Goal: Transaction & Acquisition: Purchase product/service

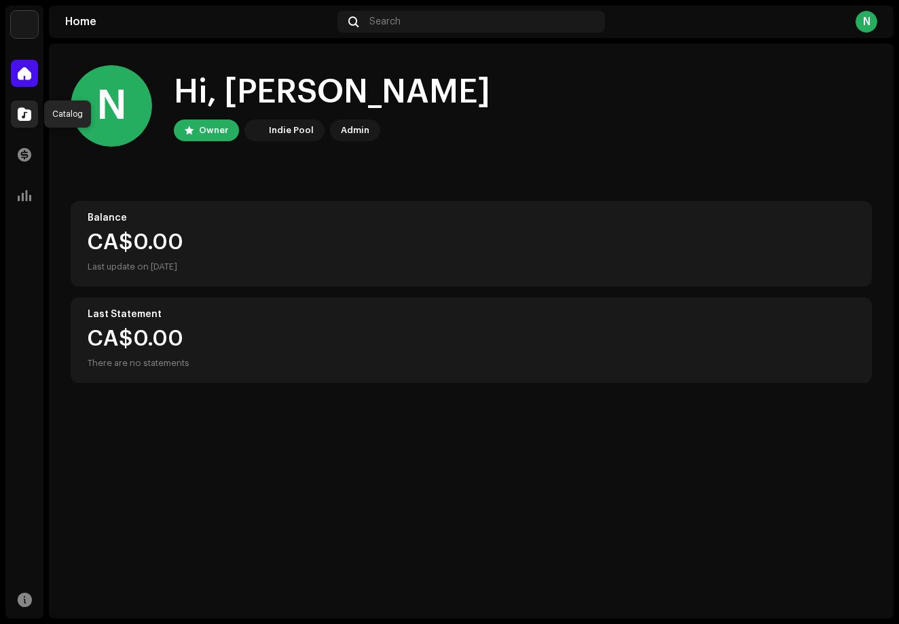
click at [21, 121] on div at bounding box center [24, 113] width 27 height 27
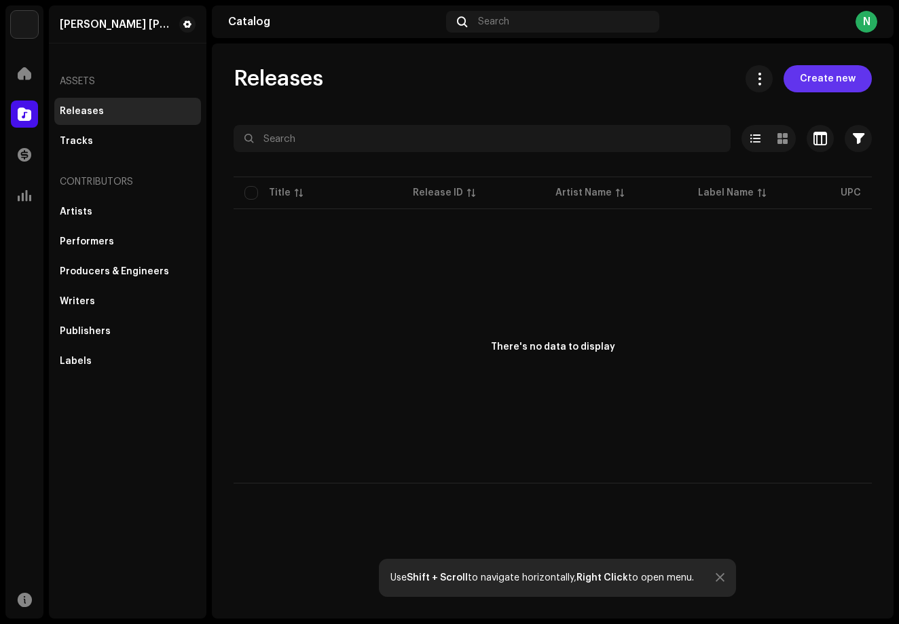
click at [846, 73] on span "Create new" at bounding box center [828, 78] width 56 height 27
click at [848, 66] on span "Create new" at bounding box center [828, 78] width 56 height 27
click at [849, 81] on span "Create new" at bounding box center [828, 78] width 56 height 27
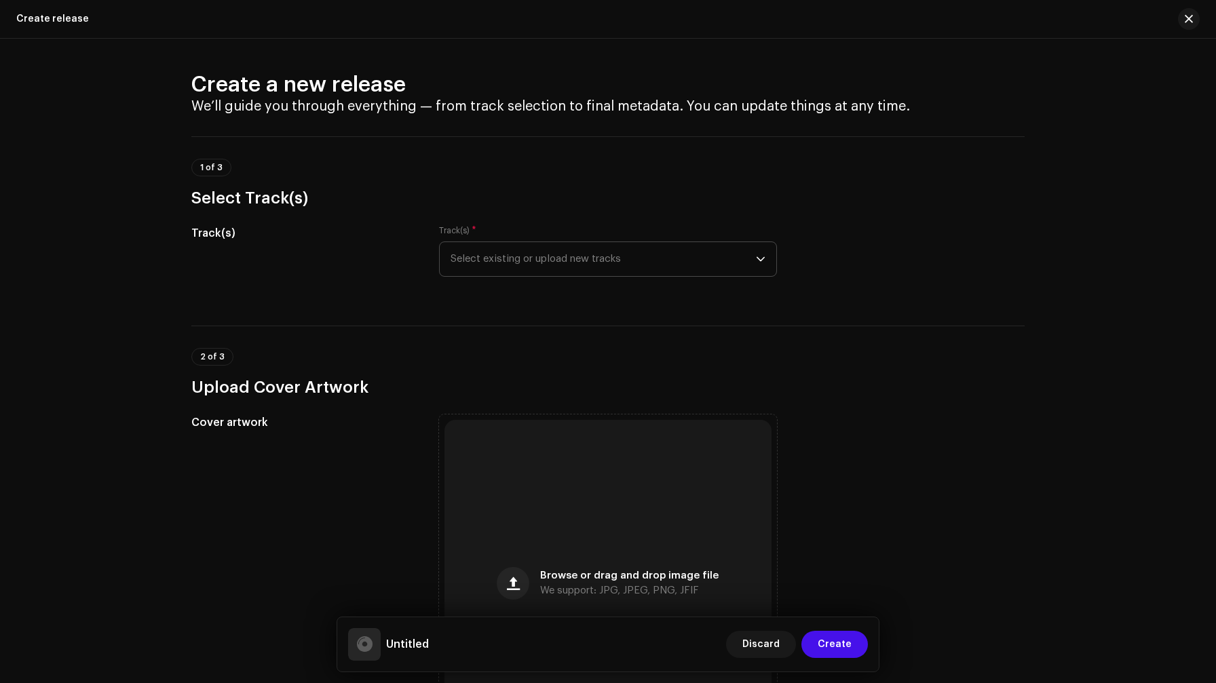
click at [503, 263] on span "Select existing or upload new tracks" at bounding box center [603, 259] width 305 height 34
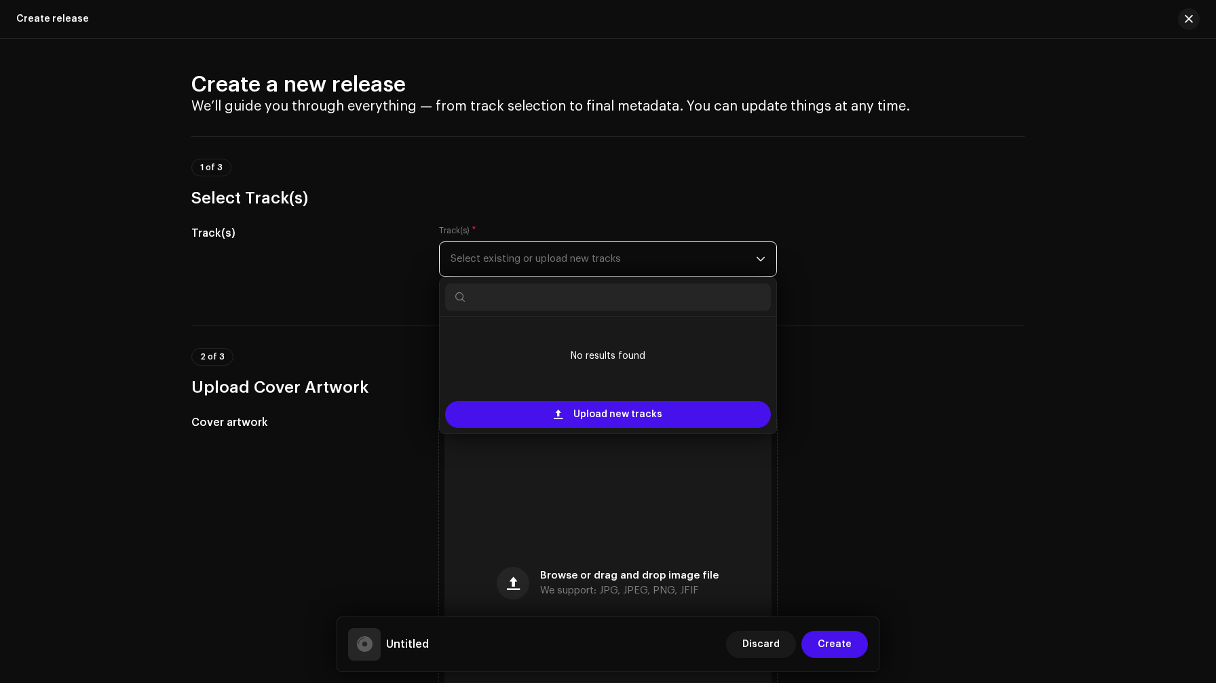
click at [503, 263] on span "Select existing or upload new tracks" at bounding box center [603, 259] width 305 height 34
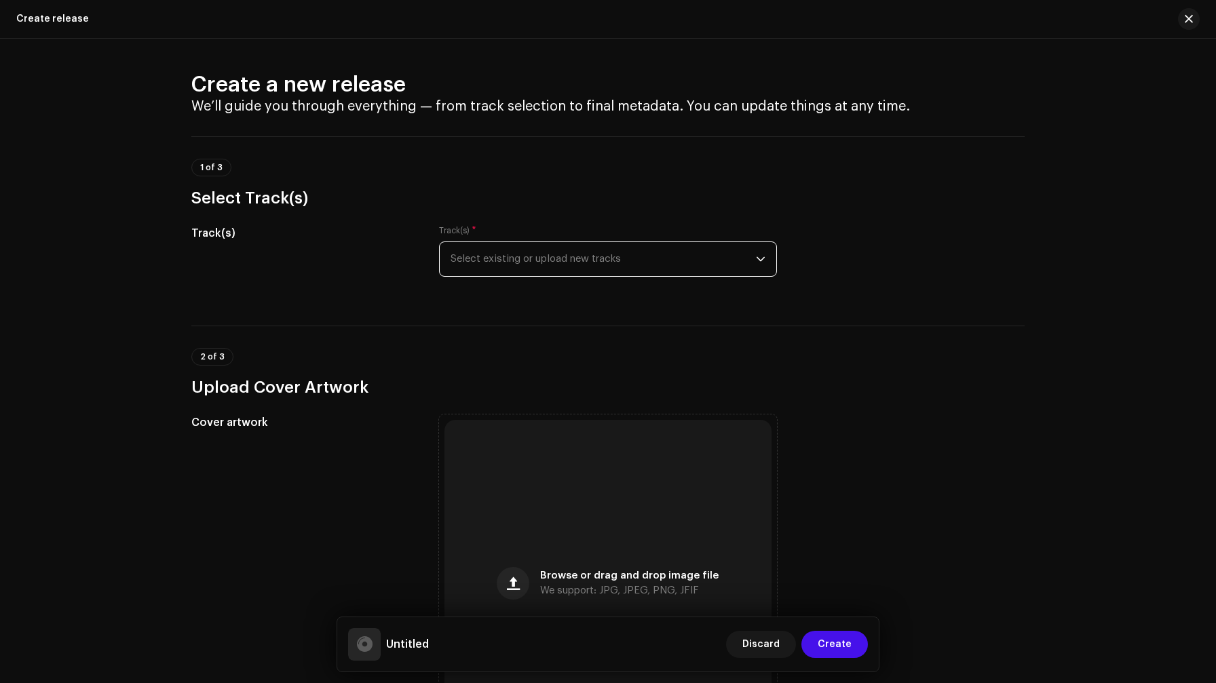
click at [661, 268] on span "Select existing or upload new tracks" at bounding box center [603, 259] width 305 height 34
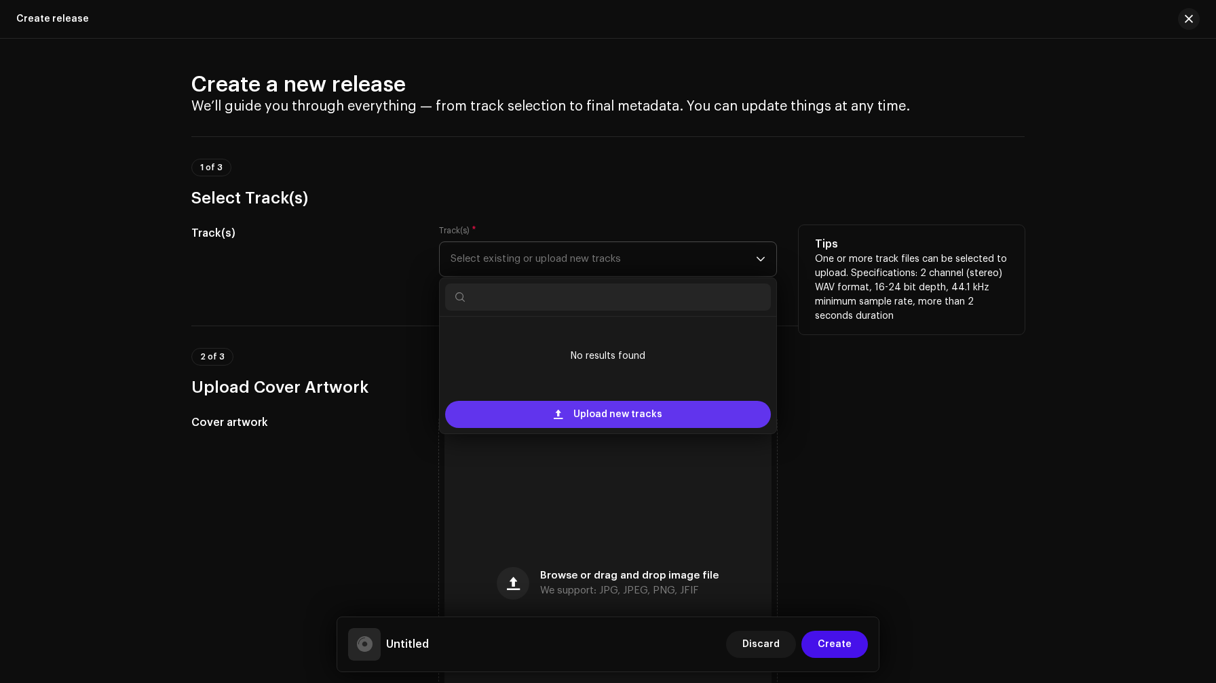
click at [636, 420] on span "Upload new tracks" at bounding box center [617, 414] width 89 height 27
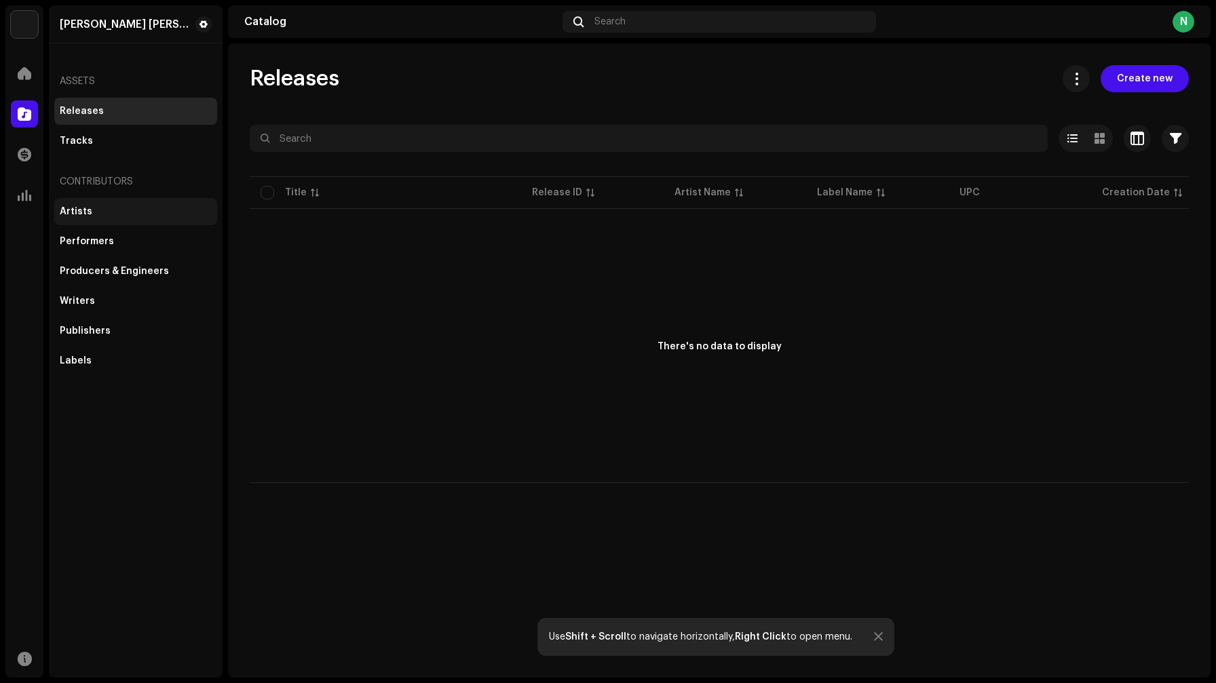
click at [96, 204] on div "Artists" at bounding box center [135, 211] width 163 height 27
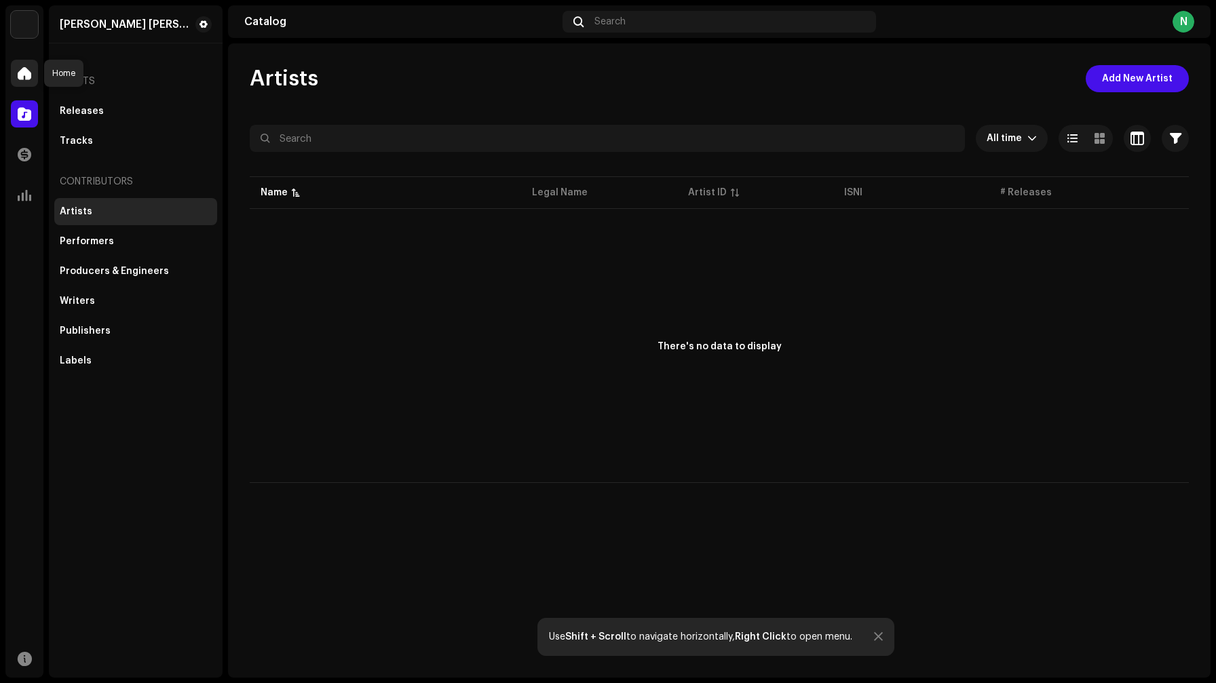
click at [23, 79] on span at bounding box center [25, 73] width 14 height 11
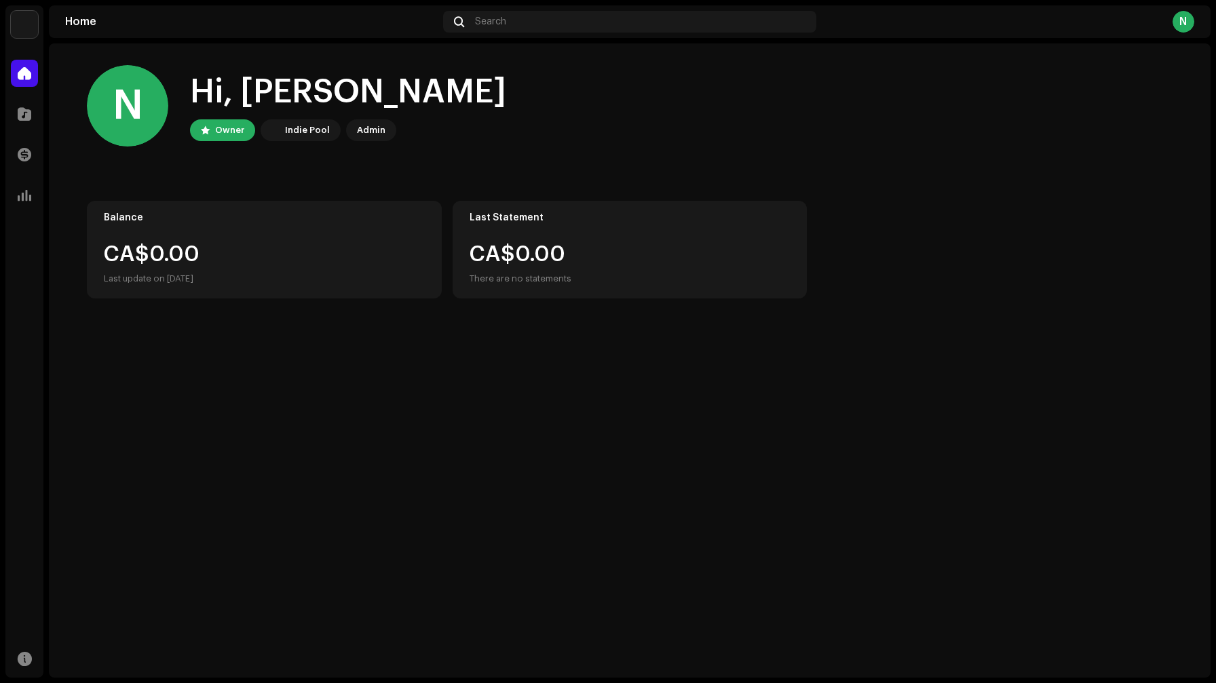
click at [898, 24] on div "N" at bounding box center [1184, 22] width 22 height 22
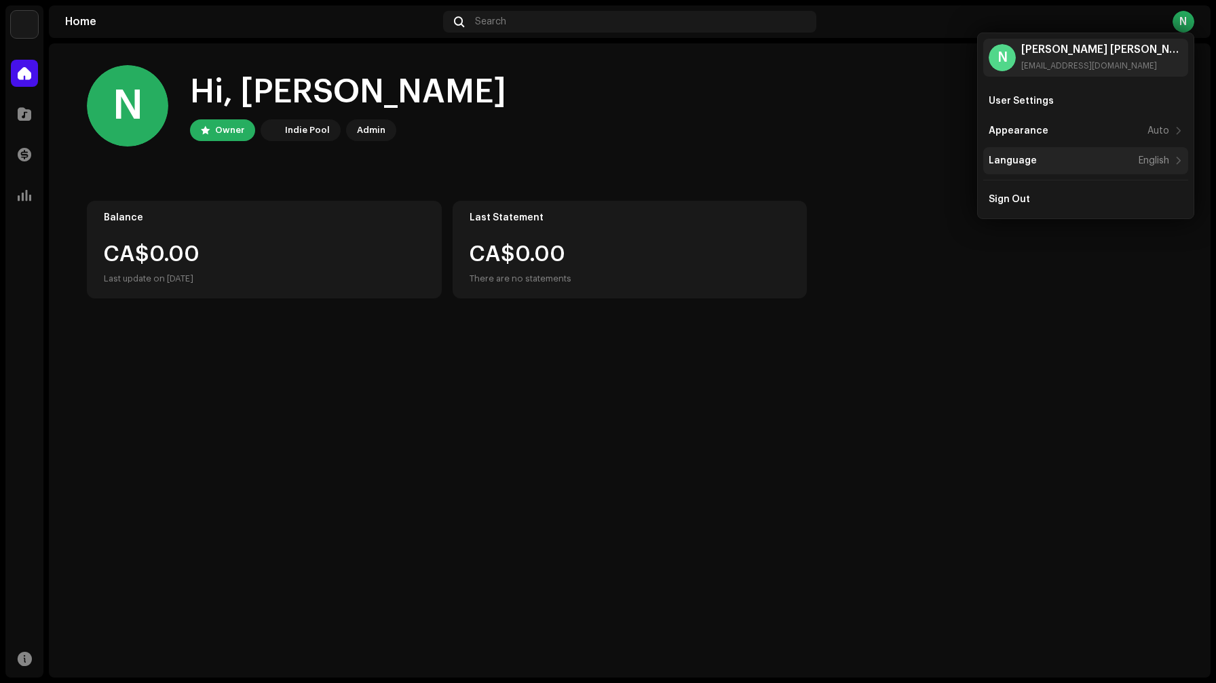
click at [898, 149] on div "Language English" at bounding box center [1085, 160] width 205 height 27
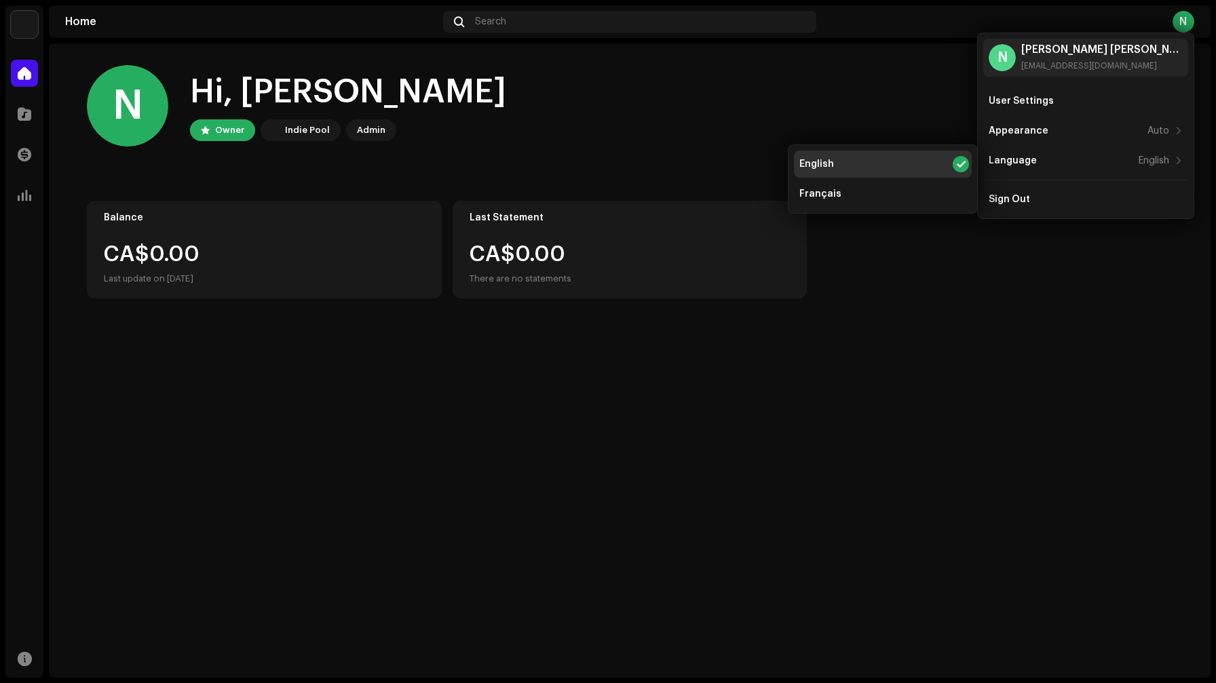
click at [863, 105] on div "N Hi, Nguyễn Owner Indie Pool Admin" at bounding box center [630, 105] width 1086 height 81
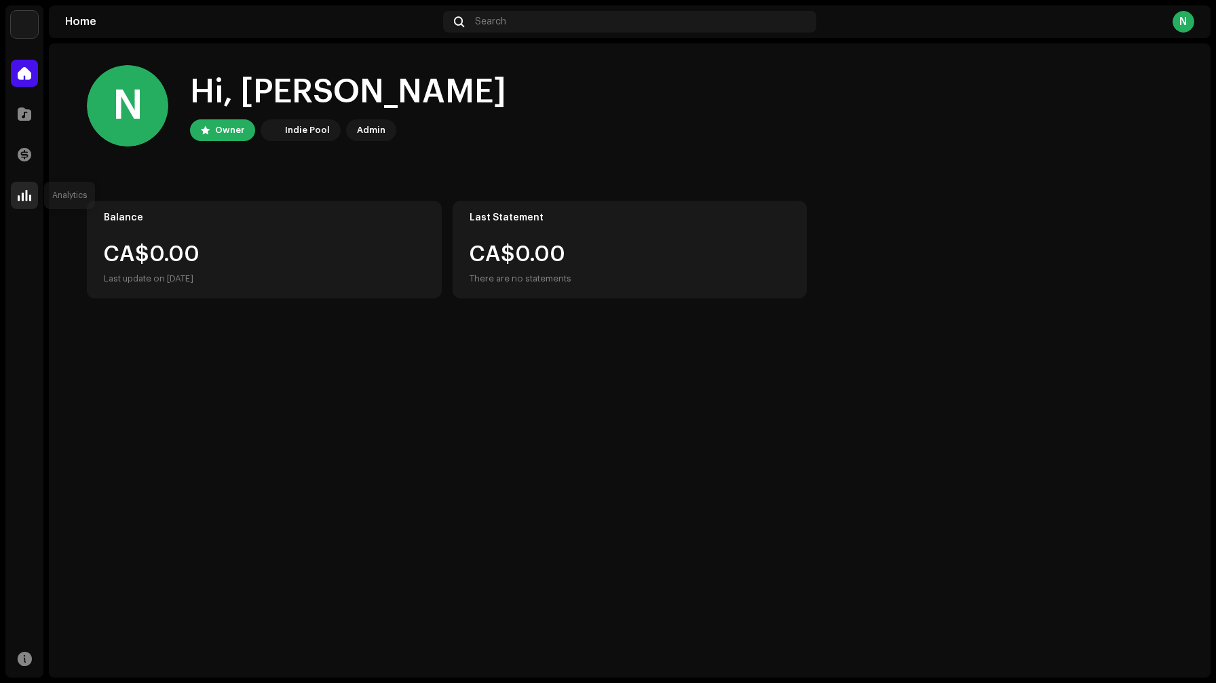
click at [17, 190] on div at bounding box center [24, 195] width 27 height 27
click at [17, 107] on div at bounding box center [24, 113] width 27 height 27
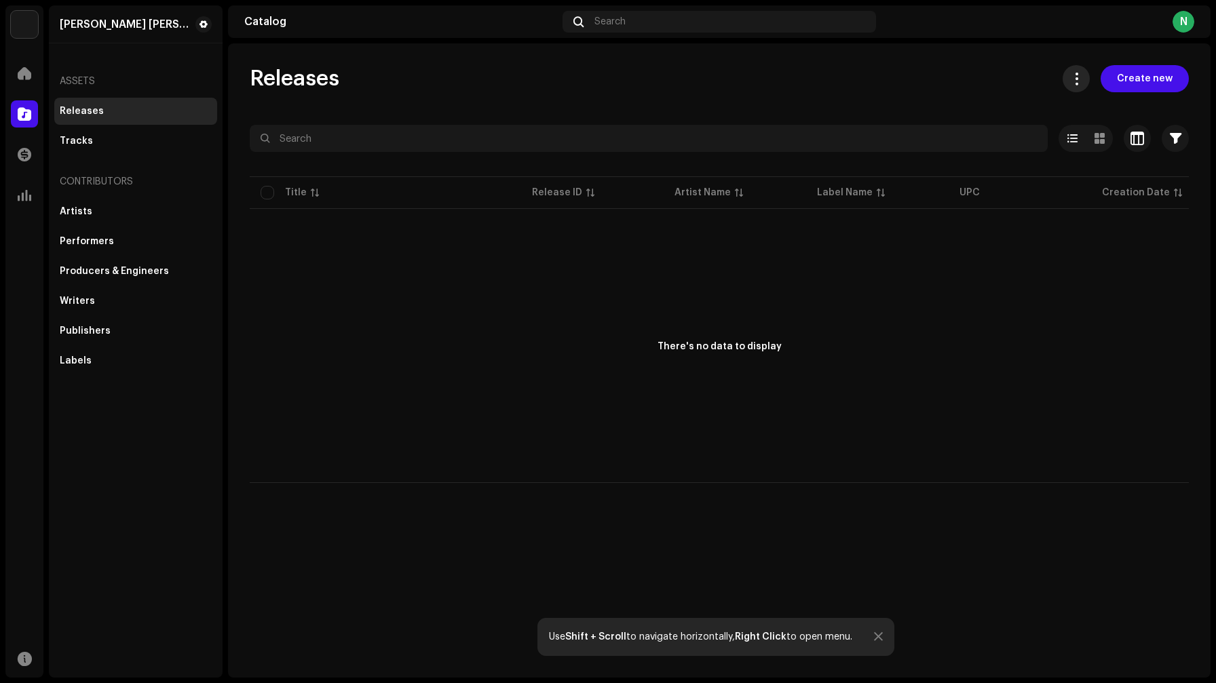
click at [898, 80] on button at bounding box center [1076, 78] width 27 height 27
click at [23, 185] on div at bounding box center [24, 195] width 27 height 27
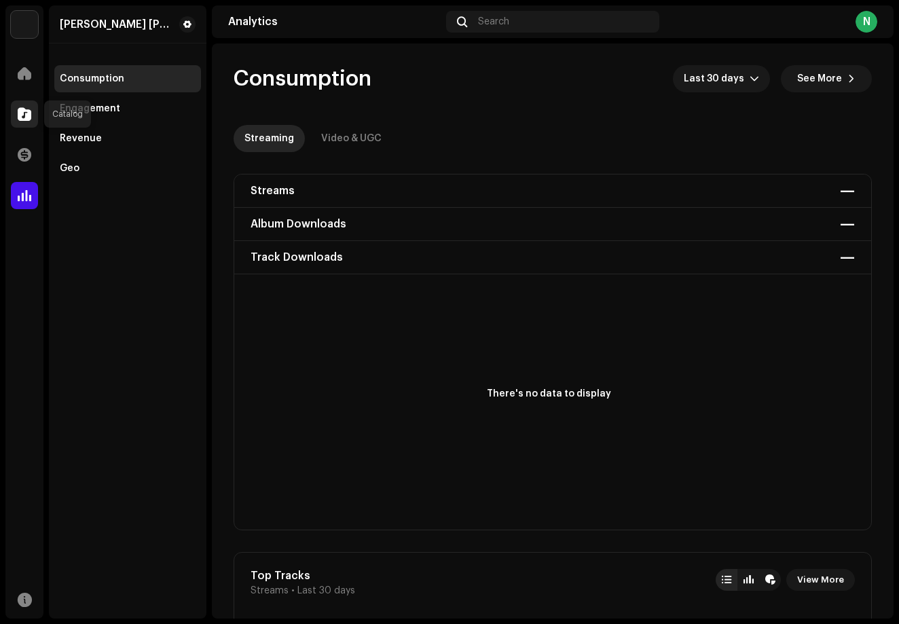
click at [24, 118] on span at bounding box center [25, 114] width 14 height 11
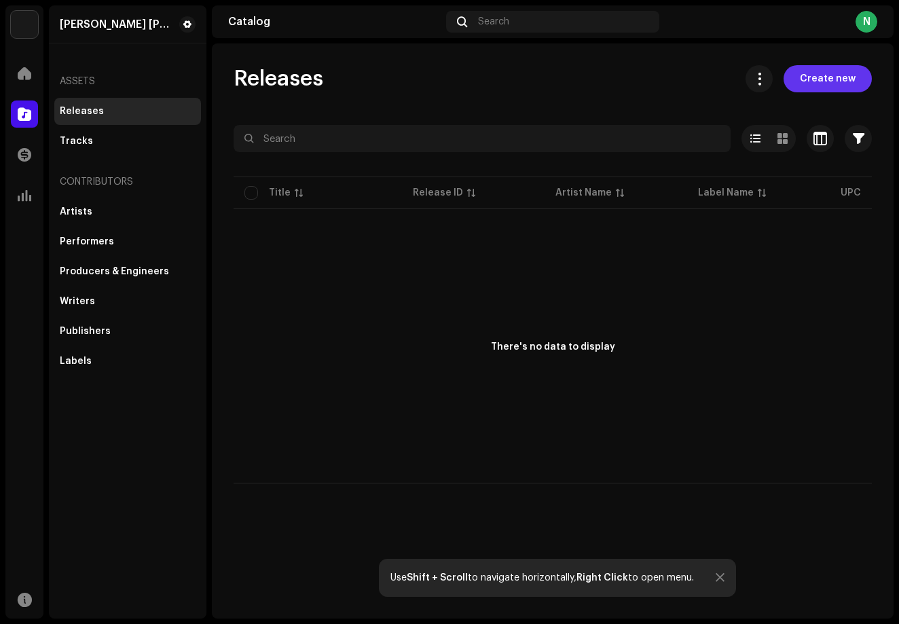
click at [826, 81] on span "Create new" at bounding box center [828, 78] width 56 height 27
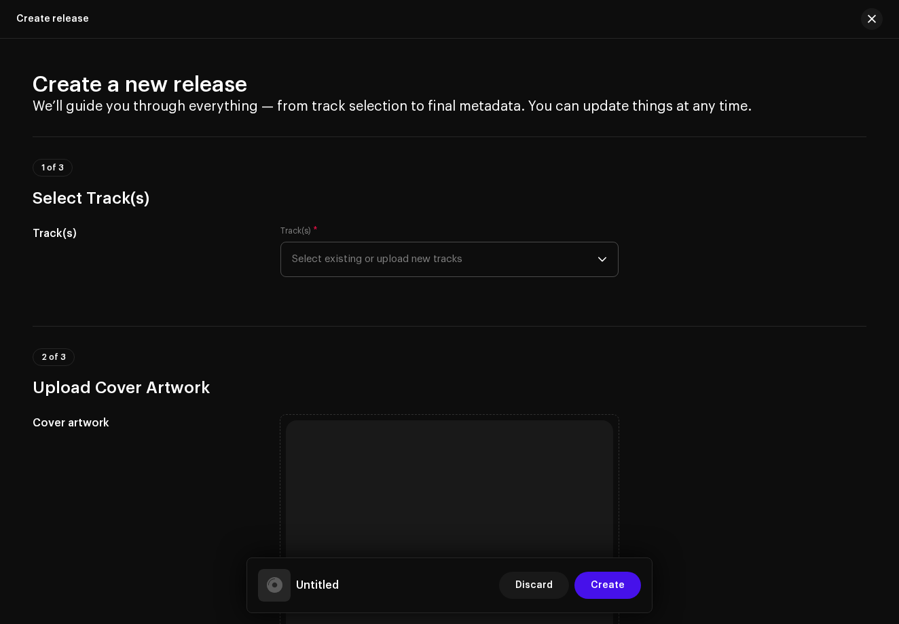
click at [375, 257] on span "Select existing or upload new tracks" at bounding box center [444, 259] width 305 height 34
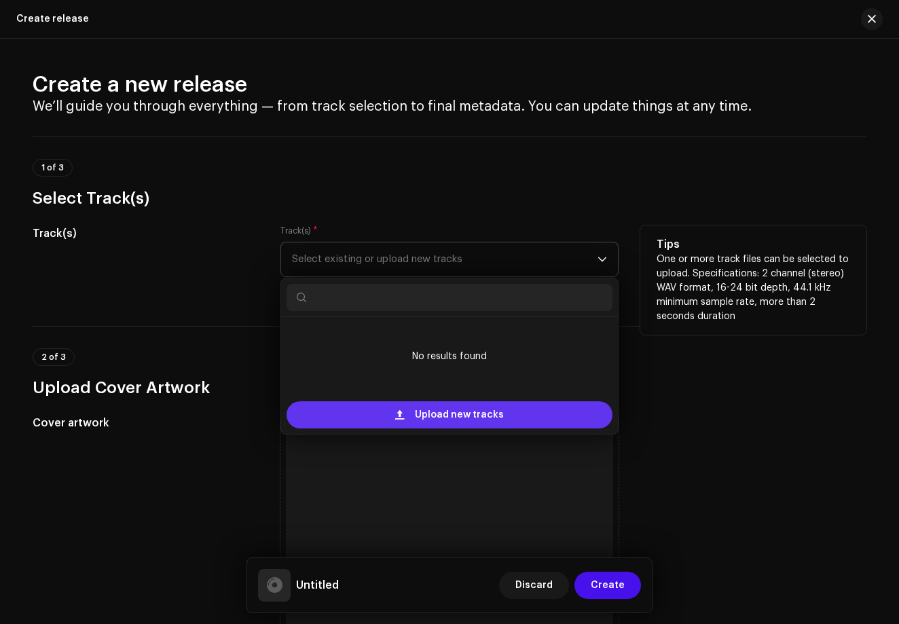
click at [415, 419] on span "Upload new tracks" at bounding box center [459, 414] width 89 height 27
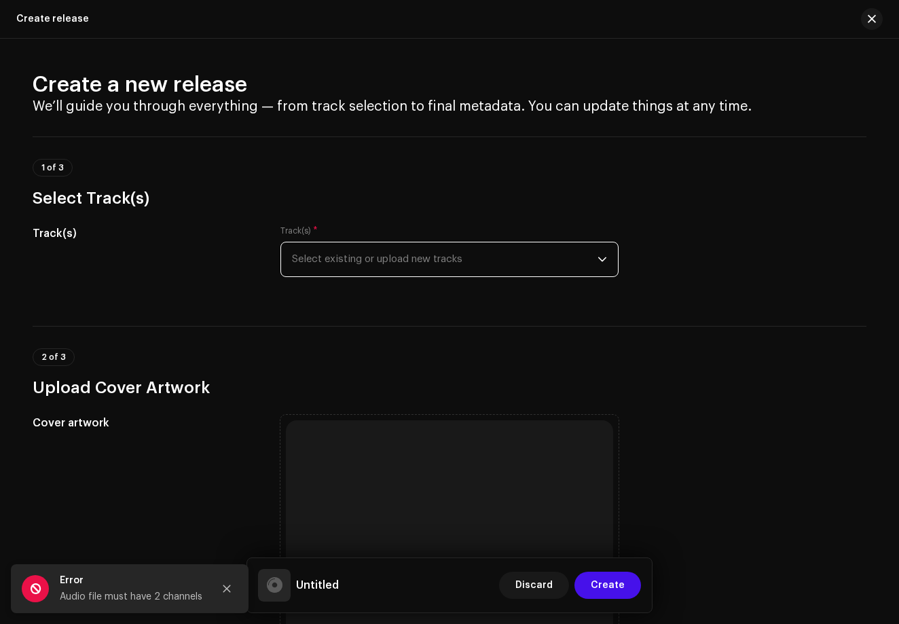
click at [405, 259] on span "Select existing or upload new tracks" at bounding box center [444, 259] width 305 height 34
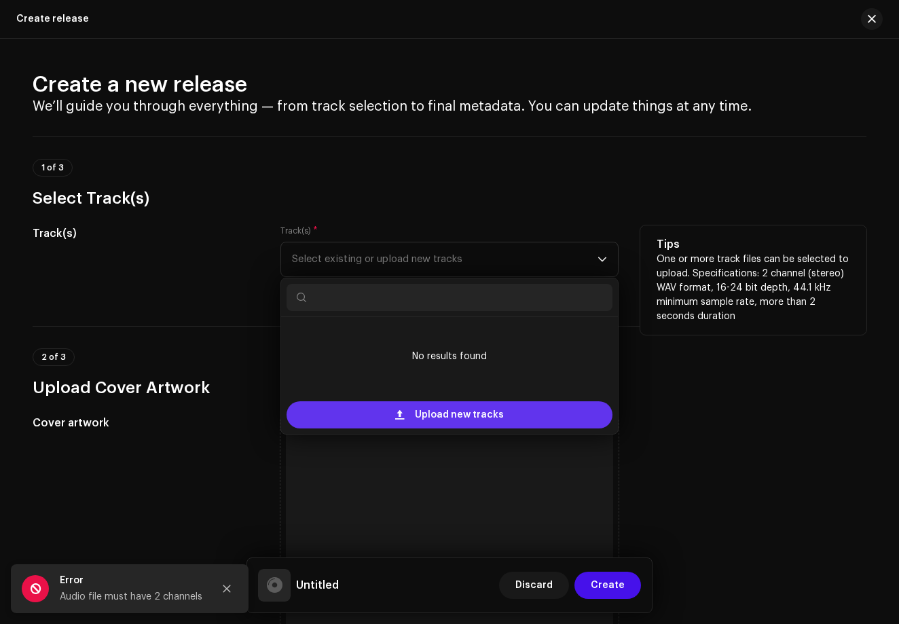
click at [367, 422] on div "Upload new tracks" at bounding box center [449, 414] width 326 height 27
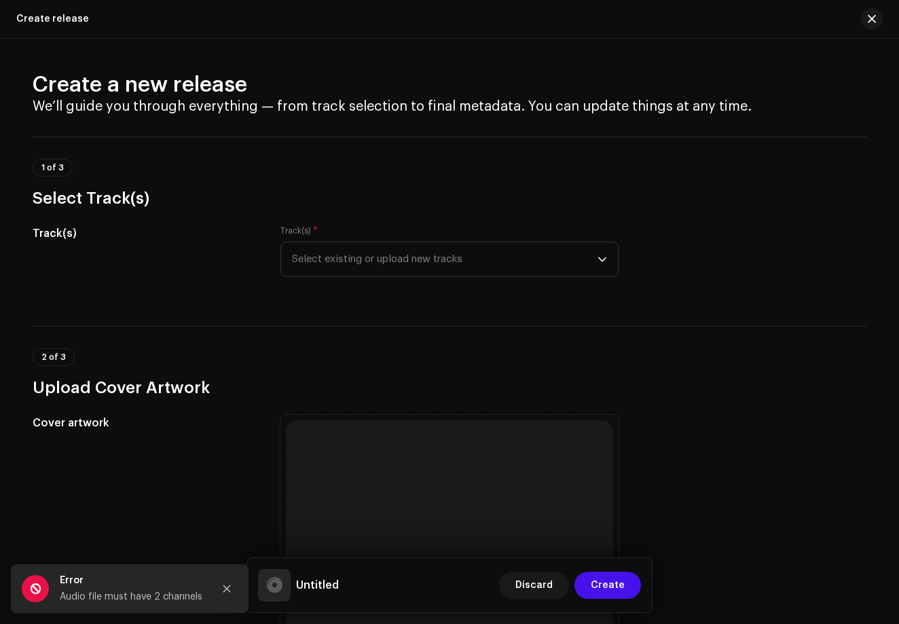
click at [100, 584] on div "Error" at bounding box center [131, 580] width 143 height 16
drag, startPoint x: 62, startPoint y: 598, endPoint x: 201, endPoint y: 606, distance: 139.4
click at [201, 606] on div "Error Audio file must have 2 channels" at bounding box center [130, 588] width 238 height 49
click at [460, 395] on h3 "Upload Cover Artwork" at bounding box center [449, 388] width 833 height 22
click at [318, 341] on div "2 of 3 Upload Cover Artwork" at bounding box center [449, 362] width 833 height 73
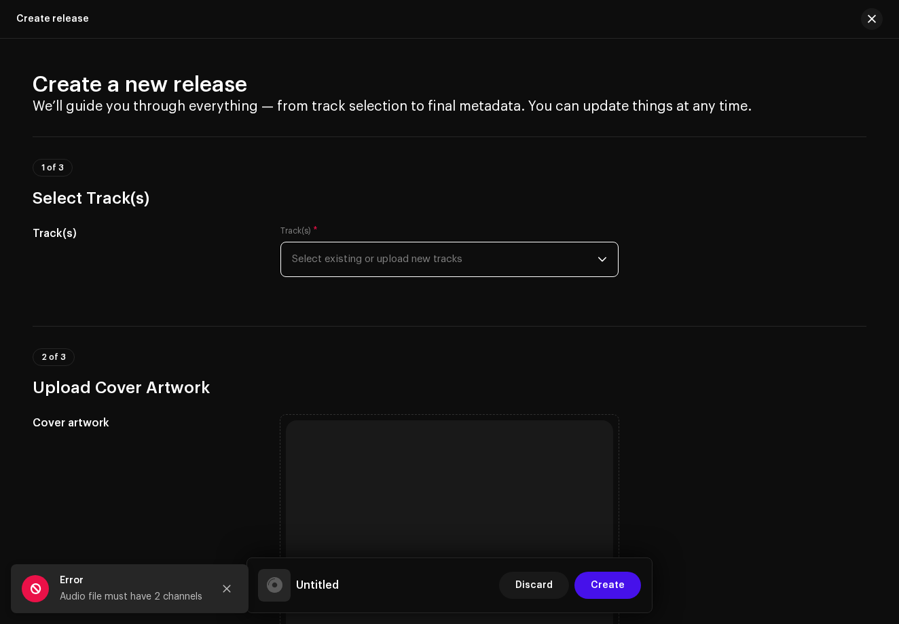
click at [464, 252] on span "Select existing or upload new tracks" at bounding box center [444, 259] width 305 height 34
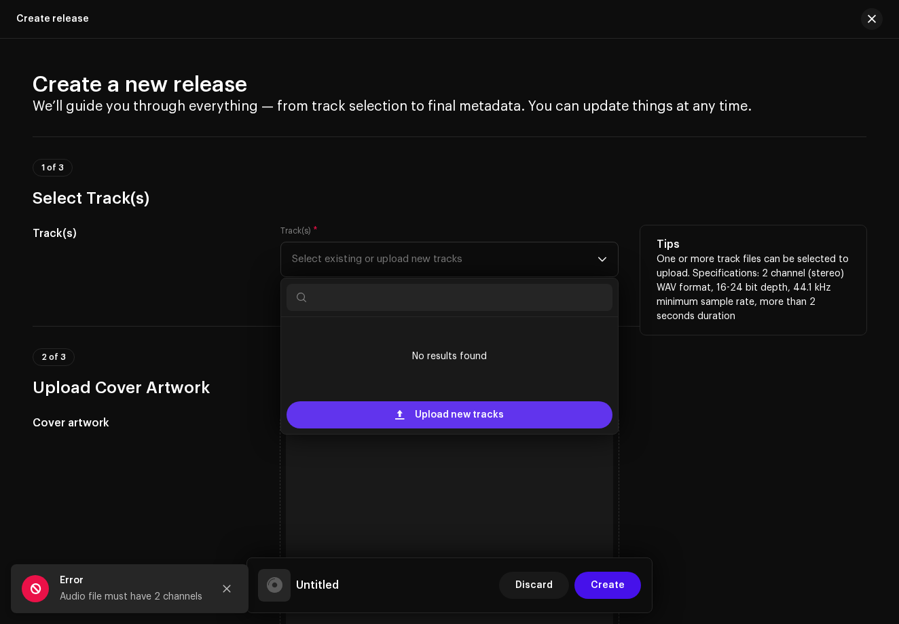
click at [384, 413] on div "Upload new tracks" at bounding box center [449, 414] width 326 height 27
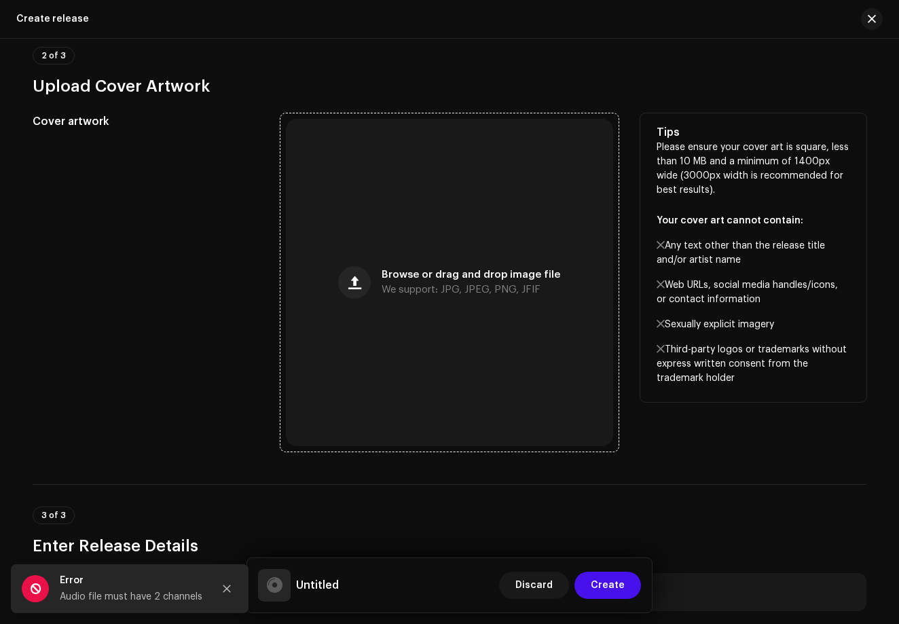
scroll to position [425, 0]
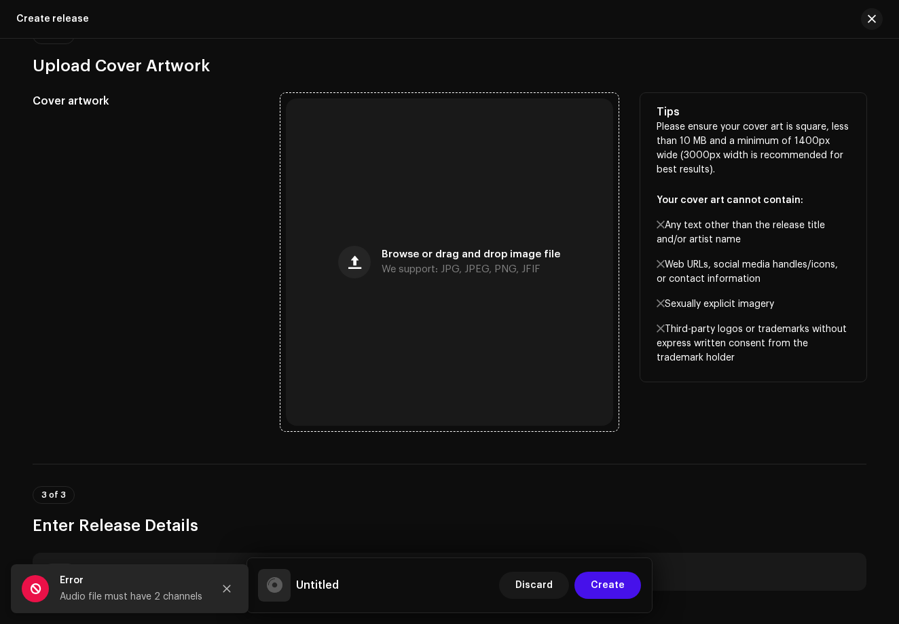
click at [424, 250] on span "Browse or drag and drop image file" at bounding box center [470, 255] width 178 height 10
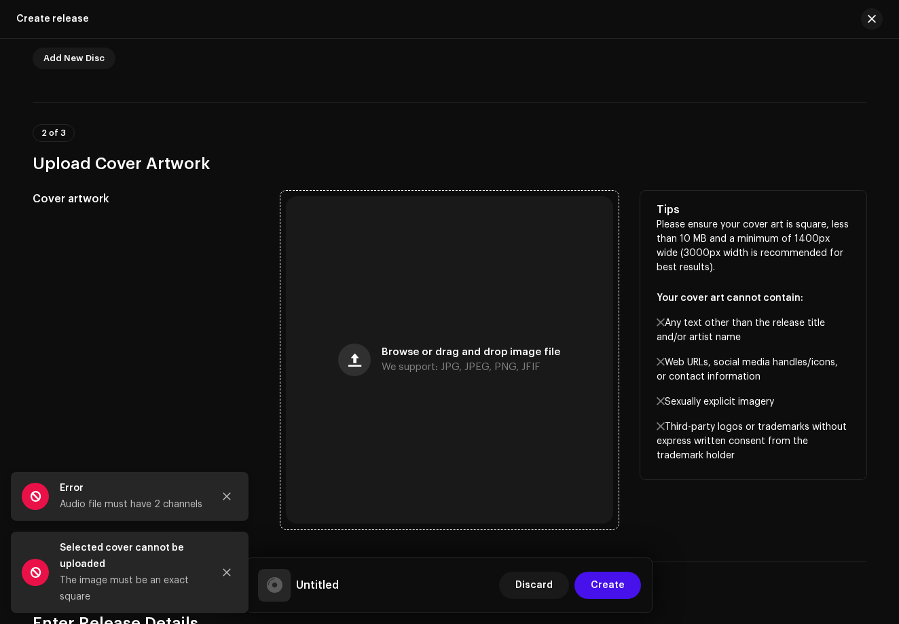
click at [361, 369] on button "button" at bounding box center [354, 359] width 33 height 33
click at [440, 447] on div "Browse or drag and drop image file We support: JPG, JPEG, PNG, JFIF" at bounding box center [449, 359] width 327 height 327
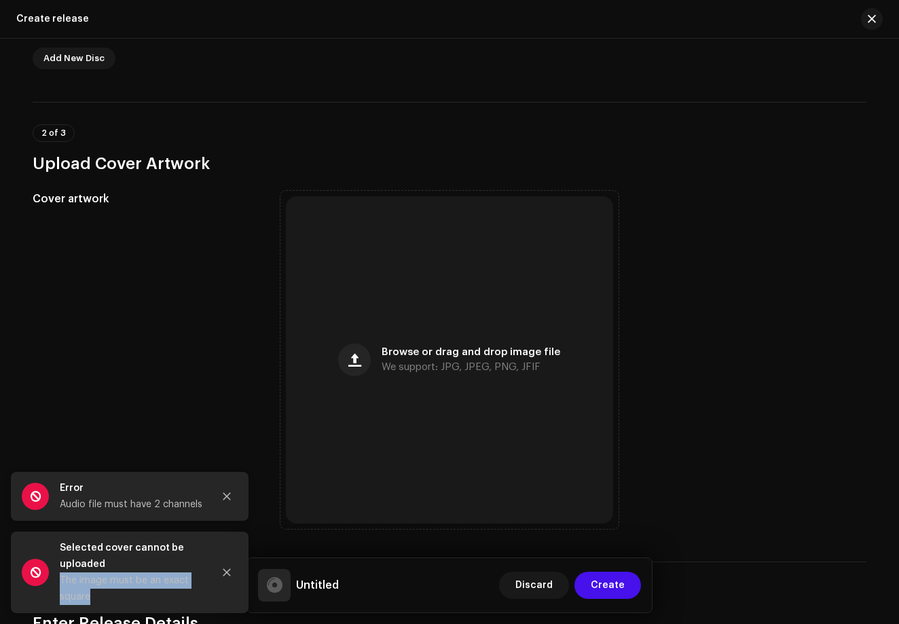
drag, startPoint x: 60, startPoint y: 578, endPoint x: 88, endPoint y: 599, distance: 34.9
click at [88, 599] on div "The image must be an exact square" at bounding box center [131, 588] width 143 height 33
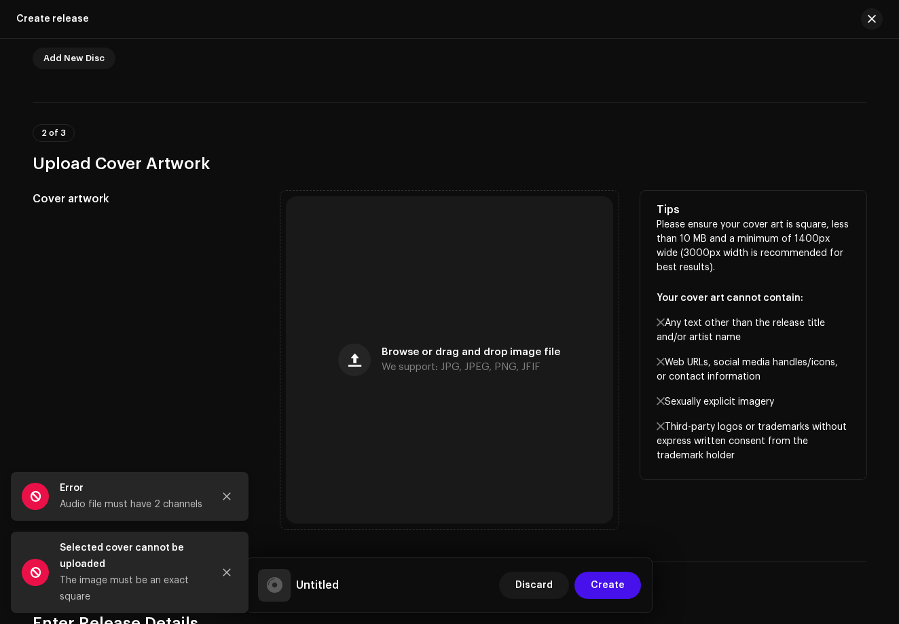
click at [152, 455] on div "Cover artwork" at bounding box center [146, 360] width 226 height 338
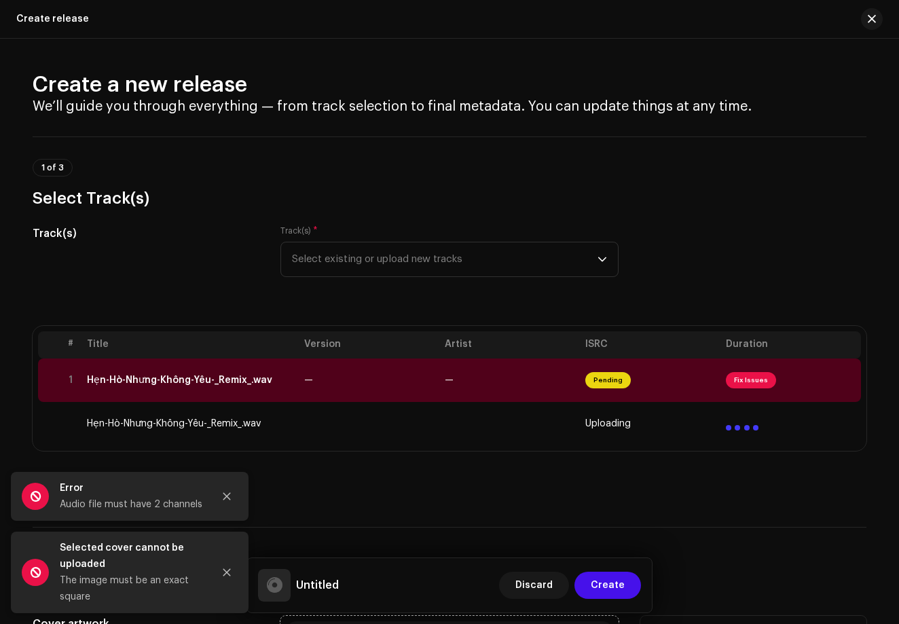
scroll to position [0, 0]
click at [742, 378] on span "Fix Issues" at bounding box center [751, 380] width 50 height 16
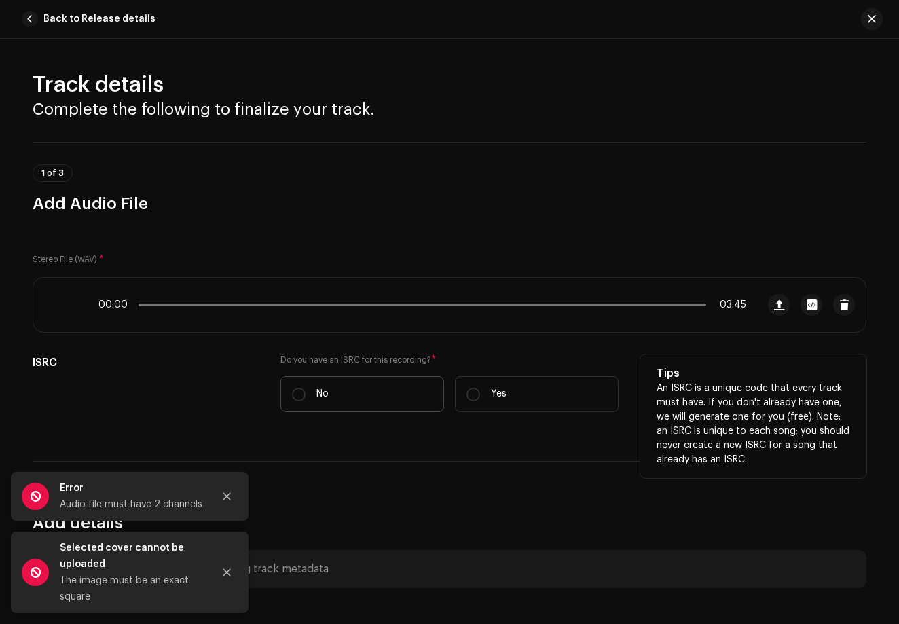
click at [335, 395] on label "No" at bounding box center [362, 394] width 164 height 36
click at [305, 395] on input "No" at bounding box center [299, 395] width 14 height 14
radio input "true"
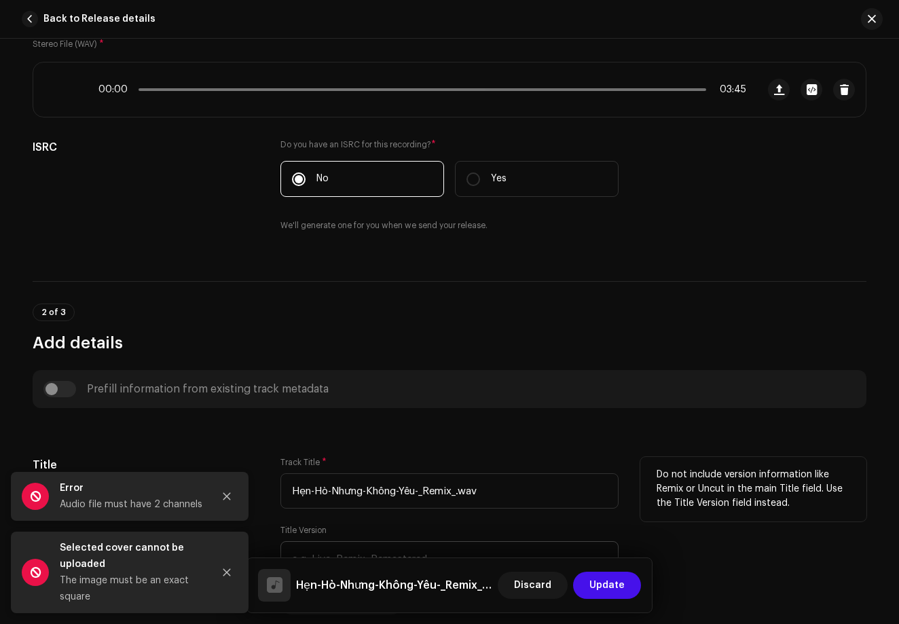
scroll to position [221, 0]
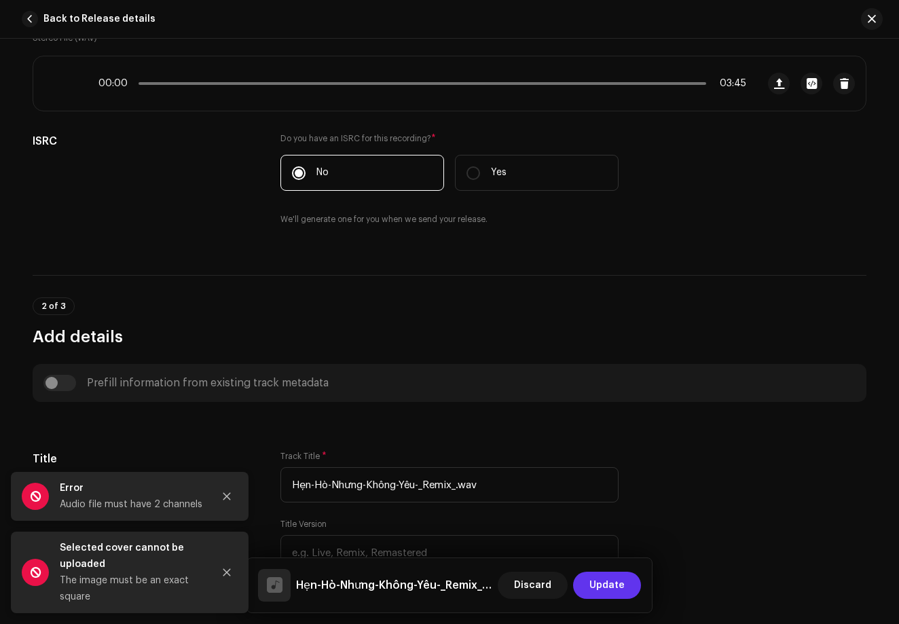
click at [617, 588] on span "Update" at bounding box center [606, 584] width 35 height 27
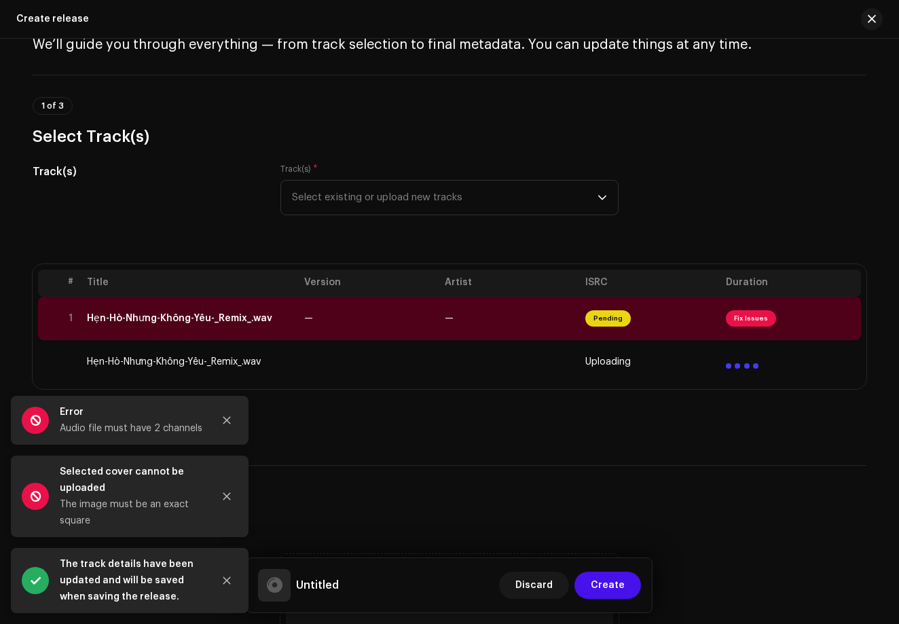
scroll to position [71, 0]
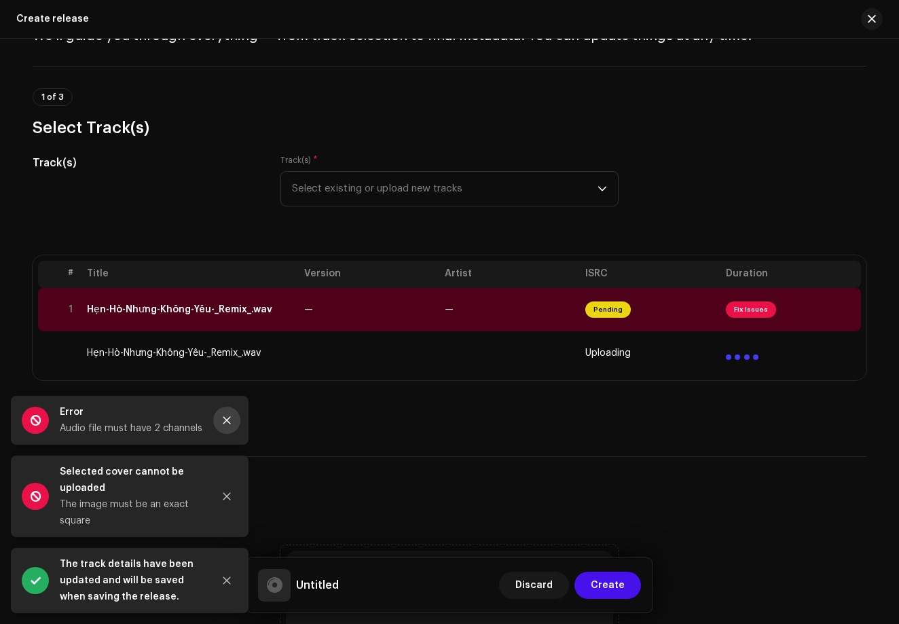
click at [221, 421] on button "Close" at bounding box center [226, 420] width 27 height 27
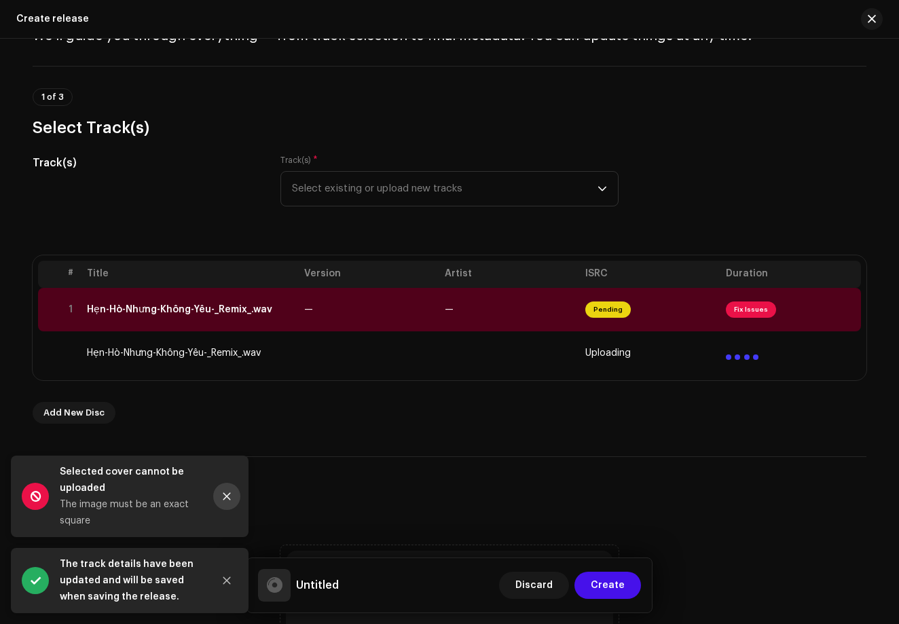
click at [227, 497] on icon "Close" at bounding box center [226, 496] width 7 height 7
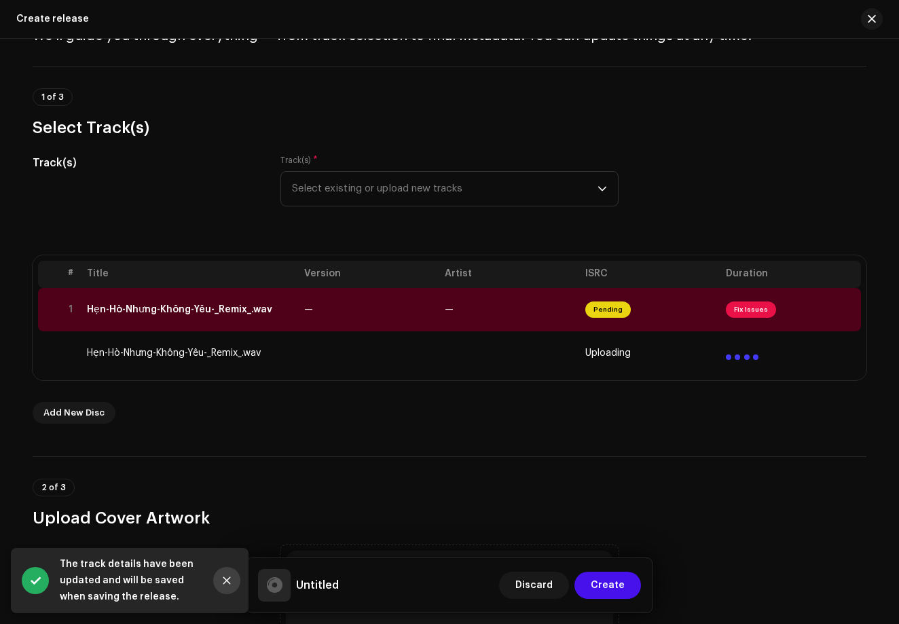
click at [223, 580] on icon "Close" at bounding box center [227, 581] width 10 height 10
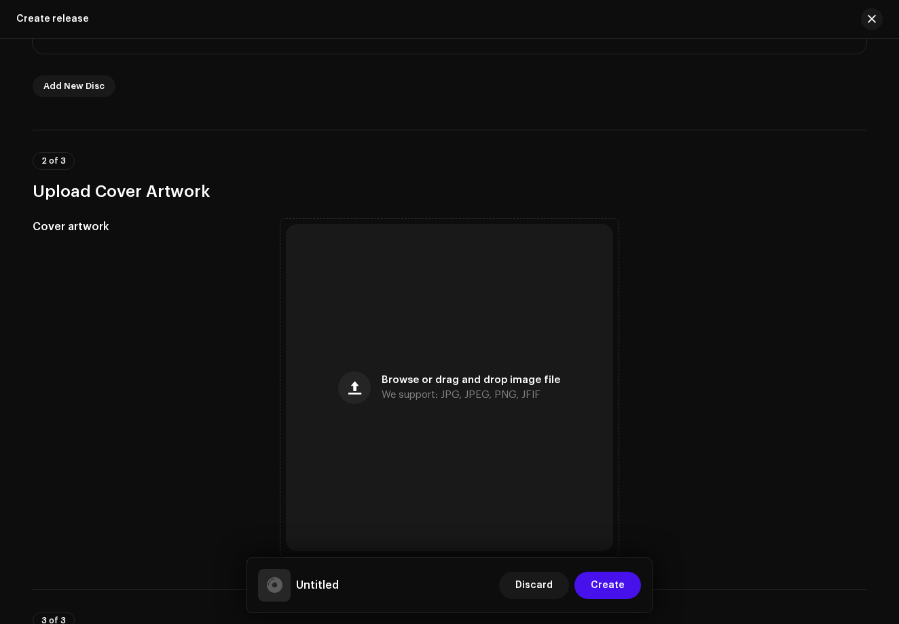
scroll to position [398, 0]
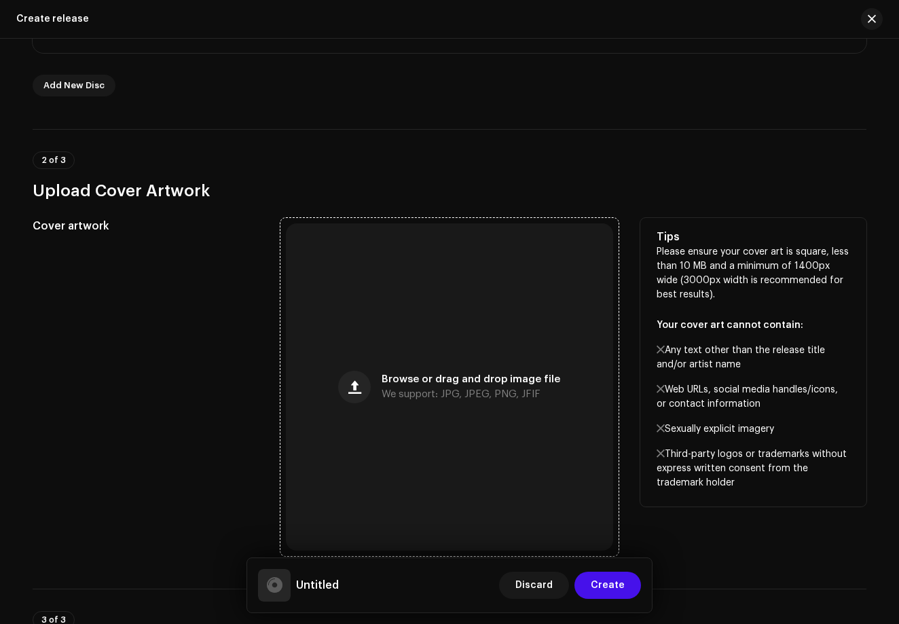
click at [447, 327] on div "Browse or drag and drop image file We support: JPG, JPEG, PNG, JFIF" at bounding box center [449, 386] width 327 height 327
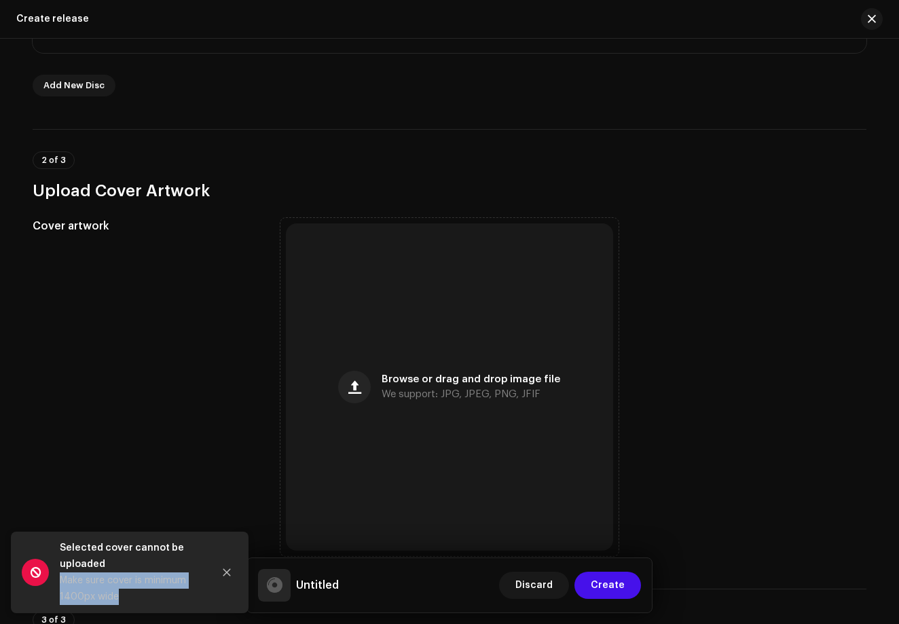
drag, startPoint x: 62, startPoint y: 584, endPoint x: 117, endPoint y: 601, distance: 57.3
click at [117, 601] on div "Make sure cover is minimum 1400px wide" at bounding box center [131, 588] width 143 height 33
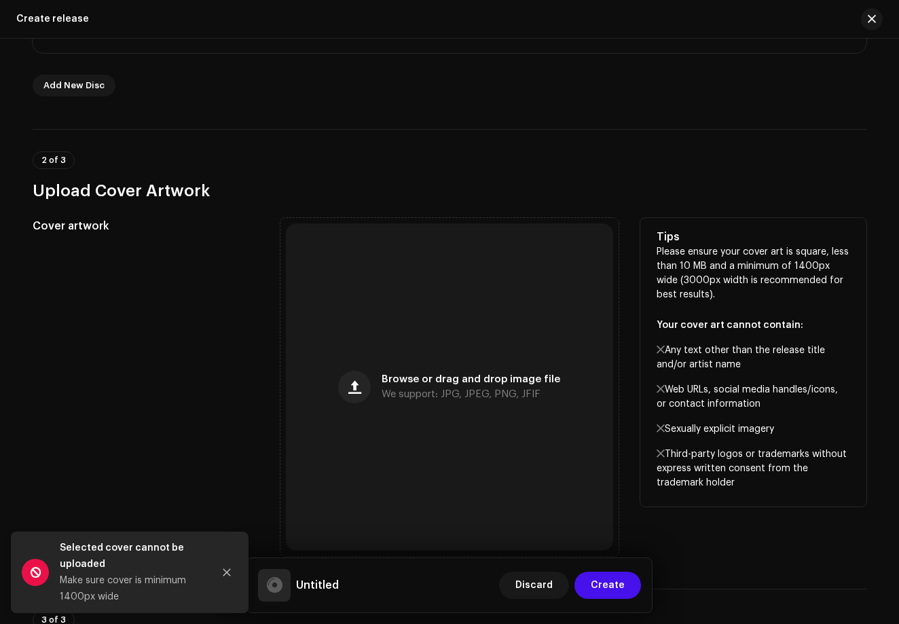
click at [179, 422] on div "Cover artwork" at bounding box center [146, 387] width 226 height 338
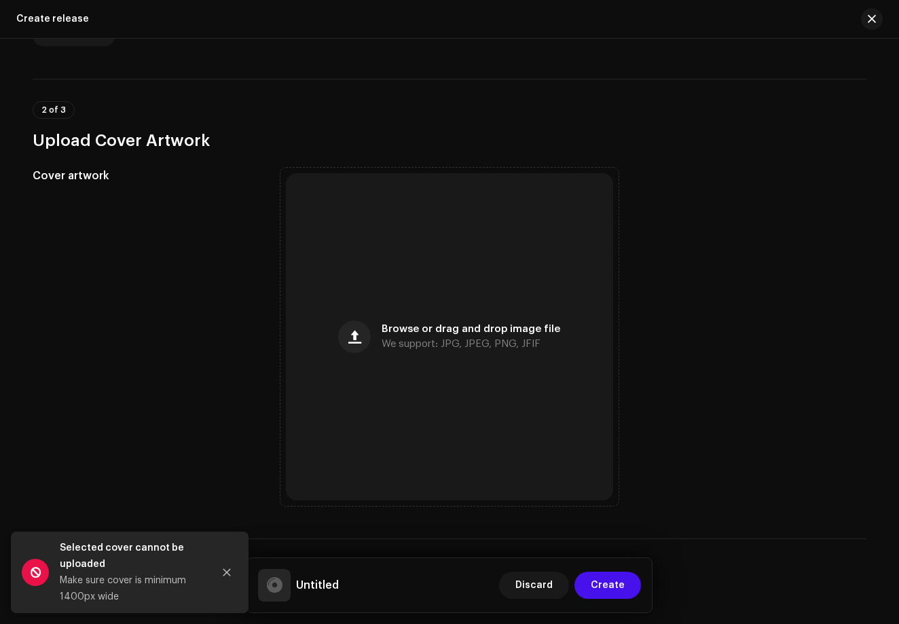
scroll to position [438, 0]
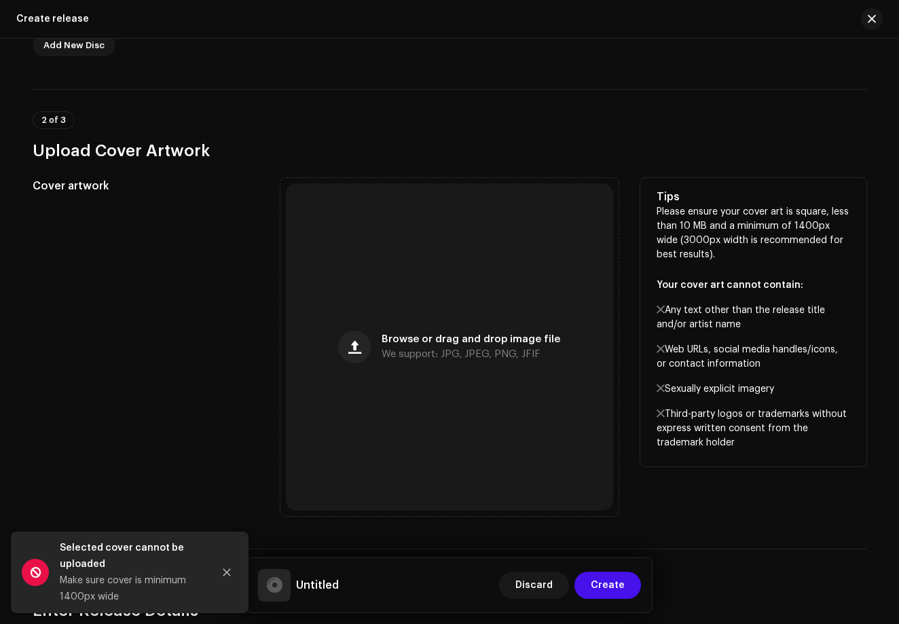
drag, startPoint x: 656, startPoint y: 210, endPoint x: 785, endPoint y: 464, distance: 284.7
click at [785, 464] on div "Tips Please ensure your cover art is square, less than 10 MB and a minimum of 1…" at bounding box center [753, 322] width 226 height 288
click at [736, 388] on p "Sexually explicit imagery" at bounding box center [752, 389] width 193 height 14
drag, startPoint x: 656, startPoint y: 210, endPoint x: 745, endPoint y: 455, distance: 260.0
click at [745, 455] on div "Tips Please ensure your cover art is square, less than 10 MB and a minimum of 1…" at bounding box center [753, 322] width 226 height 288
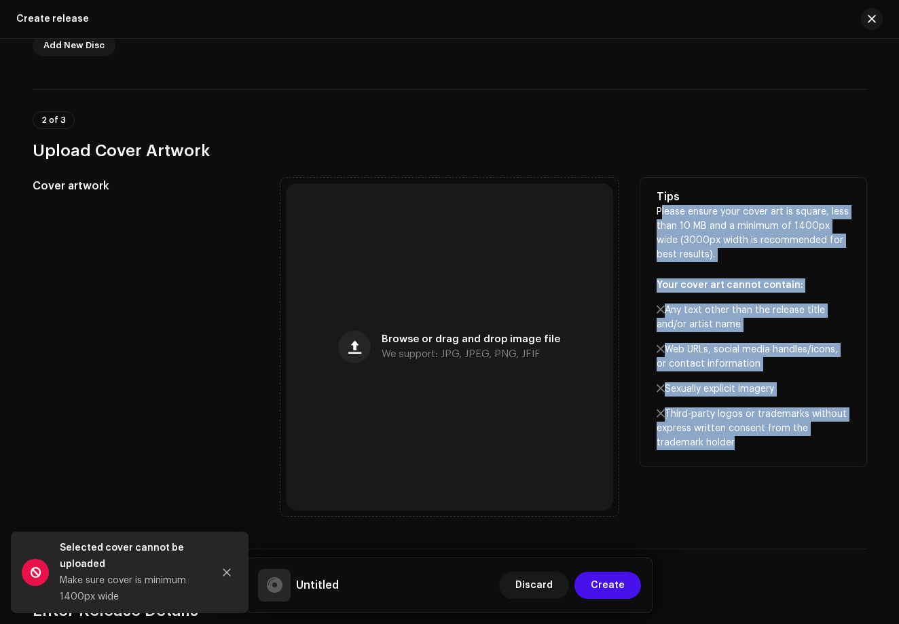
drag, startPoint x: 654, startPoint y: 205, endPoint x: 726, endPoint y: 444, distance: 249.7
click at [726, 444] on p "Please ensure your cover art is square, less than 10 MB and a minimum of 1400px…" at bounding box center [752, 327] width 193 height 245
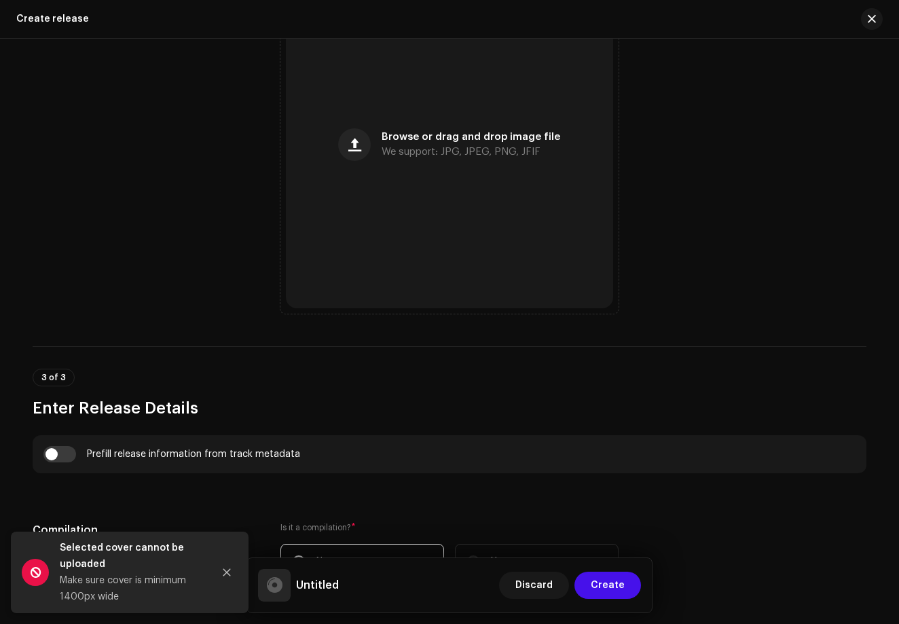
scroll to position [662, 0]
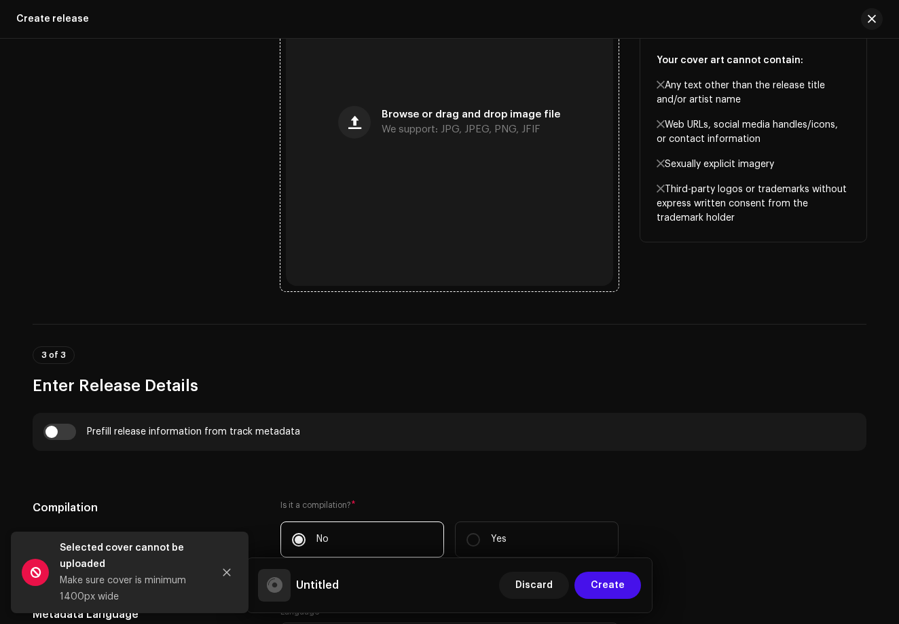
click at [445, 224] on div "Browse or drag and drop image file We support: JPG, JPEG, PNG, JFIF" at bounding box center [449, 122] width 327 height 327
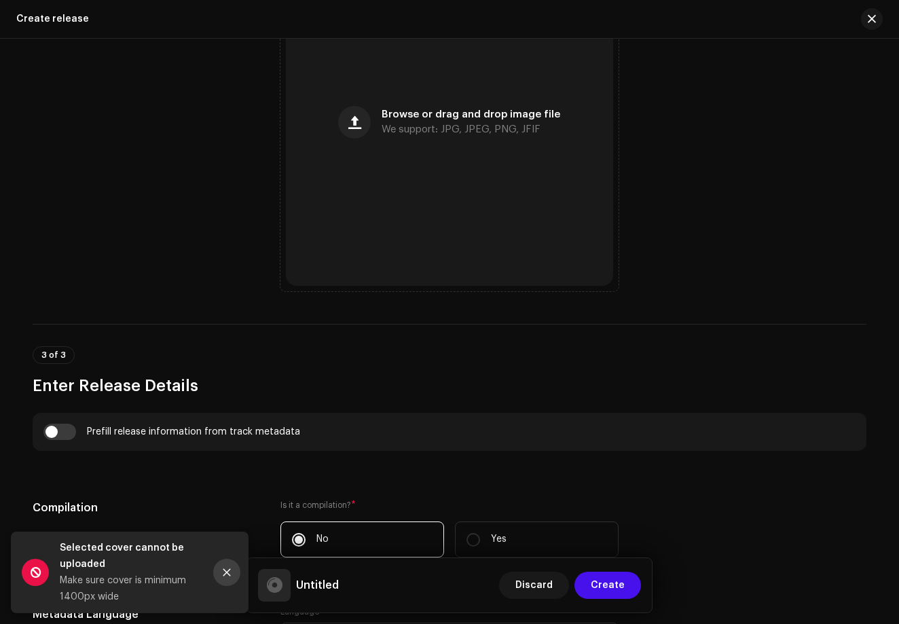
click at [225, 569] on icon "Close" at bounding box center [227, 572] width 10 height 10
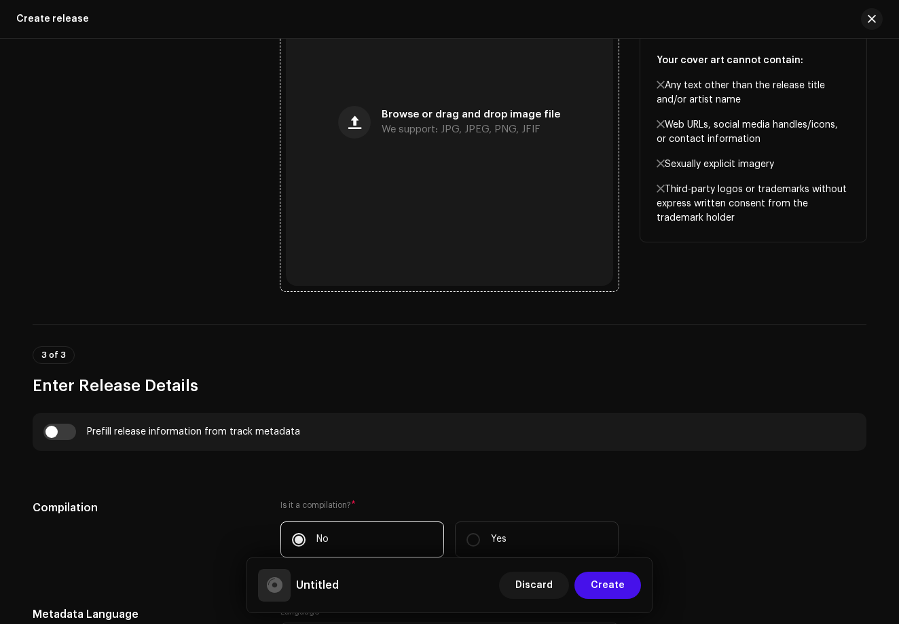
click at [378, 207] on div "Browse or drag and drop image file We support: JPG, JPEG, PNG, JFIF" at bounding box center [449, 122] width 327 height 327
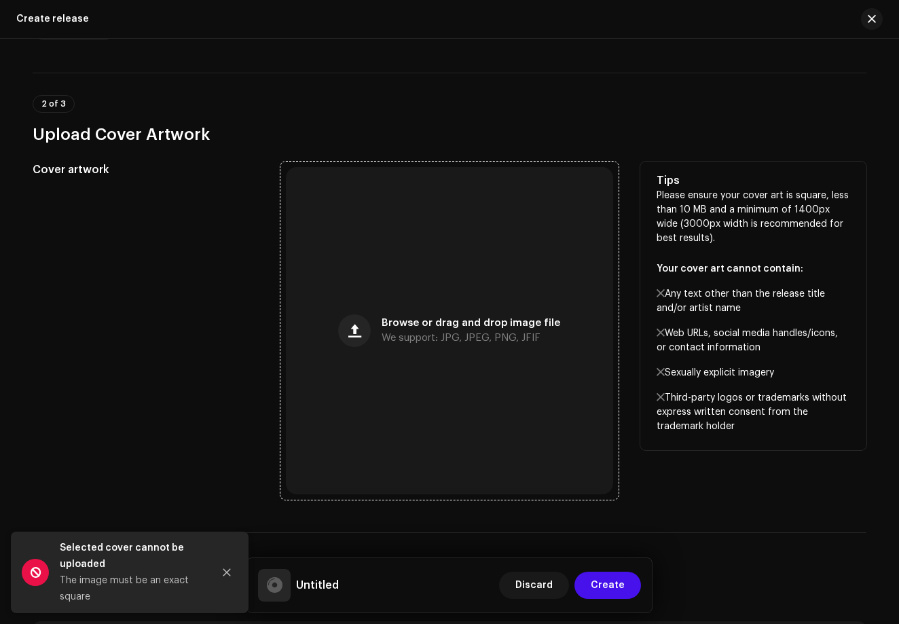
scroll to position [455, 0]
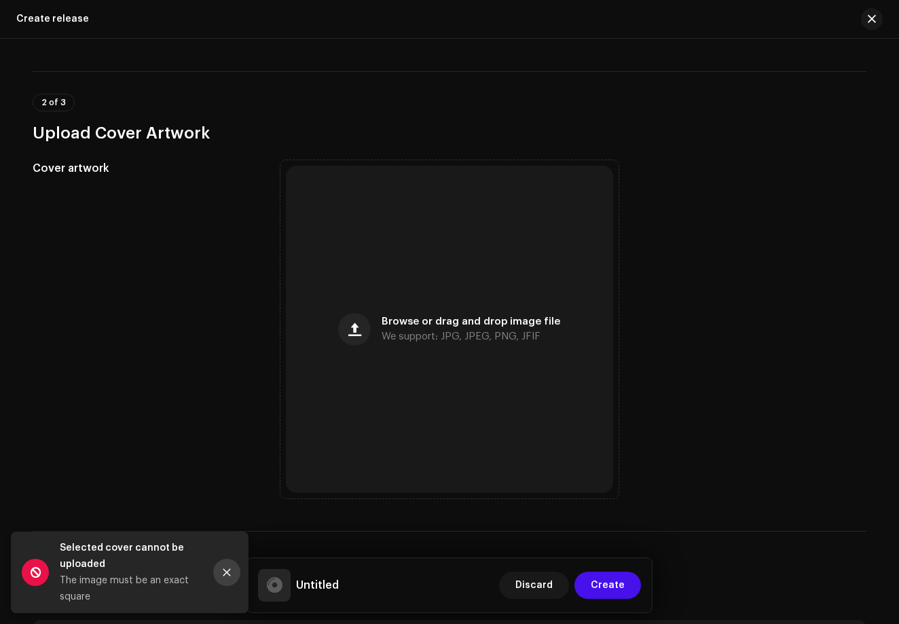
click at [227, 576] on icon "Close" at bounding box center [227, 572] width 10 height 10
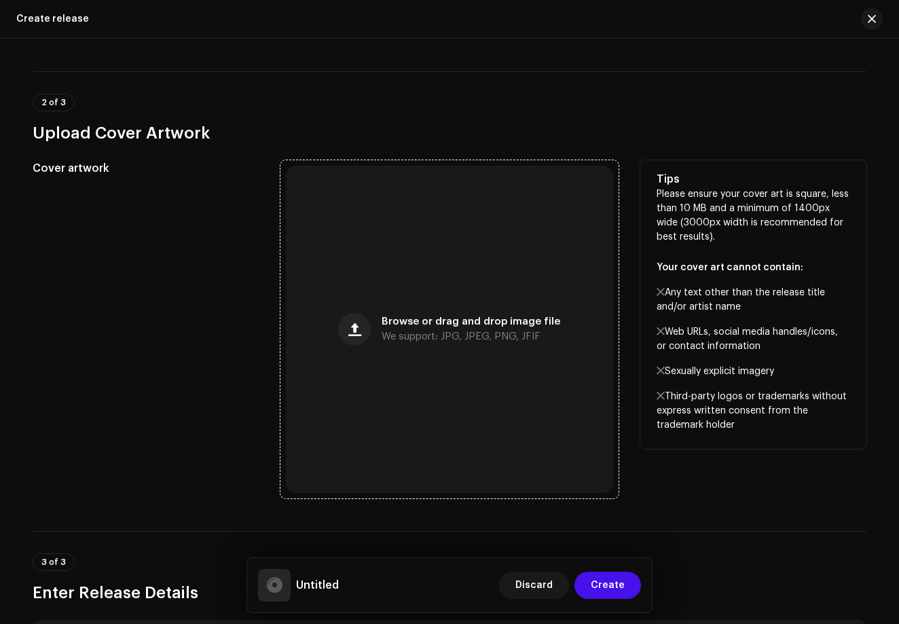
click at [405, 390] on div "Browse or drag and drop image file We support: JPG, JPEG, PNG, JFIF" at bounding box center [449, 329] width 327 height 327
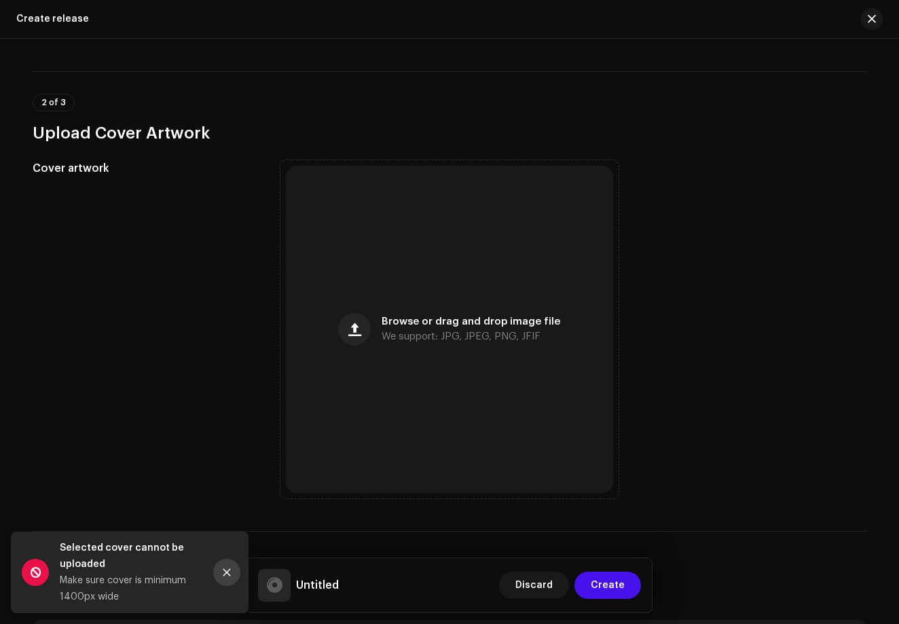
click at [233, 568] on button "Close" at bounding box center [226, 572] width 27 height 27
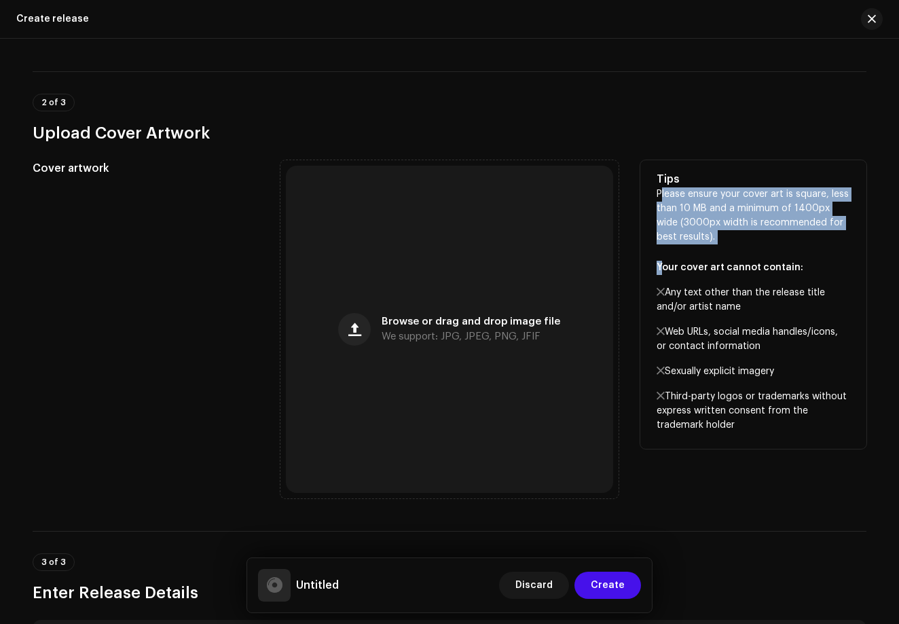
drag, startPoint x: 656, startPoint y: 194, endPoint x: 731, endPoint y: 252, distance: 95.3
click at [731, 252] on p "Please ensure your cover art is square, less than 10 MB and a minimum of 1400px…" at bounding box center [752, 309] width 193 height 245
copy p "Please ensure your cover art is square, less than 10 MB and a minimum of 1400px…"
click at [350, 261] on div "Browse or drag and drop image file We support: JPG, JPEG, PNG, JFIF" at bounding box center [449, 329] width 327 height 327
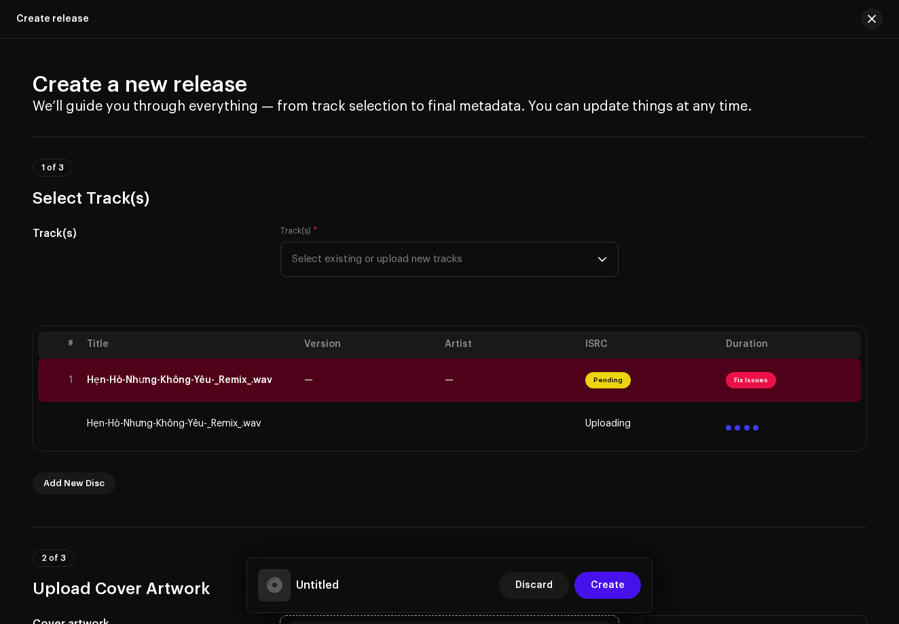
scroll to position [0, 0]
click at [845, 379] on span at bounding box center [845, 380] width 10 height 11
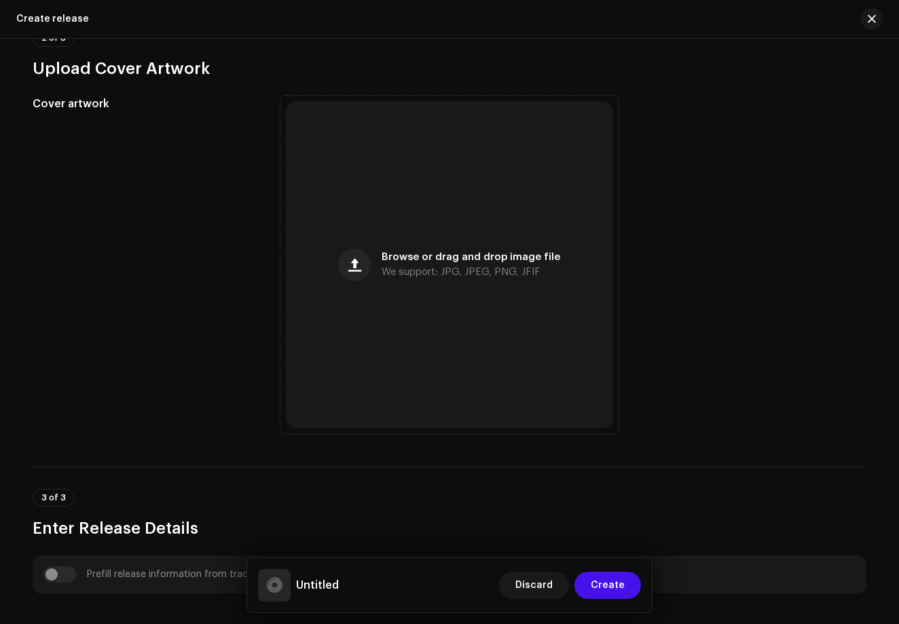
scroll to position [285, 0]
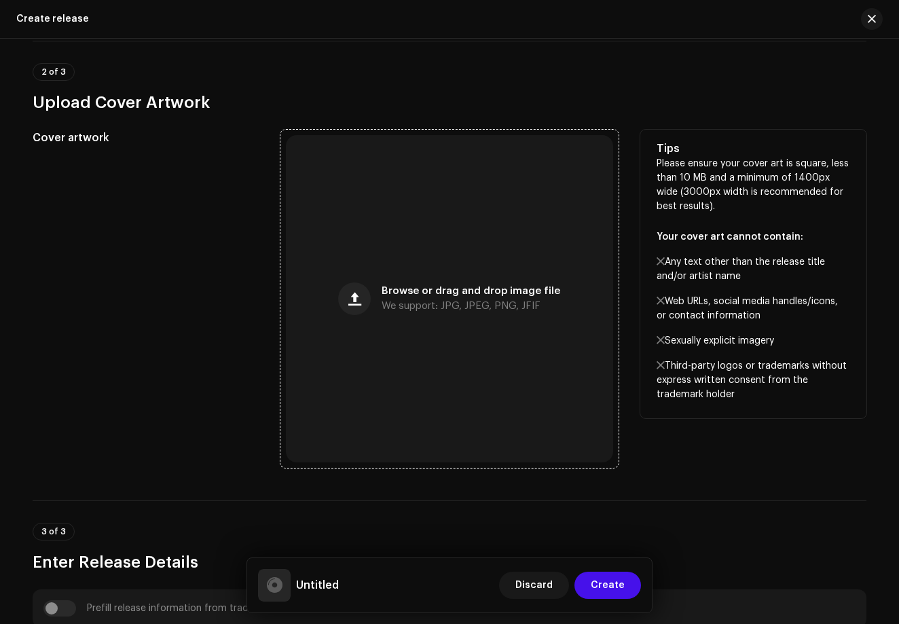
click at [442, 336] on div "Browse or drag and drop image file We support: JPG, JPEG, PNG, JFIF" at bounding box center [449, 298] width 327 height 327
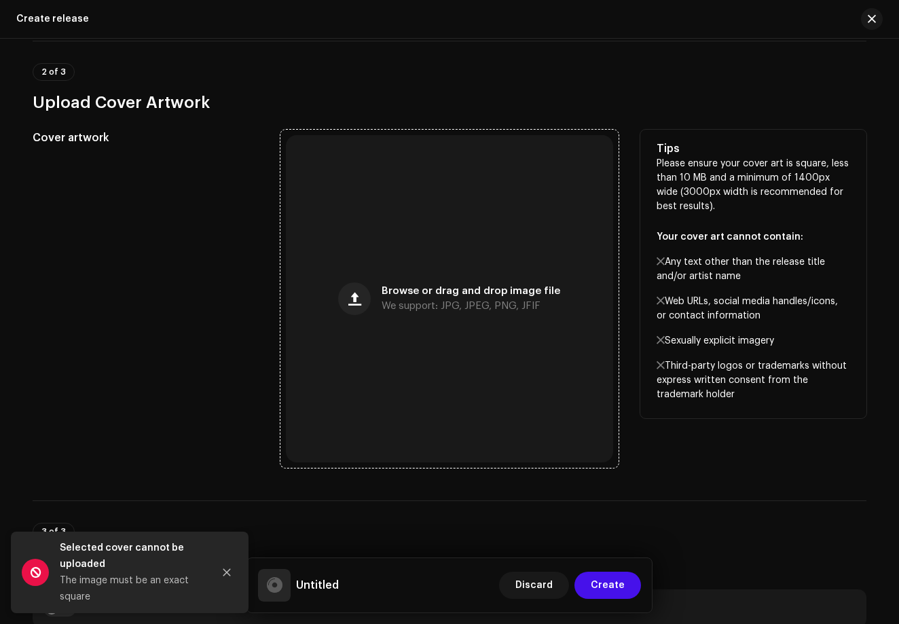
click at [410, 280] on div "Browse or drag and drop image file We support: JPG, JPEG, PNG, JFIF" at bounding box center [449, 298] width 327 height 327
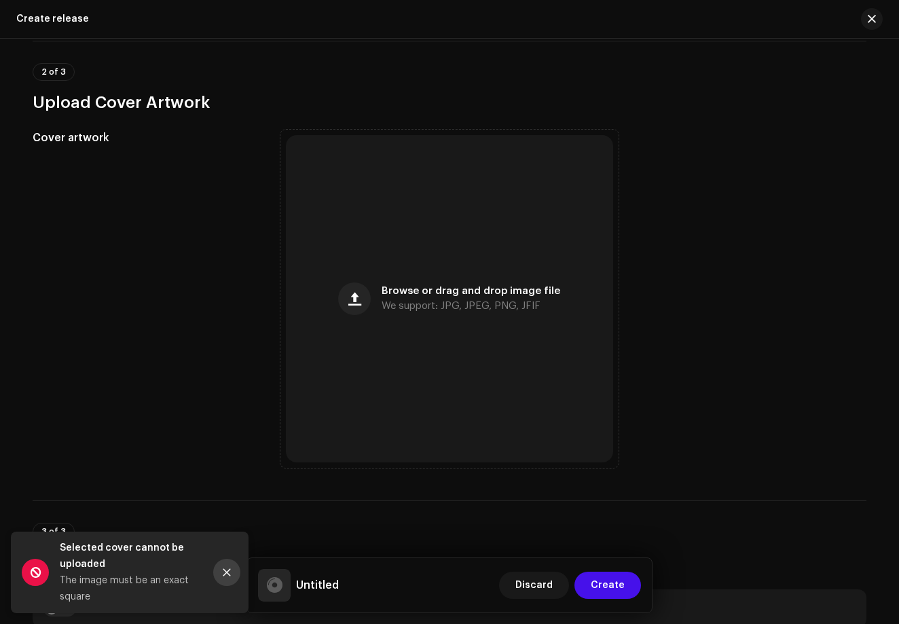
click at [221, 575] on button "Close" at bounding box center [226, 572] width 27 height 27
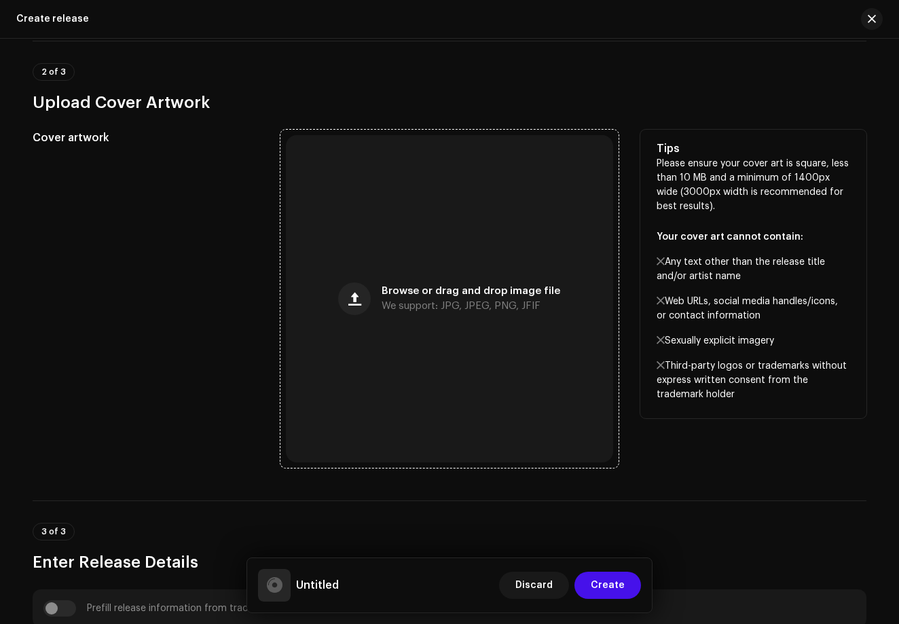
click at [428, 270] on div "Browse or drag and drop image file We support: JPG, JPEG, PNG, JFIF" at bounding box center [449, 298] width 327 height 327
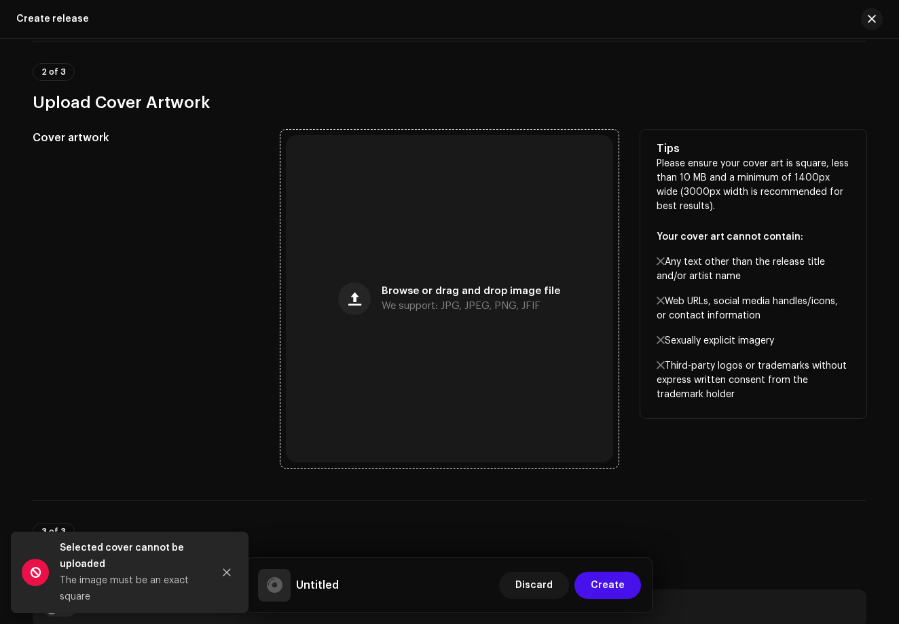
click at [556, 239] on div "Browse or drag and drop image file We support: JPG, JPEG, PNG, JFIF" at bounding box center [449, 298] width 327 height 327
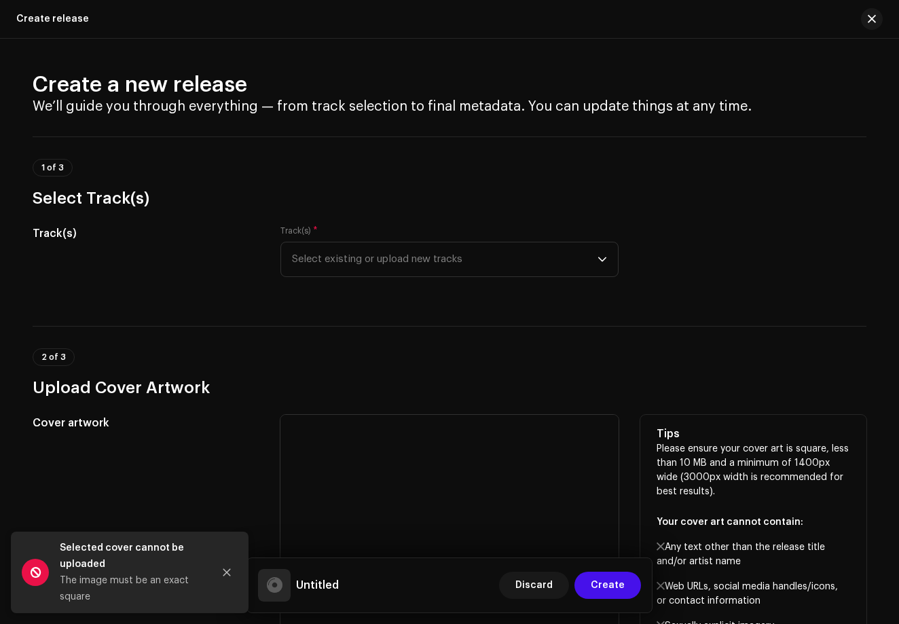
scroll to position [0, 0]
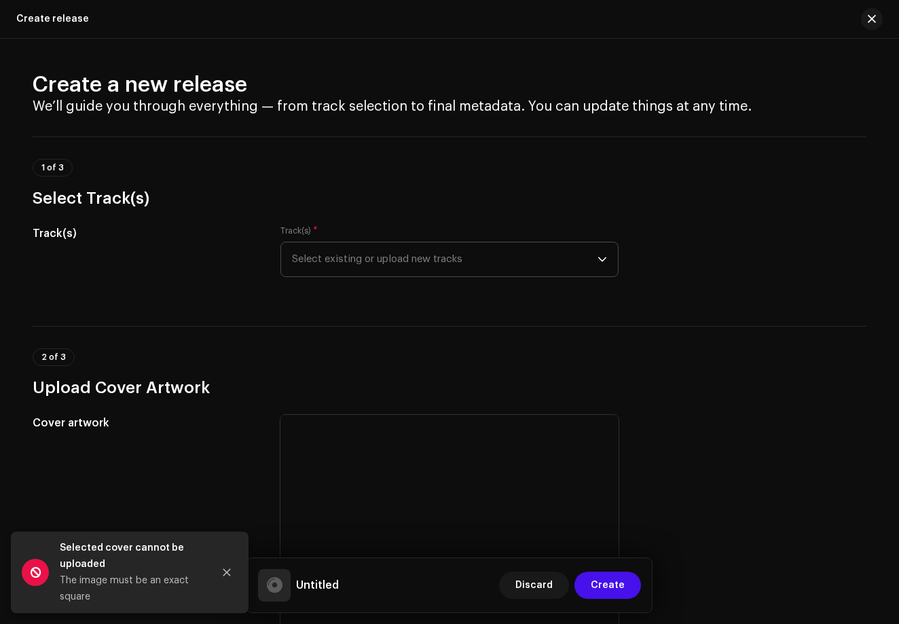
click at [501, 261] on span "Select existing or upload new tracks" at bounding box center [444, 259] width 305 height 34
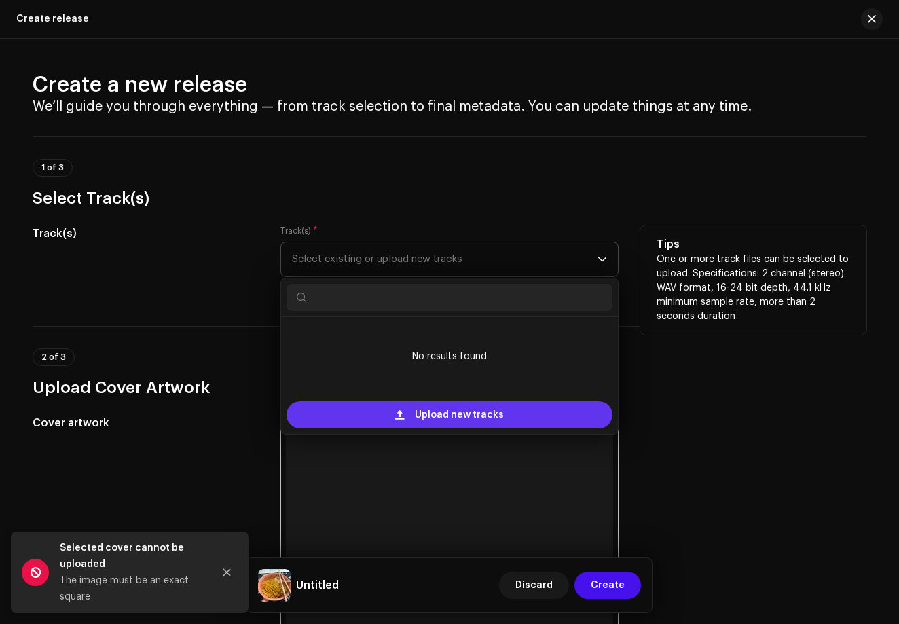
click at [420, 417] on span "Upload new tracks" at bounding box center [459, 414] width 89 height 27
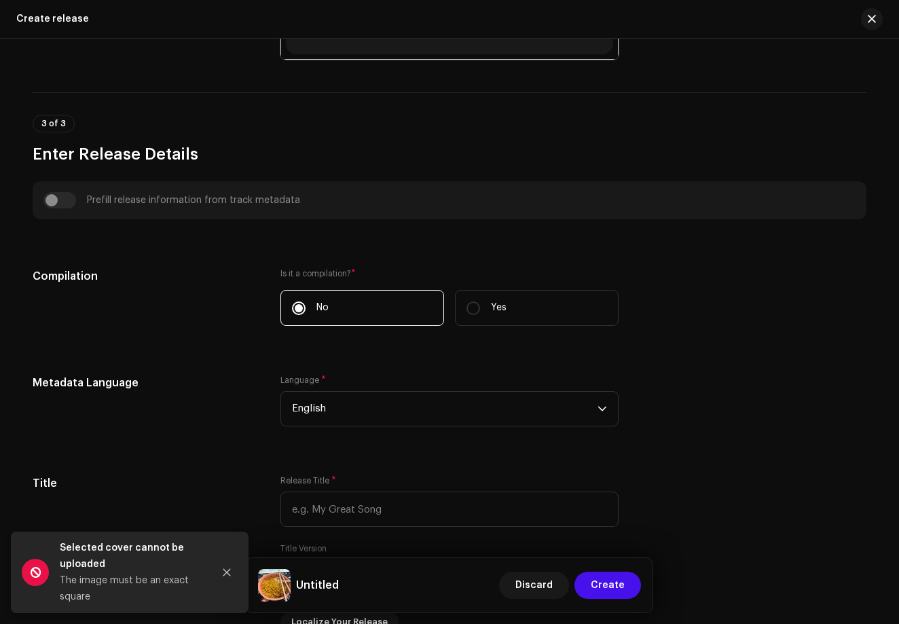
scroll to position [797, 0]
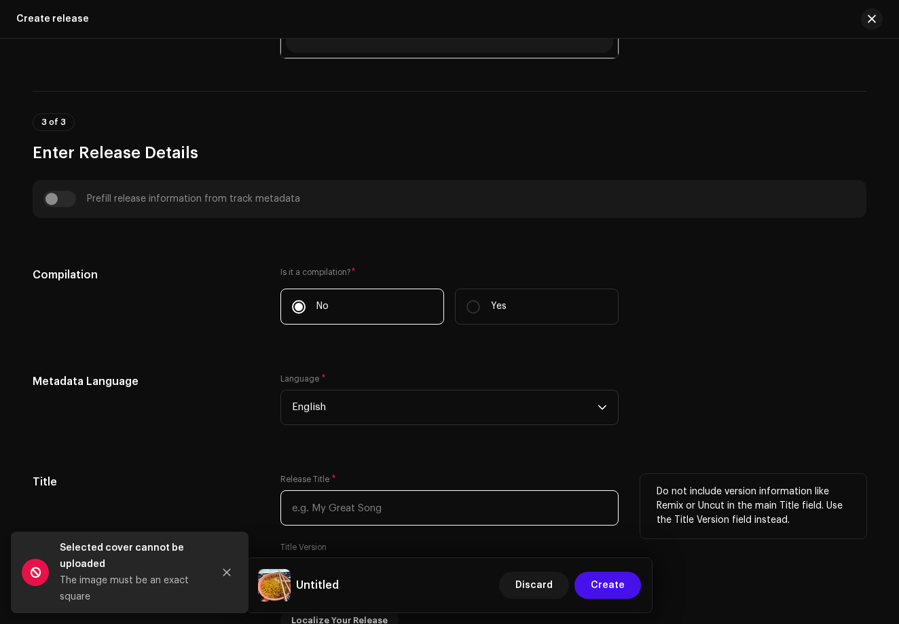
click at [325, 508] on input "text" at bounding box center [449, 507] width 338 height 35
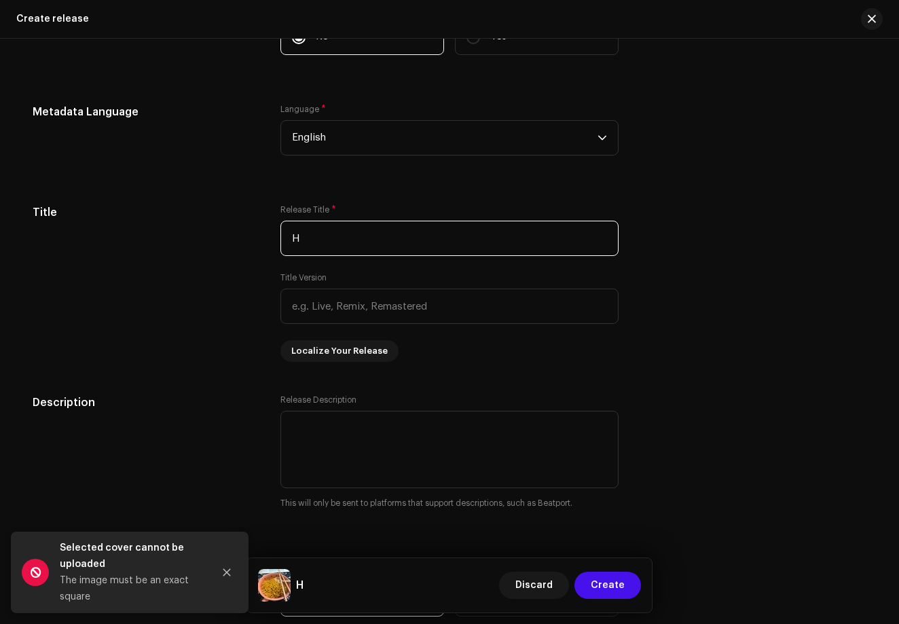
scroll to position [1091, 0]
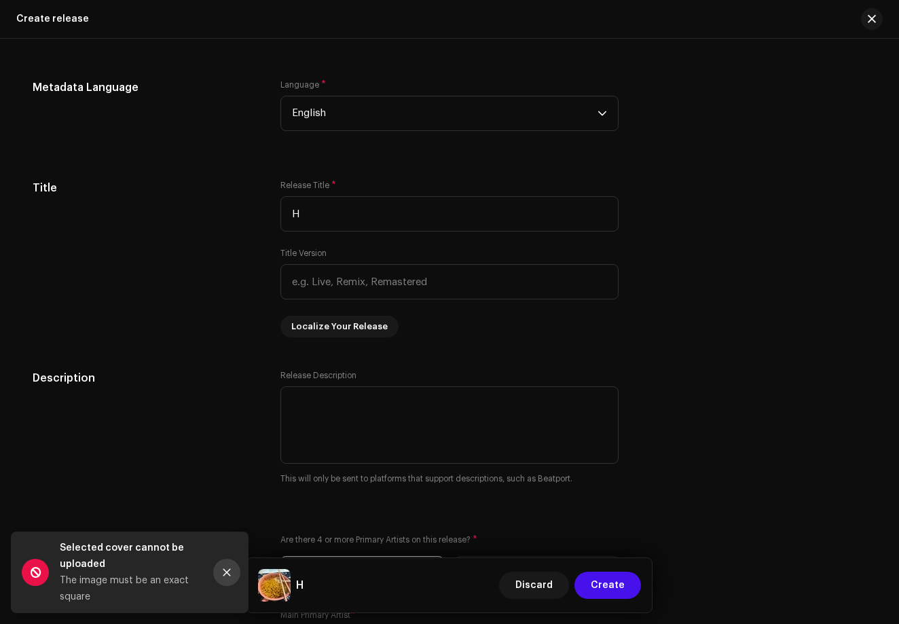
click at [223, 577] on button "Close" at bounding box center [226, 572] width 27 height 27
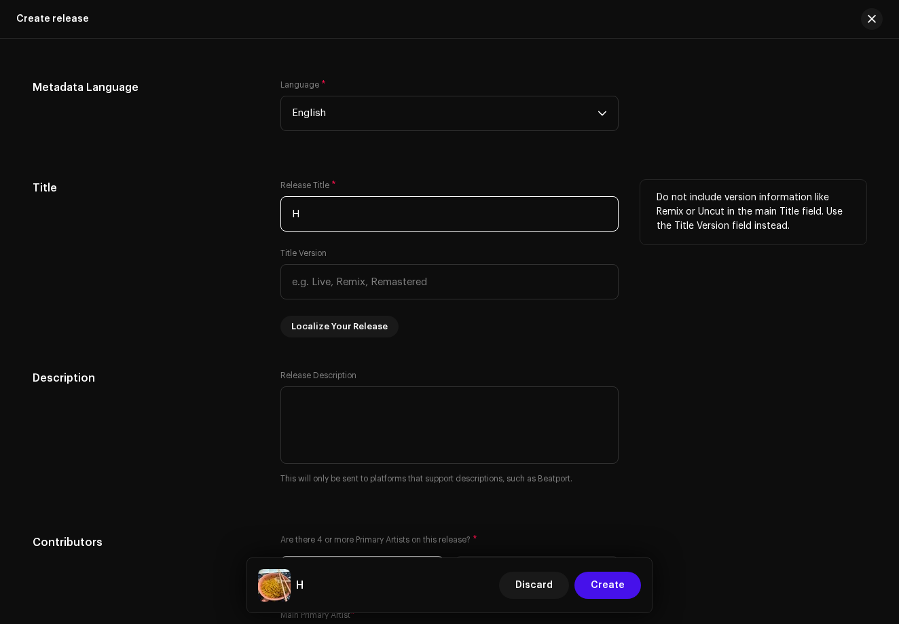
click at [328, 207] on input "H" at bounding box center [449, 213] width 338 height 35
click at [337, 215] on input "H" at bounding box center [449, 213] width 338 height 35
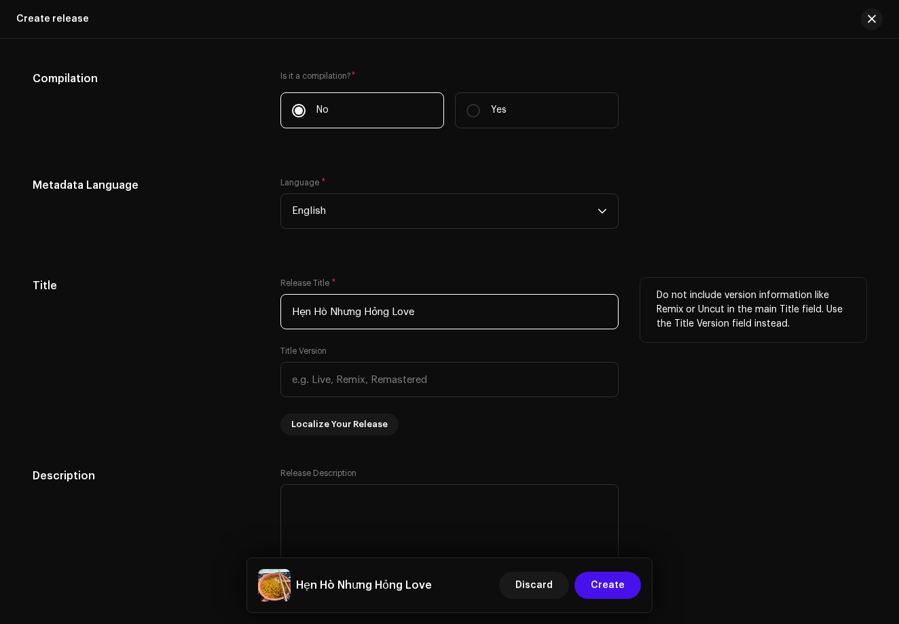
click at [388, 317] on input "Hẹn Hò Nhưng Hỏng Love" at bounding box center [449, 311] width 338 height 35
drag, startPoint x: 387, startPoint y: 314, endPoint x: 435, endPoint y: 307, distance: 48.7
click at [435, 307] on input "Hẹn Hò Nhưng Hỏng Love" at bounding box center [449, 311] width 338 height 35
type input "H"
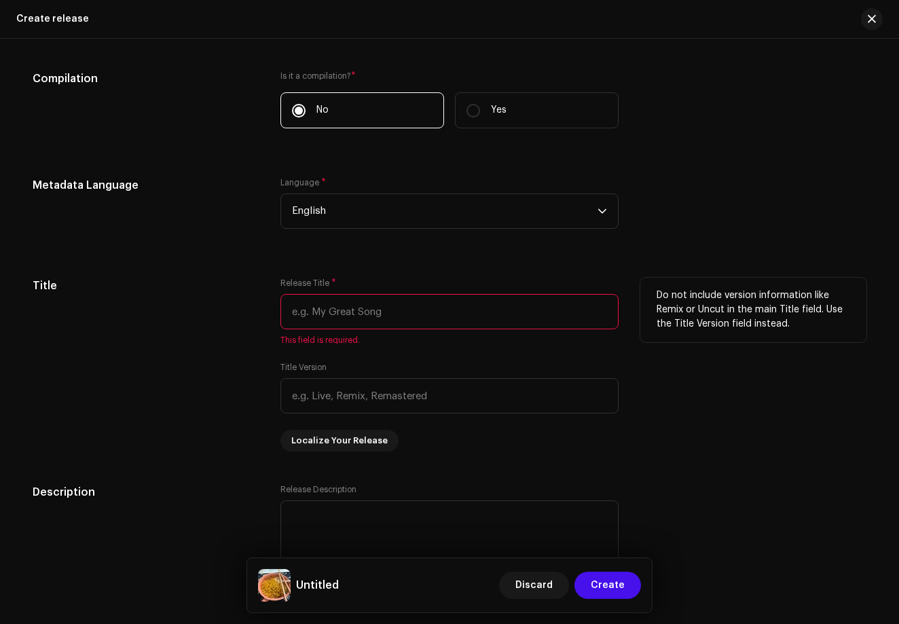
type input "H"
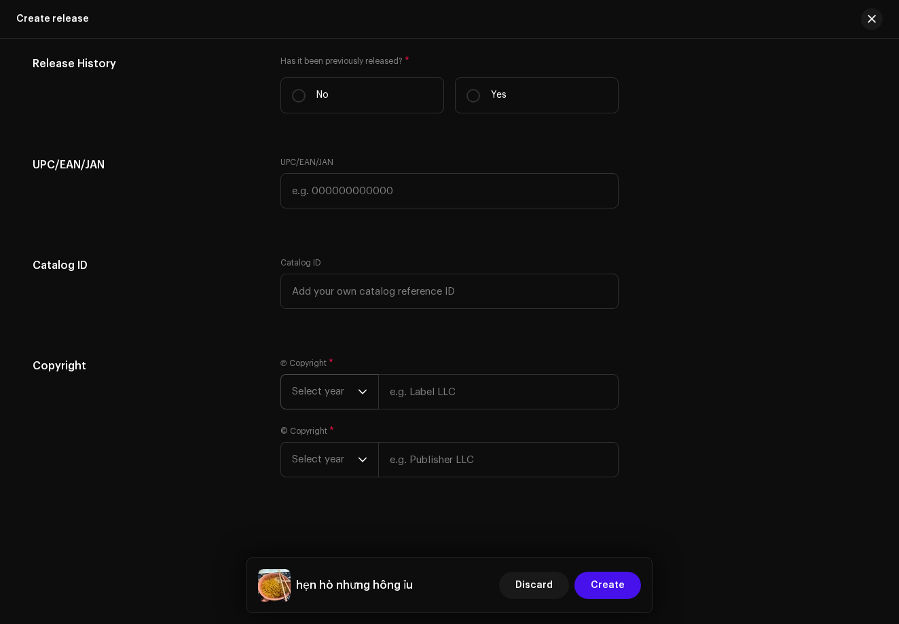
scroll to position [2198, 0]
drag, startPoint x: 435, startPoint y: 307, endPoint x: 326, endPoint y: 397, distance: 141.3
type input "hẹn hò nhưng hông ỉu"
click at [335, 388] on span "Select year" at bounding box center [325, 392] width 66 height 34
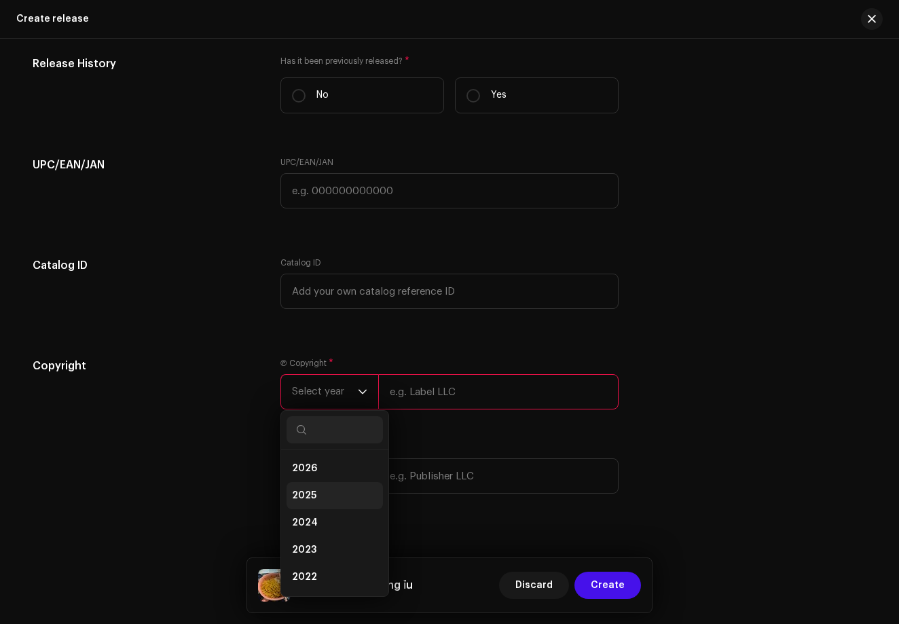
click at [313, 499] on li "2025" at bounding box center [334, 495] width 96 height 27
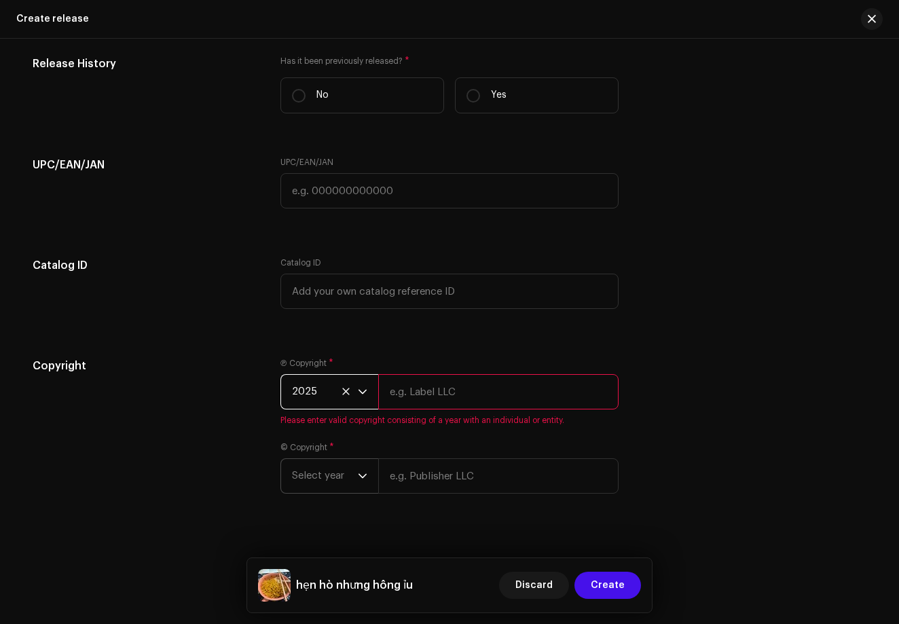
click at [349, 468] on span "Select year" at bounding box center [325, 476] width 66 height 34
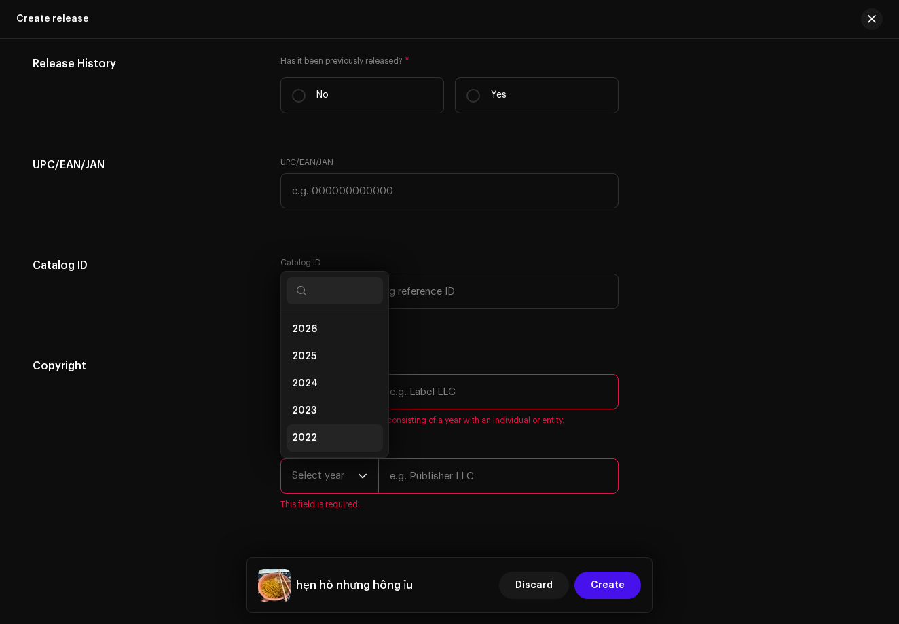
scroll to position [22, 0]
click at [314, 335] on li "2025" at bounding box center [334, 334] width 96 height 27
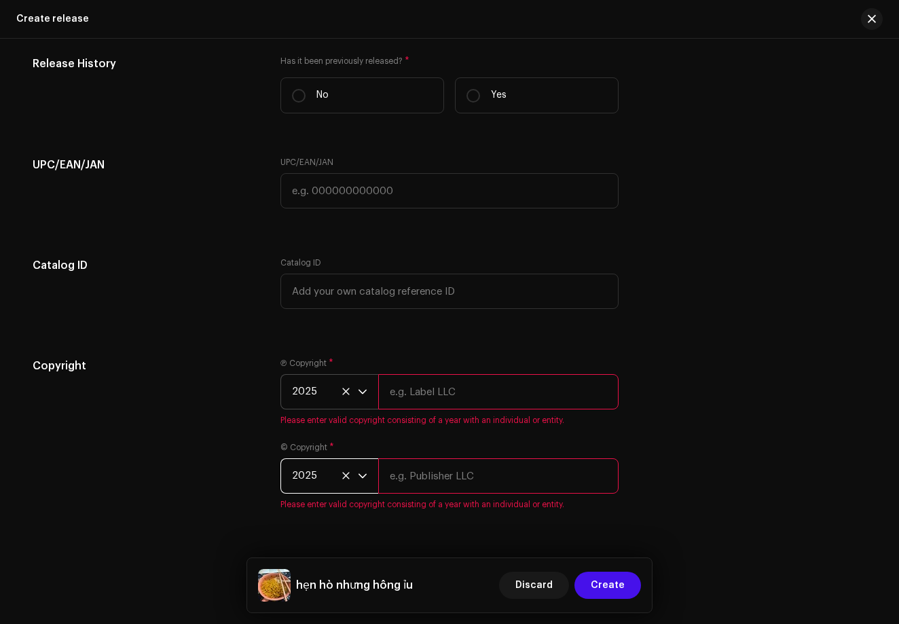
click at [409, 381] on input "text" at bounding box center [498, 391] width 240 height 35
type input "[PERSON_NAME]"
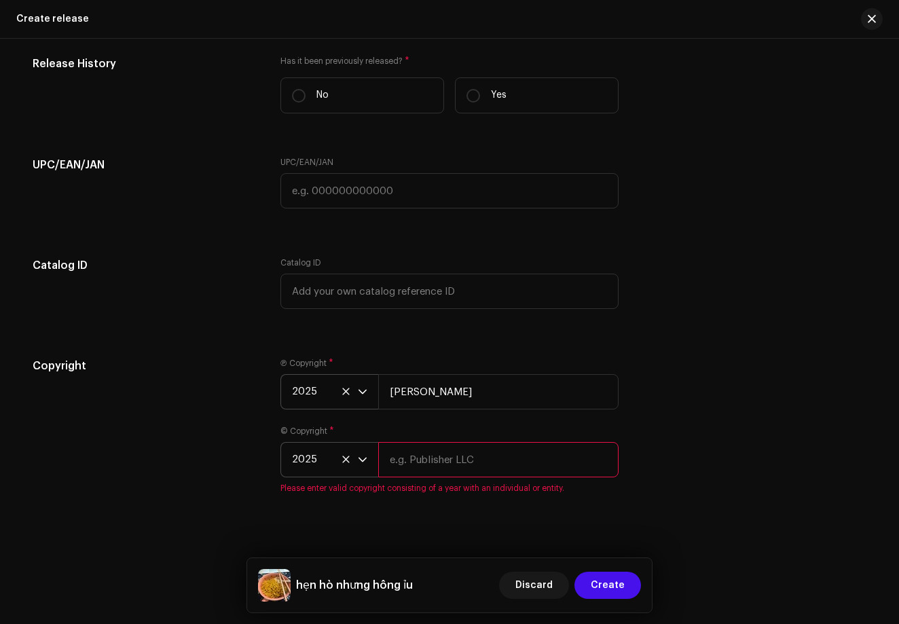
click at [446, 493] on div "© Copyright * 2025 Please enter valid copyright consisting of a year with an in…" at bounding box center [449, 460] width 338 height 68
type input "[PERSON_NAME]"
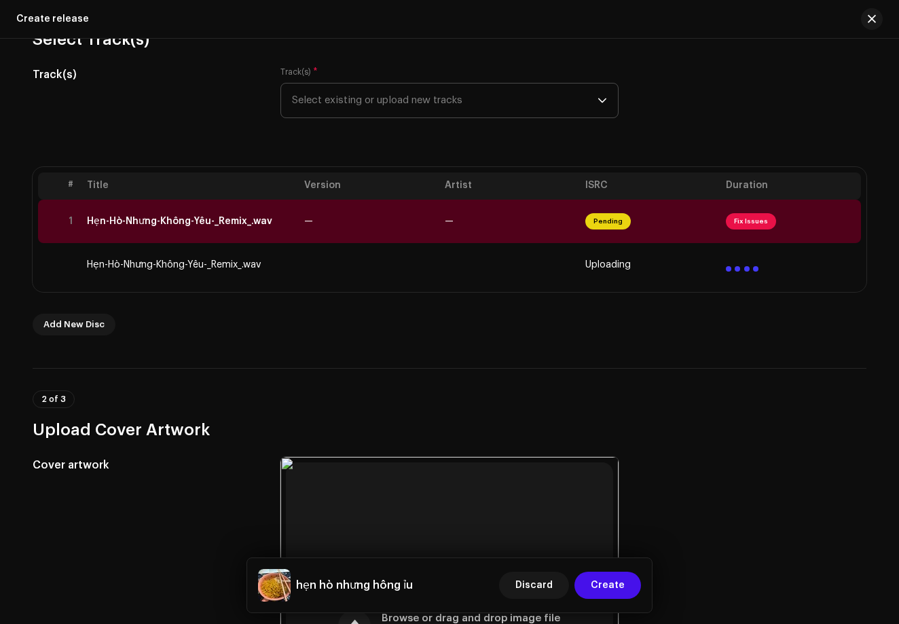
scroll to position [158, 0]
click at [742, 219] on span "Fix Issues" at bounding box center [751, 222] width 50 height 16
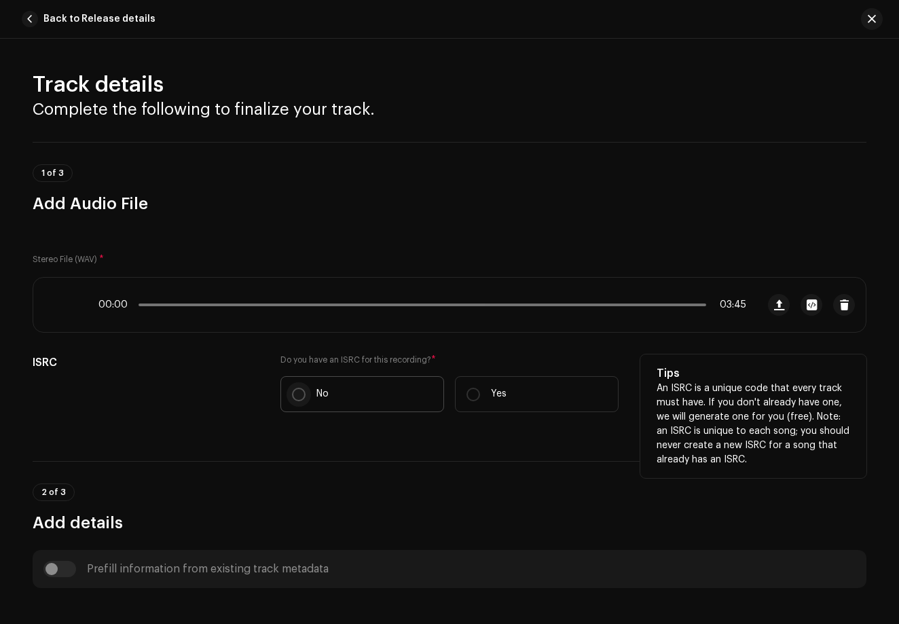
click at [297, 390] on input "No" at bounding box center [299, 395] width 14 height 14
radio input "true"
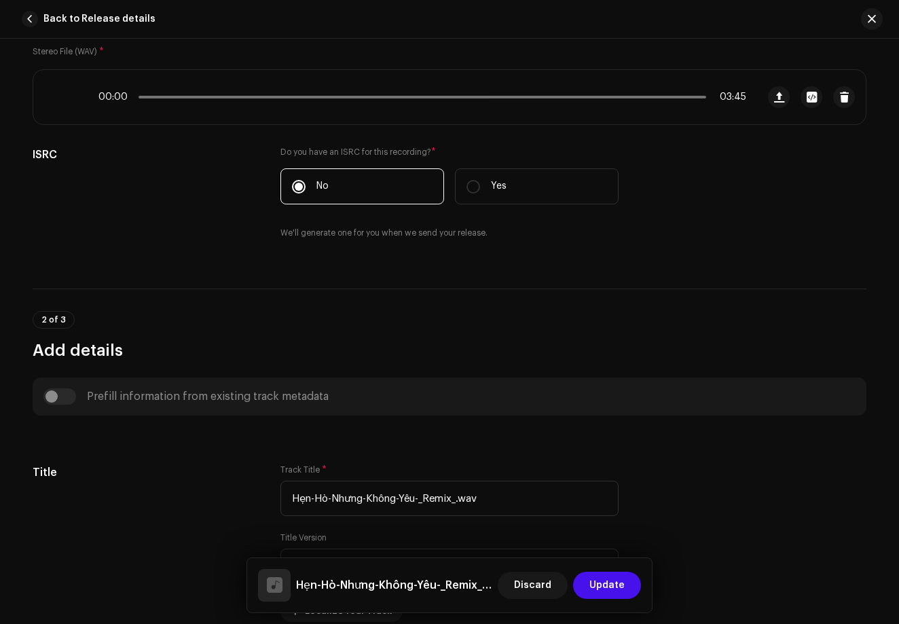
scroll to position [216, 0]
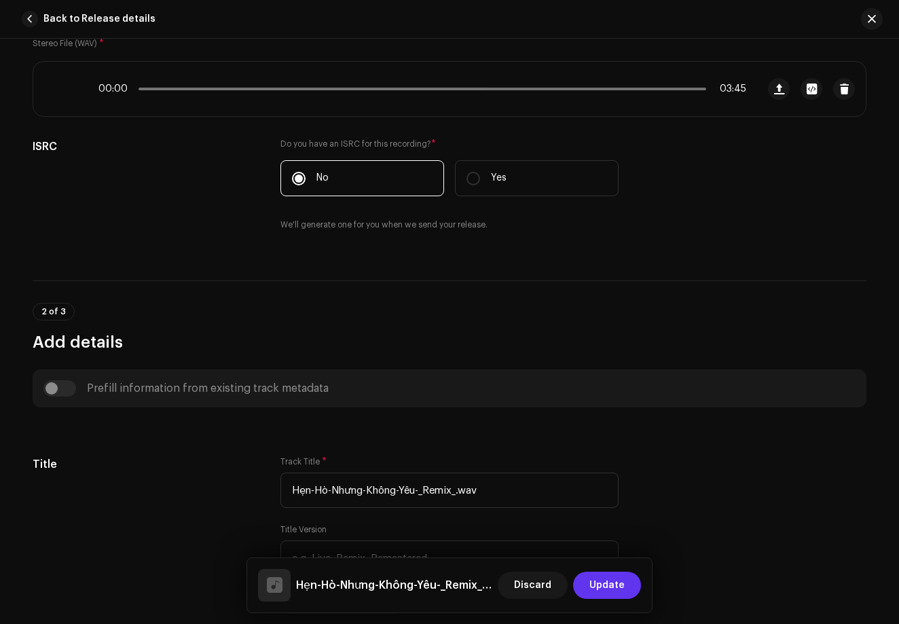
click at [598, 584] on span "Update" at bounding box center [606, 584] width 35 height 27
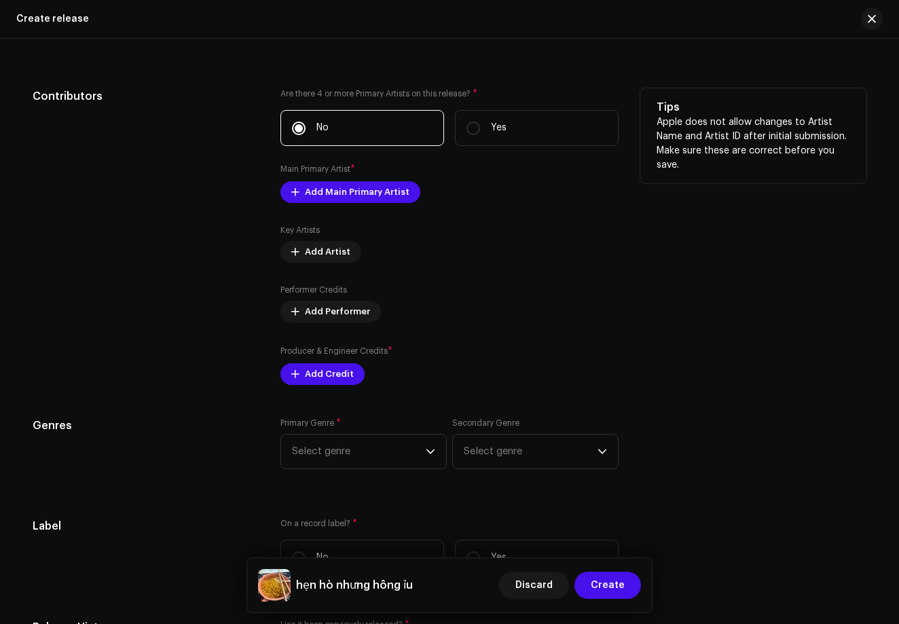
scroll to position [1638, 0]
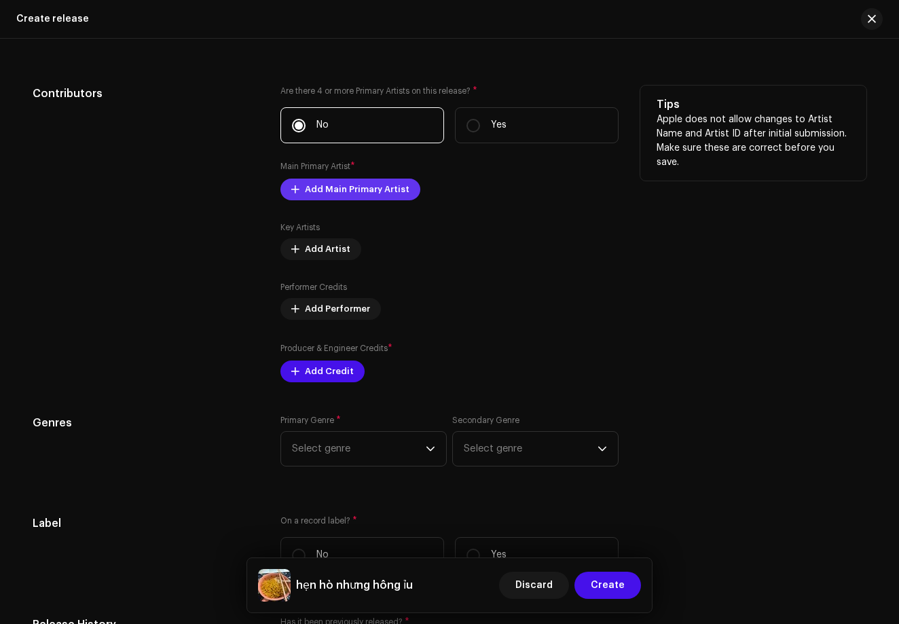
click at [379, 191] on span "Add Main Primary Artist" at bounding box center [357, 189] width 105 height 27
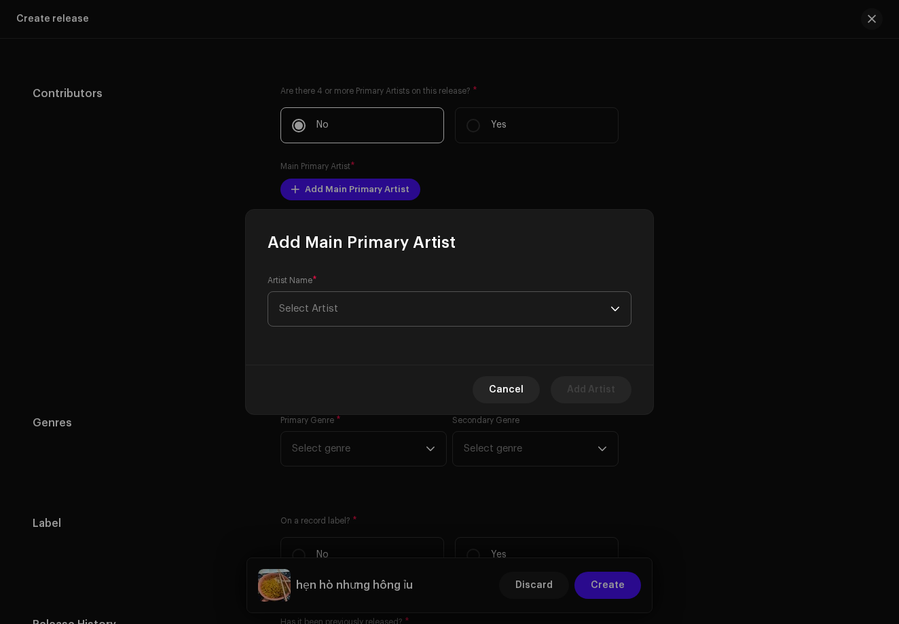
click at [379, 309] on span "Select Artist" at bounding box center [444, 309] width 331 height 34
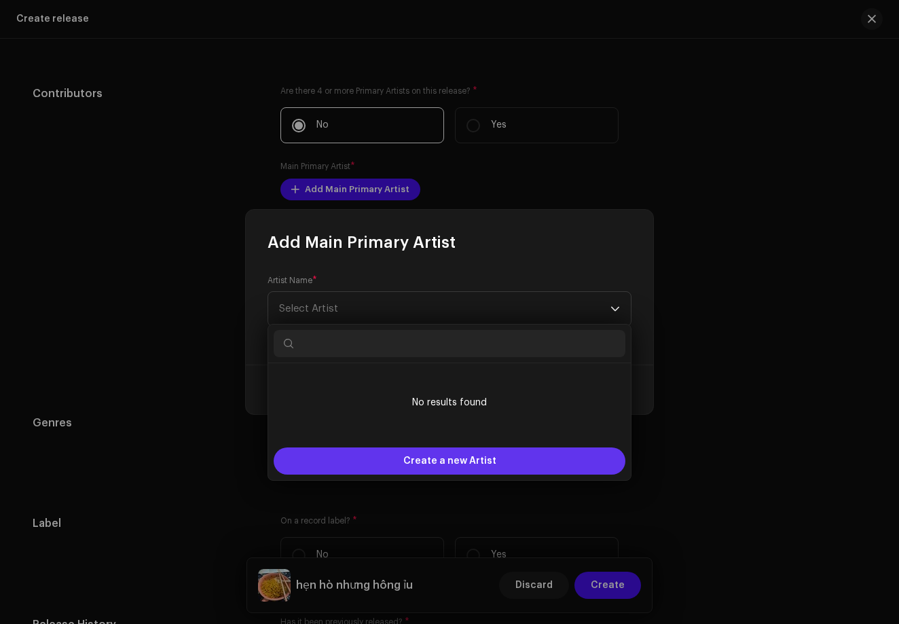
click at [427, 453] on span "Create a new Artist" at bounding box center [449, 460] width 93 height 27
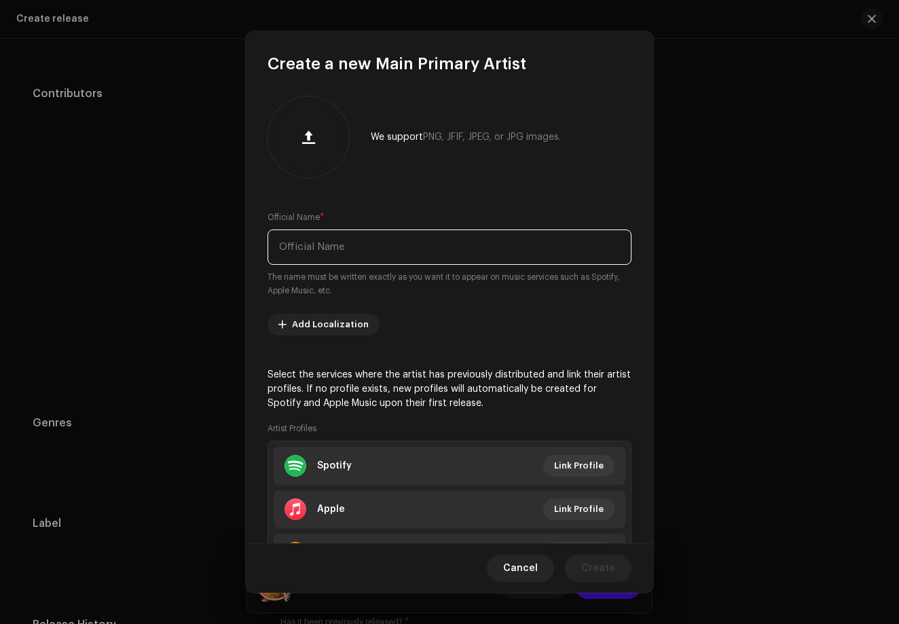
click at [398, 234] on input "text" at bounding box center [449, 246] width 364 height 35
type input "[PERSON_NAME]"
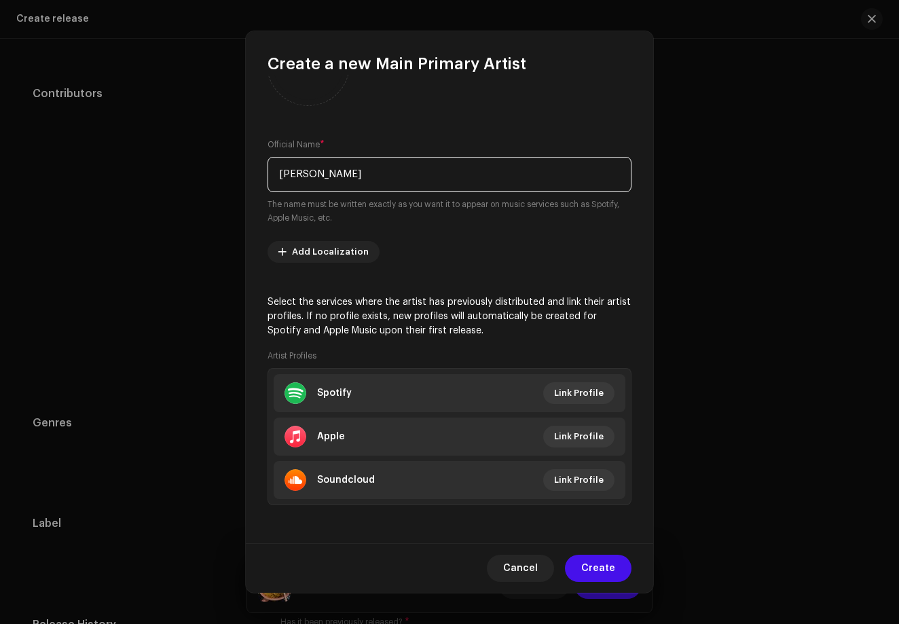
type input "[PERSON_NAME]"
click at [348, 271] on div "We support PNG, JFIF, JPEG, or JPG images. Official Name * [PERSON_NAME] The na…" at bounding box center [449, 309] width 407 height 468
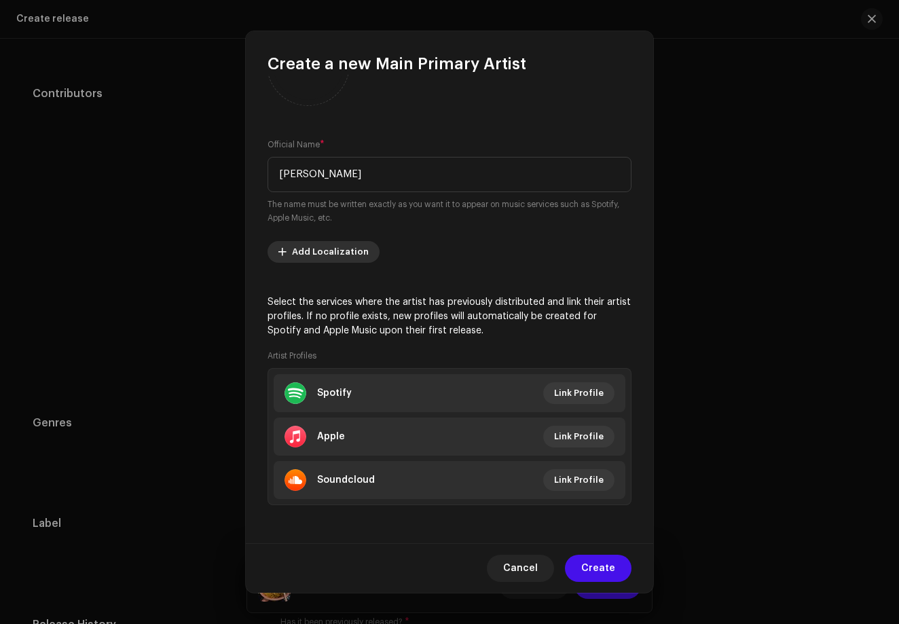
click at [345, 244] on span "Add Localization" at bounding box center [330, 251] width 77 height 27
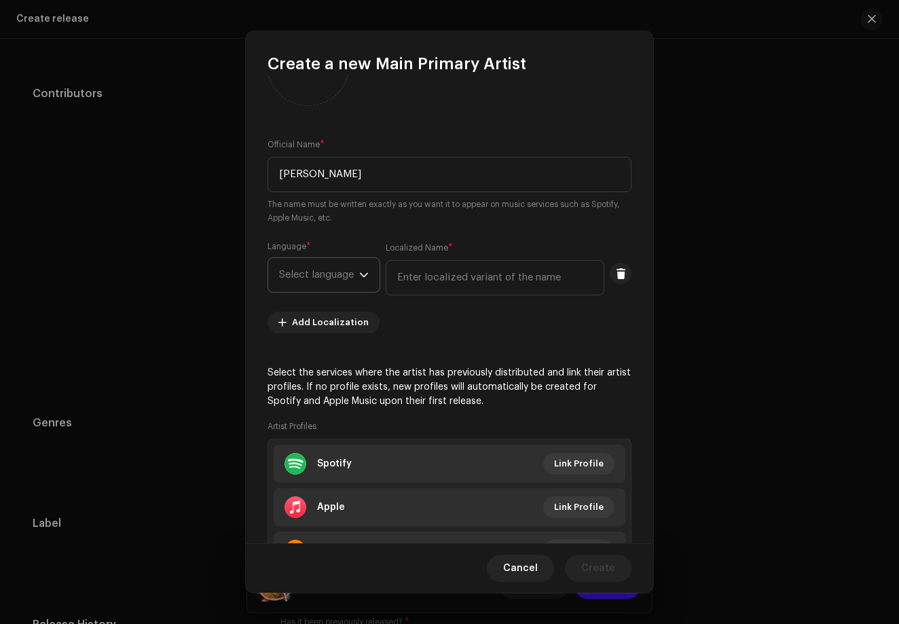
click at [350, 274] on span "Select language" at bounding box center [319, 275] width 80 height 34
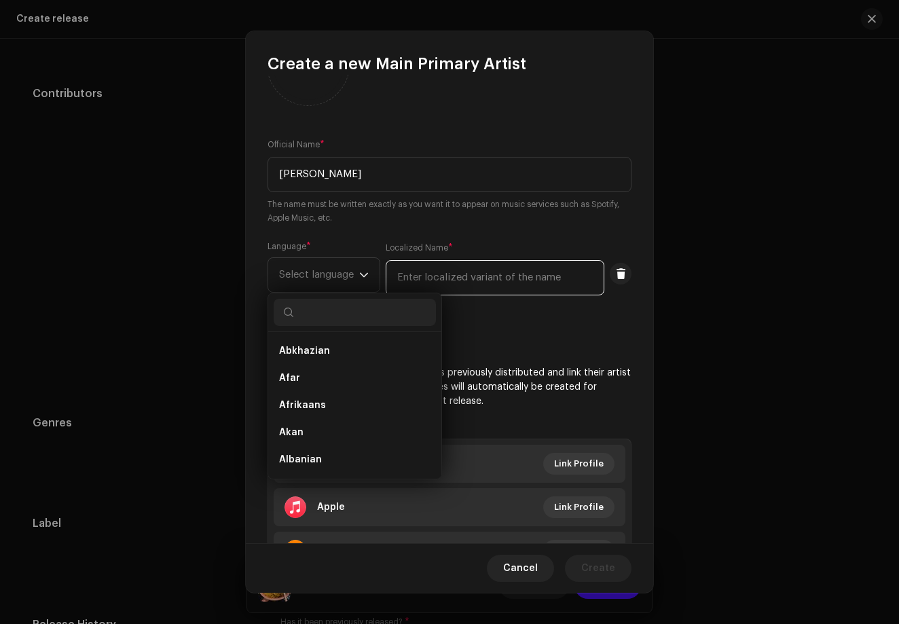
click at [497, 291] on input "text" at bounding box center [494, 277] width 219 height 35
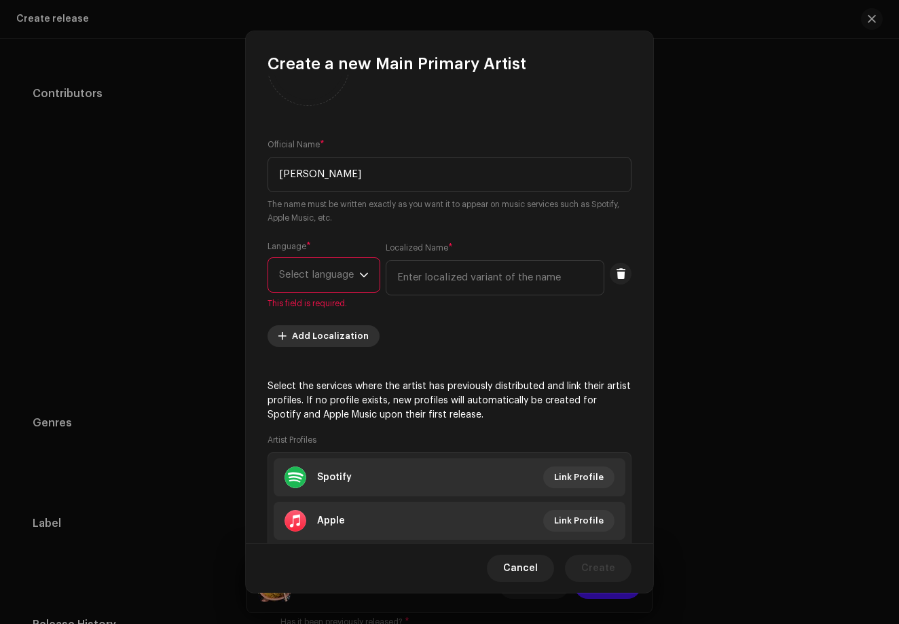
click at [326, 340] on span "Add Localization" at bounding box center [330, 335] width 77 height 27
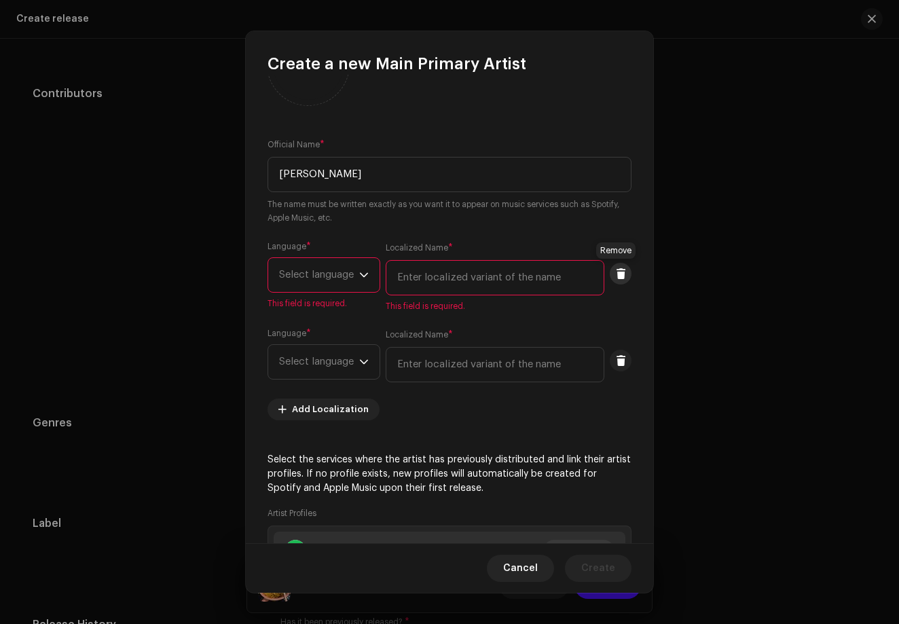
click at [622, 271] on button at bounding box center [620, 274] width 22 height 22
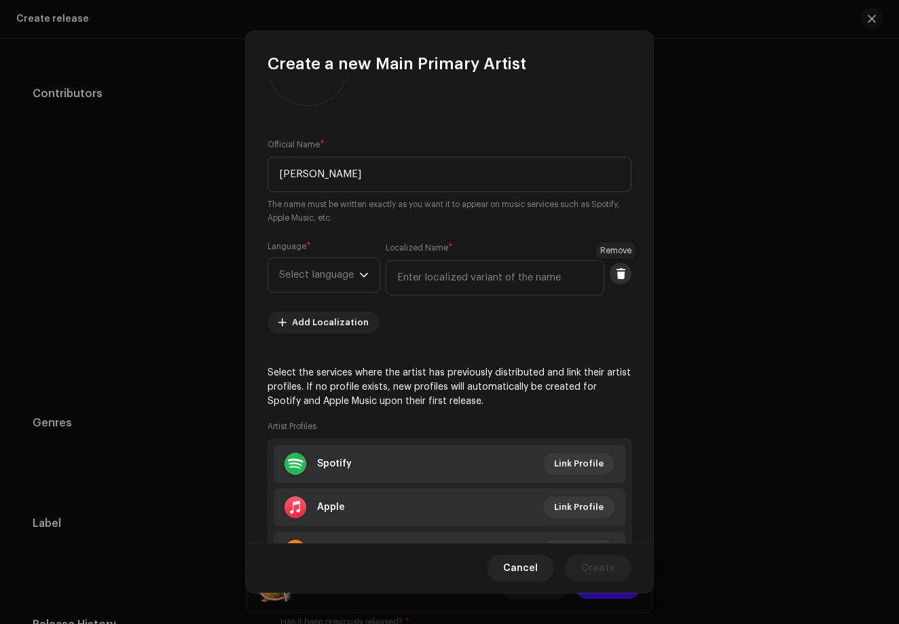
click at [616, 276] on span at bounding box center [621, 273] width 10 height 11
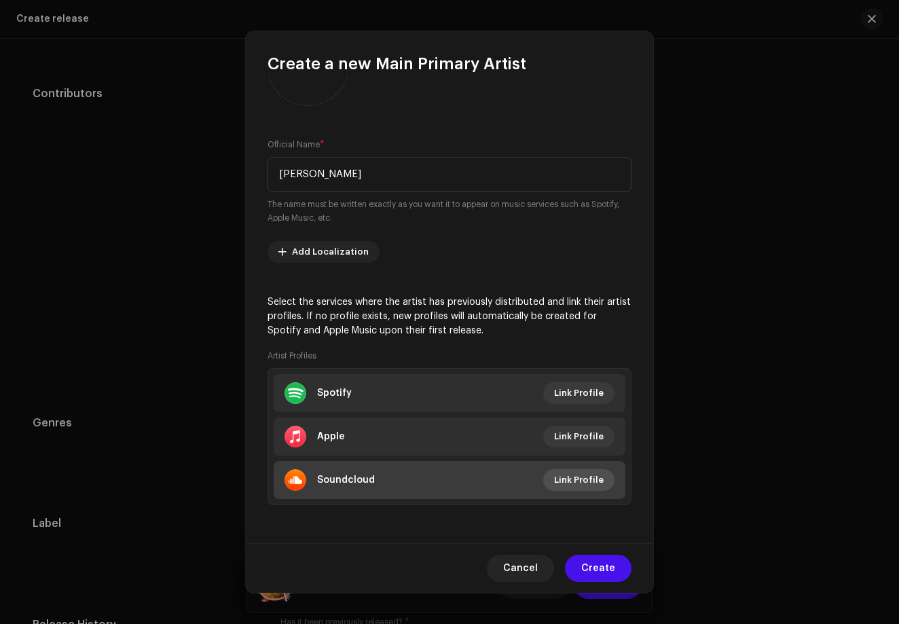
click at [560, 483] on span "Link Profile" at bounding box center [579, 479] width 50 height 27
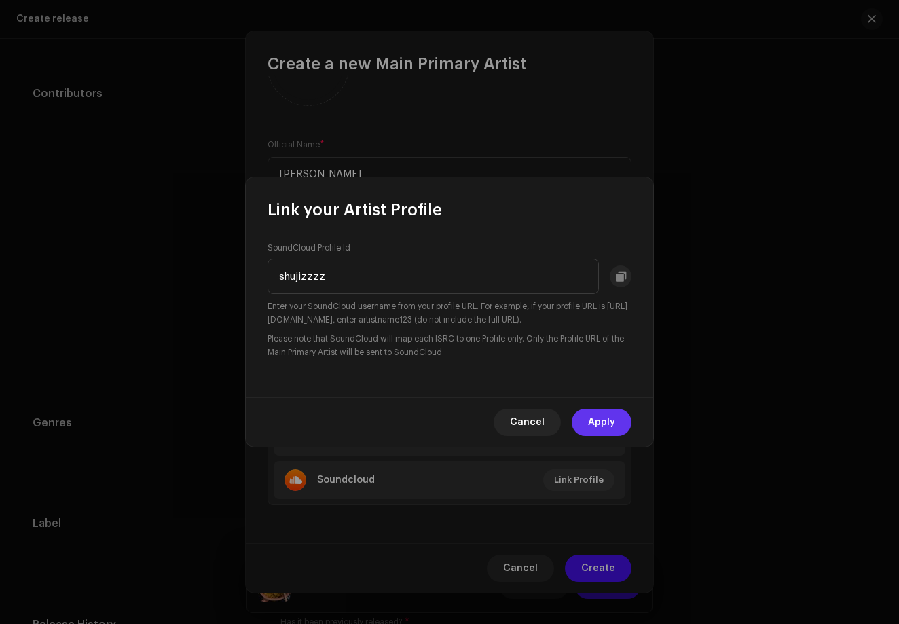
type input "shujizzzz"
click at [614, 428] on span "Apply" at bounding box center [601, 422] width 27 height 27
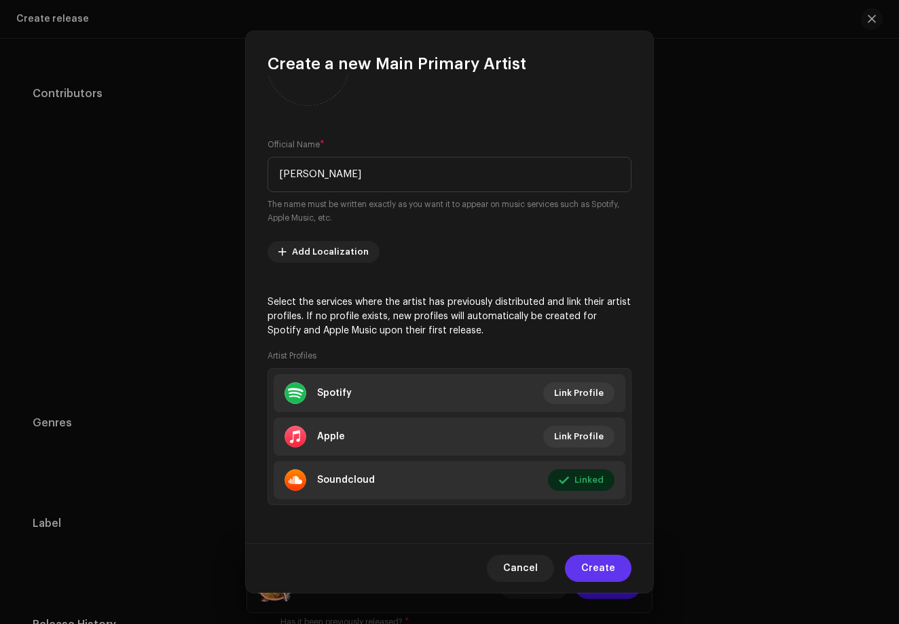
click at [597, 560] on span "Create" at bounding box center [598, 567] width 34 height 27
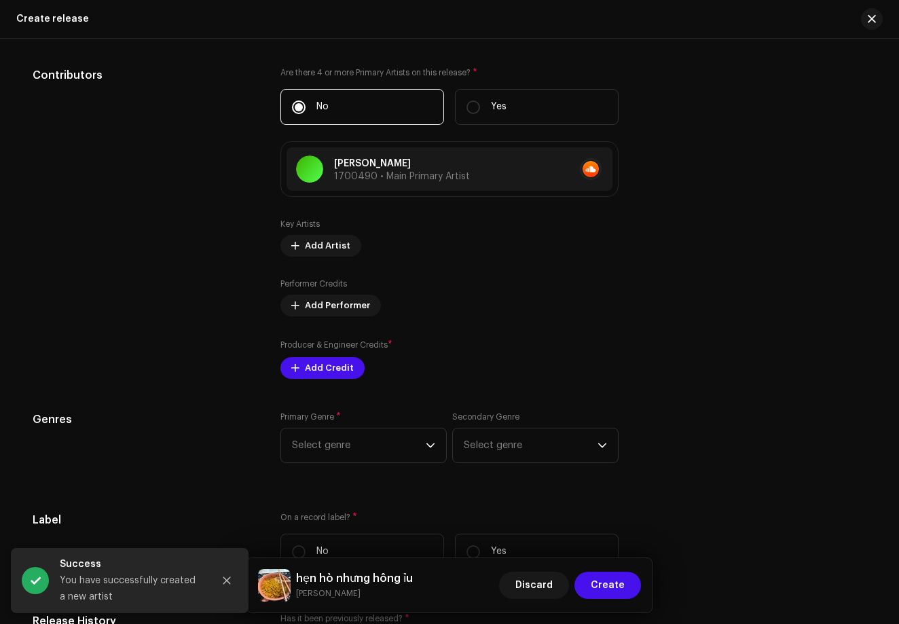
scroll to position [1655, 0]
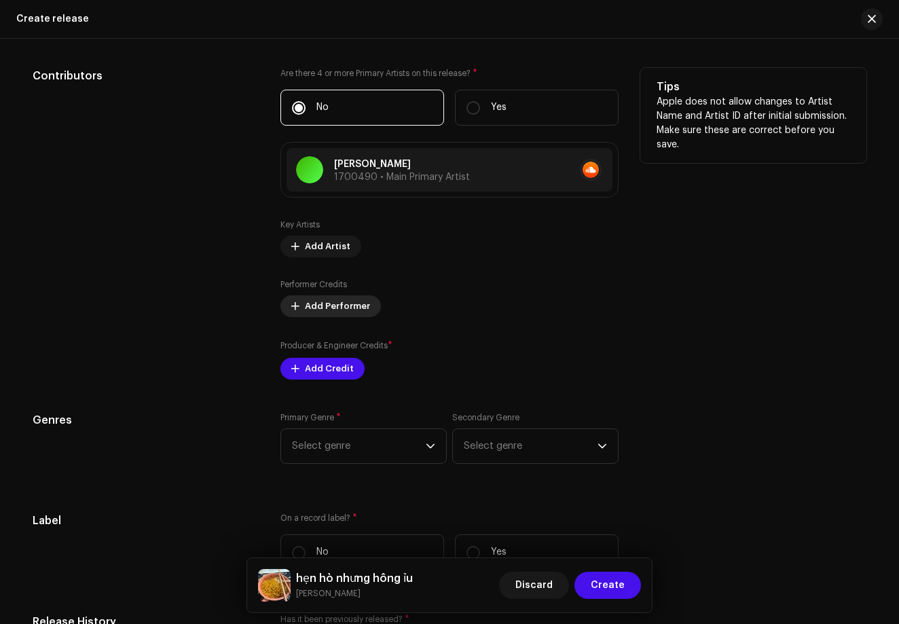
click at [333, 314] on span "Add Performer" at bounding box center [337, 306] width 65 height 27
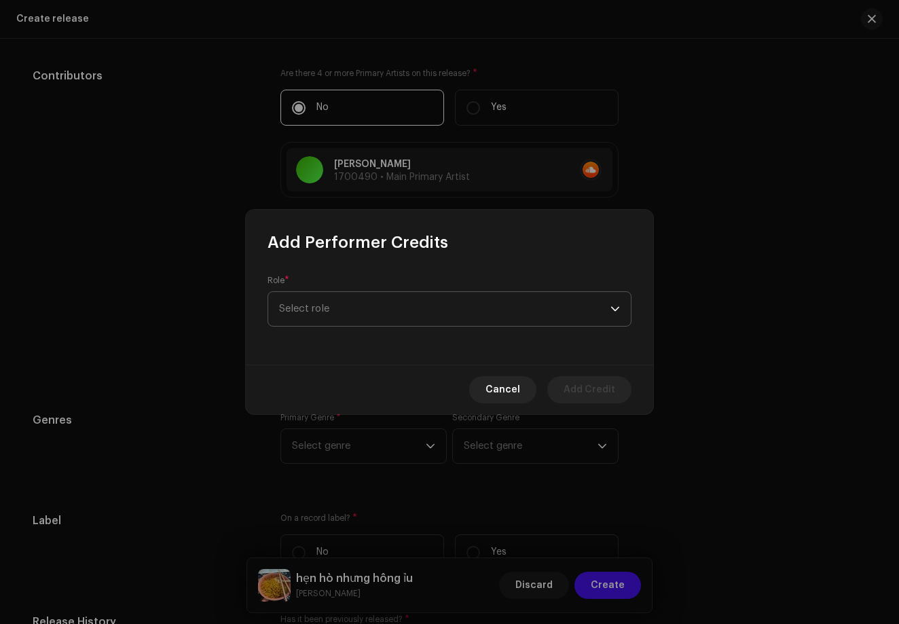
click at [480, 313] on span "Select role" at bounding box center [444, 309] width 331 height 34
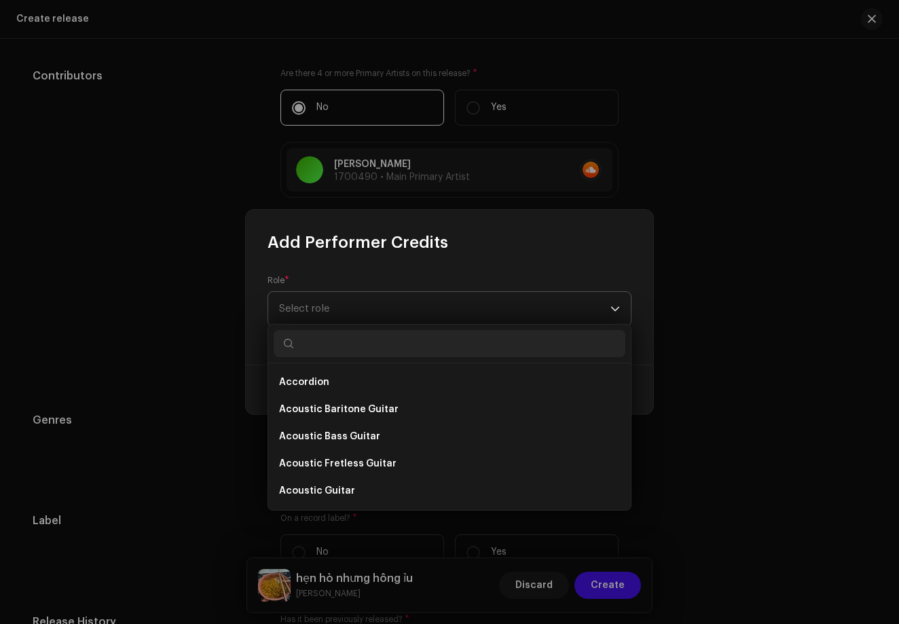
click at [480, 313] on span "Select role" at bounding box center [444, 309] width 331 height 34
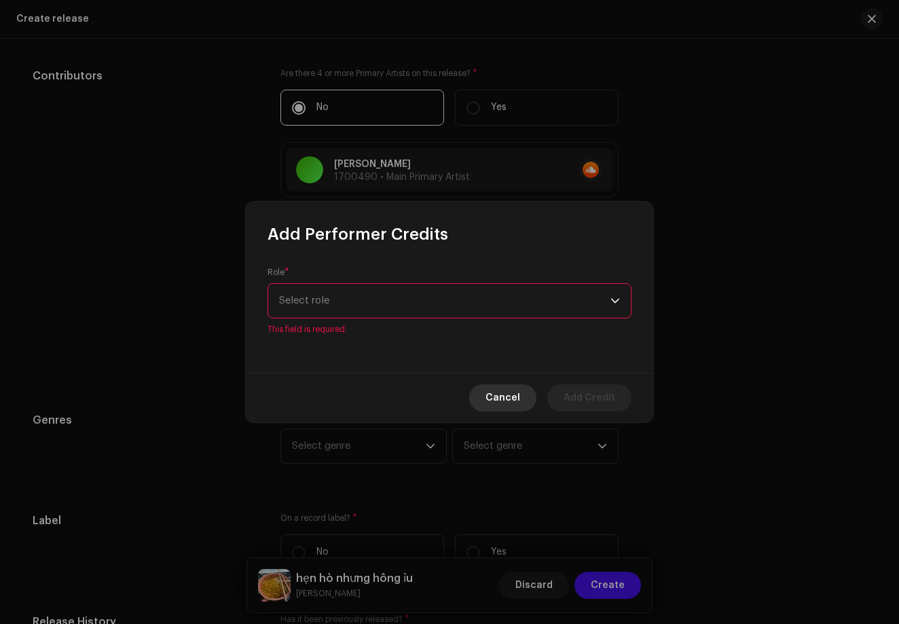
click at [493, 400] on span "Cancel" at bounding box center [502, 397] width 35 height 27
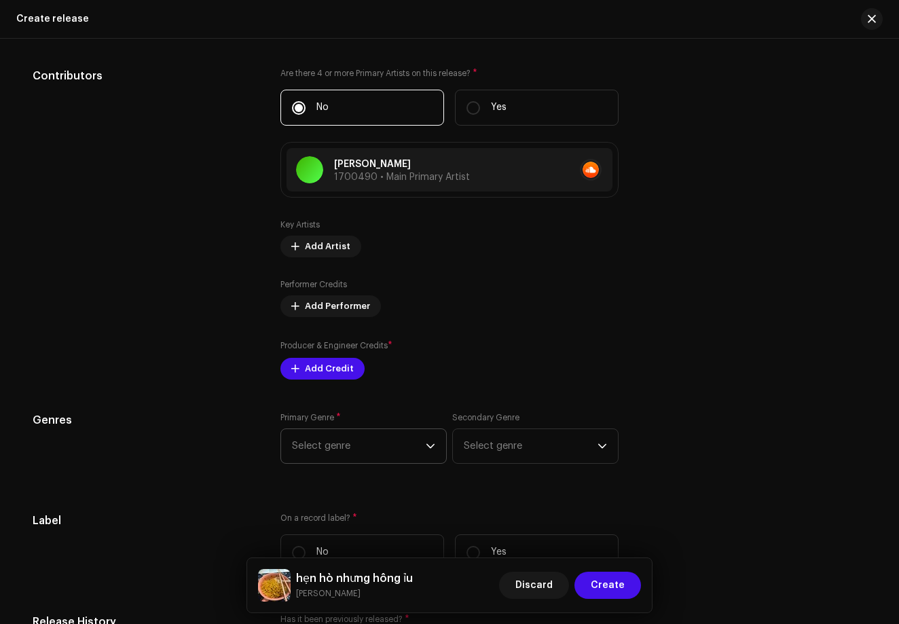
click at [371, 440] on span "Select genre" at bounding box center [359, 446] width 134 height 34
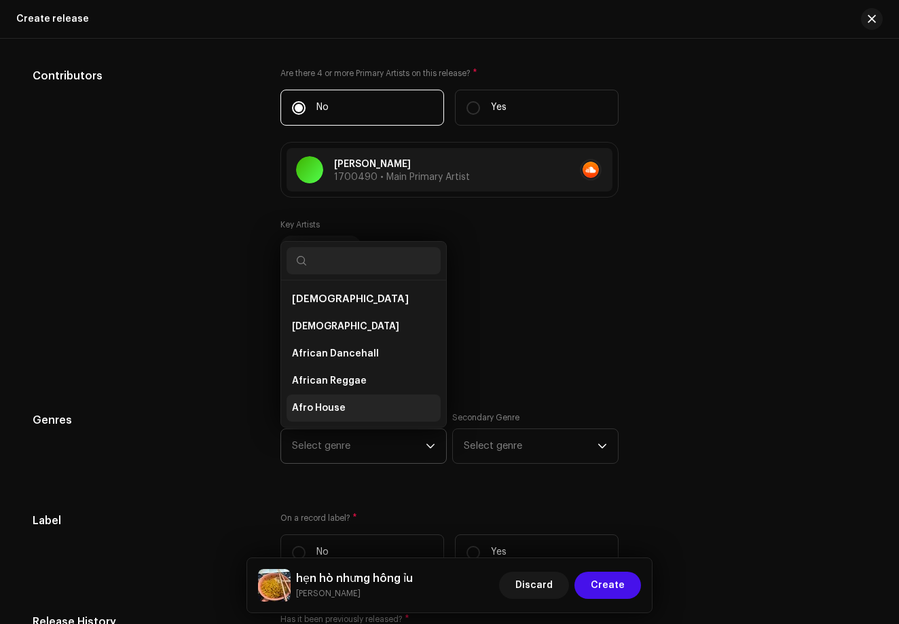
scroll to position [22, 0]
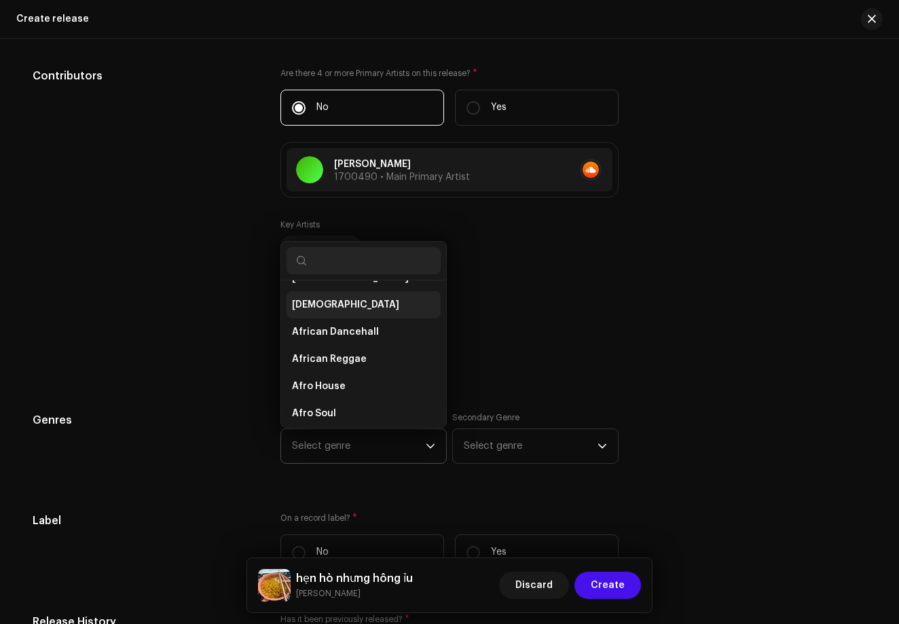
click at [335, 308] on li "[DEMOGRAPHIC_DATA]" at bounding box center [363, 304] width 154 height 27
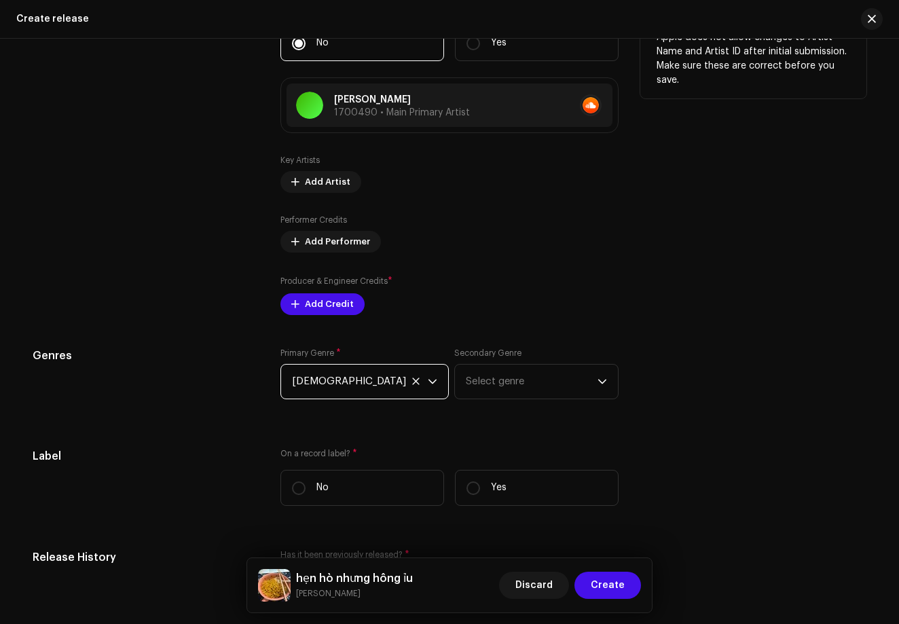
scroll to position [1747, 0]
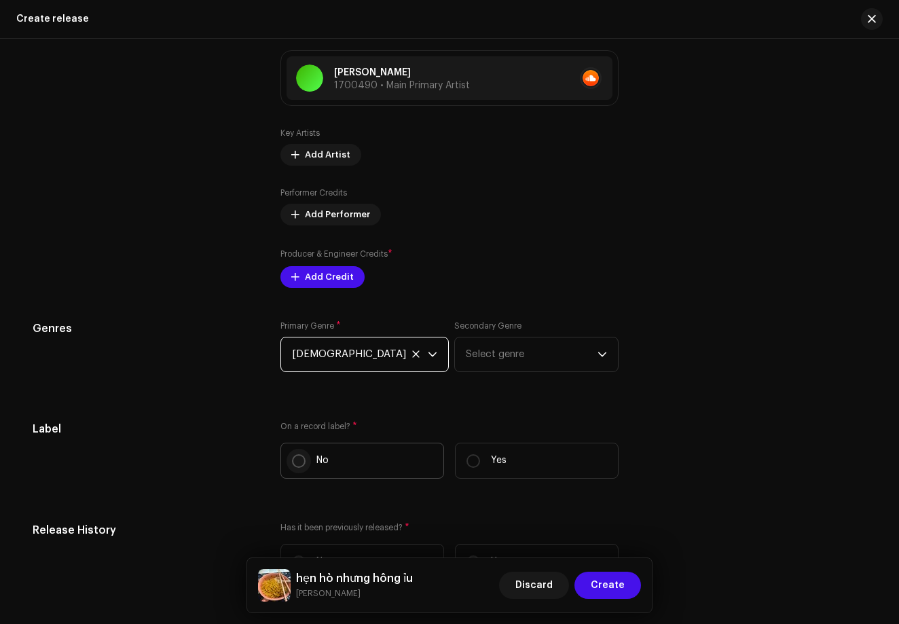
click at [295, 467] on input "No" at bounding box center [299, 461] width 14 height 14
radio input "true"
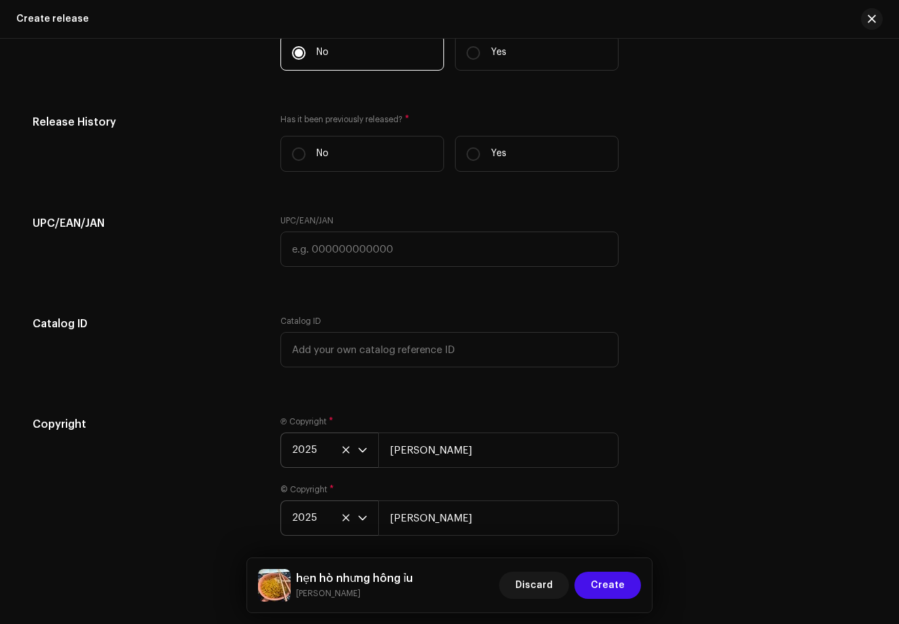
scroll to position [2158, 0]
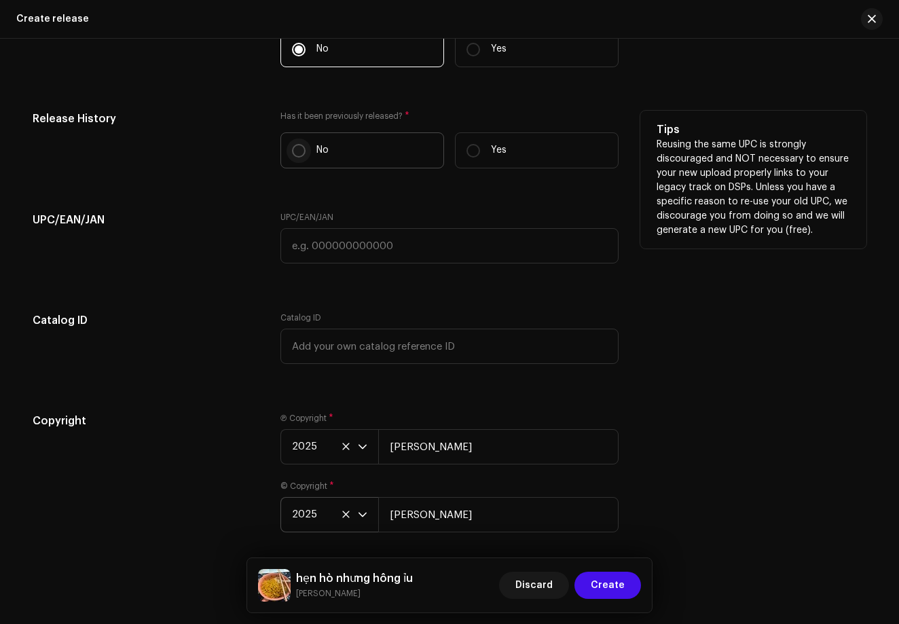
click at [293, 155] on input "No" at bounding box center [299, 151] width 14 height 14
radio input "true"
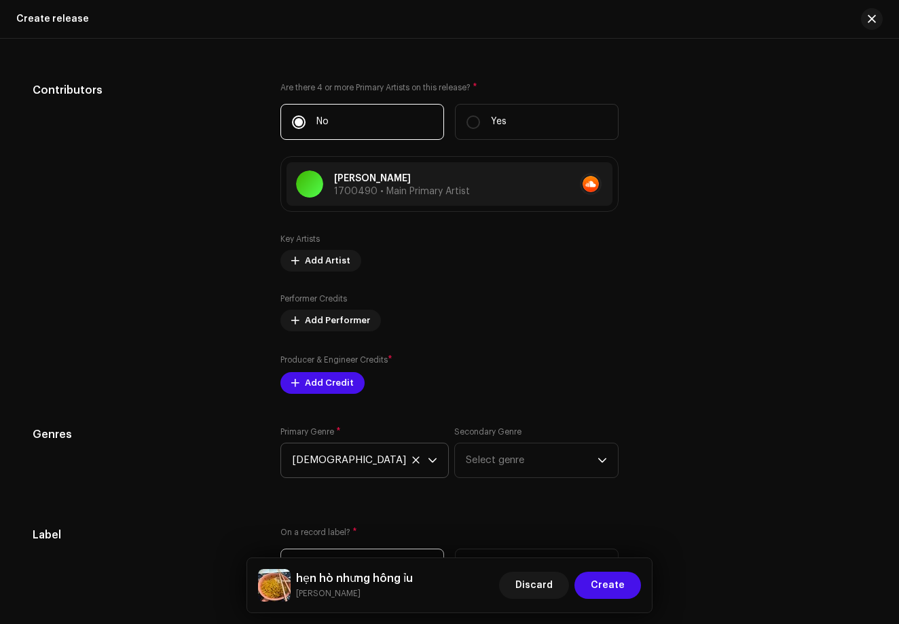
scroll to position [1654, 0]
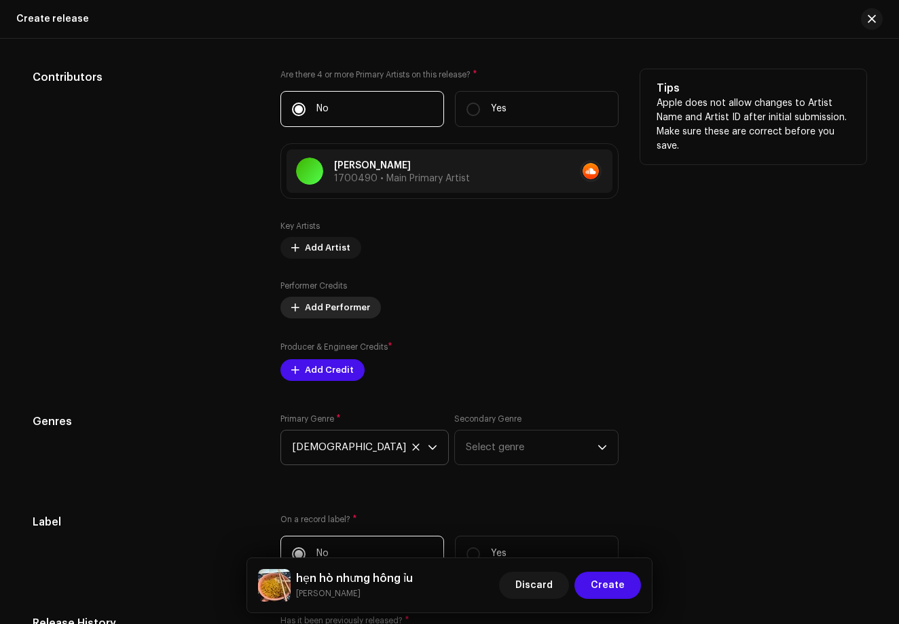
click at [320, 310] on span "Add Performer" at bounding box center [337, 307] width 65 height 27
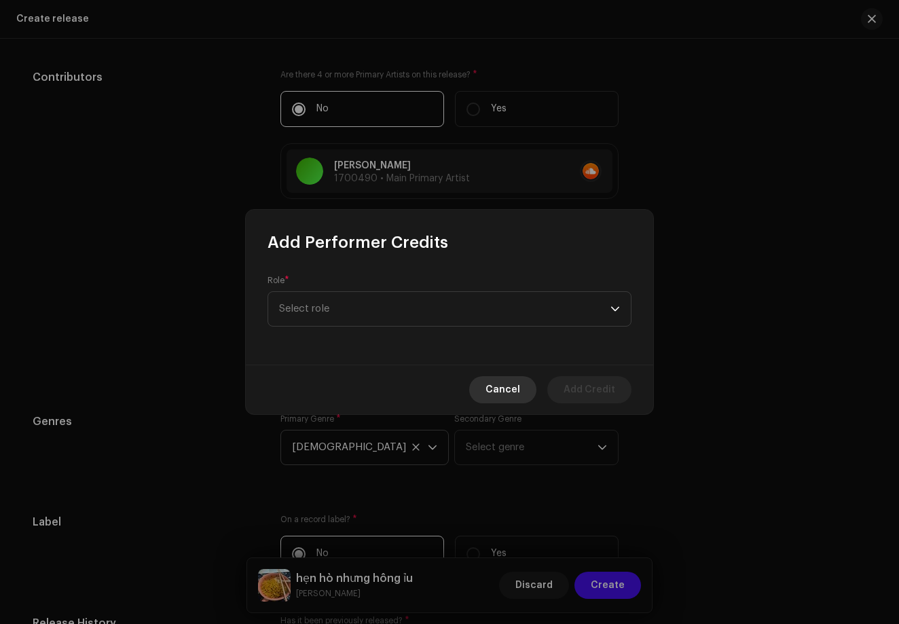
click at [500, 392] on span "Cancel" at bounding box center [502, 389] width 35 height 27
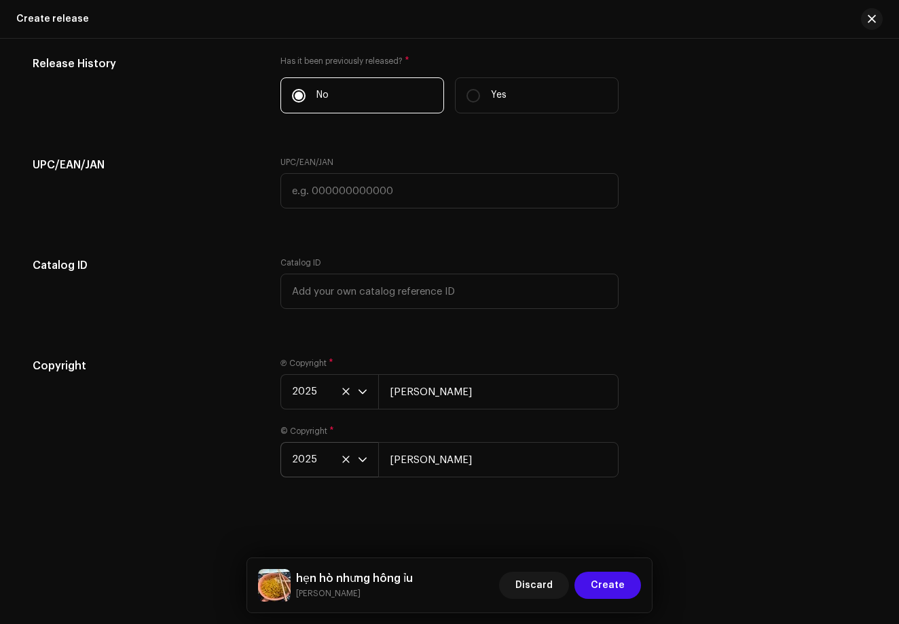
scroll to position [2213, 0]
click at [590, 583] on button "Create" at bounding box center [607, 584] width 67 height 27
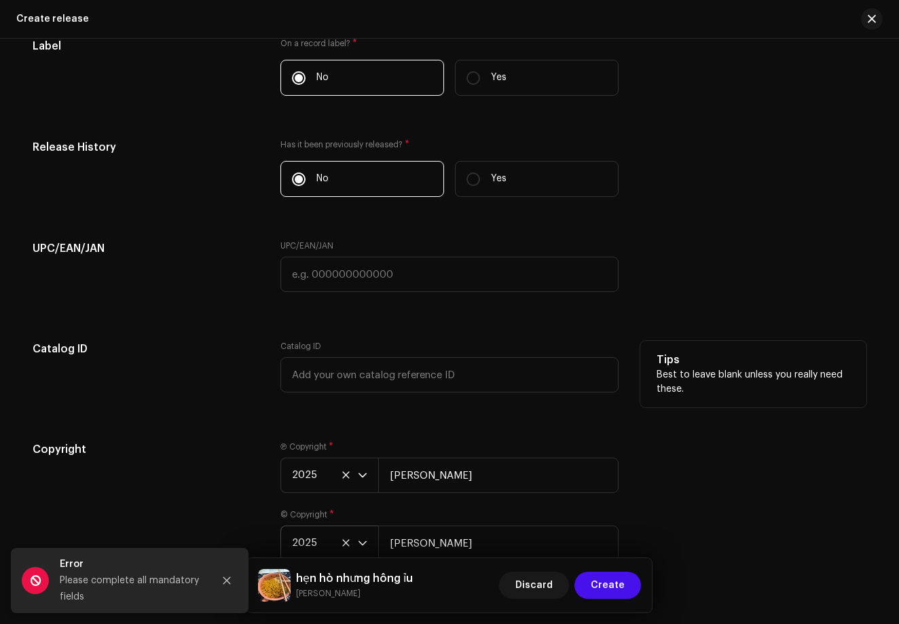
scroll to position [2154, 0]
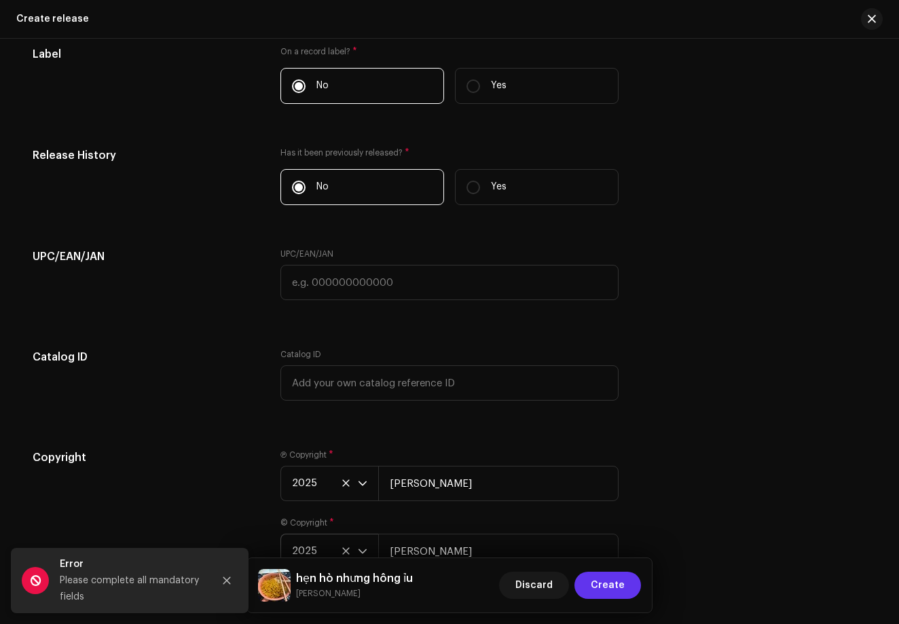
click at [585, 582] on button "Create" at bounding box center [607, 584] width 67 height 27
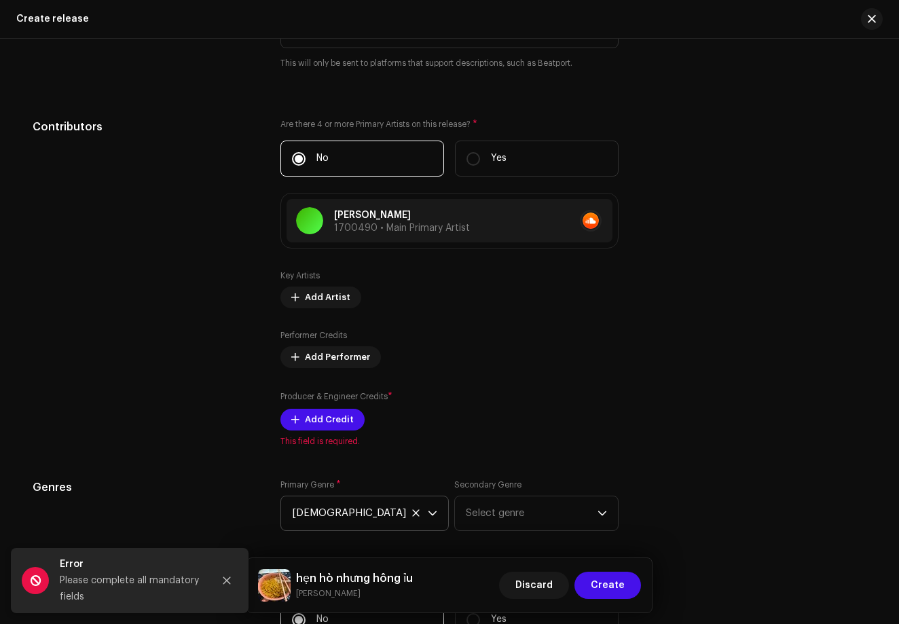
scroll to position [1596, 0]
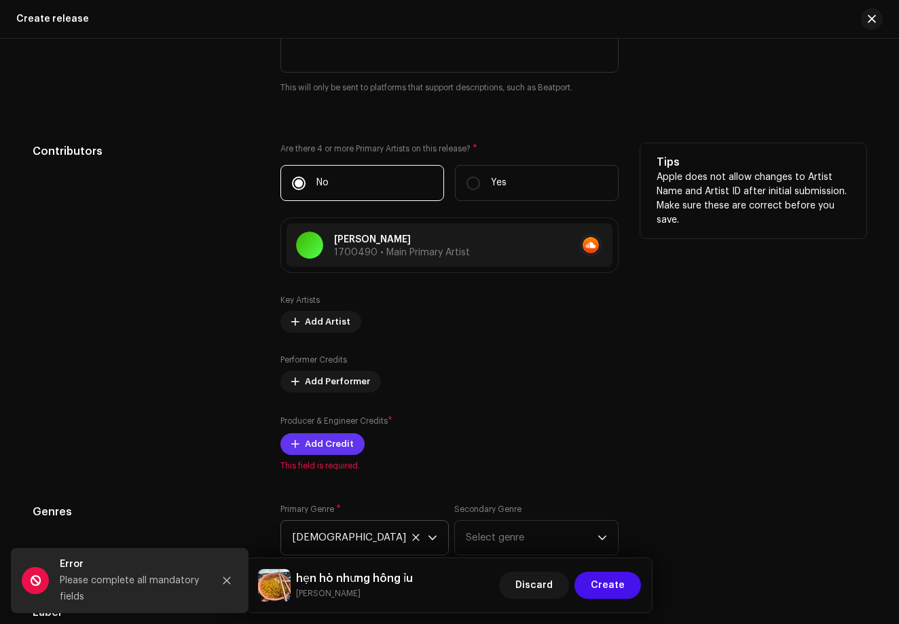
click at [290, 453] on button "Add Credit" at bounding box center [322, 444] width 84 height 22
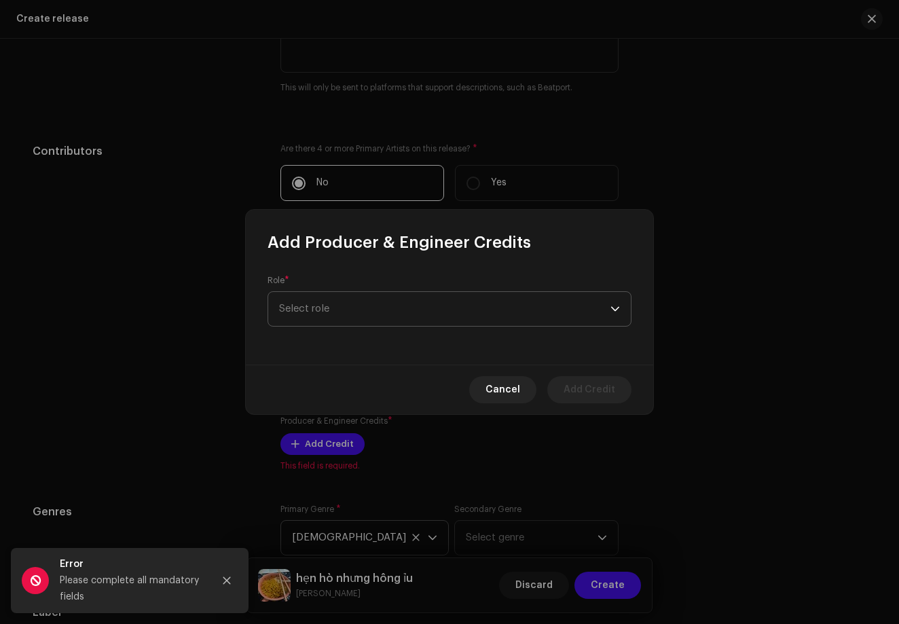
click at [453, 307] on span "Select role" at bounding box center [444, 309] width 331 height 34
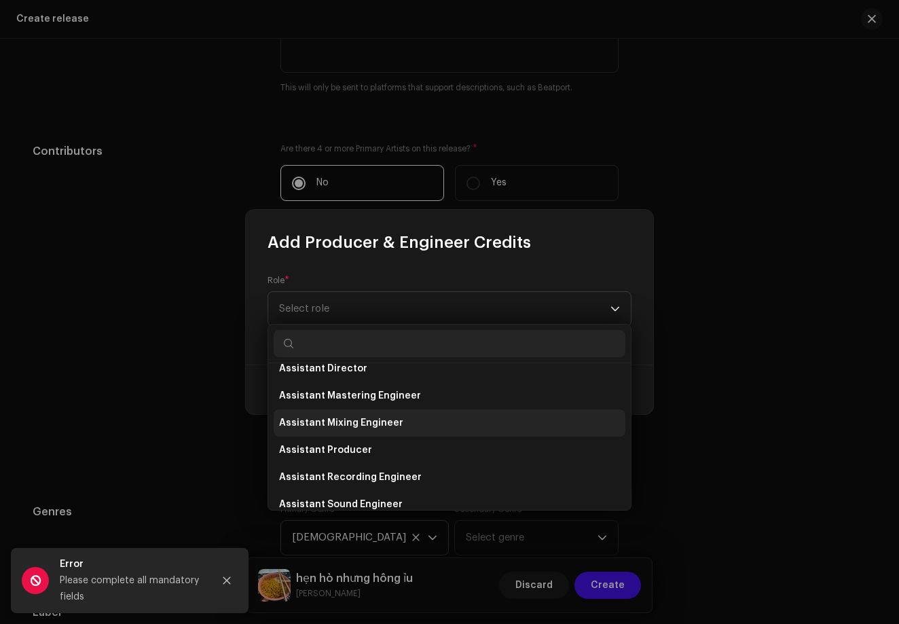
scroll to position [79, 0]
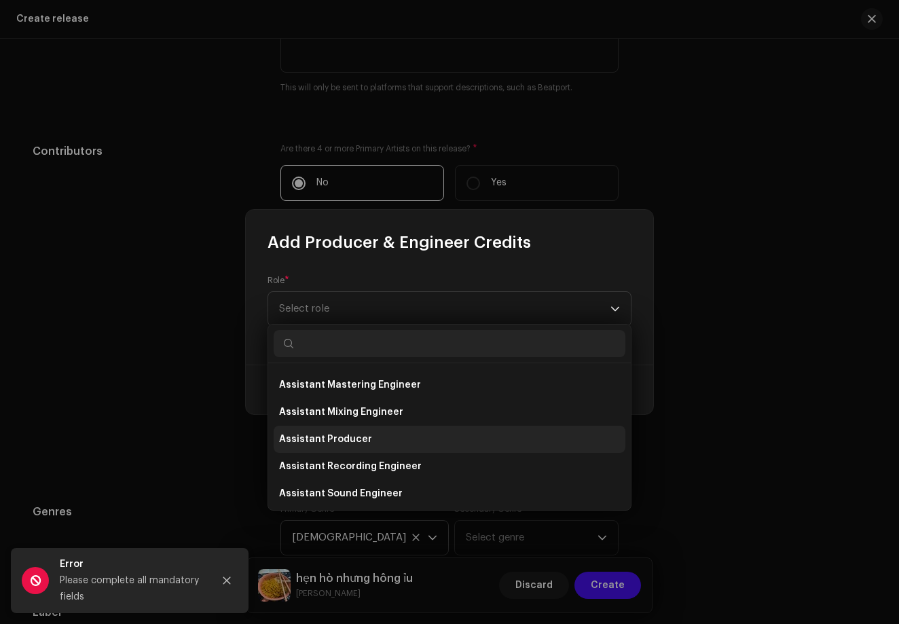
click at [368, 443] on li "Assistant Producer" at bounding box center [450, 439] width 352 height 27
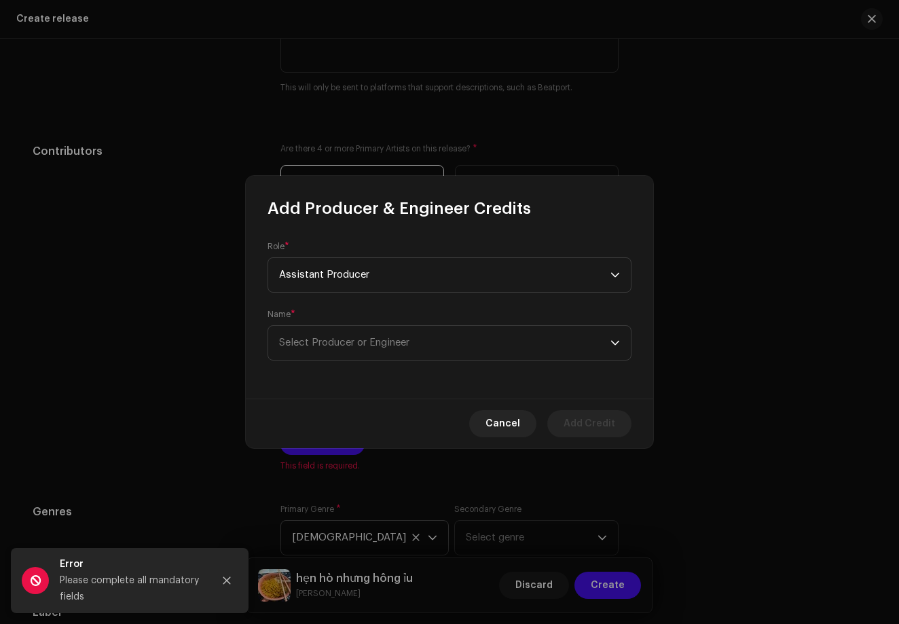
click at [487, 370] on div "Role * Assistant Producer Name * Select Producer or Engineer" at bounding box center [449, 308] width 407 height 179
click at [487, 347] on span "Select Producer or Engineer" at bounding box center [444, 343] width 331 height 34
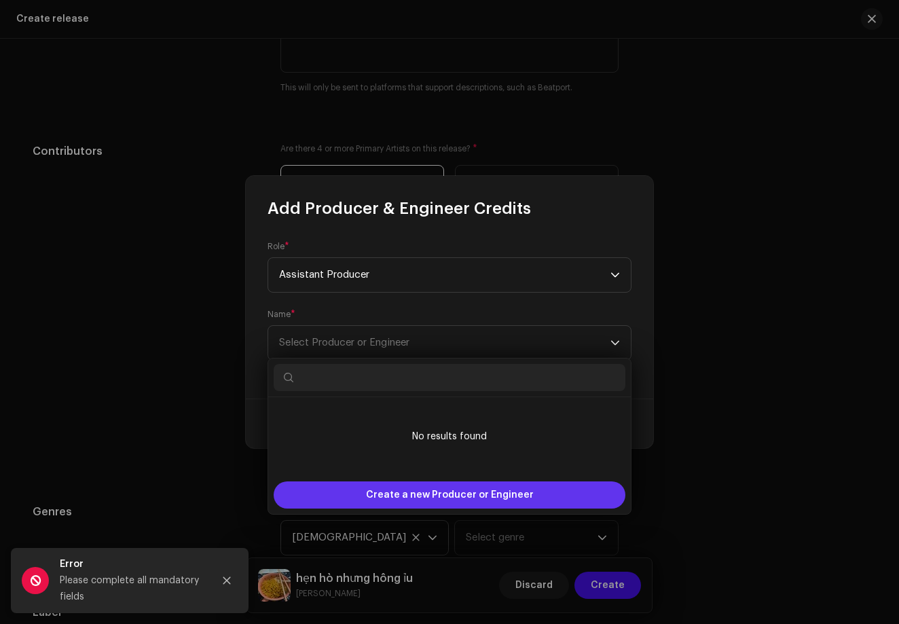
click at [489, 505] on span "Create a new Producer or Engineer" at bounding box center [450, 494] width 168 height 27
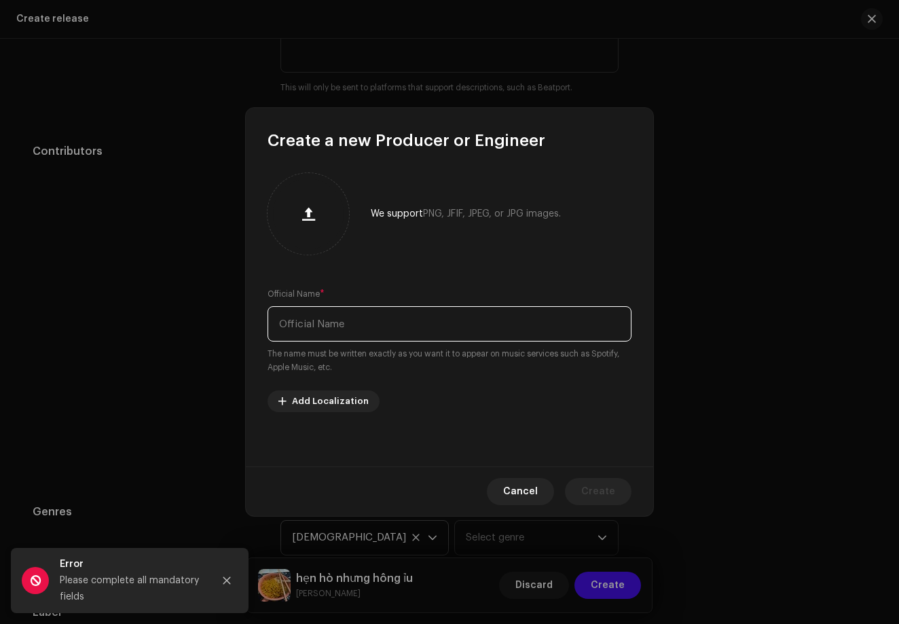
click at [369, 333] on input "text" at bounding box center [449, 323] width 364 height 35
type input "[PERSON_NAME]"
click at [602, 483] on span "Create" at bounding box center [598, 491] width 34 height 27
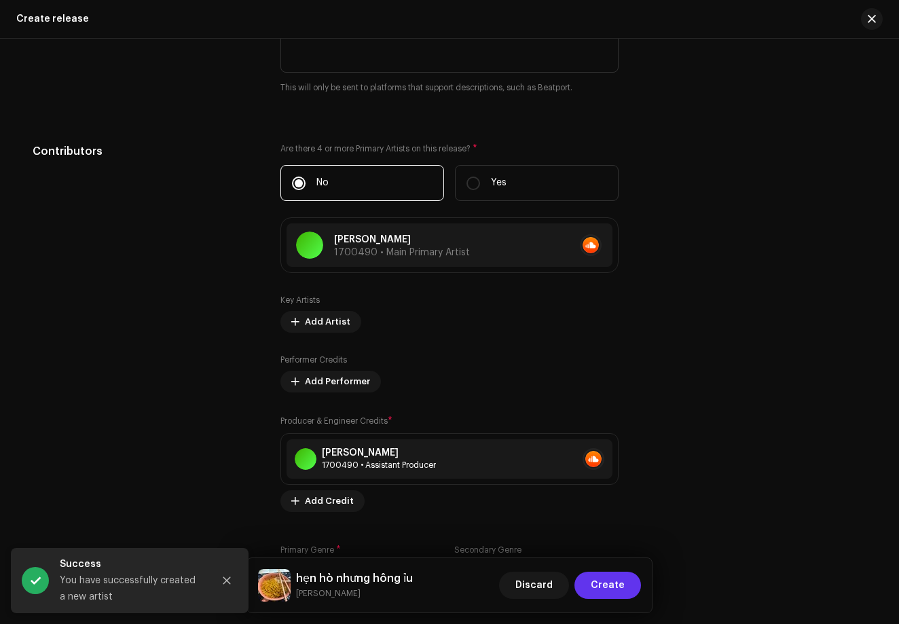
click at [601, 590] on span "Create" at bounding box center [607, 584] width 34 height 27
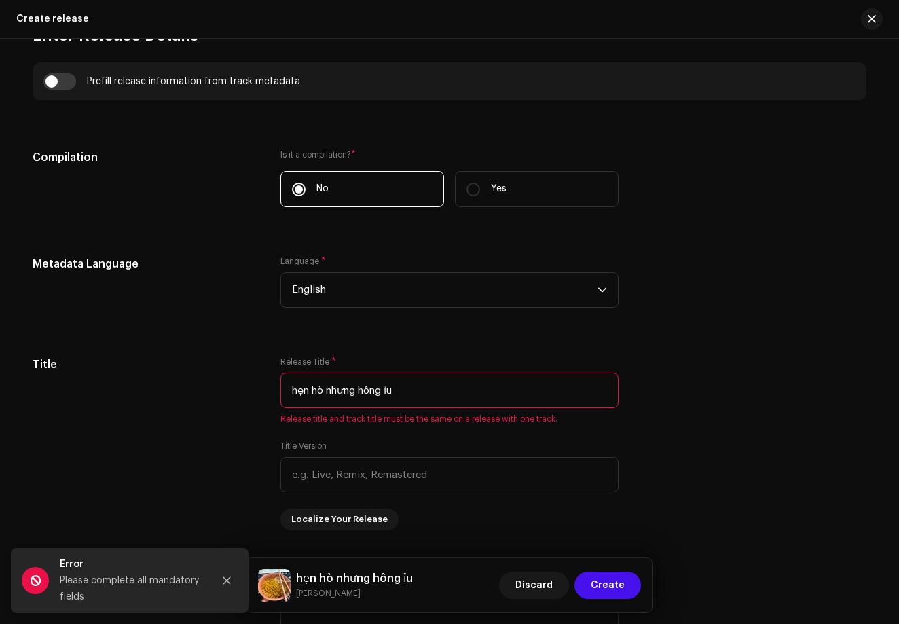
scroll to position [1018, 0]
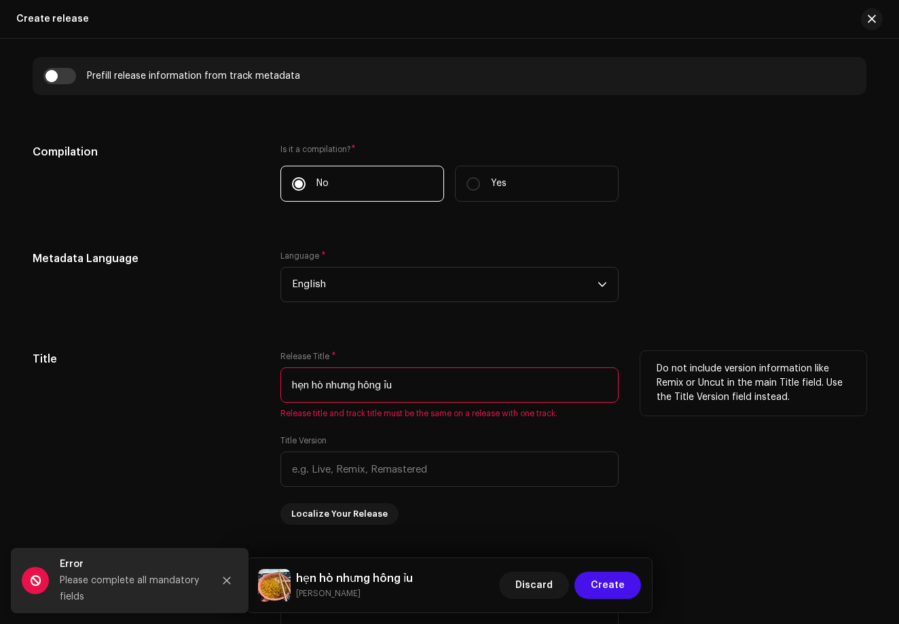
click at [422, 385] on input "hẹn hò nhưng hông ỉu" at bounding box center [449, 384] width 338 height 35
type input "h"
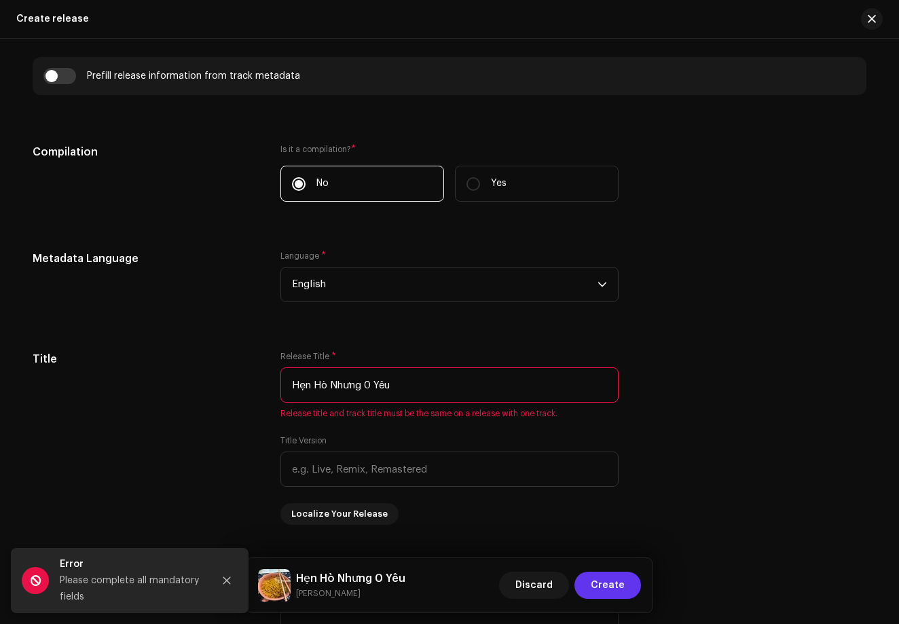
type input "Hẹn Hò Nhưng 0 Yêu"
click at [602, 580] on span "Create" at bounding box center [607, 584] width 34 height 27
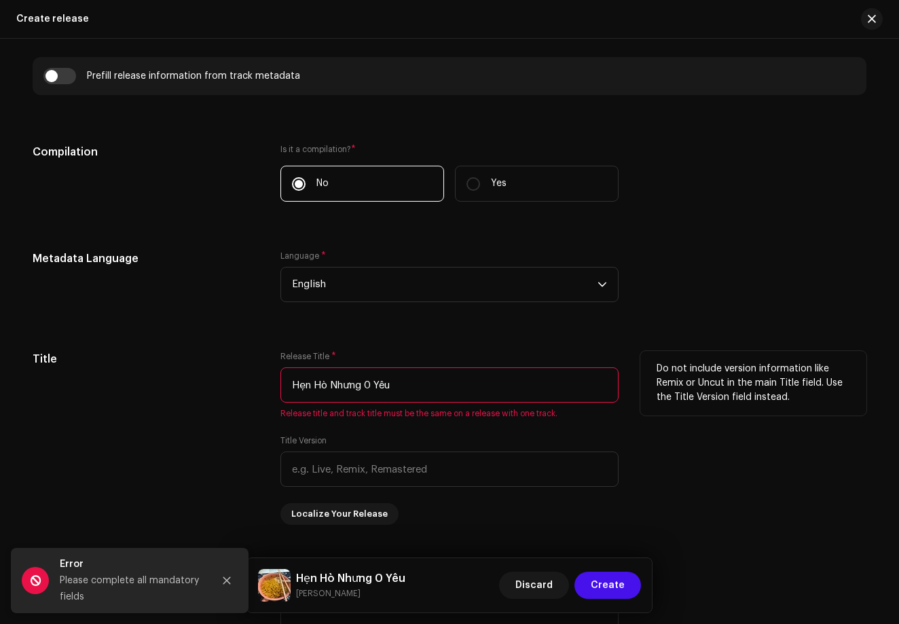
click at [447, 391] on input "Hẹn Hò Nhưng 0 Yêu" at bounding box center [449, 384] width 338 height 35
drag, startPoint x: 280, startPoint y: 413, endPoint x: 580, endPoint y: 413, distance: 299.3
click at [580, 413] on span "Release title and track title must be the same on a release with one track." at bounding box center [449, 413] width 338 height 11
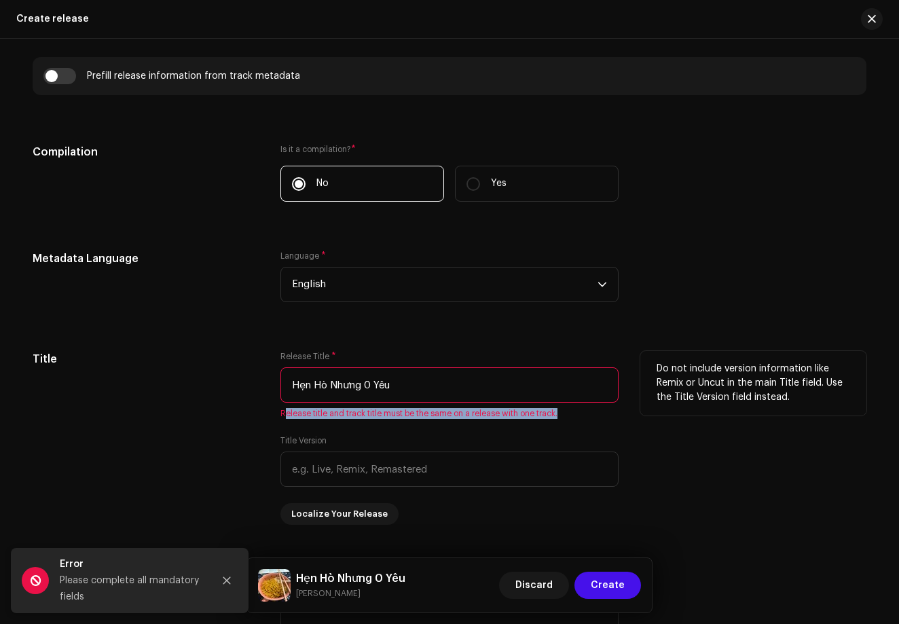
click at [580, 413] on span "Release title and track title must be the same on a release with one track." at bounding box center [449, 413] width 338 height 11
drag, startPoint x: 276, startPoint y: 411, endPoint x: 559, endPoint y: 411, distance: 282.3
click at [559, 412] on div "Title Release Title * Hẹn Hò Nhưng 0 Yêu Release title and track title must be …" at bounding box center [449, 438] width 833 height 174
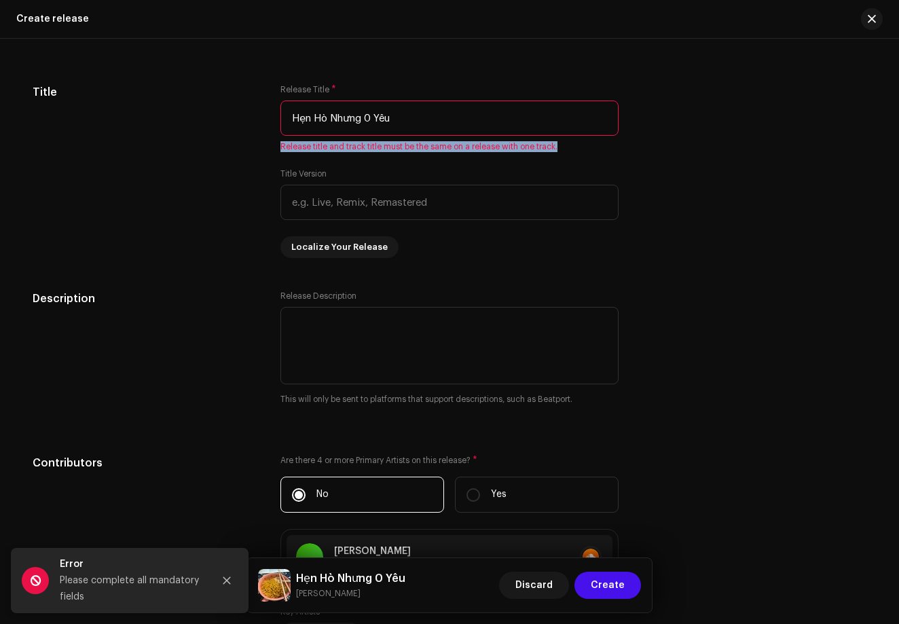
scroll to position [1287, 0]
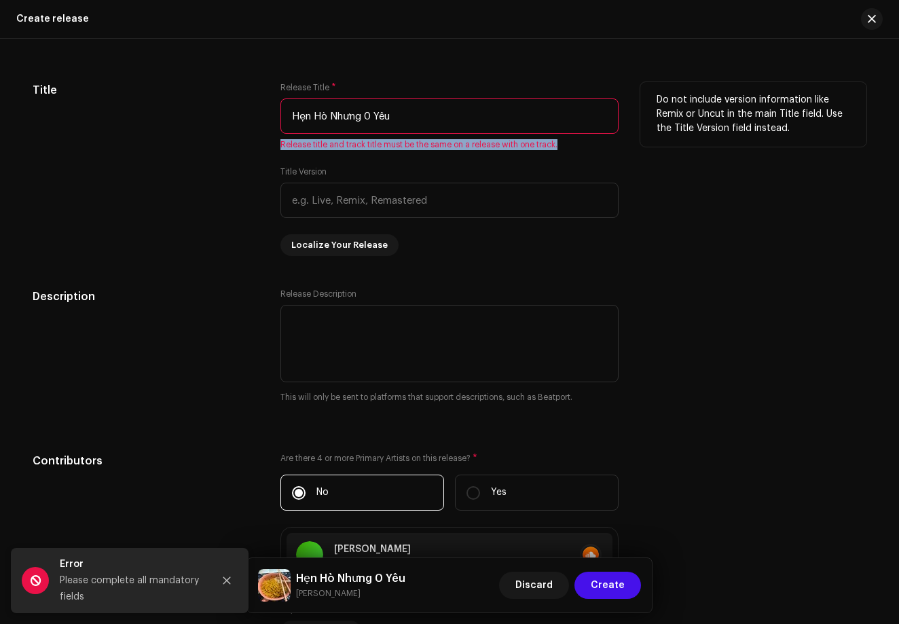
click at [478, 131] on input "Hẹn Hò Nhưng 0 Yêu" at bounding box center [449, 115] width 338 height 35
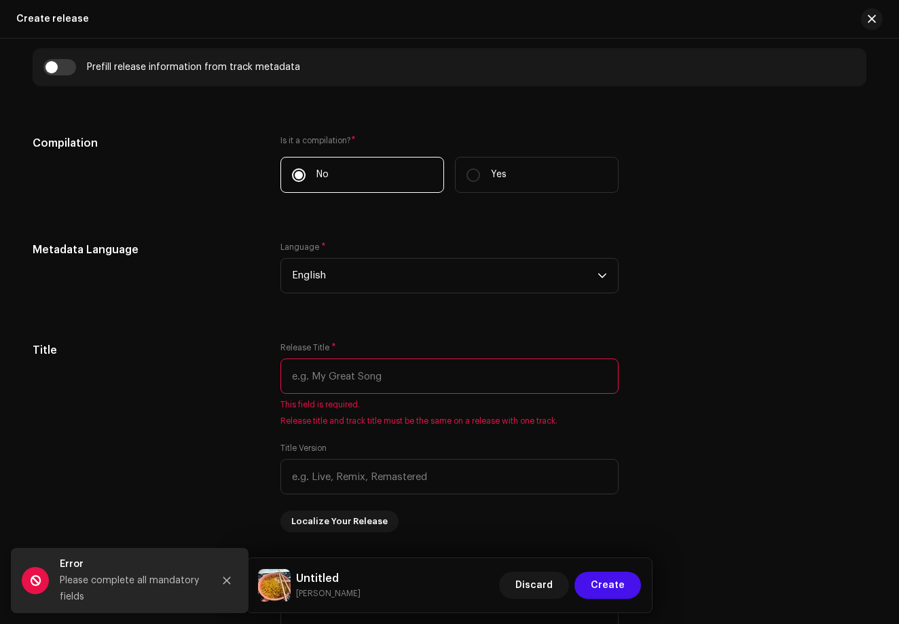
scroll to position [1034, 0]
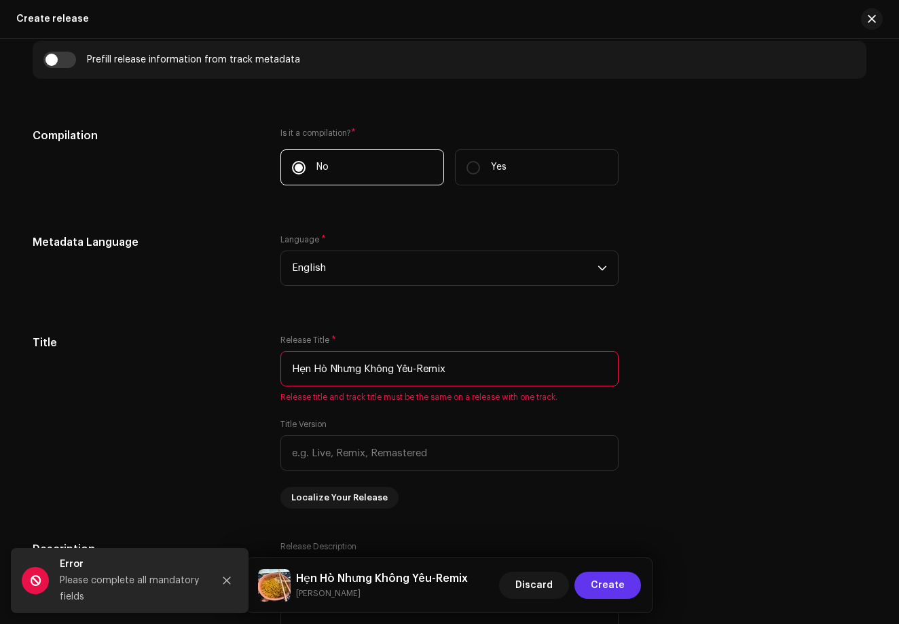
drag, startPoint x: 478, startPoint y: 131, endPoint x: 628, endPoint y: 594, distance: 486.6
click at [628, 594] on div "Create release Create a new release We’ll guide you through everything — from t…" at bounding box center [449, 312] width 899 height 624
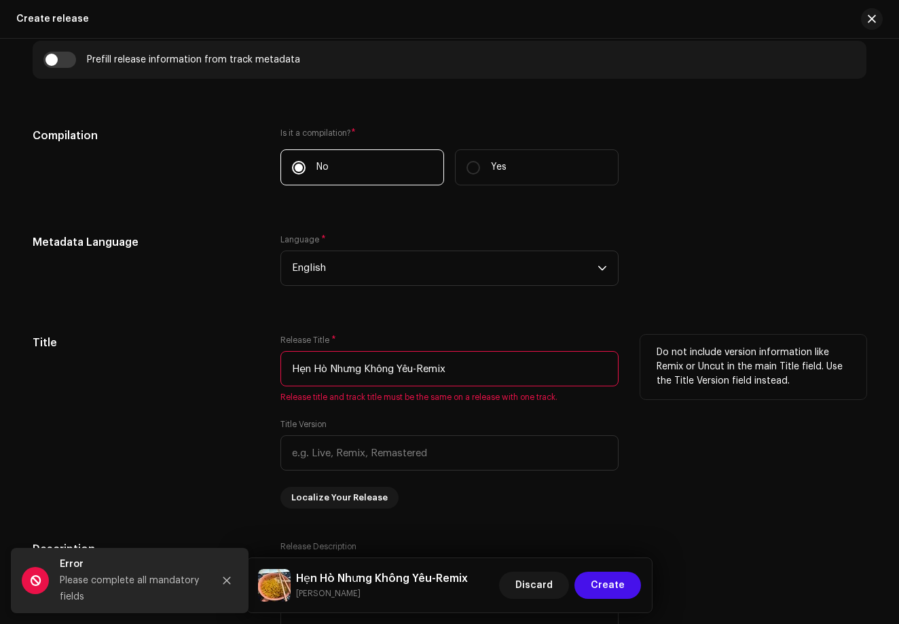
click at [504, 370] on input "Hẹn Hò Nhưng Không Yêu-Remix" at bounding box center [449, 368] width 338 height 35
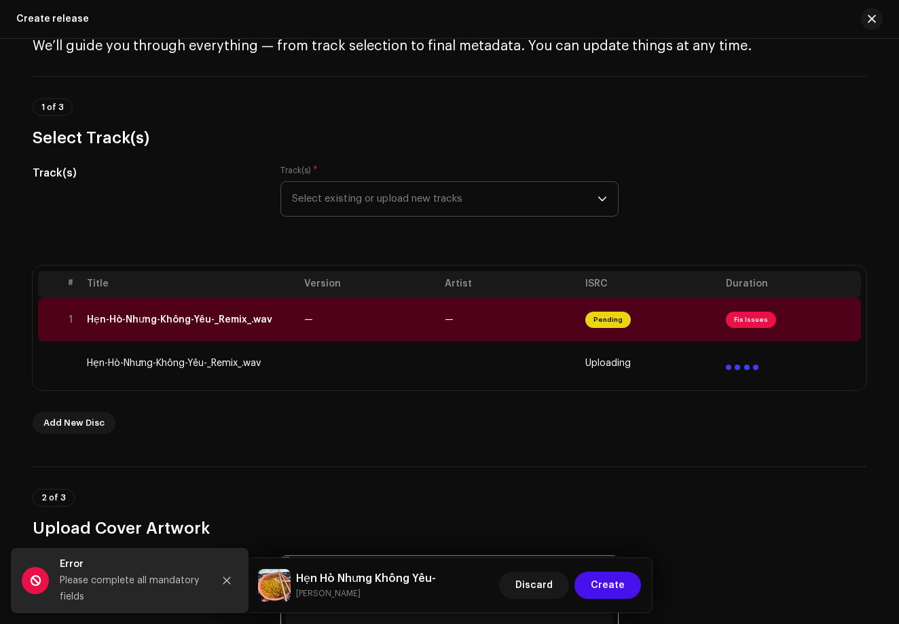
scroll to position [59, 0]
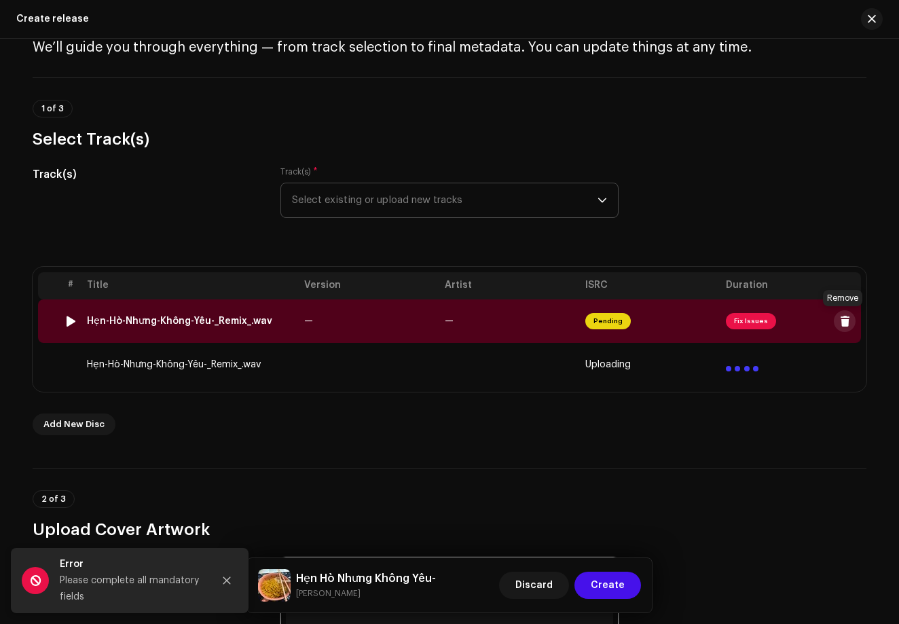
click at [840, 321] on span at bounding box center [845, 321] width 10 height 11
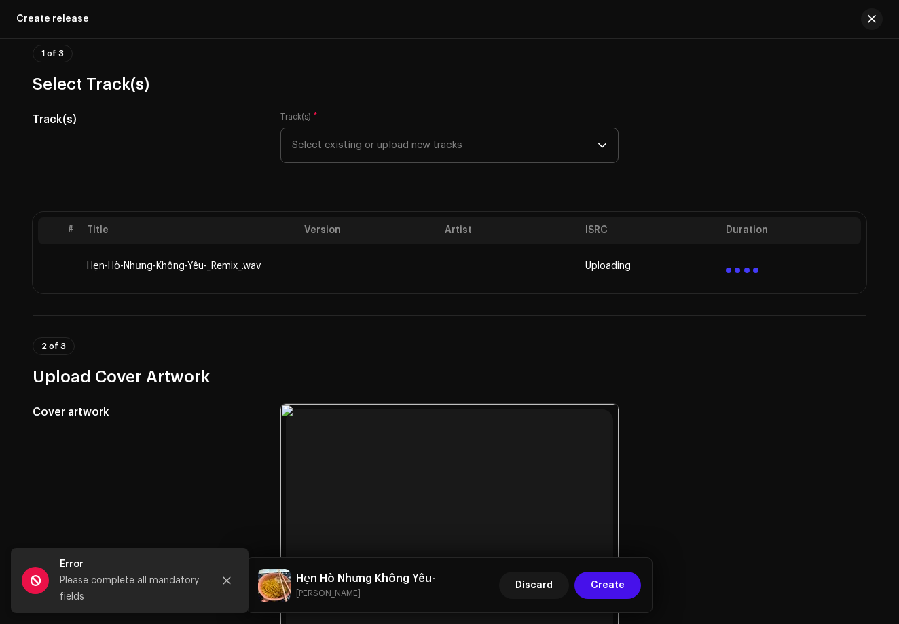
scroll to position [130, 0]
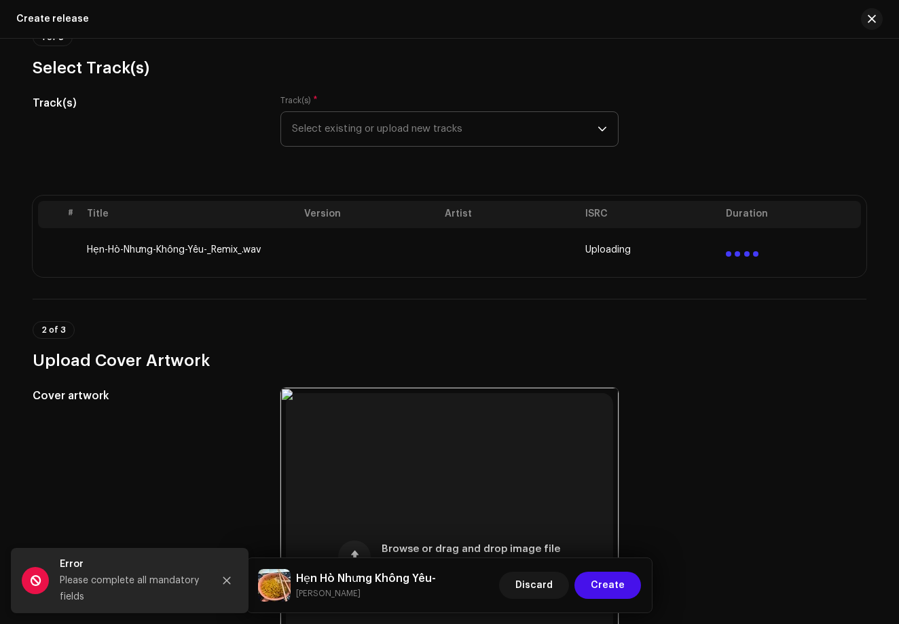
click at [614, 261] on td "Uploading" at bounding box center [650, 249] width 140 height 43
click at [443, 131] on span "Select existing or upload new tracks" at bounding box center [444, 129] width 305 height 34
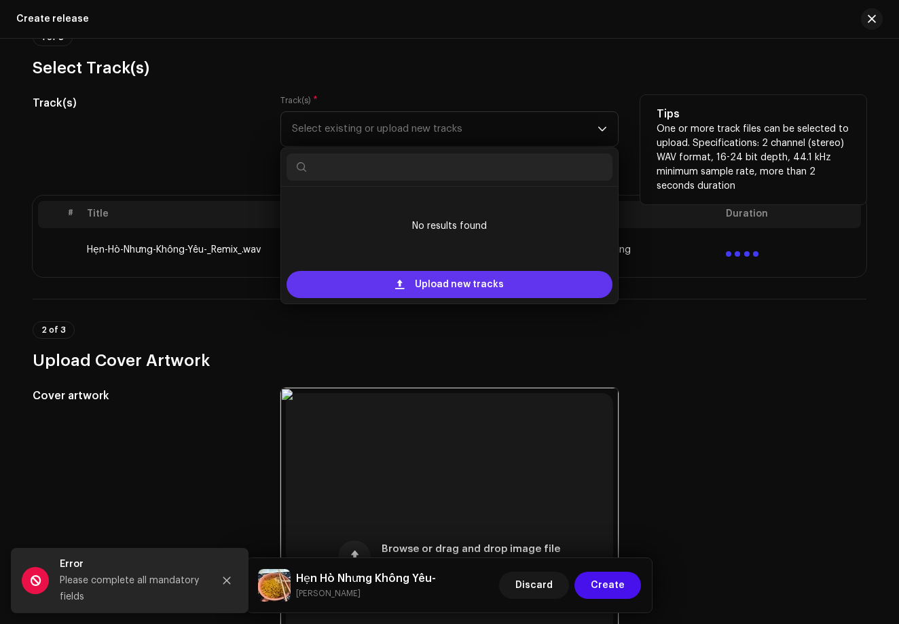
click at [430, 282] on span "Upload new tracks" at bounding box center [459, 284] width 89 height 27
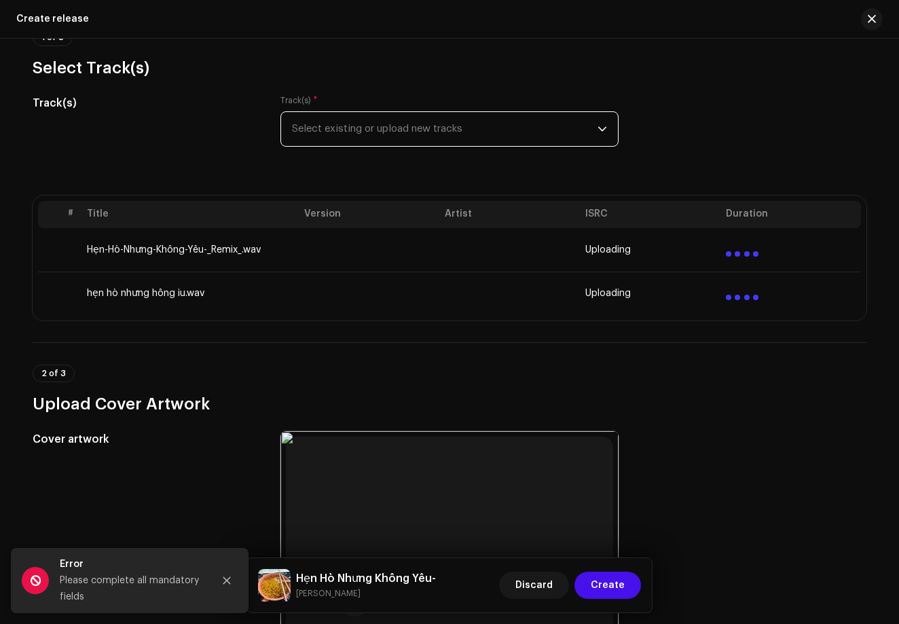
click at [599, 298] on span "Uploading" at bounding box center [607, 293] width 45 height 11
click at [500, 254] on td at bounding box center [509, 249] width 140 height 43
click at [192, 255] on td "Hẹn-Hò-Nhưng-Không-Yêu-_Remix_.wav" at bounding box center [189, 249] width 217 height 43
click at [222, 586] on button "Close" at bounding box center [226, 580] width 27 height 27
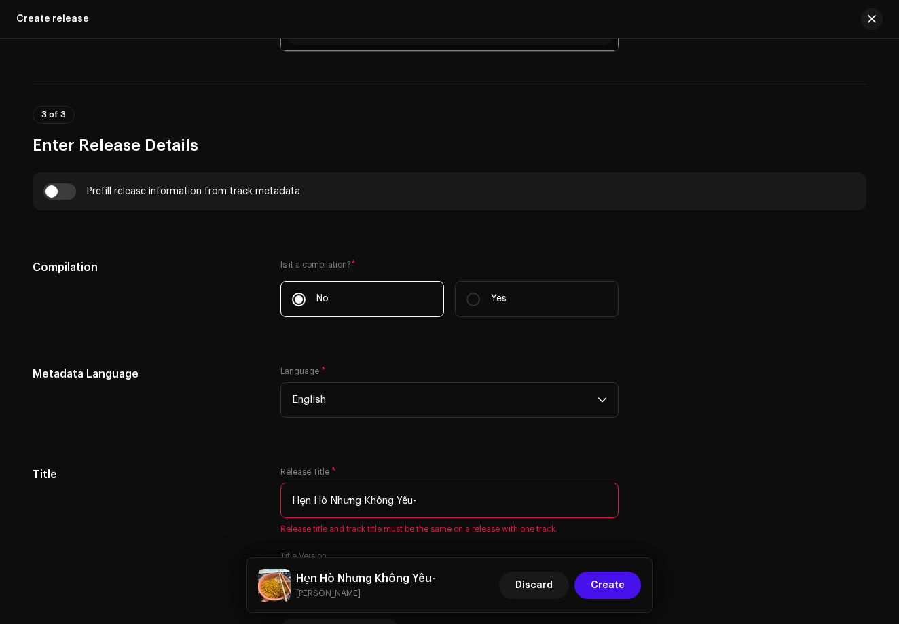
scroll to position [852, 0]
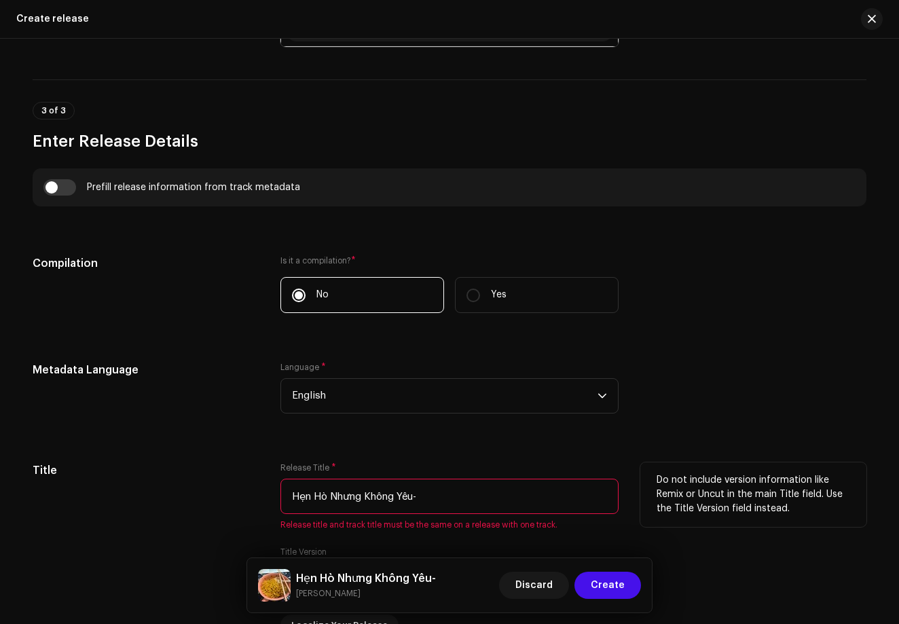
click at [454, 489] on input "Hẹn Hò Nhưng Không Yêu-" at bounding box center [449, 495] width 338 height 35
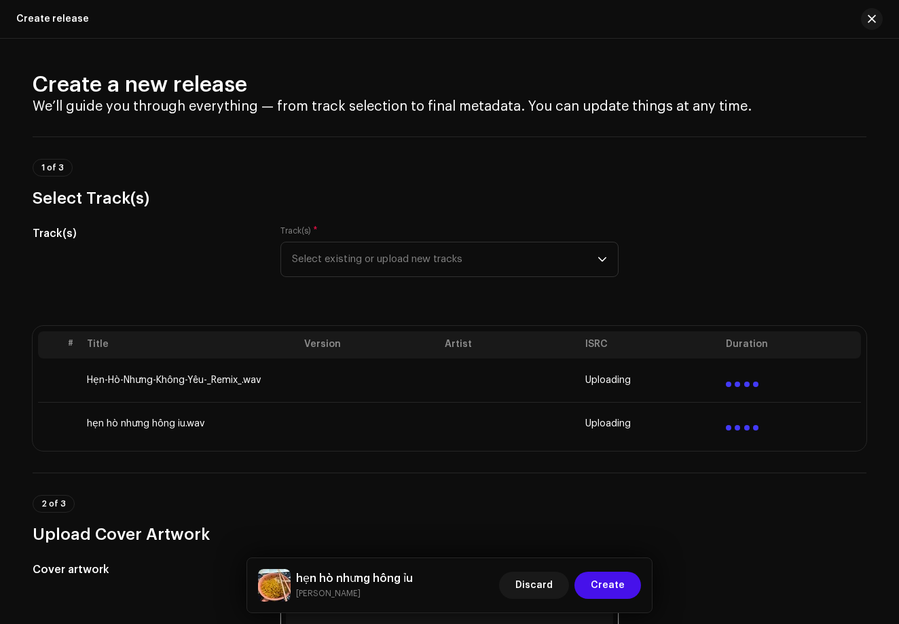
scroll to position [0, 0]
type input "hẹn hò nhưng hông ỉu"
click at [601, 347] on th "ISRC" at bounding box center [650, 344] width 140 height 27
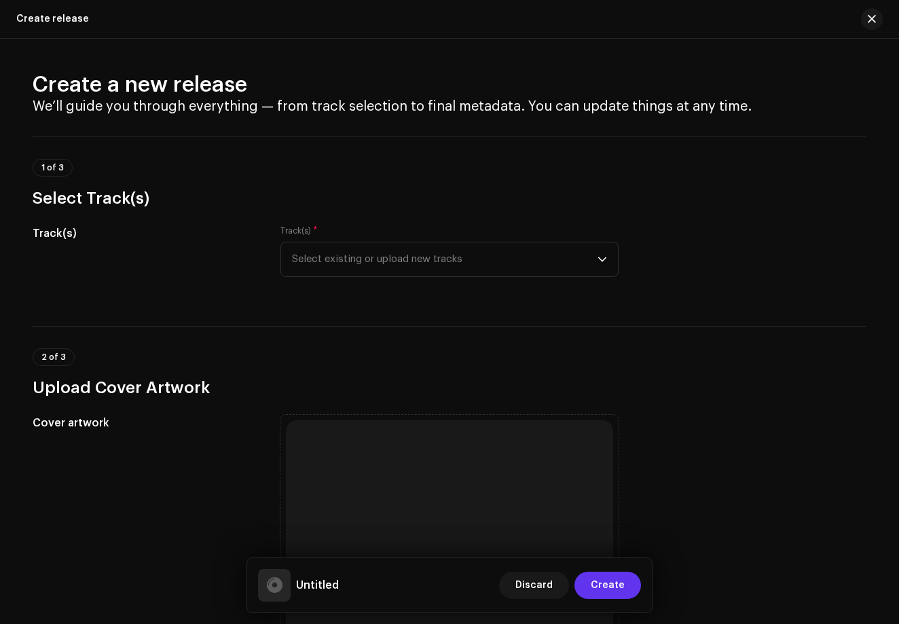
click at [597, 578] on span "Create" at bounding box center [607, 584] width 34 height 27
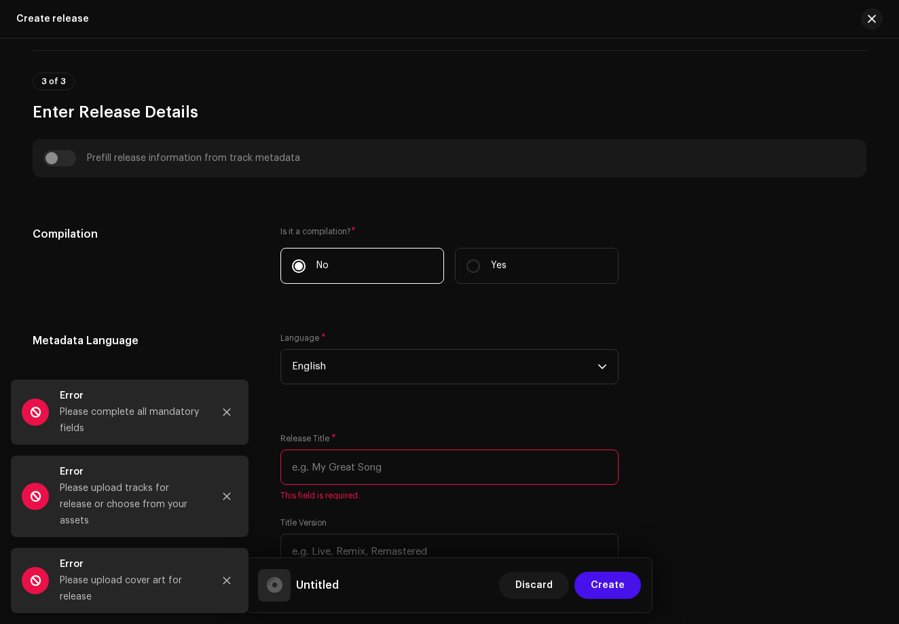
scroll to position [736, 0]
click at [538, 338] on div "Language * English" at bounding box center [449, 357] width 338 height 52
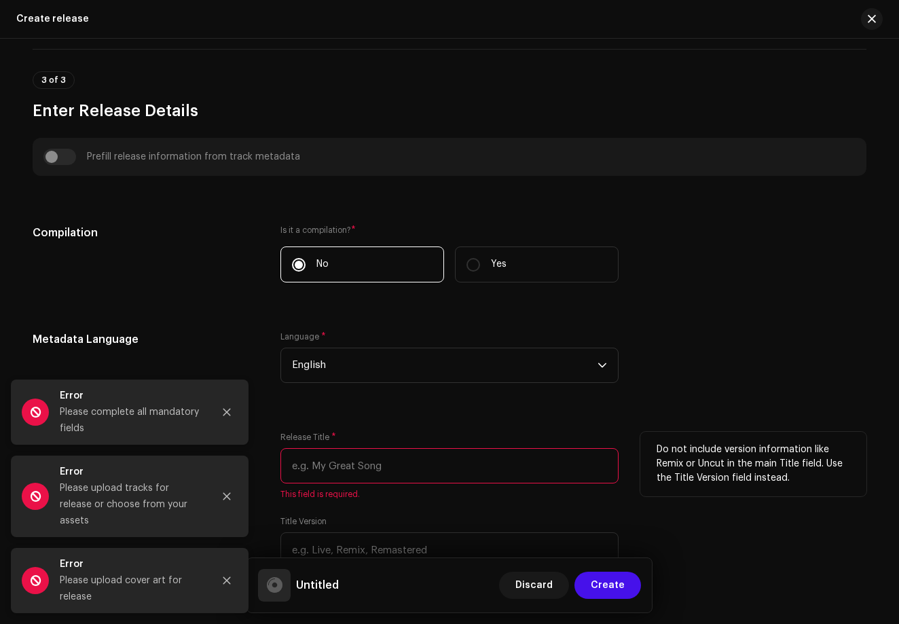
click at [409, 463] on input "text" at bounding box center [449, 465] width 338 height 35
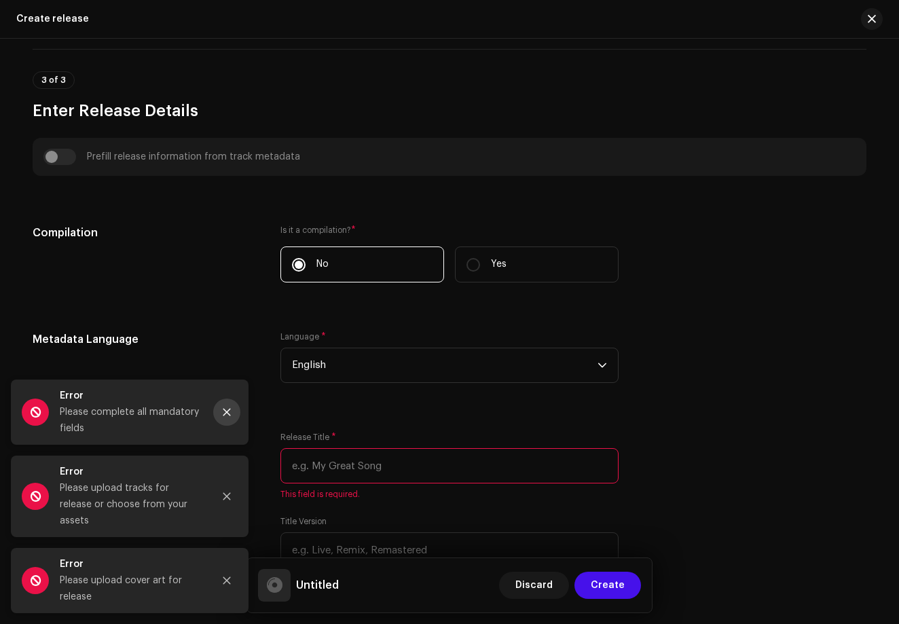
click at [231, 426] on button "Close" at bounding box center [226, 411] width 27 height 27
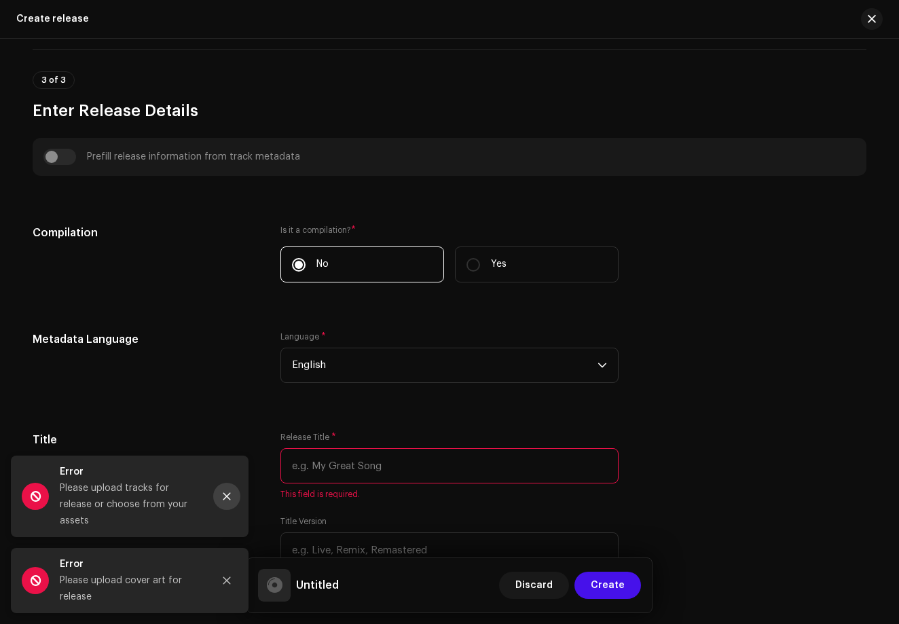
click at [223, 510] on button "Close" at bounding box center [226, 496] width 27 height 27
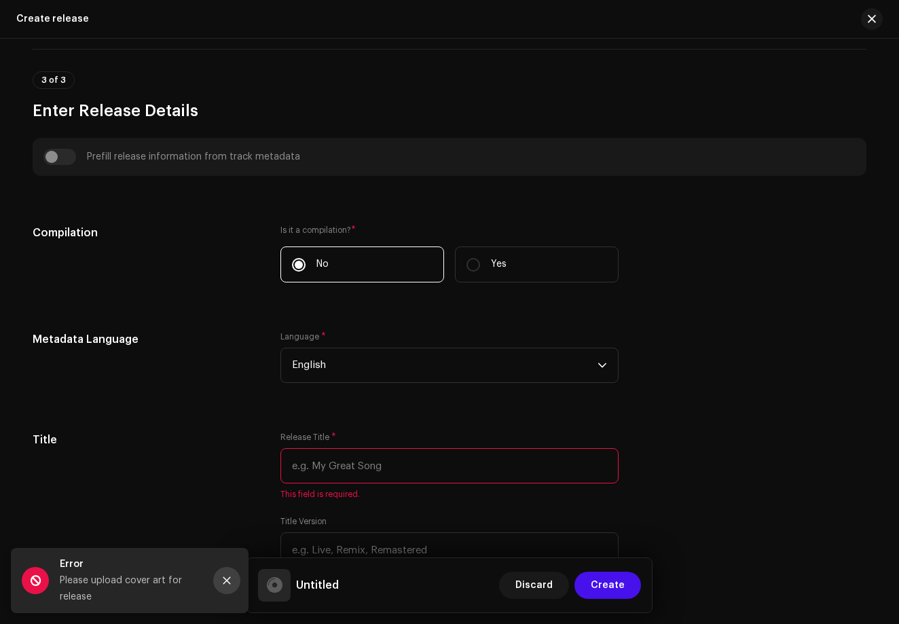
click at [223, 569] on button "Close" at bounding box center [226, 580] width 27 height 27
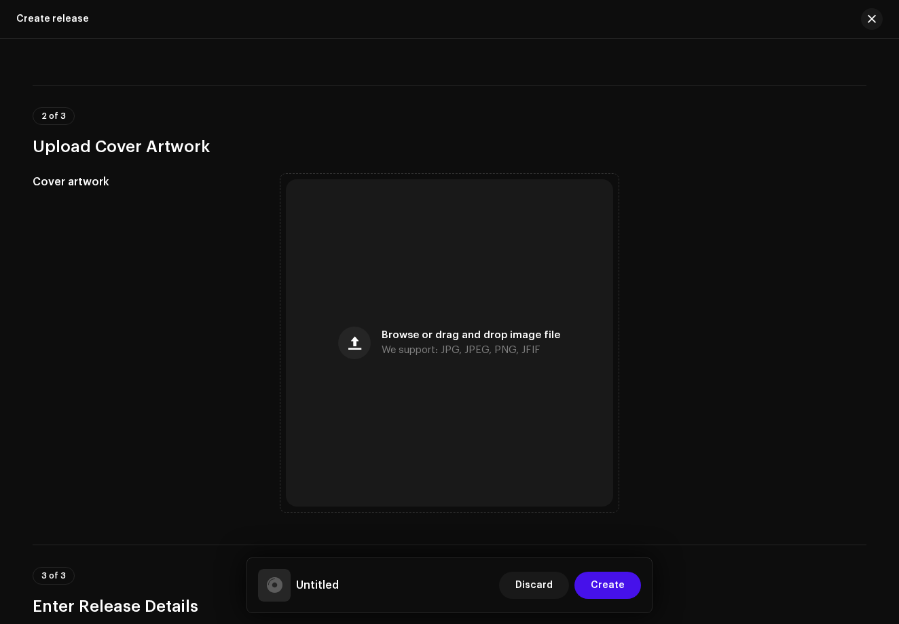
scroll to position [242, 0]
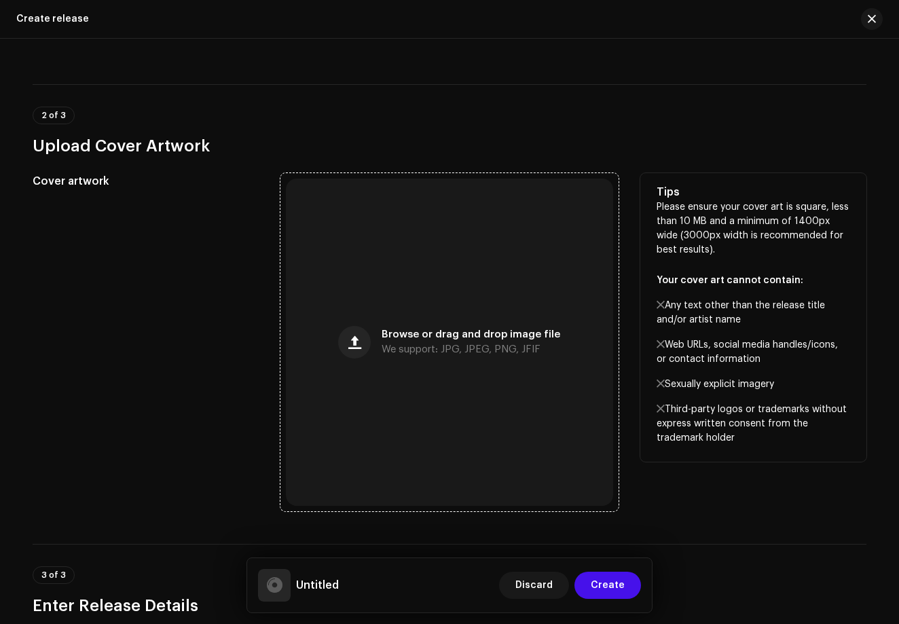
click at [355, 438] on div "Browse or drag and drop image file We support: JPG, JPEG, PNG, JFIF" at bounding box center [449, 341] width 327 height 327
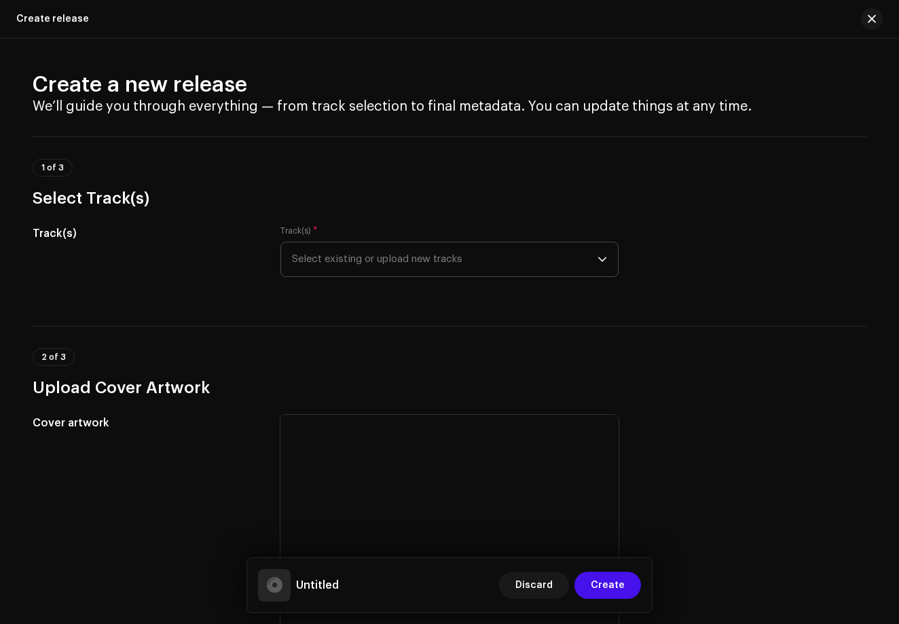
scroll to position [0, 0]
click at [444, 251] on span "Select existing or upload new tracks" at bounding box center [444, 259] width 305 height 34
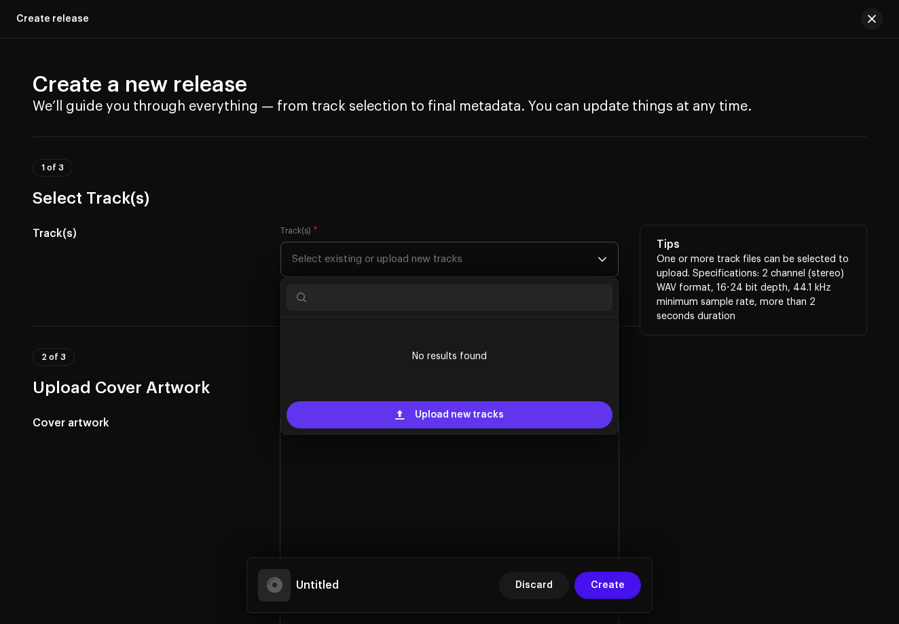
click at [432, 421] on span "Upload new tracks" at bounding box center [459, 414] width 89 height 27
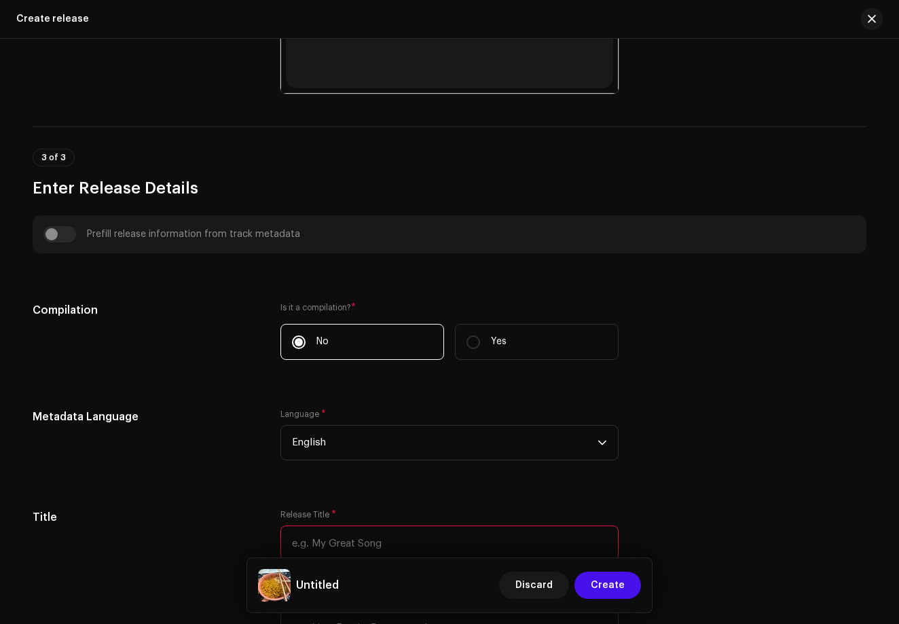
scroll to position [781, 0]
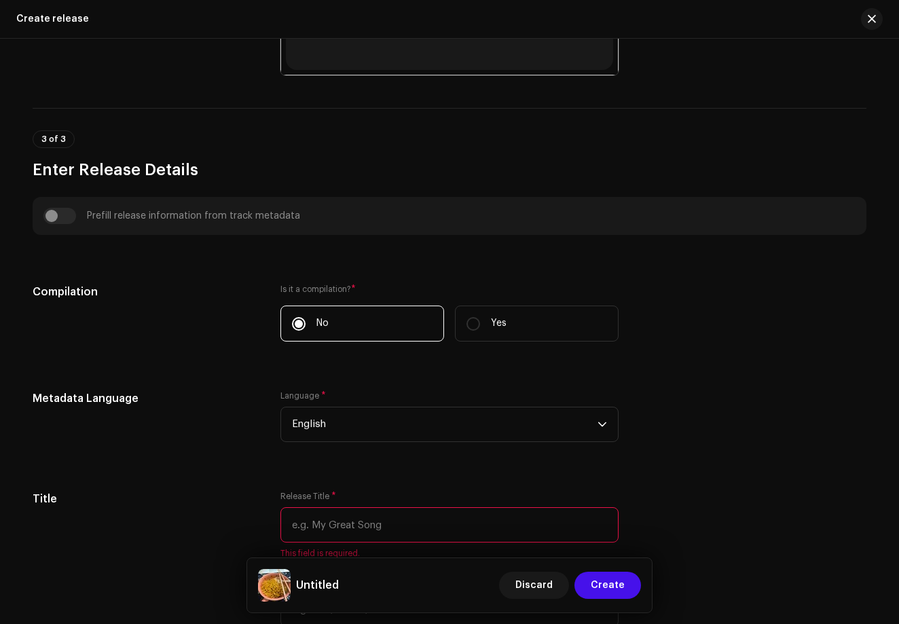
click at [434, 405] on div "Language * English" at bounding box center [449, 416] width 338 height 52
click at [377, 523] on input "text" at bounding box center [449, 524] width 338 height 35
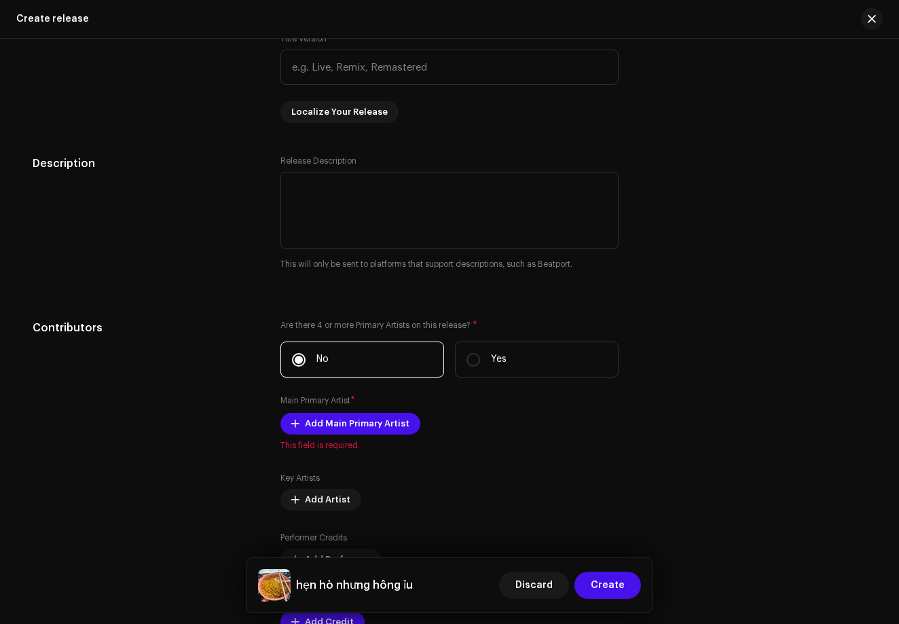
scroll to position [1298, 0]
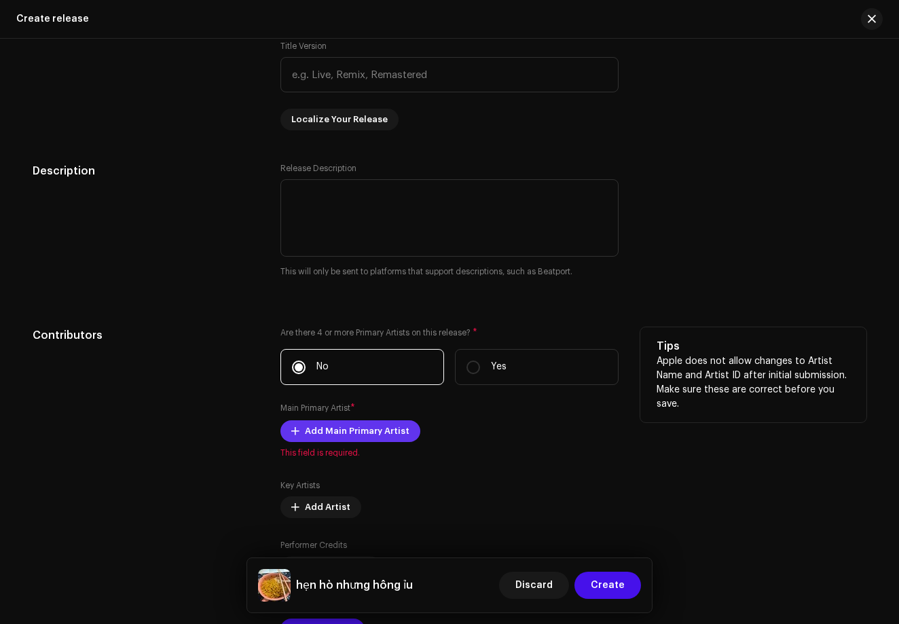
type input "hẹn hò nhưng hông ỉu"
click at [350, 436] on span "Add Main Primary Artist" at bounding box center [357, 430] width 105 height 27
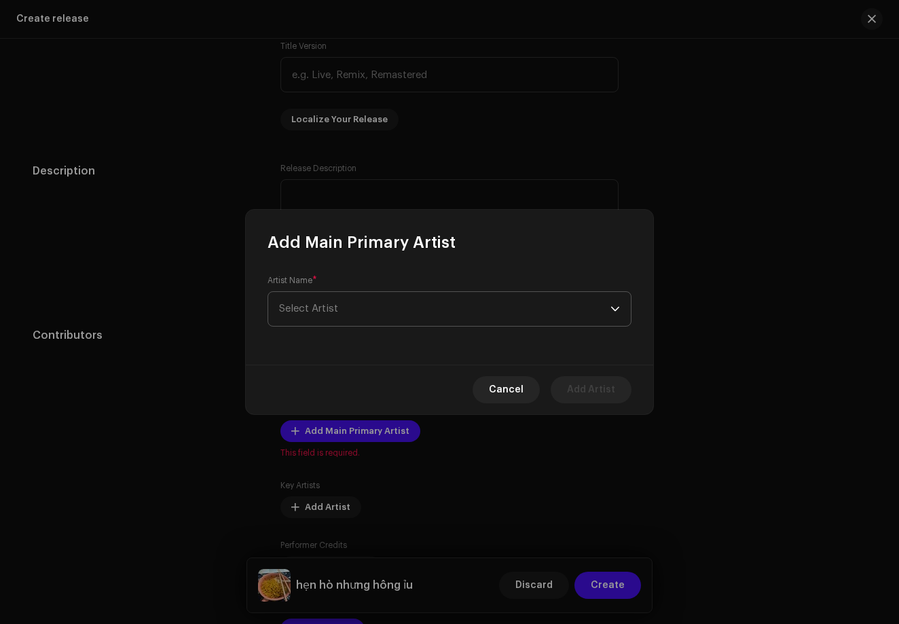
click at [472, 303] on span "Select Artist" at bounding box center [444, 309] width 331 height 34
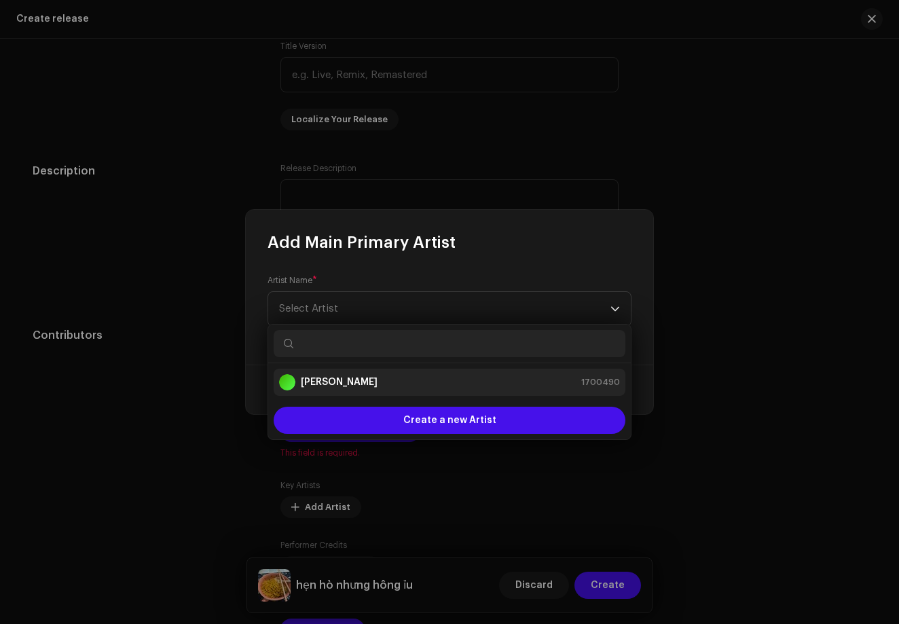
click at [534, 369] on li "[PERSON_NAME] 1700490" at bounding box center [450, 382] width 352 height 27
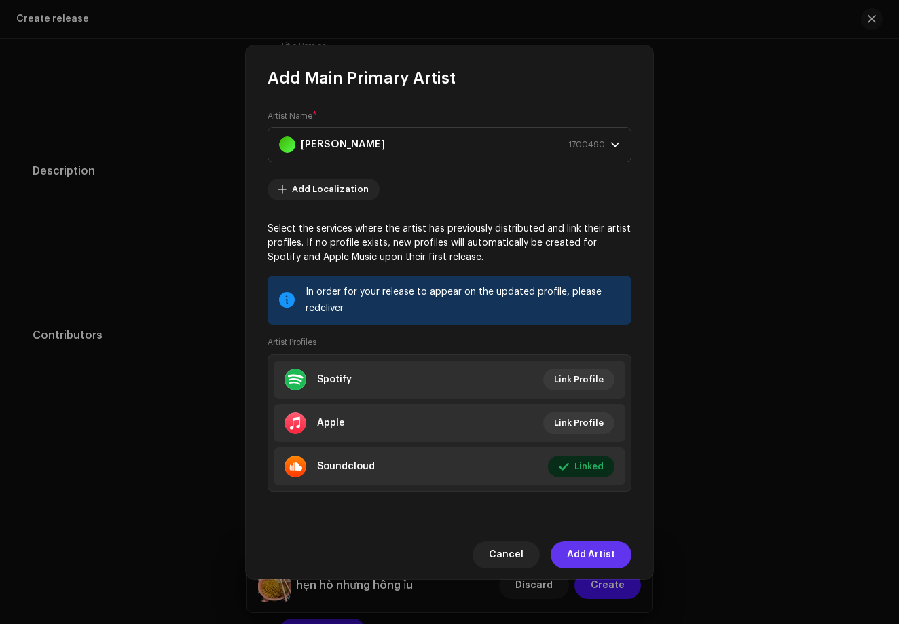
click at [594, 564] on span "Add Artist" at bounding box center [591, 554] width 48 height 27
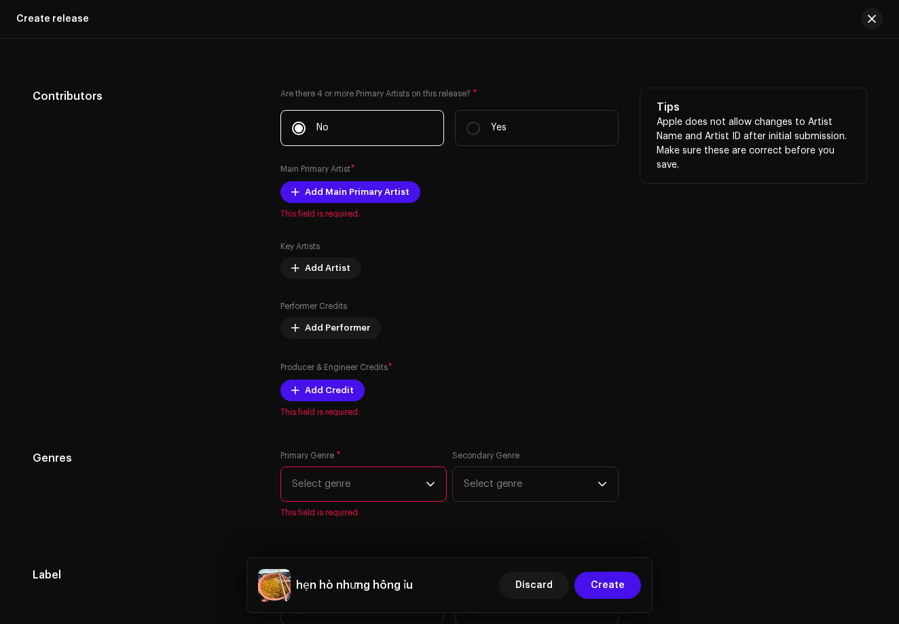
scroll to position [1540, 0]
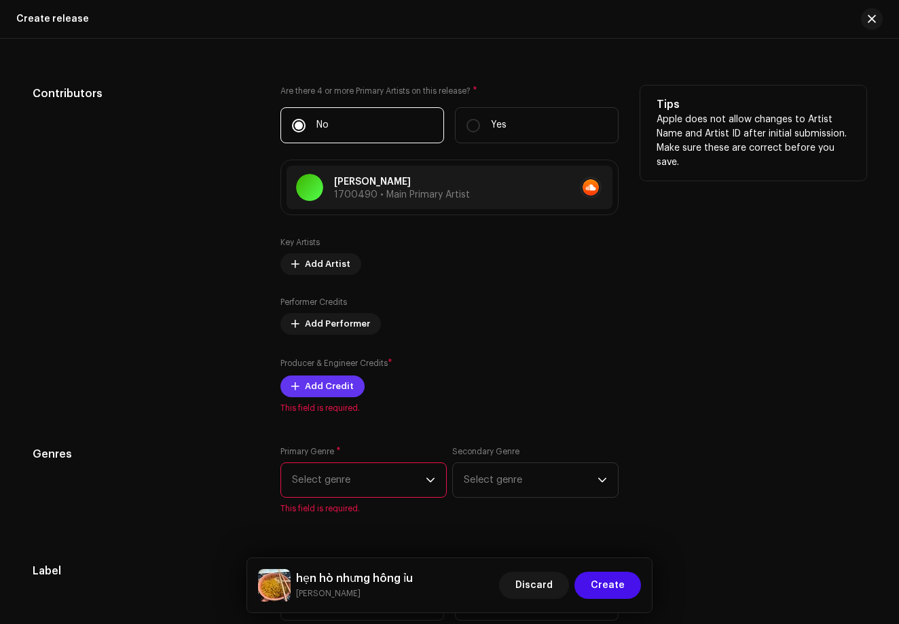
click at [316, 394] on span "Add Credit" at bounding box center [329, 386] width 49 height 27
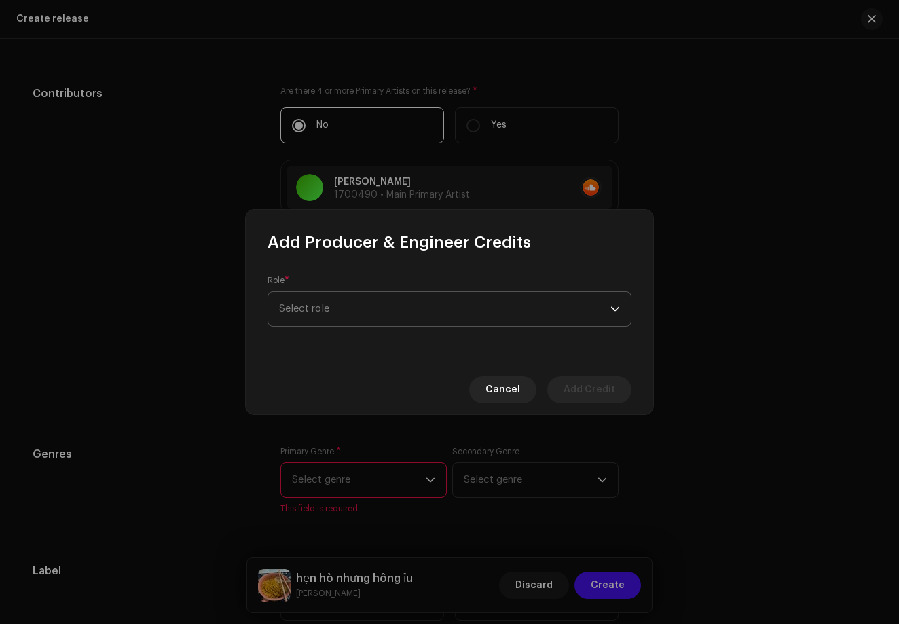
click at [526, 319] on span "Select role" at bounding box center [444, 309] width 331 height 34
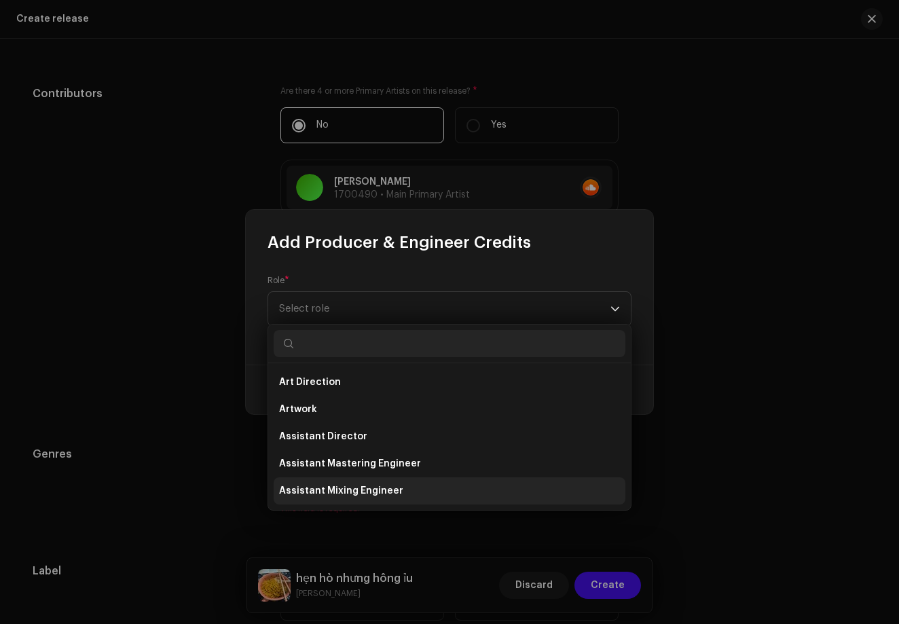
click at [407, 495] on li "Assistant Mixing Engineer" at bounding box center [450, 490] width 352 height 27
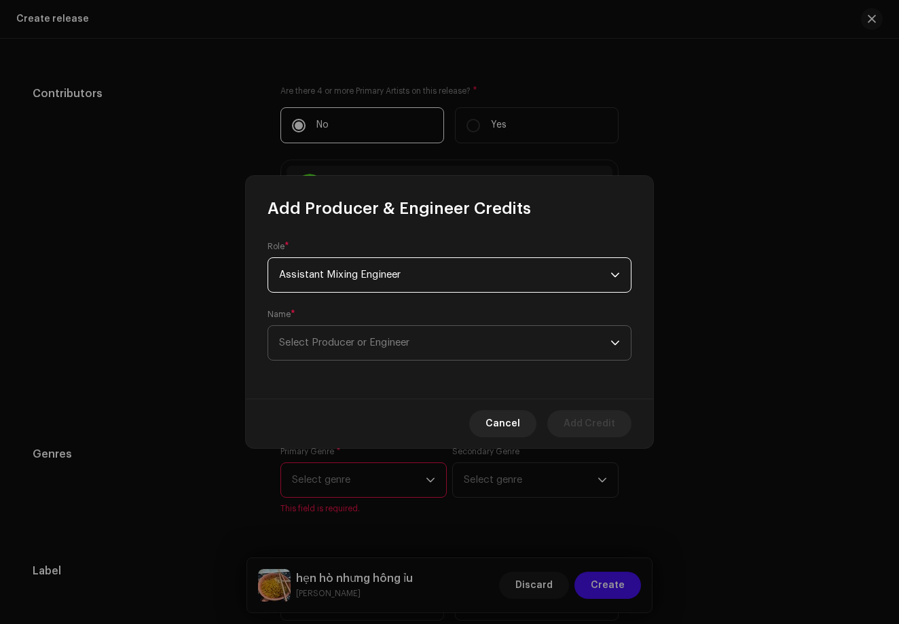
click at [524, 341] on span "Select Producer or Engineer" at bounding box center [444, 343] width 331 height 34
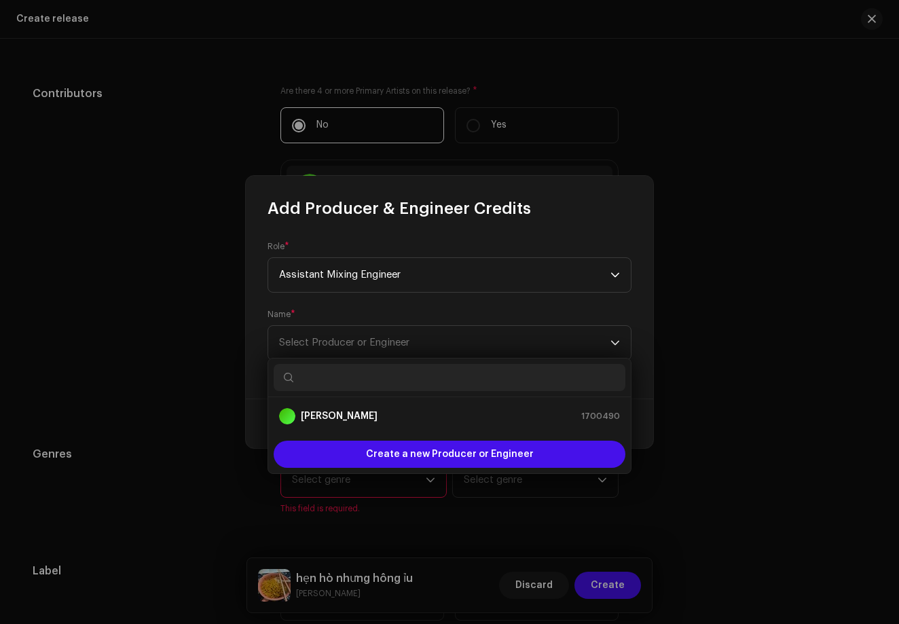
click at [500, 398] on ul "[PERSON_NAME] 1700490" at bounding box center [449, 416] width 362 height 38
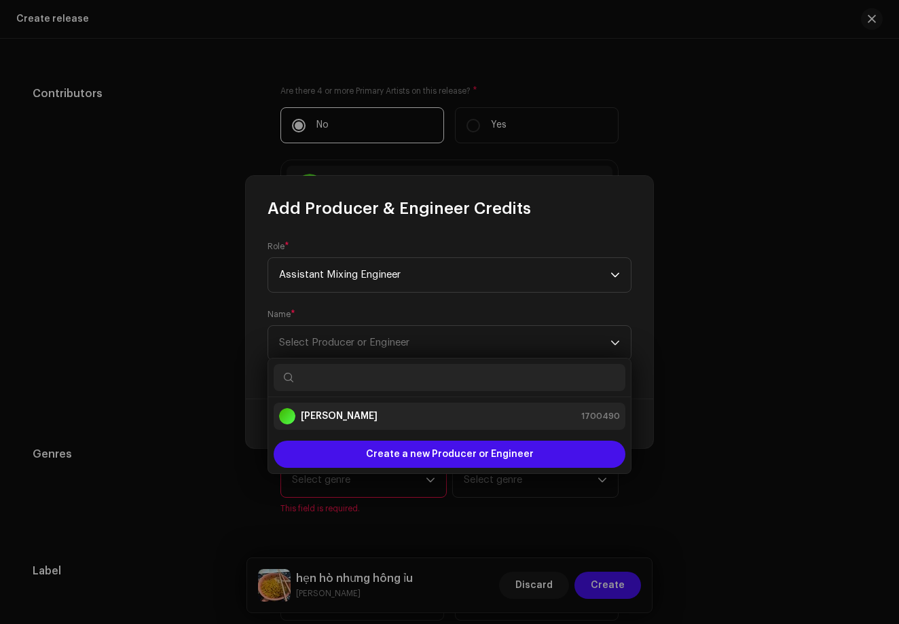
click at [502, 407] on li "[PERSON_NAME] 1700490" at bounding box center [450, 415] width 352 height 27
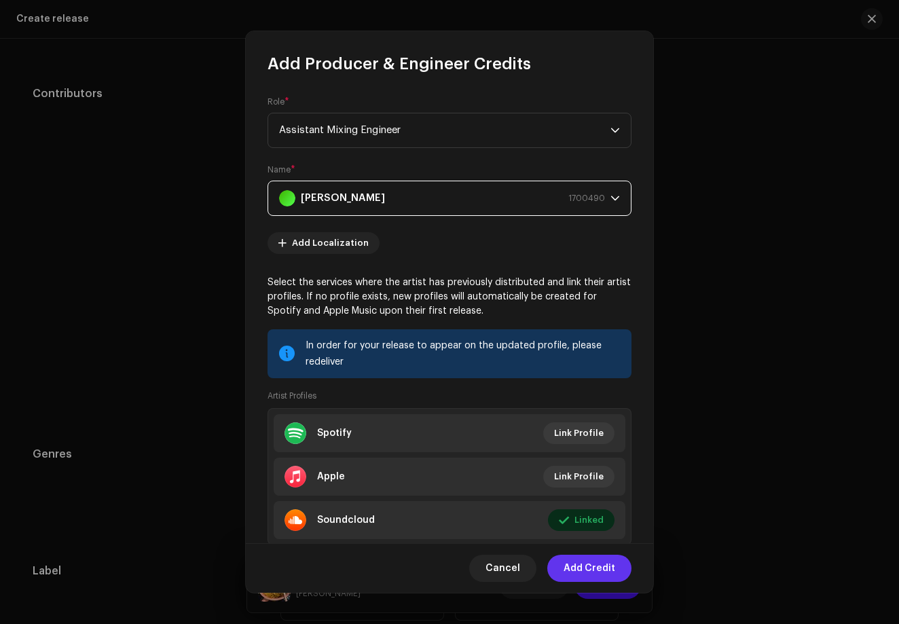
click at [579, 577] on span "Add Credit" at bounding box center [589, 567] width 52 height 27
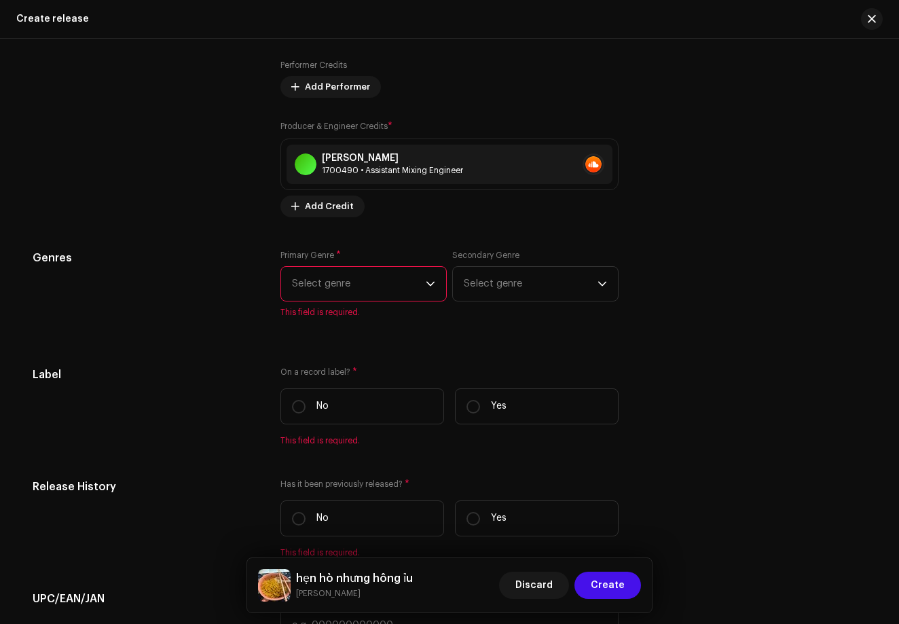
scroll to position [1880, 0]
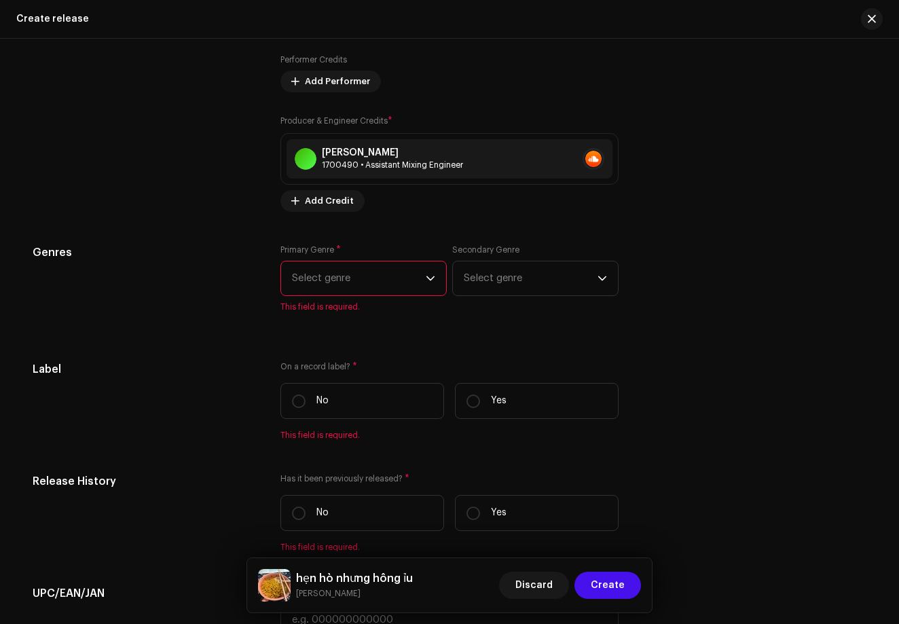
click at [350, 274] on span "Select genre" at bounding box center [359, 278] width 134 height 34
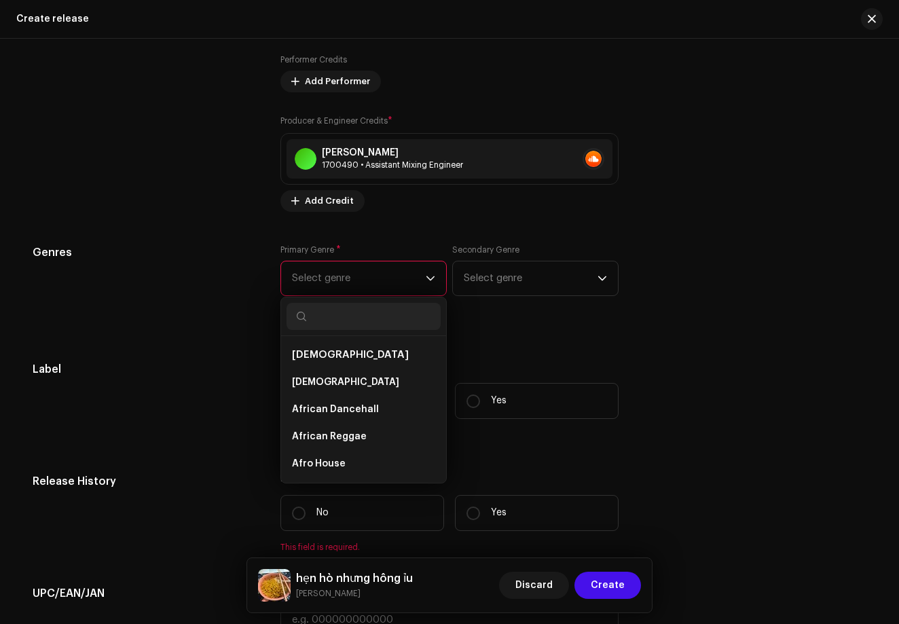
click at [339, 362] on li "[DEMOGRAPHIC_DATA]" at bounding box center [363, 354] width 154 height 27
click at [322, 348] on li "[DEMOGRAPHIC_DATA]" at bounding box center [363, 354] width 154 height 27
click at [316, 353] on span "[DEMOGRAPHIC_DATA]" at bounding box center [350, 355] width 117 height 10
click at [345, 366] on li "[DEMOGRAPHIC_DATA]" at bounding box center [363, 354] width 154 height 27
click at [359, 385] on li "[DEMOGRAPHIC_DATA]" at bounding box center [363, 382] width 154 height 27
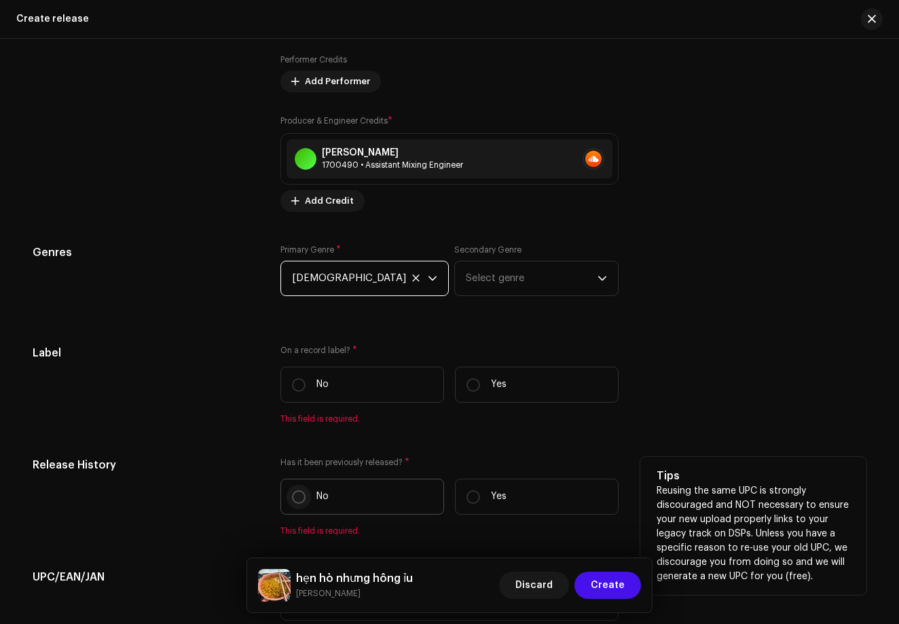
click at [293, 501] on input "No" at bounding box center [299, 497] width 14 height 14
radio input "true"
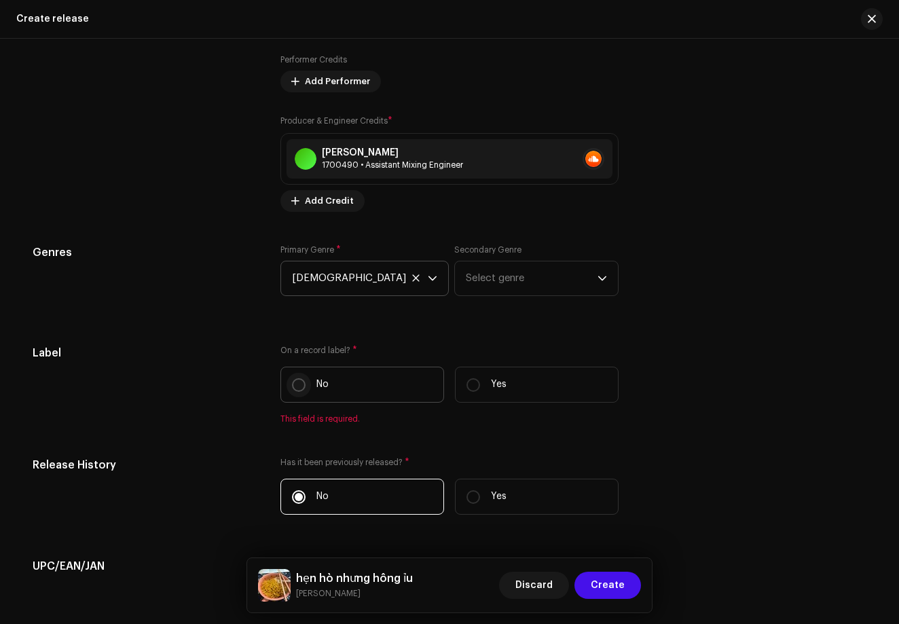
click at [298, 383] on input "No" at bounding box center [299, 385] width 14 height 14
radio input "true"
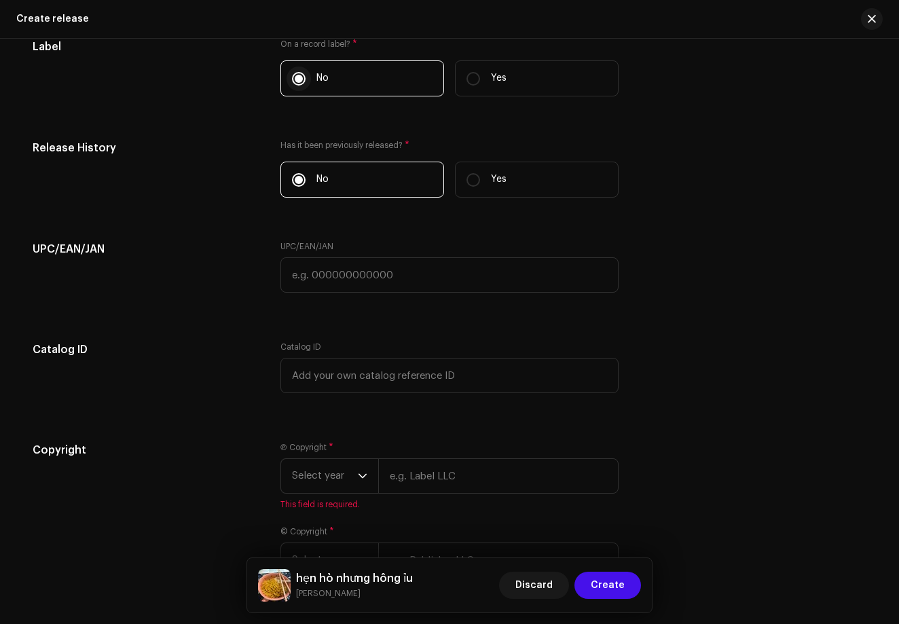
scroll to position [2194, 0]
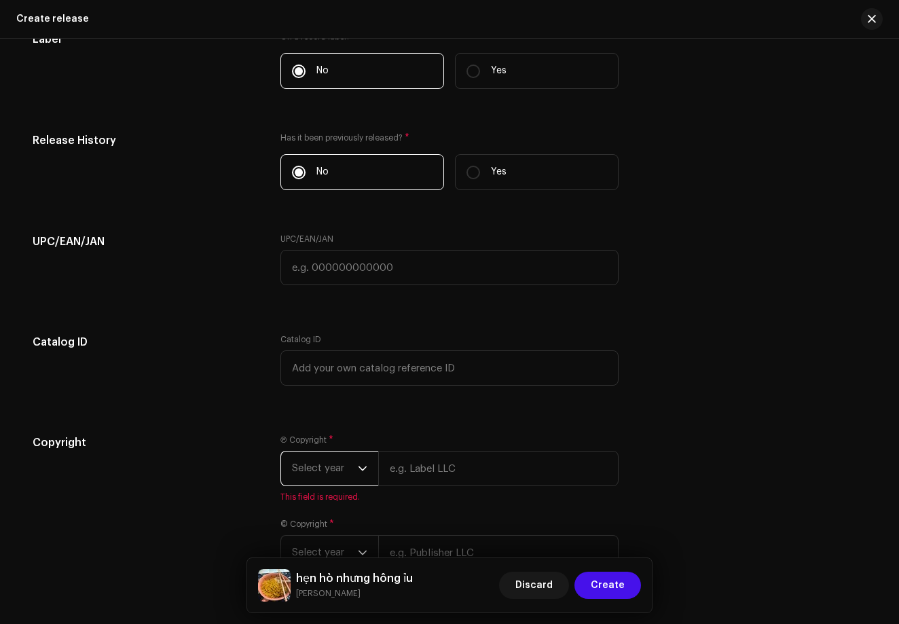
click at [316, 458] on span "Select year" at bounding box center [325, 468] width 66 height 34
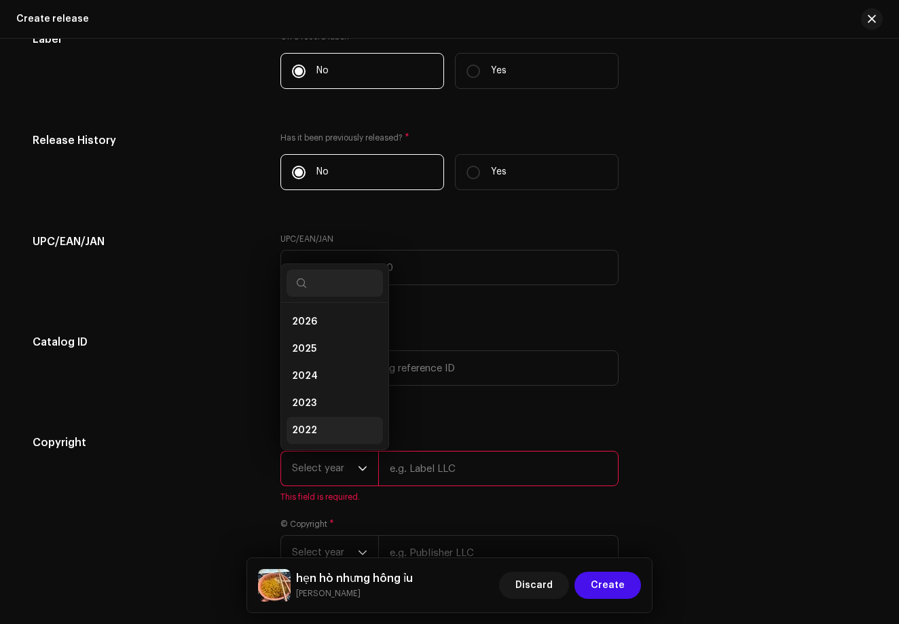
scroll to position [22, 0]
click at [326, 331] on li "2025" at bounding box center [334, 327] width 96 height 27
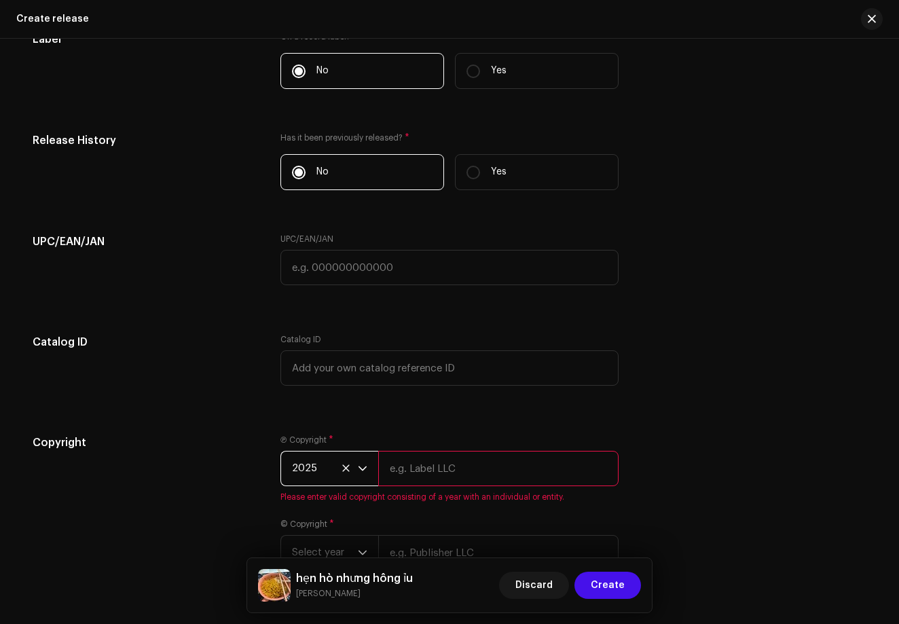
click at [431, 479] on input "text" at bounding box center [498, 468] width 240 height 35
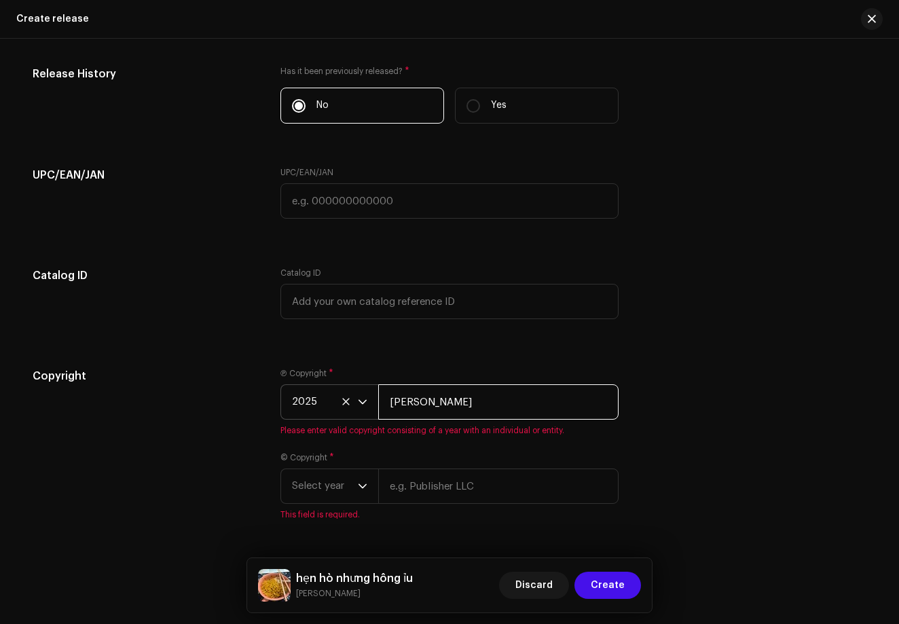
scroll to position [2261, 0]
type input "[PERSON_NAME]"
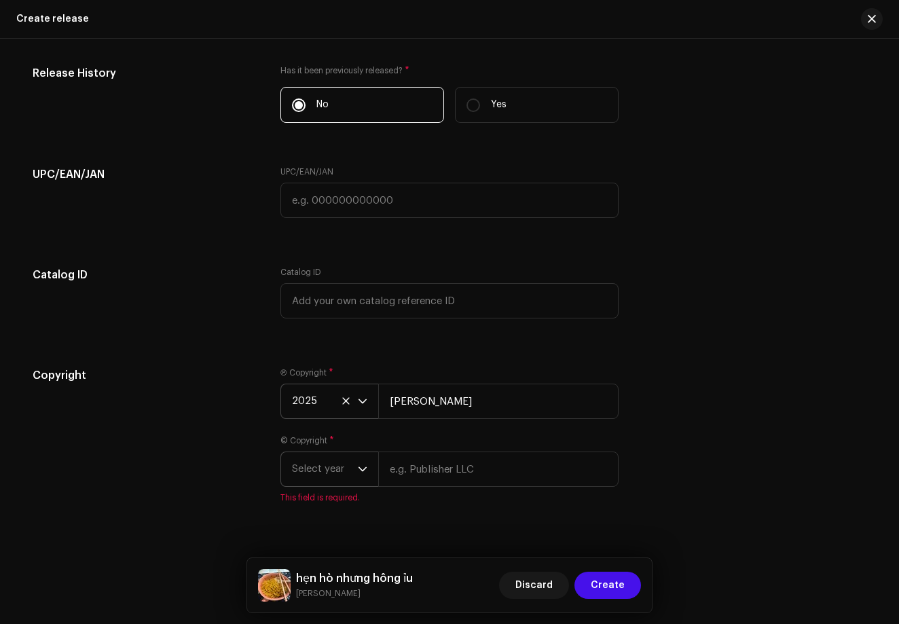
click at [343, 485] on span "Select year" at bounding box center [325, 469] width 66 height 34
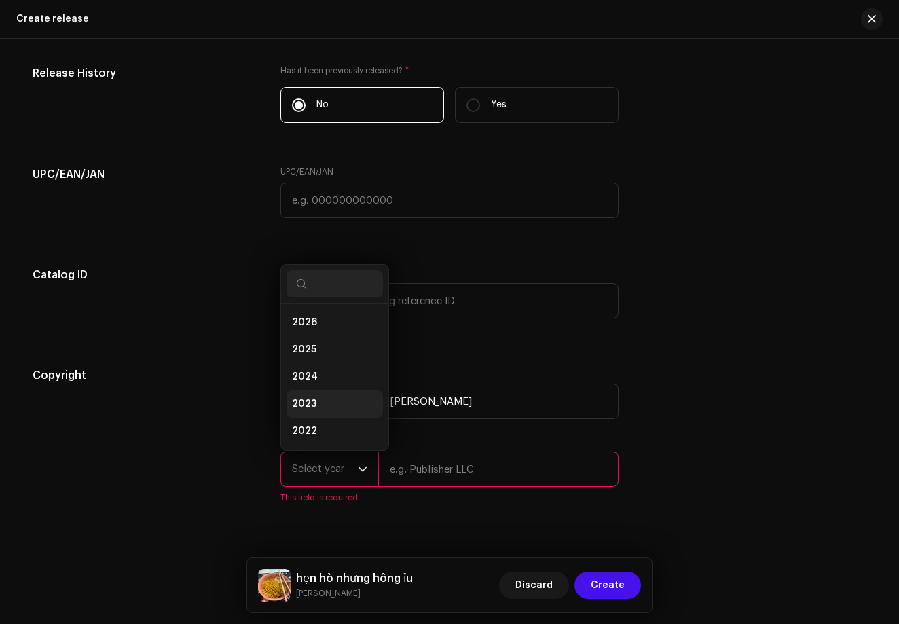
scroll to position [22, 0]
click at [314, 334] on li "2025" at bounding box center [334, 327] width 96 height 27
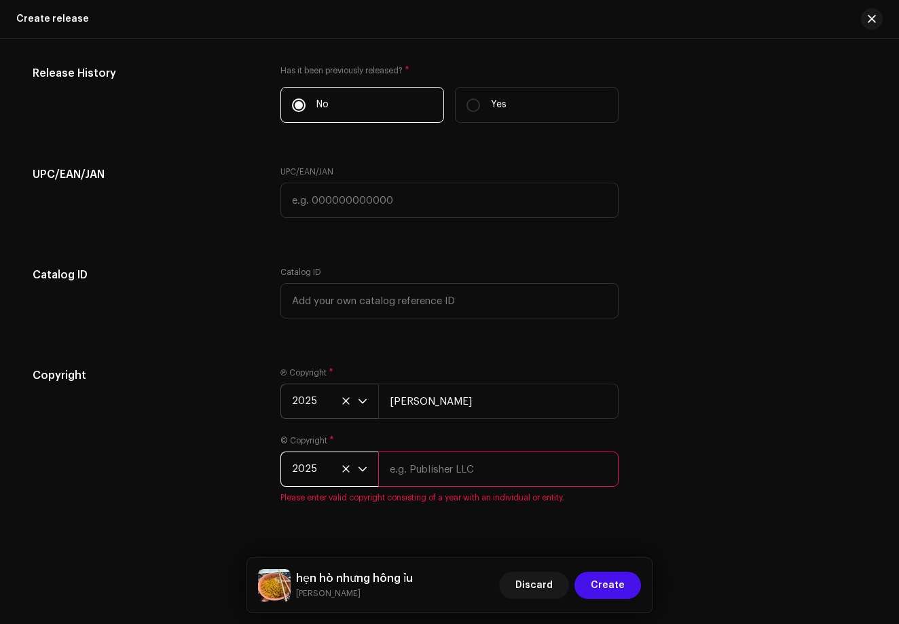
click at [393, 462] on input "text" at bounding box center [498, 468] width 240 height 35
type input "[PERSON_NAME]"
click at [490, 383] on div "Ⓟ Copyright * 2025 [PERSON_NAME]" at bounding box center [449, 393] width 338 height 52
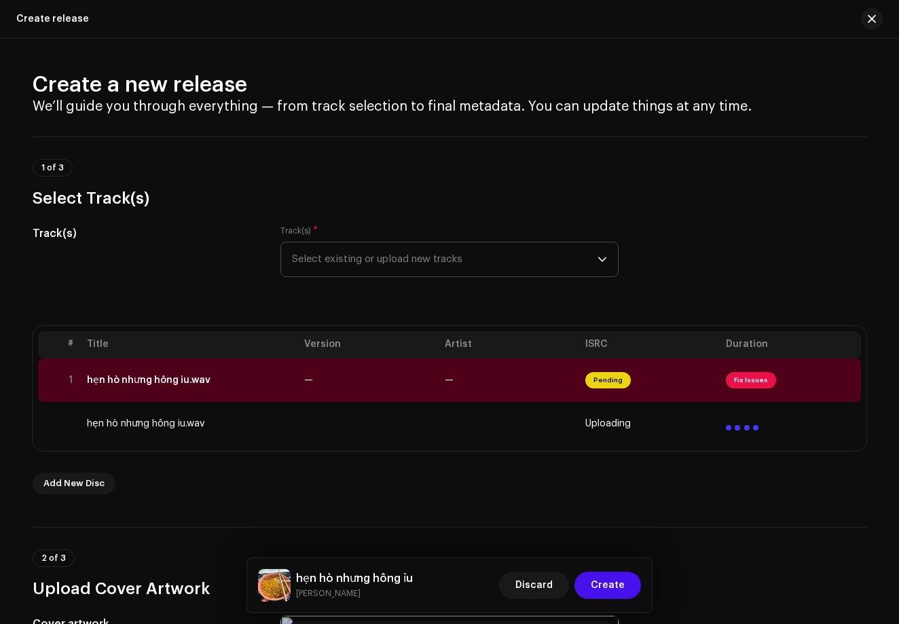
scroll to position [0, 0]
click at [745, 377] on span "Fix Issues" at bounding box center [751, 380] width 50 height 16
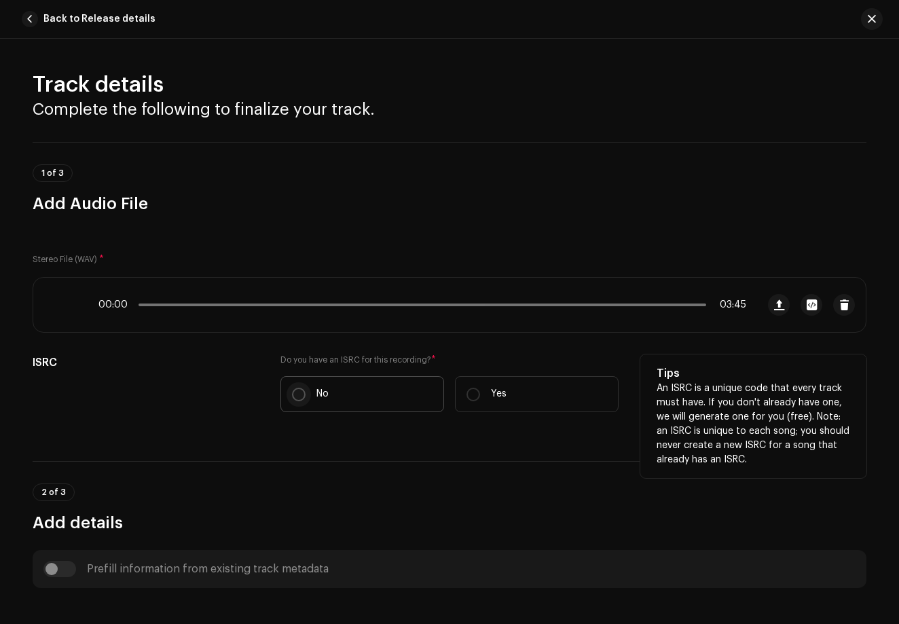
click at [299, 398] on input "No" at bounding box center [299, 395] width 14 height 14
radio input "true"
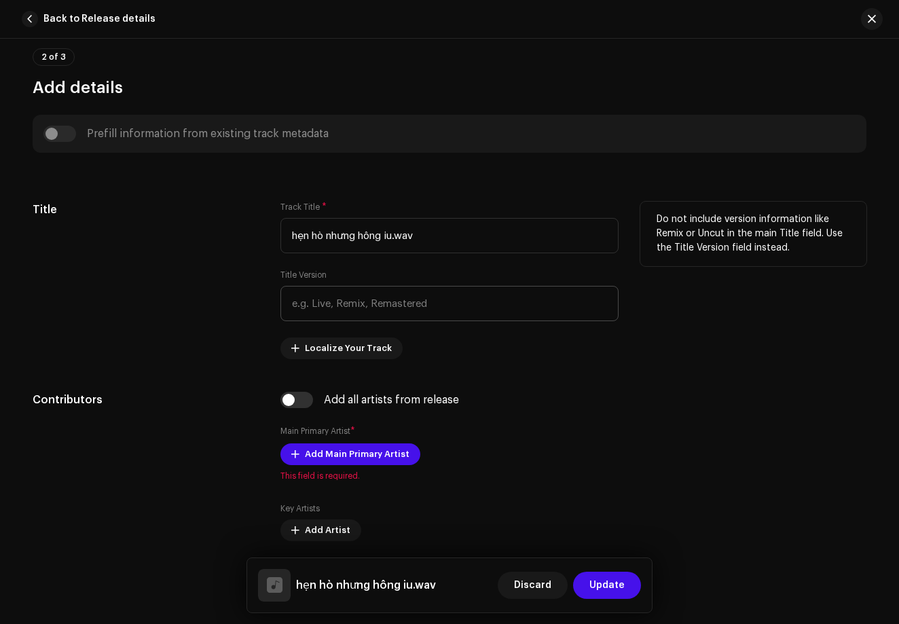
scroll to position [483, 0]
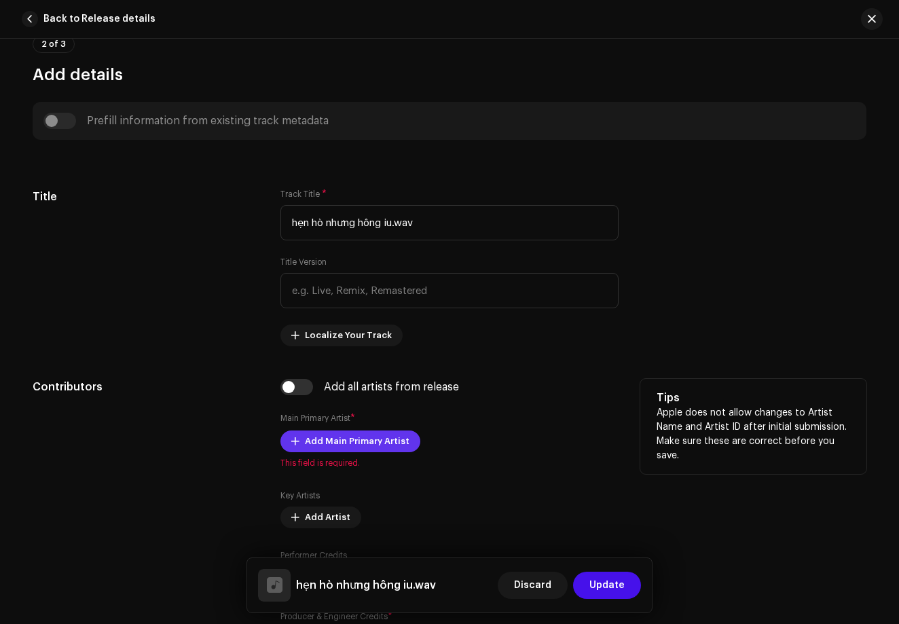
click at [325, 433] on span "Add Main Primary Artist" at bounding box center [357, 441] width 105 height 27
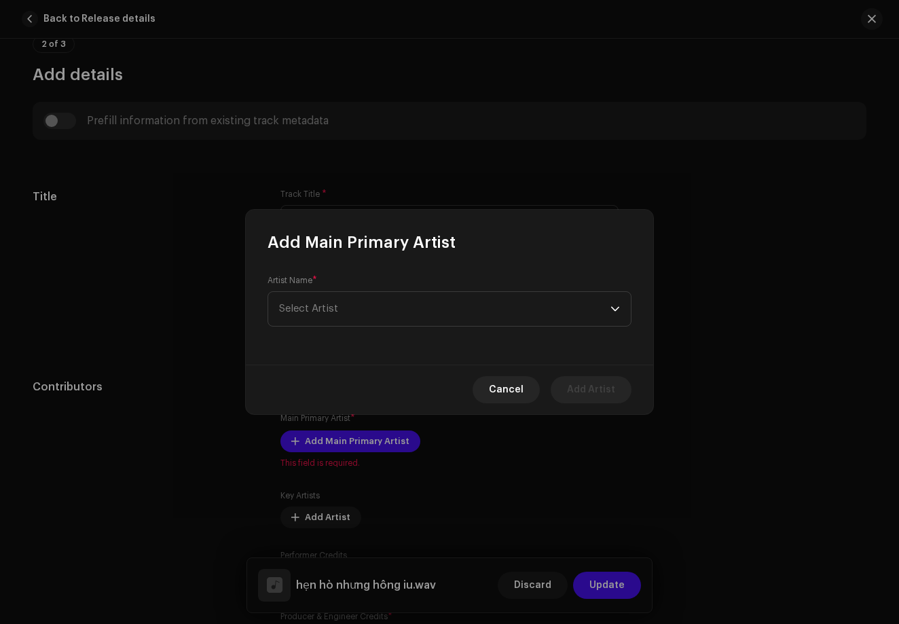
click at [544, 290] on div "Artist Name * Select Artist" at bounding box center [449, 301] width 364 height 52
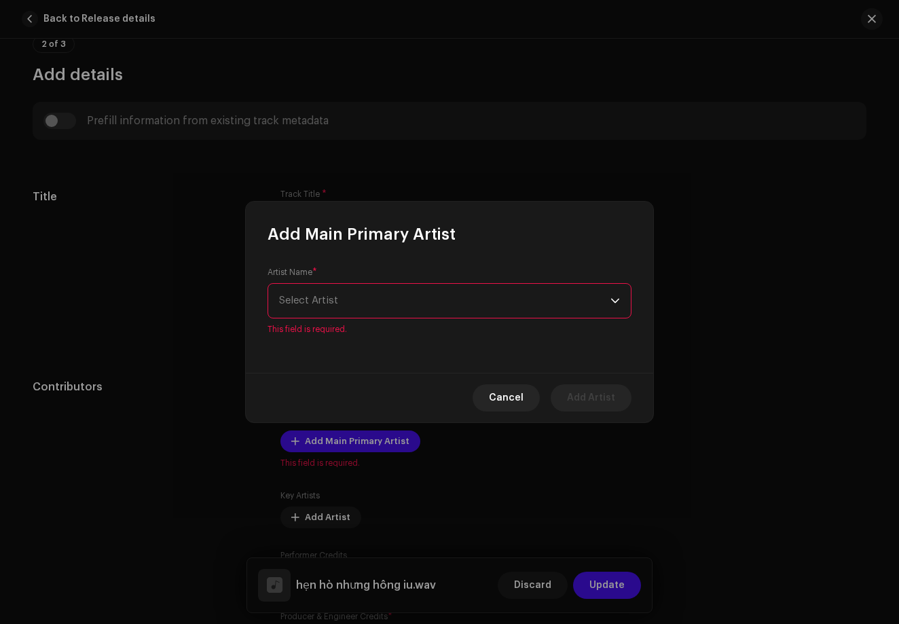
click at [554, 300] on span "Select Artist" at bounding box center [444, 301] width 331 height 34
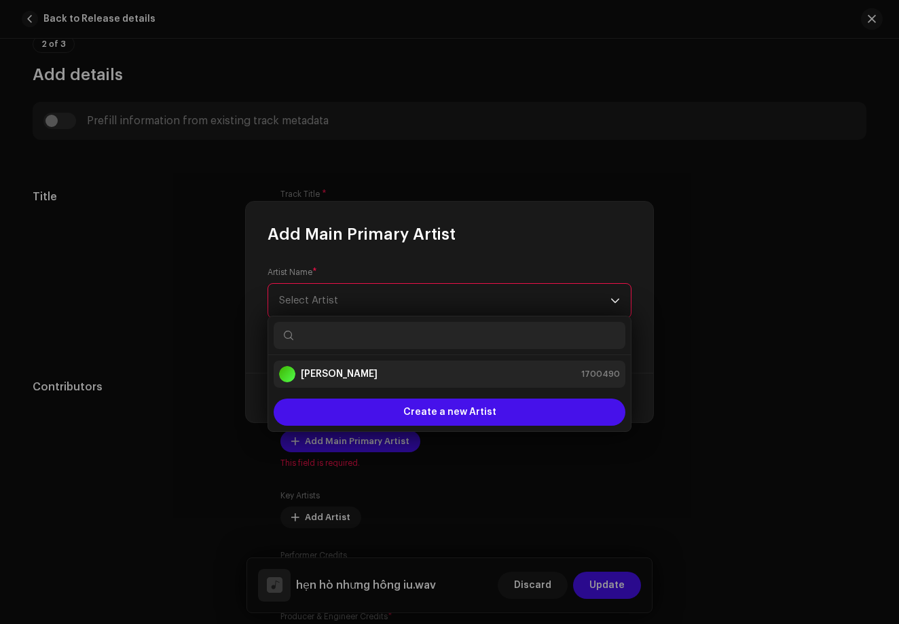
click at [559, 370] on div "[PERSON_NAME] 1700490" at bounding box center [449, 374] width 341 height 16
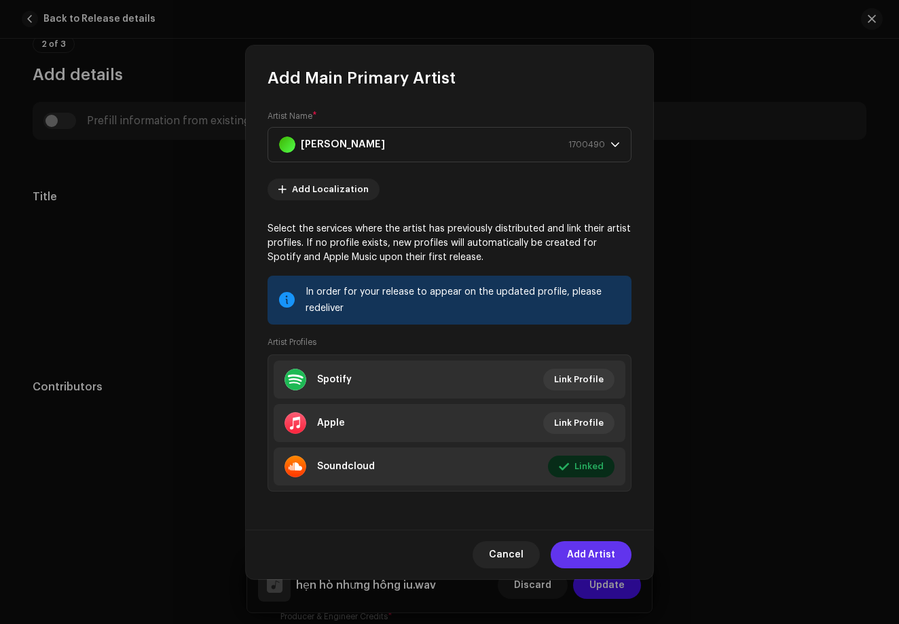
click at [584, 559] on span "Add Artist" at bounding box center [591, 554] width 48 height 27
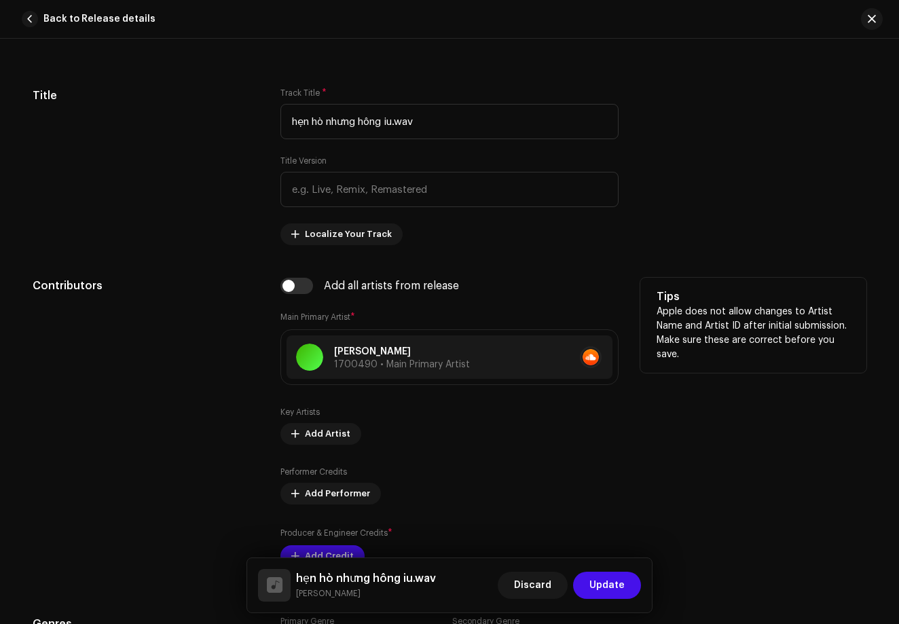
scroll to position [593, 0]
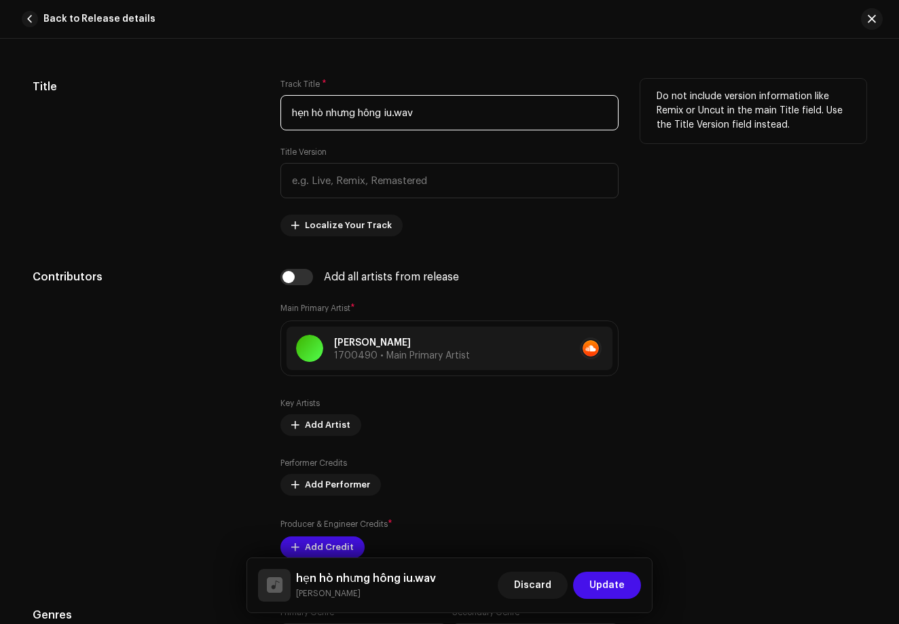
click at [443, 112] on input "hẹn hò nhưng hông iu.wav" at bounding box center [449, 112] width 338 height 35
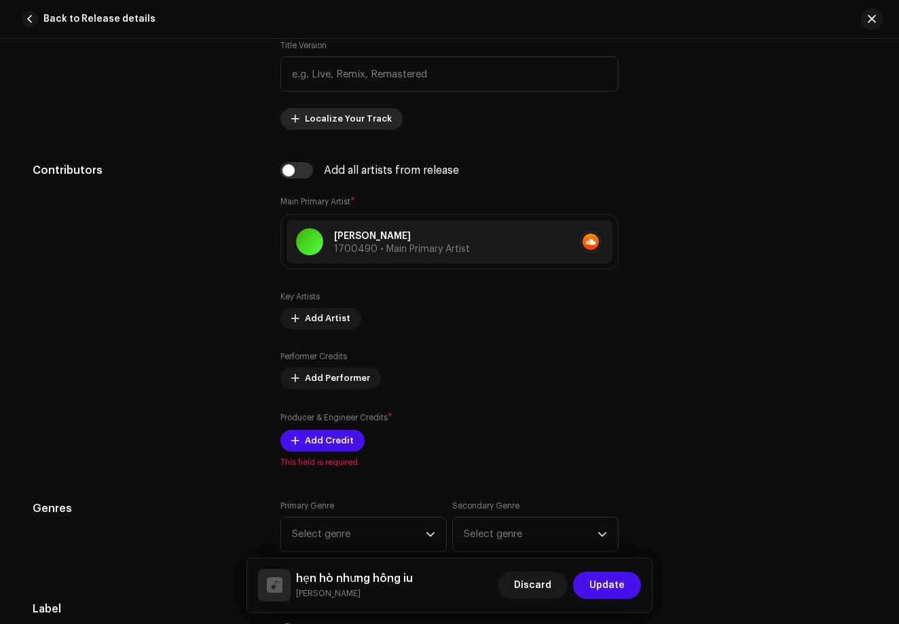
scroll to position [736, 0]
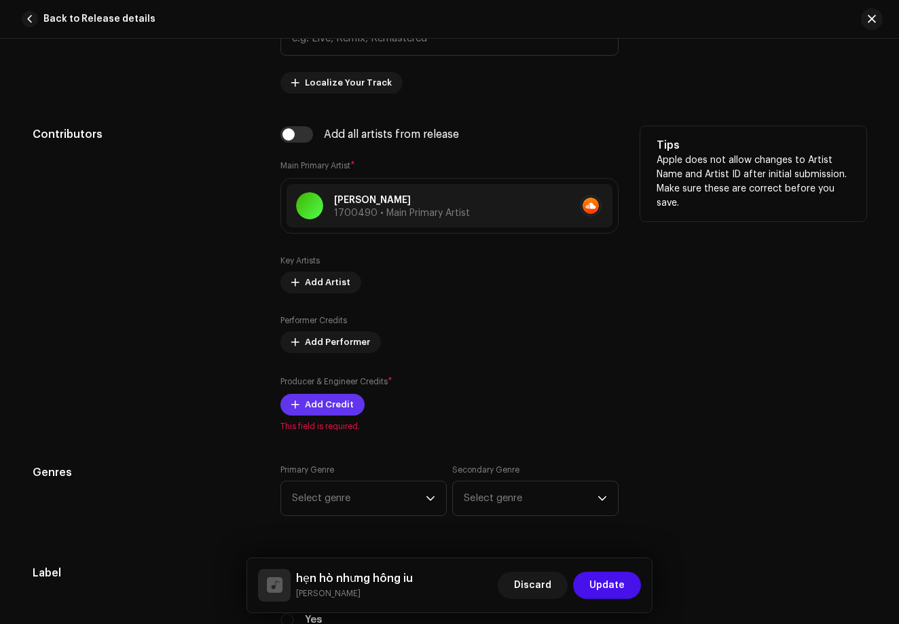
type input "hẹn hò nhưng hông iu"
click at [331, 402] on span "Add Credit" at bounding box center [329, 404] width 49 height 27
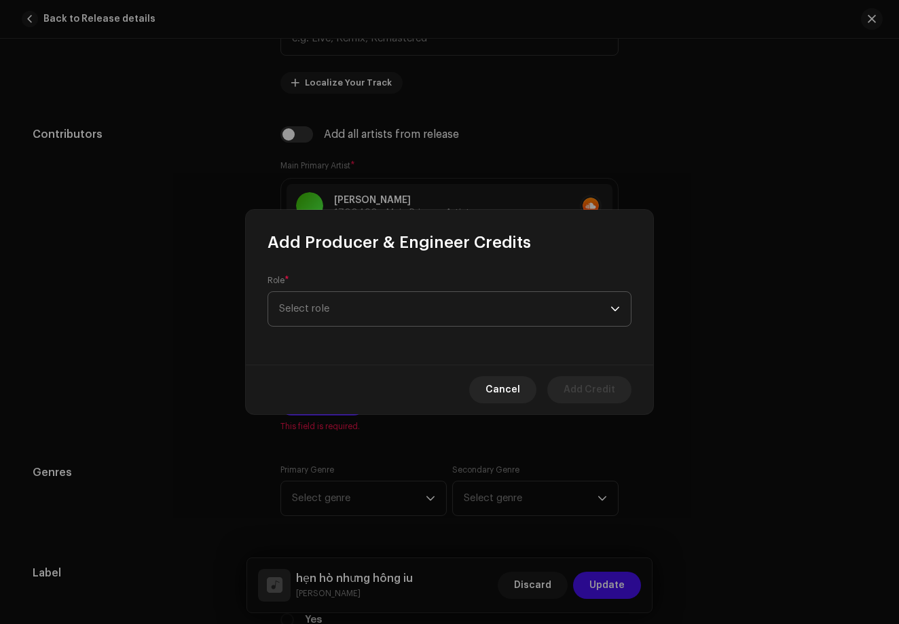
click at [547, 293] on span "Select role" at bounding box center [444, 309] width 331 height 34
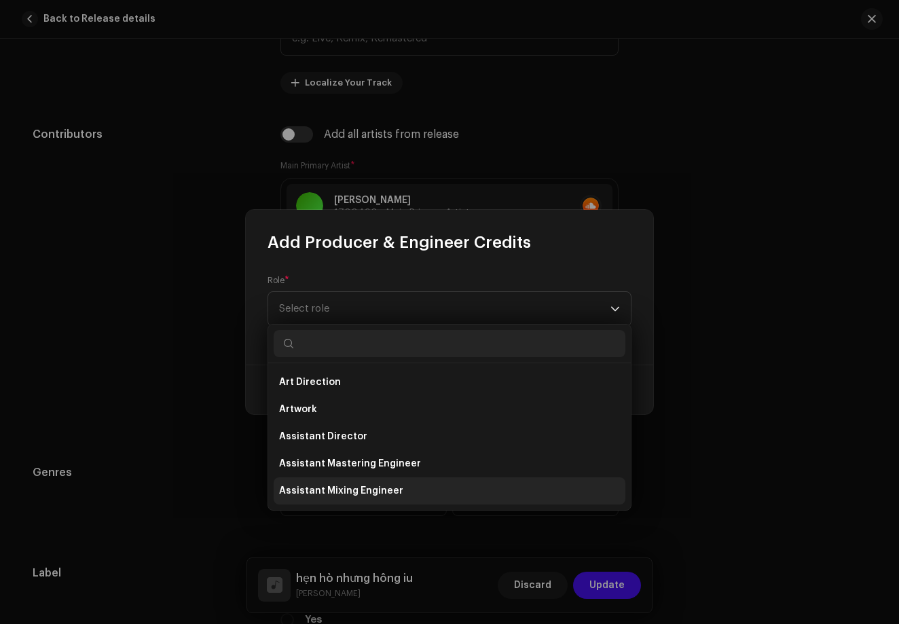
click at [474, 487] on li "Assistant Mixing Engineer" at bounding box center [450, 490] width 352 height 27
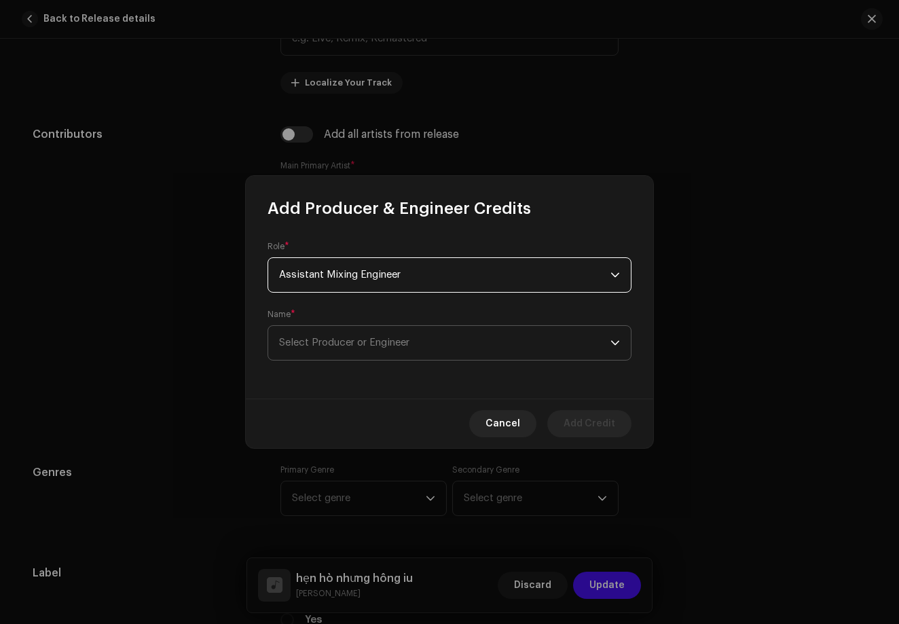
click at [498, 339] on span "Select Producer or Engineer" at bounding box center [444, 343] width 331 height 34
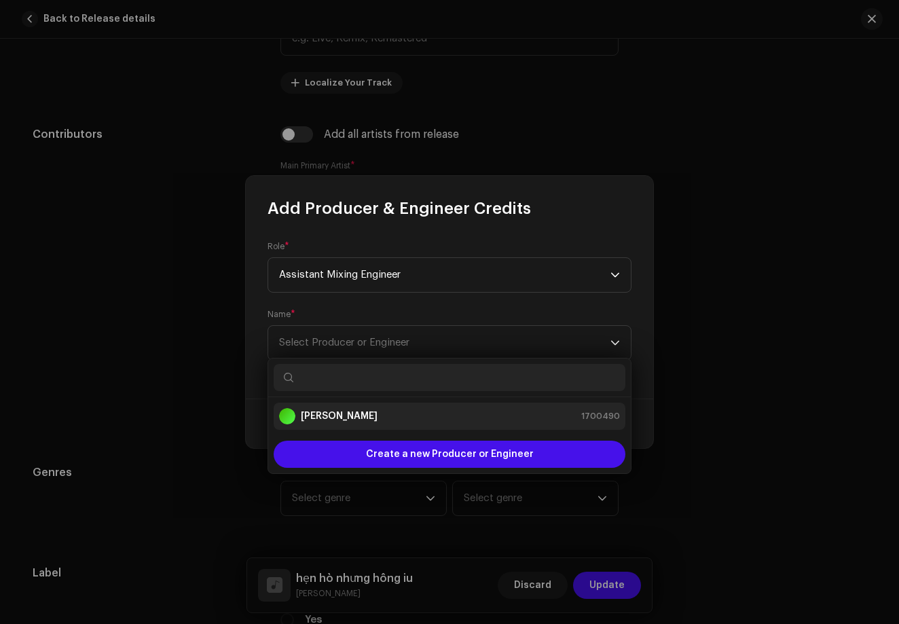
click at [488, 419] on div "[PERSON_NAME] 1700490" at bounding box center [449, 416] width 341 height 16
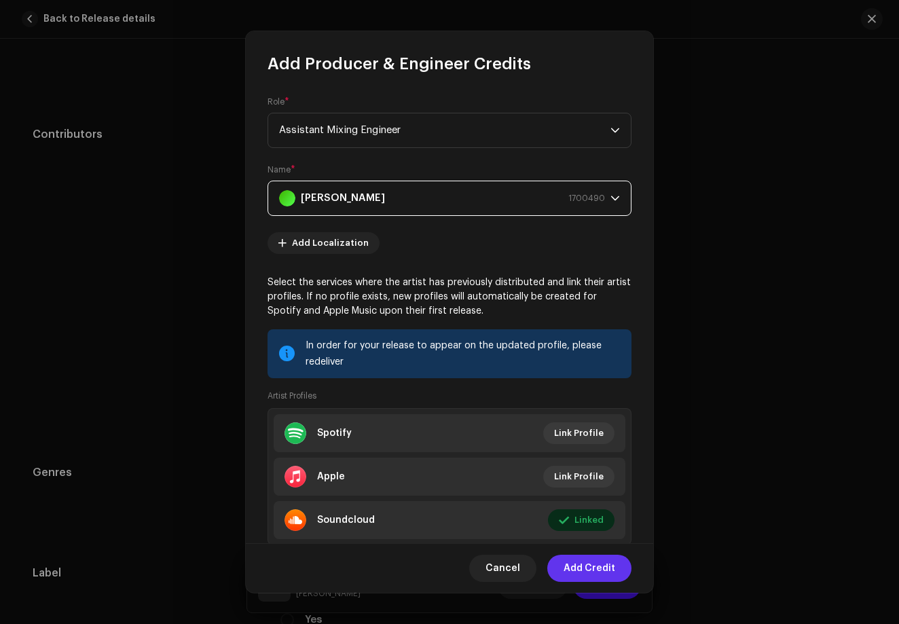
click at [595, 572] on span "Add Credit" at bounding box center [589, 567] width 52 height 27
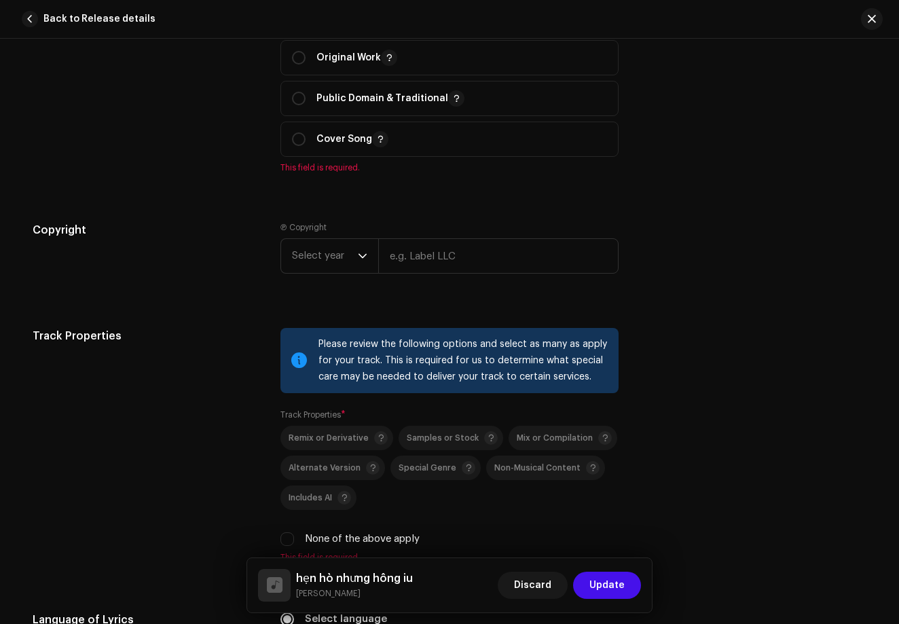
scroll to position [1615, 0]
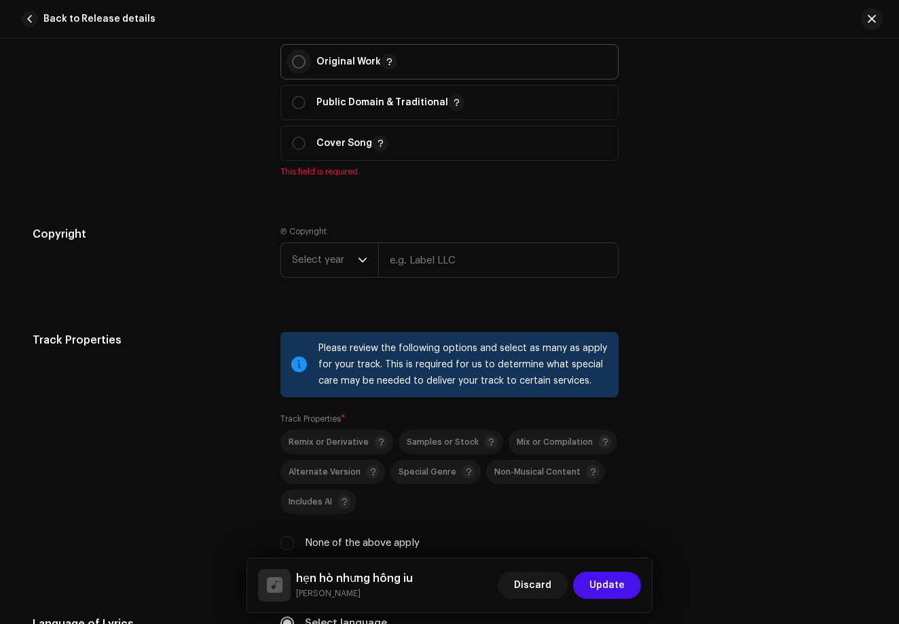
click at [301, 67] on p-radiobutton at bounding box center [299, 62] width 14 height 14
radio input "true"
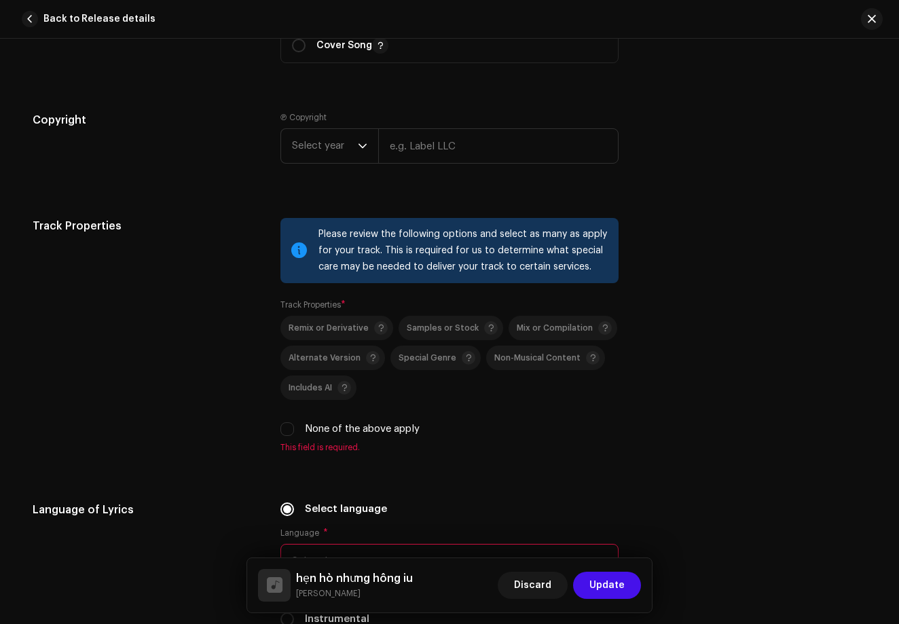
scroll to position [1723, 0]
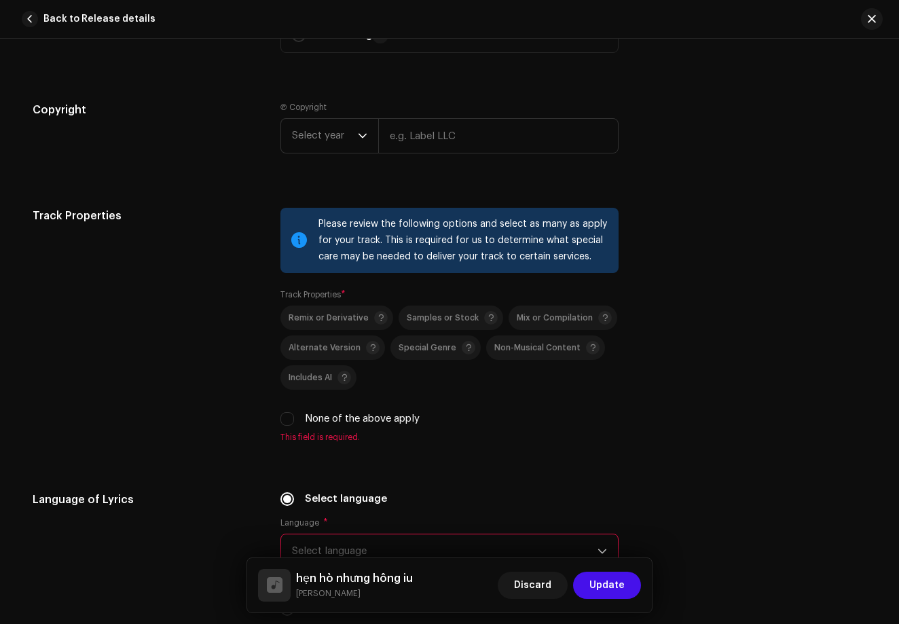
click at [297, 418] on div "None of the above apply" at bounding box center [449, 418] width 338 height 15
click at [284, 418] on input "None of the above apply" at bounding box center [287, 419] width 14 height 14
checkbox input "true"
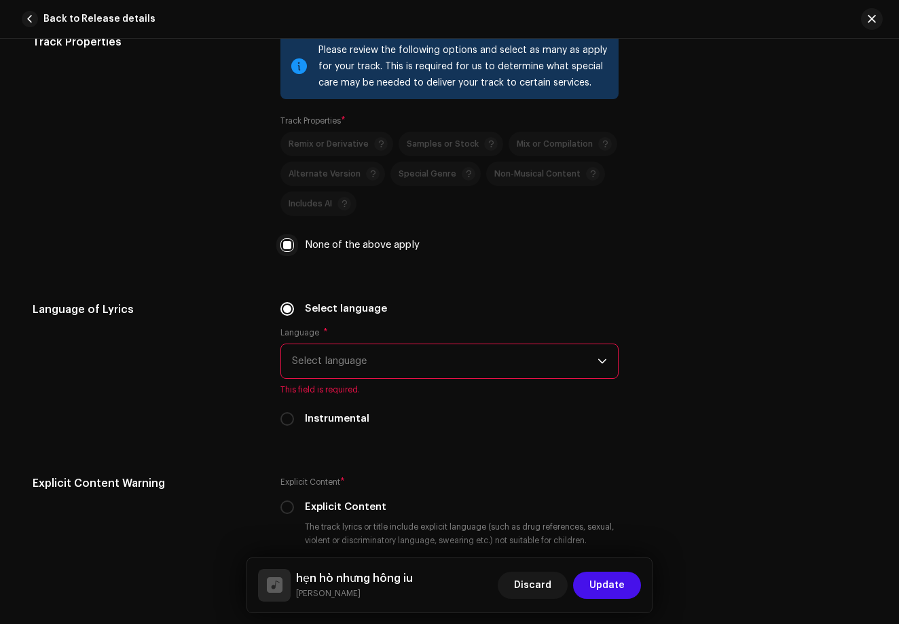
scroll to position [1898, 0]
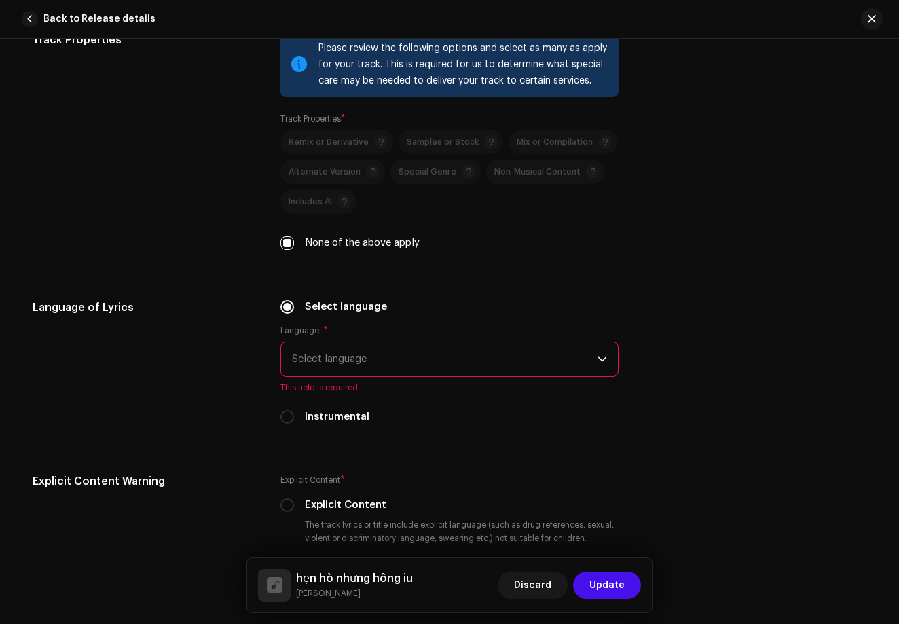
click at [373, 371] on span "Select language" at bounding box center [444, 359] width 305 height 34
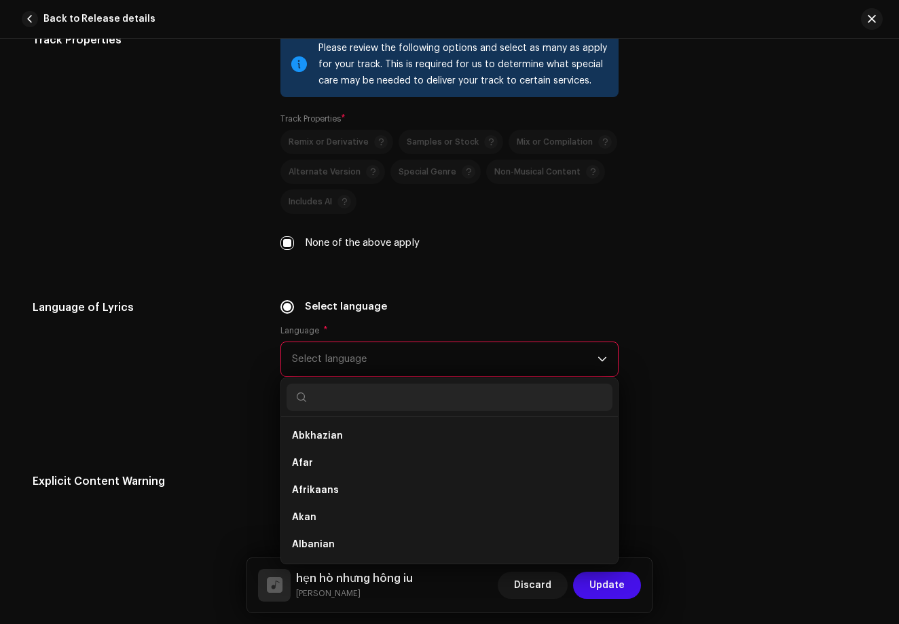
click at [401, 340] on div "Language * Select language Abkhazian Afar Afrikaans Akan Albanian Amharic Arabi…" at bounding box center [449, 359] width 338 height 68
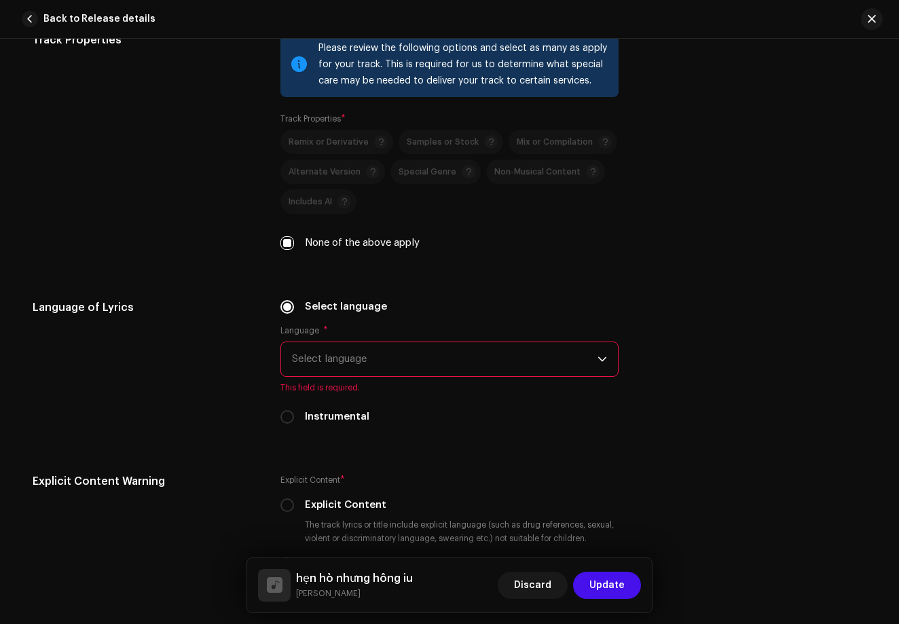
click at [286, 424] on div "Instrumental" at bounding box center [449, 416] width 338 height 15
click at [290, 405] on div "Select language Language * Select language This field is required. Instrumental" at bounding box center [449, 361] width 338 height 125
click at [287, 419] on input "Instrumental" at bounding box center [287, 417] width 14 height 14
radio input "true"
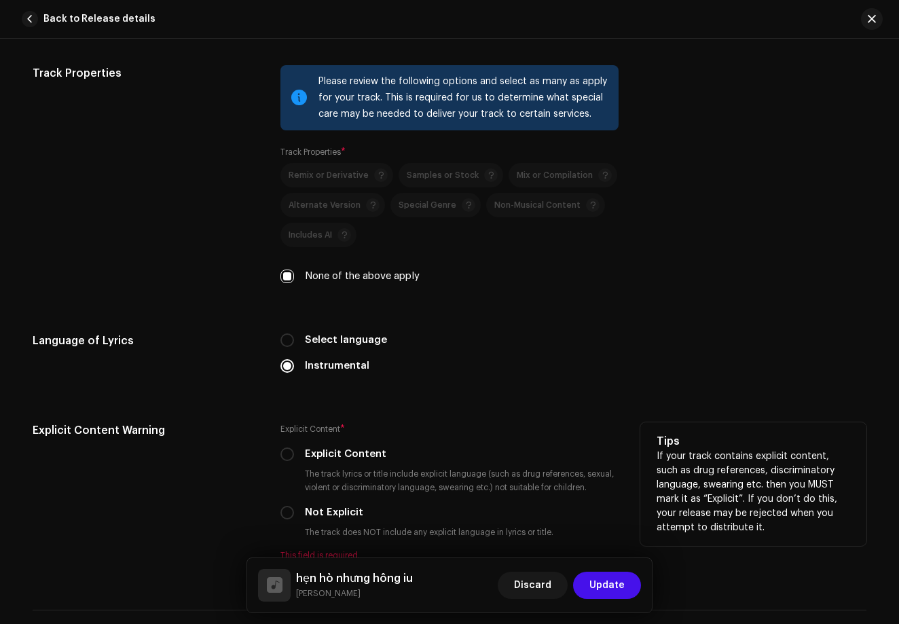
scroll to position [1939, 0]
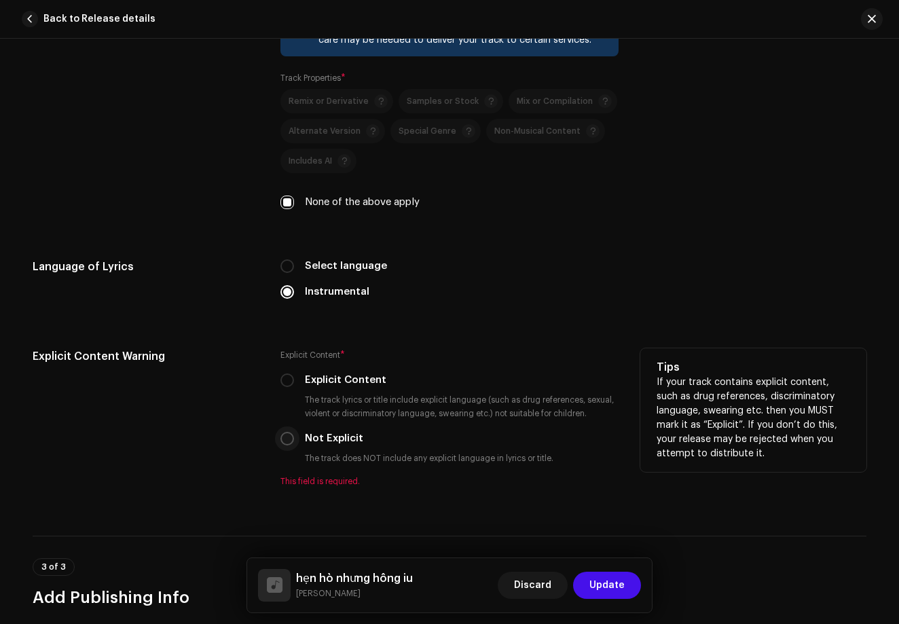
click at [289, 434] on input "Not Explicit" at bounding box center [287, 439] width 14 height 14
radio input "true"
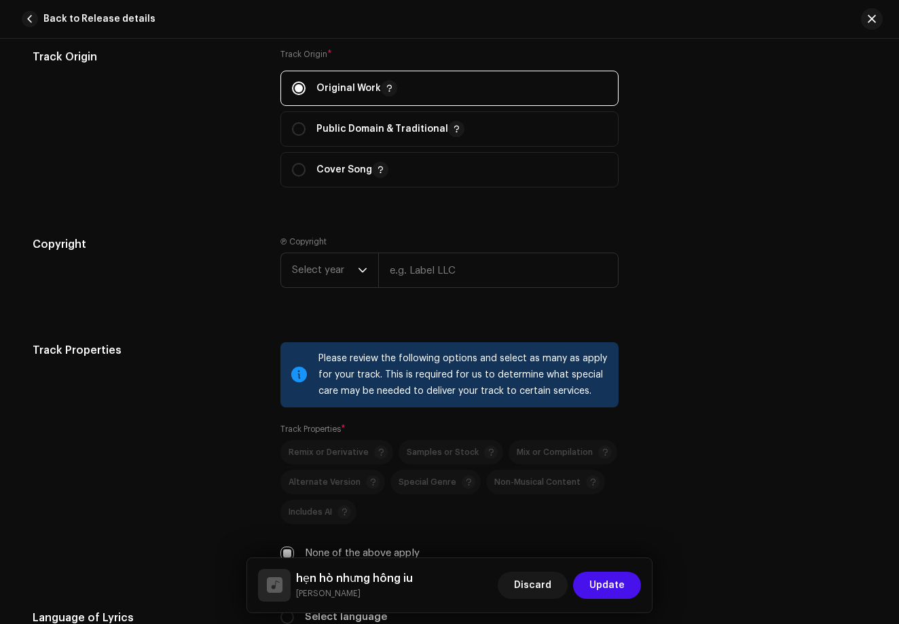
scroll to position [1589, 0]
click at [330, 455] on p-selectbutton "Remix or Derivative Samples or Stock Mix or Compilation Alternate Version Speci…" at bounding box center [449, 481] width 338 height 84
click at [358, 272] on icon "dropdown trigger" at bounding box center [363, 270] width 10 height 10
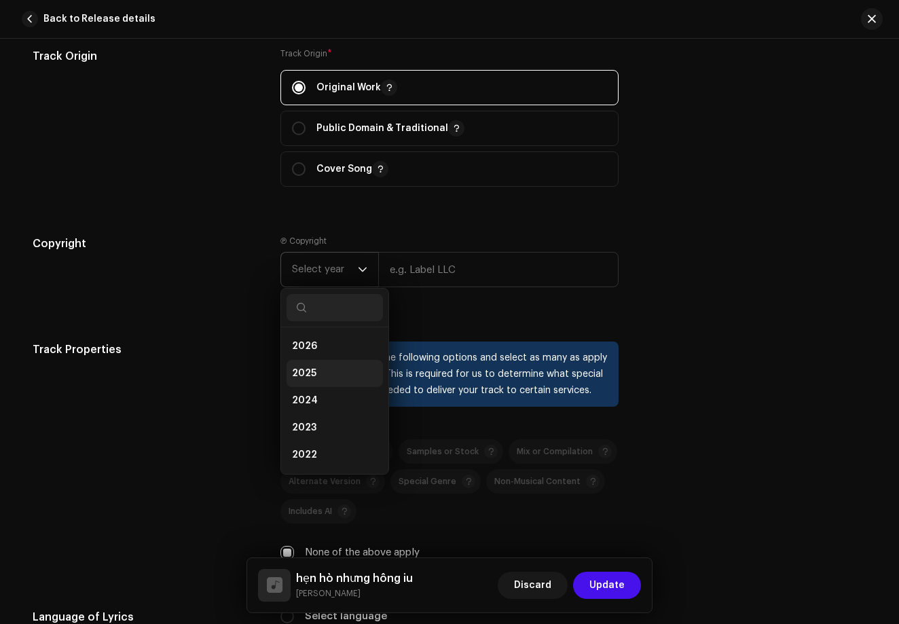
click at [337, 375] on li "2025" at bounding box center [334, 373] width 96 height 27
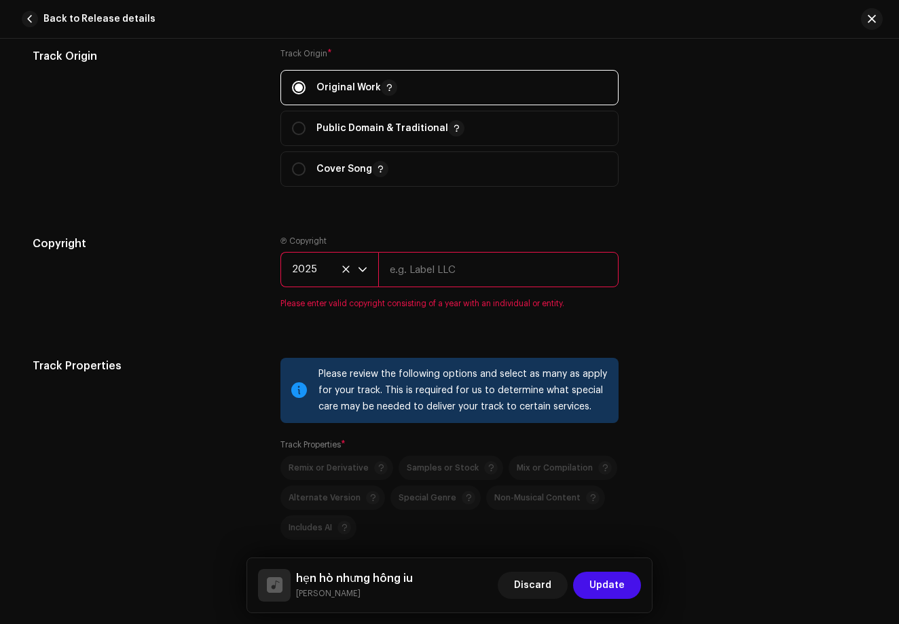
click at [402, 286] on input "text" at bounding box center [498, 269] width 240 height 35
type input "N"
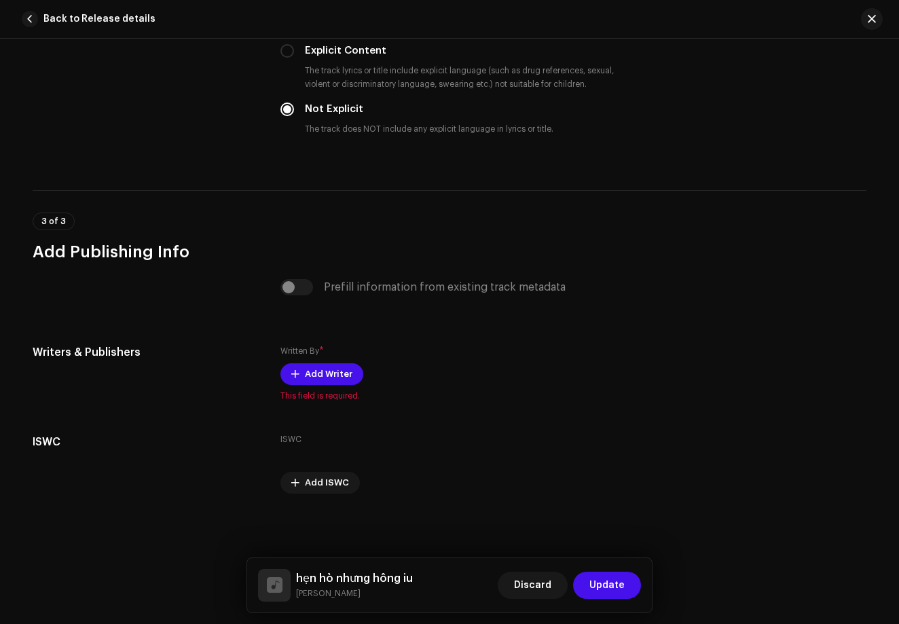
scroll to position [2284, 0]
type input "[PERSON_NAME]"
click at [314, 378] on span "Add Writer" at bounding box center [329, 373] width 48 height 27
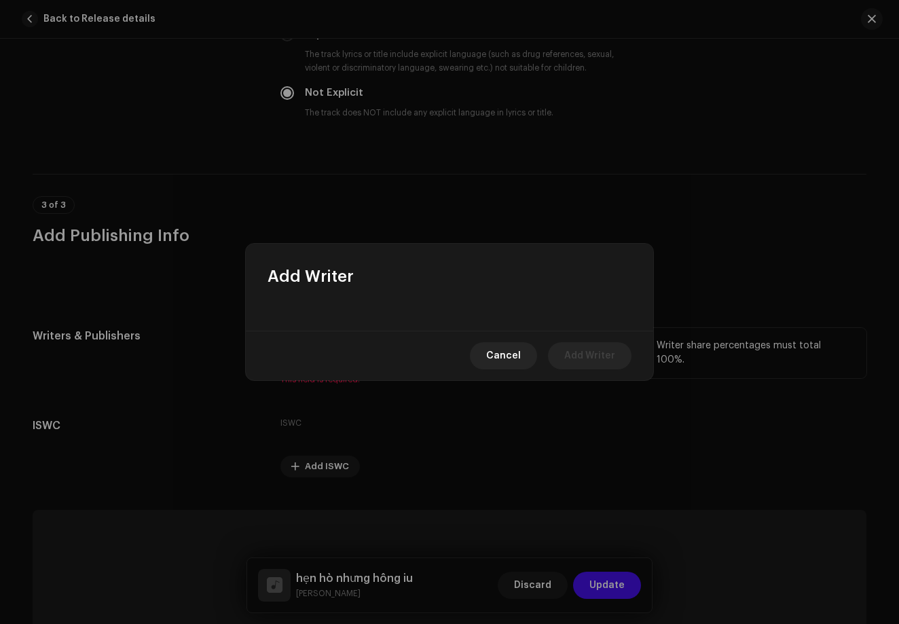
scroll to position [2268, 0]
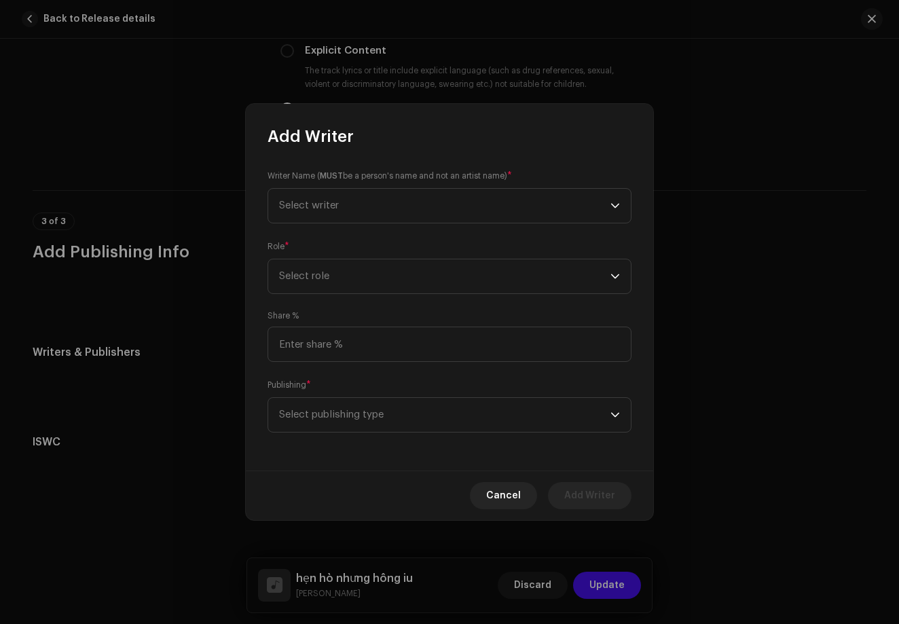
click at [453, 225] on div "Writer Name ( MUST be a person's name and not an artist name) * Select writer R…" at bounding box center [449, 308] width 407 height 323
click at [448, 207] on span "Select writer" at bounding box center [444, 206] width 331 height 34
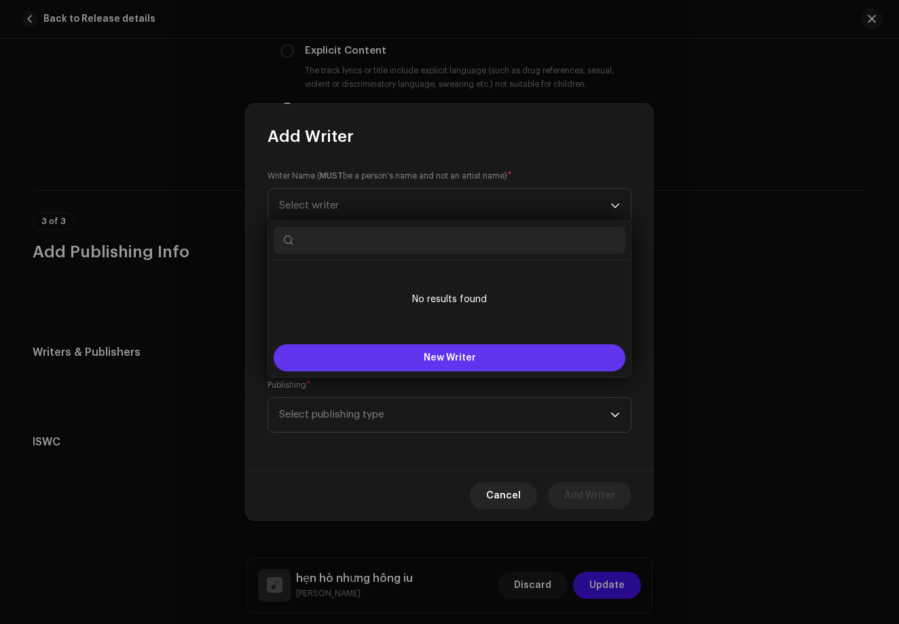
click at [460, 350] on button "New Writer" at bounding box center [450, 357] width 352 height 27
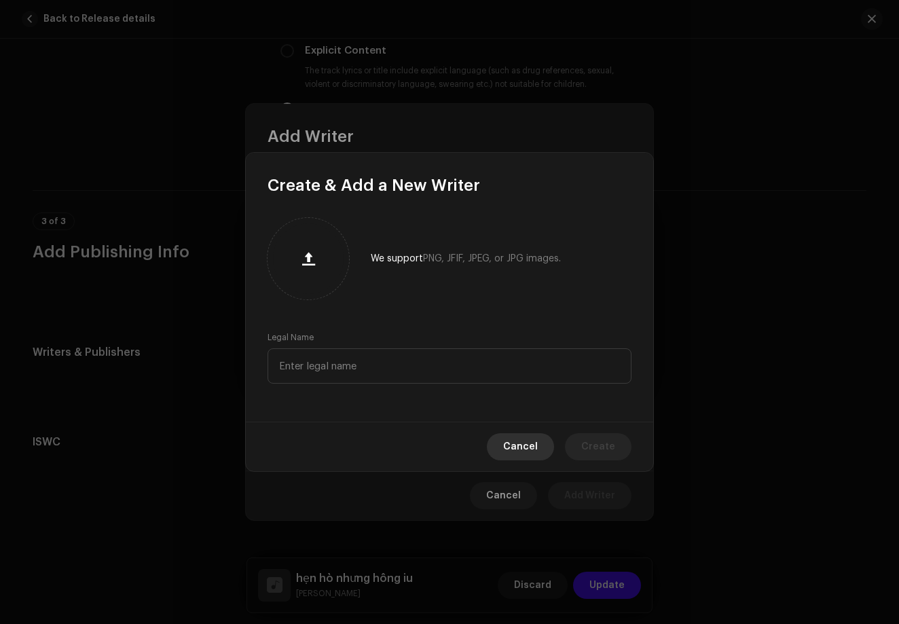
click at [525, 439] on span "Cancel" at bounding box center [520, 446] width 35 height 27
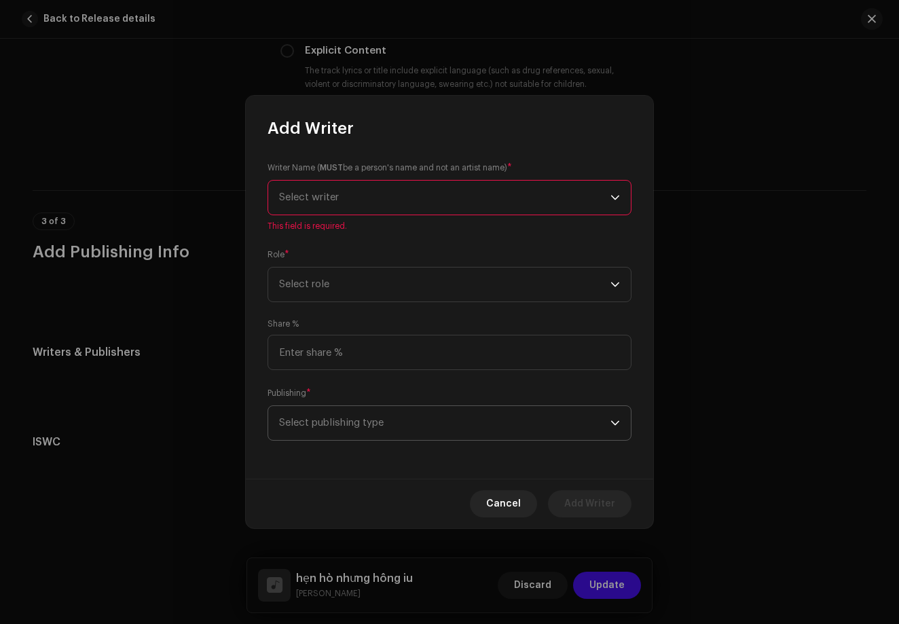
click at [467, 439] on span "Select publishing type" at bounding box center [444, 423] width 331 height 34
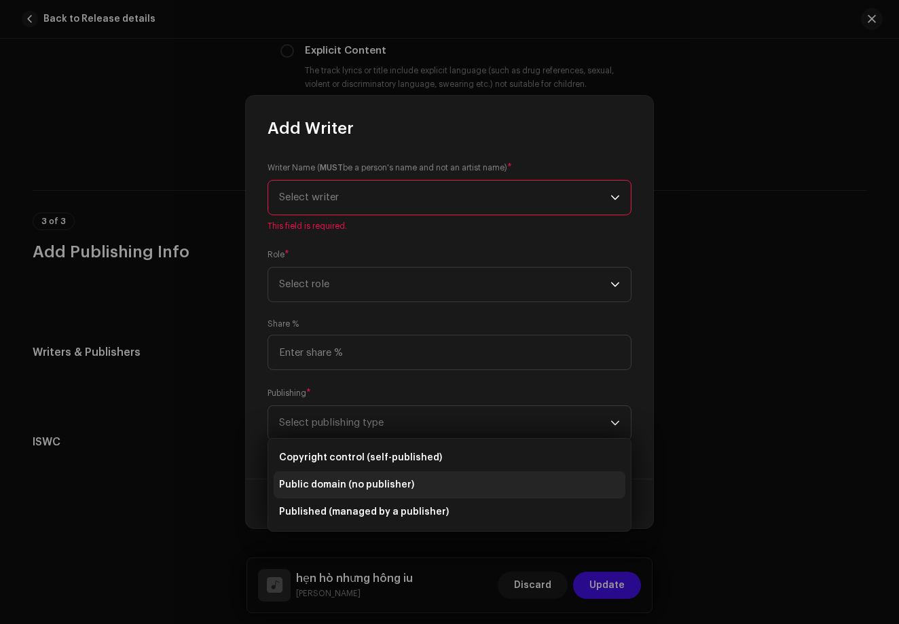
click at [438, 495] on li "Public domain (no publisher)" at bounding box center [450, 484] width 352 height 27
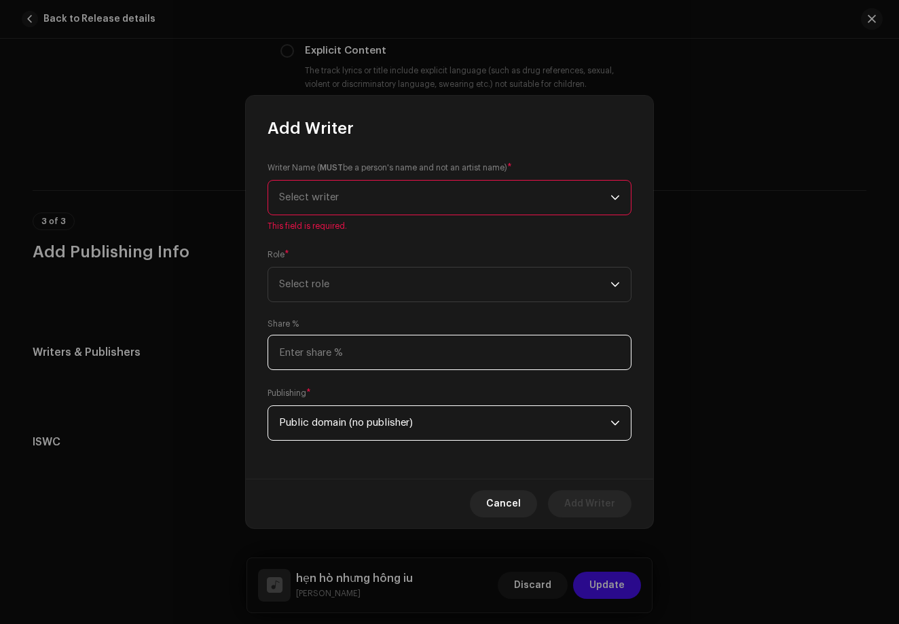
click at [419, 364] on input at bounding box center [449, 352] width 364 height 35
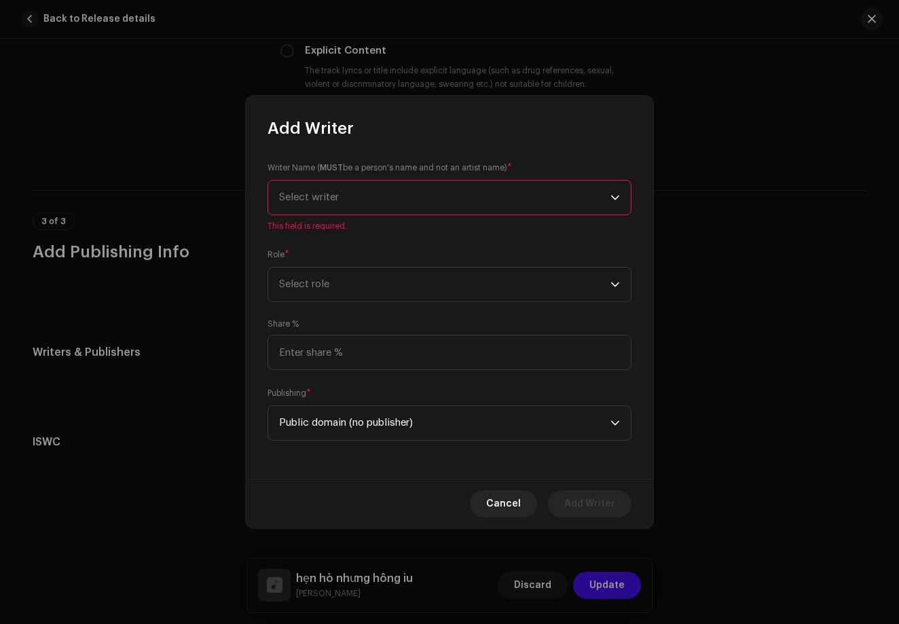
click at [432, 303] on div "Writer Name ( MUST be a person's name and not an artist name) * Select writer T…" at bounding box center [449, 308] width 407 height 339
click at [432, 302] on div "Writer Name ( MUST be a person's name and not an artist name) * Select writer T…" at bounding box center [449, 308] width 407 height 339
click at [432, 295] on span "Select role" at bounding box center [444, 284] width 331 height 34
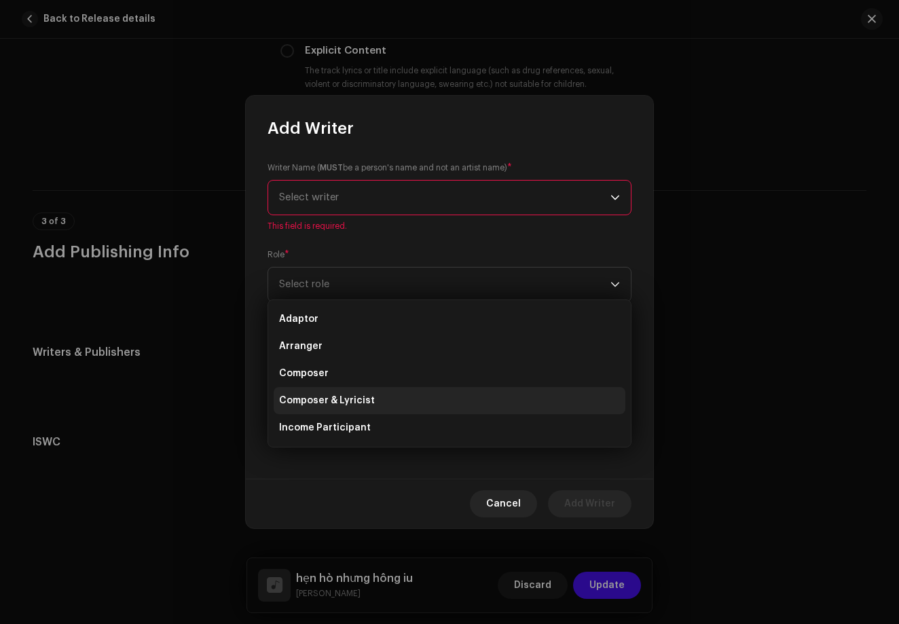
click at [409, 400] on li "Composer & Lyricist" at bounding box center [450, 400] width 352 height 27
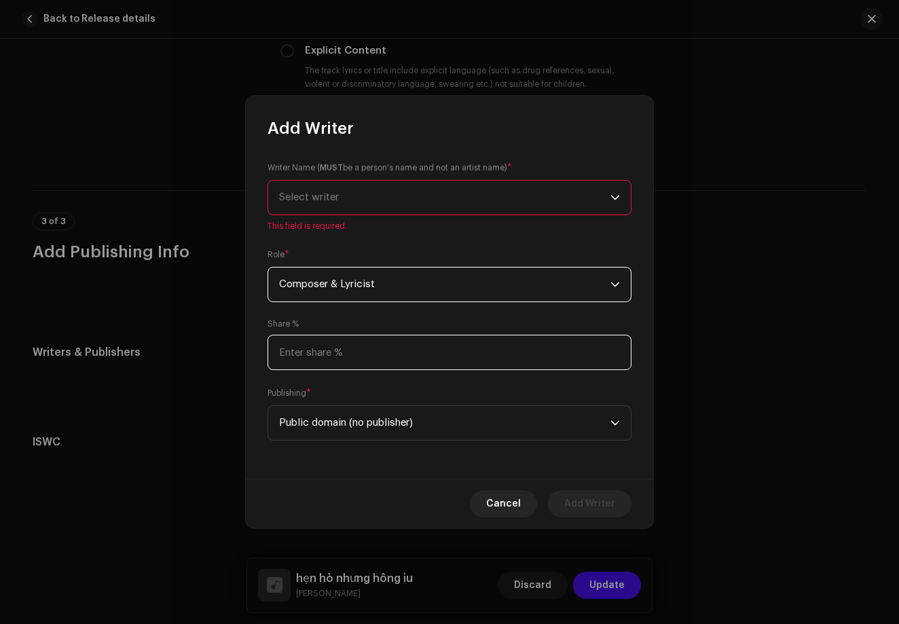
click at [329, 369] on input at bounding box center [449, 352] width 364 height 35
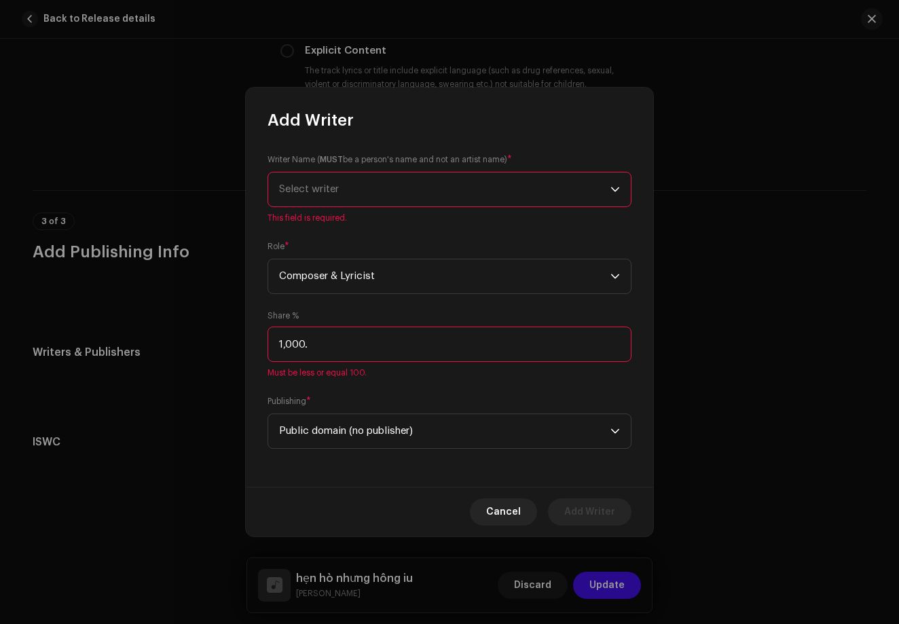
type input "100.00"
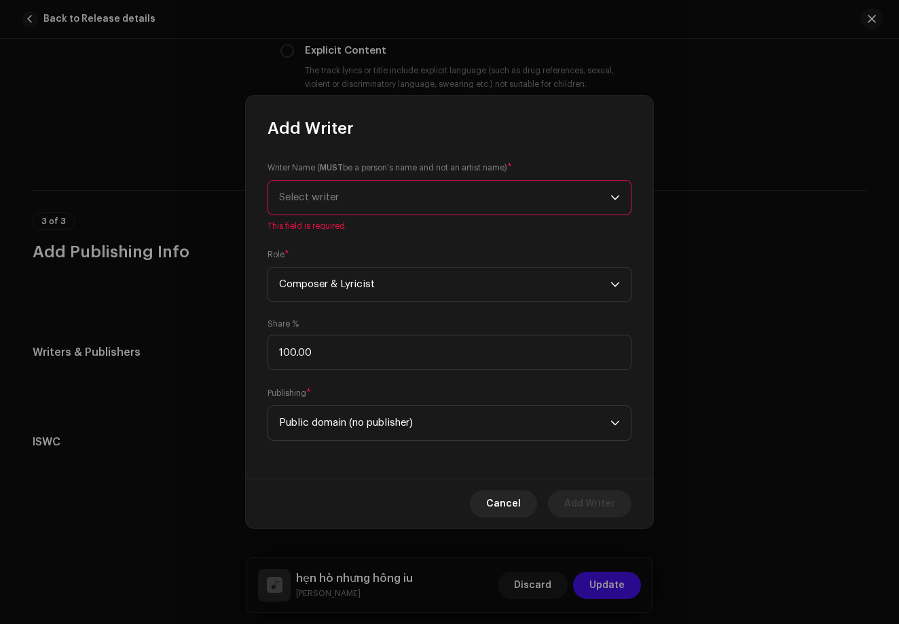
click at [352, 204] on span "Select writer" at bounding box center [444, 198] width 331 height 34
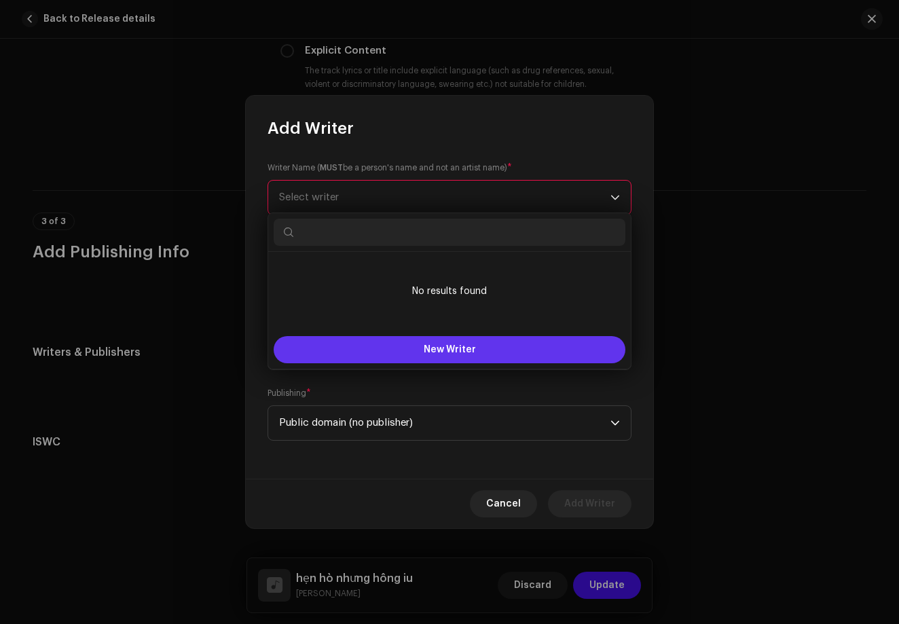
click at [404, 343] on button "New Writer" at bounding box center [450, 349] width 352 height 27
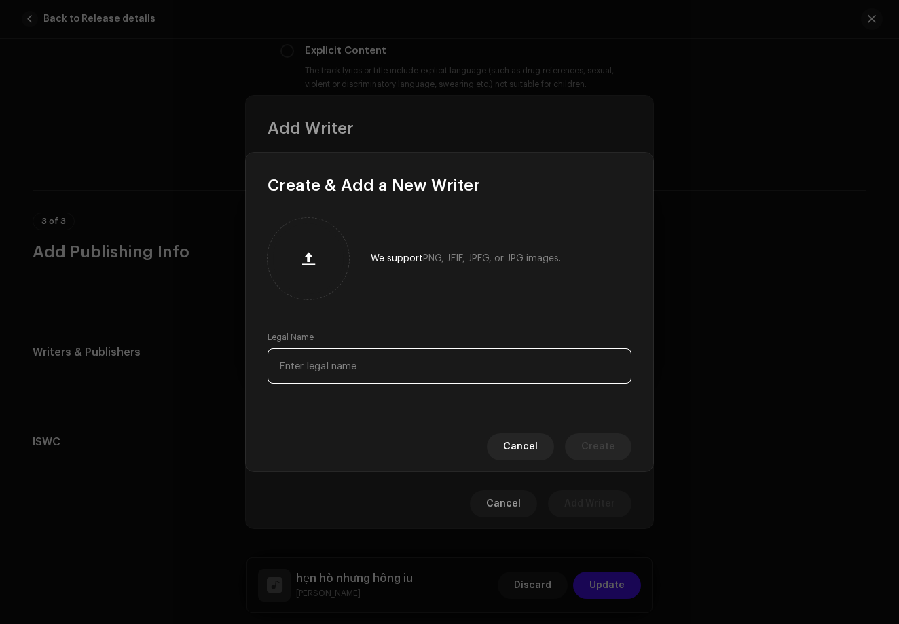
click at [413, 362] on input "text" at bounding box center [449, 365] width 364 height 35
type input "[PERSON_NAME]"
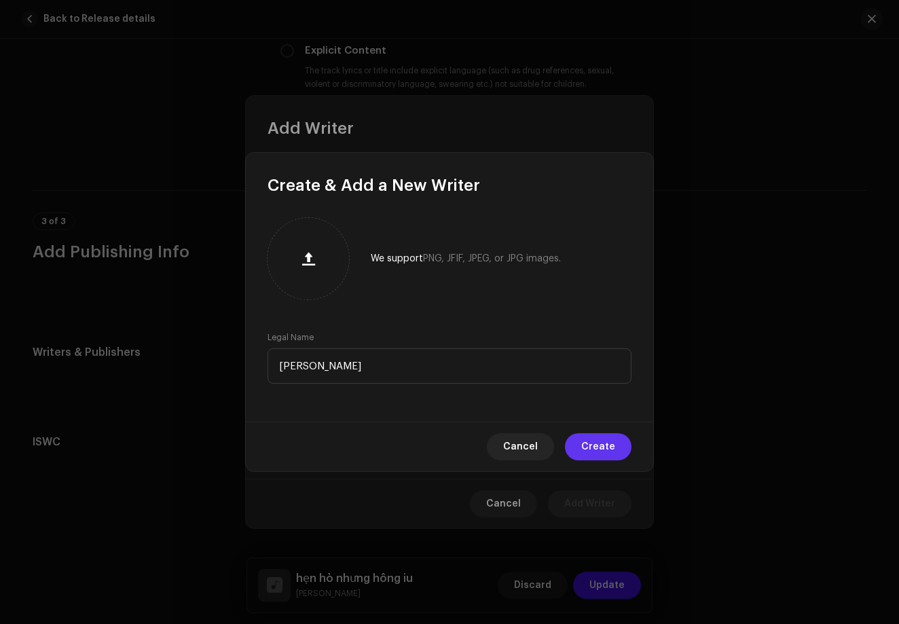
click at [584, 447] on span "Create" at bounding box center [598, 446] width 34 height 27
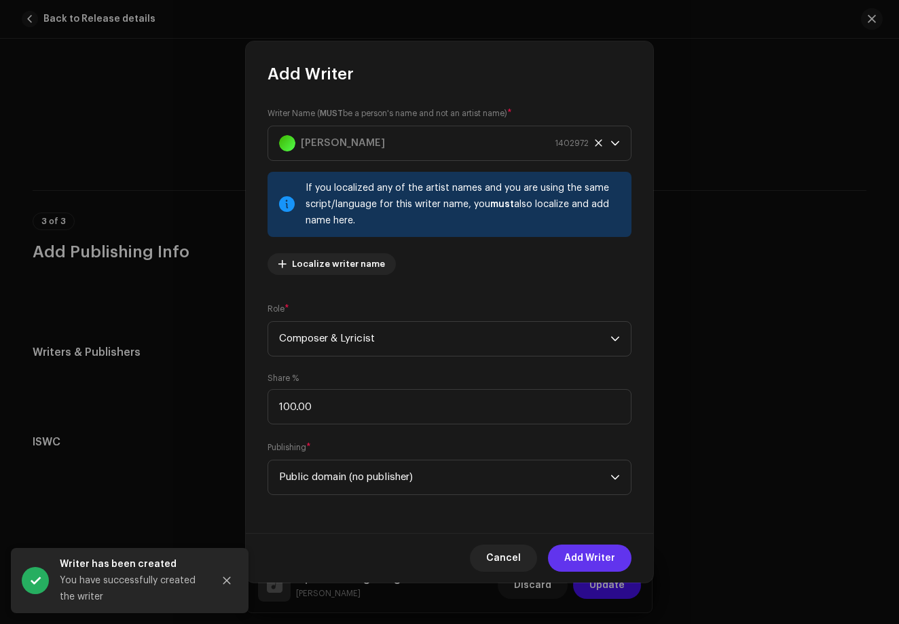
click at [590, 563] on span "Add Writer" at bounding box center [589, 557] width 51 height 27
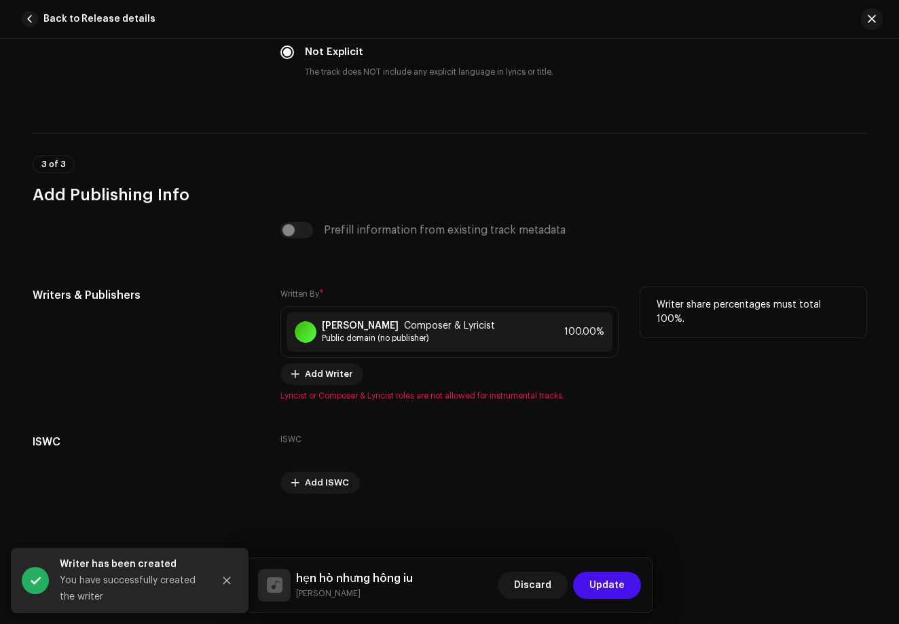
scroll to position [2325, 0]
click at [424, 383] on div "Add Writer" at bounding box center [449, 374] width 338 height 22
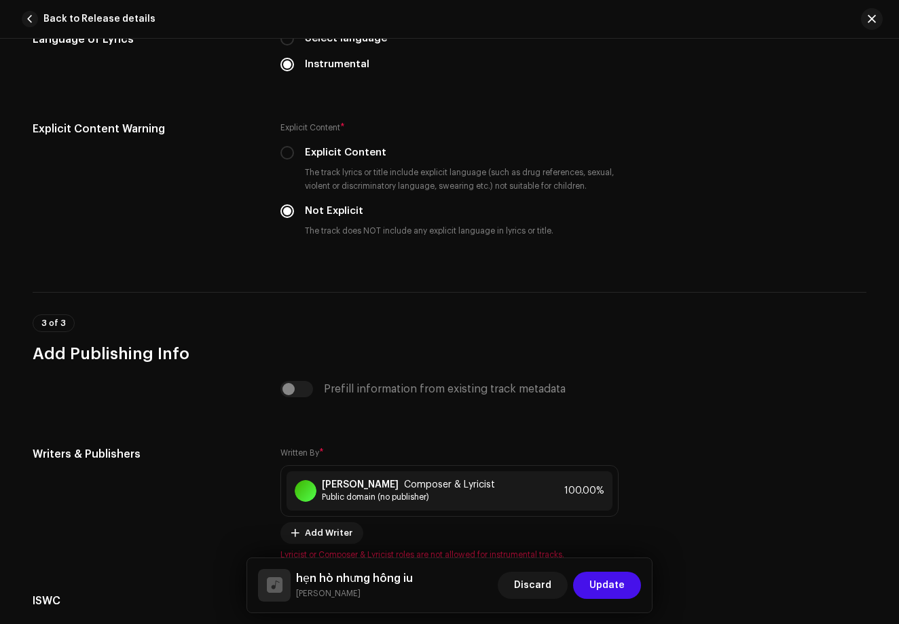
scroll to position [2308, 0]
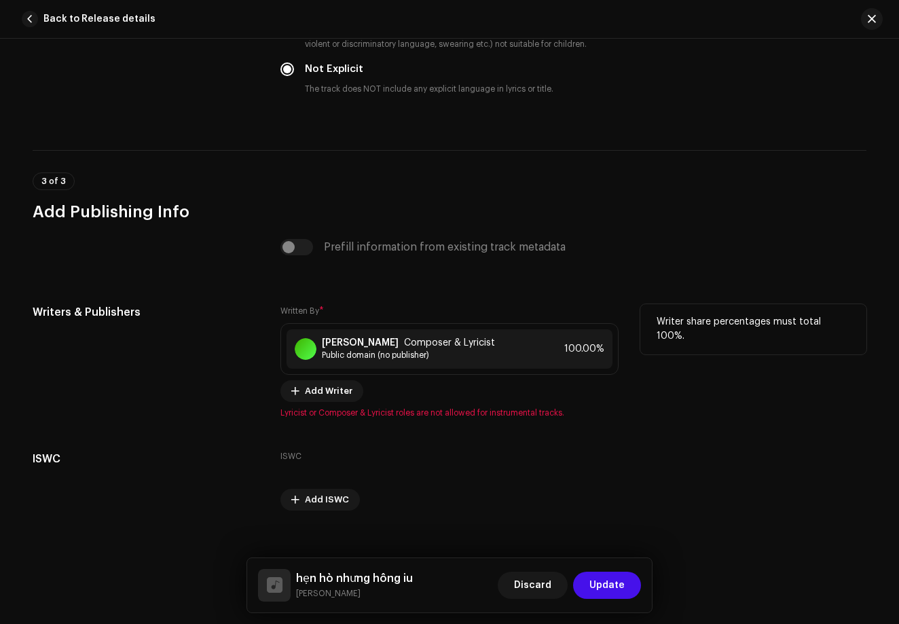
click at [358, 398] on div "Add Writer" at bounding box center [449, 391] width 338 height 22
click at [594, 585] on span "Update" at bounding box center [606, 584] width 35 height 27
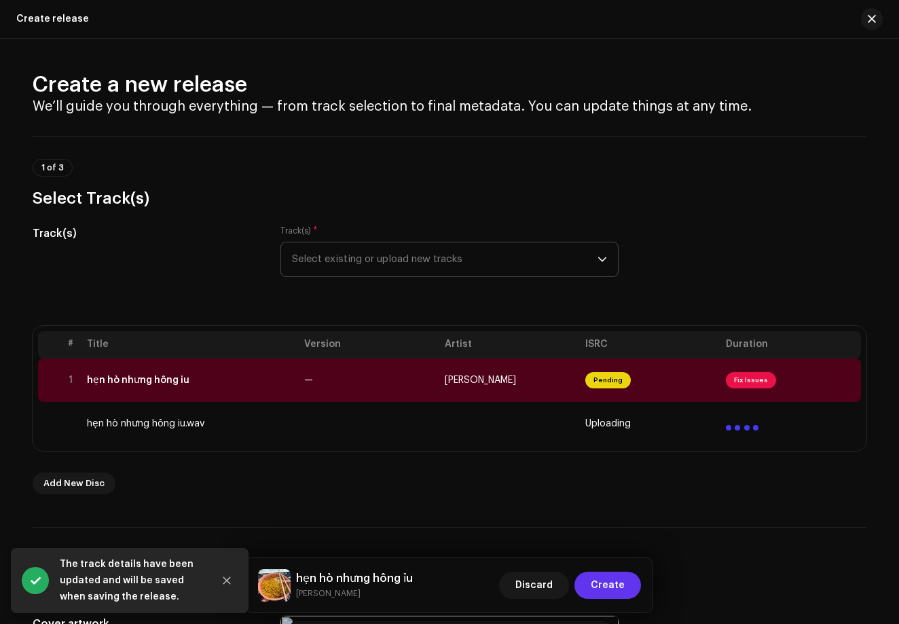
click at [618, 590] on span "Create" at bounding box center [607, 584] width 34 height 27
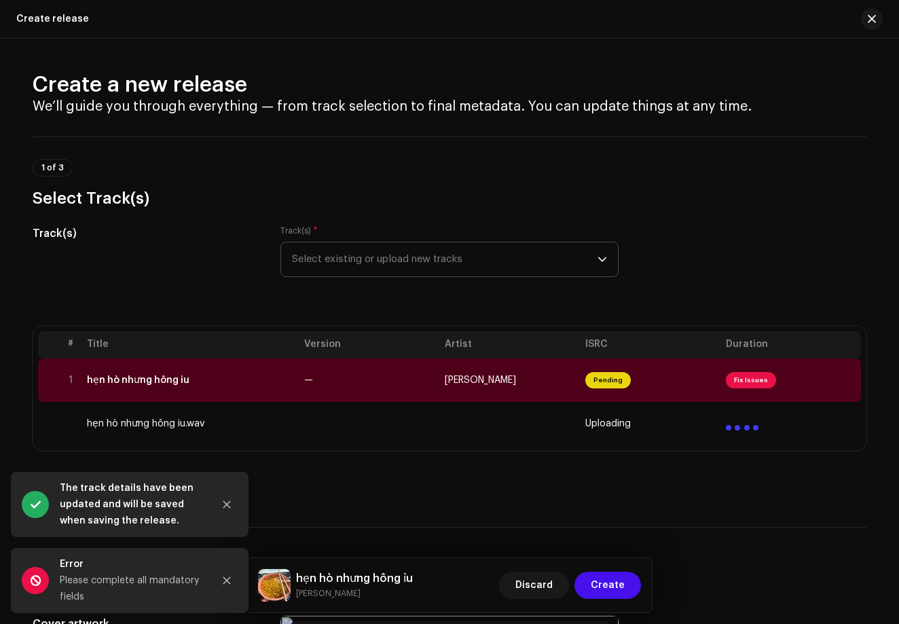
click at [183, 590] on div "Please complete all mandatory fields" at bounding box center [131, 588] width 143 height 33
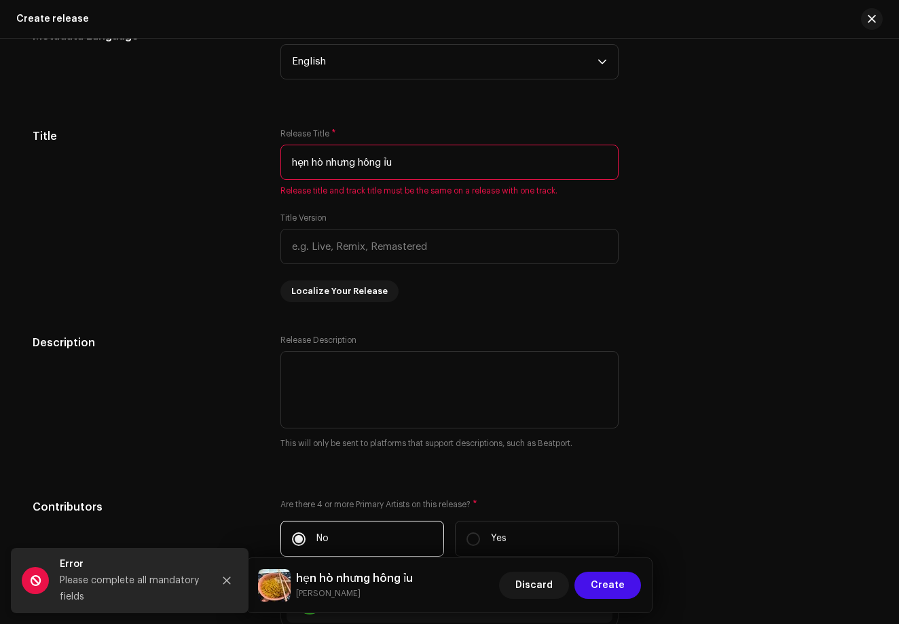
scroll to position [1110, 0]
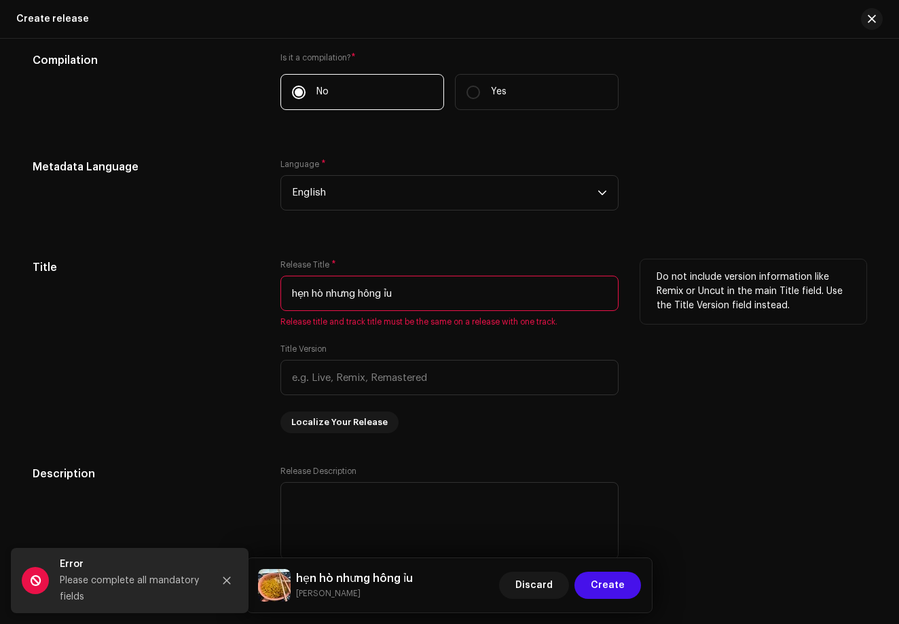
click at [402, 295] on input "hẹn hò nhưng hông ỉu" at bounding box center [449, 293] width 338 height 35
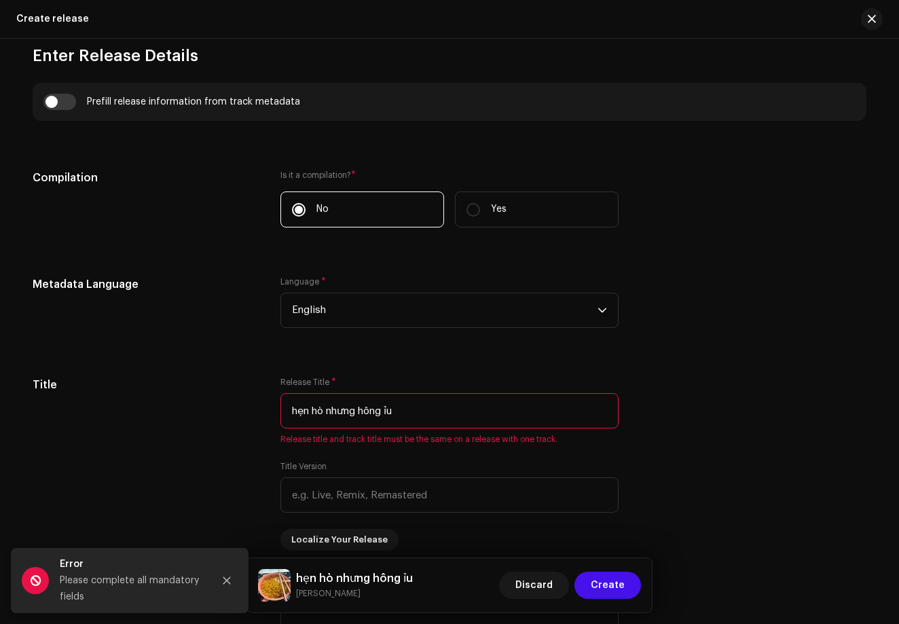
scroll to position [1010, 0]
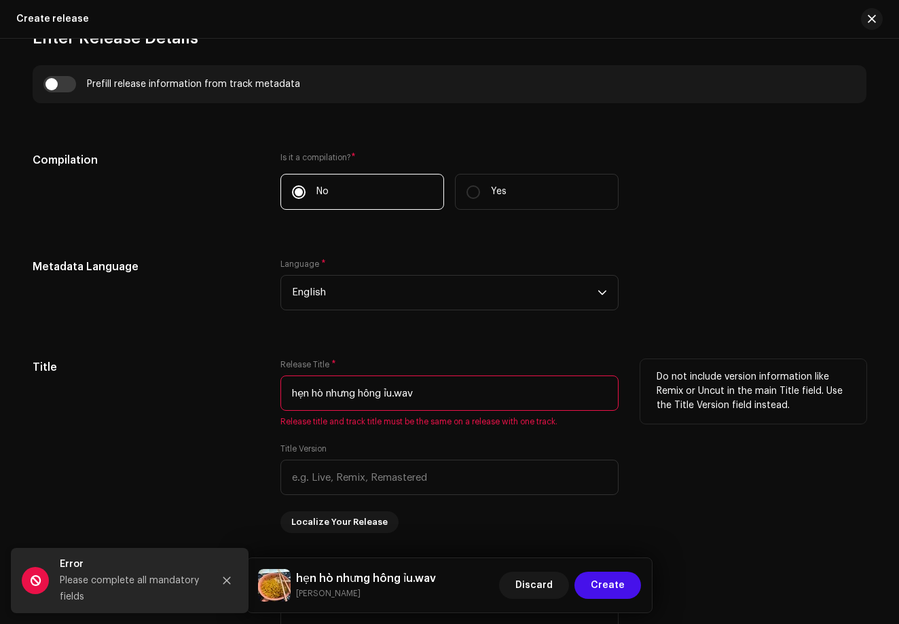
click at [451, 457] on div "Title Version" at bounding box center [449, 469] width 338 height 52
click at [461, 426] on span "Release title and track title must be the same on a release with one track." at bounding box center [449, 421] width 338 height 11
click at [448, 381] on input "hẹn hò nhưng hông ỉu.wav" at bounding box center [449, 392] width 338 height 35
click at [447, 397] on input "hẹn hò nhưng hông ỉu.wav" at bounding box center [449, 392] width 338 height 35
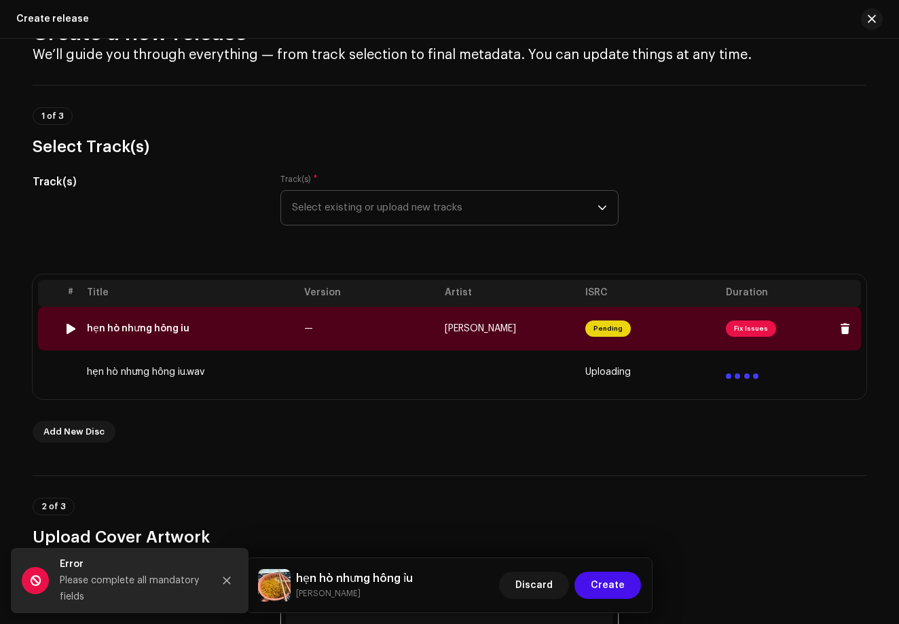
scroll to position [50, 0]
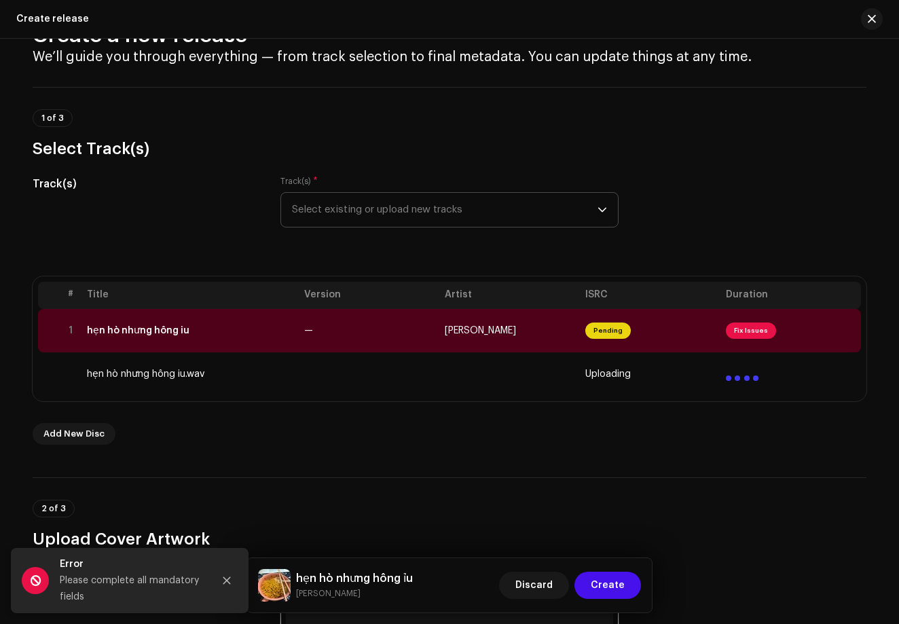
type input "hẹn hò nhưng hông ỉu"
click at [822, 381] on td at bounding box center [790, 373] width 140 height 43
click at [736, 333] on span "Fix Issues" at bounding box center [751, 330] width 50 height 16
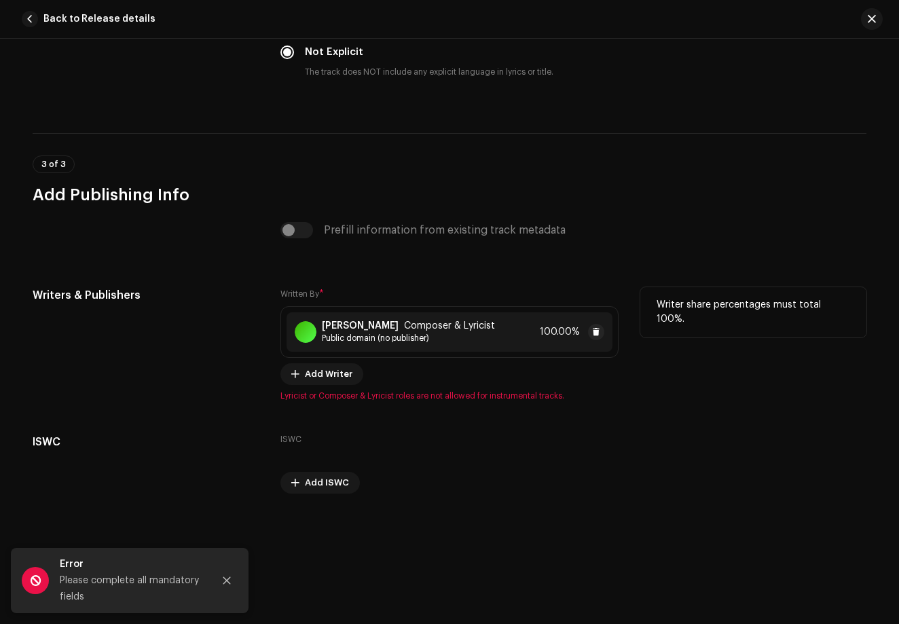
scroll to position [2325, 0]
click at [559, 339] on div "100.00%" at bounding box center [572, 332] width 64 height 16
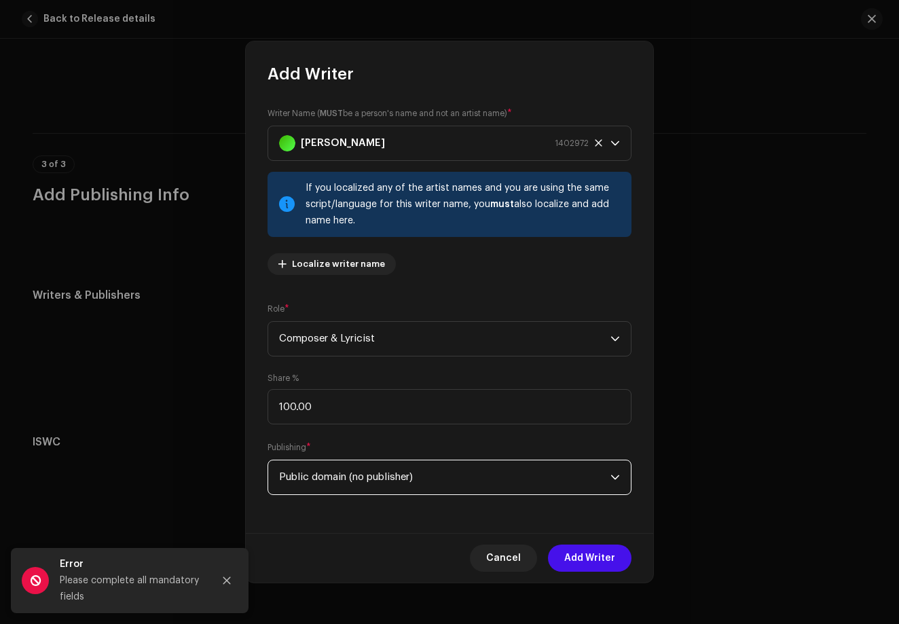
click at [499, 485] on span "Public domain (no publisher)" at bounding box center [444, 477] width 331 height 34
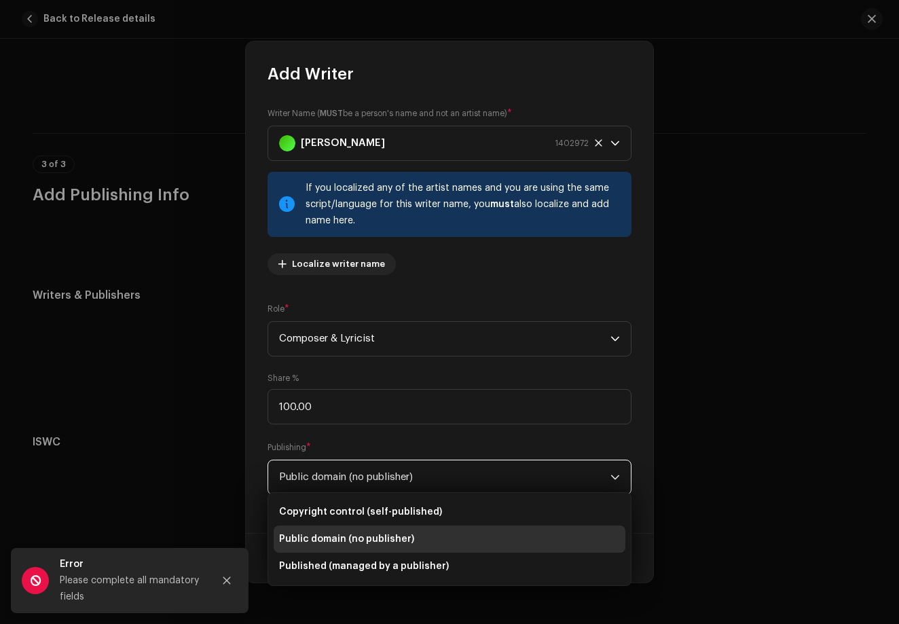
click at [499, 485] on span "Public domain (no publisher)" at bounding box center [444, 477] width 331 height 34
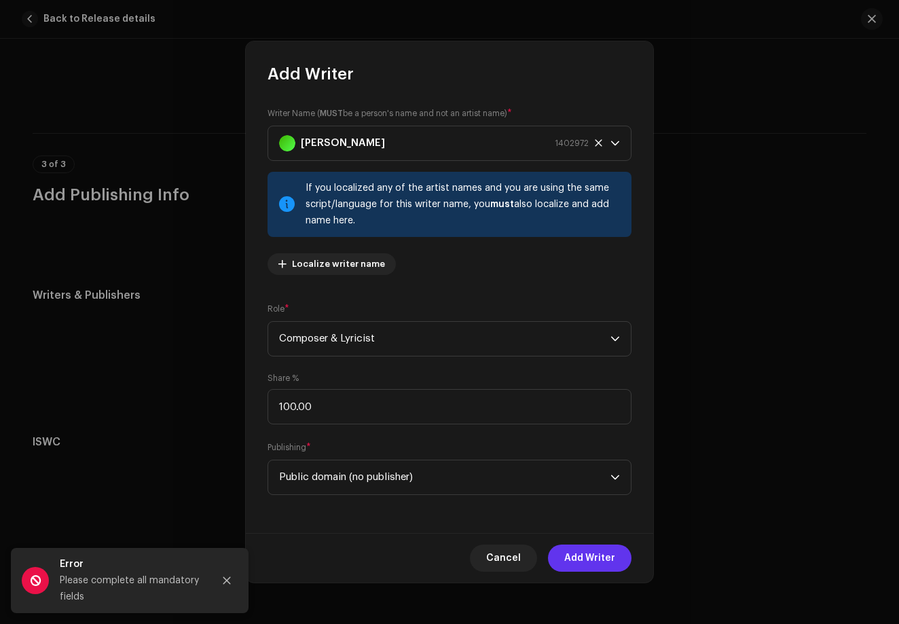
click at [575, 558] on span "Add Writer" at bounding box center [589, 557] width 51 height 27
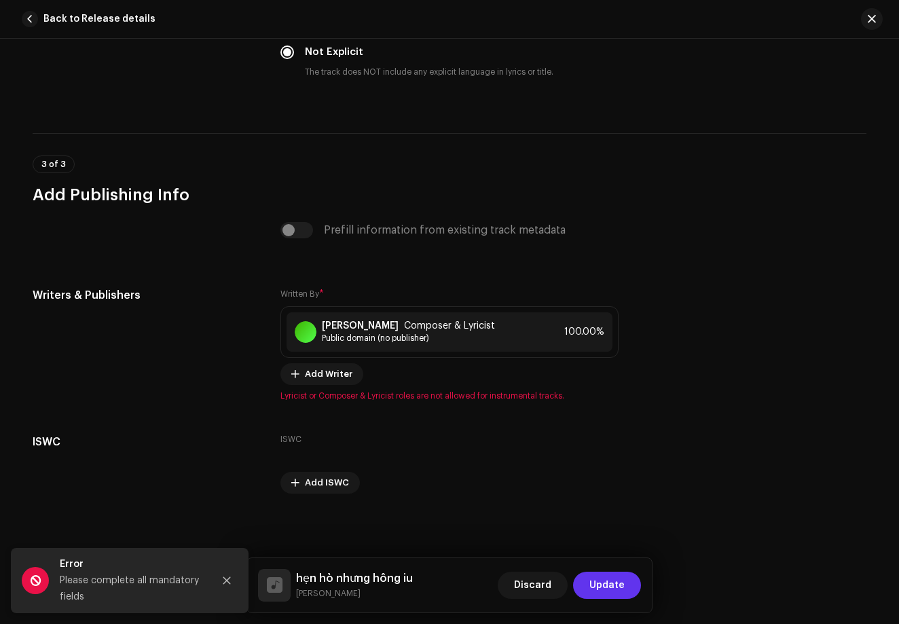
click at [588, 582] on button "Update" at bounding box center [607, 584] width 68 height 27
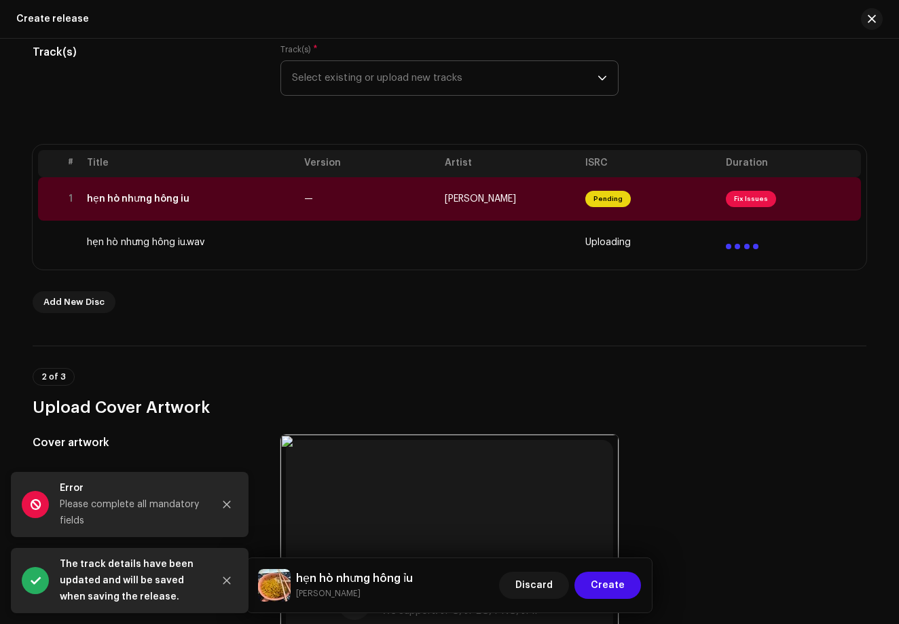
scroll to position [197, 0]
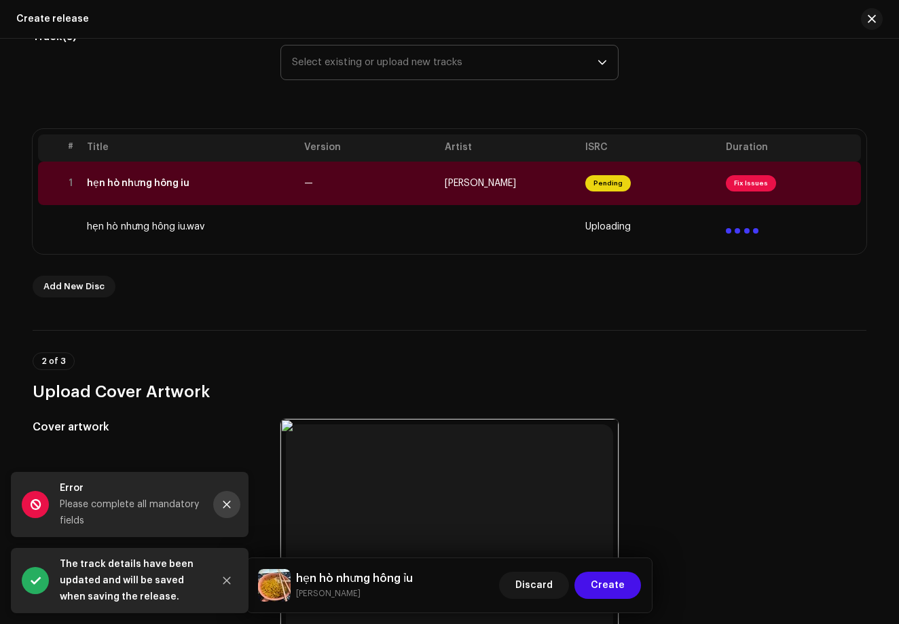
click at [222, 507] on icon "Close" at bounding box center [227, 505] width 10 height 10
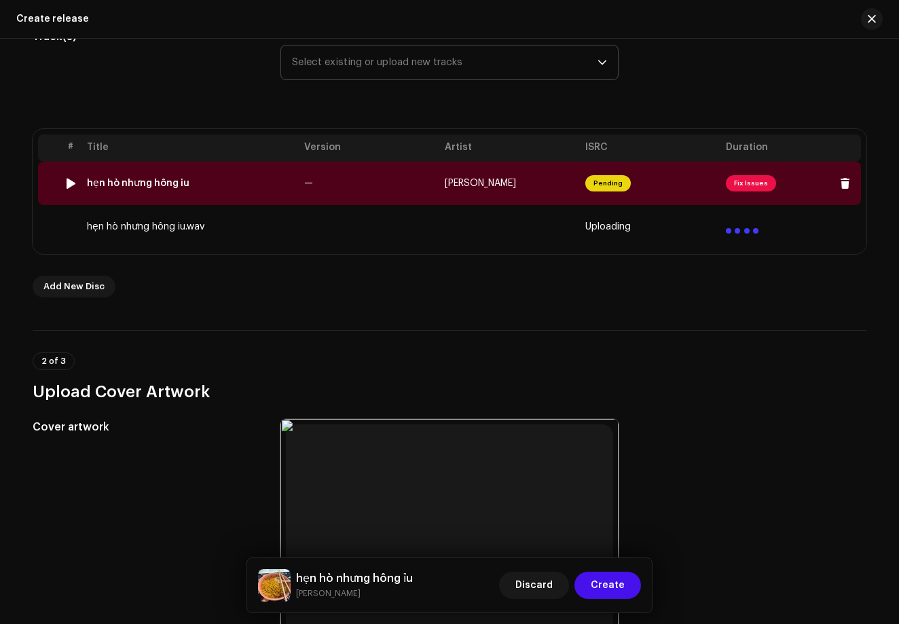
click at [617, 185] on span "Pending" at bounding box center [607, 183] width 45 height 16
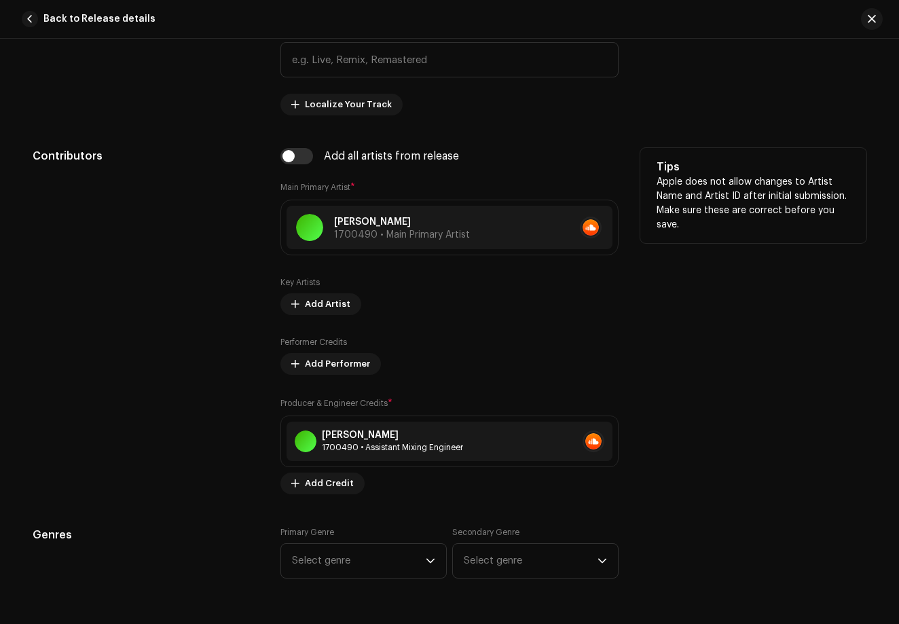
scroll to position [720, 0]
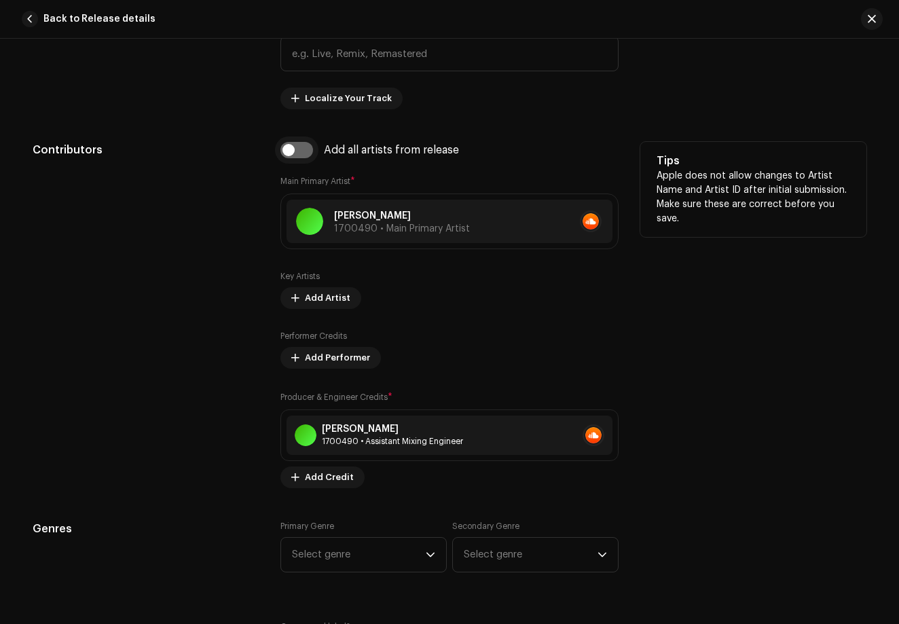
click at [295, 151] on input "checkbox" at bounding box center [296, 150] width 33 height 16
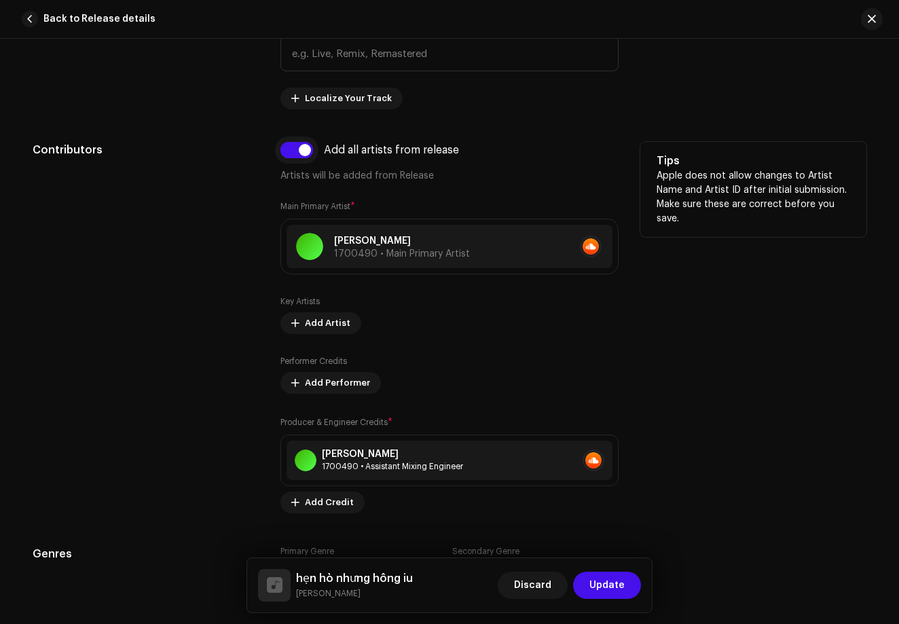
click at [295, 151] on input "checkbox" at bounding box center [296, 150] width 33 height 16
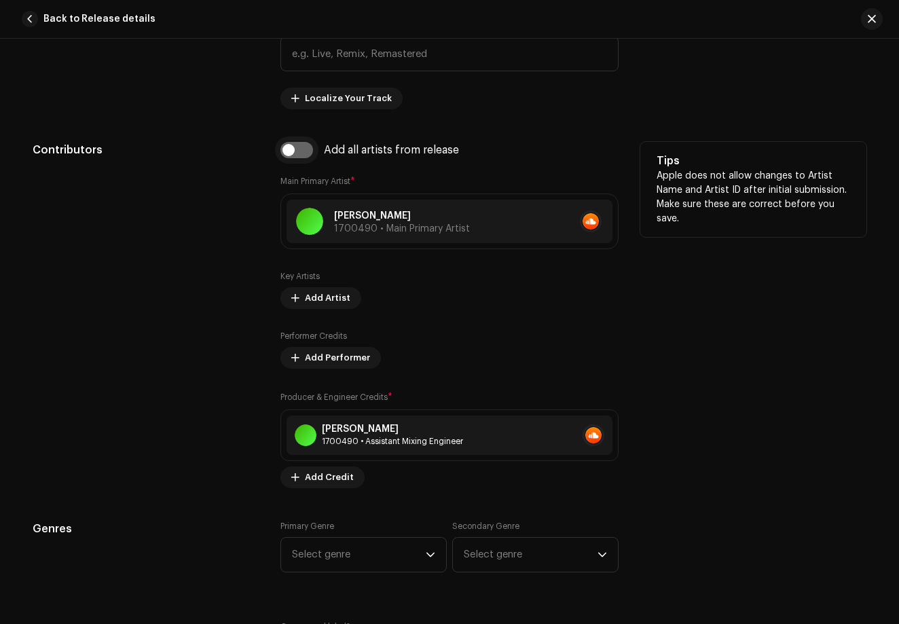
click at [295, 151] on input "checkbox" at bounding box center [296, 150] width 33 height 16
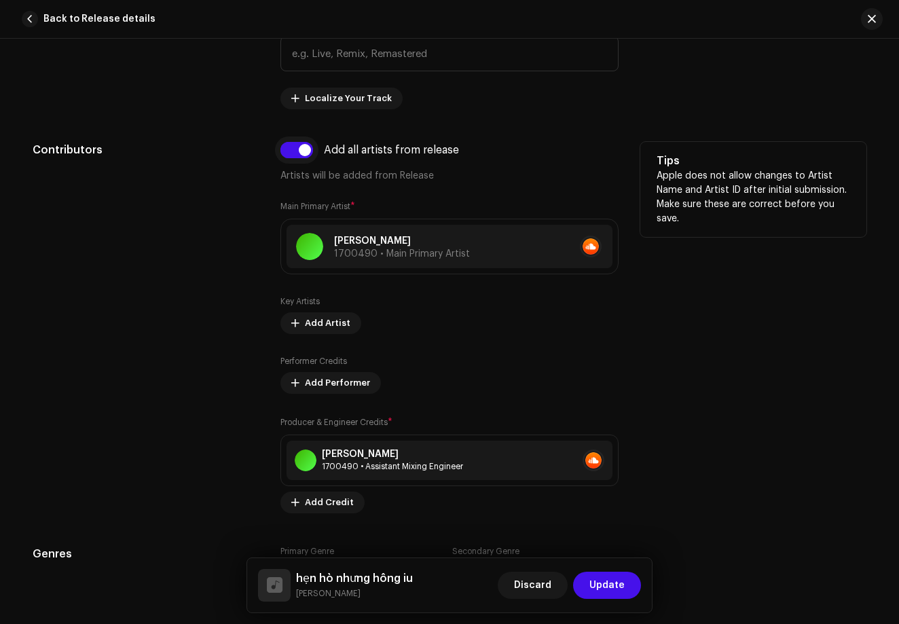
click at [295, 151] on input "checkbox" at bounding box center [296, 150] width 33 height 16
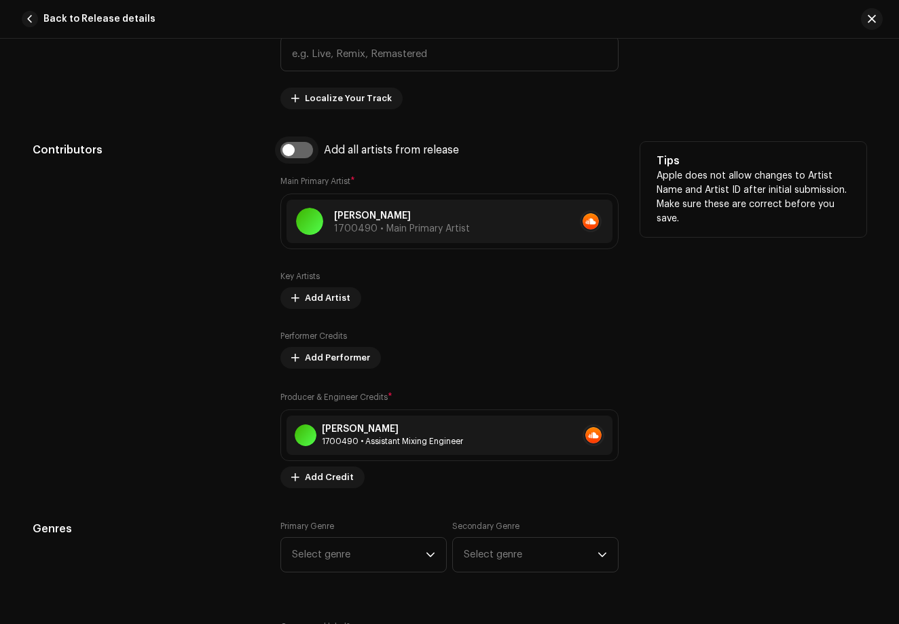
click at [295, 151] on input "checkbox" at bounding box center [296, 150] width 33 height 16
checkbox input "true"
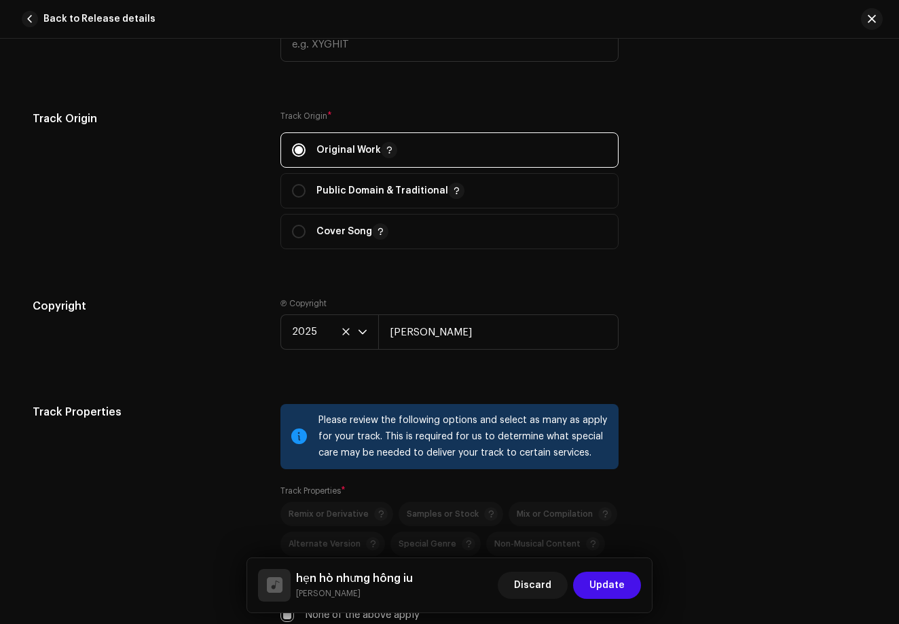
scroll to position [1583, 0]
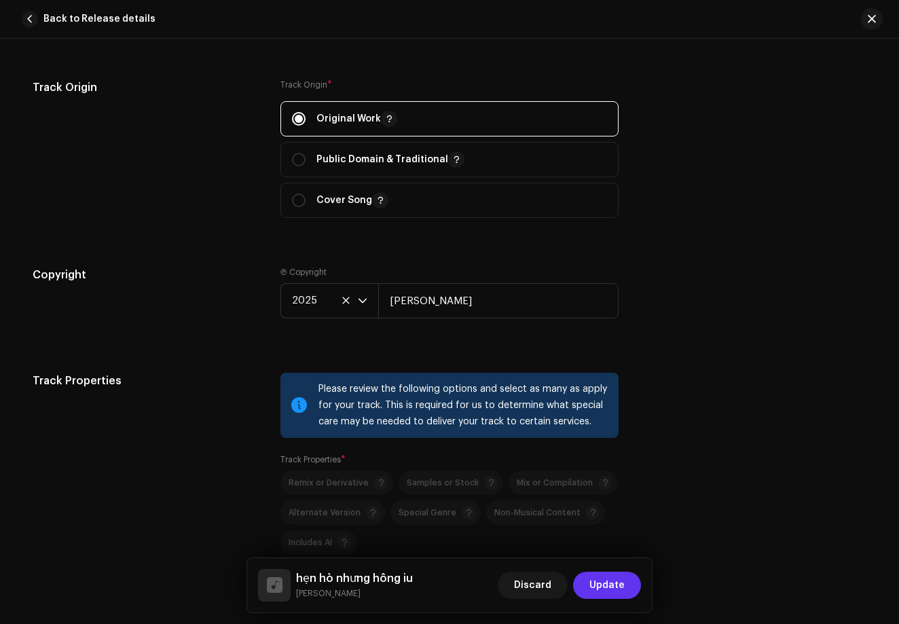
click at [624, 588] on span "Update" at bounding box center [606, 584] width 35 height 27
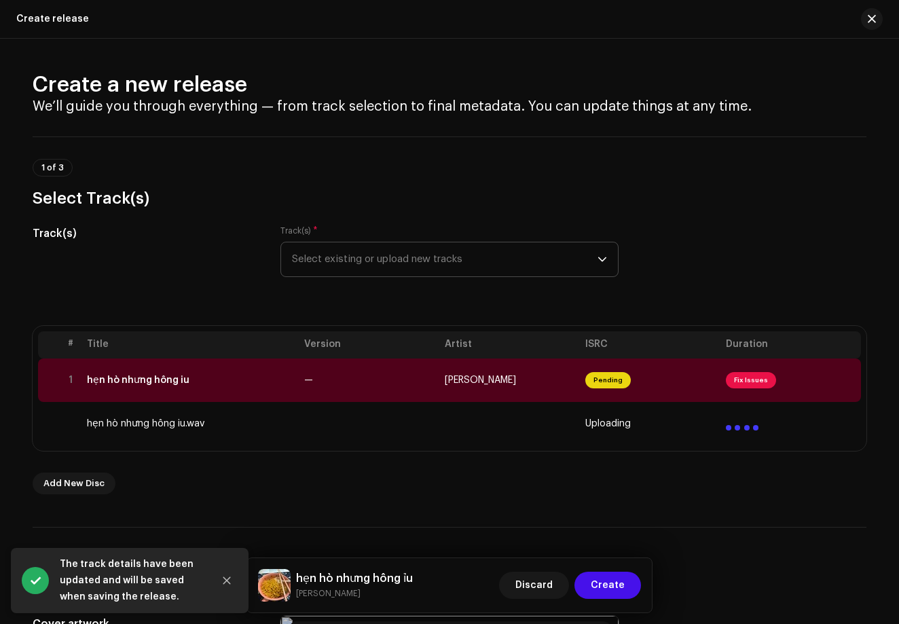
scroll to position [0, 0]
click at [618, 380] on span "Pending" at bounding box center [607, 380] width 45 height 16
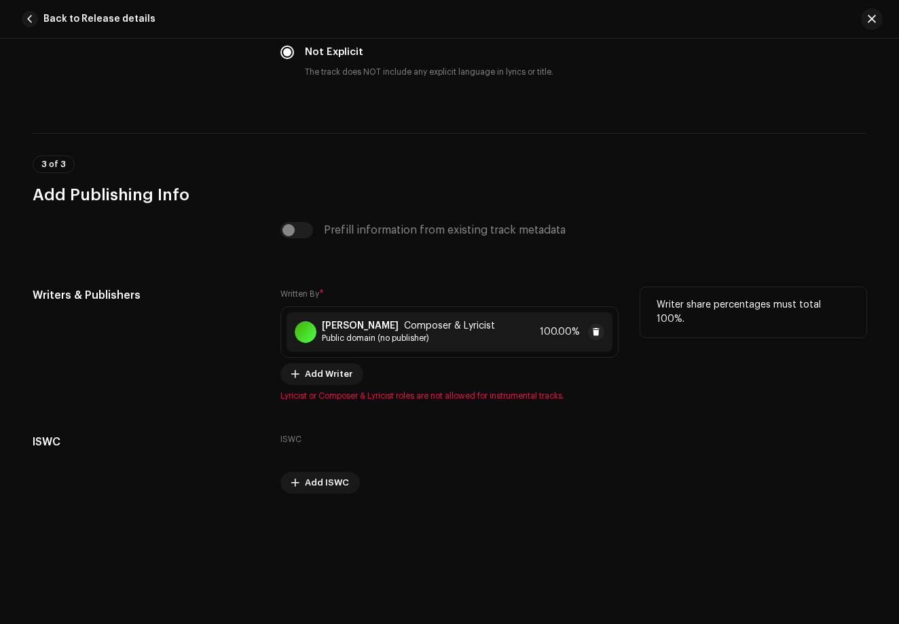
scroll to position [2350, 0]
click at [484, 341] on span "Public domain (no publisher)" at bounding box center [408, 338] width 173 height 11
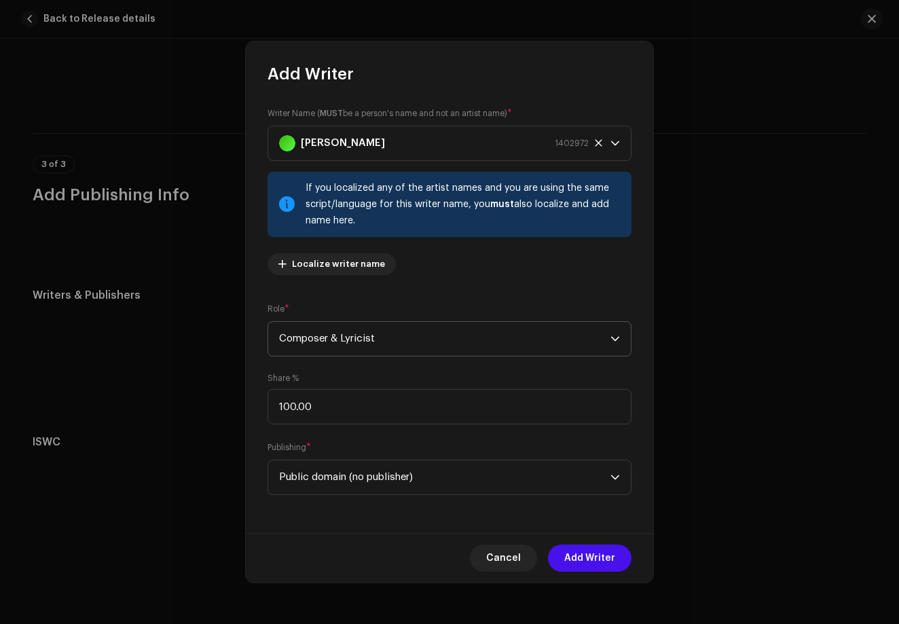
click at [445, 347] on span "Composer & Lyricist" at bounding box center [444, 339] width 331 height 34
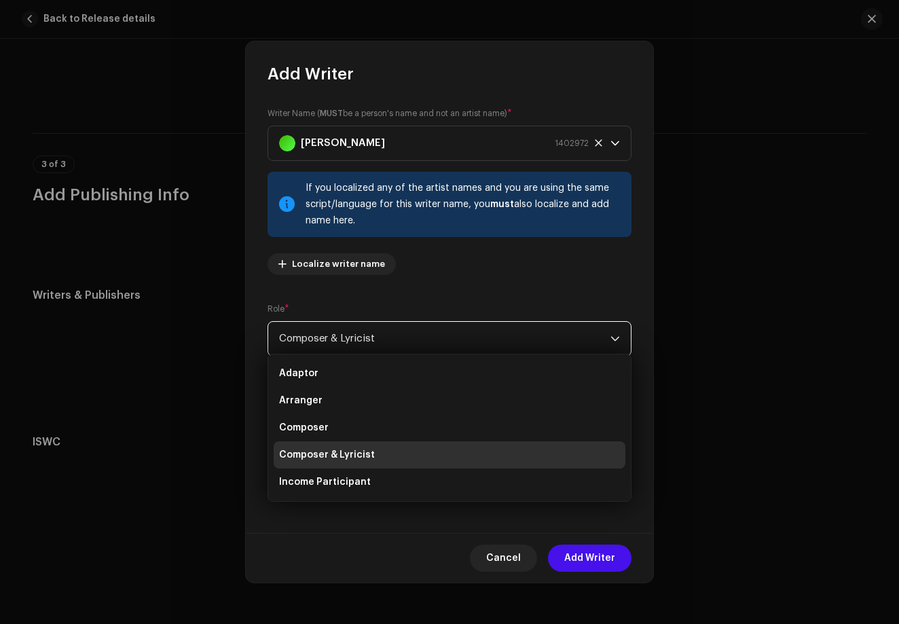
click at [364, 336] on span "Composer & Lyricist" at bounding box center [444, 339] width 331 height 34
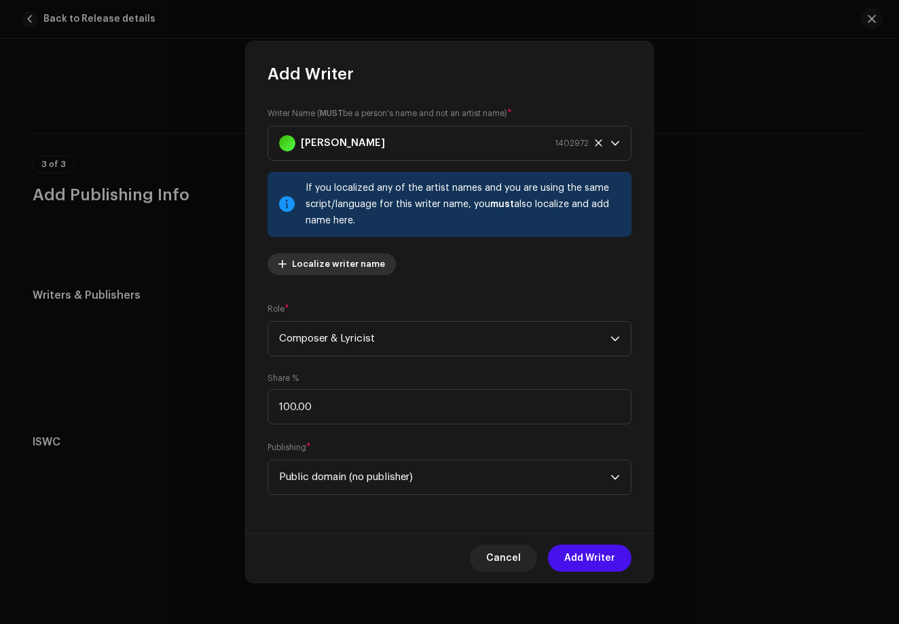
click at [371, 271] on span "Localize writer name" at bounding box center [338, 263] width 93 height 27
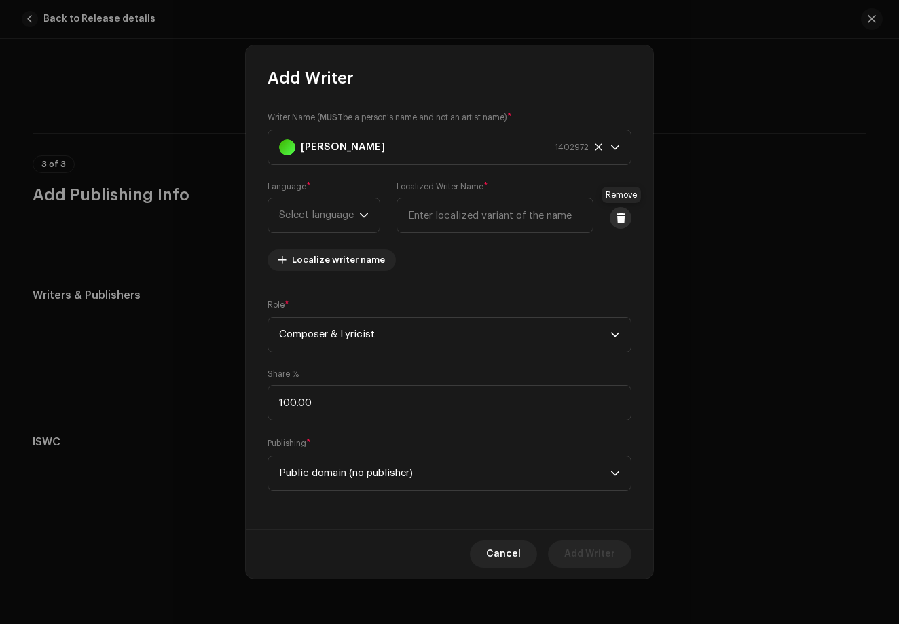
click at [616, 224] on button at bounding box center [620, 218] width 22 height 22
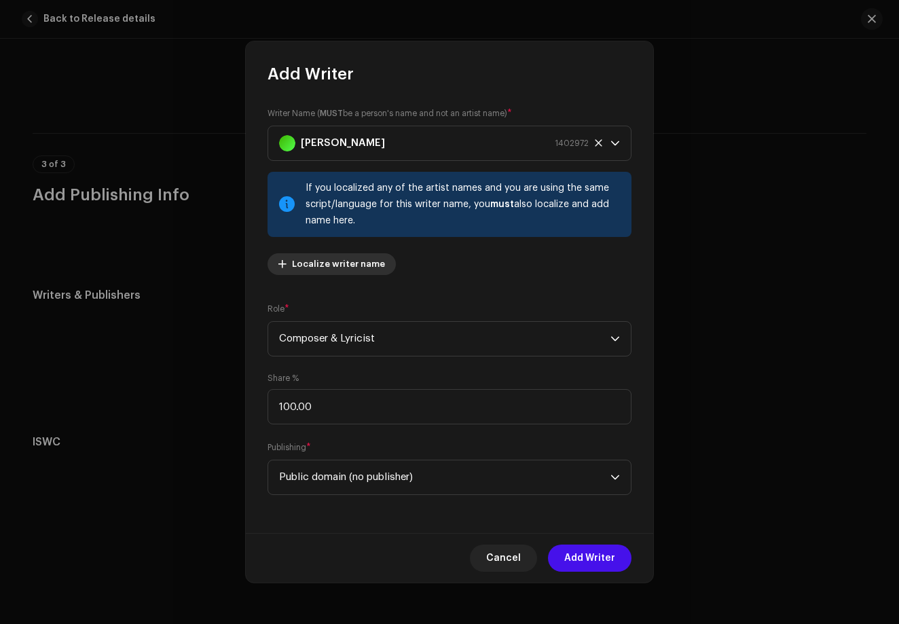
click at [337, 259] on span "Localize writer name" at bounding box center [338, 263] width 93 height 27
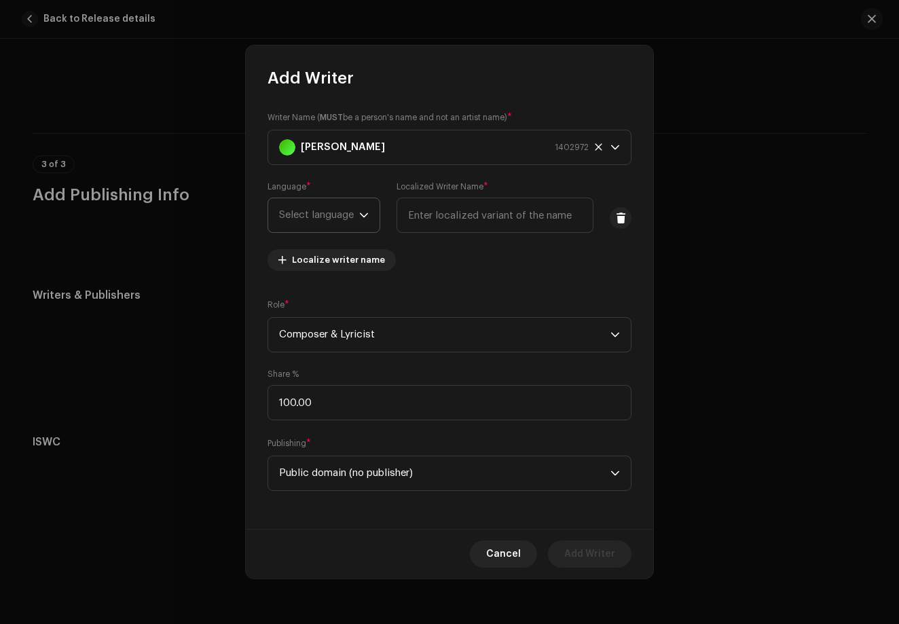
click at [328, 204] on span "Select language" at bounding box center [319, 215] width 80 height 34
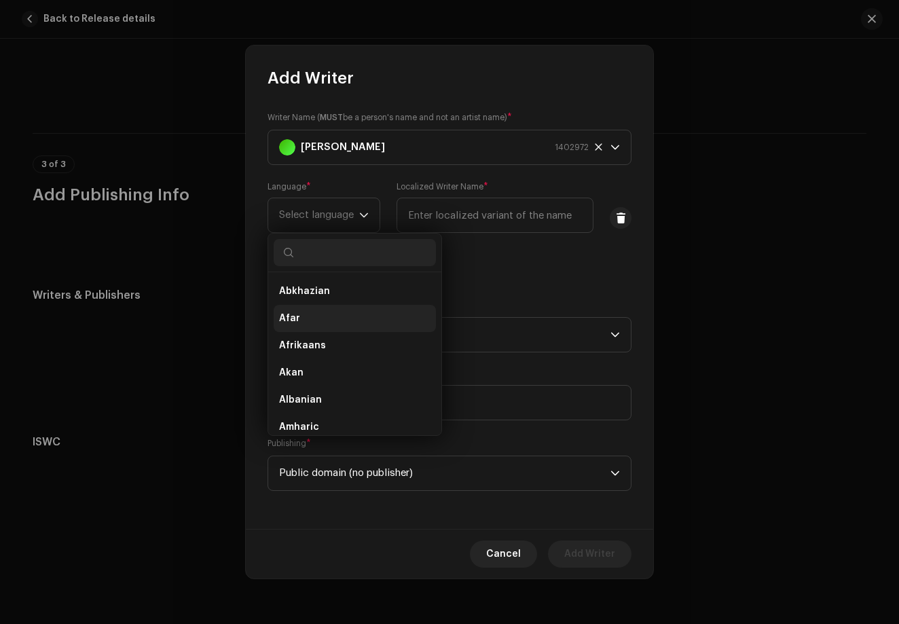
click at [335, 313] on li "Afar" at bounding box center [355, 318] width 162 height 27
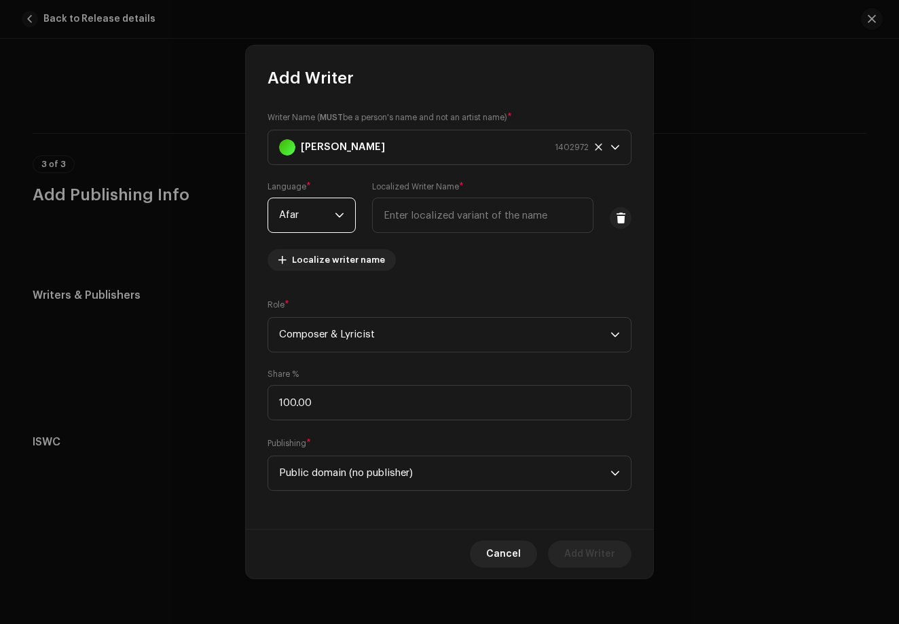
click at [306, 212] on span "Afar" at bounding box center [307, 215] width 56 height 34
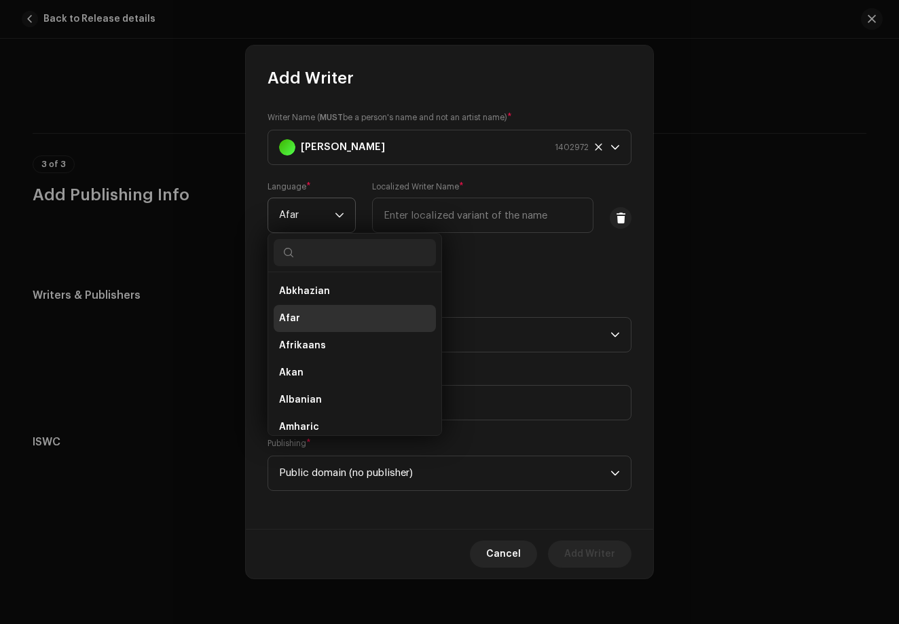
scroll to position [5, 0]
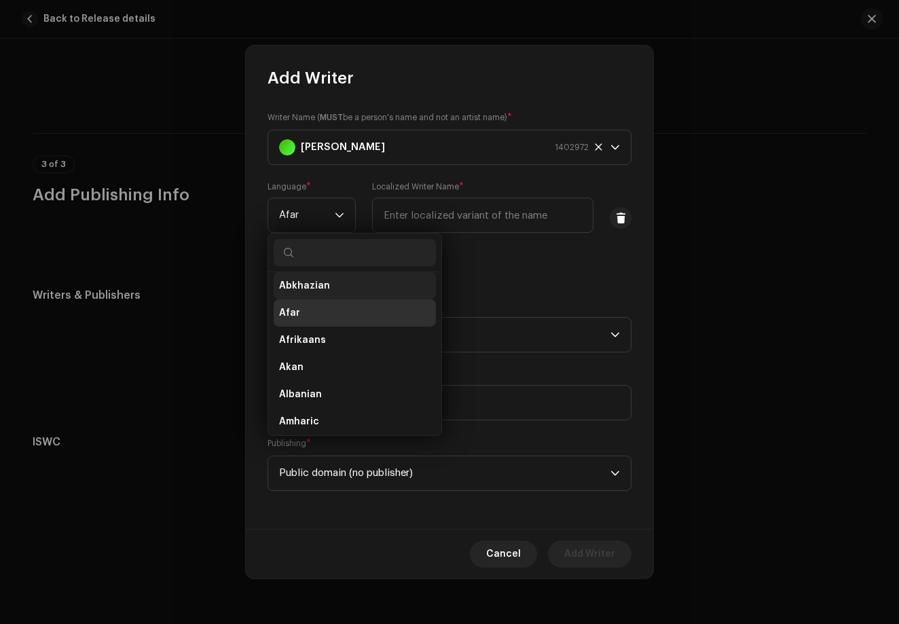
click at [311, 288] on span "Abkhazian" at bounding box center [304, 286] width 51 height 14
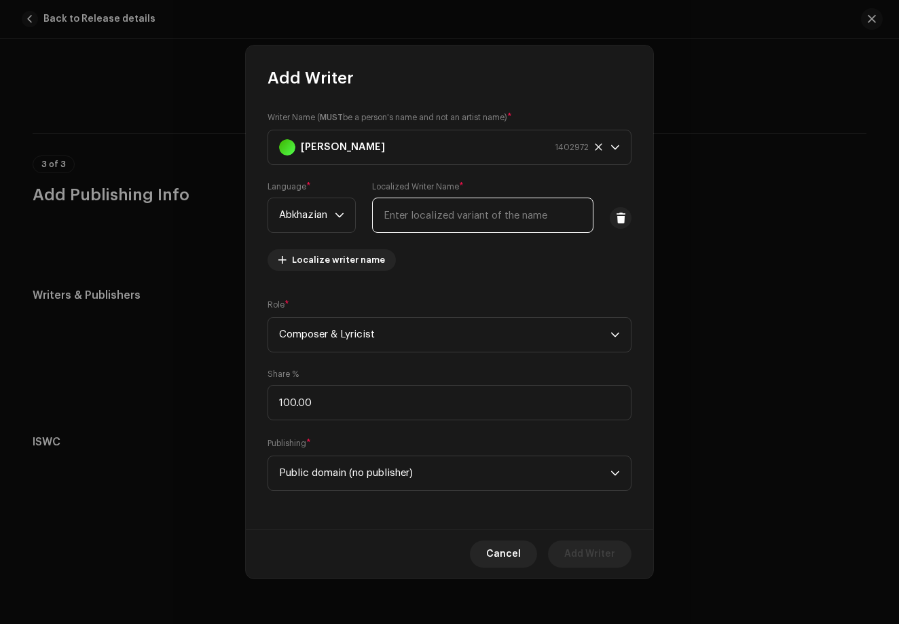
click at [472, 229] on input "text" at bounding box center [482, 215] width 221 height 35
type input "[GEOGRAPHIC_DATA]"
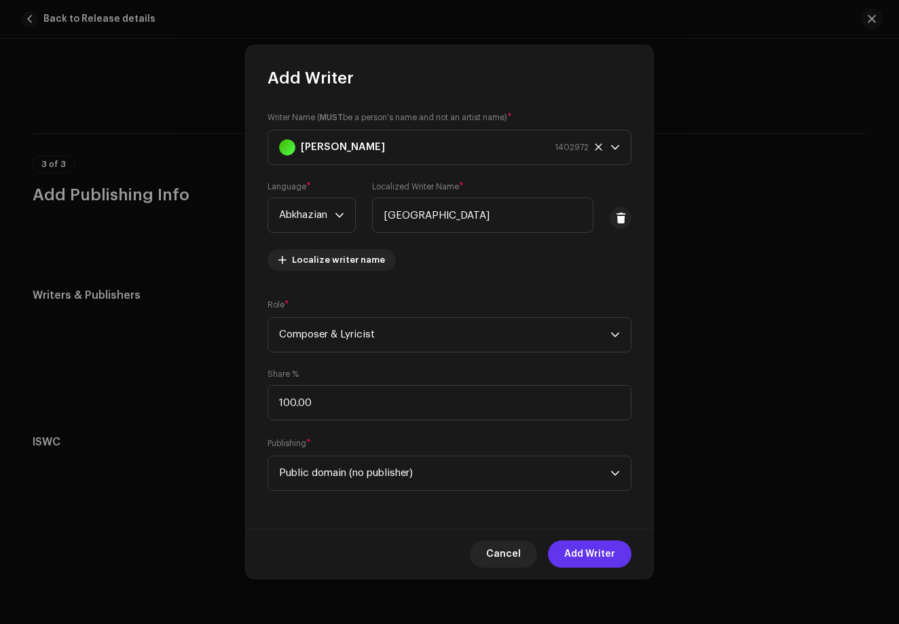
click at [588, 556] on span "Add Writer" at bounding box center [589, 553] width 51 height 27
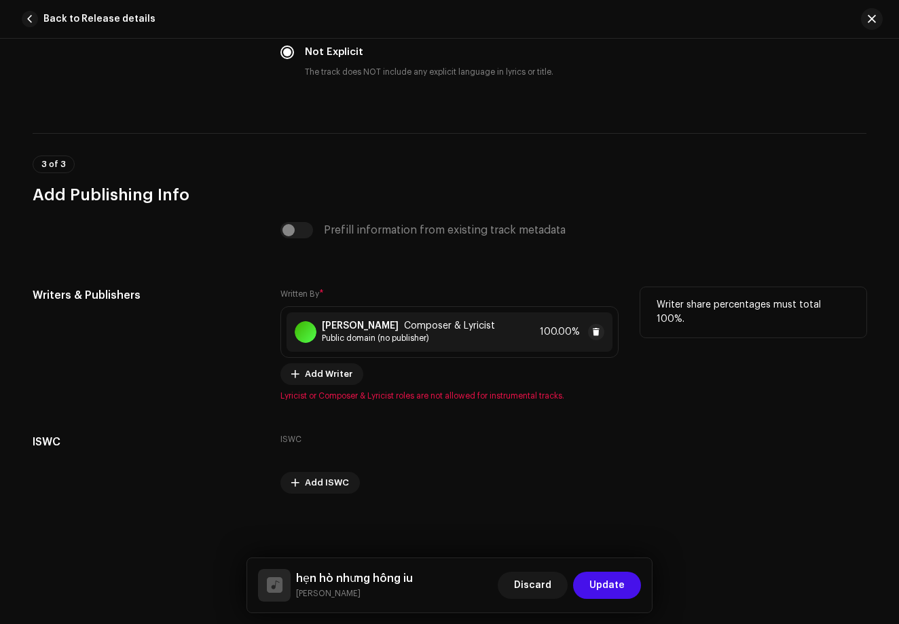
click at [333, 339] on span "Public domain (no publisher)" at bounding box center [408, 338] width 173 height 11
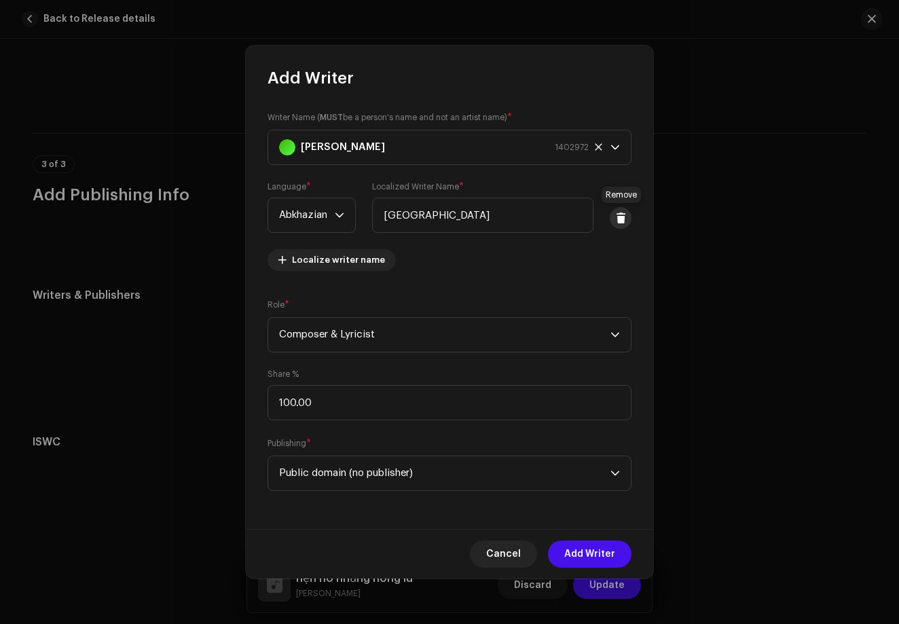
click at [619, 223] on button at bounding box center [620, 218] width 22 height 22
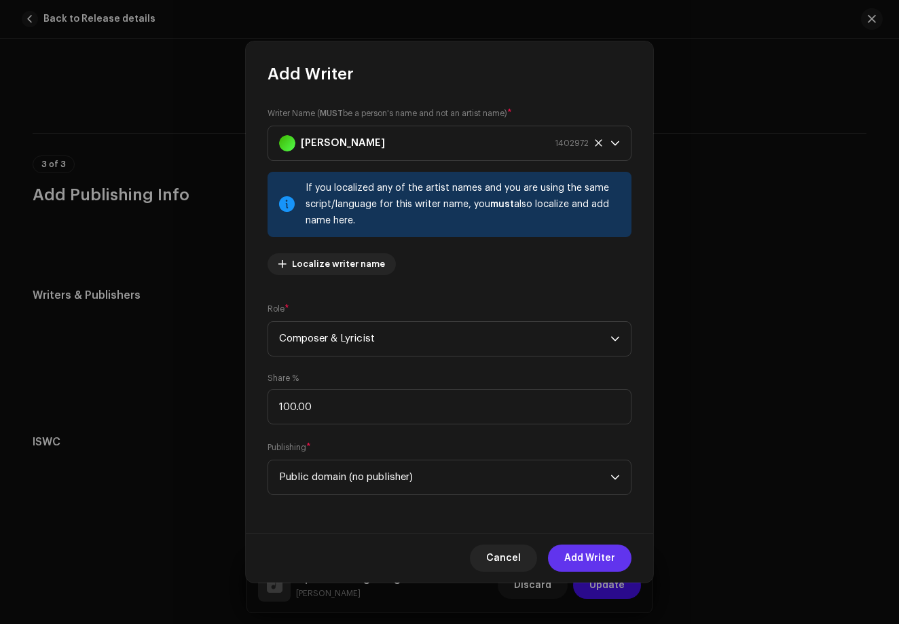
click at [590, 551] on span "Add Writer" at bounding box center [589, 557] width 51 height 27
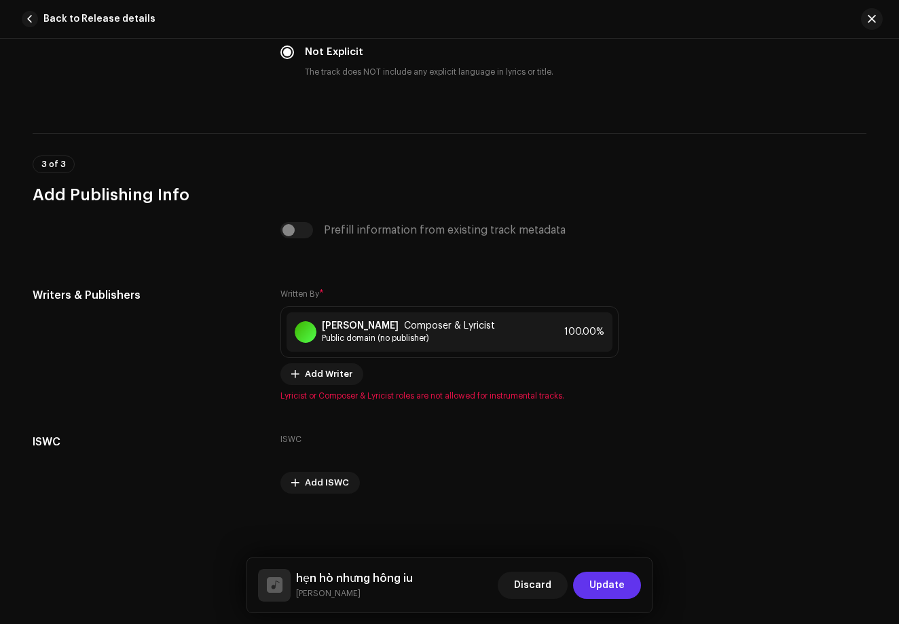
click at [597, 571] on span "Update" at bounding box center [606, 584] width 35 height 27
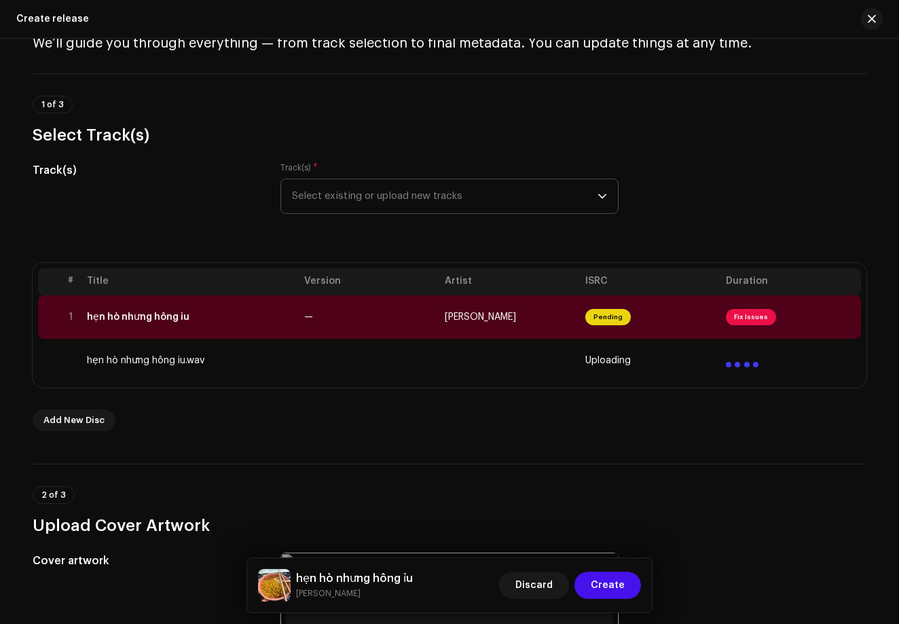
scroll to position [62, 0]
click at [734, 320] on span "Fix Issues" at bounding box center [751, 317] width 50 height 16
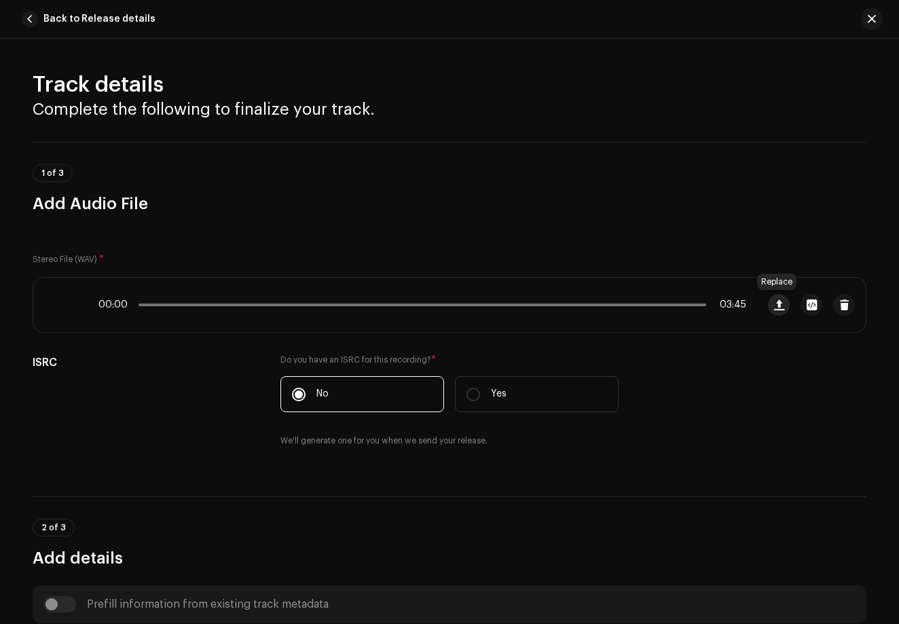
click at [778, 306] on span "button" at bounding box center [779, 304] width 10 height 11
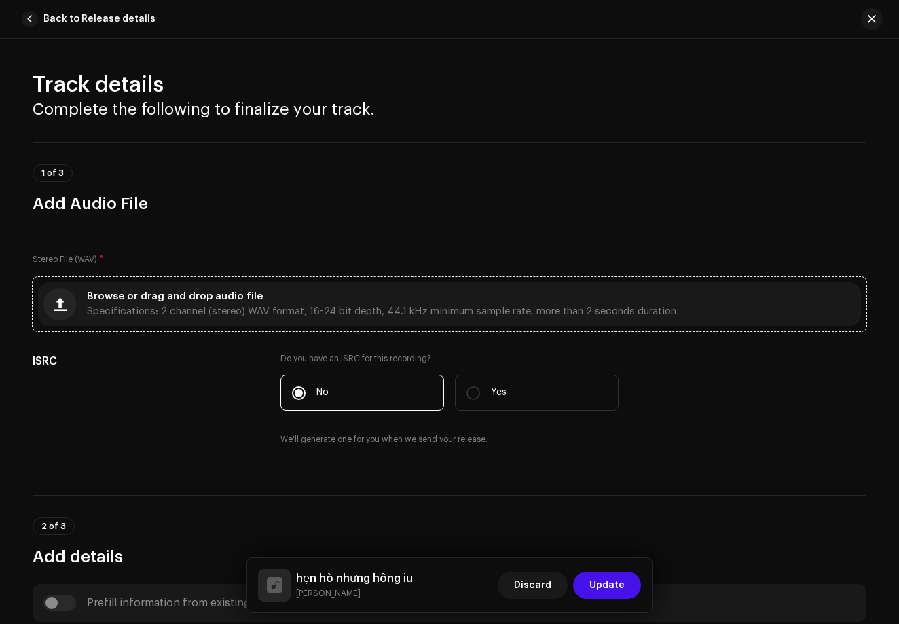
click at [491, 295] on div "Browse or drag and drop audio file Specifications: 2 channel (stereo) WAV forma…" at bounding box center [381, 304] width 589 height 24
click at [610, 584] on span "Update" at bounding box center [606, 584] width 35 height 27
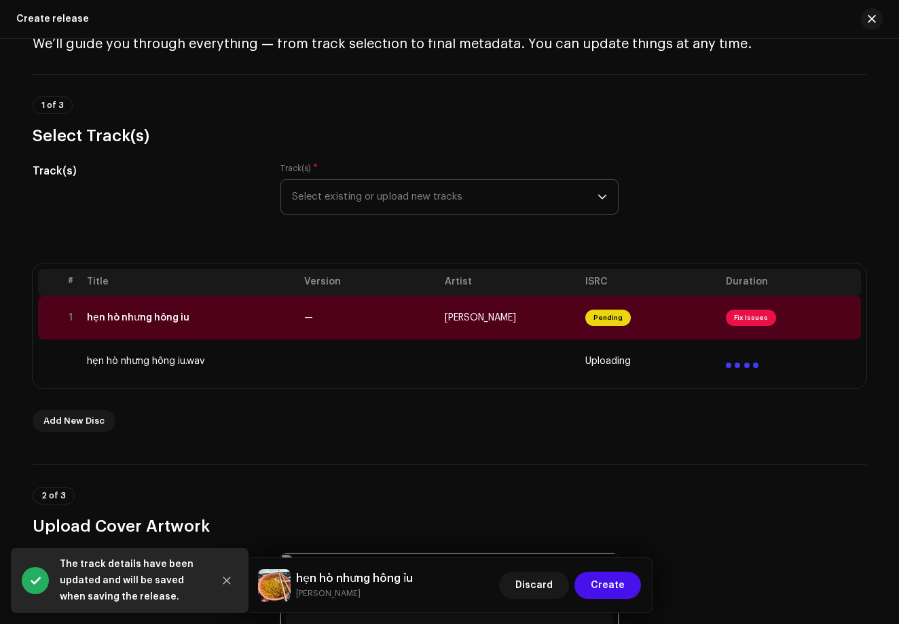
scroll to position [0, 0]
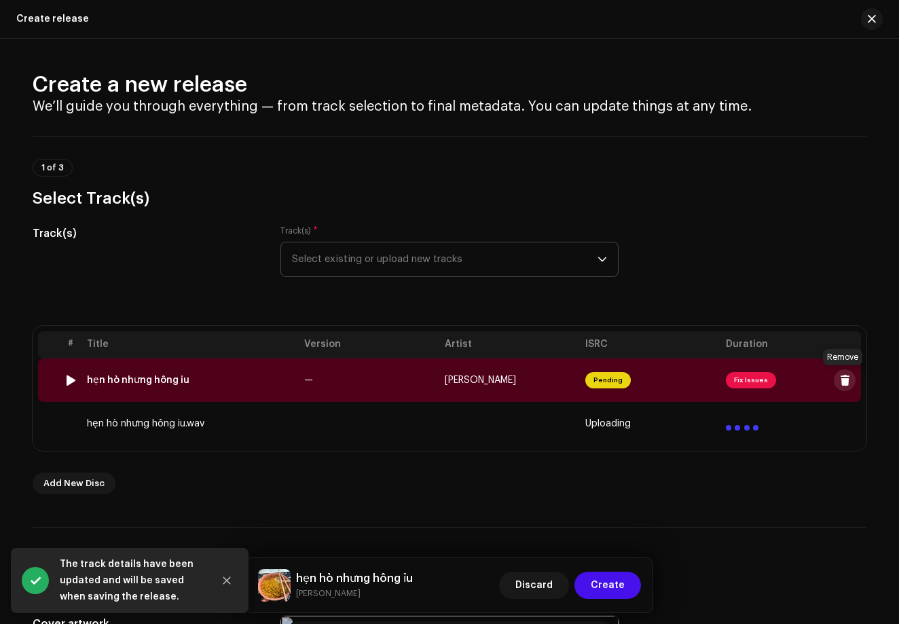
click at [844, 381] on span at bounding box center [845, 380] width 10 height 11
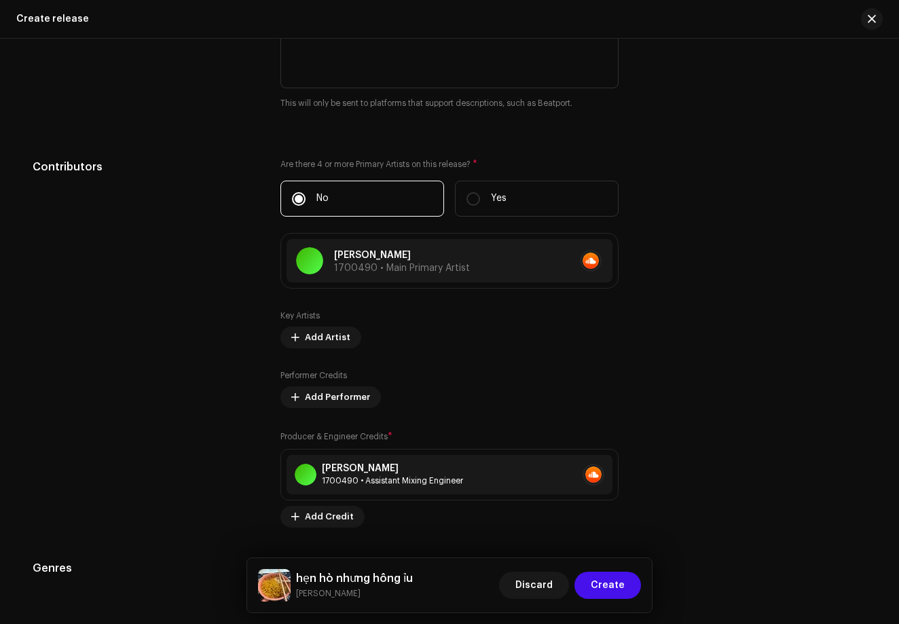
scroll to position [1506, 0]
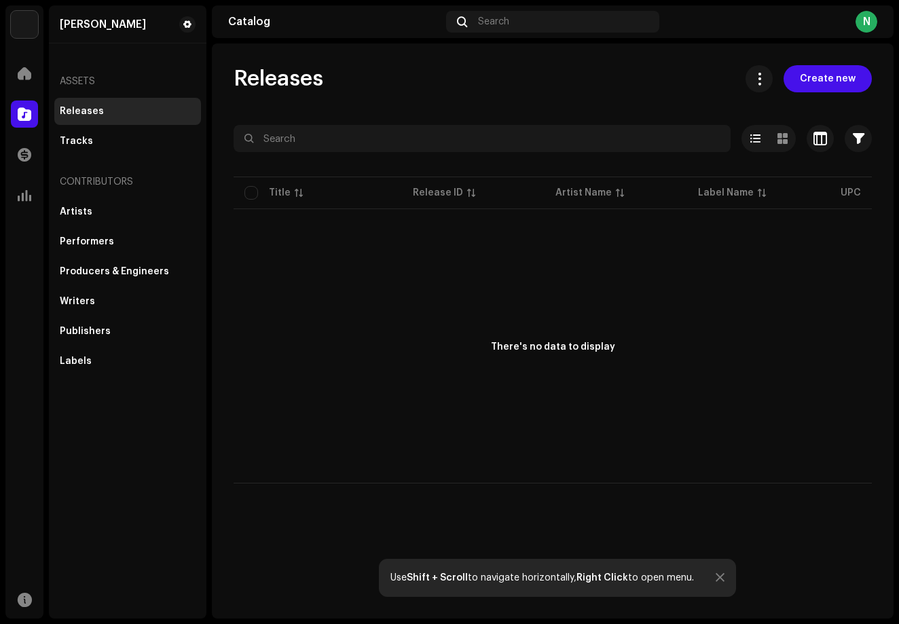
click at [836, 98] on div "Releases Create new Selected 0 Deselect all 0 Options Filters Distribution stat…" at bounding box center [552, 274] width 681 height 418
click at [834, 86] on span "Create new" at bounding box center [828, 78] width 56 height 27
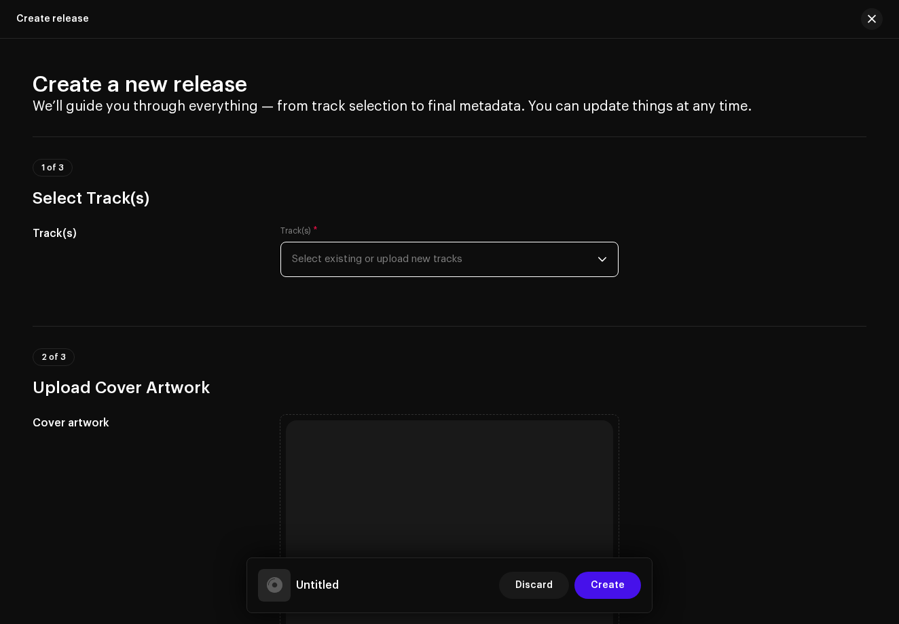
click at [481, 266] on span "Select existing or upload new tracks" at bounding box center [444, 259] width 305 height 34
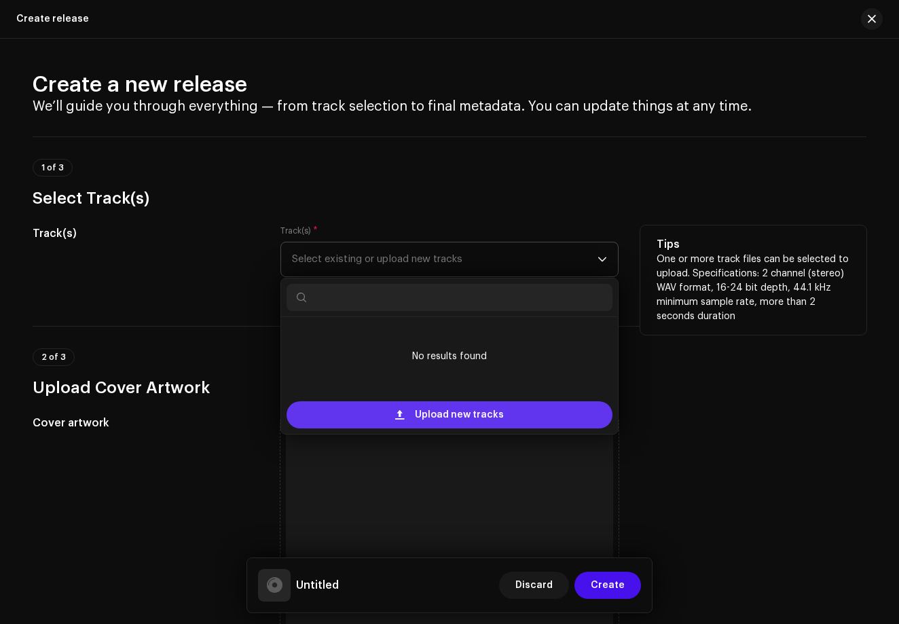
click at [456, 405] on span "Upload new tracks" at bounding box center [459, 414] width 89 height 27
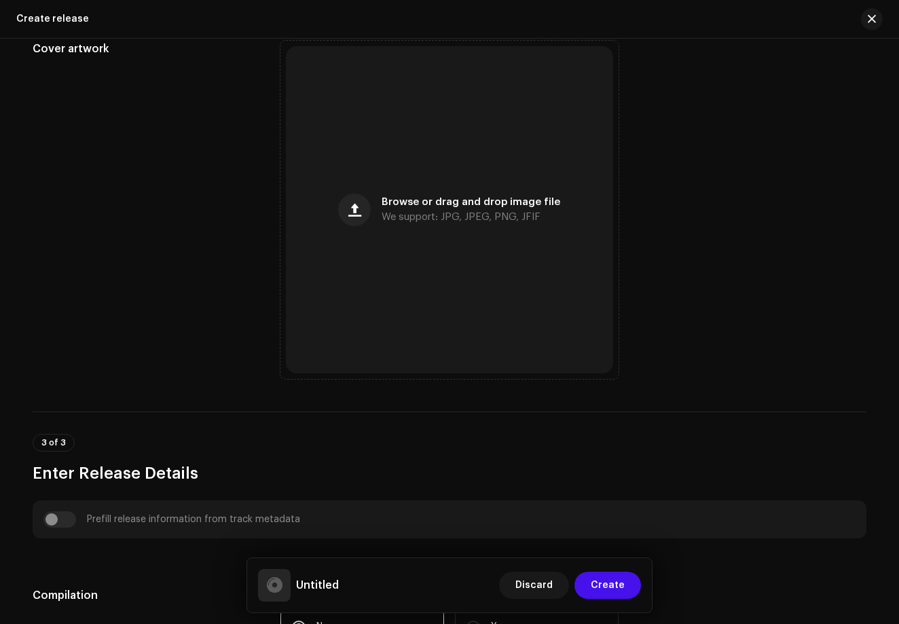
scroll to position [483, 0]
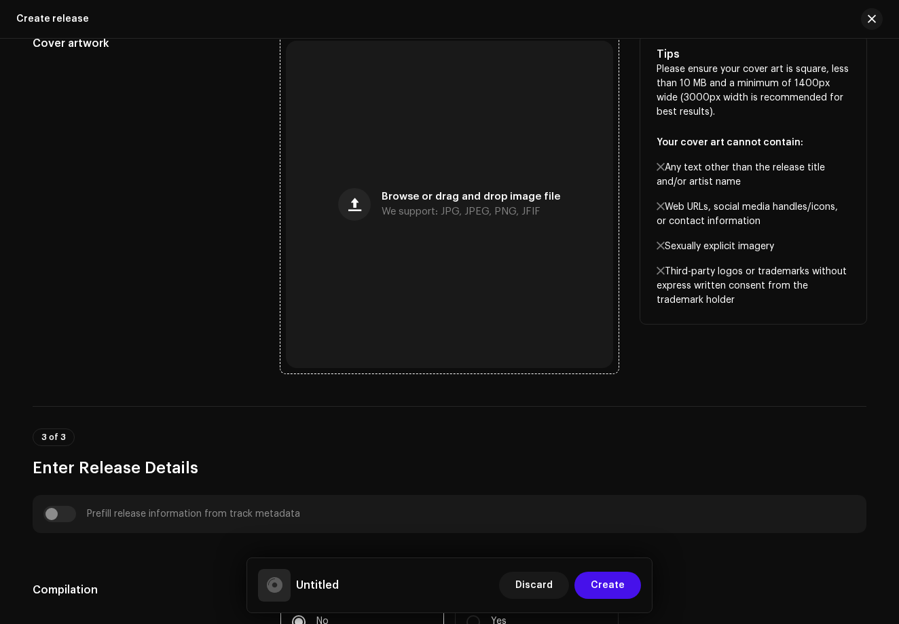
click at [396, 307] on div "Browse or drag and drop image file We support: JPG, JPEG, PNG, JFIF" at bounding box center [449, 204] width 327 height 327
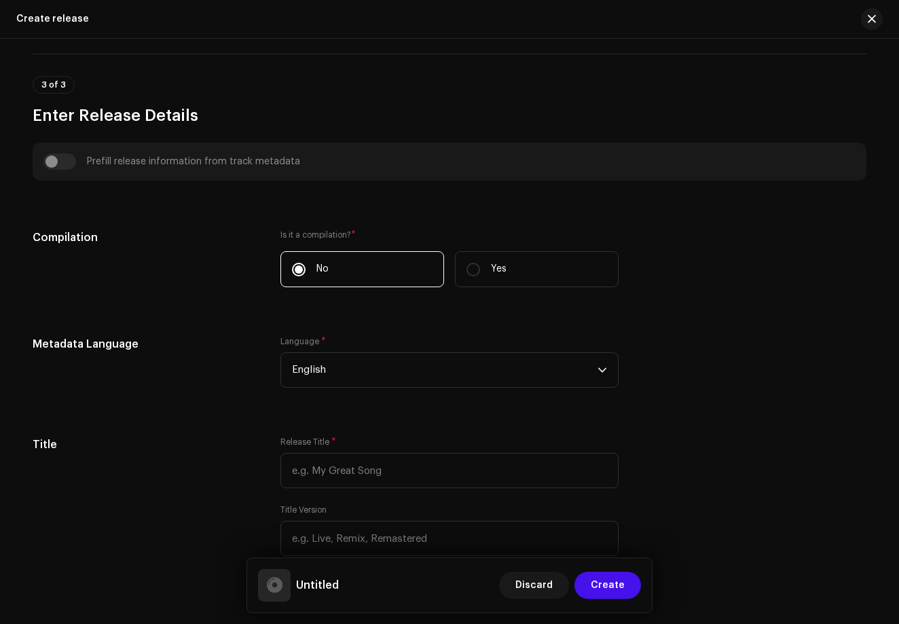
scroll to position [837, 0]
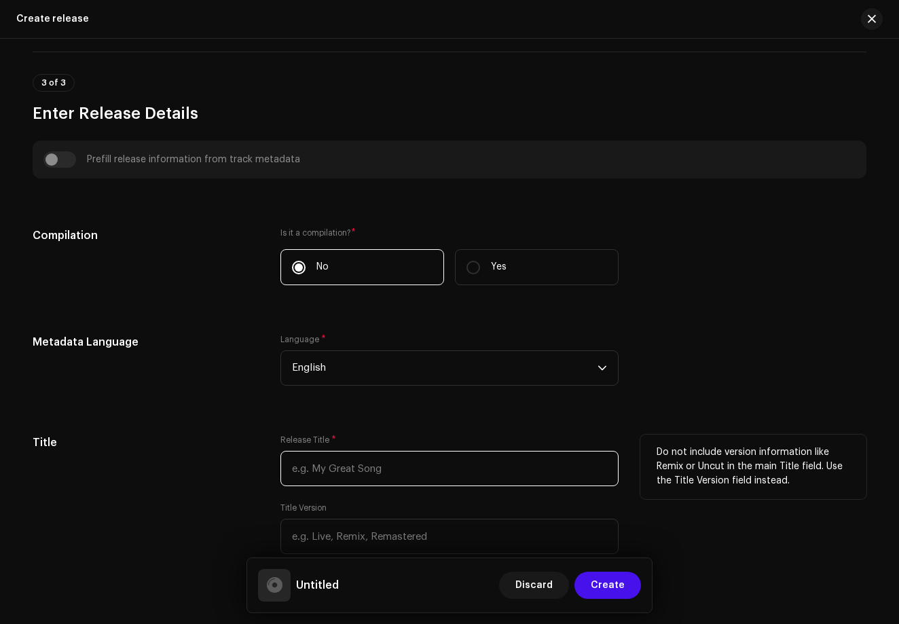
click at [372, 482] on input "text" at bounding box center [449, 468] width 338 height 35
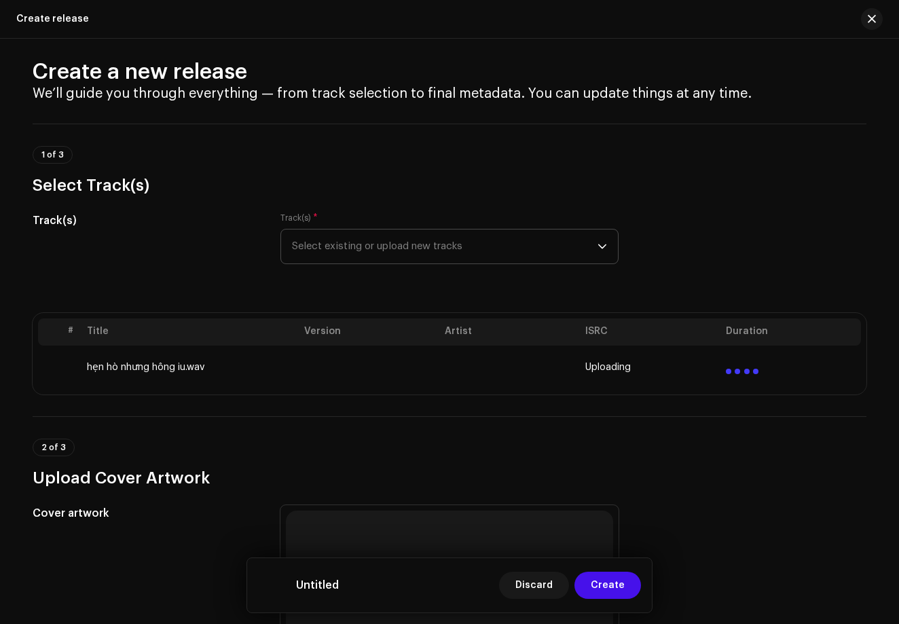
scroll to position [14, 0]
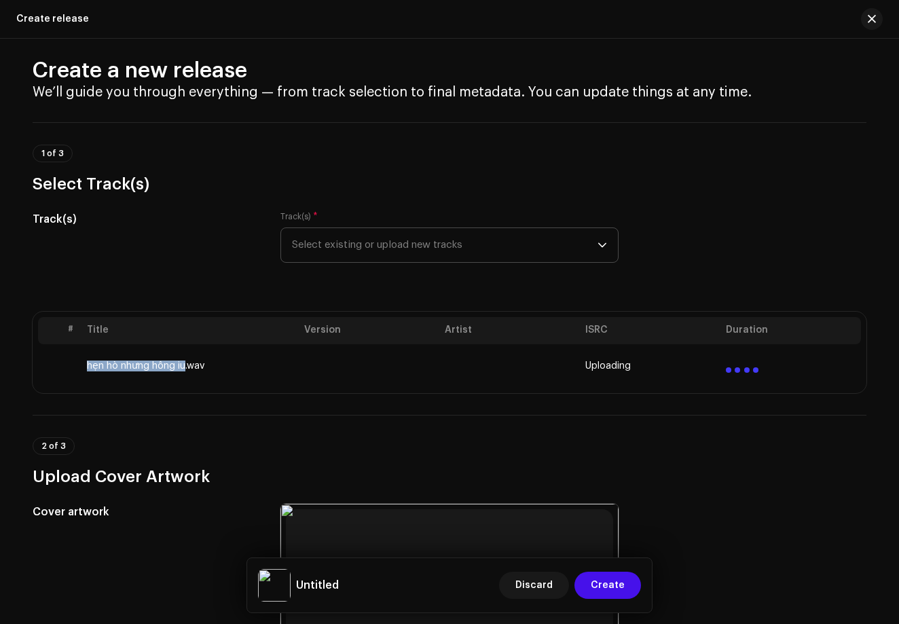
drag, startPoint x: 86, startPoint y: 364, endPoint x: 180, endPoint y: 366, distance: 93.7
click at [180, 366] on td "hẹn hò nhưng hông iu.wav" at bounding box center [189, 365] width 217 height 43
copy td "hẹn hò nhưng hông iu"
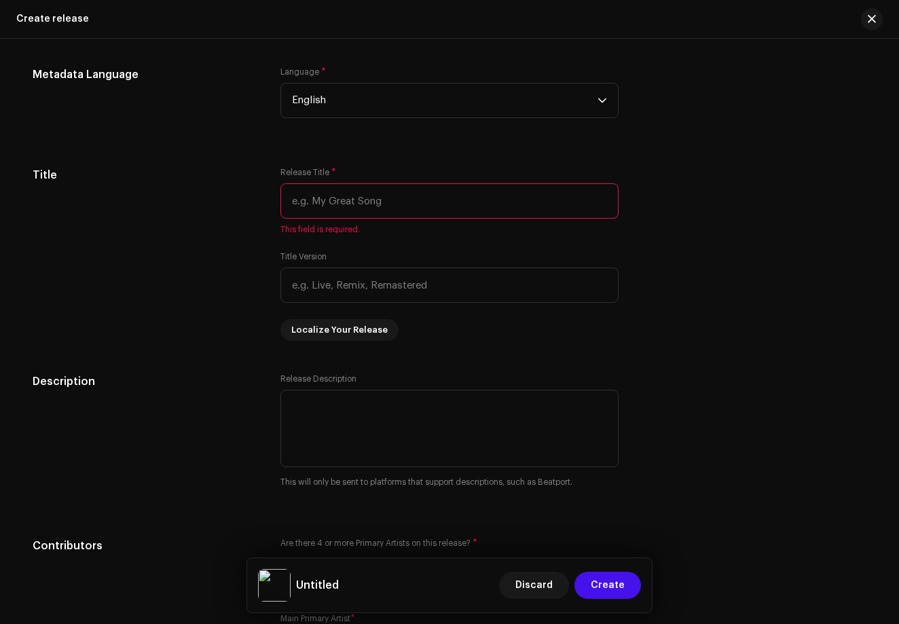
scroll to position [1123, 0]
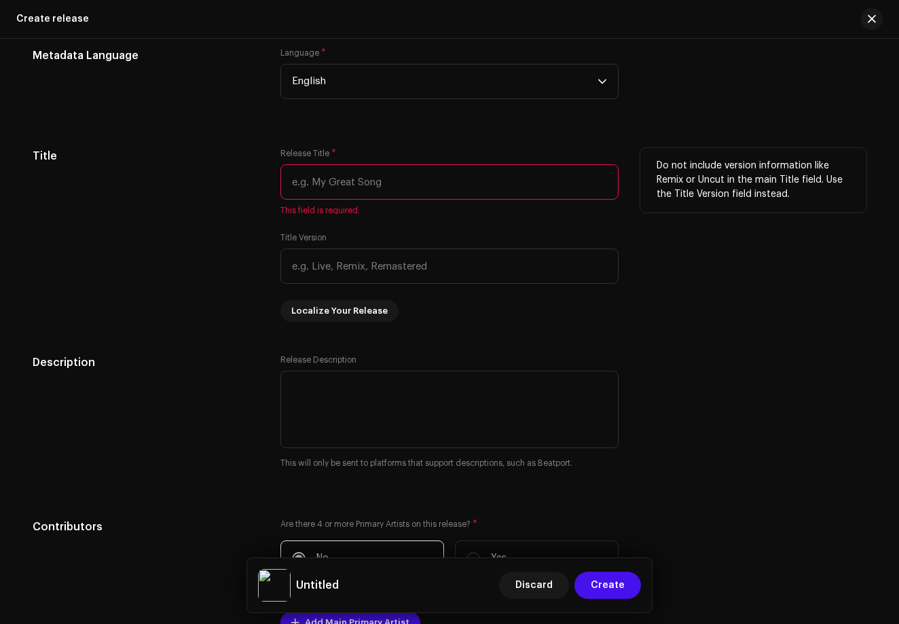
click at [368, 215] on span "This field is required." at bounding box center [449, 210] width 338 height 11
click at [355, 177] on input "text" at bounding box center [449, 181] width 338 height 35
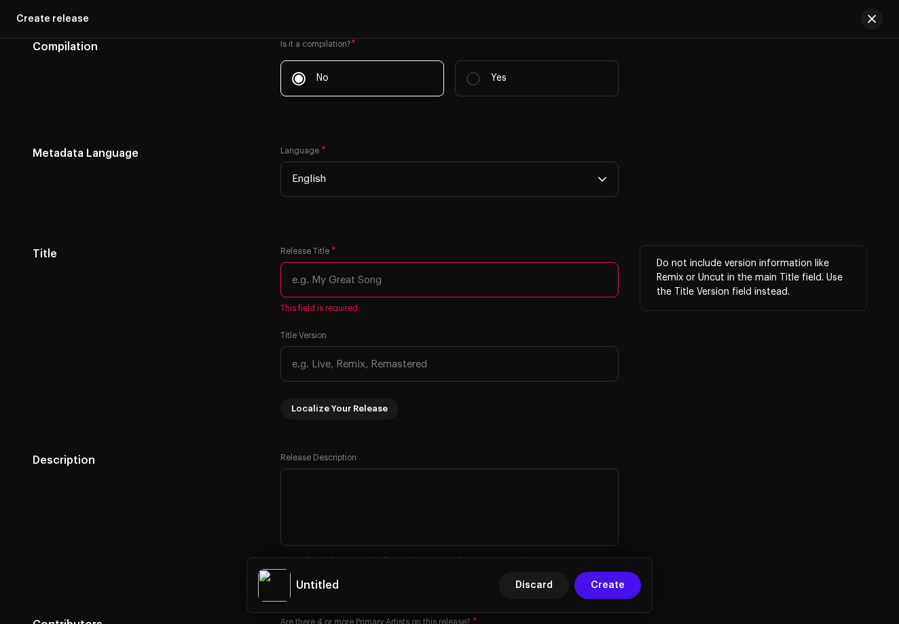
paste input "hẹn hò nhưng hông iu"
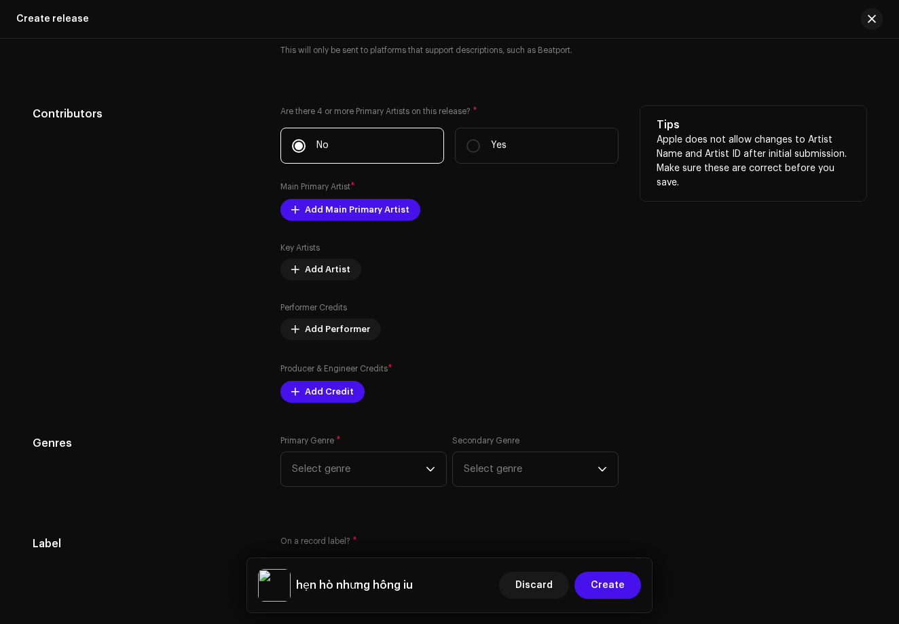
scroll to position [1633, 0]
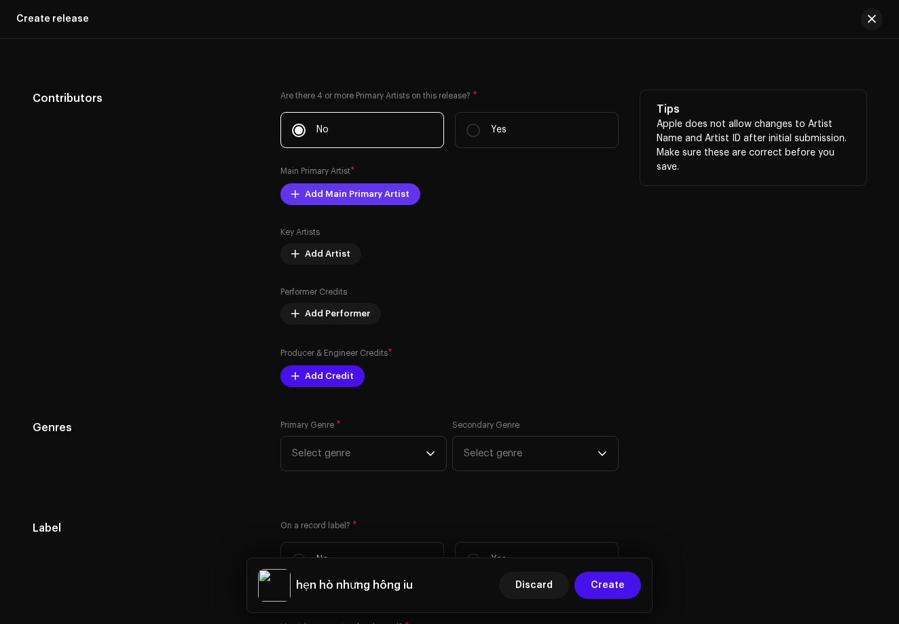
type input "hẹn hò nhưng hông iu"
click at [362, 193] on span "Add Main Primary Artist" at bounding box center [357, 194] width 105 height 27
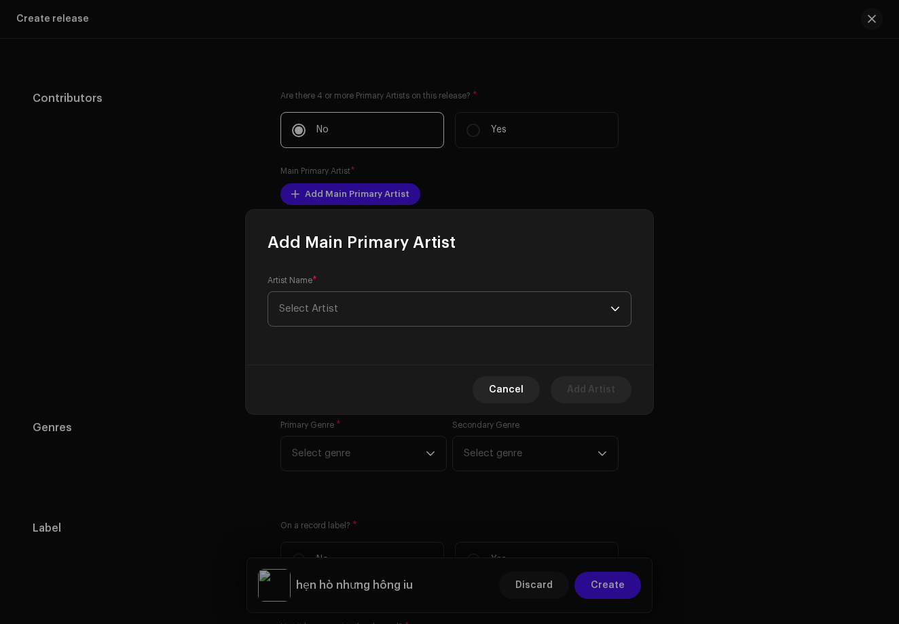
click at [356, 309] on span "Select Artist" at bounding box center [444, 309] width 331 height 34
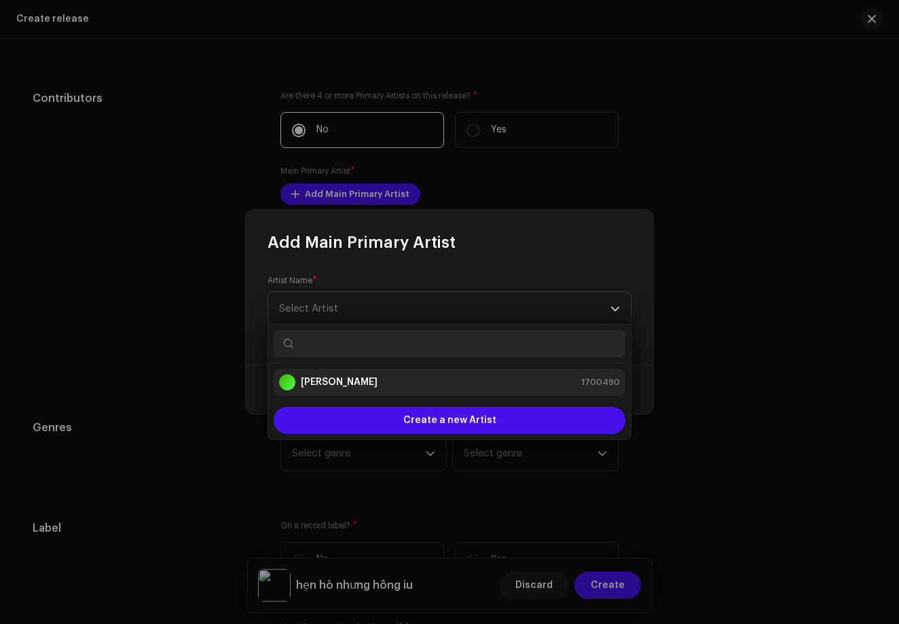
click at [350, 381] on strong "[PERSON_NAME]" at bounding box center [339, 382] width 77 height 14
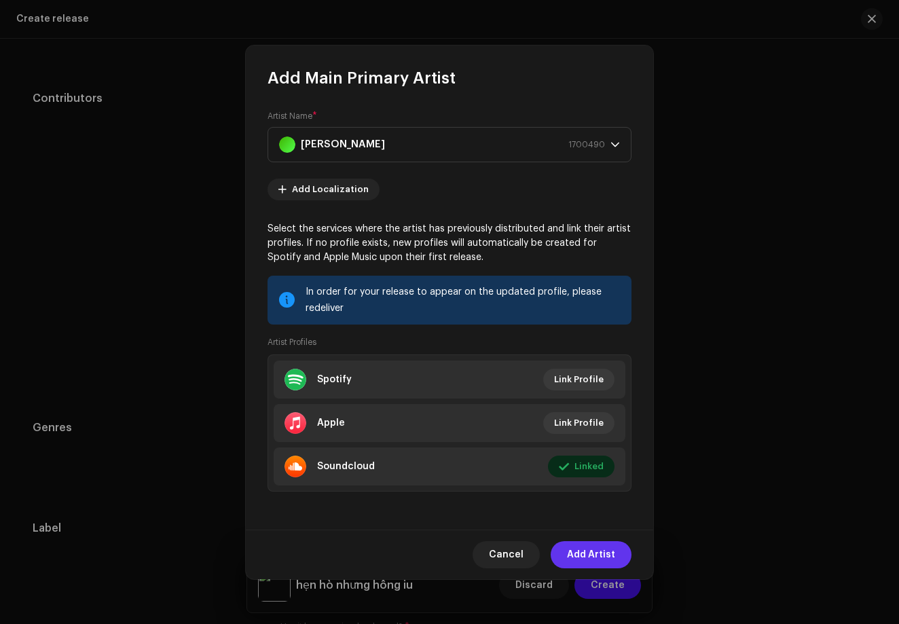
click at [595, 550] on span "Add Artist" at bounding box center [591, 554] width 48 height 27
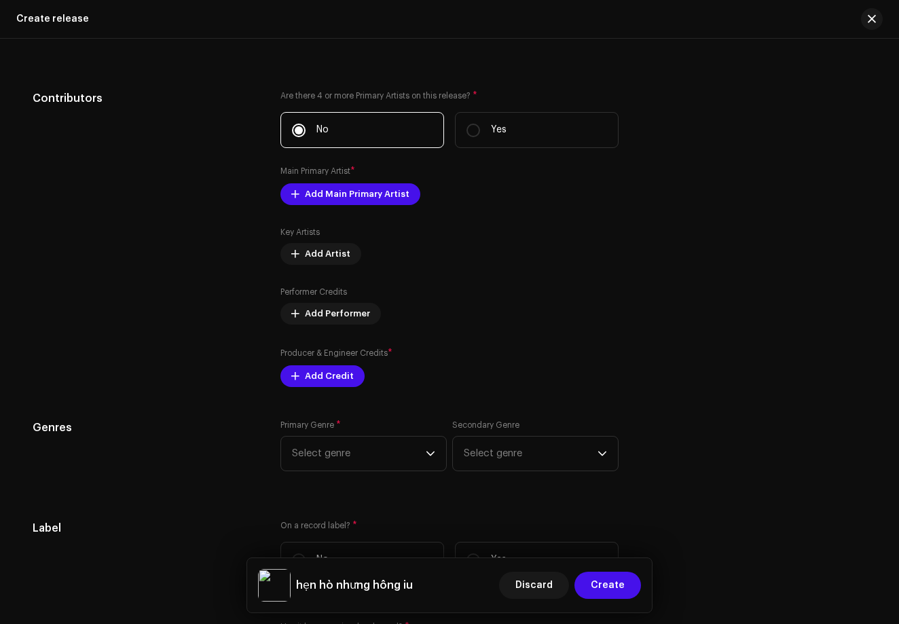
click at [595, 550] on label "Yes" at bounding box center [537, 560] width 164 height 36
click at [480, 553] on input "Yes" at bounding box center [473, 560] width 14 height 14
radio input "true"
click at [595, 550] on label "Yes" at bounding box center [537, 560] width 164 height 36
click at [480, 553] on input "Yes" at bounding box center [473, 560] width 14 height 14
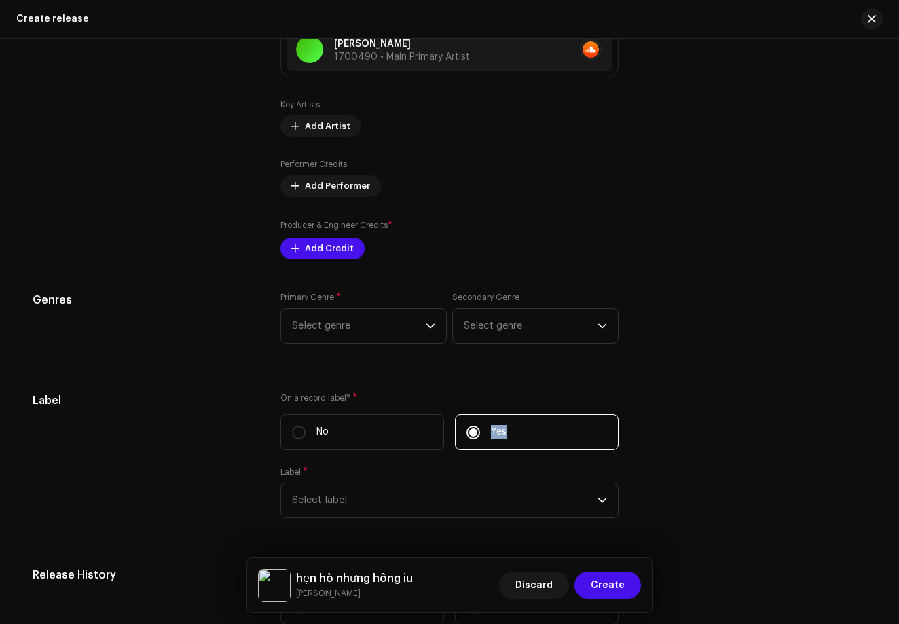
scroll to position [1884, 0]
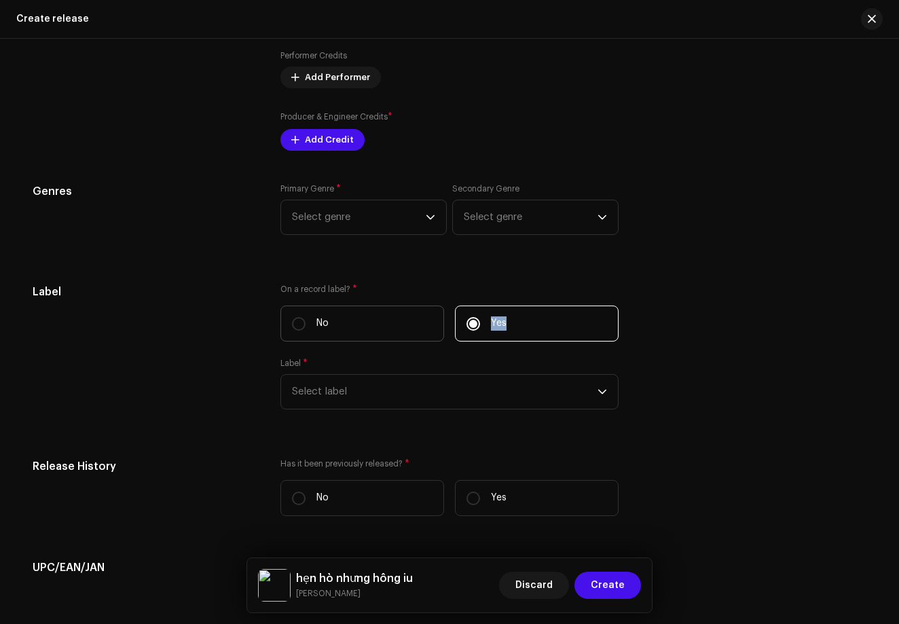
click at [316, 324] on p "No" at bounding box center [322, 323] width 12 height 14
click at [305, 324] on input "No" at bounding box center [299, 324] width 14 height 14
radio input "true"
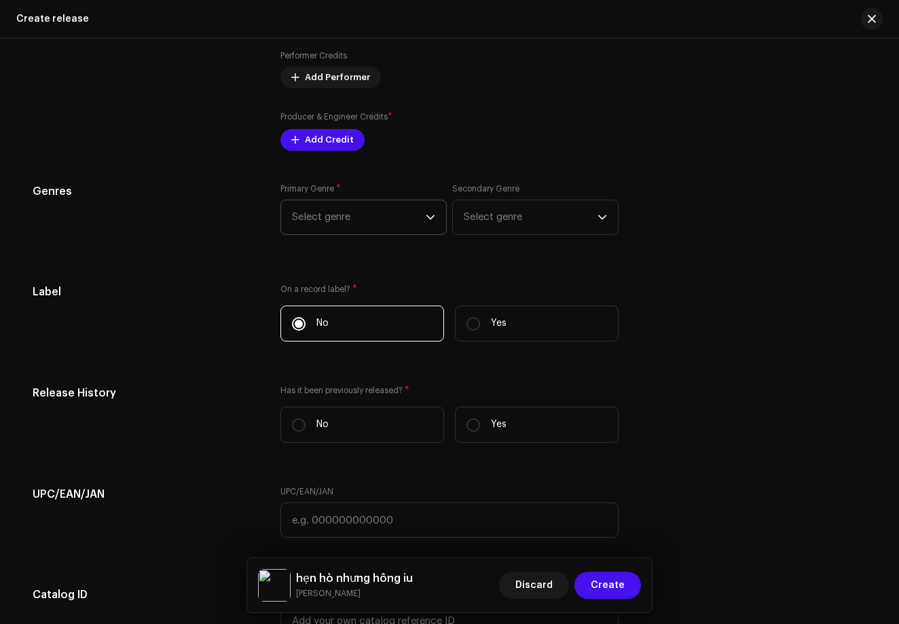
click at [331, 229] on span "Select genre" at bounding box center [359, 217] width 134 height 34
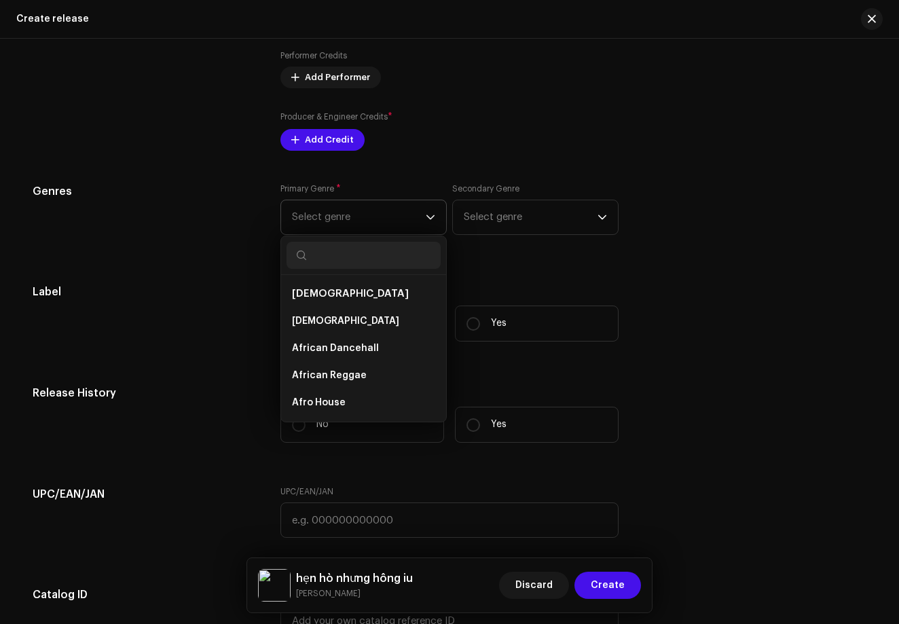
click at [322, 298] on span "[DEMOGRAPHIC_DATA]" at bounding box center [350, 293] width 117 height 10
click at [305, 318] on span "[DEMOGRAPHIC_DATA]" at bounding box center [345, 321] width 107 height 14
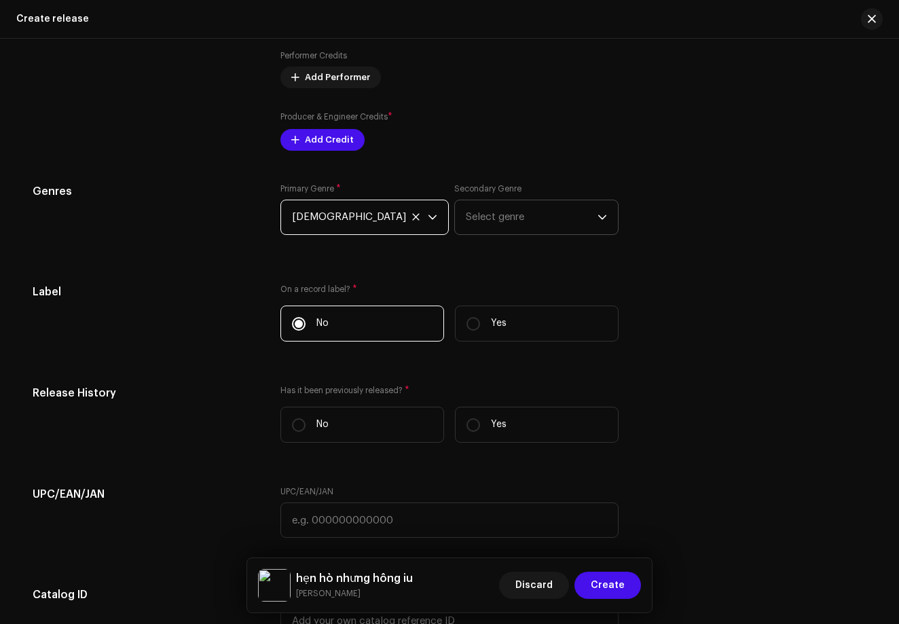
click at [489, 227] on span "Select genre" at bounding box center [532, 217] width 132 height 34
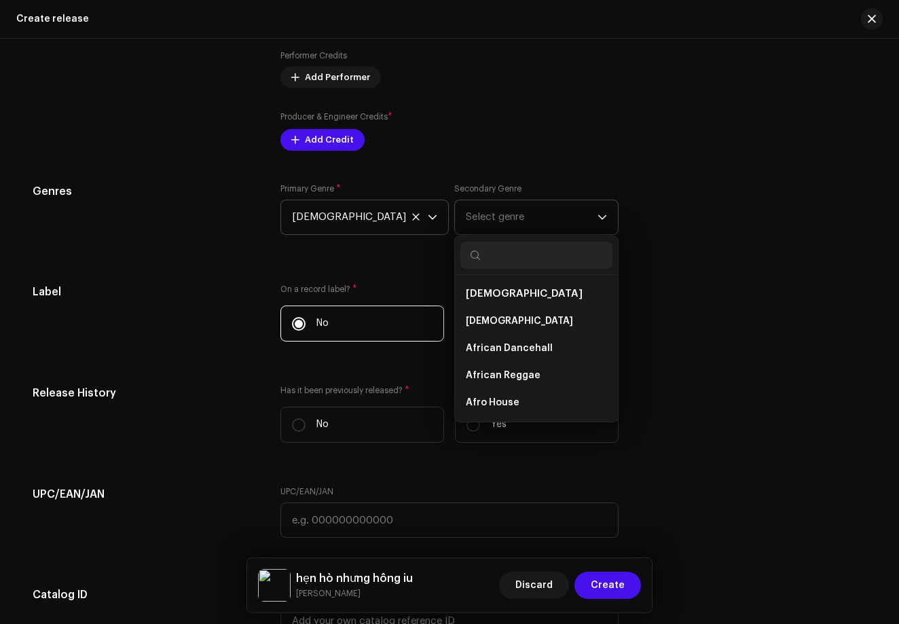
click at [489, 227] on span "Select genre" at bounding box center [532, 217] width 132 height 34
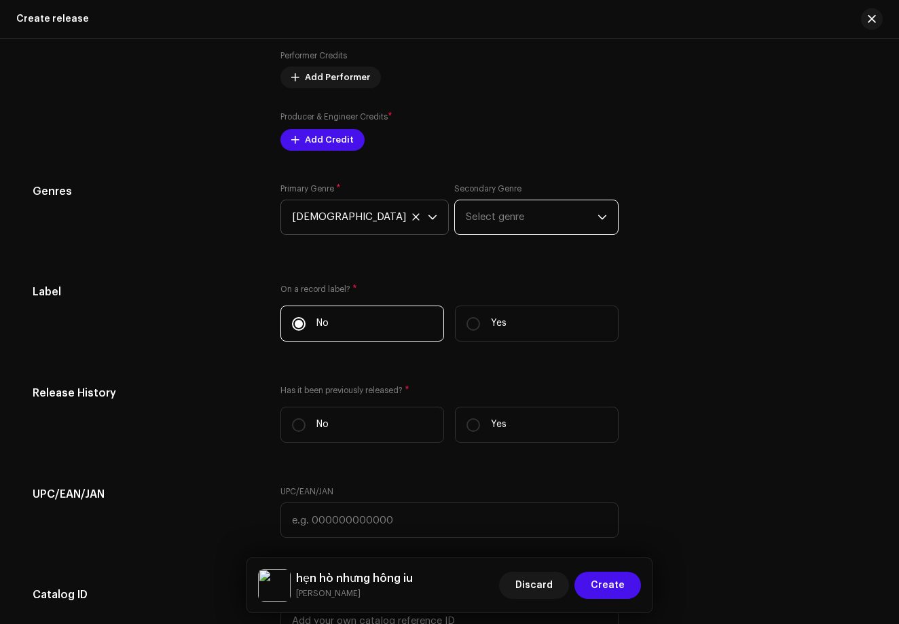
click at [489, 227] on span "Select genre" at bounding box center [532, 217] width 132 height 34
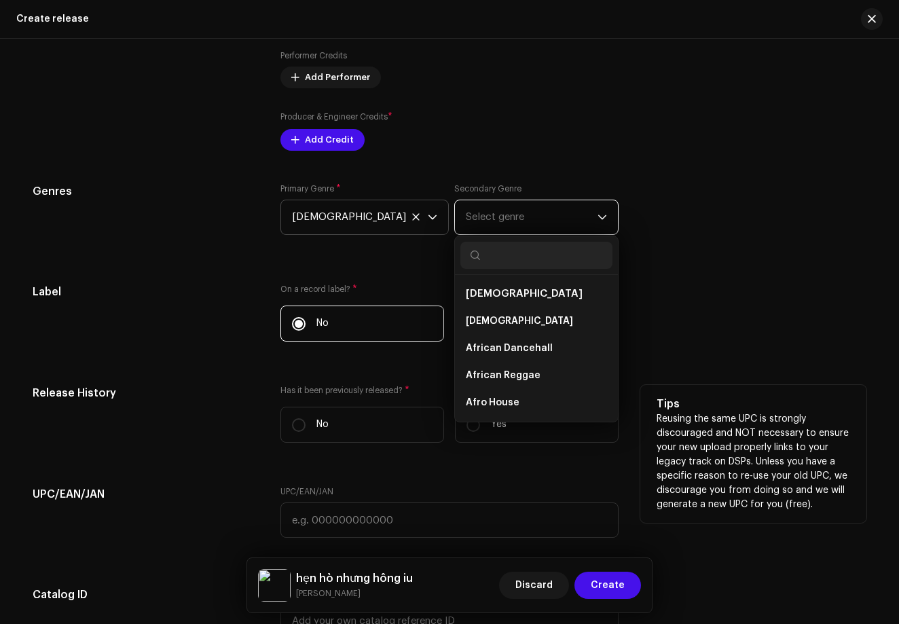
click at [339, 406] on div "Has it been previously released? * No Yes" at bounding box center [449, 419] width 338 height 69
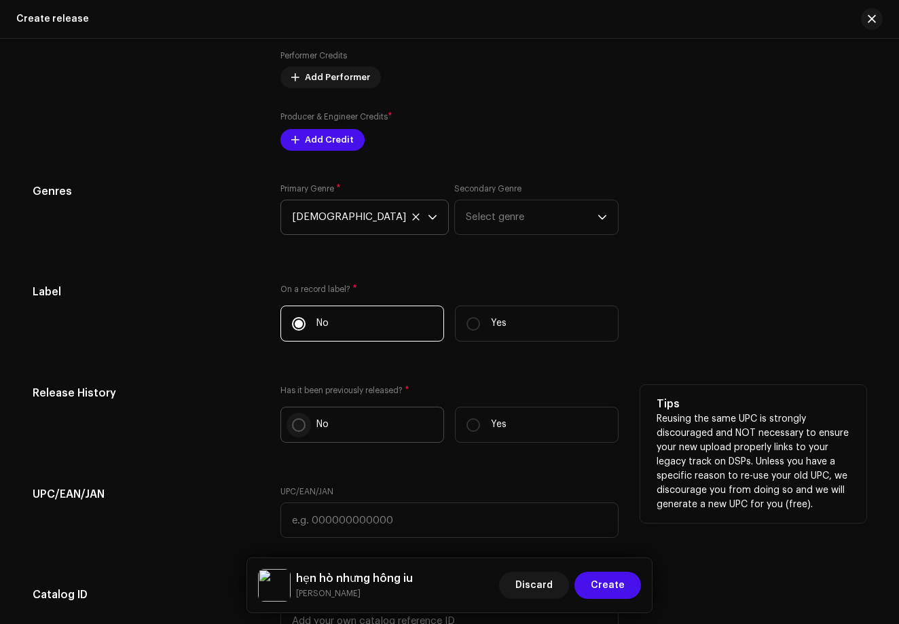
click at [295, 420] on input "No" at bounding box center [299, 425] width 14 height 14
radio input "true"
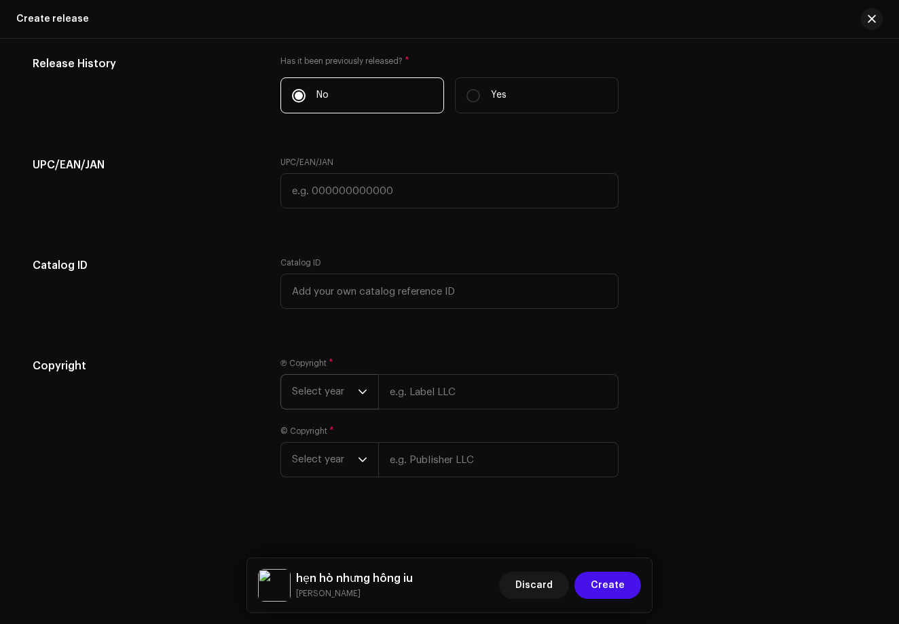
scroll to position [2213, 0]
click at [326, 381] on span "Select year" at bounding box center [325, 392] width 66 height 34
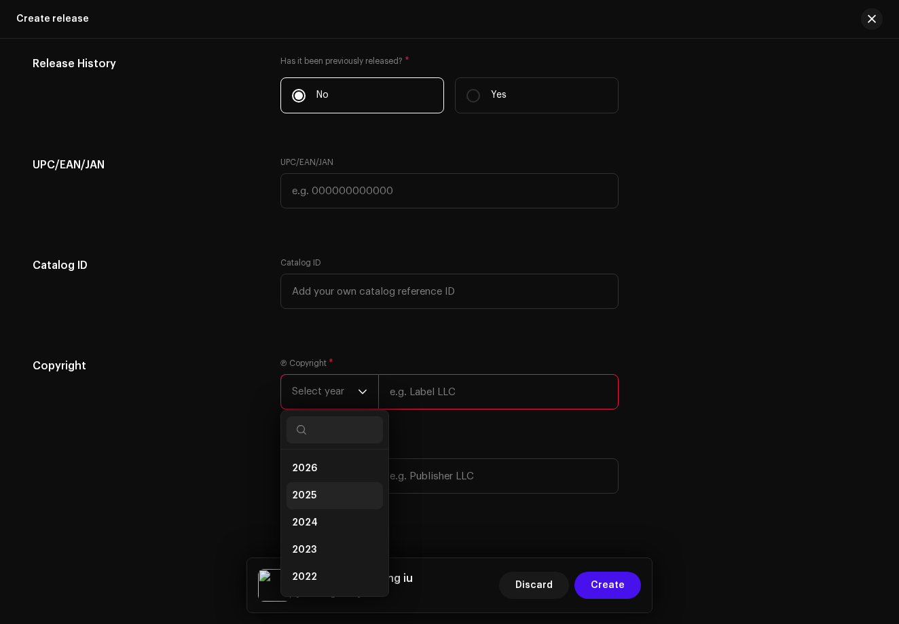
click at [302, 501] on span "2025" at bounding box center [304, 496] width 24 height 14
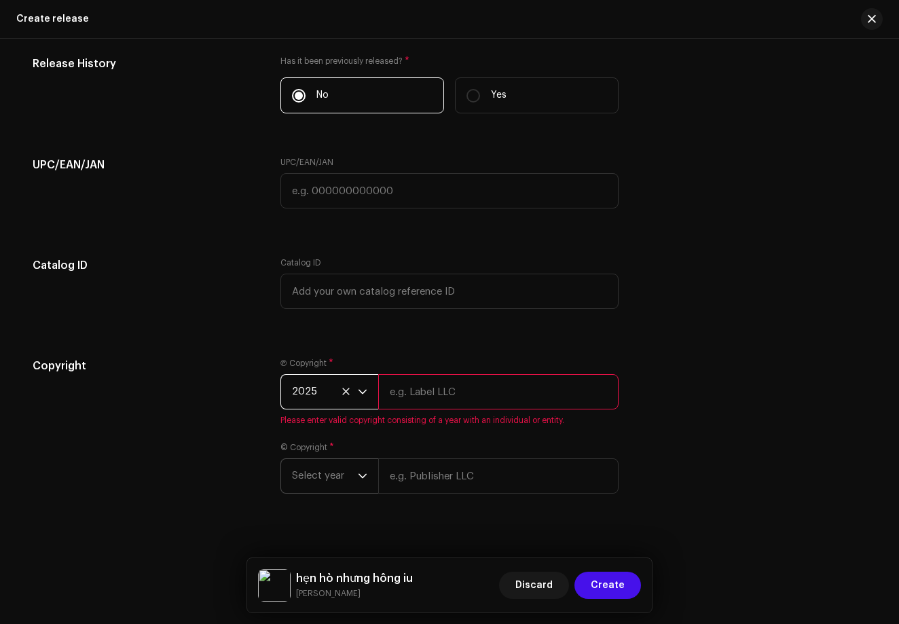
click at [321, 490] on span "Select year" at bounding box center [325, 476] width 66 height 34
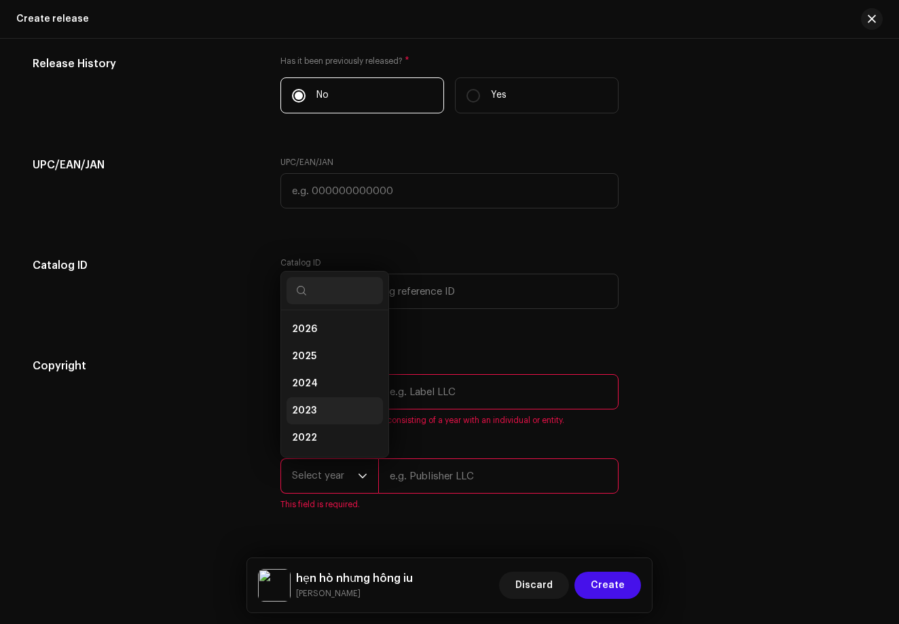
scroll to position [22, 0]
click at [331, 341] on li "2025" at bounding box center [334, 334] width 96 height 27
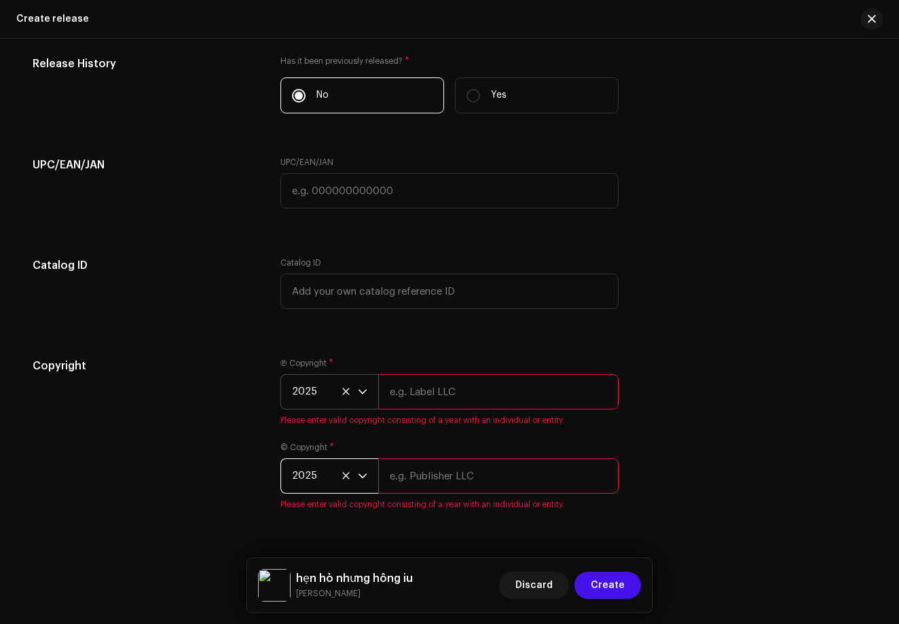
click at [398, 400] on input "text" at bounding box center [498, 391] width 240 height 35
type input "N"
type input "[PERSON_NAME]"
click at [399, 494] on div "Ⓟ Copyright * 2025 [PERSON_NAME] Please enter valid copyright consisting of a y…" at bounding box center [449, 442] width 338 height 168
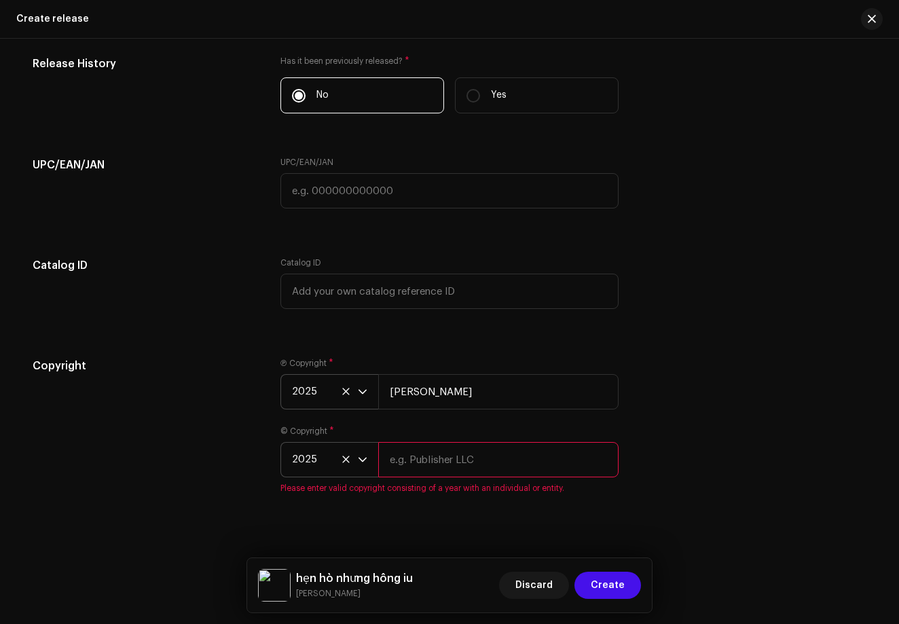
click at [420, 471] on input "text" at bounding box center [498, 459] width 240 height 35
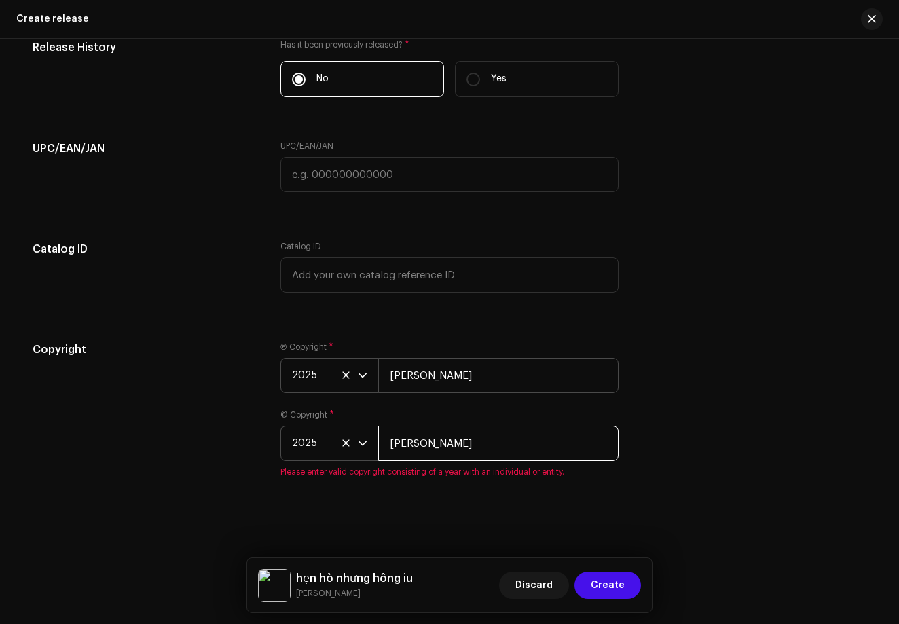
type input "[PERSON_NAME]"
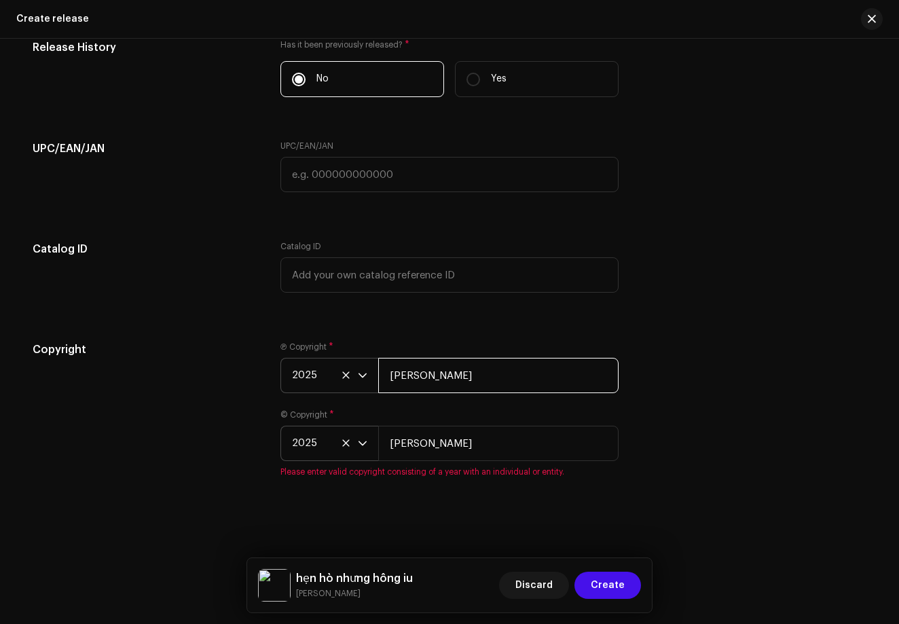
click at [424, 375] on input "[PERSON_NAME]" at bounding box center [498, 375] width 240 height 35
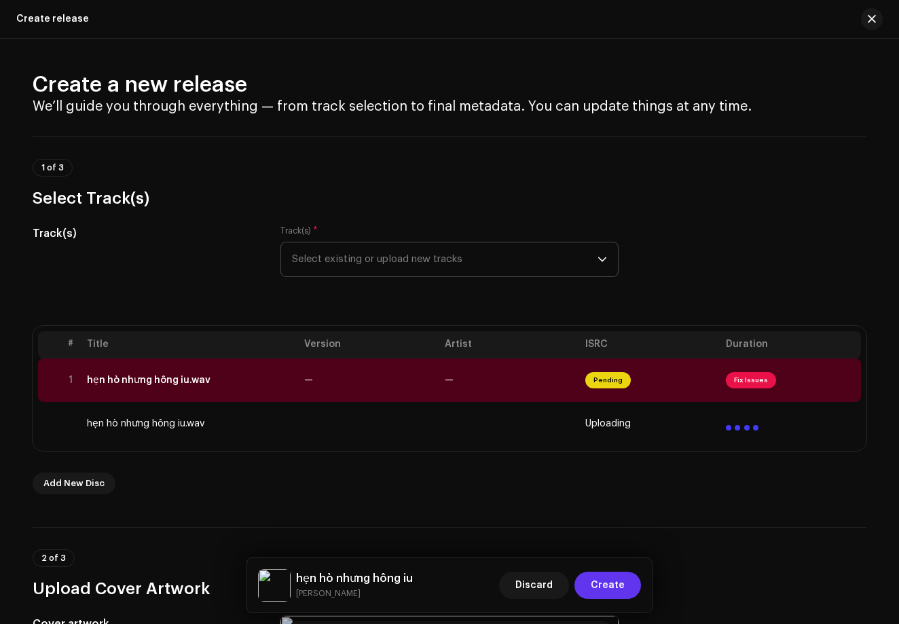
scroll to position [0, 0]
click at [618, 586] on span "Create" at bounding box center [607, 584] width 34 height 27
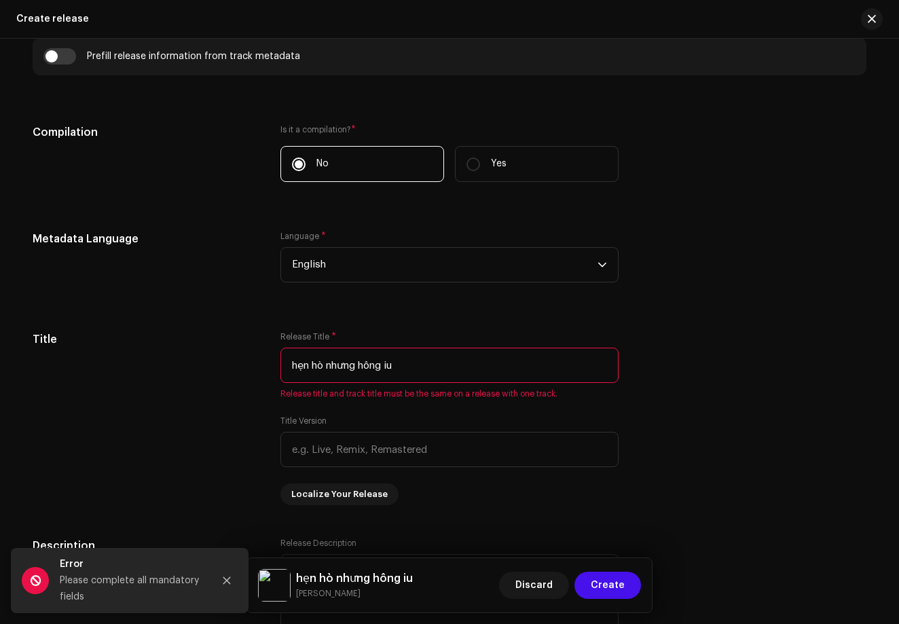
scroll to position [1047, 0]
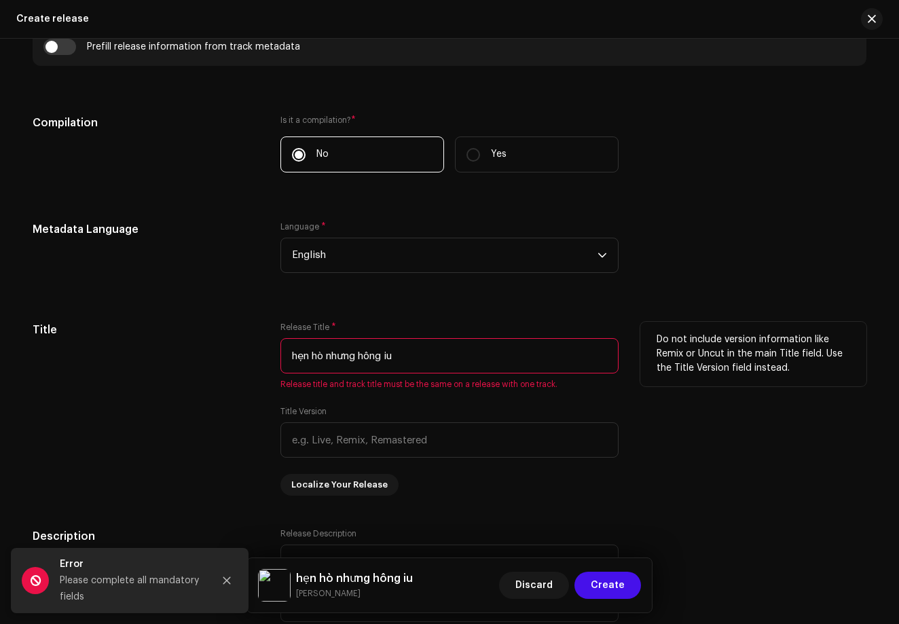
click at [421, 364] on input "hẹn hò nhưng hông iu" at bounding box center [449, 355] width 338 height 35
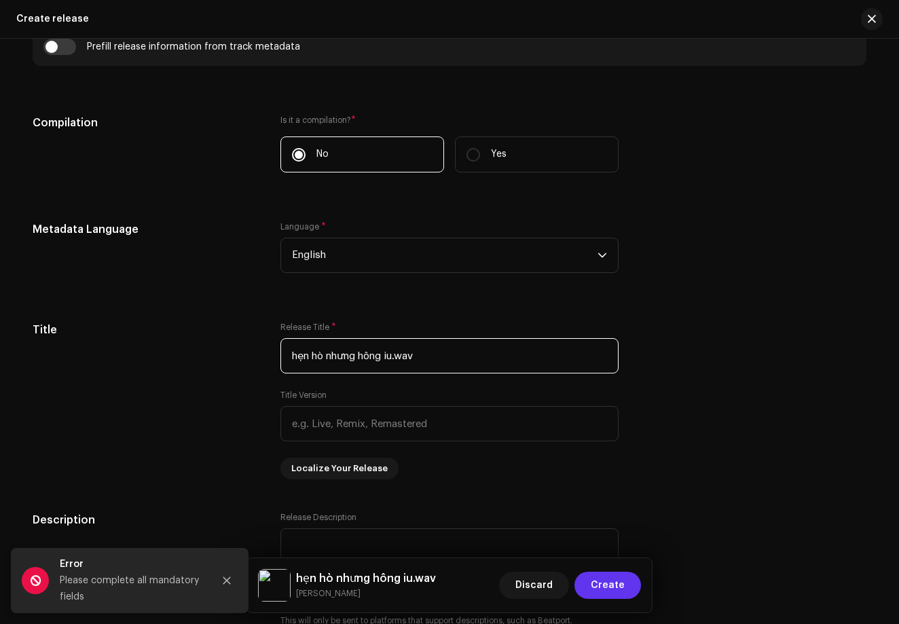
type input "hẹn hò nhưng hông iu.wav"
click at [596, 595] on span "Create" at bounding box center [607, 584] width 34 height 27
click at [231, 579] on button "Close" at bounding box center [226, 580] width 27 height 27
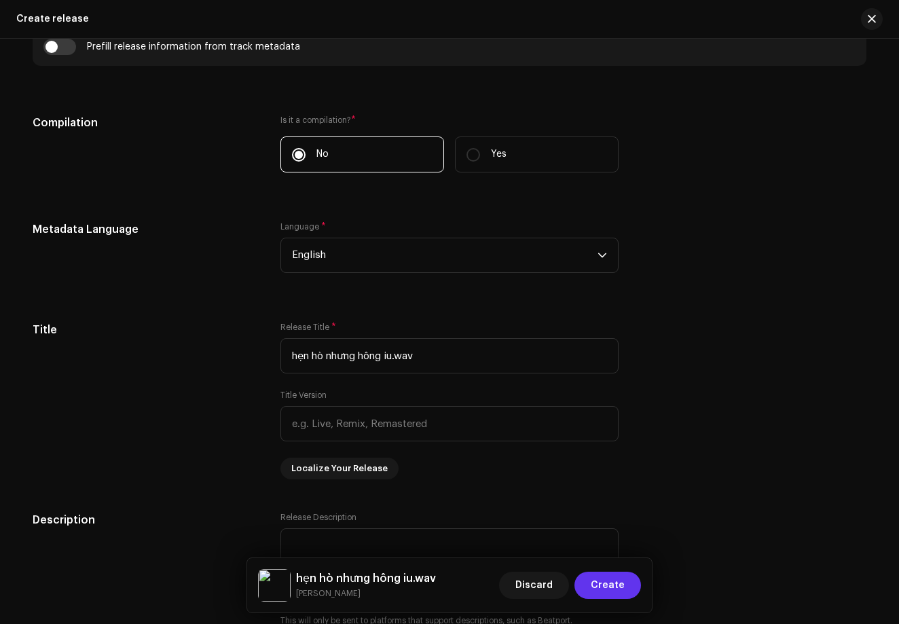
click at [609, 578] on span "Create" at bounding box center [607, 584] width 34 height 27
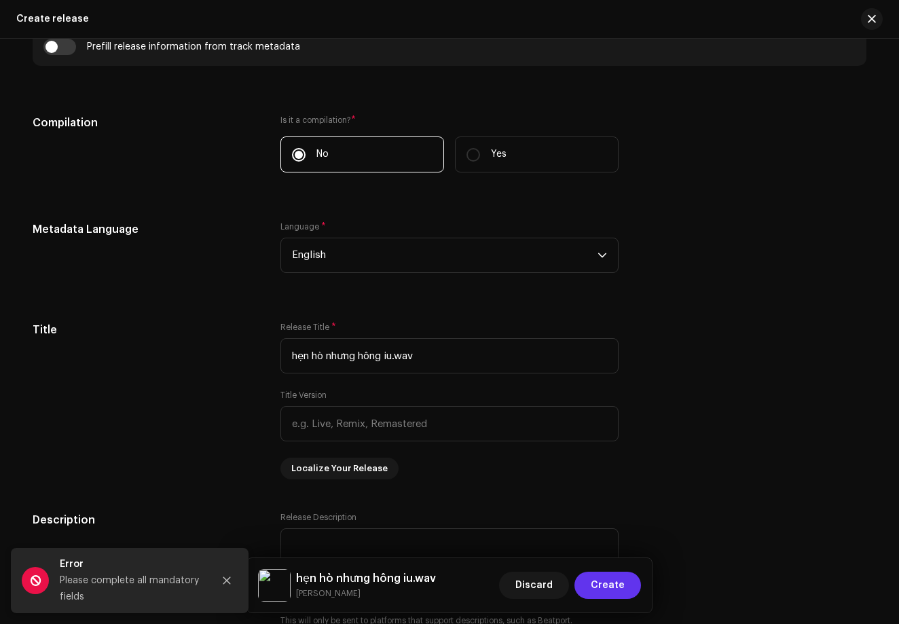
click at [609, 578] on span "Create" at bounding box center [607, 584] width 34 height 27
click at [216, 584] on button "Close" at bounding box center [226, 580] width 27 height 27
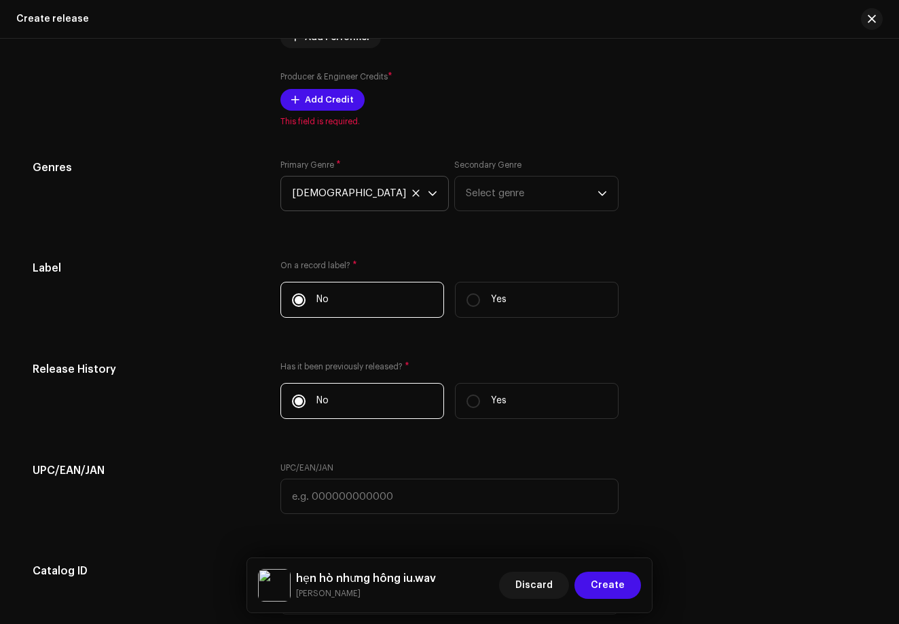
scroll to position [1949, 0]
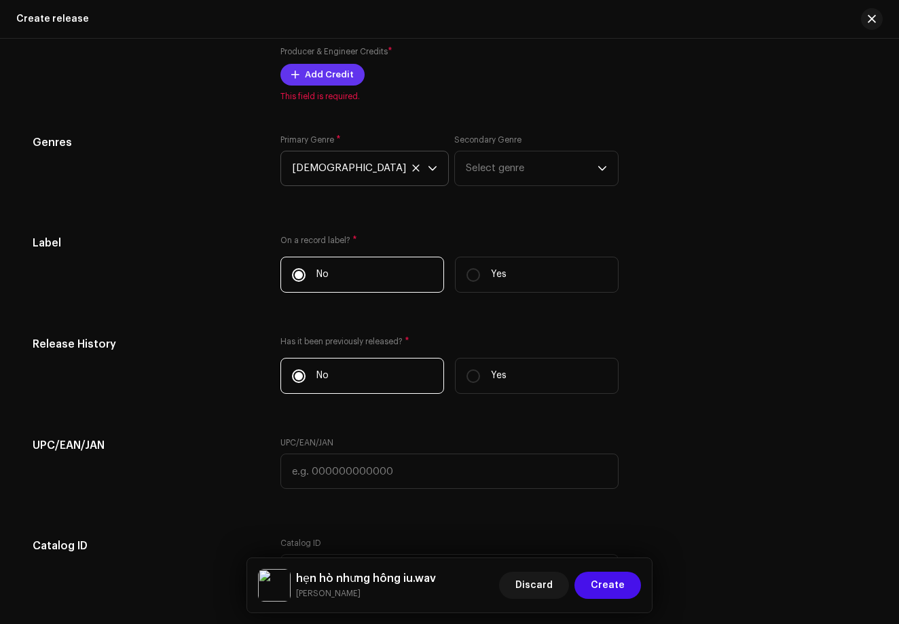
click at [305, 72] on span "Add Credit" at bounding box center [329, 74] width 49 height 27
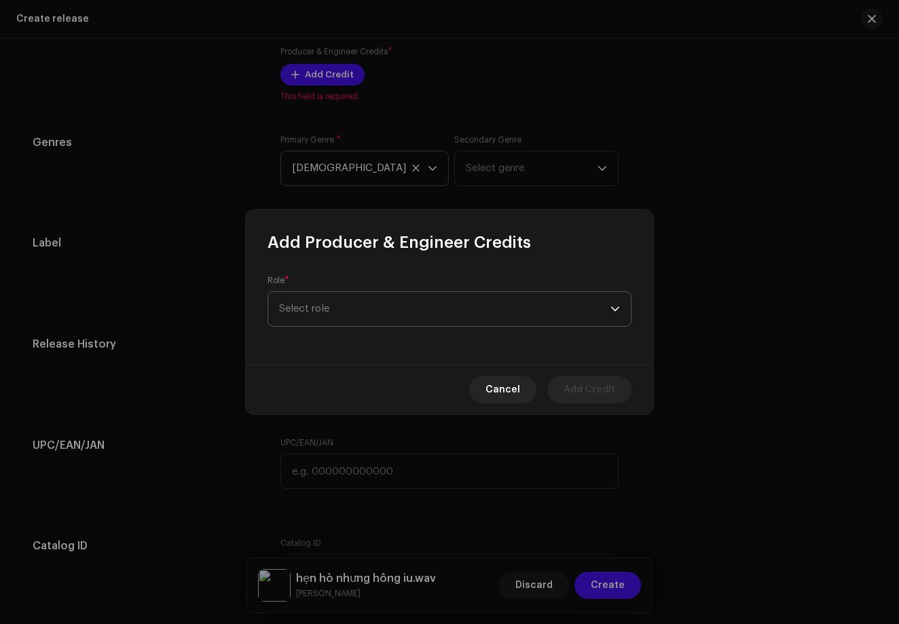
click at [424, 313] on span "Select role" at bounding box center [444, 309] width 331 height 34
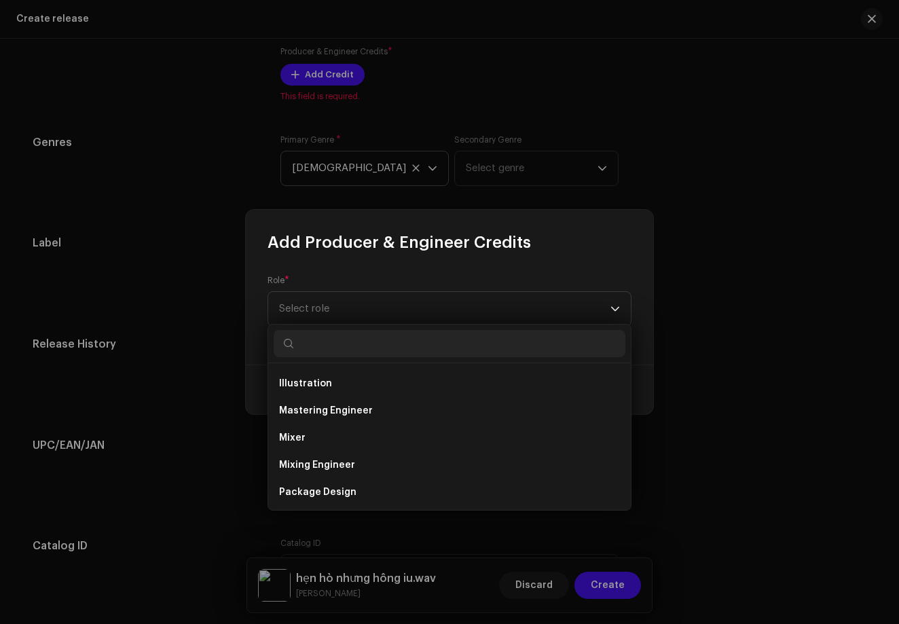
scroll to position [360, 0]
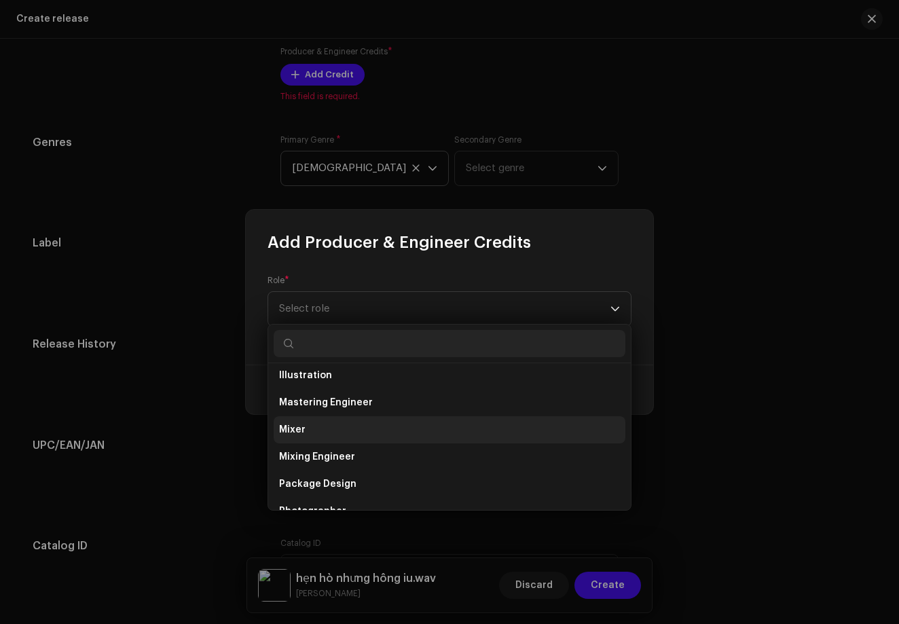
click at [358, 436] on li "Mixer" at bounding box center [450, 429] width 352 height 27
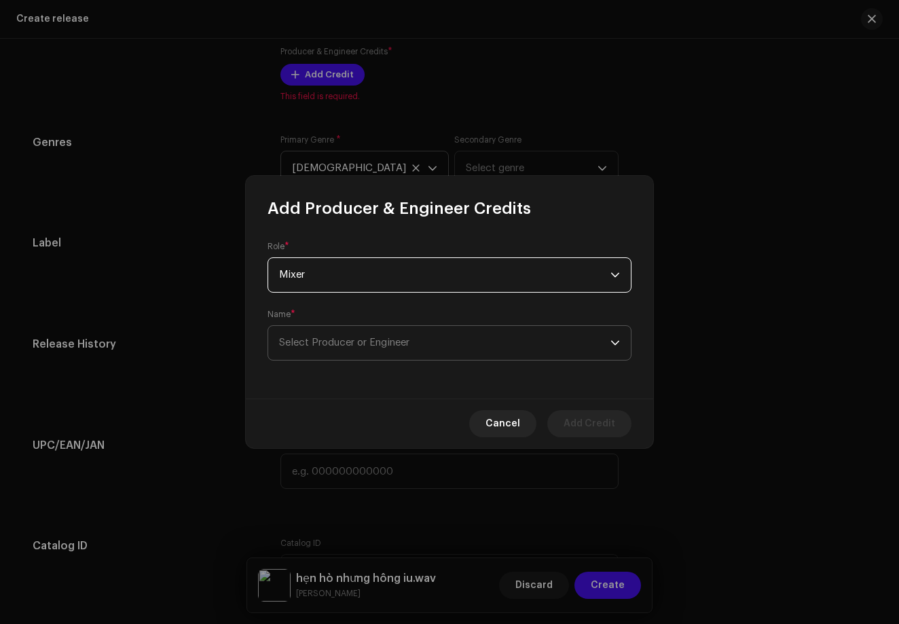
click at [550, 360] on p-select "Select Producer or Engineer" at bounding box center [449, 342] width 364 height 35
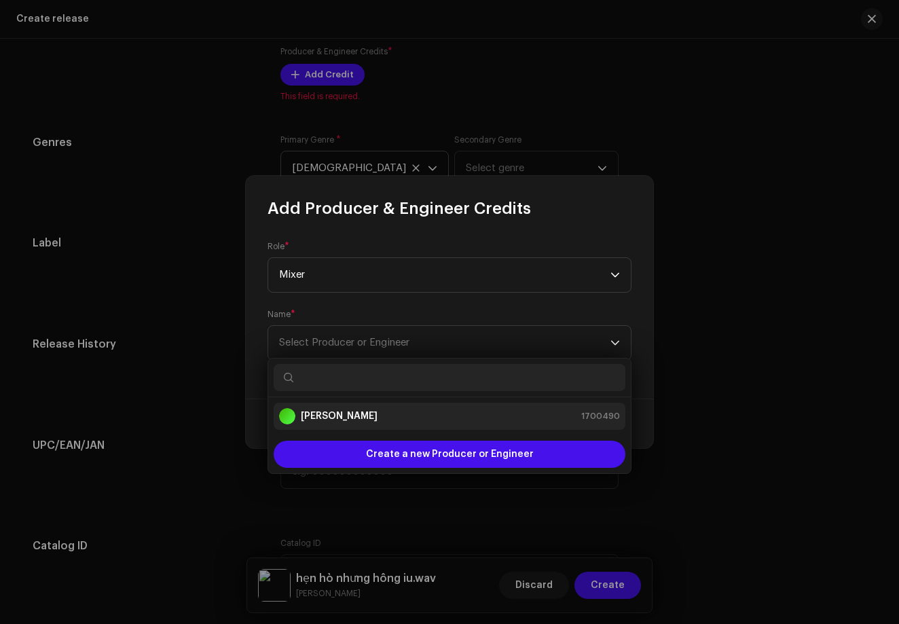
click at [500, 416] on div "[PERSON_NAME] 1700490" at bounding box center [449, 416] width 341 height 16
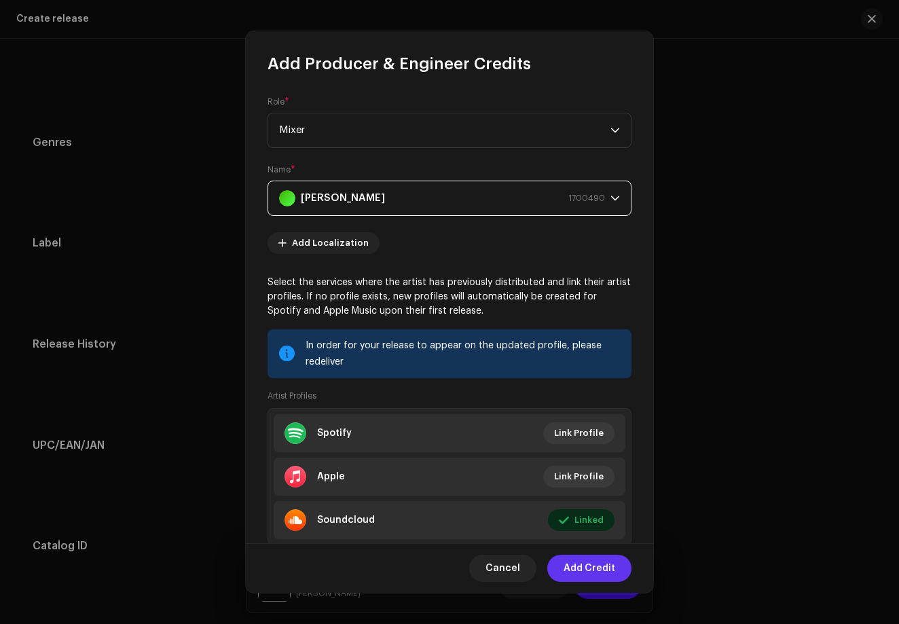
click at [584, 554] on span "Add Credit" at bounding box center [589, 567] width 52 height 27
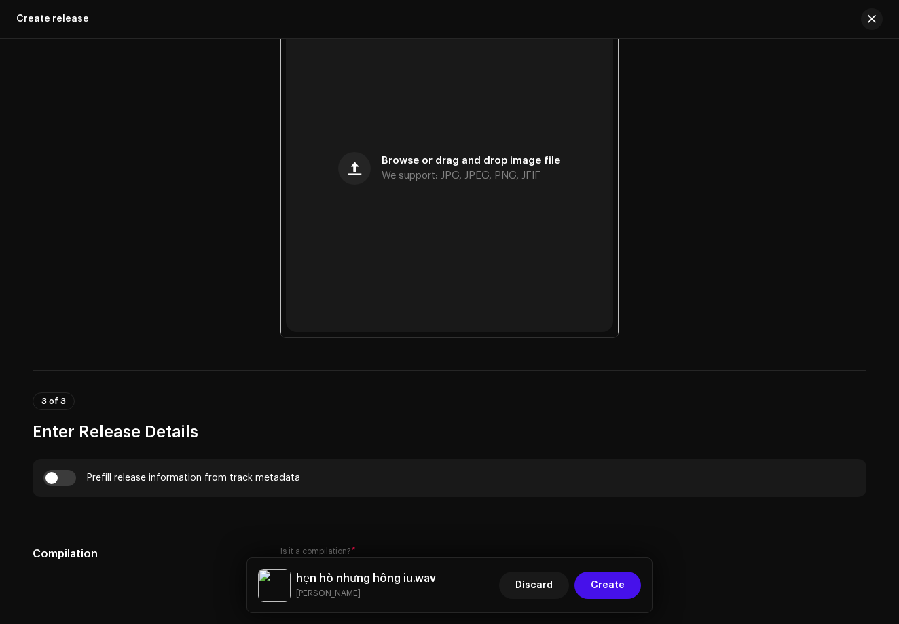
scroll to position [622, 0]
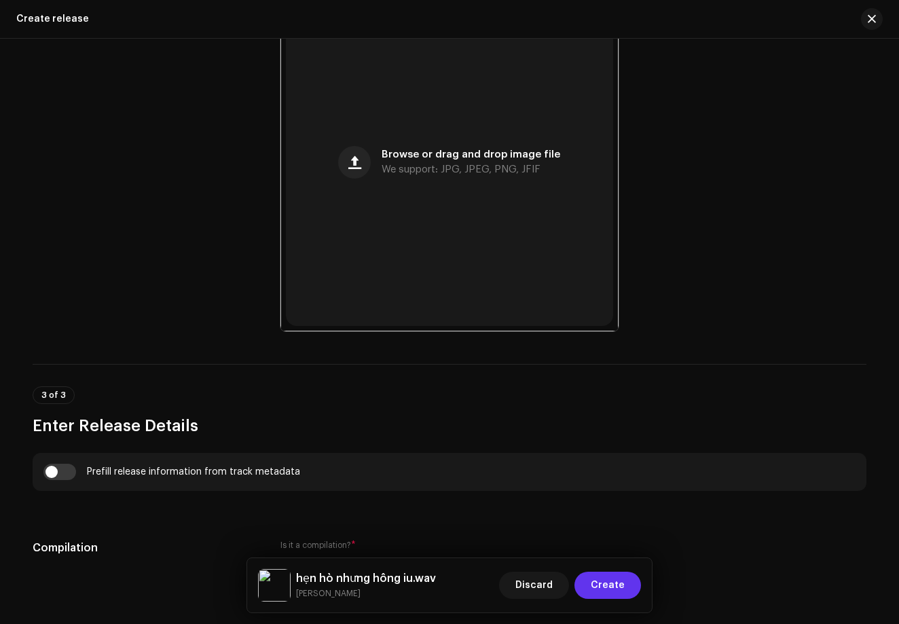
click at [625, 595] on button "Create" at bounding box center [607, 584] width 67 height 27
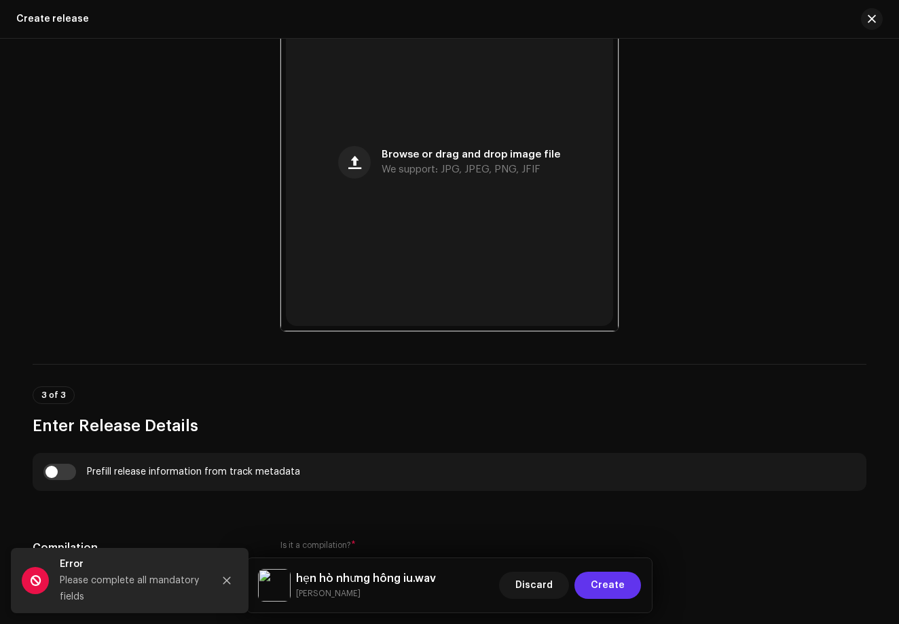
click at [625, 595] on button "Create" at bounding box center [607, 584] width 67 height 27
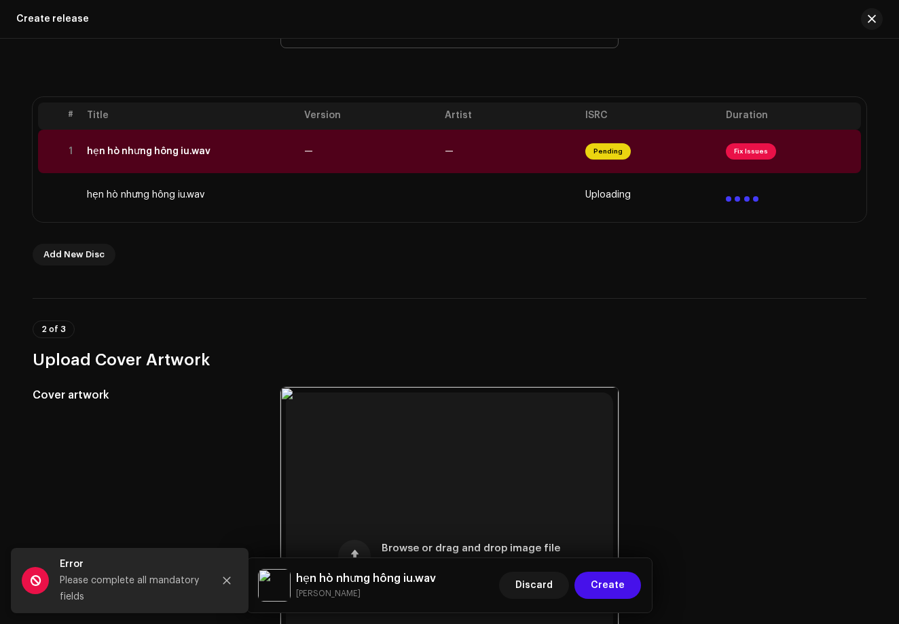
scroll to position [221, 0]
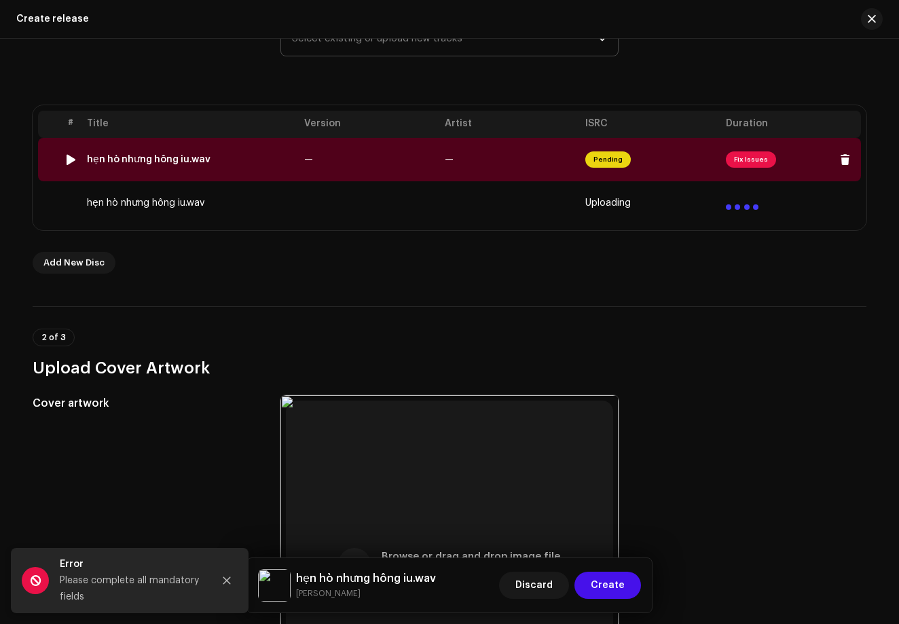
click at [611, 151] on span "Pending" at bounding box center [607, 159] width 45 height 16
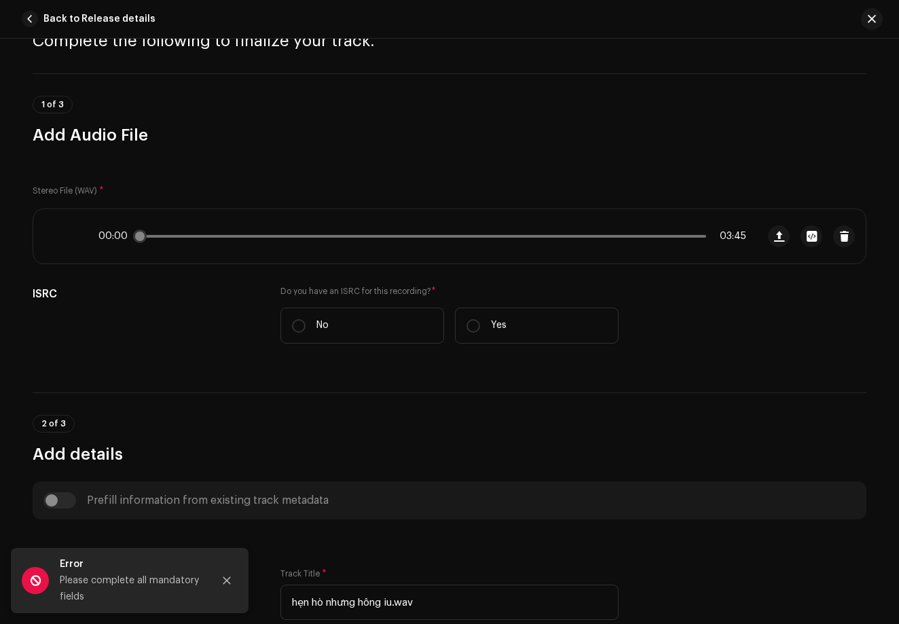
scroll to position [71, 0]
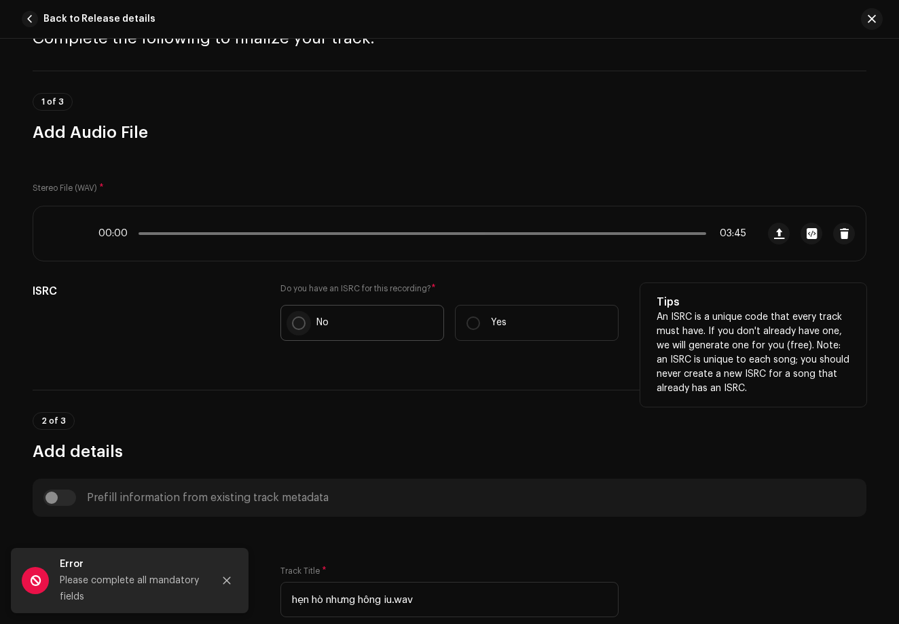
click at [296, 319] on input "No" at bounding box center [299, 323] width 14 height 14
radio input "true"
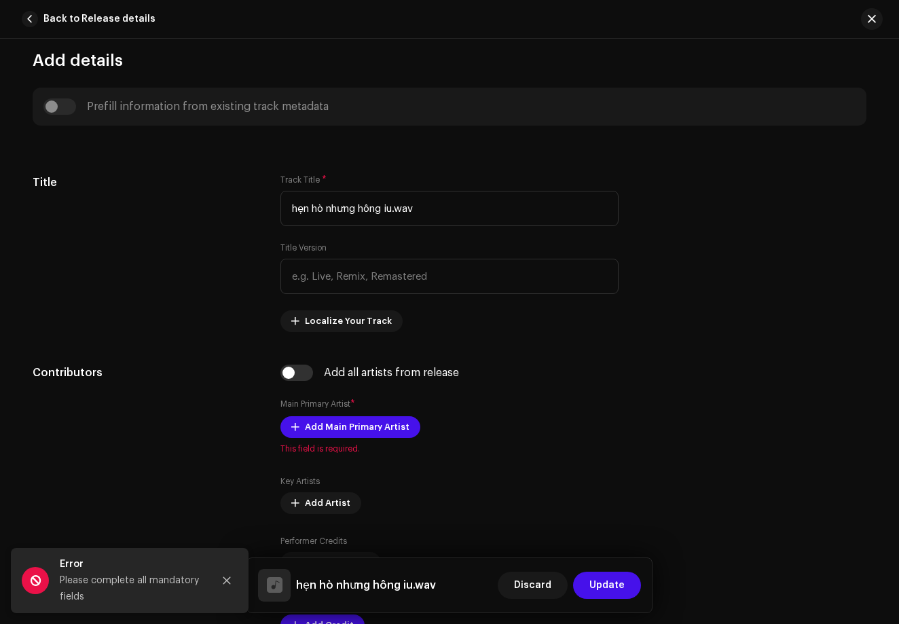
scroll to position [500, 0]
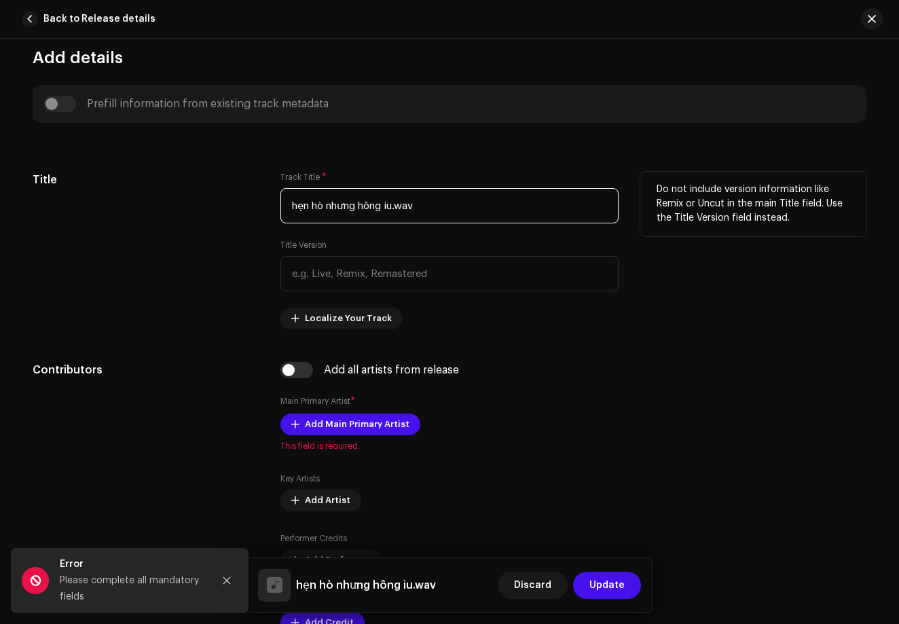
click at [438, 213] on input "hẹn hò nhưng hông iu.wav" at bounding box center [449, 205] width 338 height 35
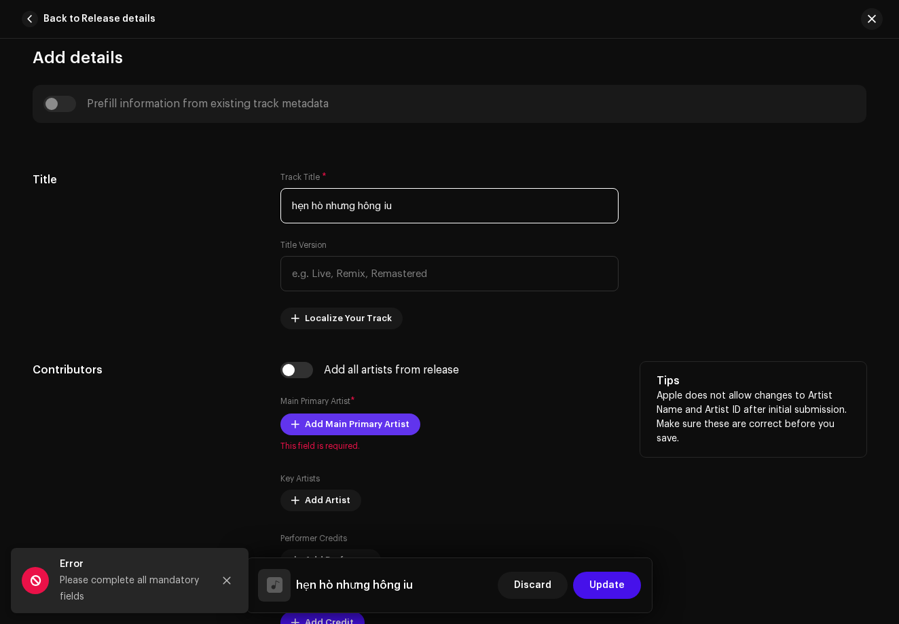
type input "hẹn hò nhưng hông iu"
click at [343, 421] on span "Add Main Primary Artist" at bounding box center [357, 424] width 105 height 27
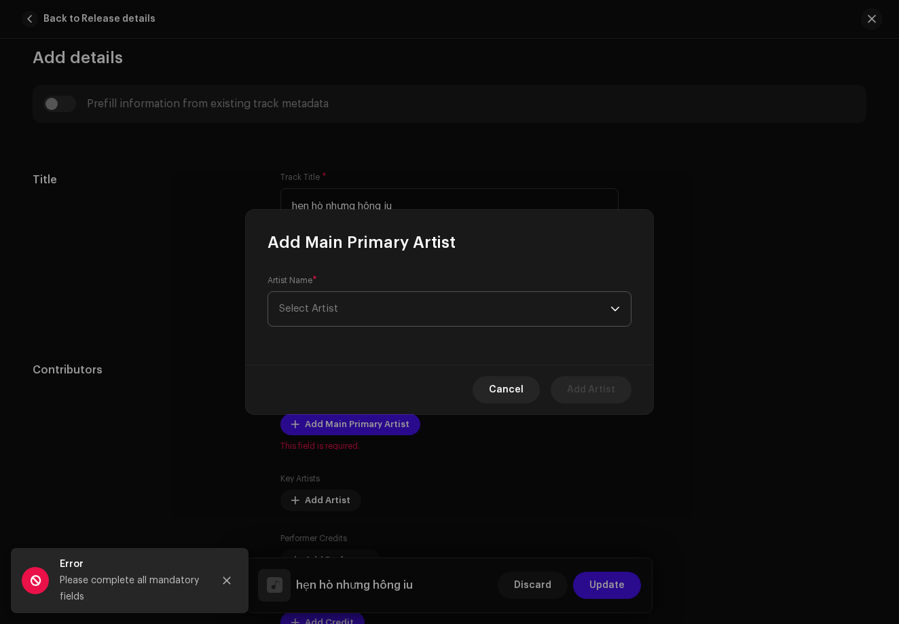
click at [331, 314] on span "Select Artist" at bounding box center [444, 309] width 331 height 34
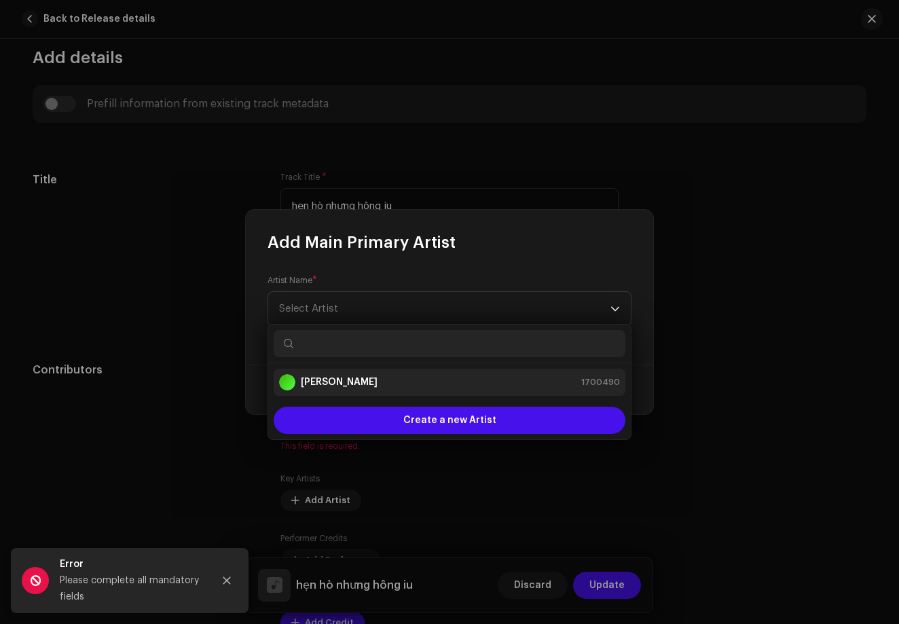
click at [344, 383] on strong "[PERSON_NAME]" at bounding box center [339, 382] width 77 height 14
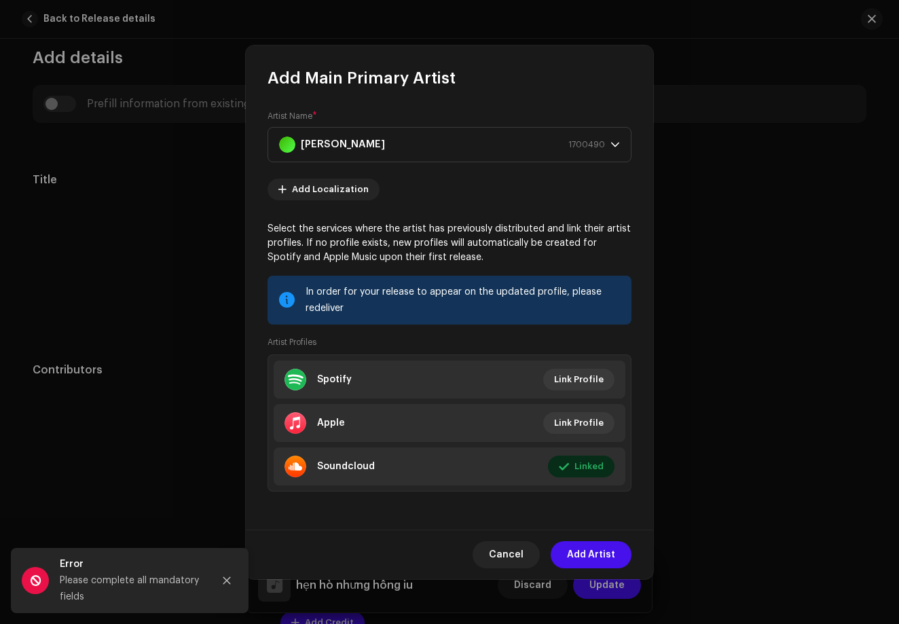
click at [595, 539] on div "Cancel Add Artist" at bounding box center [449, 554] width 407 height 50
click at [595, 569] on div "Cancel Add Artist" at bounding box center [449, 554] width 407 height 50
click at [586, 547] on span "Add Artist" at bounding box center [591, 554] width 48 height 27
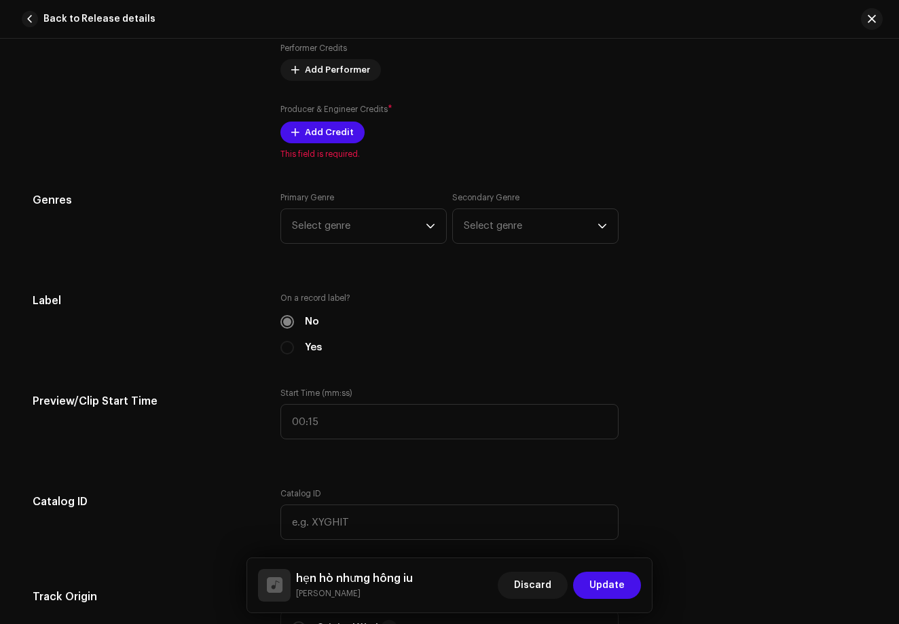
scroll to position [1018, 0]
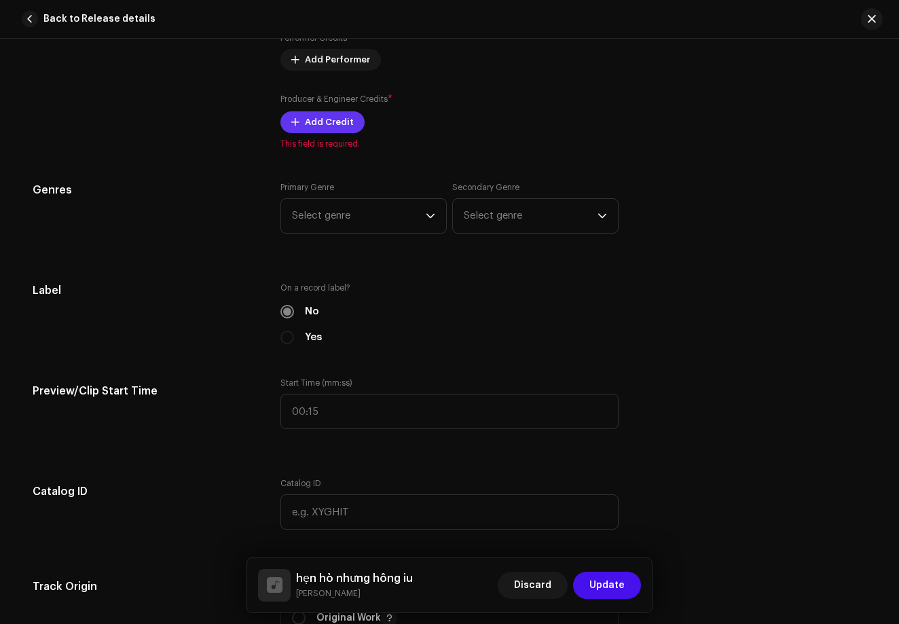
click at [293, 127] on span at bounding box center [295, 122] width 8 height 11
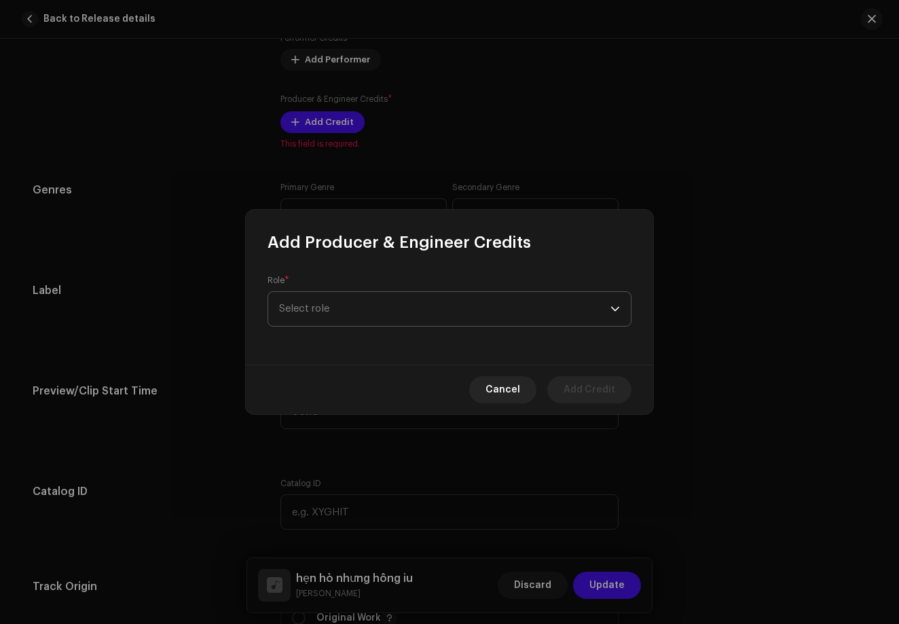
click at [365, 293] on span "Select role" at bounding box center [444, 309] width 331 height 34
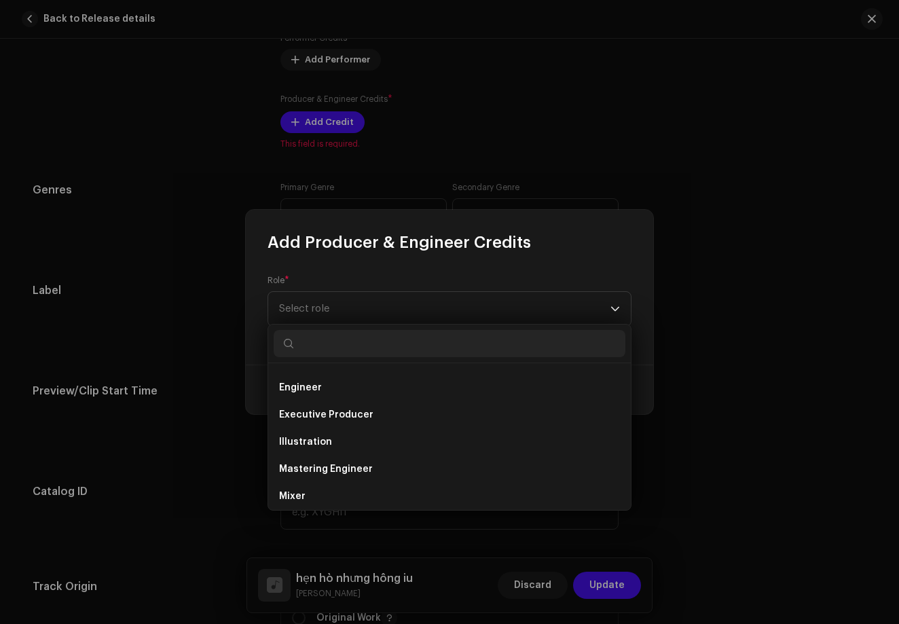
scroll to position [328, 0]
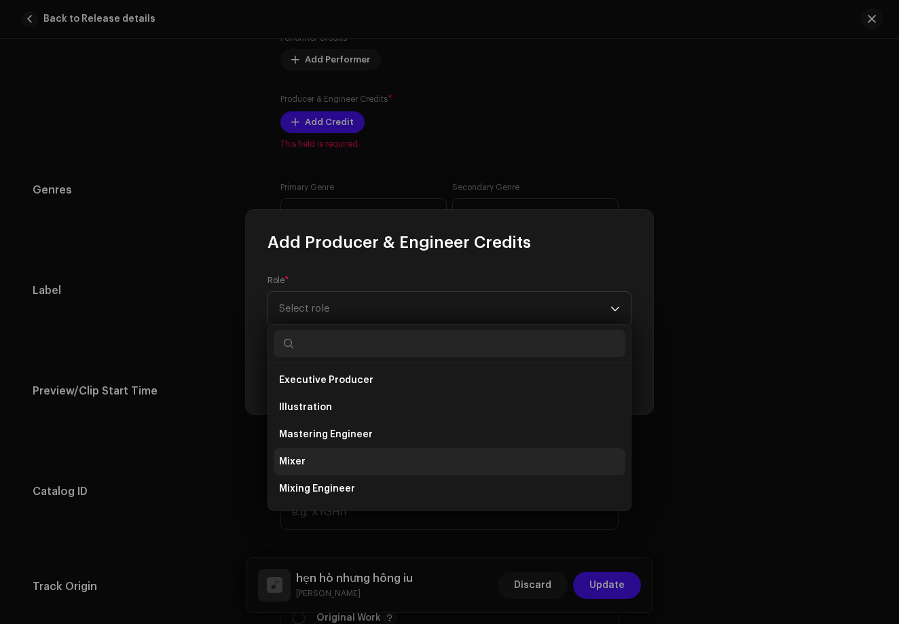
click at [389, 463] on li "Mixer" at bounding box center [450, 461] width 352 height 27
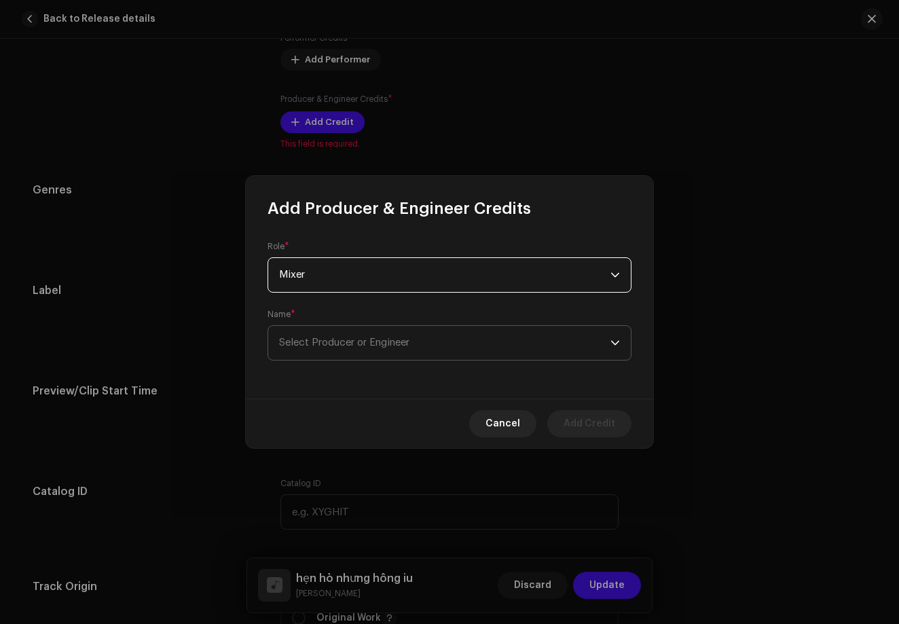
click at [562, 341] on span "Select Producer or Engineer" at bounding box center [444, 343] width 331 height 34
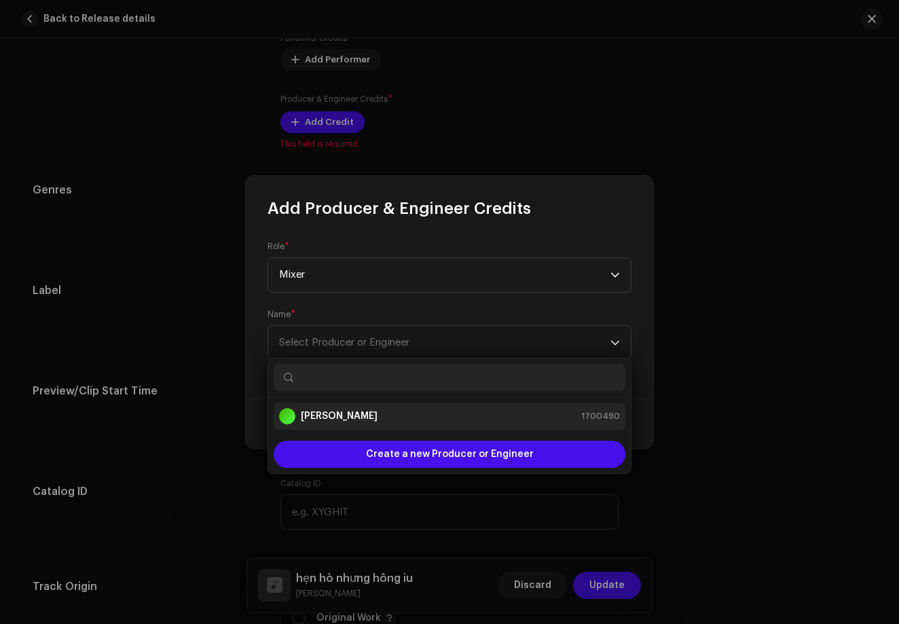
click at [463, 424] on div "[PERSON_NAME] 1700490" at bounding box center [449, 416] width 341 height 16
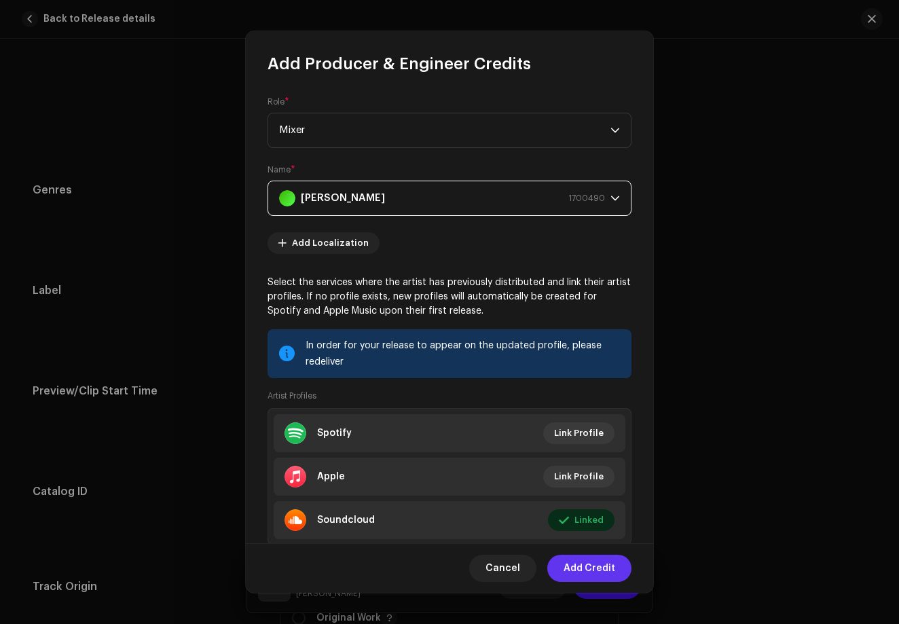
click at [577, 568] on span "Add Credit" at bounding box center [589, 567] width 52 height 27
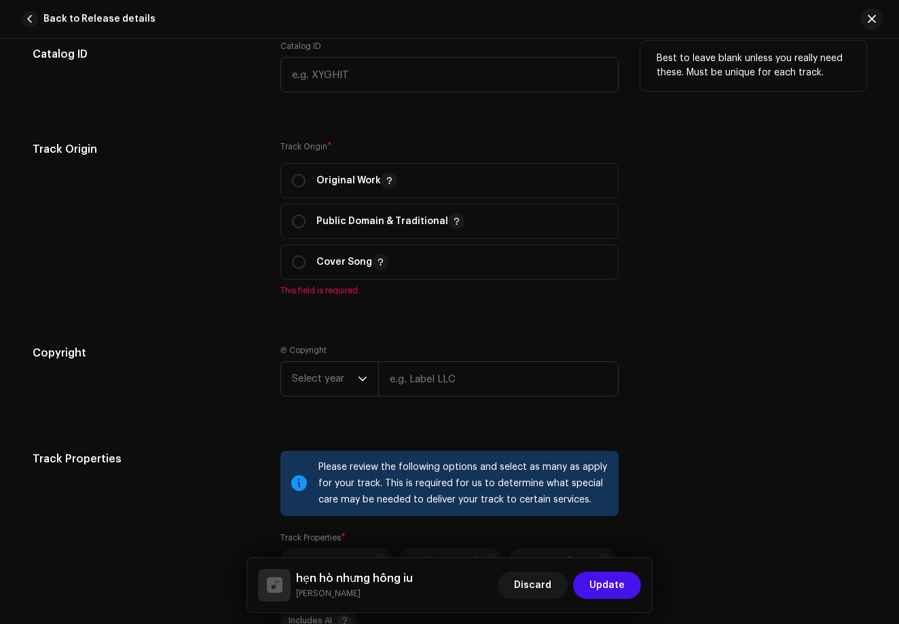
scroll to position [1467, 0]
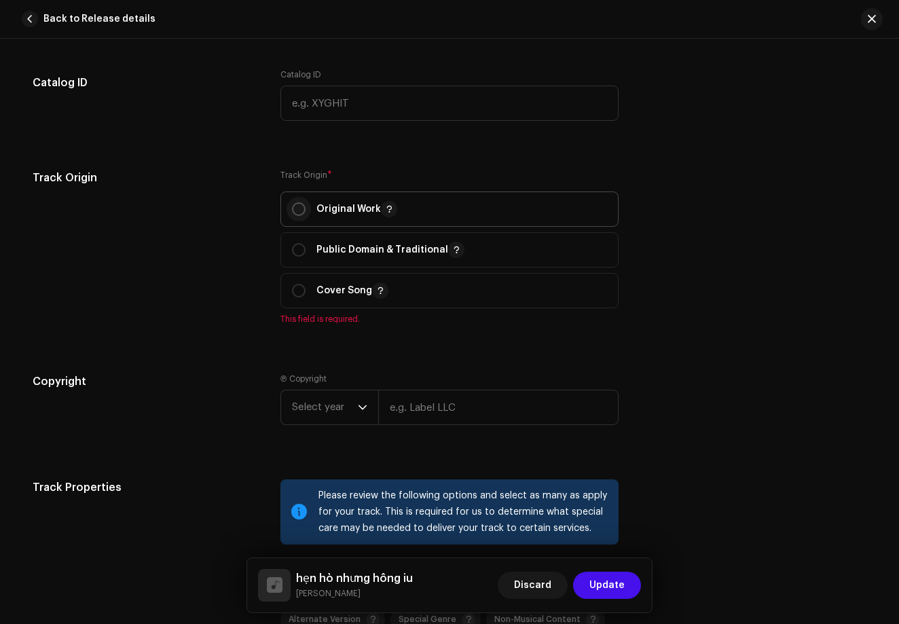
click at [297, 208] on input "radio" at bounding box center [299, 209] width 14 height 14
radio input "true"
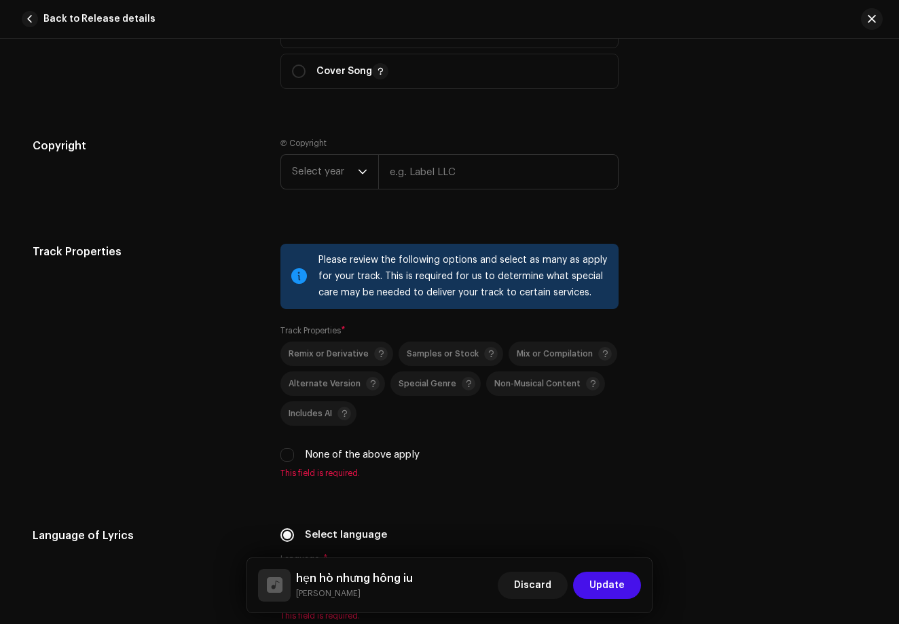
scroll to position [1691, 0]
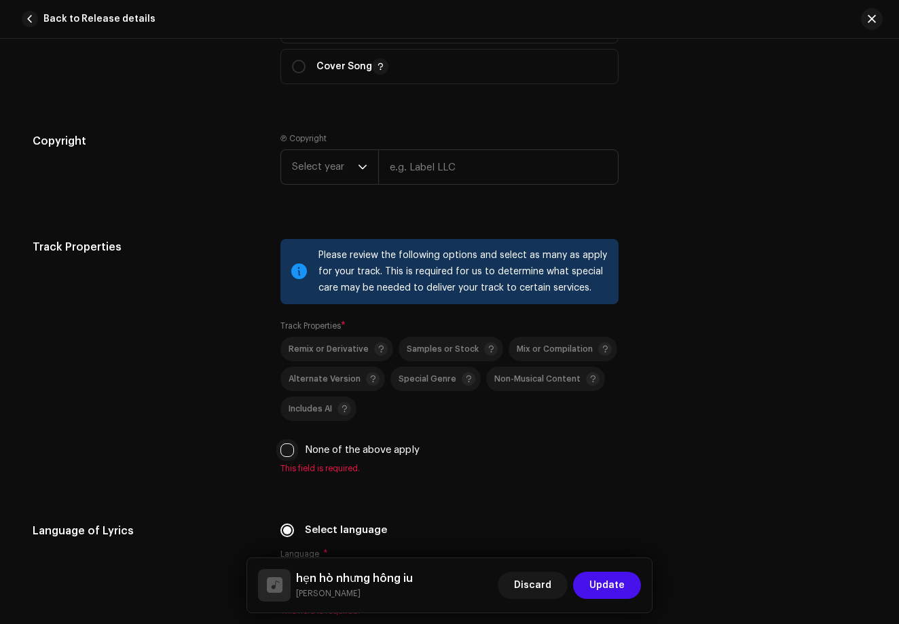
click at [290, 443] on input "None of the above apply" at bounding box center [287, 450] width 14 height 14
checkbox input "true"
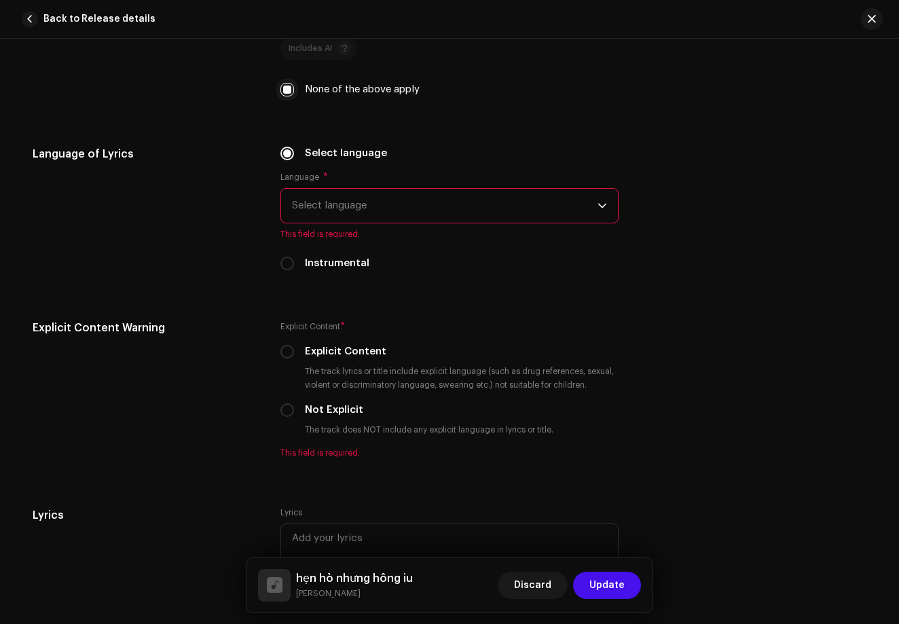
scroll to position [2055, 0]
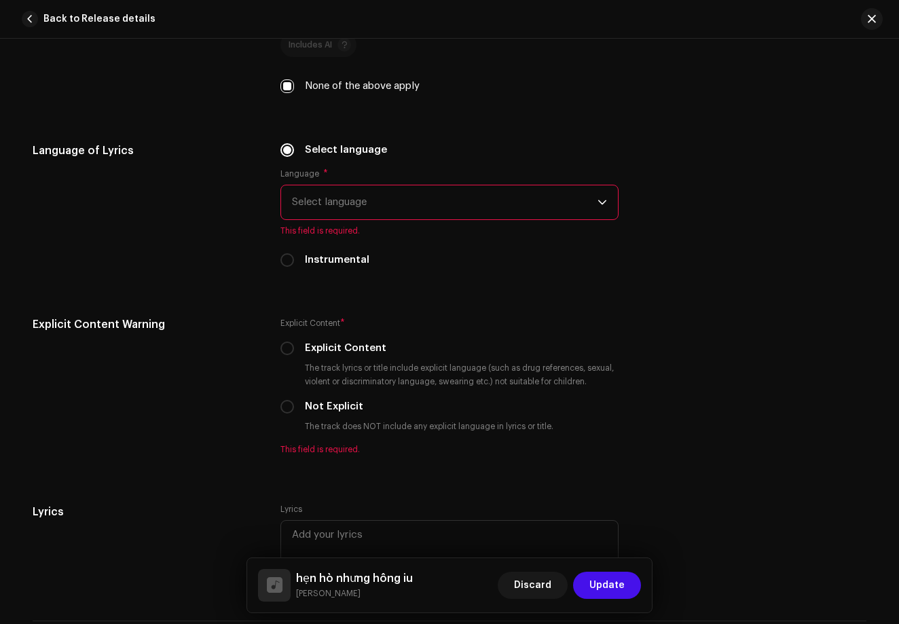
click at [292, 258] on div "Instrumental" at bounding box center [449, 259] width 338 height 15
click at [280, 257] on input "Instrumental" at bounding box center [287, 260] width 14 height 14
radio input "true"
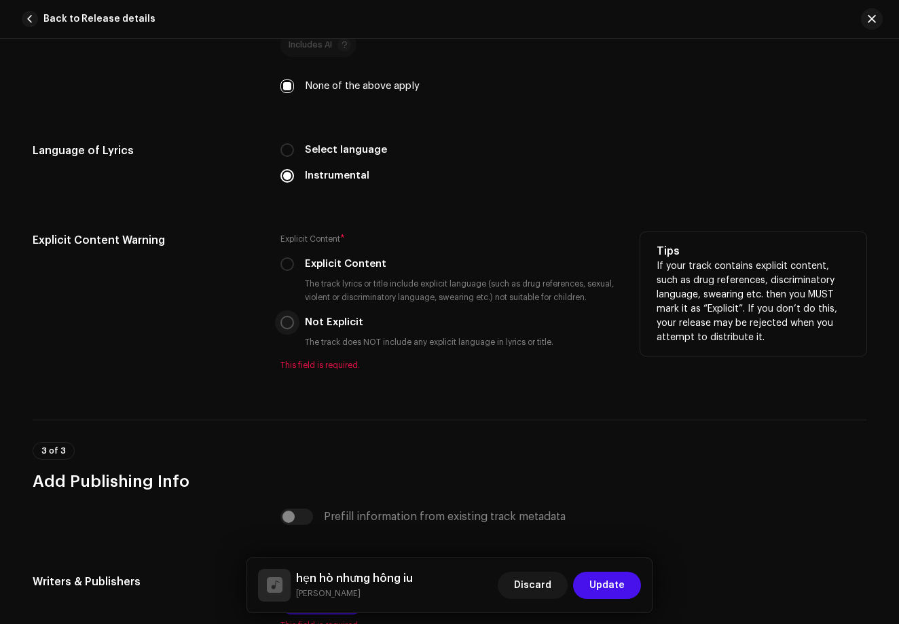
click at [280, 324] on input "Not Explicit" at bounding box center [287, 323] width 14 height 14
radio input "true"
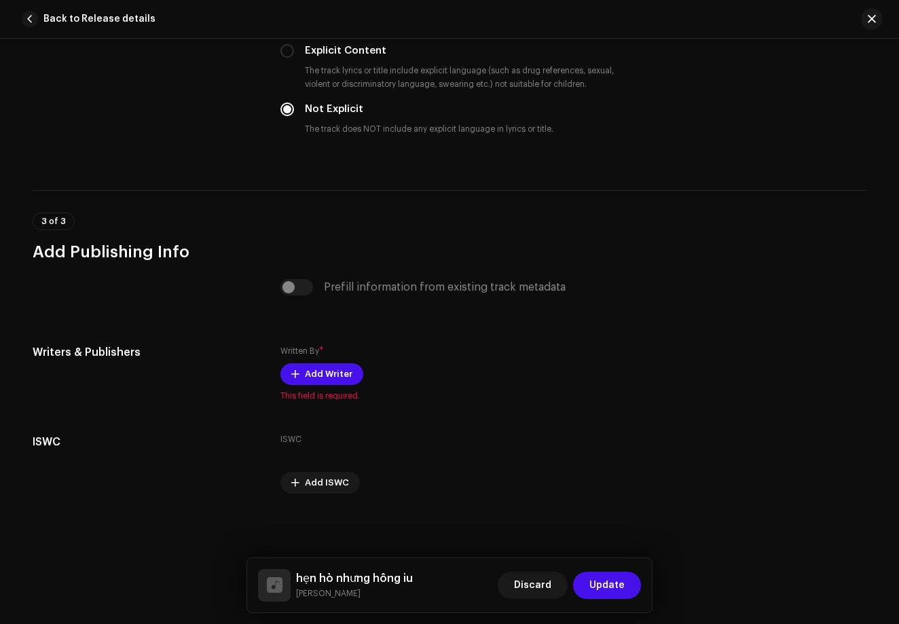
scroll to position [2268, 0]
click at [318, 375] on span "Add Writer" at bounding box center [329, 373] width 48 height 27
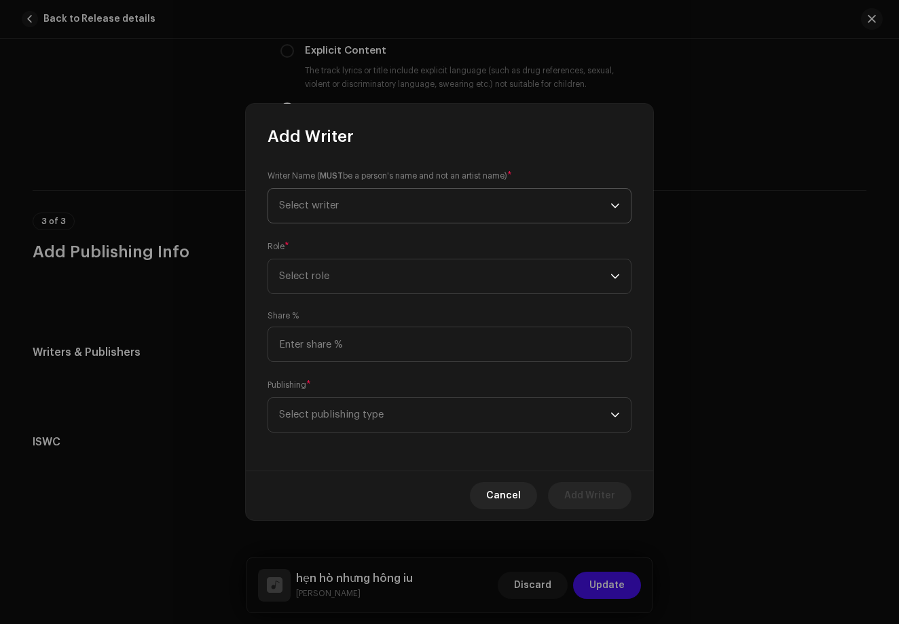
click at [453, 200] on span "Select writer" at bounding box center [444, 206] width 331 height 34
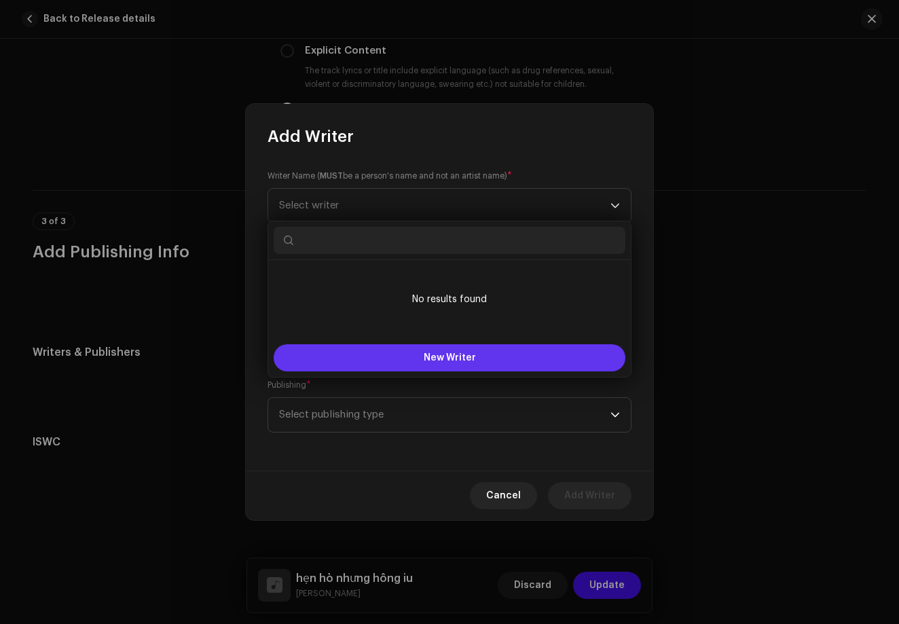
click at [449, 356] on span "New Writer" at bounding box center [450, 358] width 52 height 10
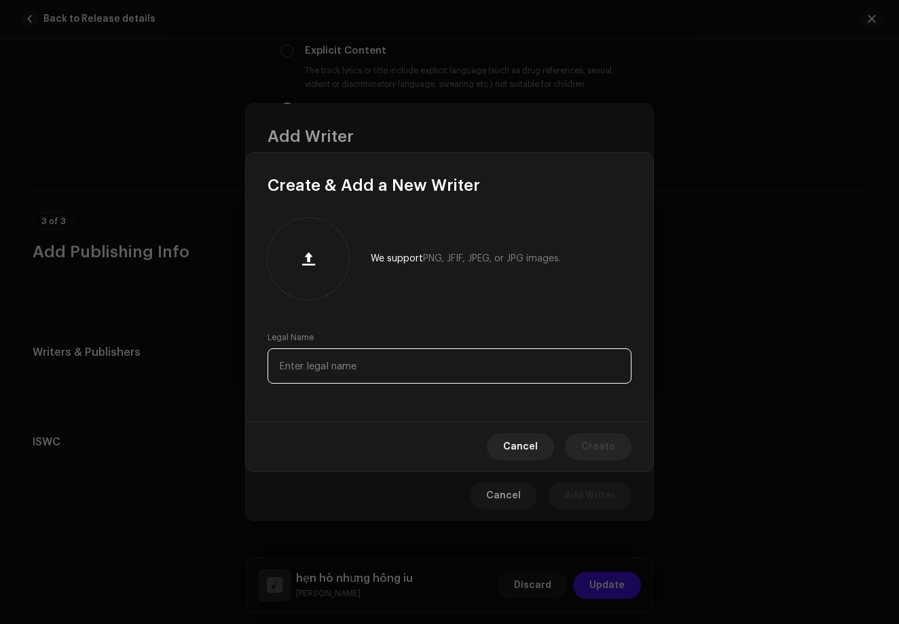
click at [366, 367] on input "text" at bounding box center [449, 365] width 364 height 35
type input "[PERSON_NAME]"
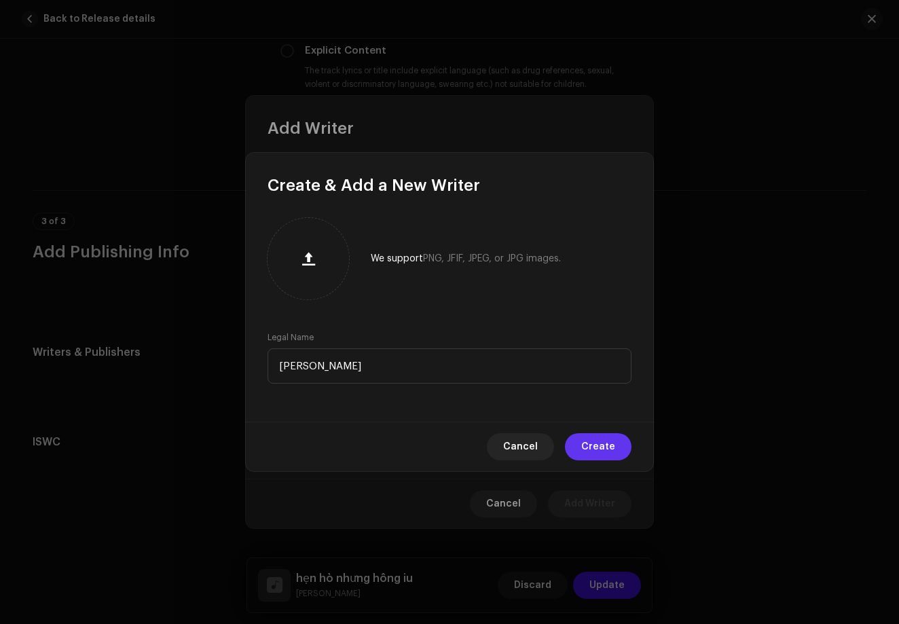
click at [606, 449] on span "Create" at bounding box center [598, 446] width 34 height 27
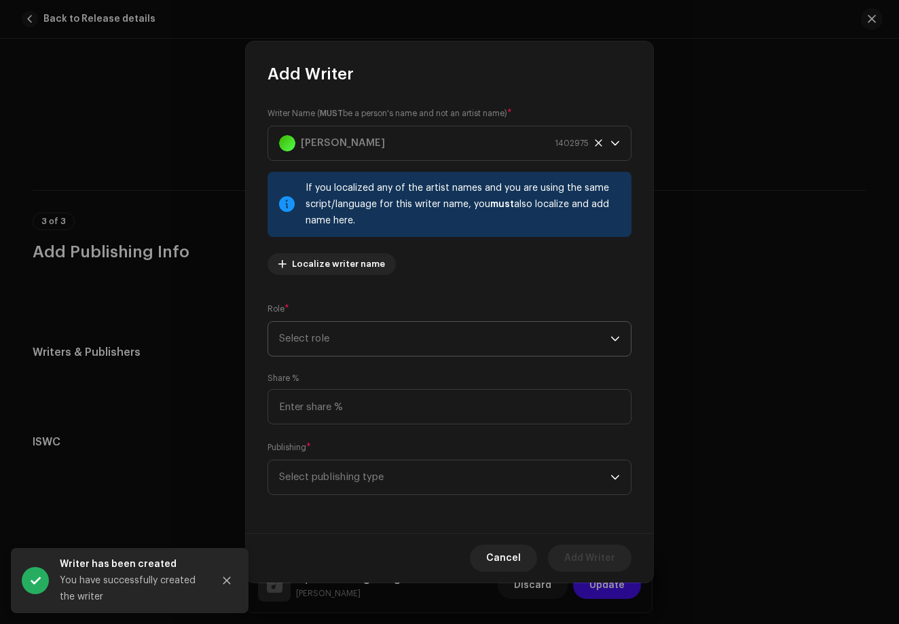
click at [400, 337] on span "Select role" at bounding box center [444, 339] width 331 height 34
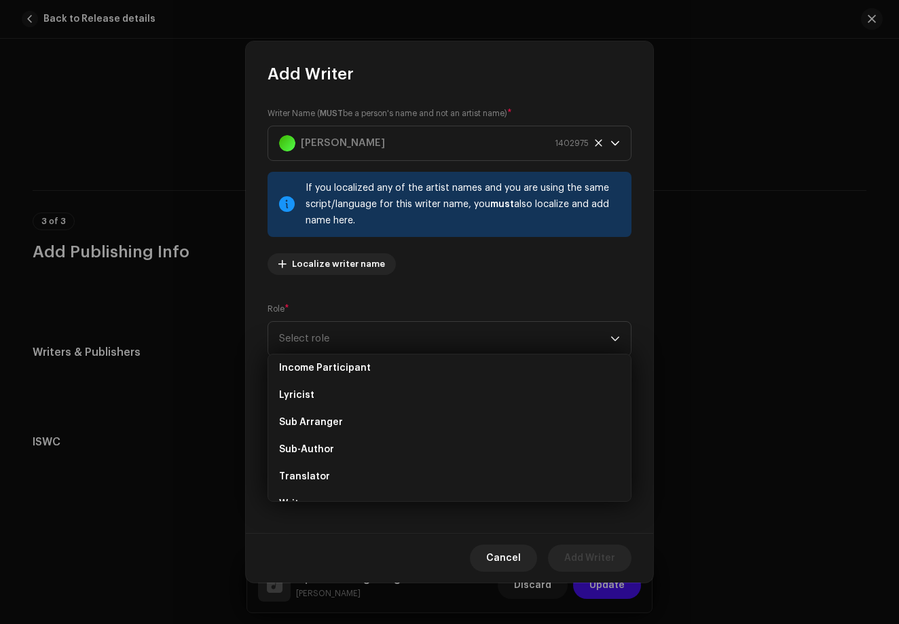
click at [468, 281] on div "Writer Name ( MUST be a person's name and not an artist name) * [PERSON_NAME] 1…" at bounding box center [449, 196] width 364 height 179
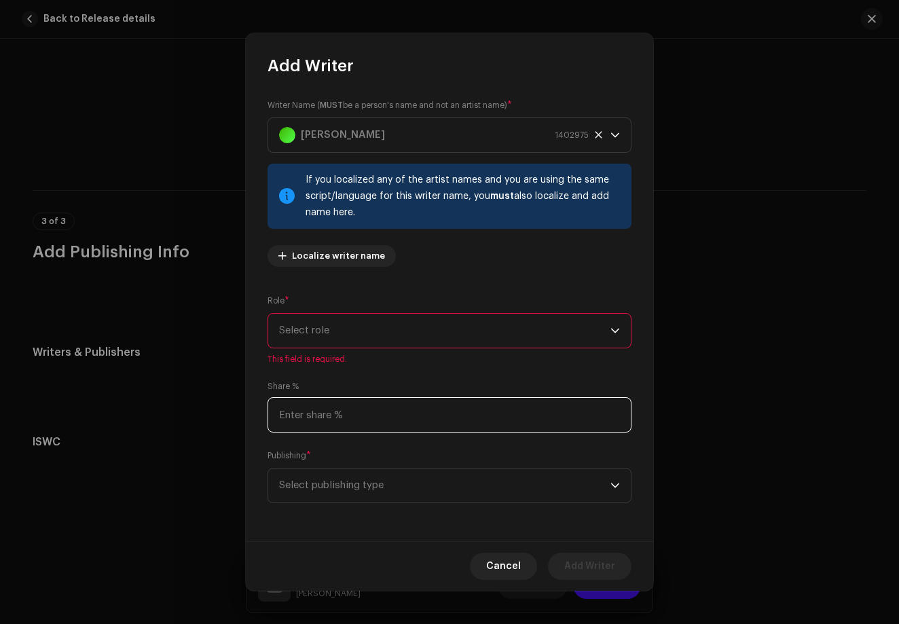
click at [417, 413] on input at bounding box center [449, 414] width 364 height 35
type input "100.00"
click at [383, 501] on span "Select publishing type" at bounding box center [444, 485] width 331 height 34
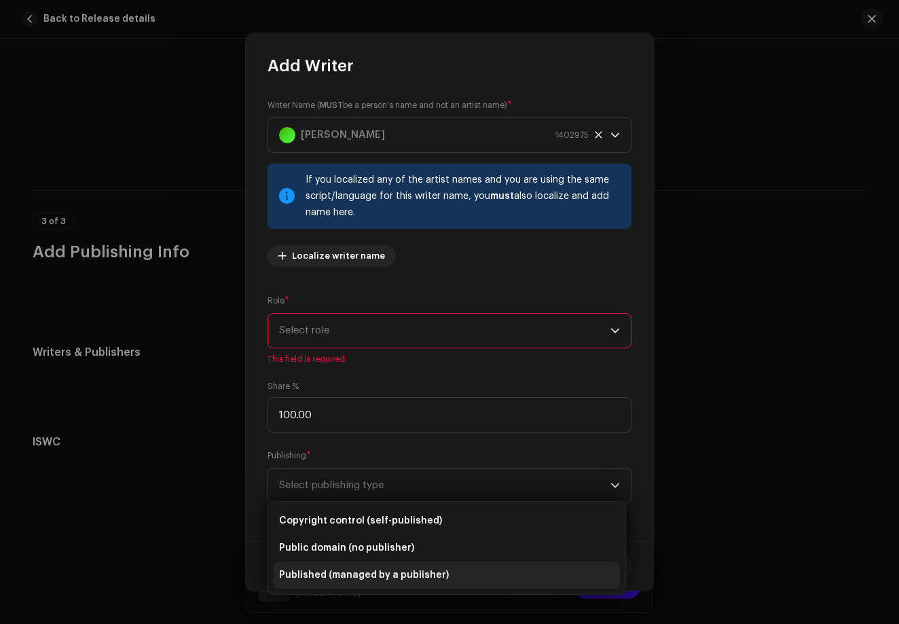
click at [371, 568] on span "Published (managed by a publisher)" at bounding box center [364, 575] width 170 height 14
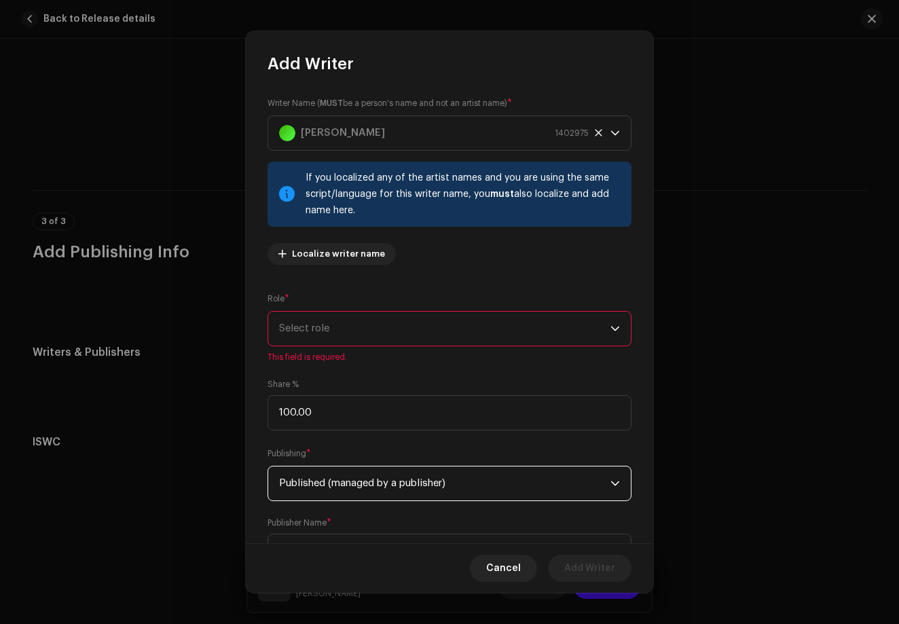
click at [395, 345] on span "Select role" at bounding box center [444, 329] width 331 height 34
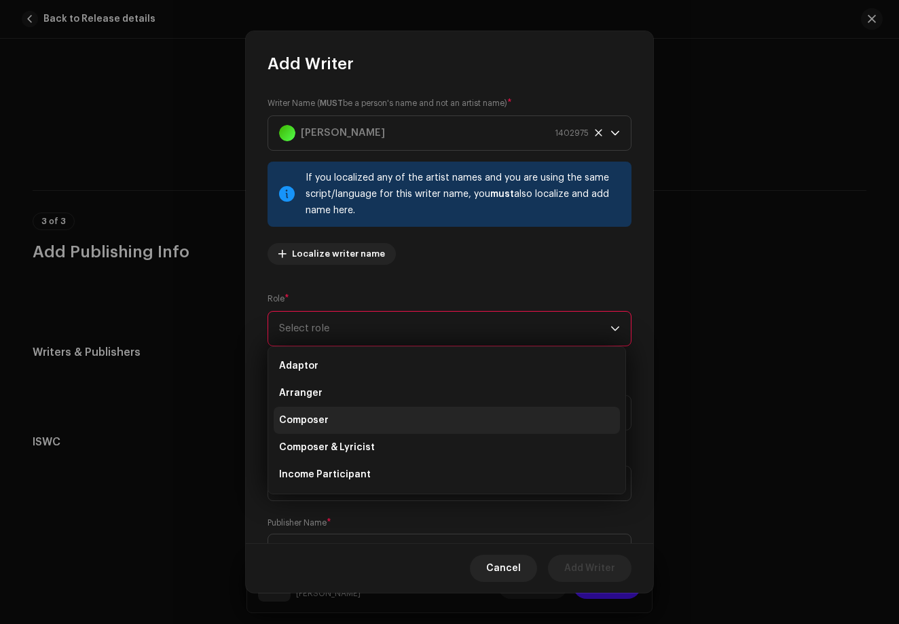
scroll to position [0, 0]
click at [355, 424] on li "Composer" at bounding box center [447, 420] width 346 height 27
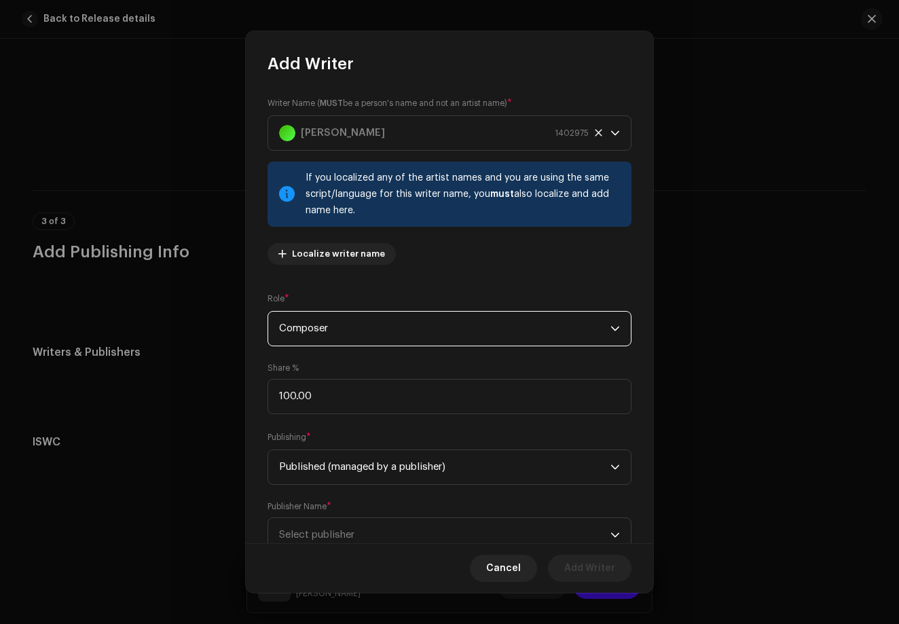
click at [397, 328] on span "Composer" at bounding box center [444, 329] width 331 height 34
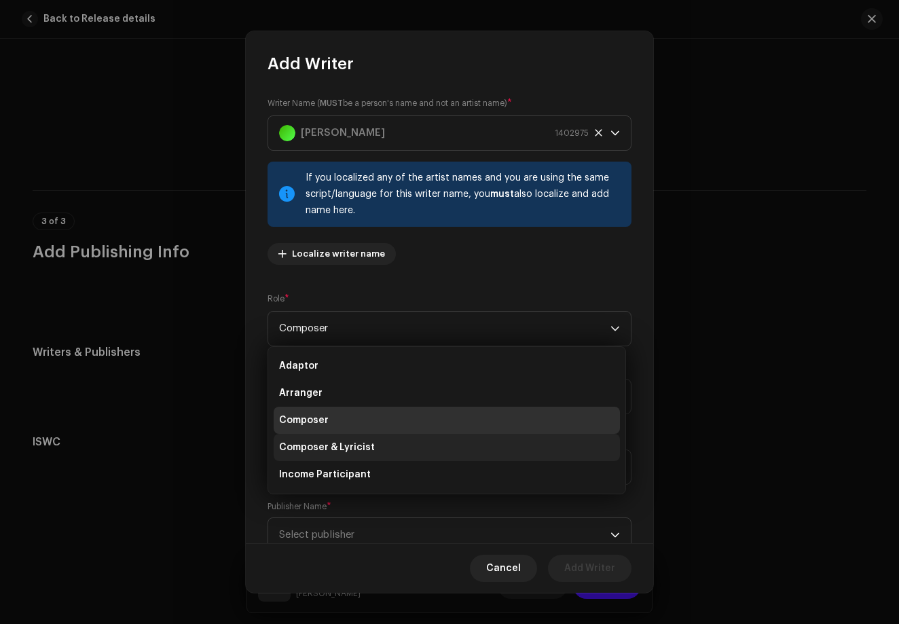
click at [373, 448] on li "Composer & Lyricist" at bounding box center [447, 447] width 346 height 27
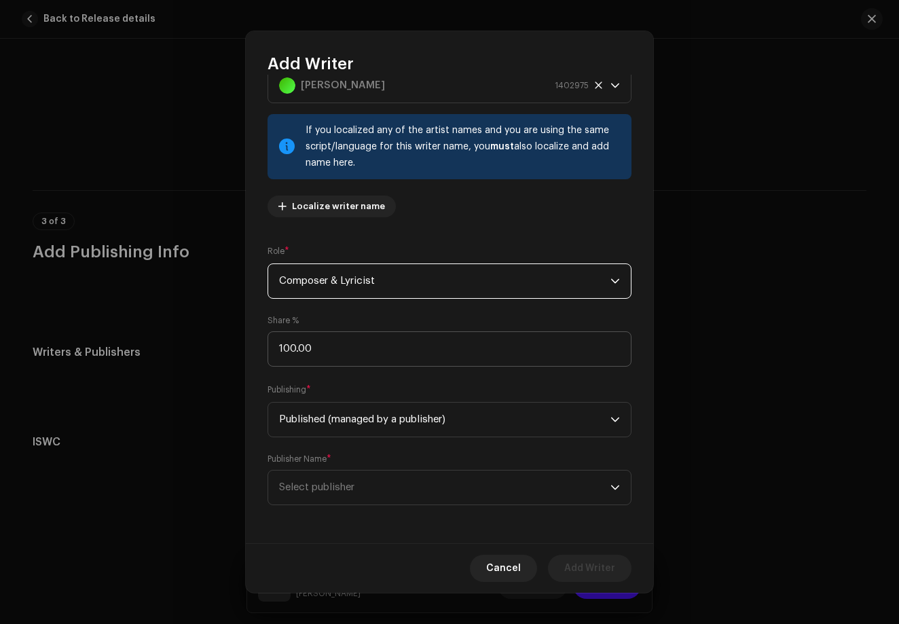
scroll to position [48, 0]
click at [402, 499] on span "Select publisher" at bounding box center [444, 487] width 331 height 34
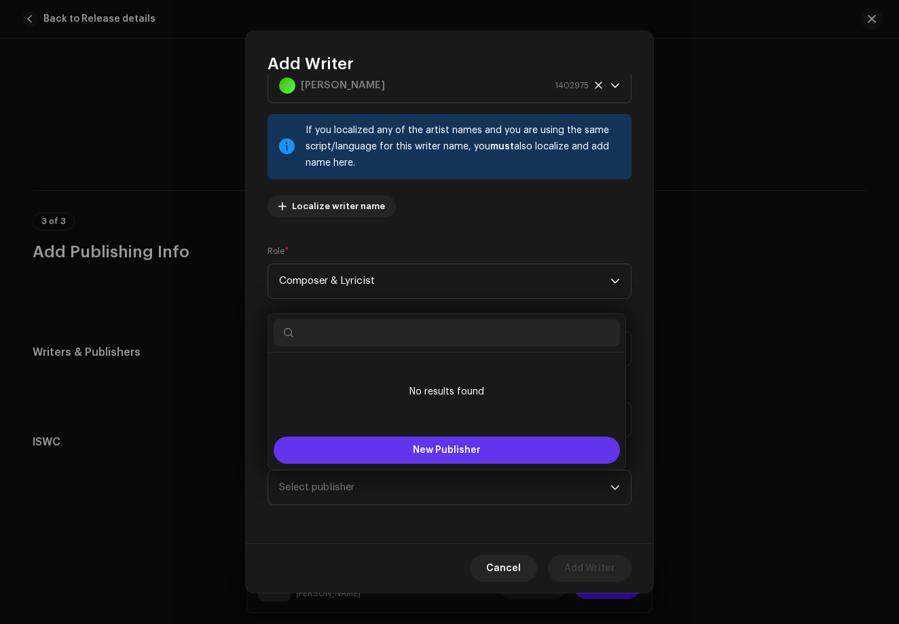
click at [430, 456] on button "New Publisher" at bounding box center [447, 449] width 346 height 27
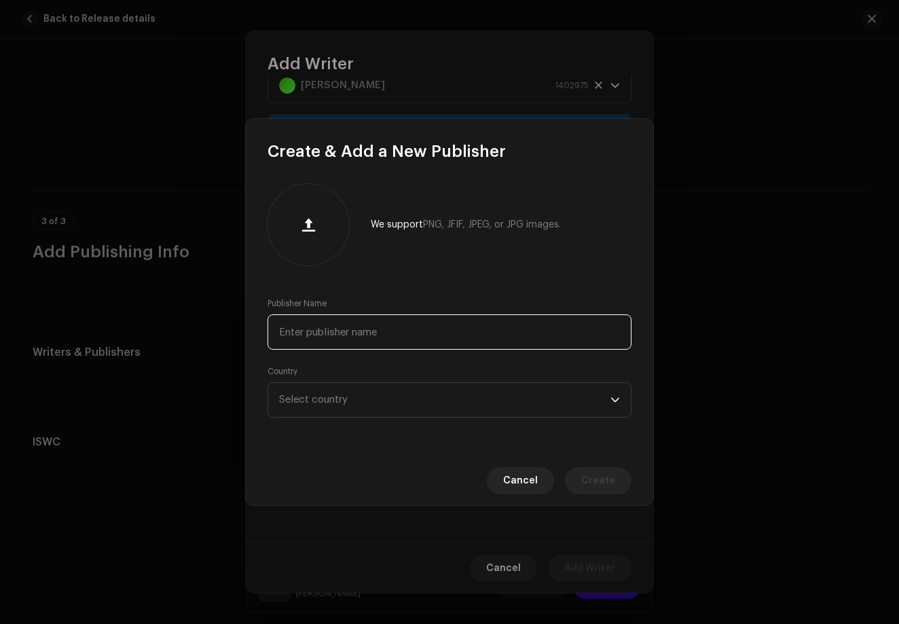
click at [394, 344] on input "text" at bounding box center [449, 331] width 364 height 35
type input "[PERSON_NAME]"
click at [552, 400] on span "Select country" at bounding box center [444, 400] width 331 height 34
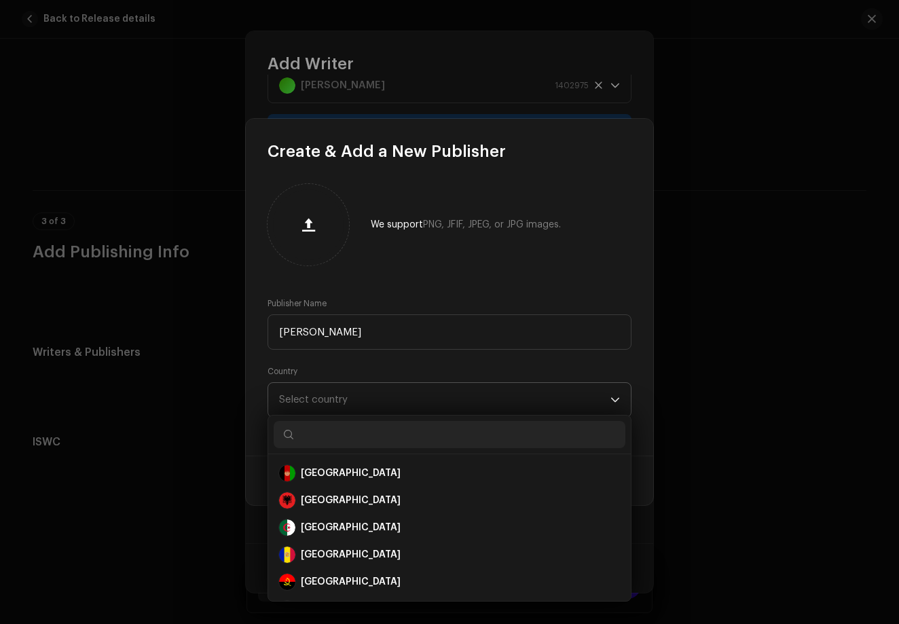
click at [552, 400] on span "Select country" at bounding box center [444, 400] width 331 height 34
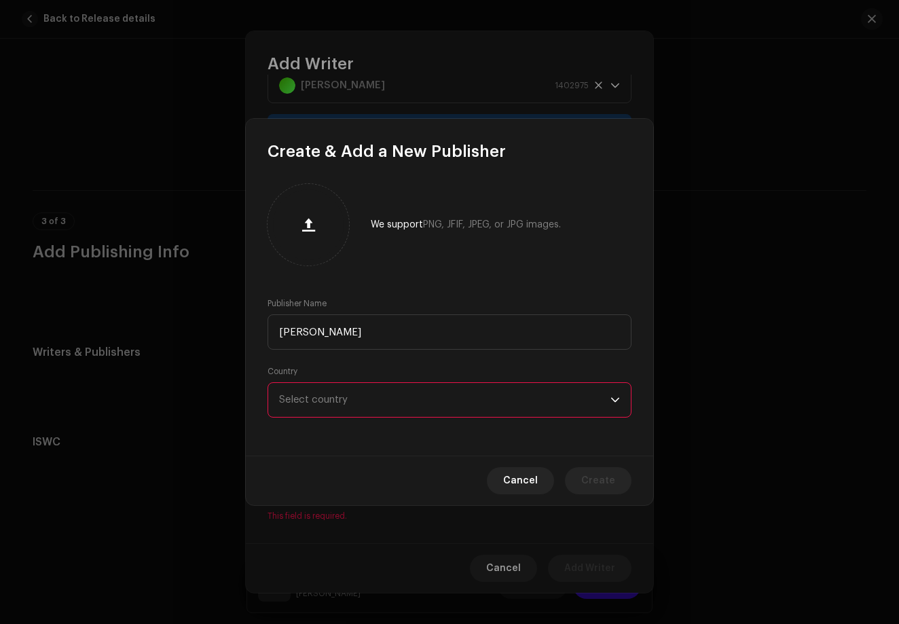
click at [552, 400] on span "Select country" at bounding box center [444, 400] width 331 height 34
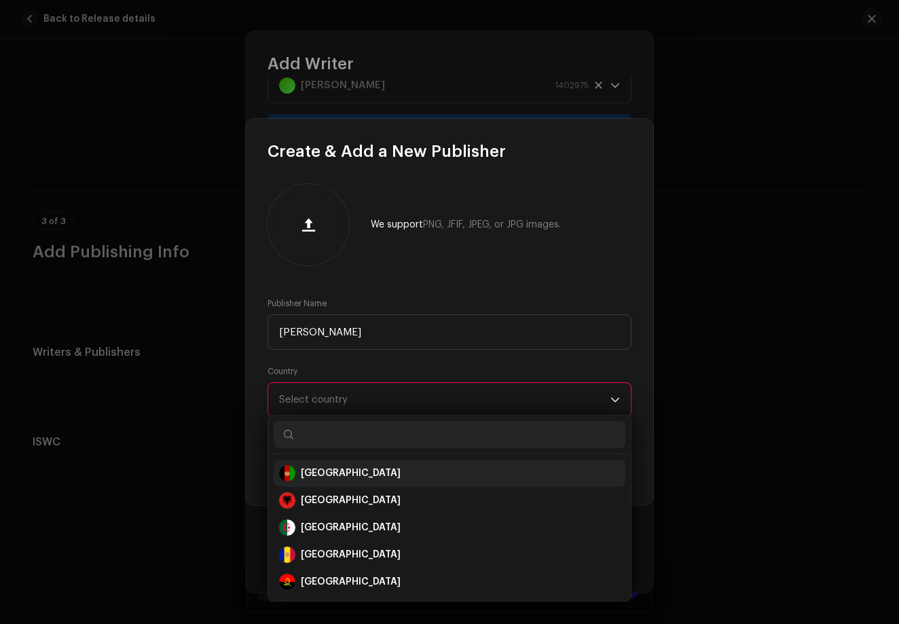
click at [412, 481] on li "[GEOGRAPHIC_DATA]" at bounding box center [450, 472] width 352 height 27
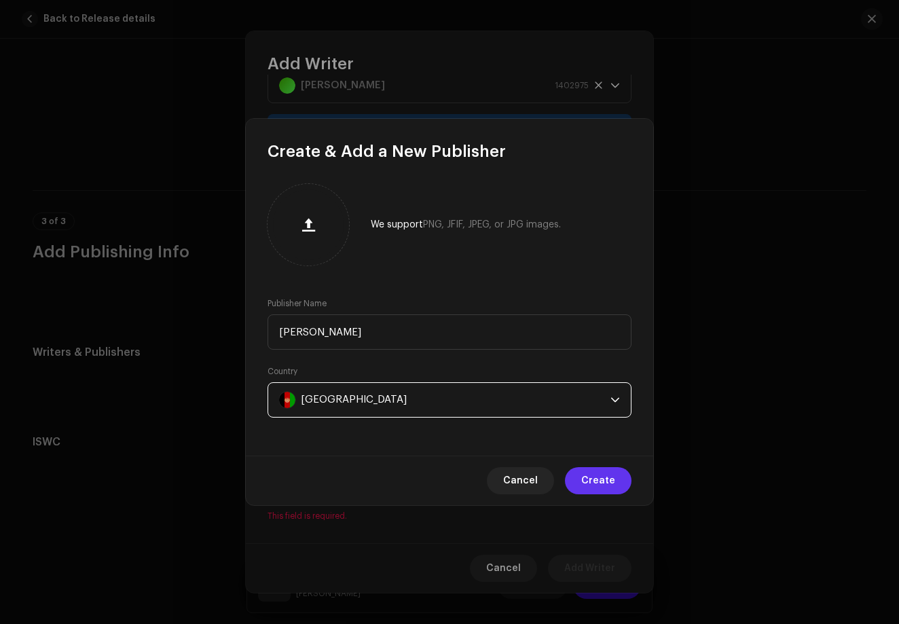
click at [582, 481] on button "Create" at bounding box center [598, 480] width 67 height 27
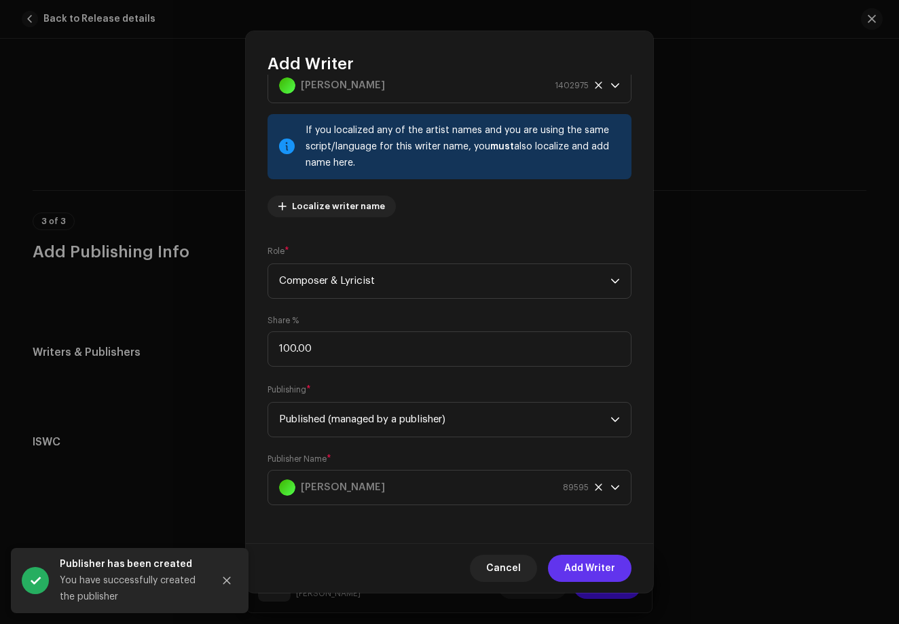
click at [593, 569] on span "Add Writer" at bounding box center [589, 567] width 51 height 27
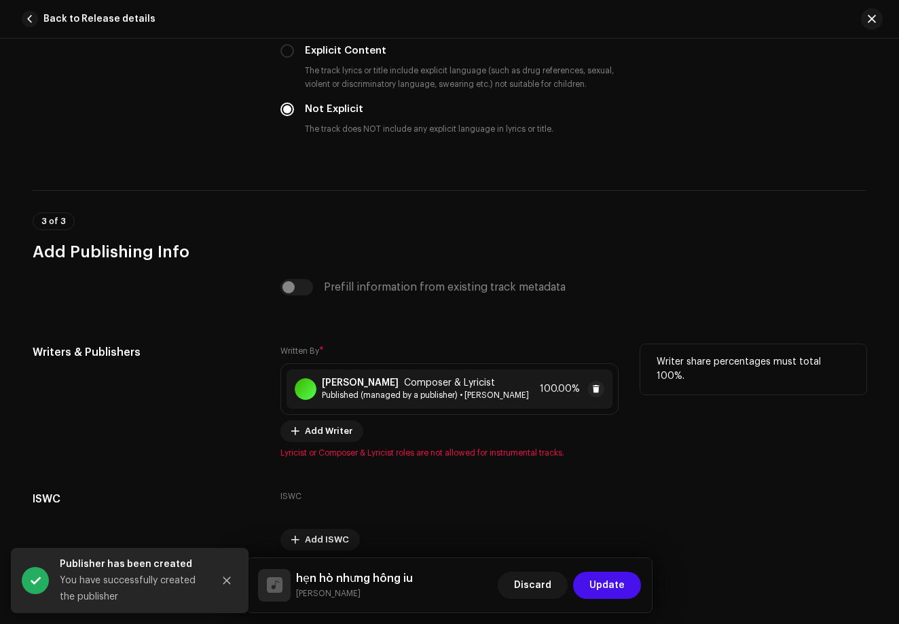
click at [400, 395] on span "Published (managed by a publisher) • [PERSON_NAME]" at bounding box center [425, 395] width 207 height 11
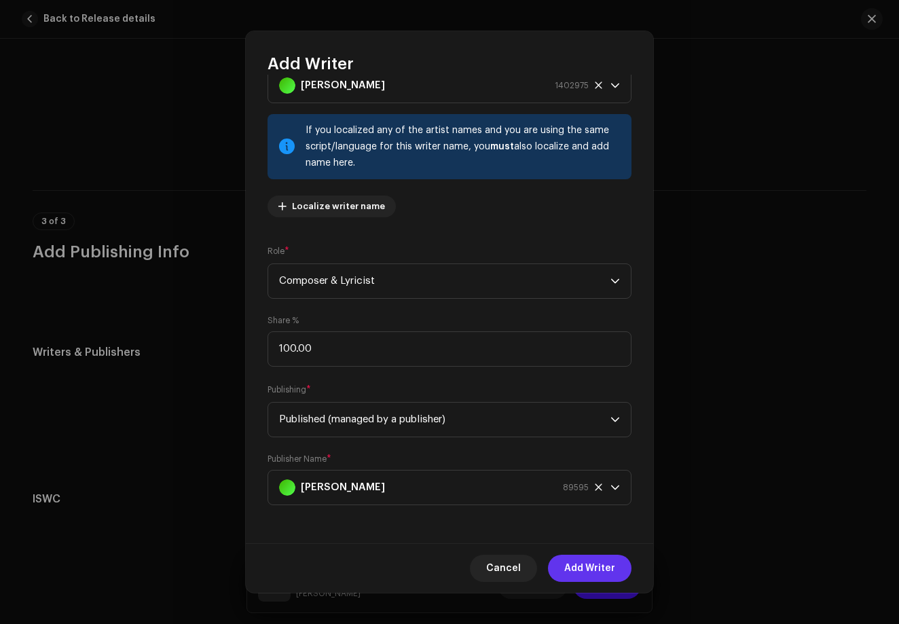
click at [589, 577] on span "Add Writer" at bounding box center [589, 567] width 51 height 27
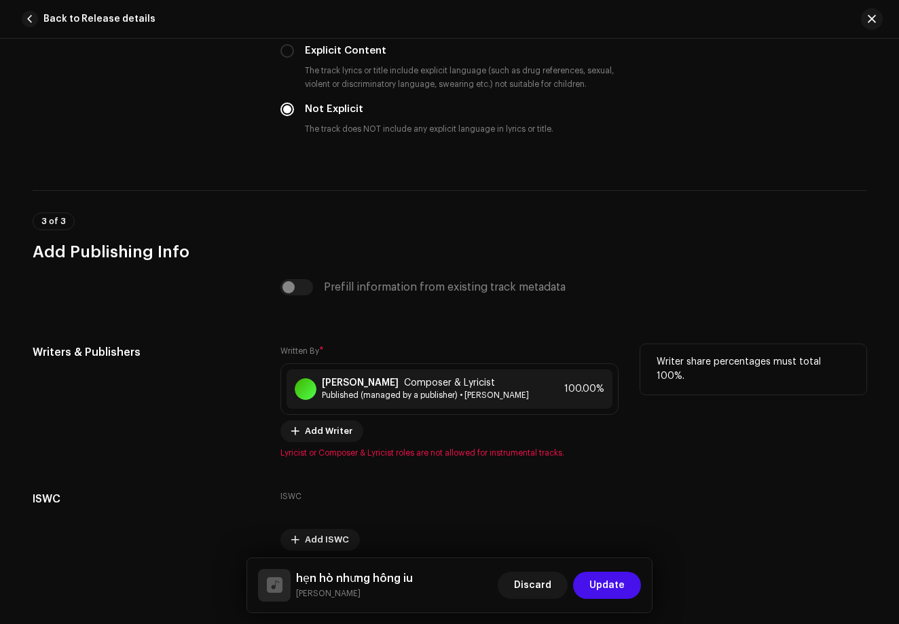
click at [493, 458] on span "Lyricist or Composer & Lyricist roles are not allowed for instrumental tracks." at bounding box center [449, 452] width 338 height 11
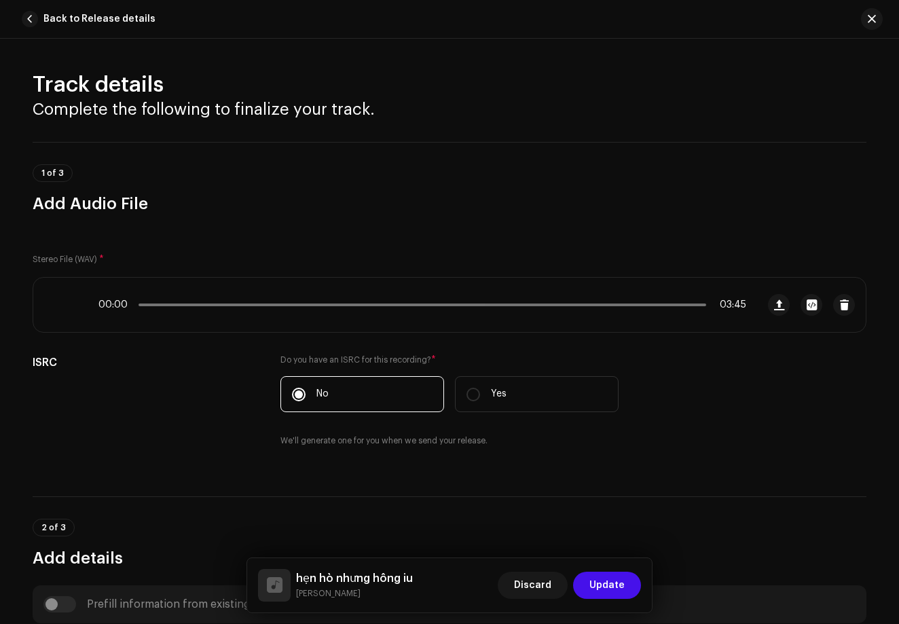
scroll to position [0, 0]
click at [605, 586] on span "Update" at bounding box center [606, 584] width 35 height 27
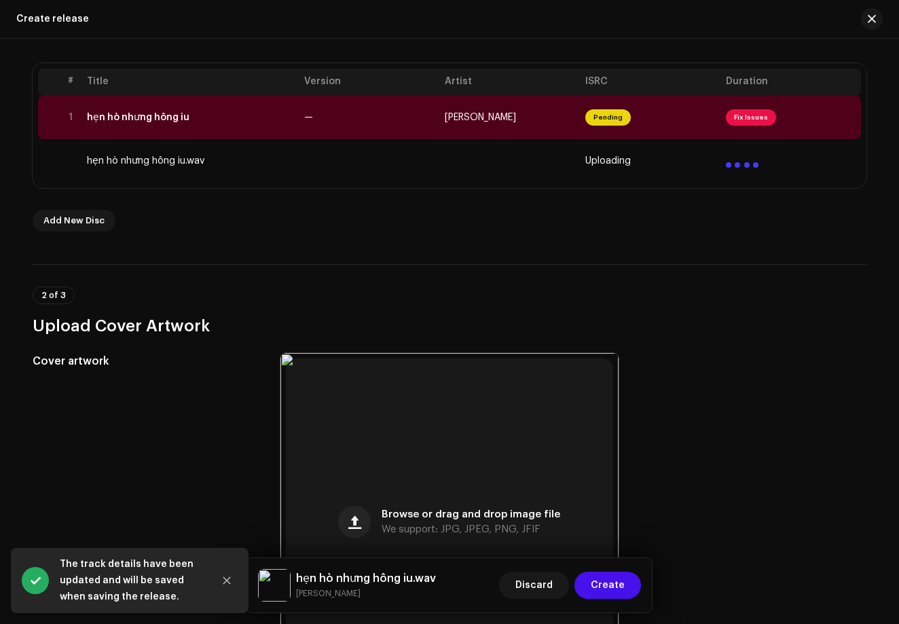
scroll to position [271, 0]
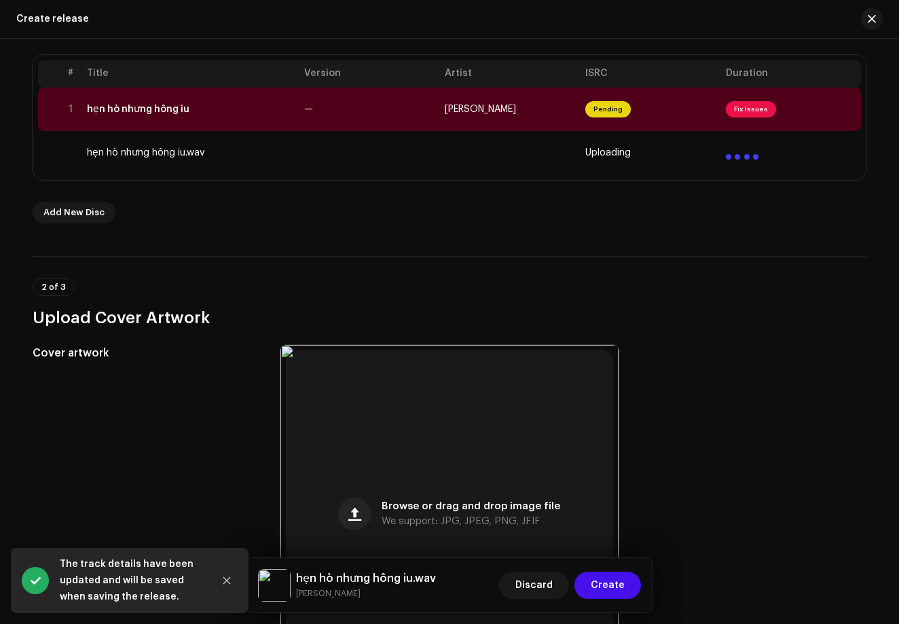
click at [518, 145] on td at bounding box center [509, 152] width 140 height 43
click at [597, 151] on span "Uploading" at bounding box center [607, 152] width 45 height 11
click at [617, 107] on span "Pending" at bounding box center [607, 109] width 45 height 16
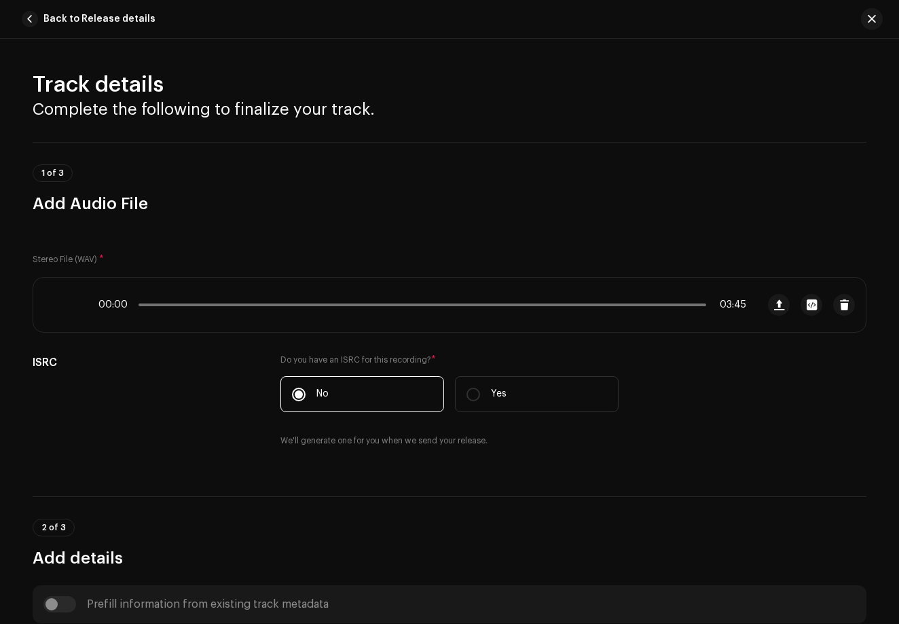
scroll to position [0, 0]
click at [32, 20] on span "button" at bounding box center [30, 19] width 16 height 16
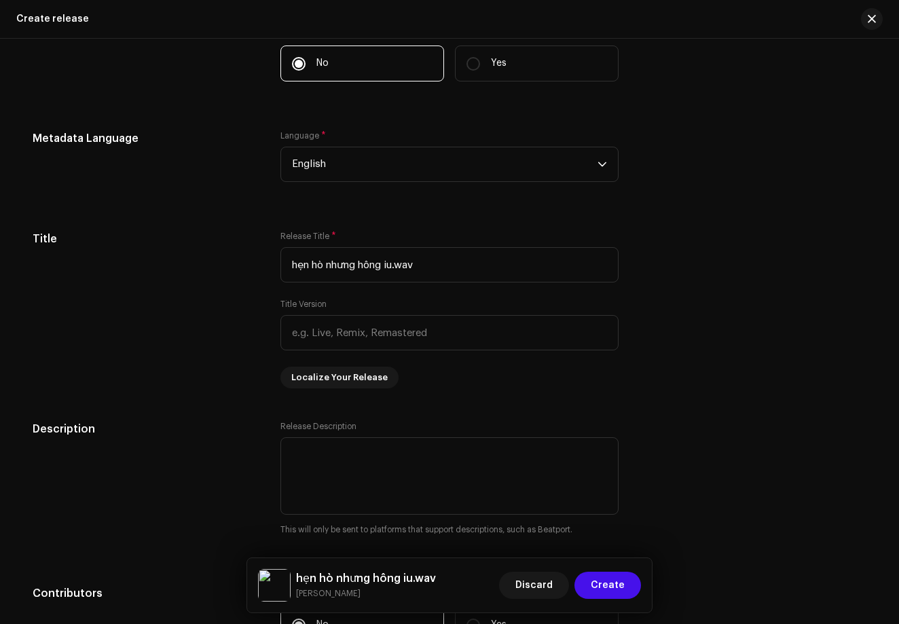
scroll to position [1121, 0]
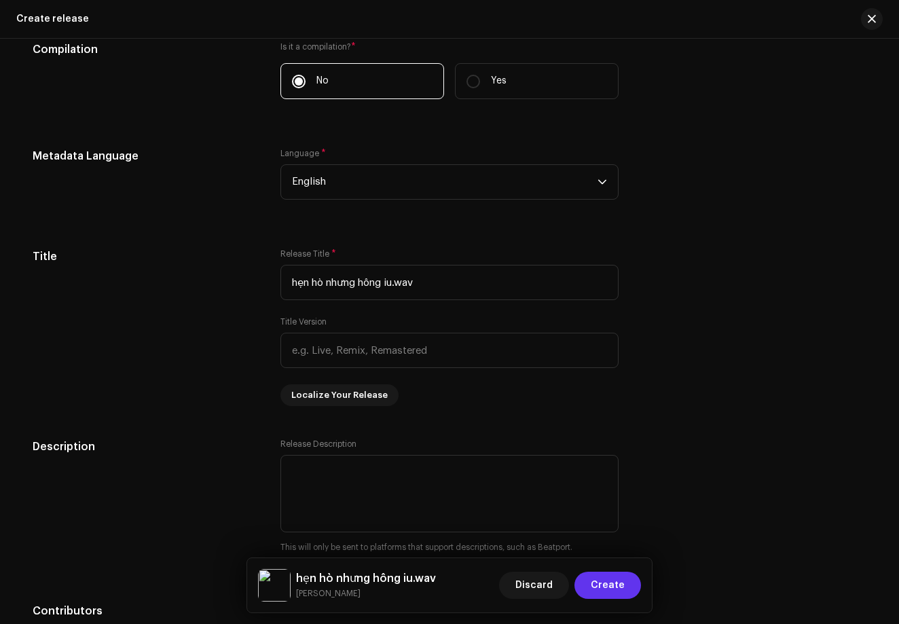
click at [622, 590] on span "Create" at bounding box center [607, 584] width 34 height 27
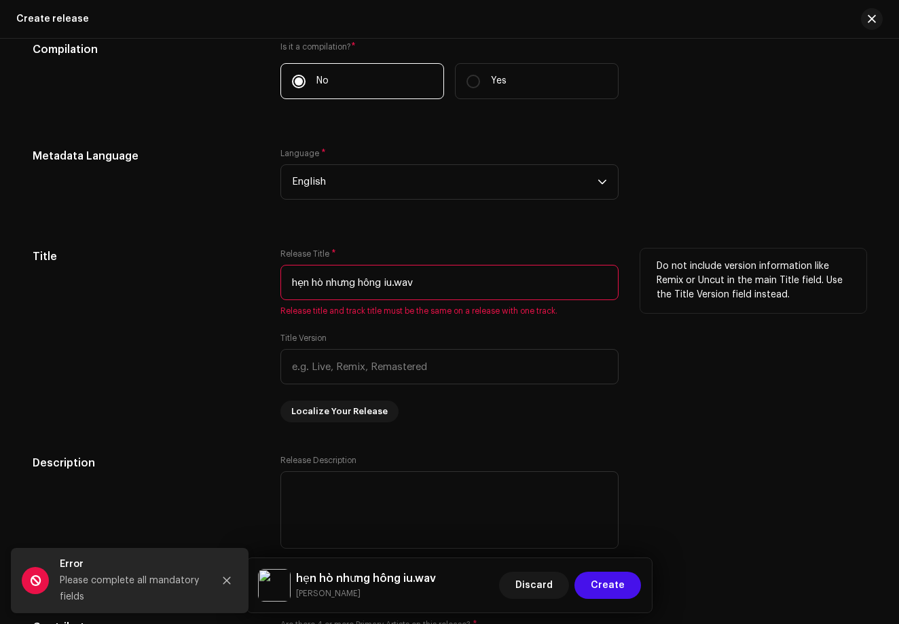
click at [446, 288] on input "hẹn hò nhưng hông iu.wav" at bounding box center [449, 282] width 338 height 35
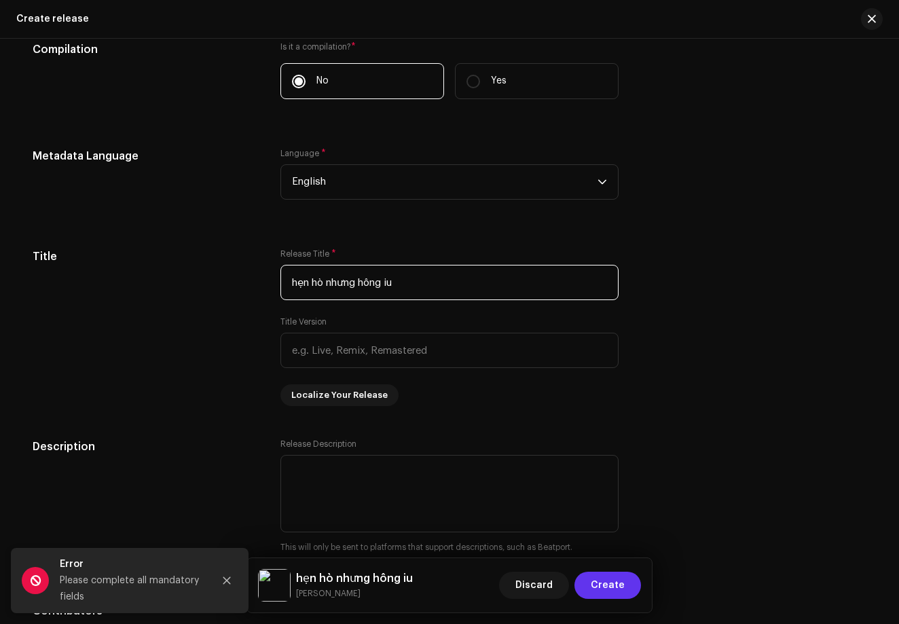
type input "hẹn hò nhưng hông iu"
click at [601, 577] on span "Create" at bounding box center [607, 584] width 34 height 27
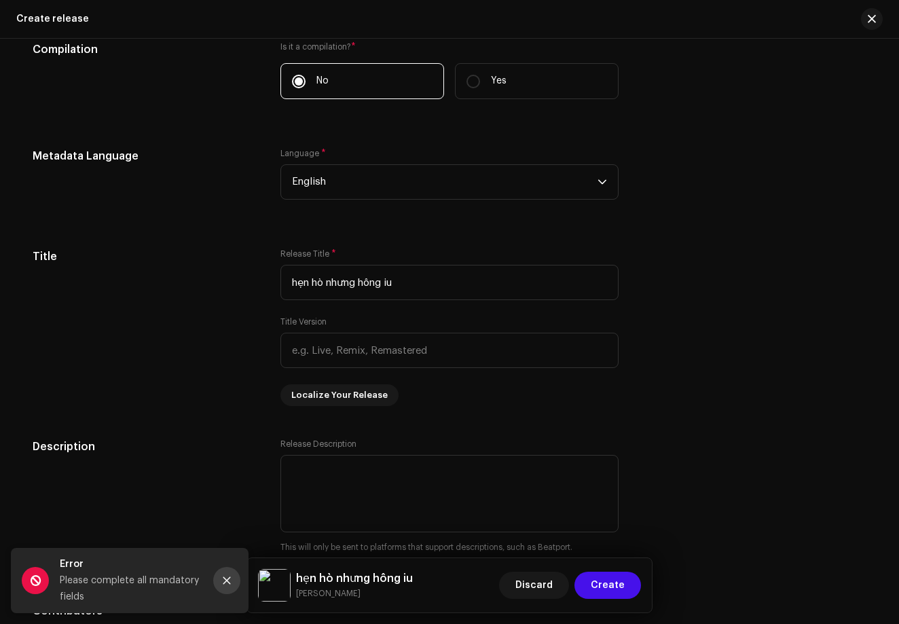
click at [226, 575] on button "Close" at bounding box center [226, 580] width 27 height 27
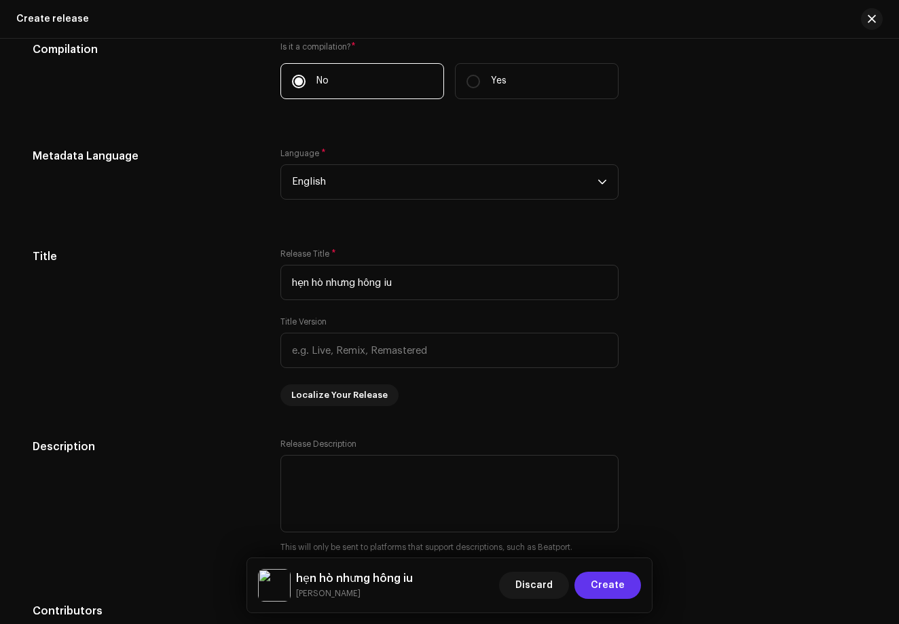
click at [626, 583] on button "Create" at bounding box center [607, 584] width 67 height 27
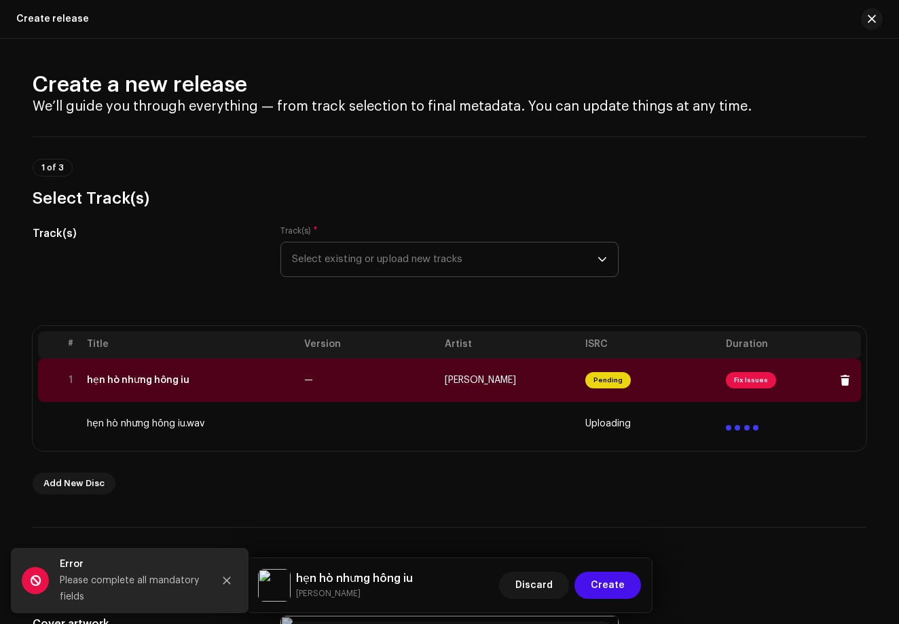
scroll to position [0, 0]
click at [650, 364] on td "Pending" at bounding box center [650, 379] width 140 height 43
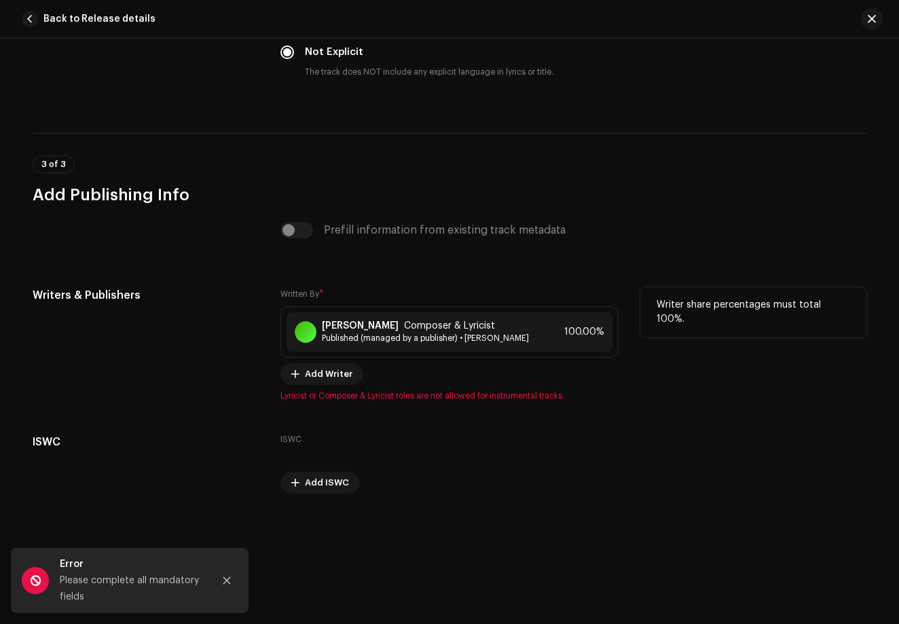
scroll to position [2336, 0]
click at [592, 326] on span at bounding box center [596, 331] width 8 height 11
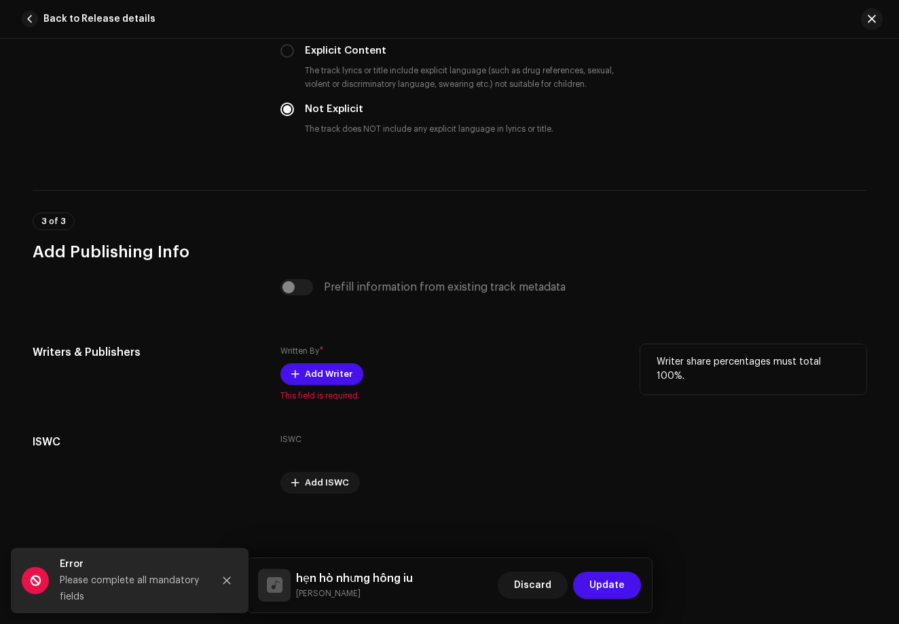
click at [295, 385] on div "Written By * Add Writer This field is required." at bounding box center [449, 372] width 338 height 57
click at [328, 376] on span "Add Writer" at bounding box center [329, 373] width 48 height 27
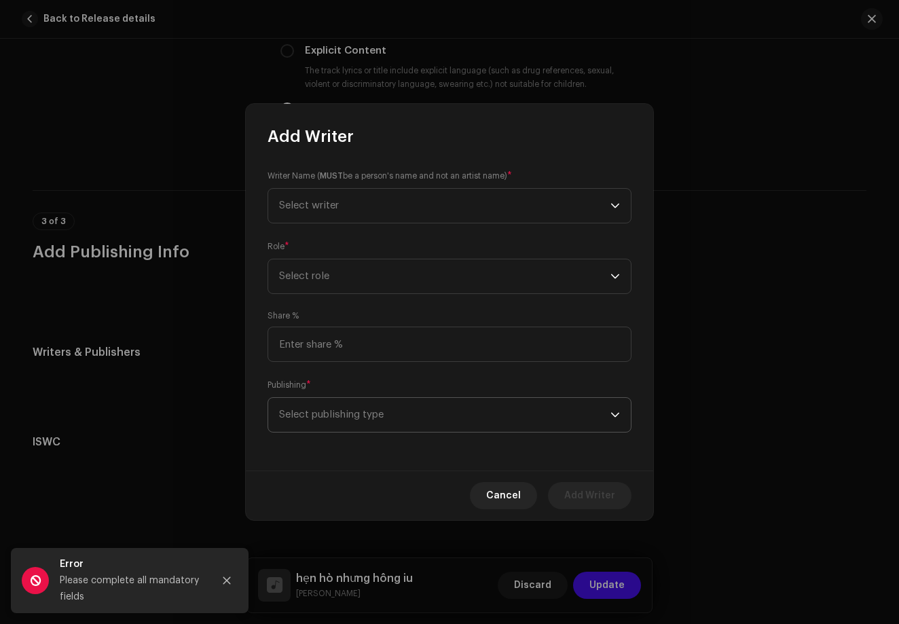
click at [358, 414] on span "Select publishing type" at bounding box center [444, 415] width 331 height 34
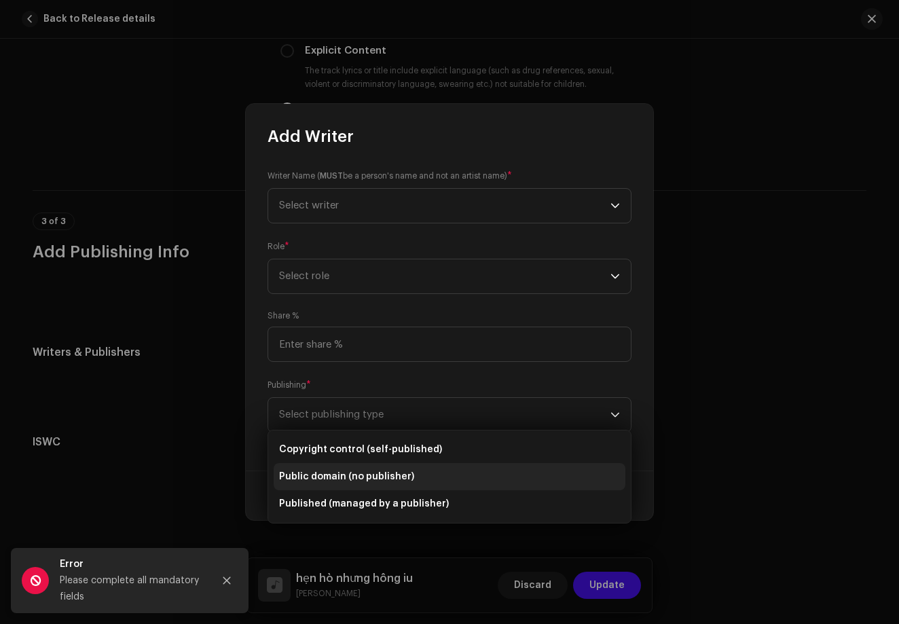
click at [348, 468] on li "Public domain (no publisher)" at bounding box center [450, 476] width 352 height 27
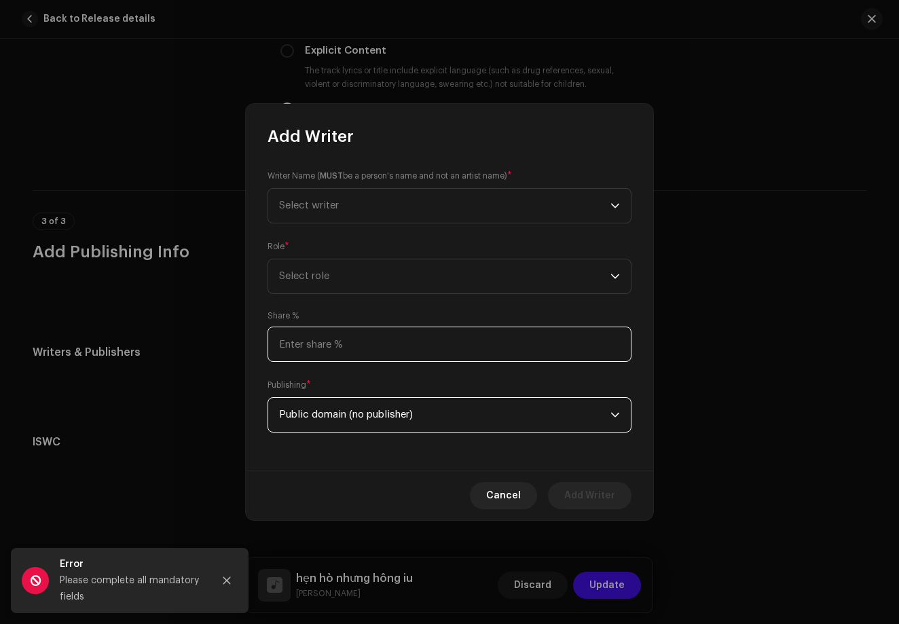
click at [390, 359] on input at bounding box center [449, 343] width 364 height 35
type input "100.00"
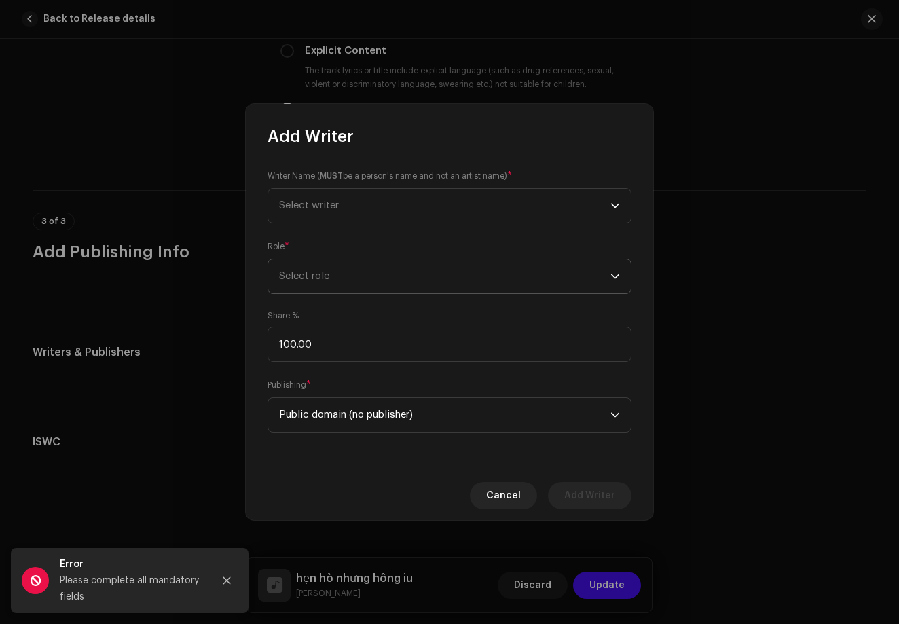
click at [407, 260] on span "Select role" at bounding box center [444, 276] width 331 height 34
click at [426, 200] on span "Select writer" at bounding box center [444, 206] width 331 height 34
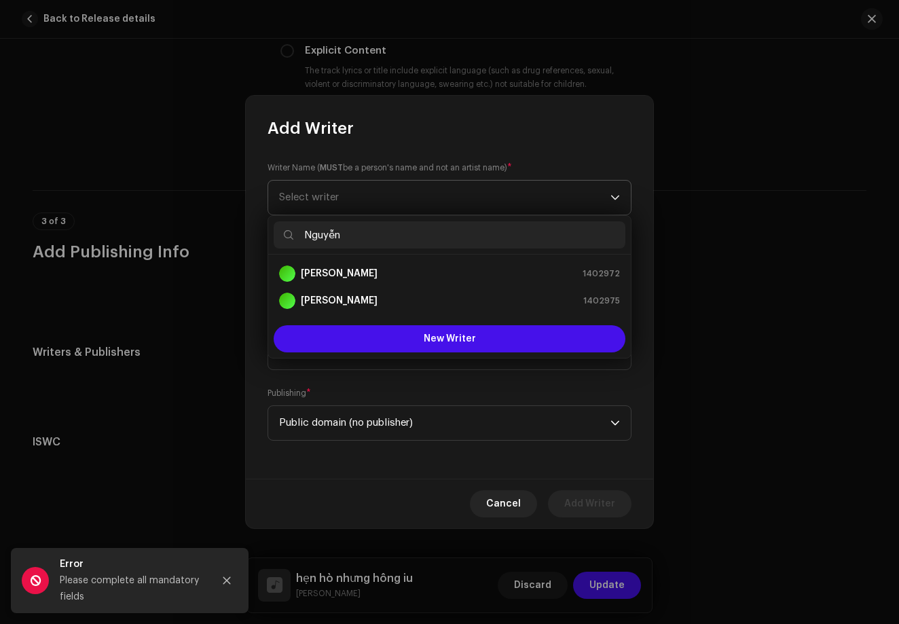
type input "Nguyễn"
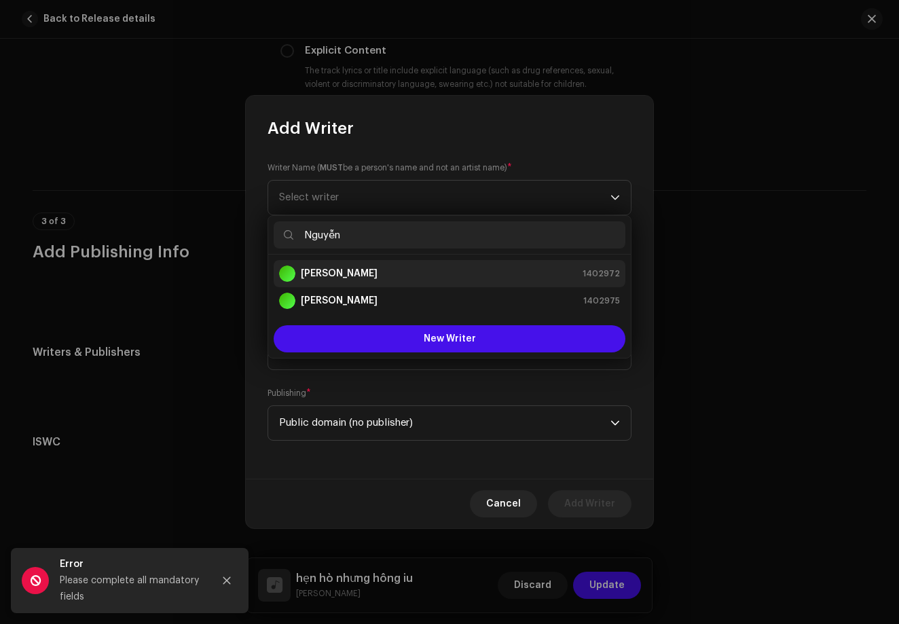
click at [474, 274] on div "[PERSON_NAME] 1402972" at bounding box center [449, 273] width 341 height 16
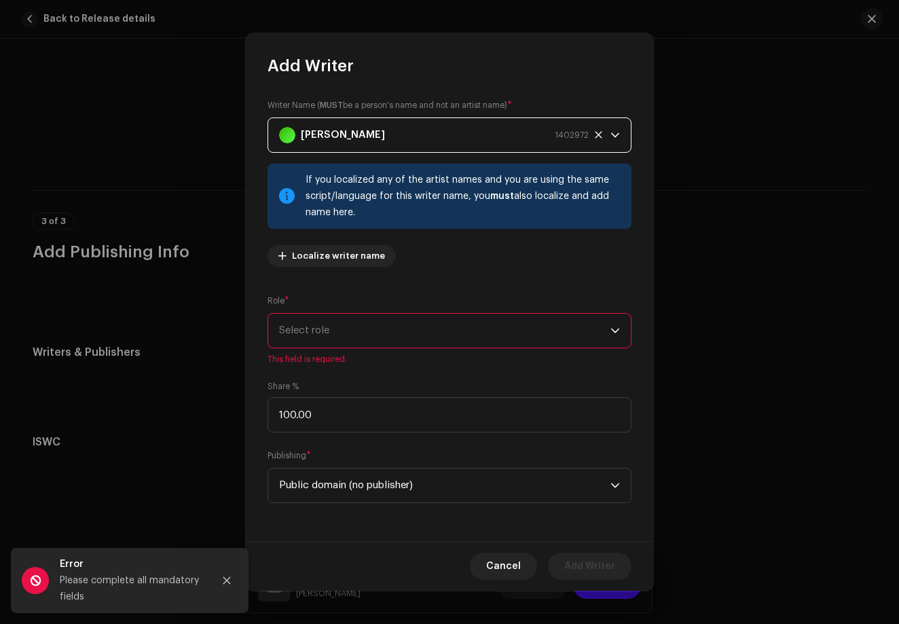
click at [498, 329] on span "Select role" at bounding box center [444, 331] width 331 height 34
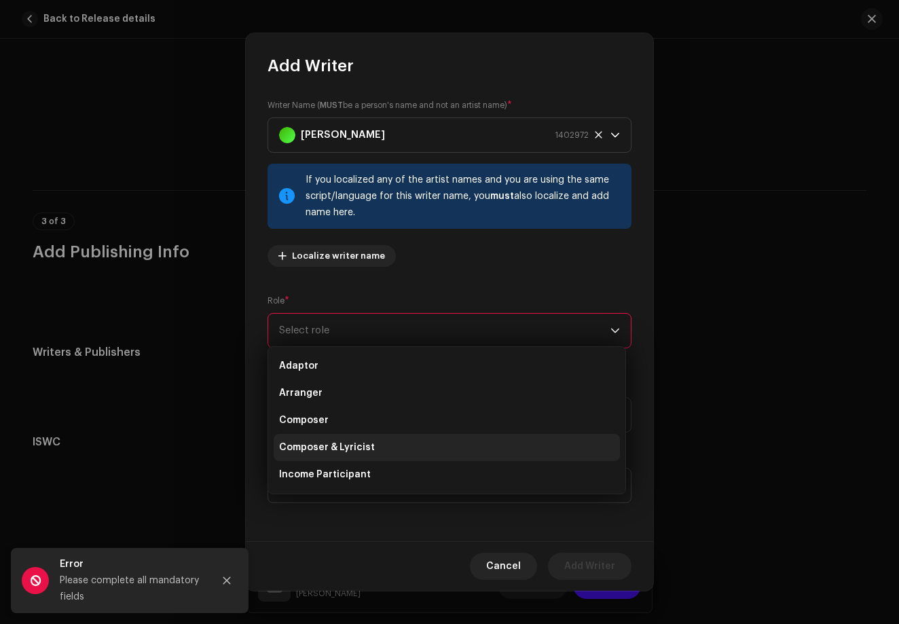
click at [466, 449] on li "Composer & Lyricist" at bounding box center [447, 447] width 346 height 27
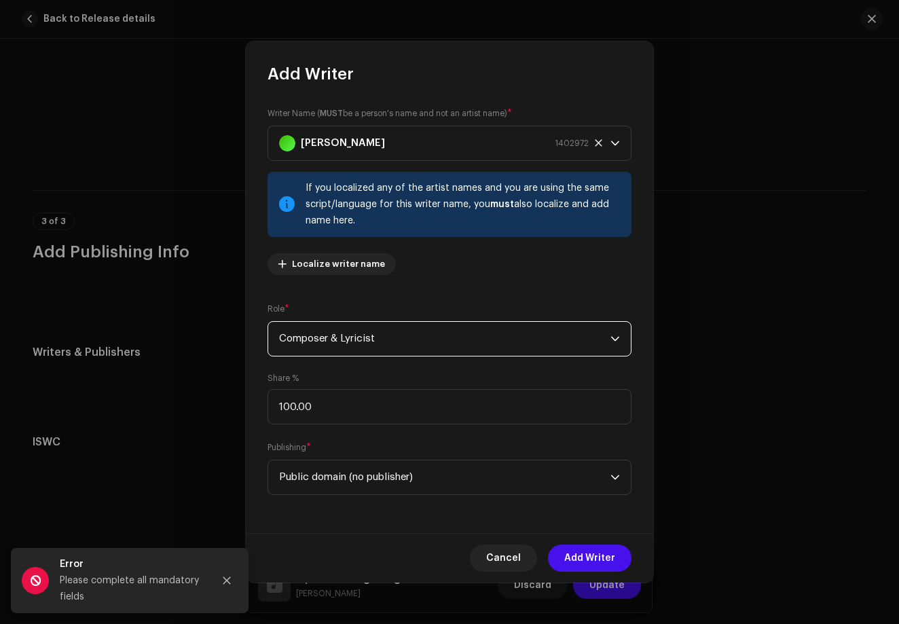
click at [566, 543] on div "Cancel Add Writer" at bounding box center [449, 558] width 407 height 50
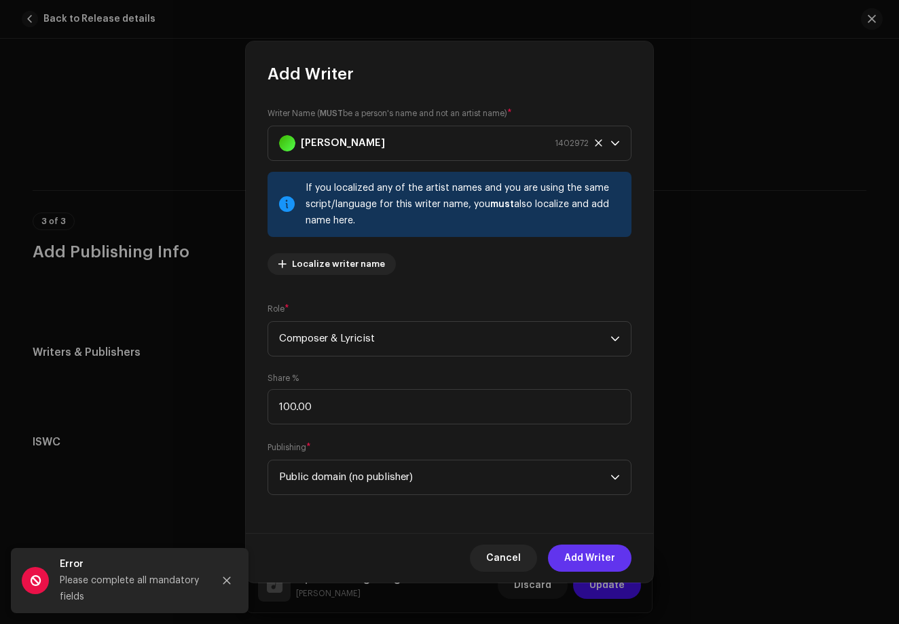
click at [569, 562] on span "Add Writer" at bounding box center [589, 557] width 51 height 27
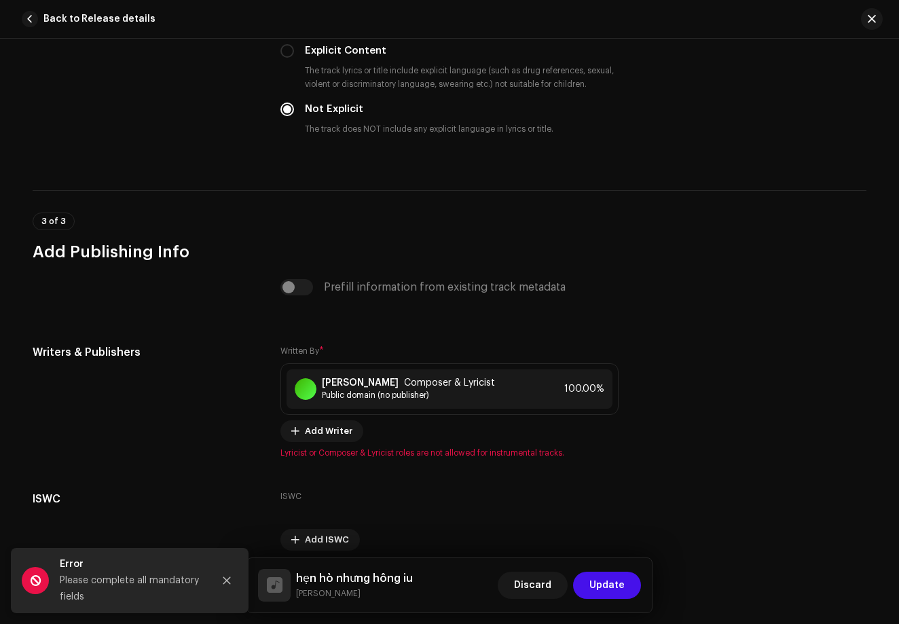
click at [601, 571] on span "Update" at bounding box center [606, 584] width 35 height 27
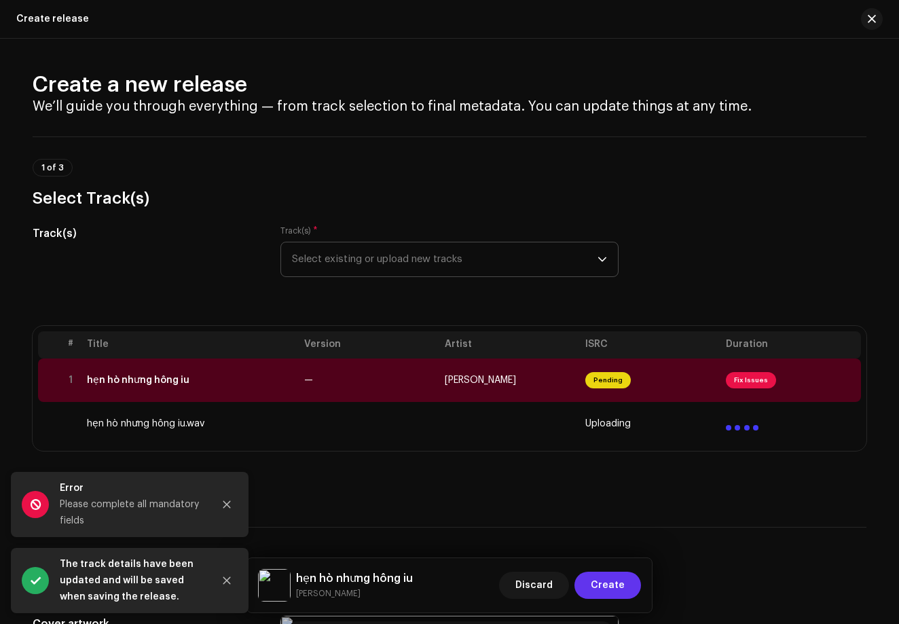
click at [599, 584] on span "Create" at bounding box center [607, 584] width 34 height 27
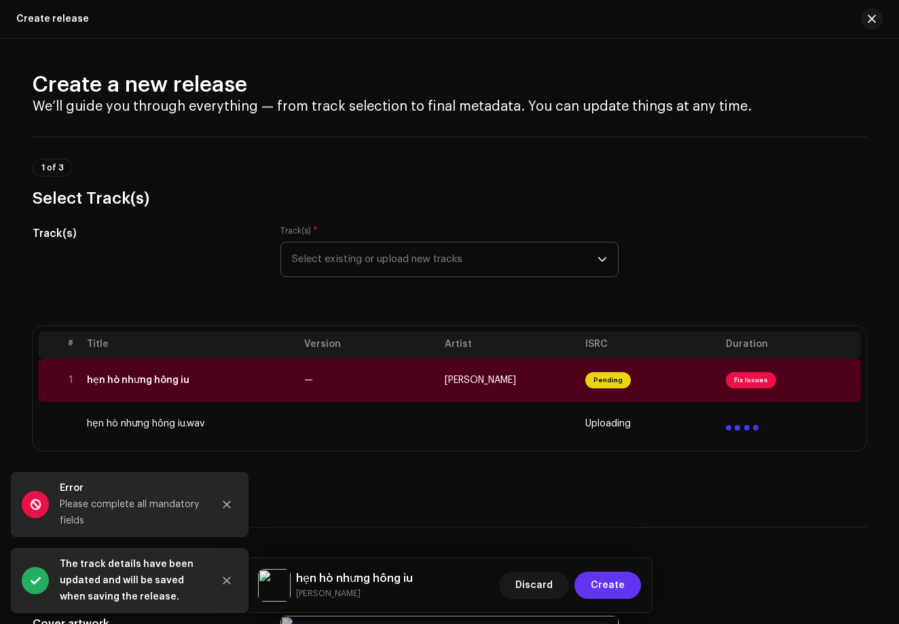
click at [599, 584] on span "Create" at bounding box center [607, 584] width 34 height 27
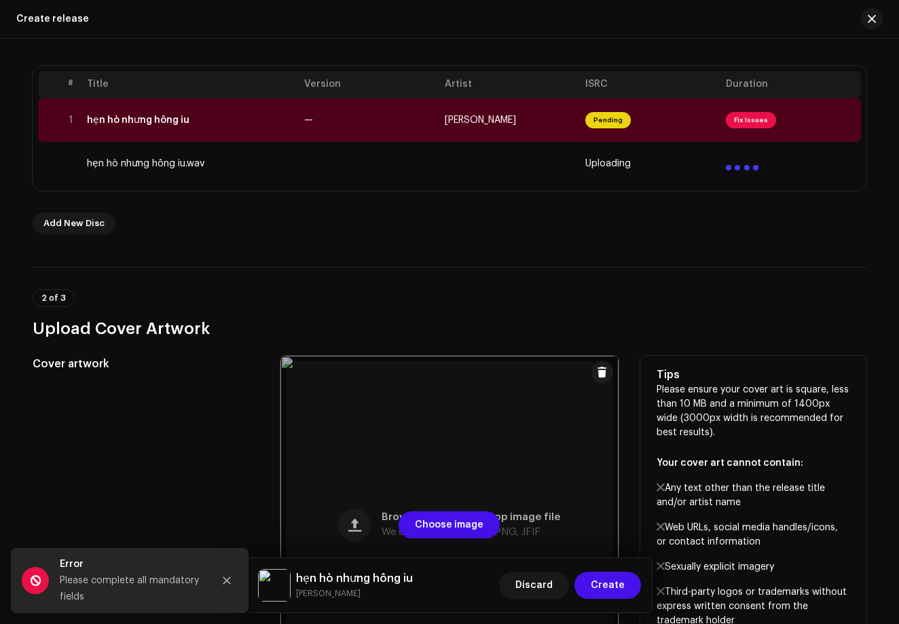
scroll to position [146, 0]
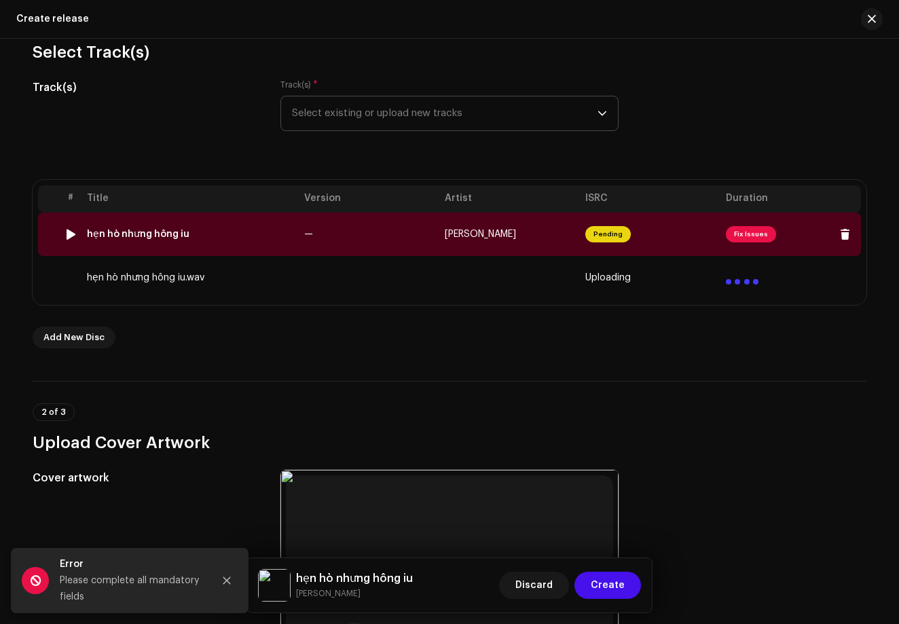
click at [516, 231] on span "[PERSON_NAME]" at bounding box center [480, 234] width 71 height 10
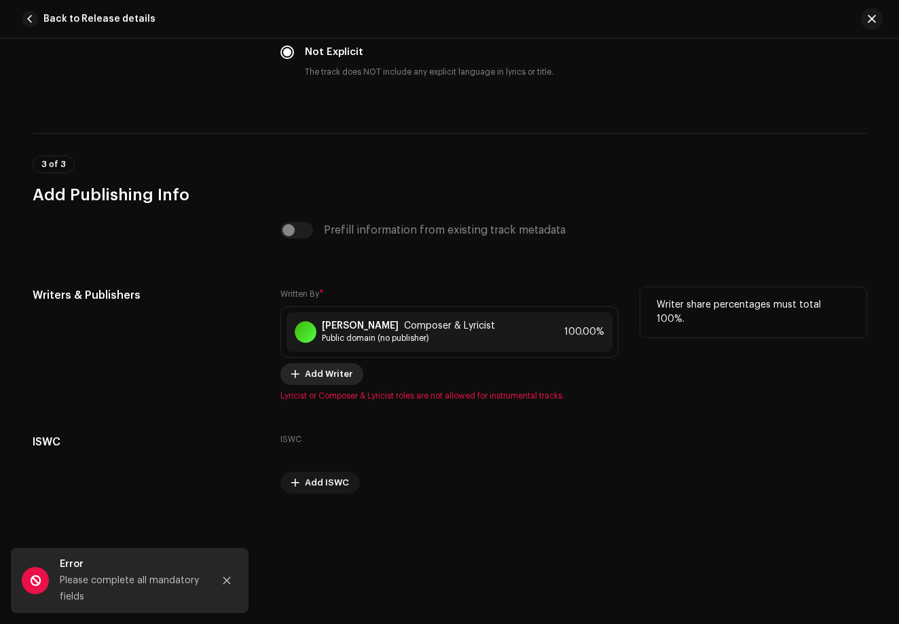
scroll to position [2325, 0]
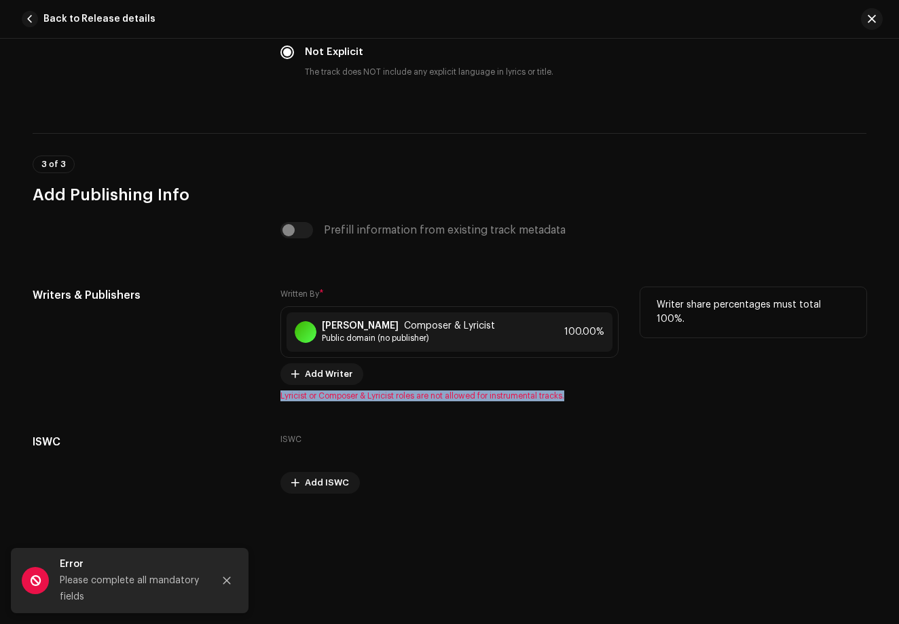
drag, startPoint x: 277, startPoint y: 396, endPoint x: 568, endPoint y: 398, distance: 291.2
click at [568, 398] on span "Lyricist or Composer & Lyricist roles are not allowed for instrumental tracks." at bounding box center [449, 395] width 338 height 11
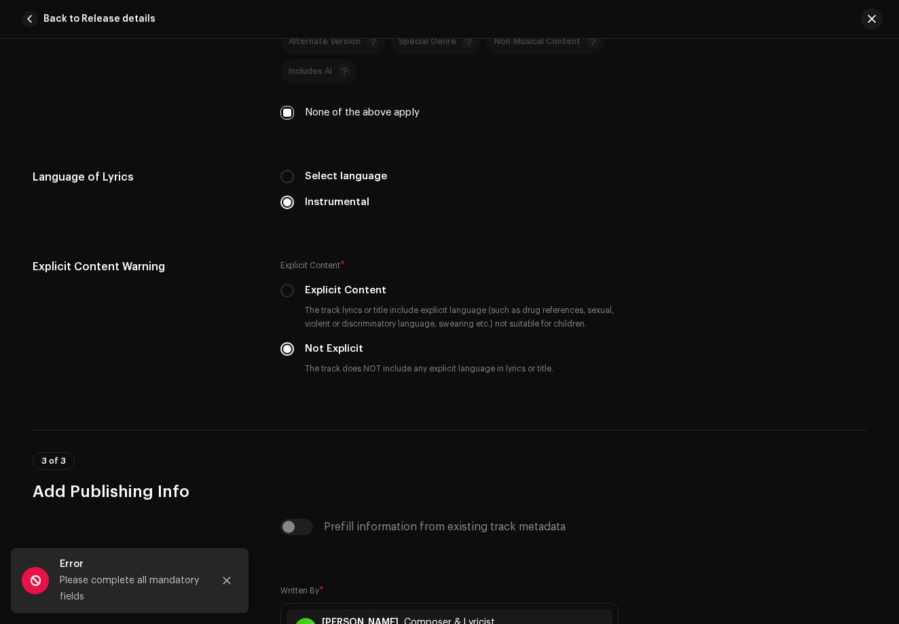
scroll to position [2025, 0]
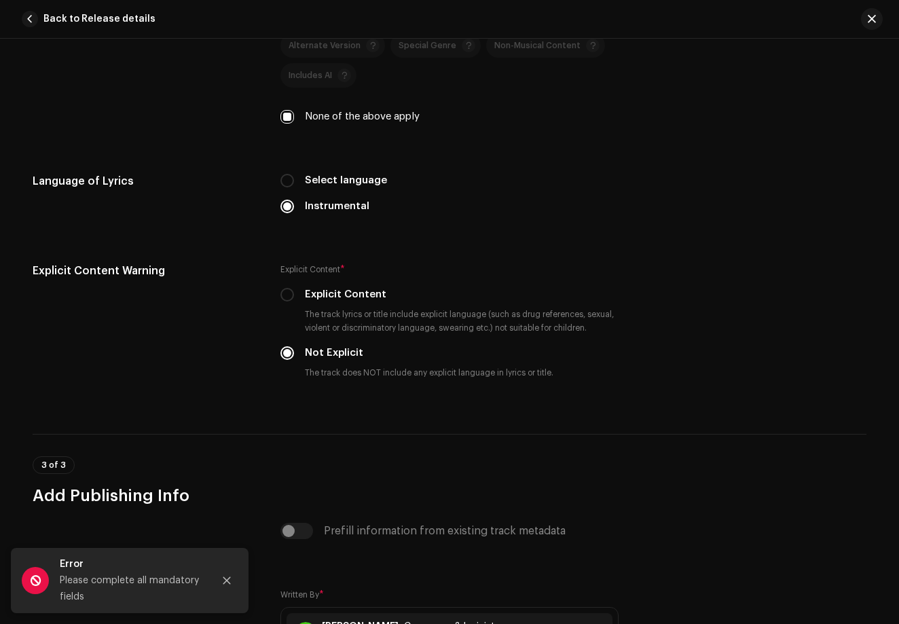
click at [297, 180] on div "Select language" at bounding box center [449, 180] width 338 height 15
click at [289, 180] on input "Select language" at bounding box center [287, 181] width 14 height 14
radio input "true"
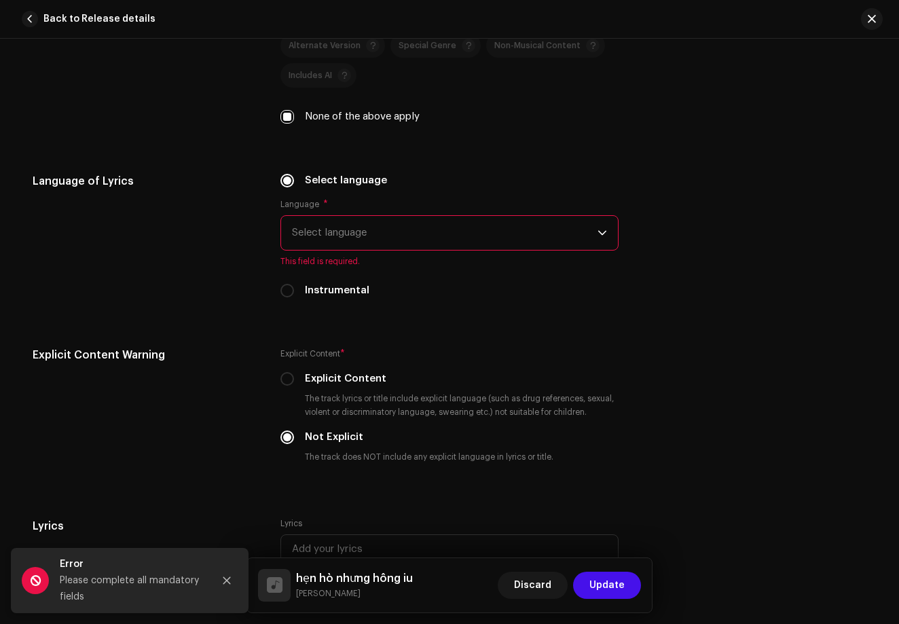
click at [335, 231] on span "Select language" at bounding box center [444, 233] width 305 height 34
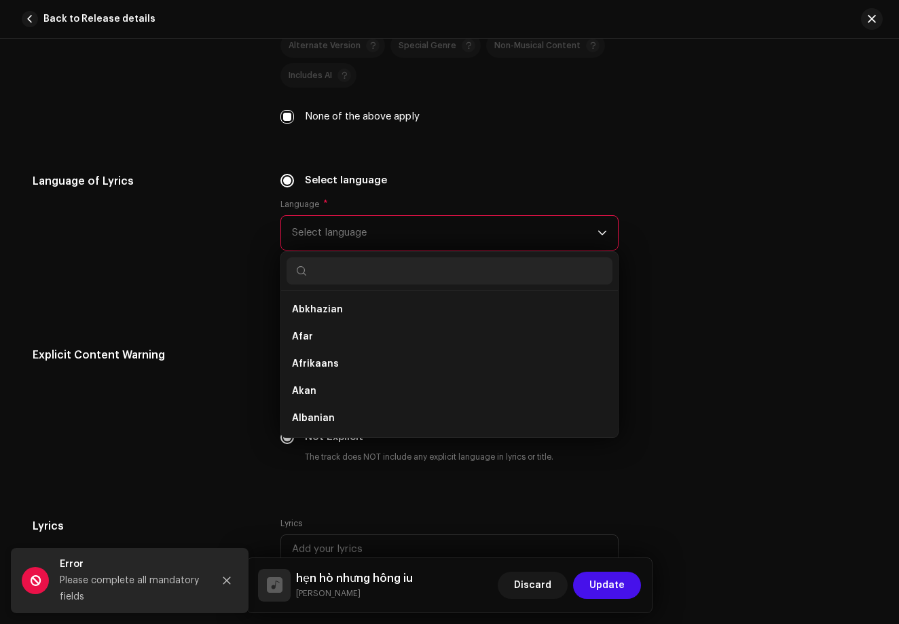
click at [358, 521] on div "Lyrics" at bounding box center [449, 552] width 338 height 68
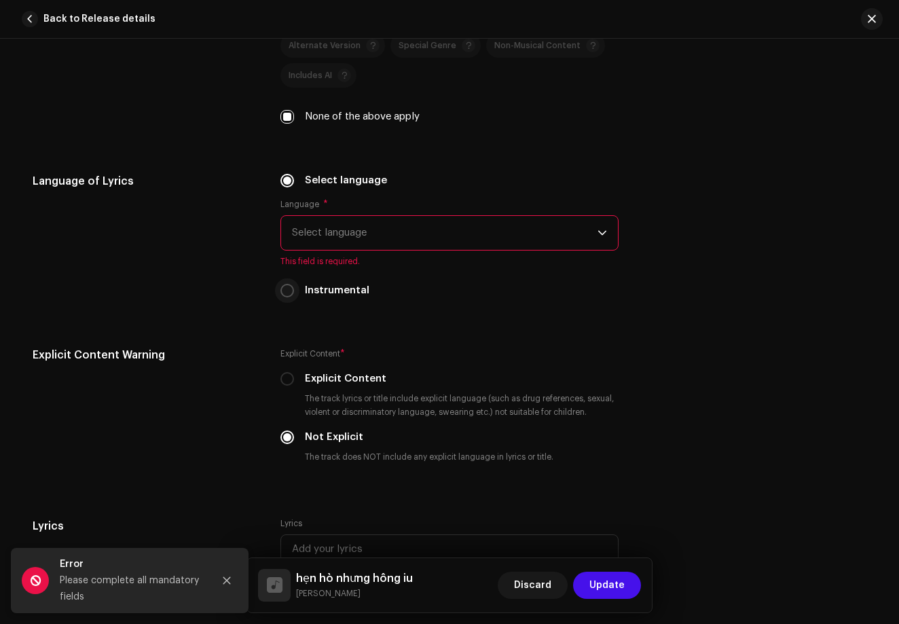
click at [286, 288] on input "Instrumental" at bounding box center [287, 291] width 14 height 14
radio input "true"
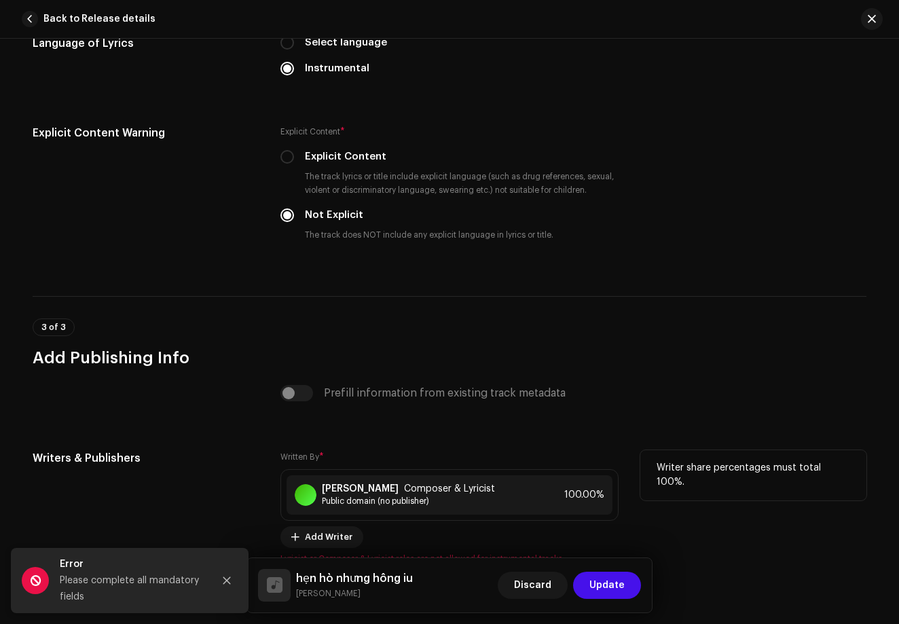
scroll to position [2130, 0]
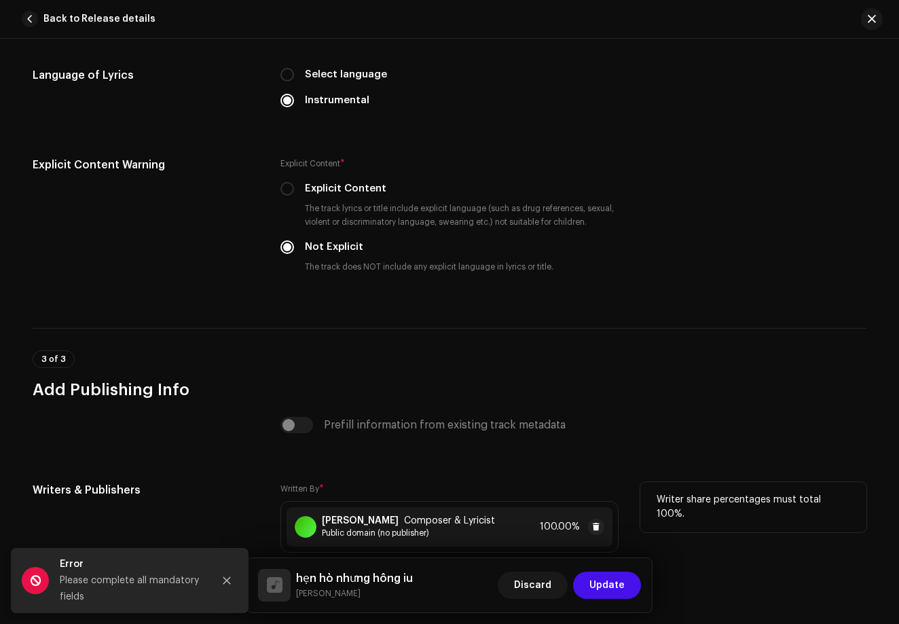
click at [383, 521] on strong "[PERSON_NAME]" at bounding box center [360, 520] width 77 height 11
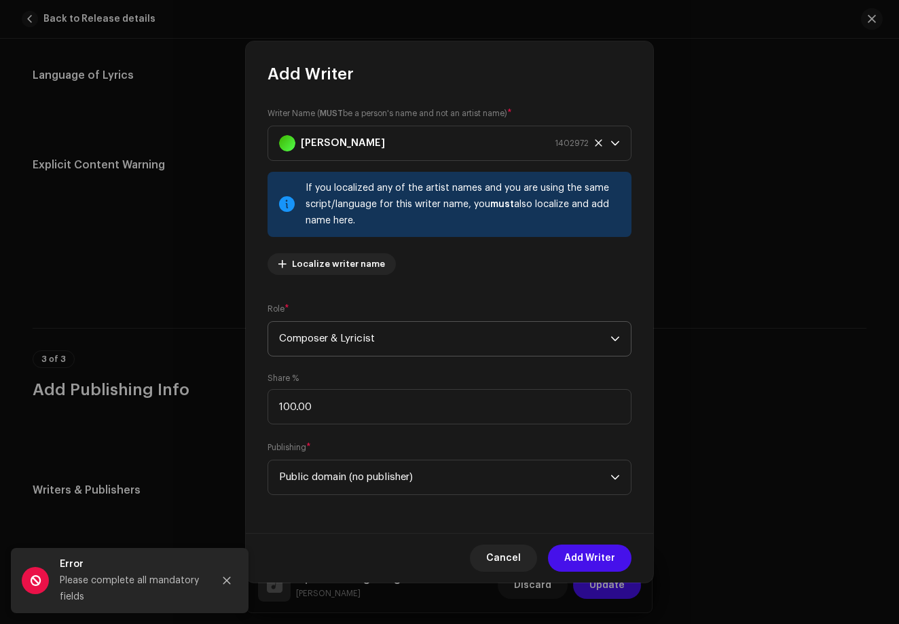
click at [384, 348] on span "Composer & Lyricist" at bounding box center [444, 339] width 331 height 34
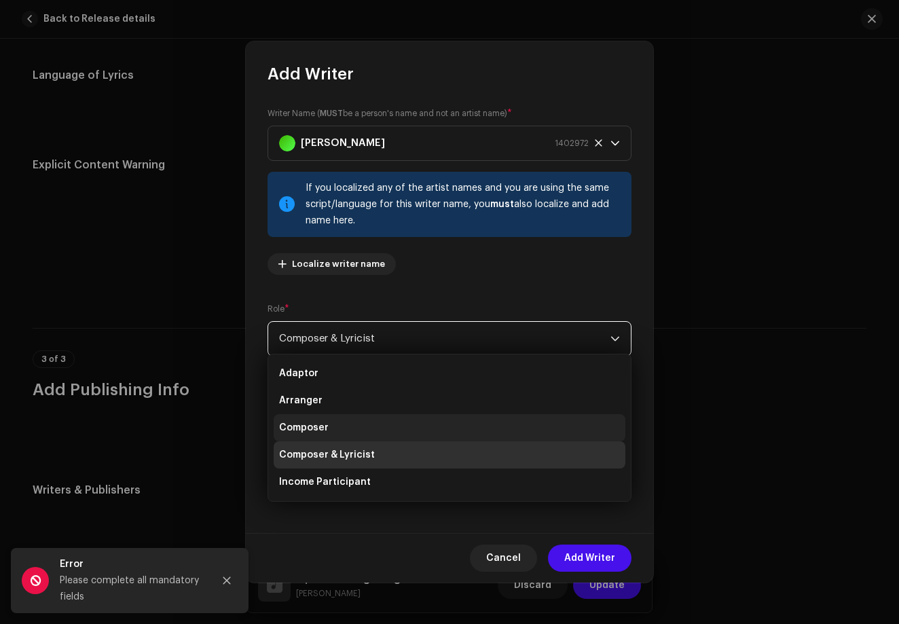
click at [378, 432] on li "Composer" at bounding box center [450, 427] width 352 height 27
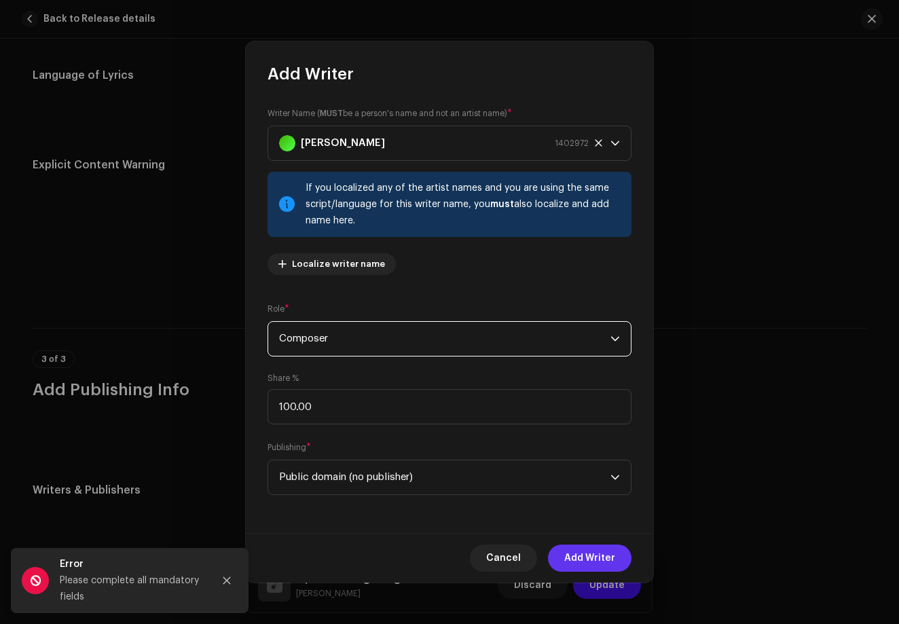
click at [569, 554] on span "Add Writer" at bounding box center [589, 557] width 51 height 27
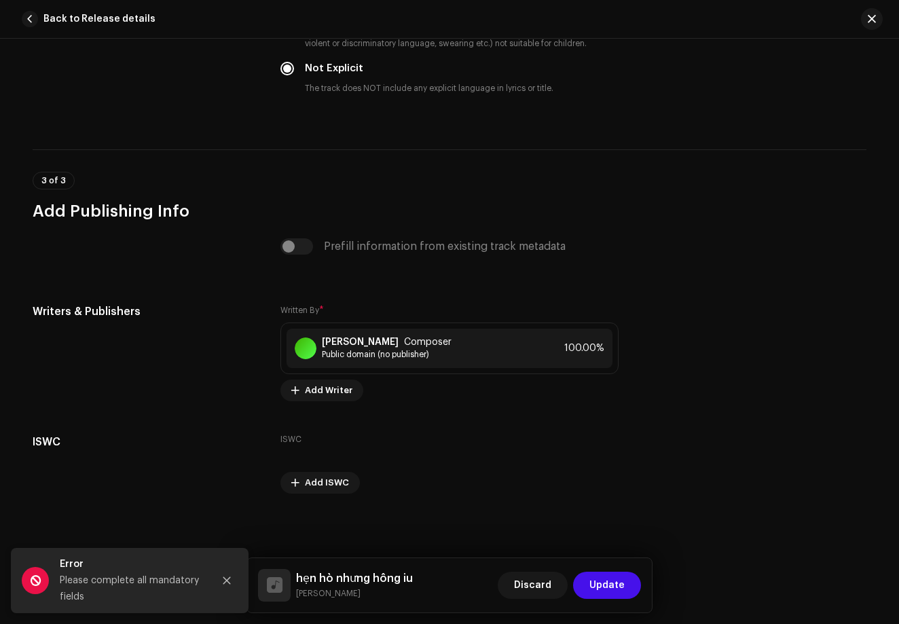
scroll to position [2309, 0]
click at [598, 580] on span "Update" at bounding box center [606, 584] width 35 height 27
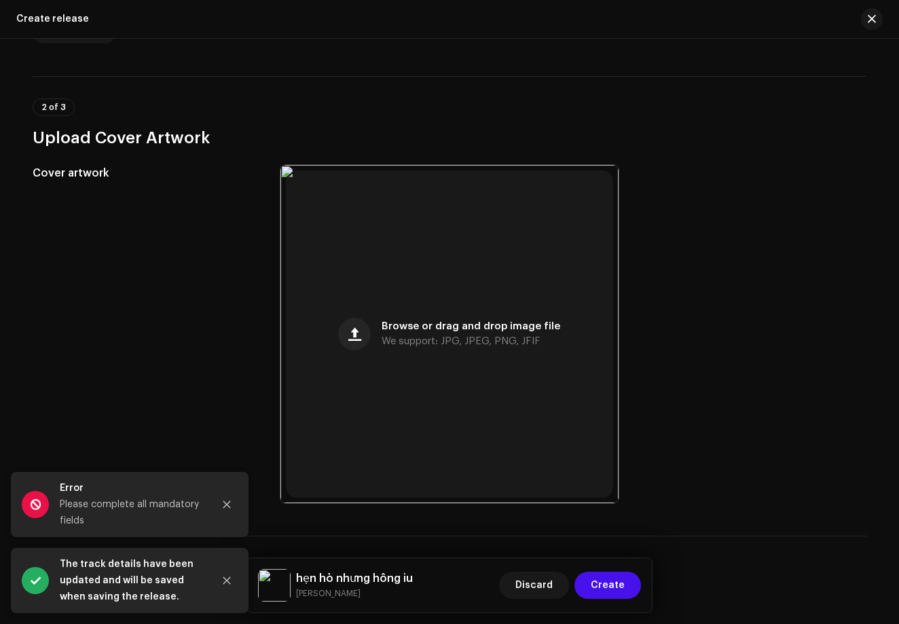
scroll to position [450, 0]
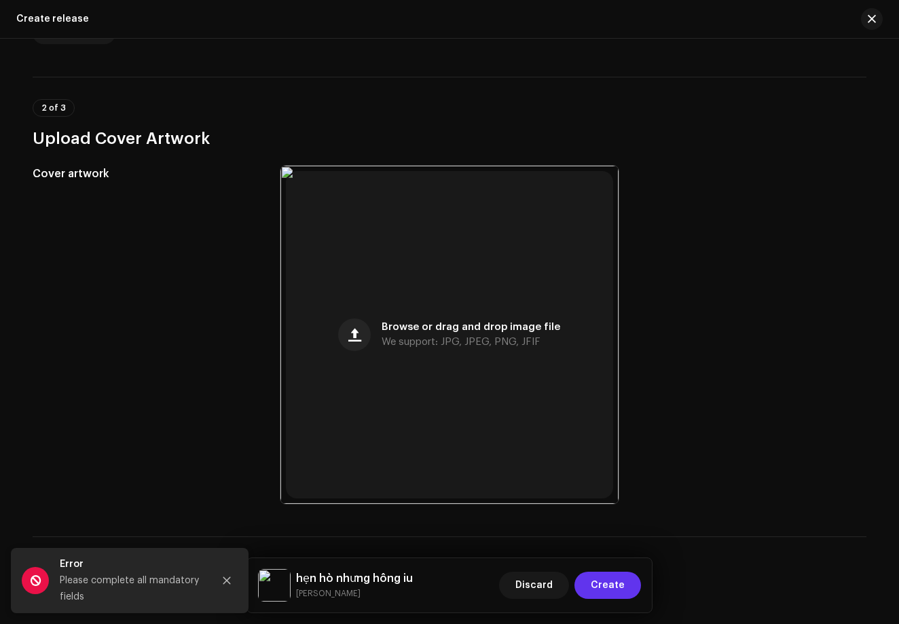
click at [605, 596] on span "Create" at bounding box center [607, 584] width 34 height 27
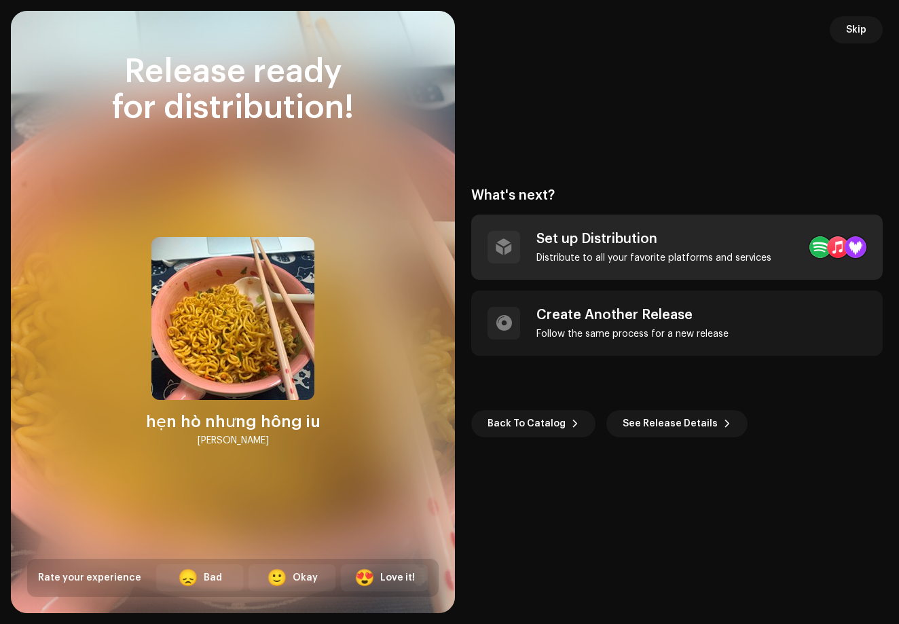
click at [774, 252] on div "Set up Distribution Distribute to all your favorite platforms and services" at bounding box center [676, 246] width 411 height 65
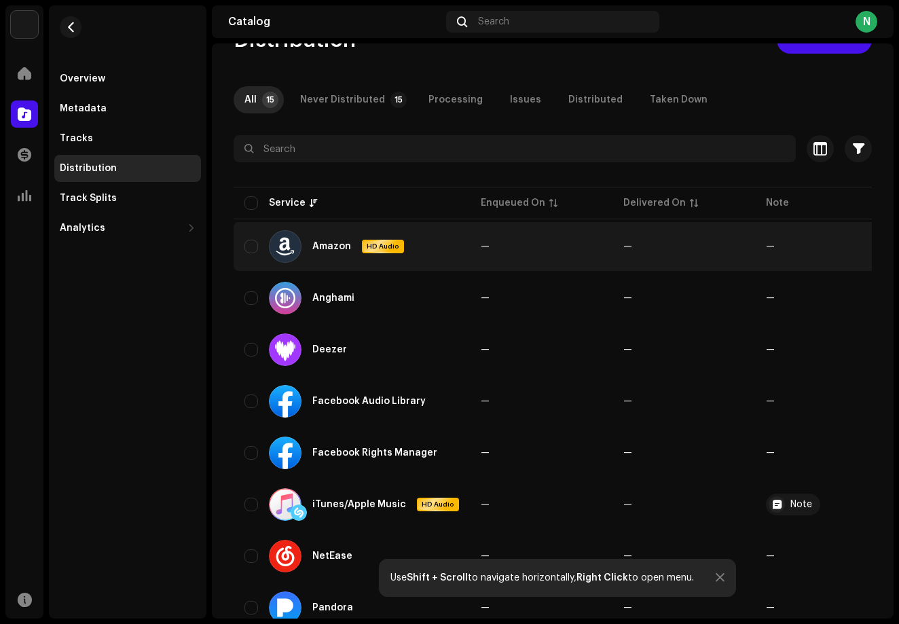
scroll to position [93, 0]
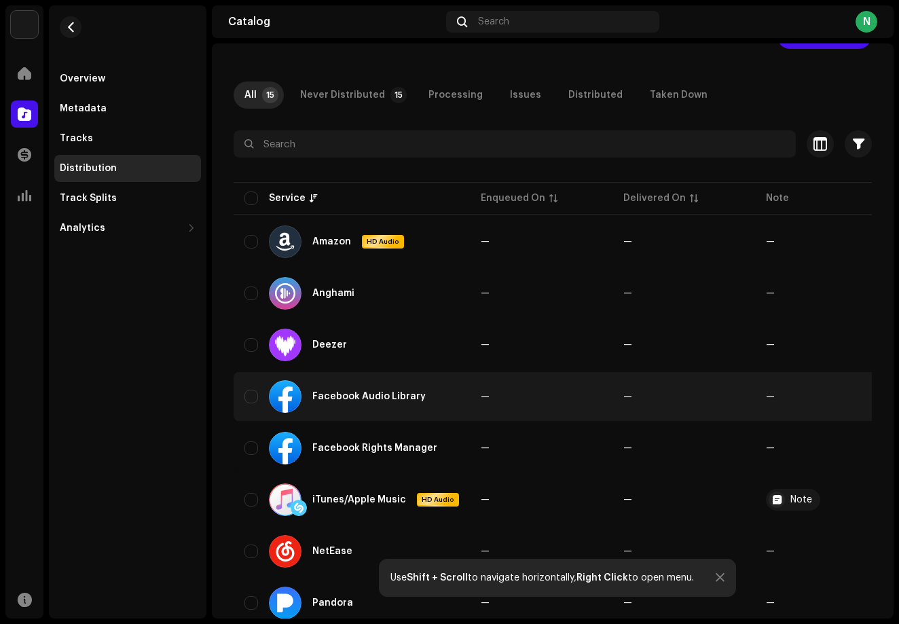
click at [259, 394] on div "Facebook Audio Library" at bounding box center [351, 396] width 214 height 33
click at [352, 394] on div "Facebook Audio Library" at bounding box center [368, 397] width 113 height 10
click at [253, 392] on input "checkbox" at bounding box center [251, 397] width 14 height 14
checkbox input "true"
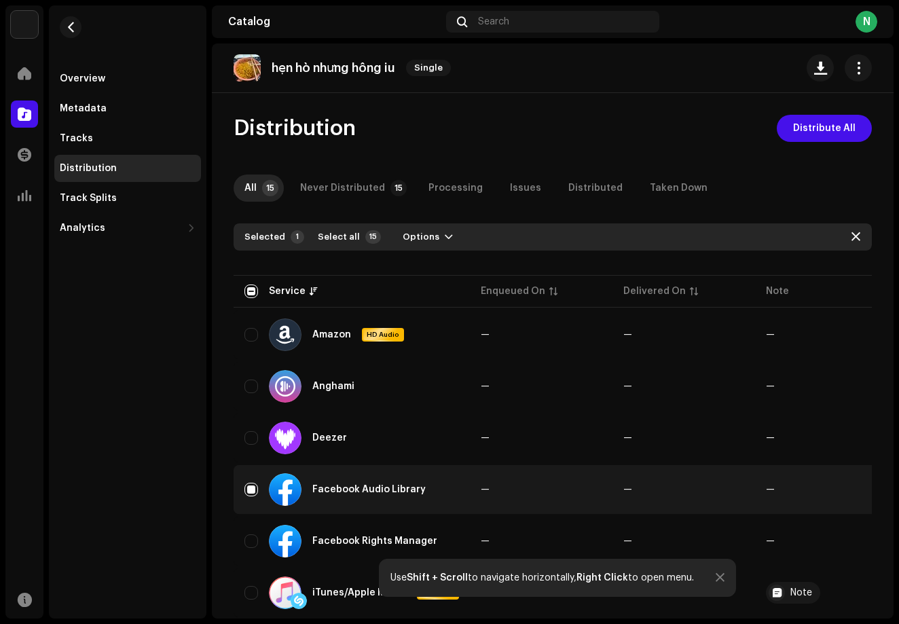
scroll to position [0, 0]
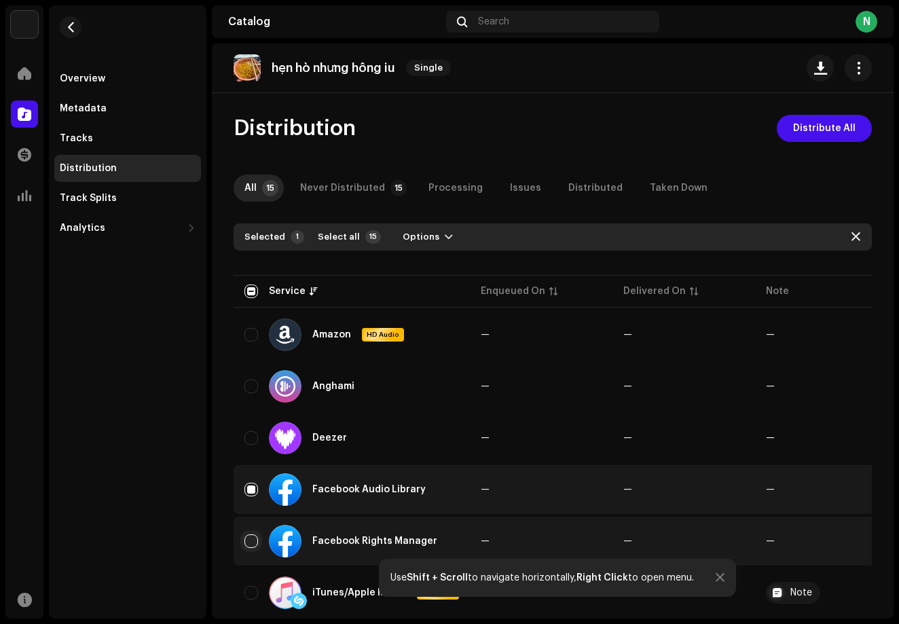
click at [254, 539] on input "Row Unselected" at bounding box center [251, 541] width 14 height 14
checkbox input "true"
click at [849, 129] on button "Distribute All" at bounding box center [823, 128] width 95 height 27
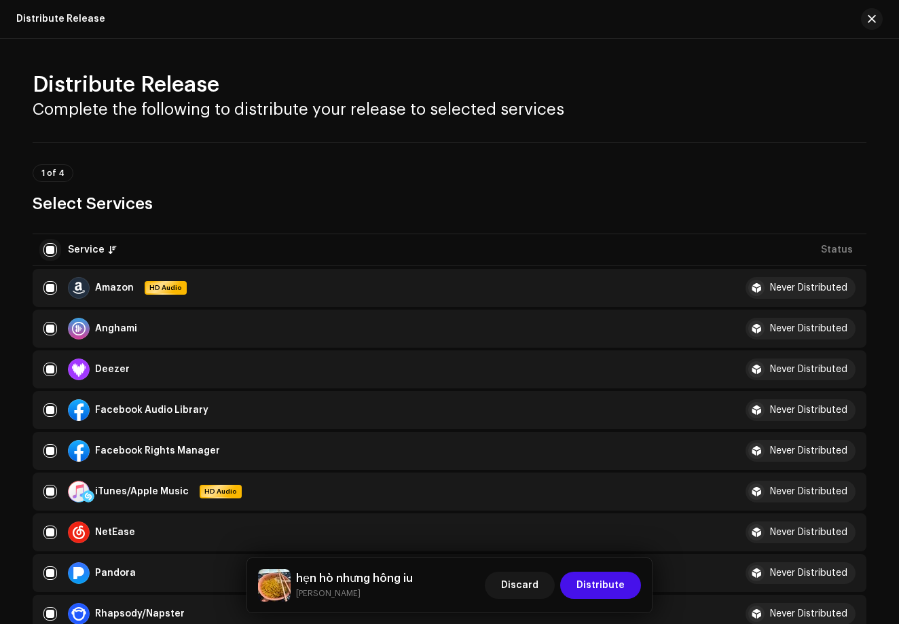
click at [48, 252] on input "checkbox" at bounding box center [50, 250] width 14 height 14
checkbox input "false"
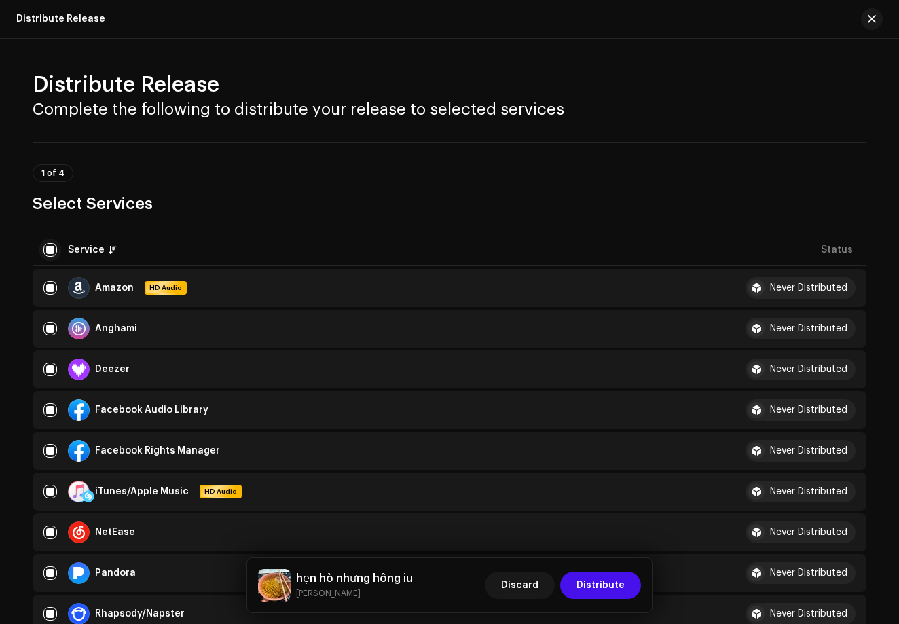
checkbox input "false"
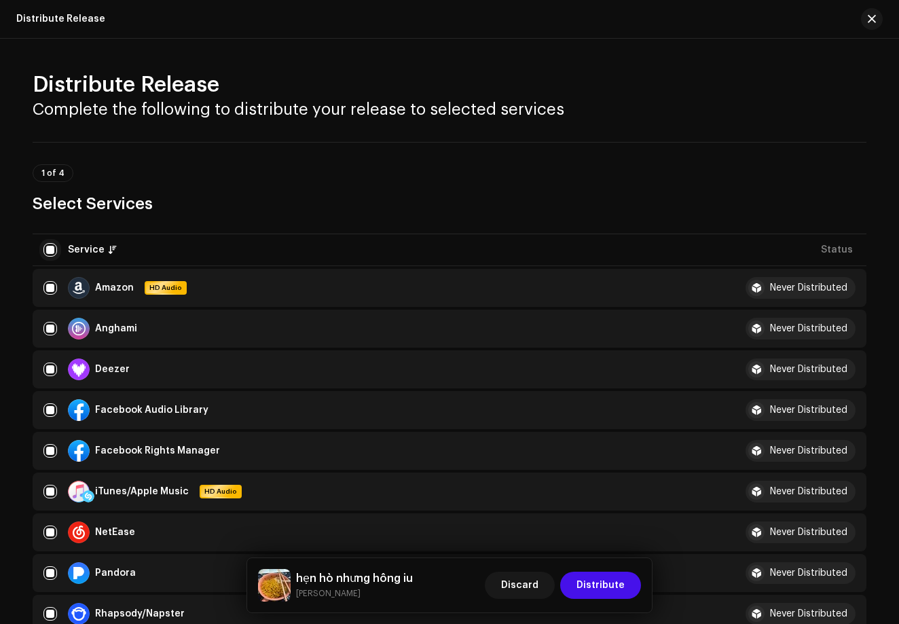
checkbox input "false"
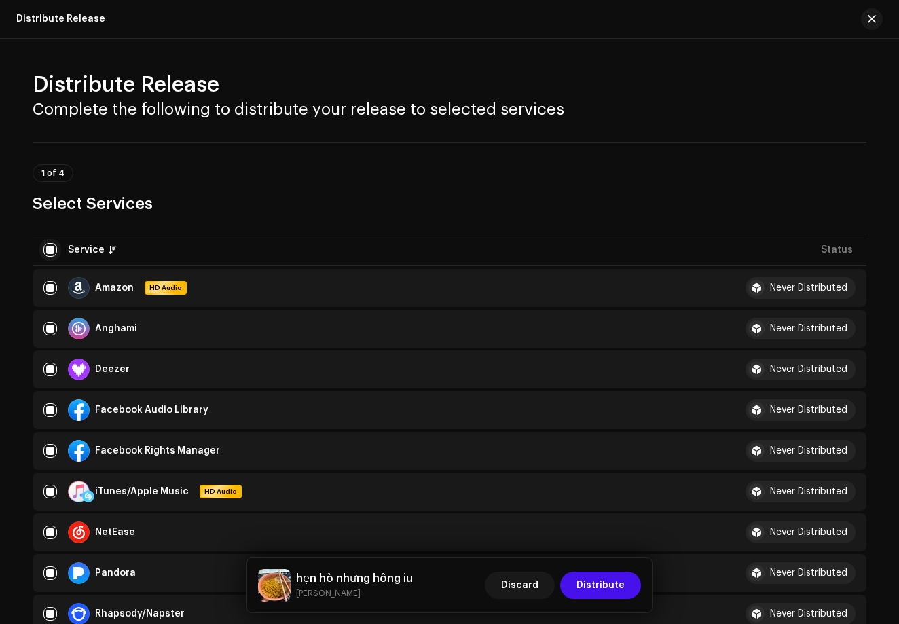
checkbox input "false"
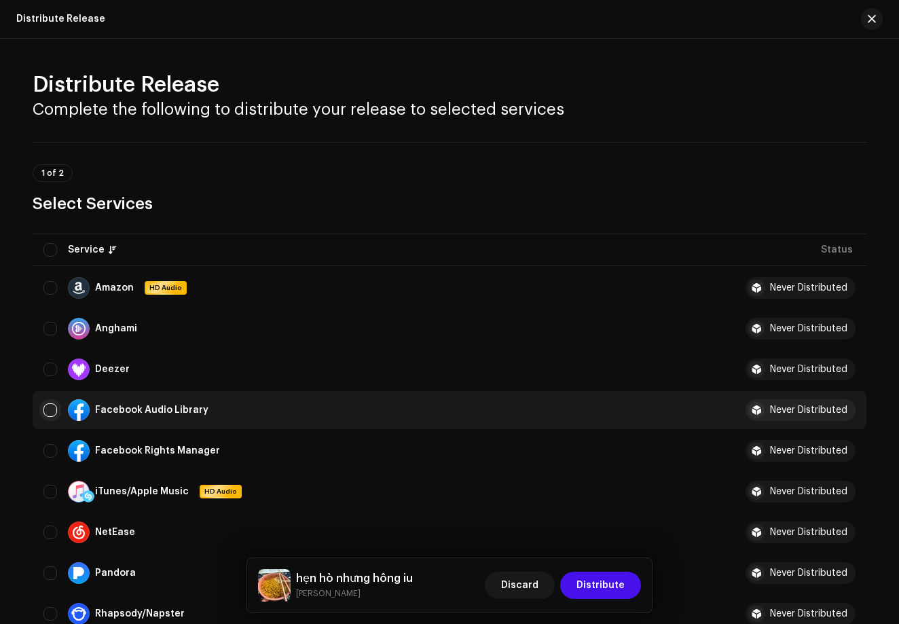
click at [52, 407] on input "Row Unselected" at bounding box center [50, 410] width 14 height 14
checkbox input "true"
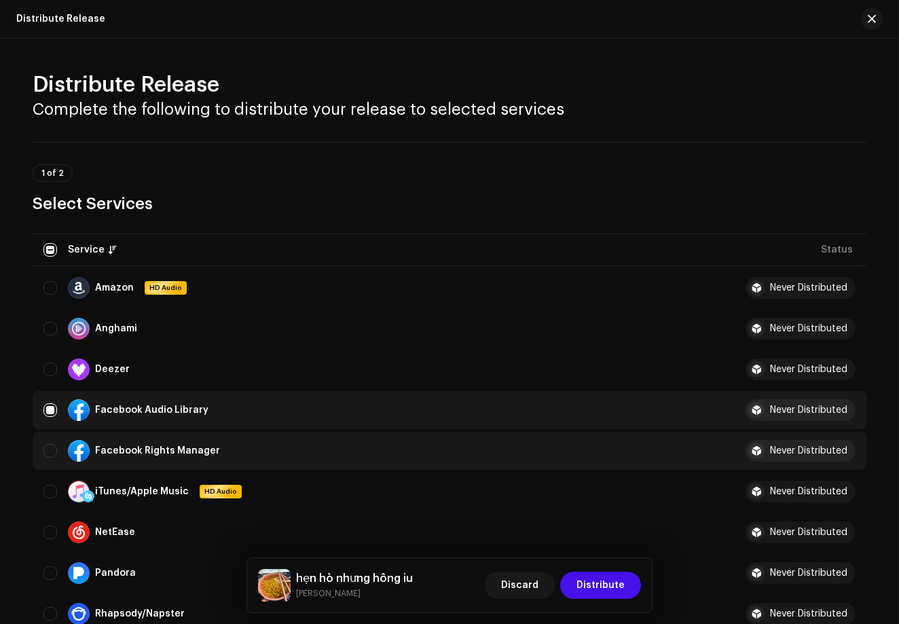
click at [55, 447] on div "Facebook Rights Manager" at bounding box center [377, 451] width 669 height 22
click at [48, 451] on input "Row Unselected" at bounding box center [50, 451] width 14 height 14
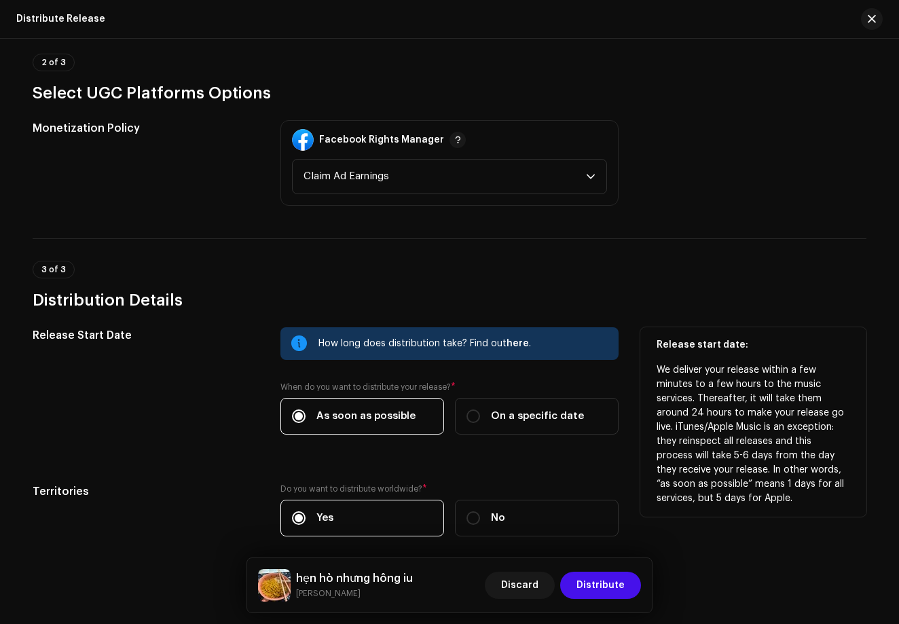
scroll to position [882, 0]
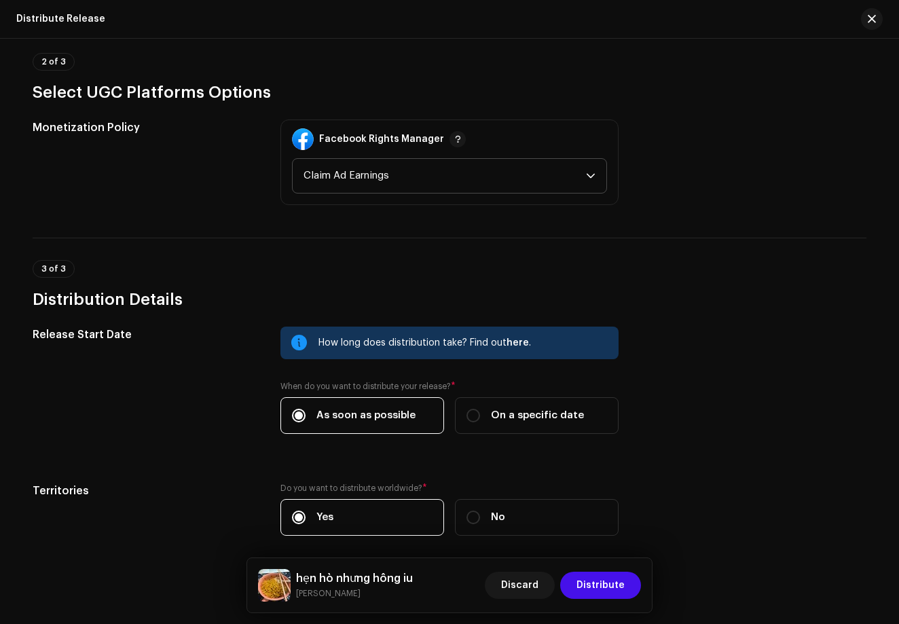
click at [510, 179] on span "Claim Ad Earnings" at bounding box center [444, 176] width 282 height 34
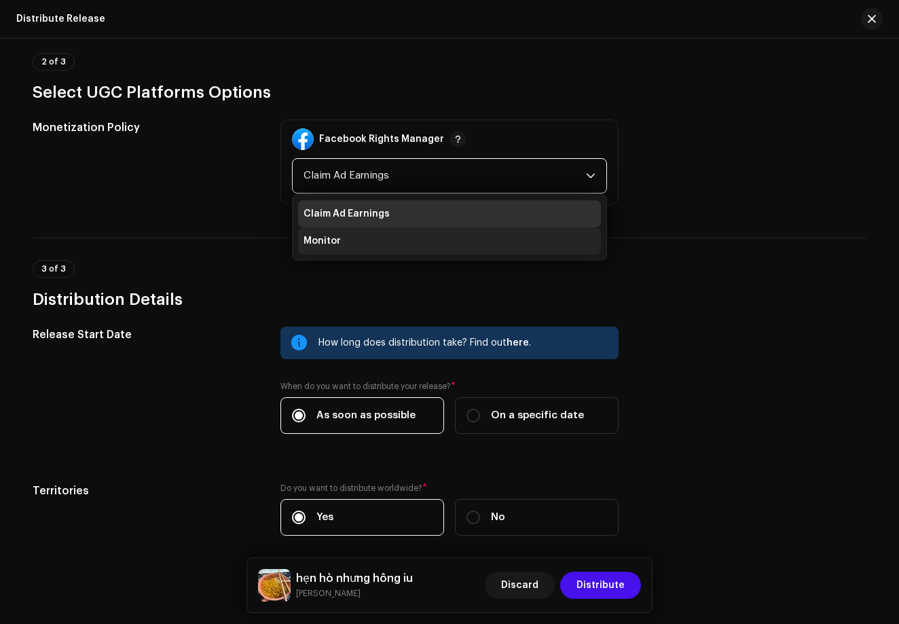
click at [491, 244] on li "Monitor" at bounding box center [449, 240] width 303 height 27
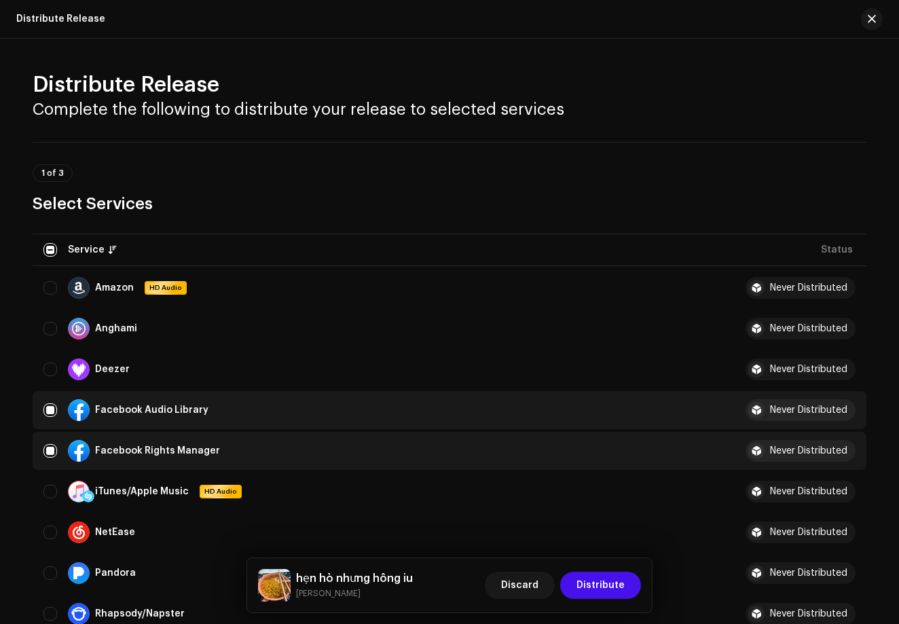
scroll to position [1, 0]
click at [44, 447] on input "Row Selected" at bounding box center [50, 450] width 14 height 14
checkbox input "false"
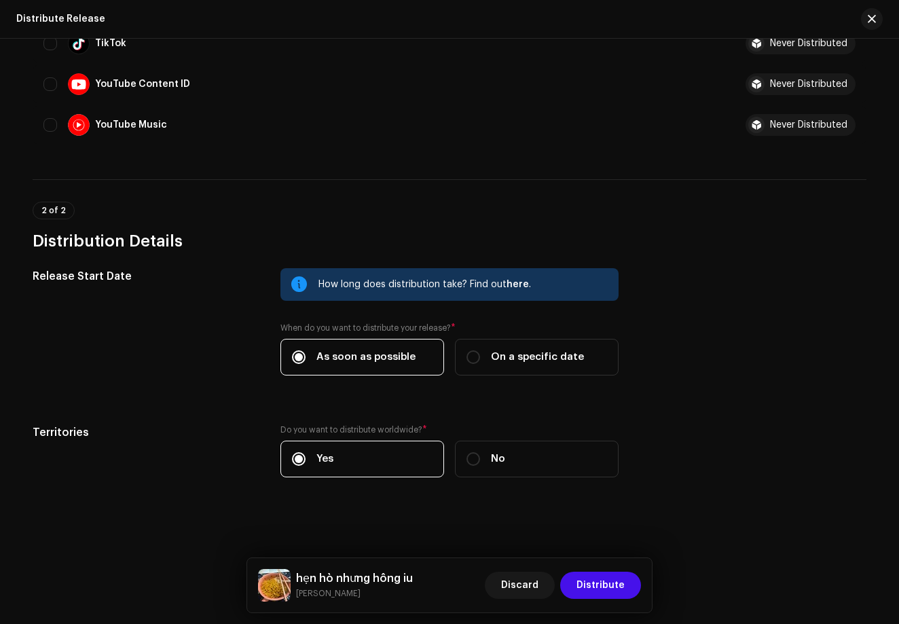
scroll to position [730, 0]
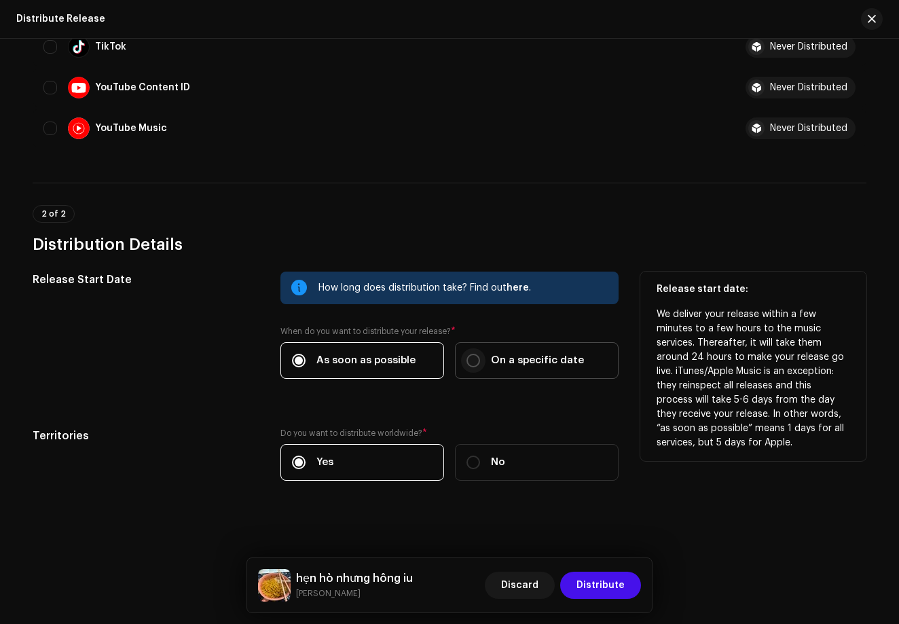
click at [475, 360] on input "On a specific date" at bounding box center [473, 361] width 14 height 14
radio input "true"
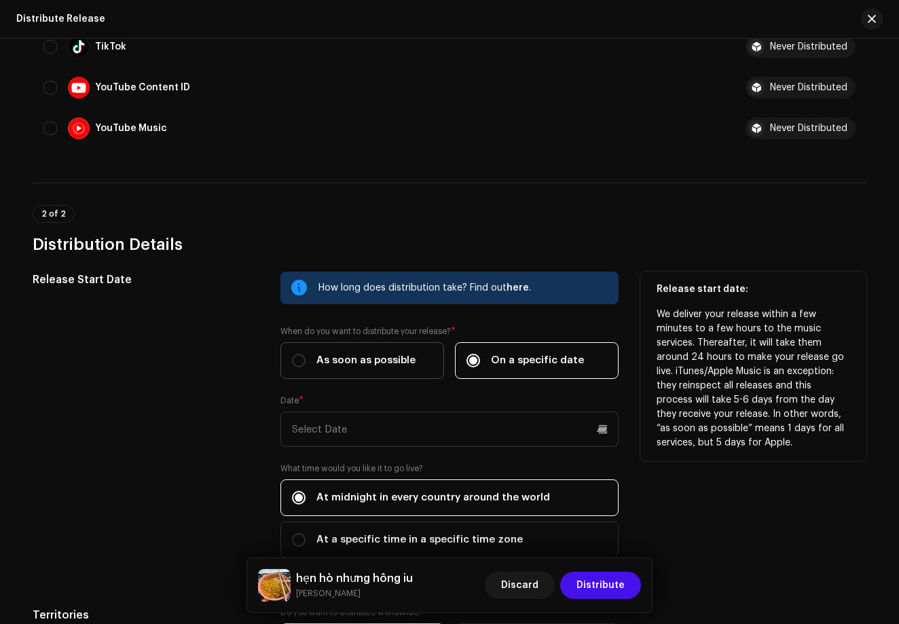
click at [305, 355] on div "As soon as possible" at bounding box center [354, 360] width 124 height 15
click at [305, 355] on input "As soon as possible" at bounding box center [299, 361] width 14 height 14
radio input "true"
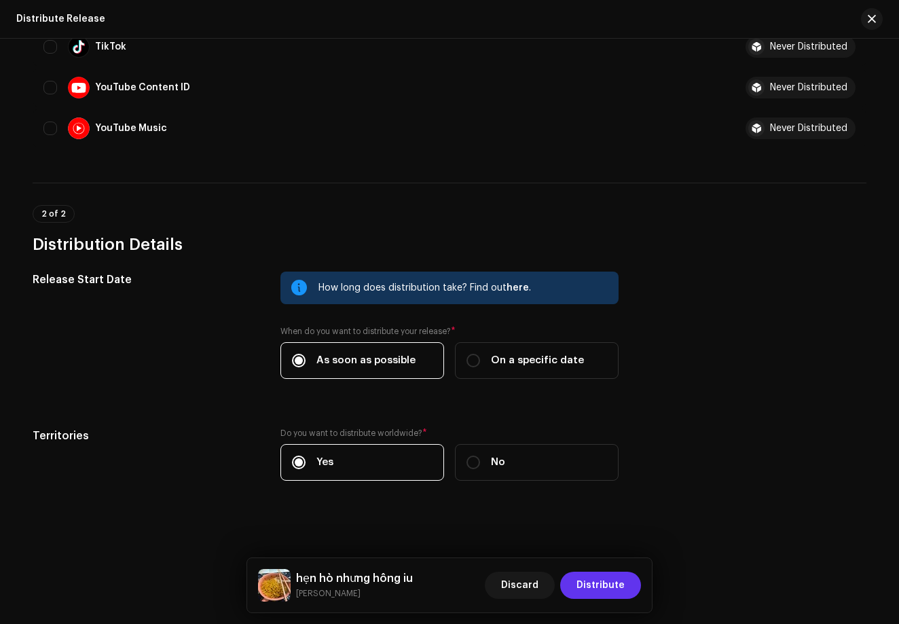
click at [582, 585] on span "Distribute" at bounding box center [600, 584] width 48 height 27
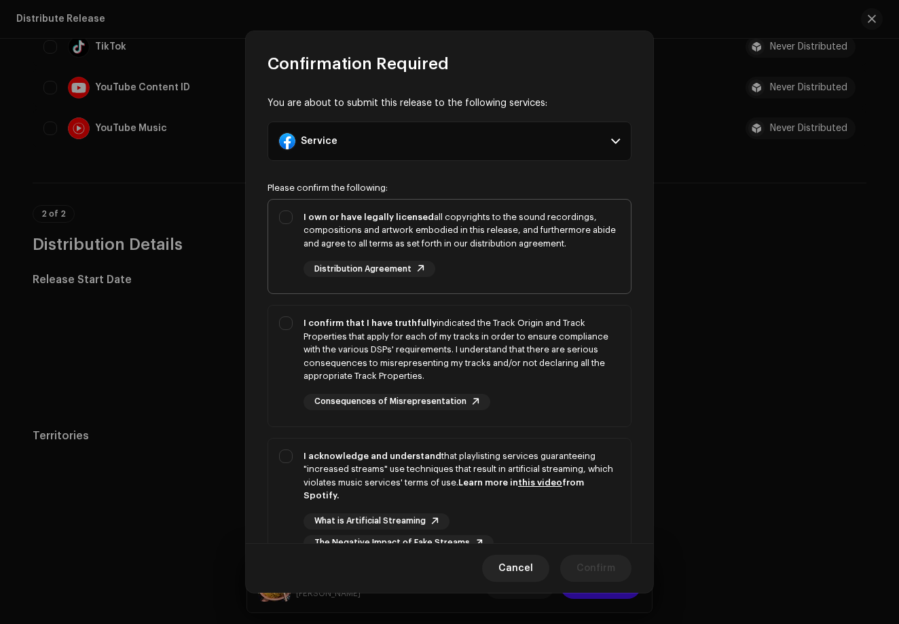
click at [280, 226] on div "I own or have legally licensed all copyrights to the sound recordings, composit…" at bounding box center [449, 244] width 362 height 89
checkbox input "true"
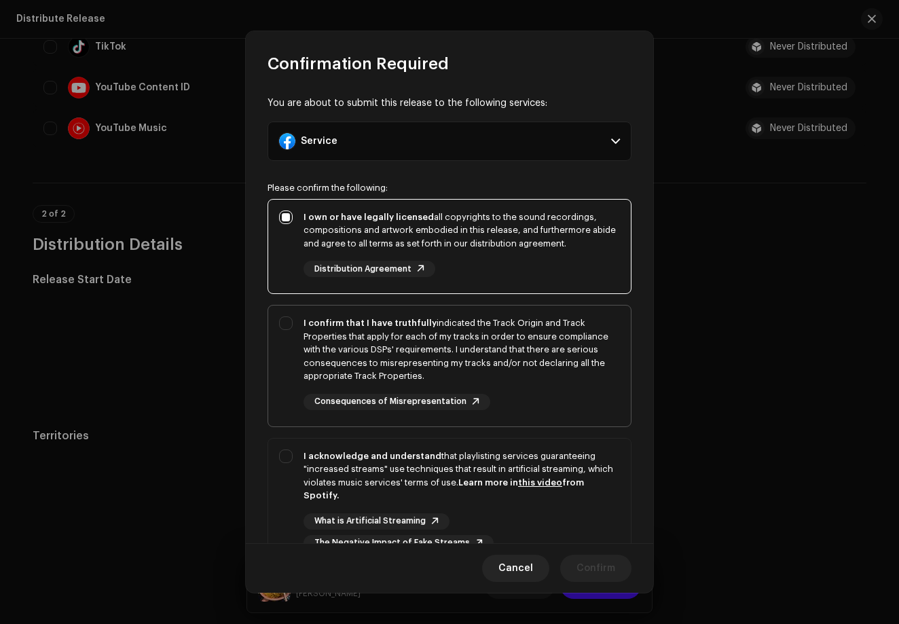
click at [285, 335] on div "I confirm that I have truthfully indicated the Track Origin and Track Propertie…" at bounding box center [449, 362] width 362 height 115
checkbox input "true"
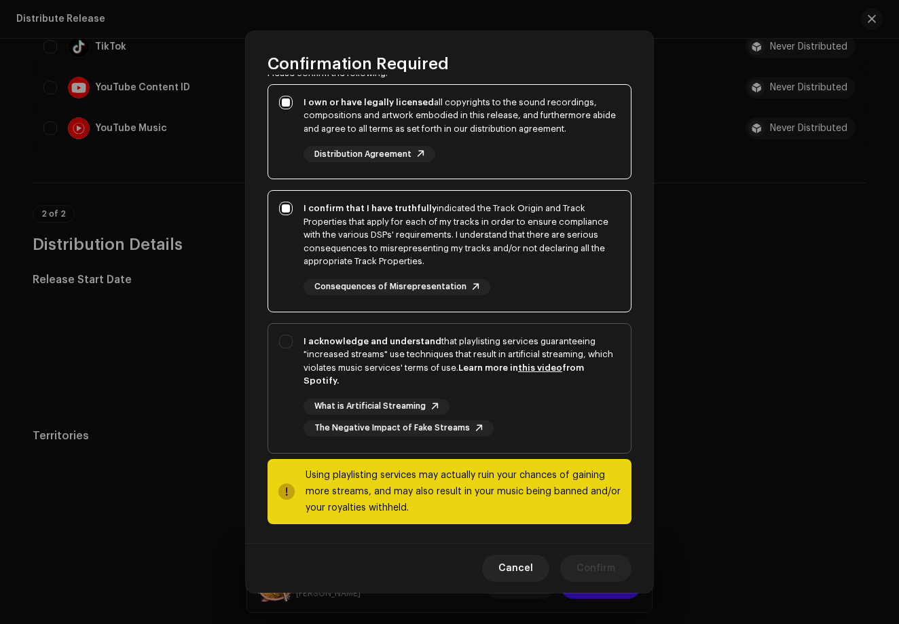
scroll to position [113, 0]
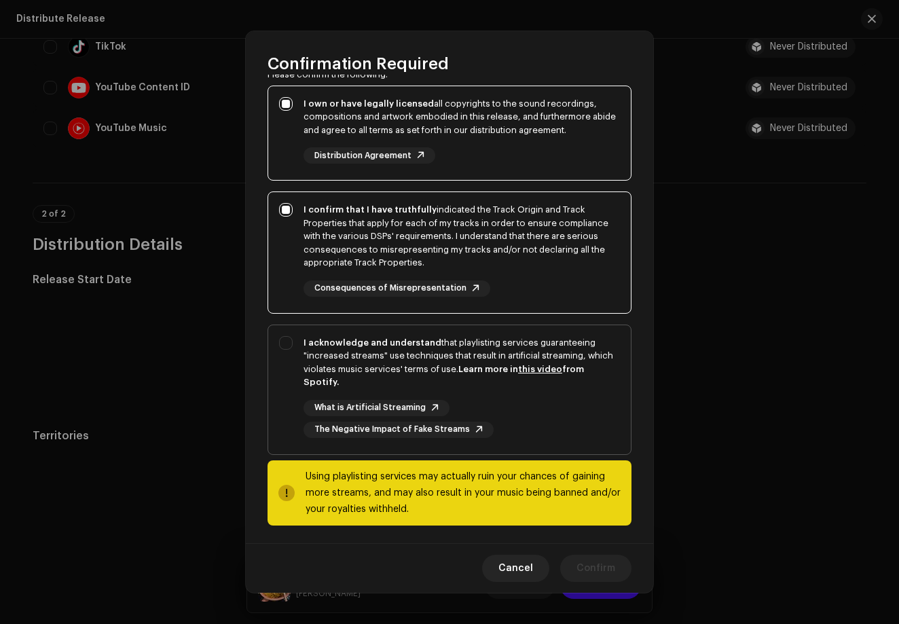
click at [286, 350] on div "I acknowledge and understand that playlisting services guaranteeing "increased …" at bounding box center [449, 387] width 362 height 124
checkbox input "true"
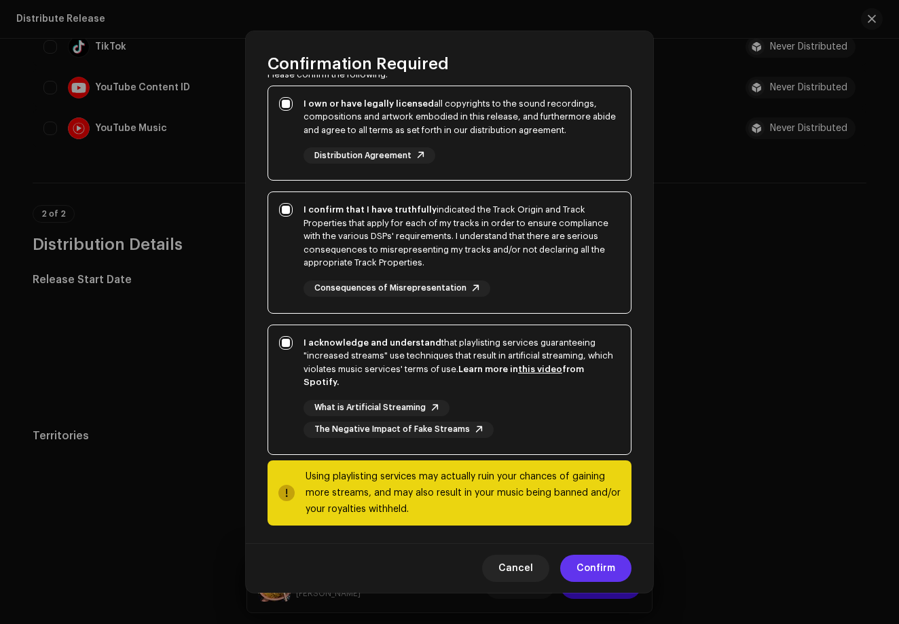
click at [582, 563] on span "Confirm" at bounding box center [595, 567] width 39 height 27
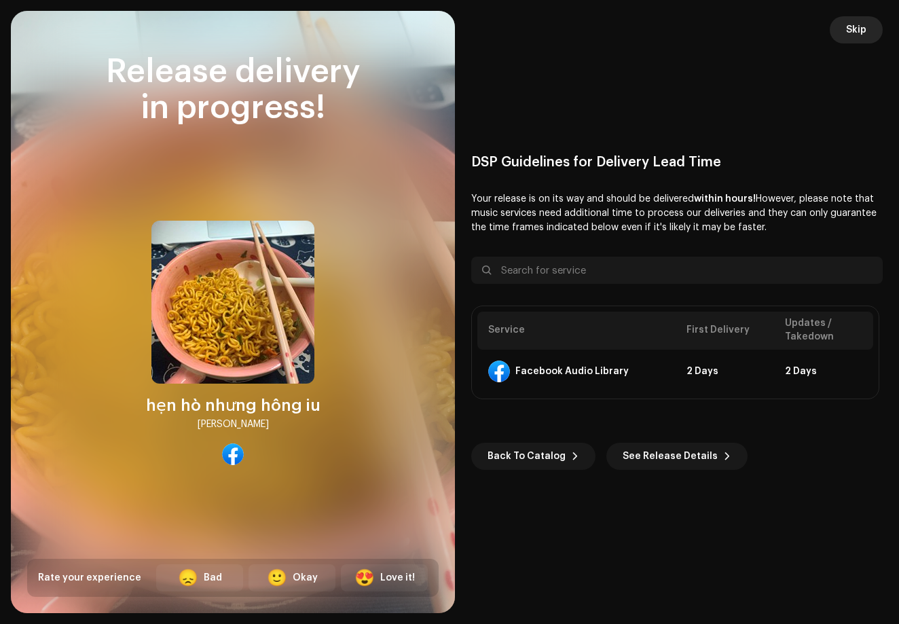
click at [867, 29] on button "Skip" at bounding box center [855, 29] width 53 height 27
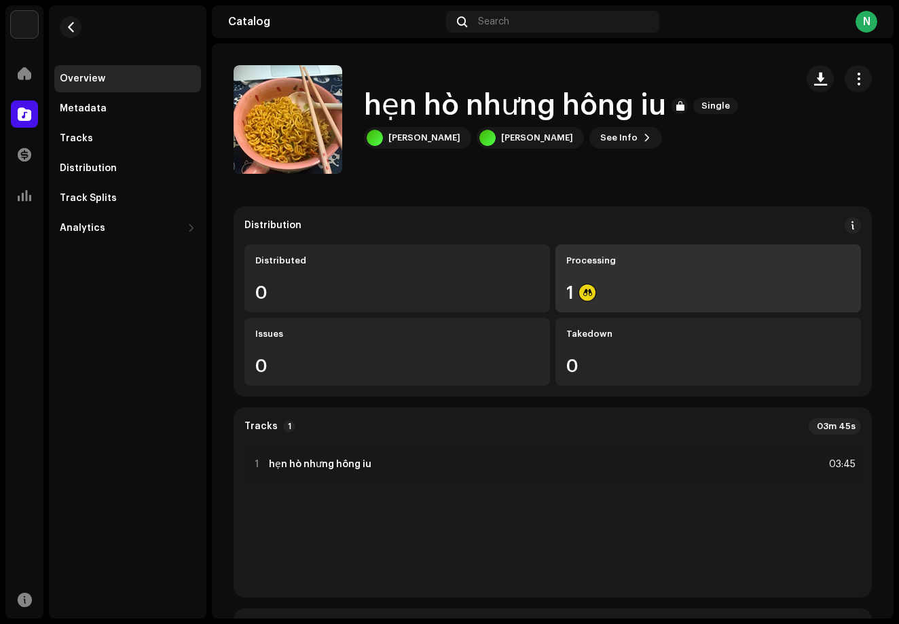
click at [561, 286] on div "Processing 1" at bounding box center [707, 278] width 305 height 68
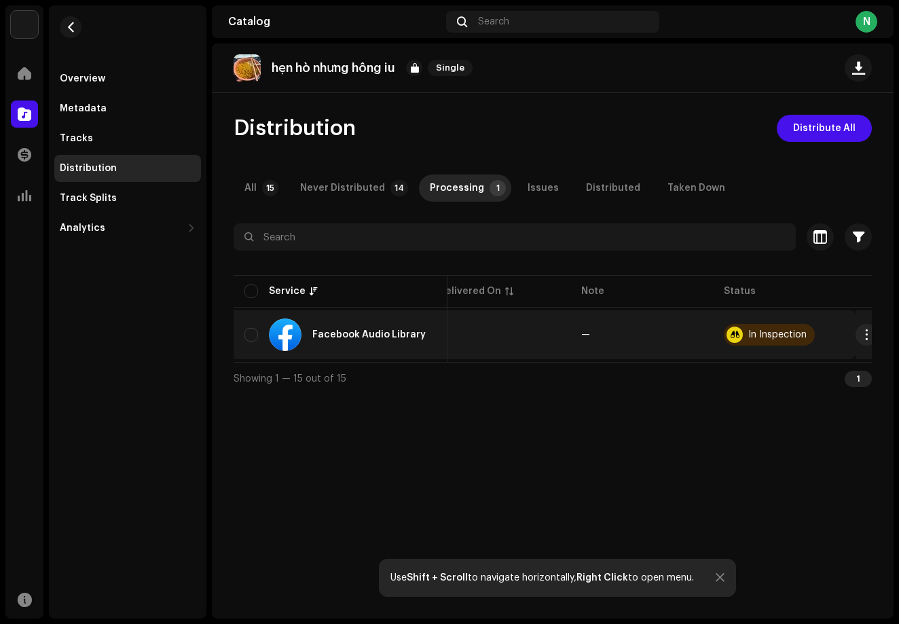
scroll to position [0, 162]
click at [762, 338] on div "In Inspection" at bounding box center [778, 335] width 58 height 10
click at [757, 336] on div "In Inspection" at bounding box center [778, 335] width 58 height 10
click at [862, 339] on span "button" at bounding box center [867, 334] width 10 height 11
click at [755, 345] on div "In Inspection" at bounding box center [769, 335] width 91 height 22
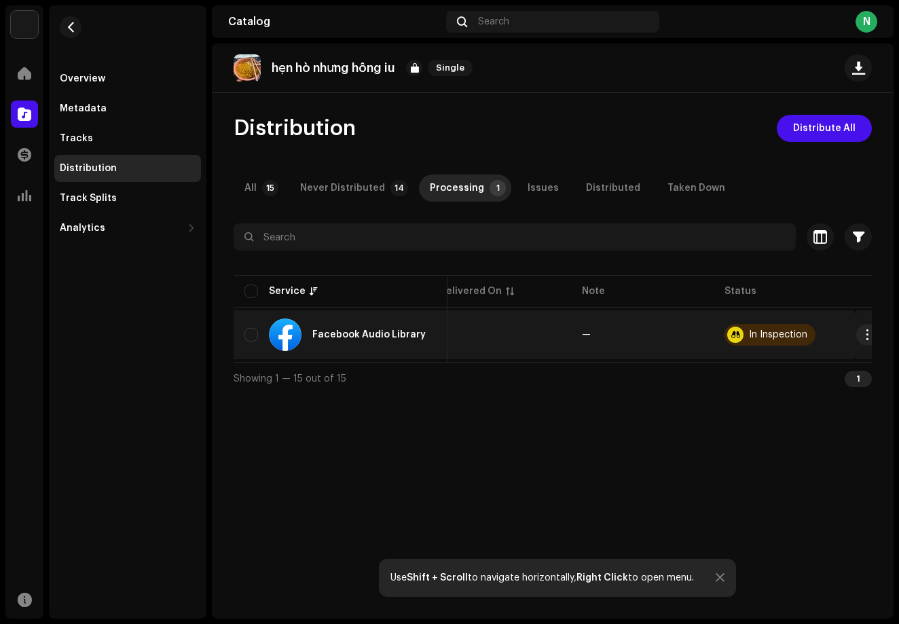
click at [749, 337] on div "In Inspection" at bounding box center [778, 335] width 58 height 10
click at [727, 331] on div at bounding box center [735, 334] width 16 height 16
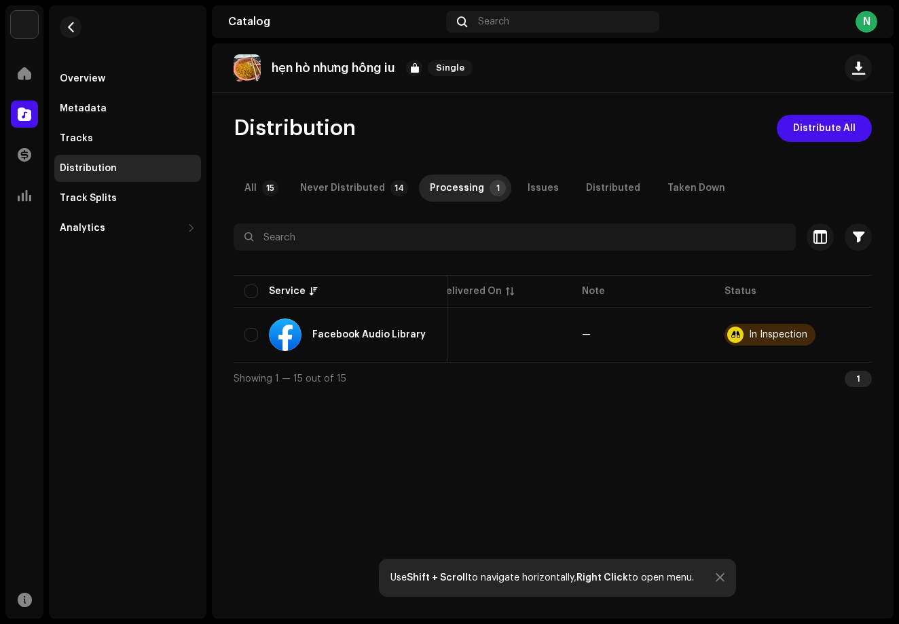
click at [407, 77] on div "hẹn hò nhưng hông iu Single" at bounding box center [355, 67] width 244 height 27
click at [455, 71] on span "Single" at bounding box center [450, 68] width 45 height 16
click at [419, 68] on div at bounding box center [414, 68] width 16 height 16
click at [375, 182] on div "Never Distributed" at bounding box center [342, 187] width 85 height 27
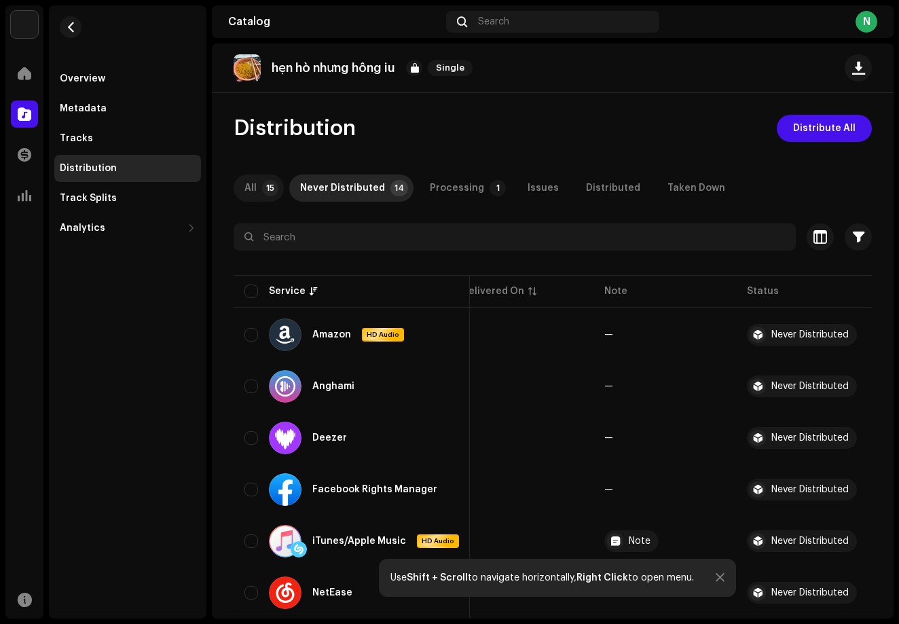
click at [261, 179] on p-tab "All 15" at bounding box center [258, 187] width 50 height 27
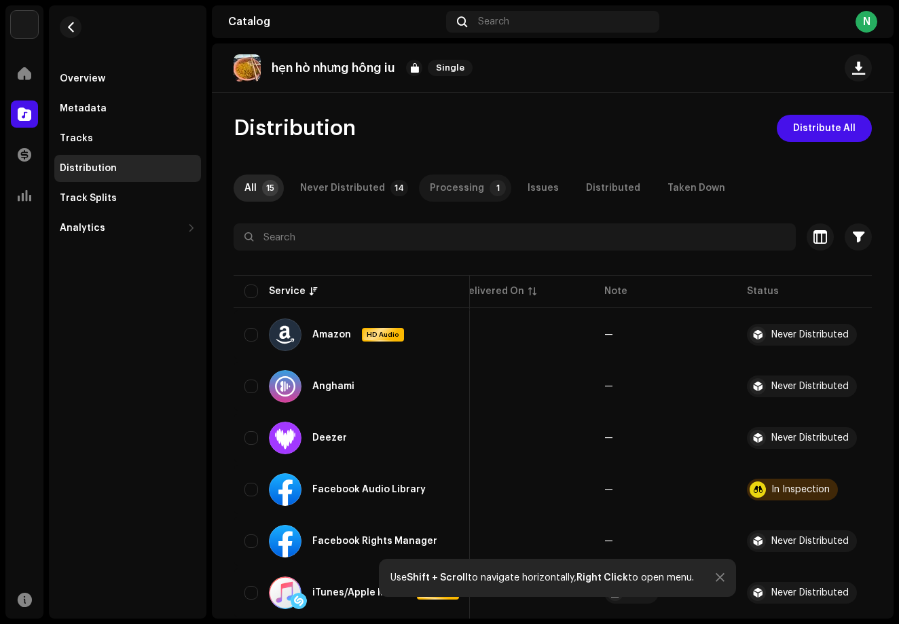
click at [467, 185] on div "Processing" at bounding box center [457, 187] width 54 height 27
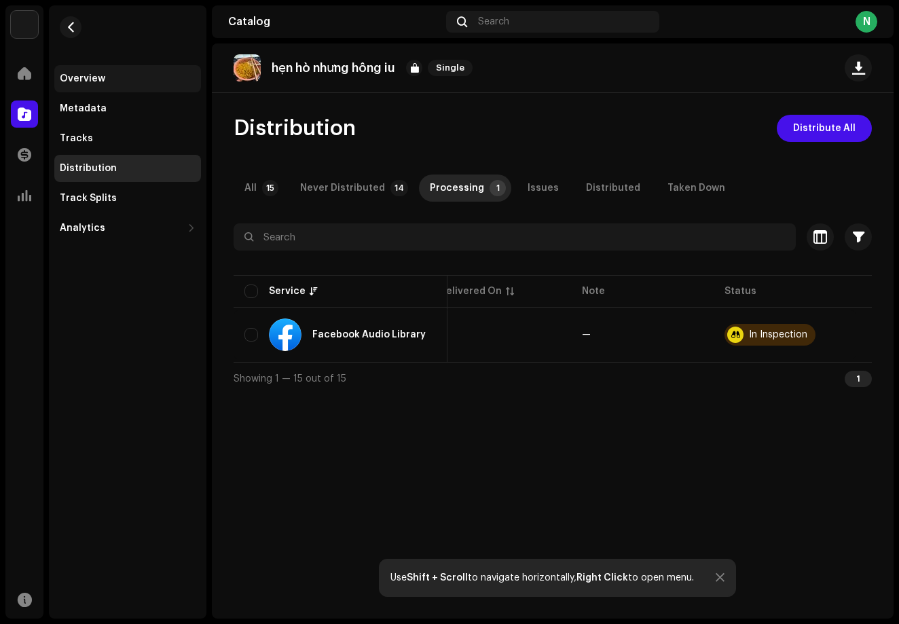
click at [82, 85] on div "Overview" at bounding box center [127, 78] width 147 height 27
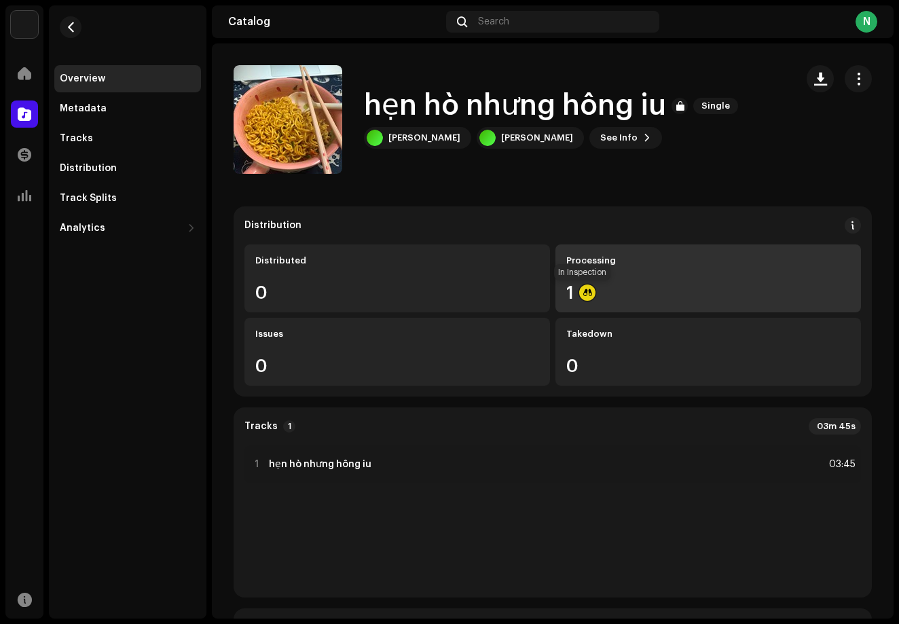
click at [580, 293] on div at bounding box center [587, 292] width 16 height 16
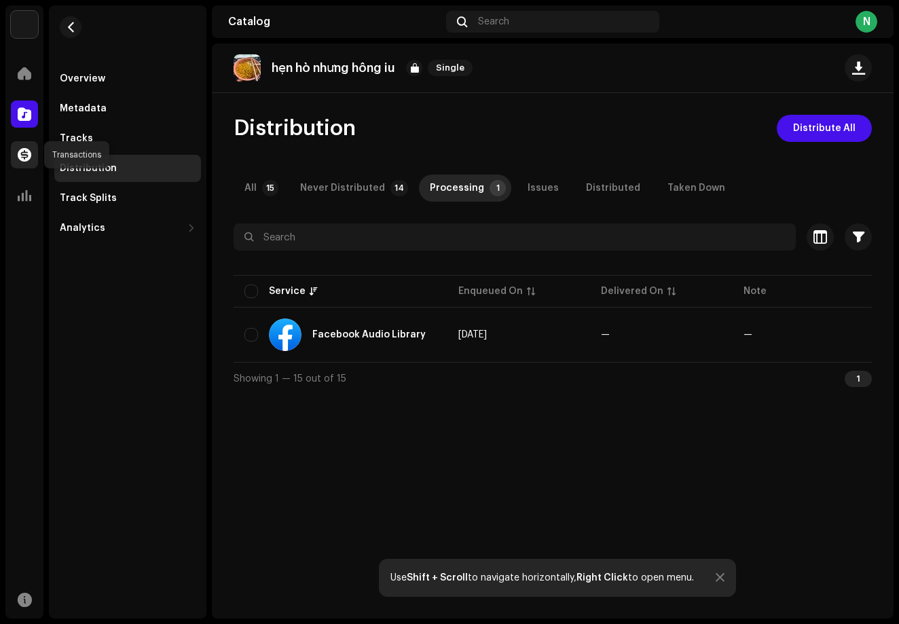
click at [22, 149] on span at bounding box center [25, 154] width 14 height 11
click at [22, 68] on span at bounding box center [25, 73] width 14 height 11
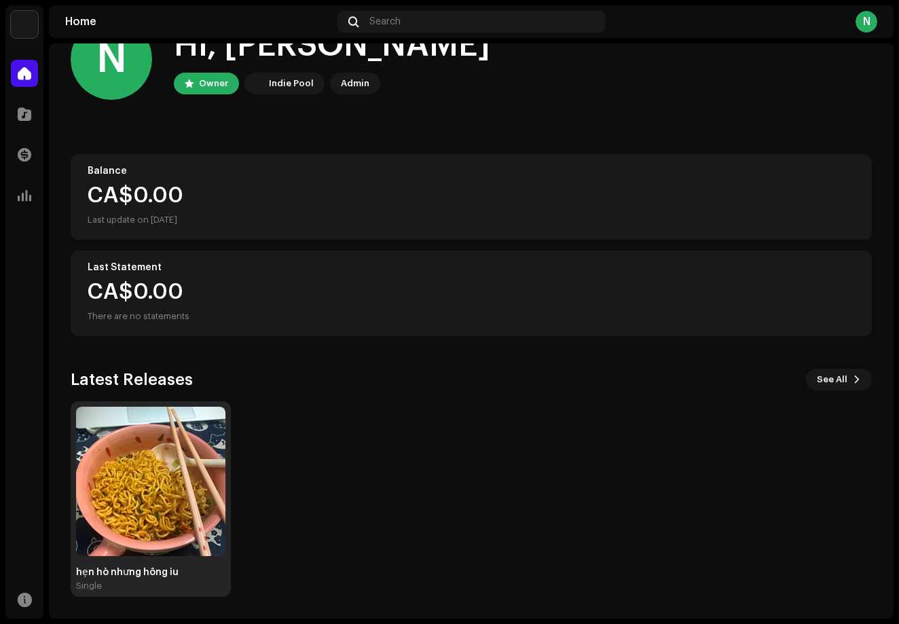
scroll to position [47, 0]
click at [181, 458] on img at bounding box center [150, 481] width 149 height 149
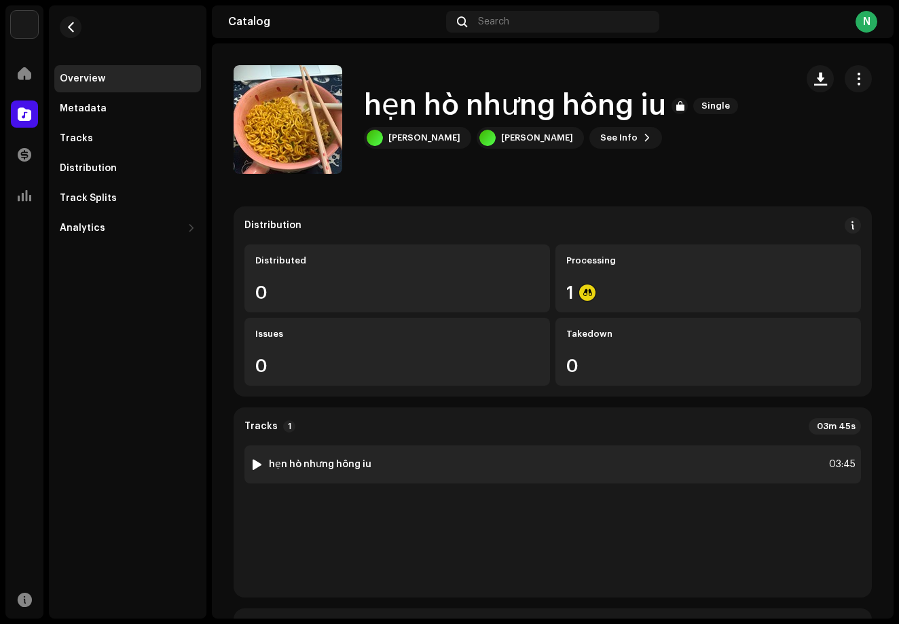
click at [326, 453] on div "1 hẹn hò nhưng hông iu 03:45" at bounding box center [552, 464] width 616 height 38
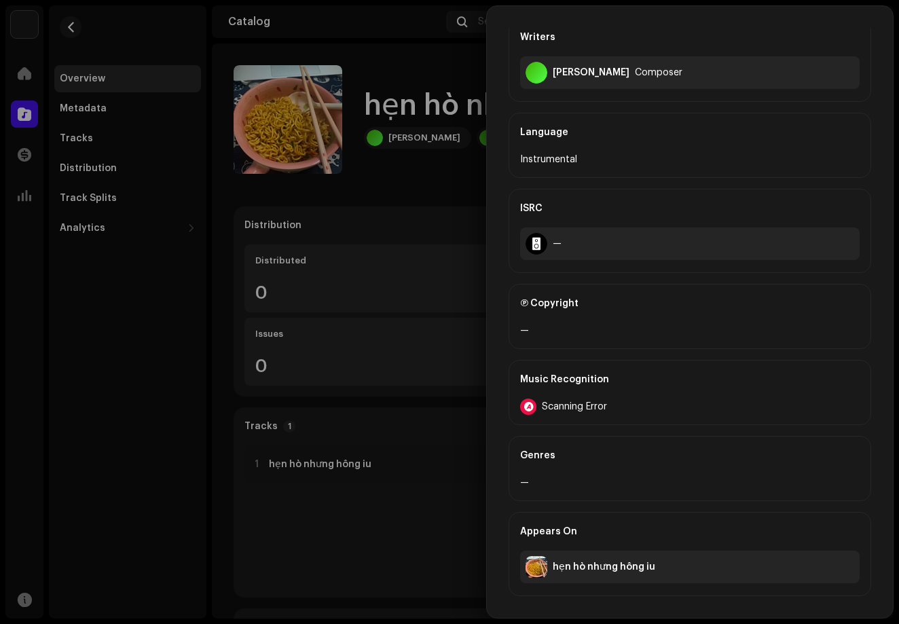
scroll to position [255, 0]
click at [546, 318] on div "Ⓟ Copyright" at bounding box center [689, 303] width 339 height 38
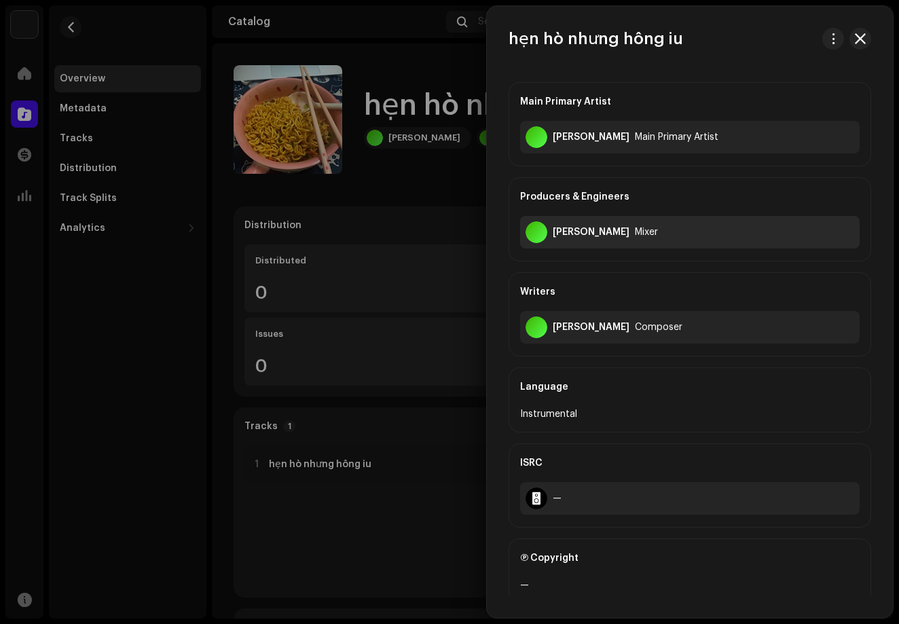
scroll to position [0, 0]
click at [828, 39] on span "button" at bounding box center [833, 38] width 10 height 11
click at [783, 73] on div "View track" at bounding box center [765, 69] width 126 height 11
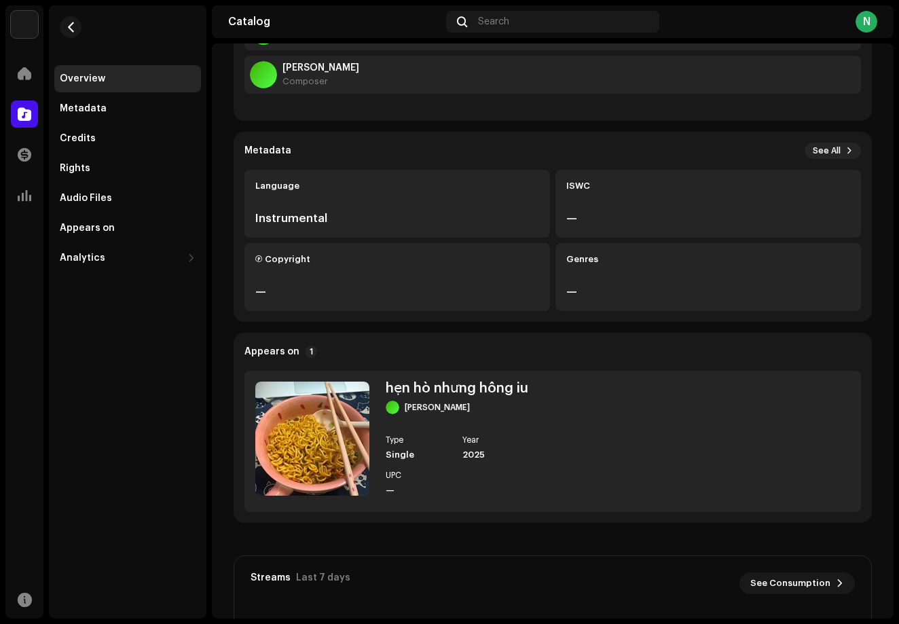
scroll to position [271, 0]
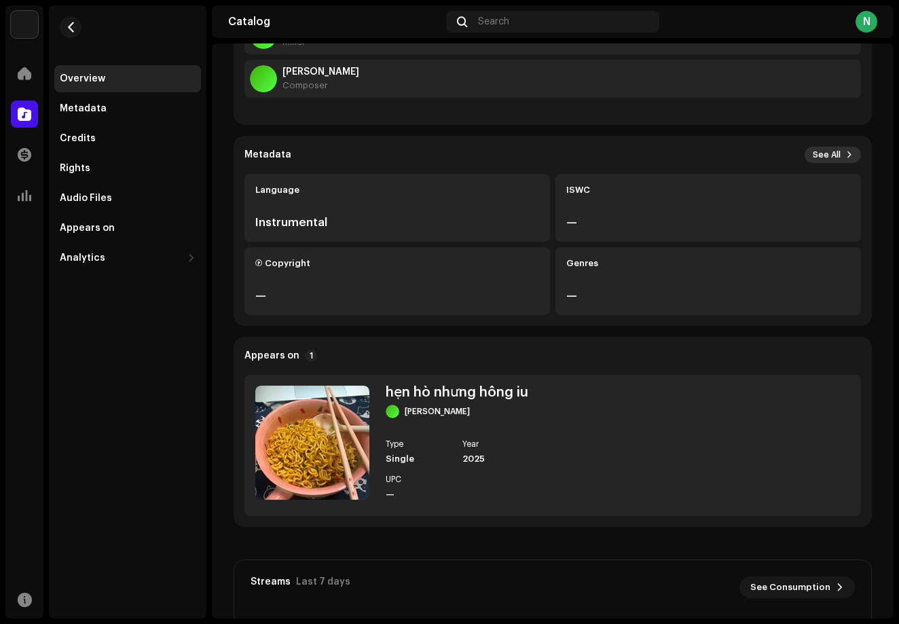
click at [834, 159] on button "See All" at bounding box center [832, 155] width 56 height 16
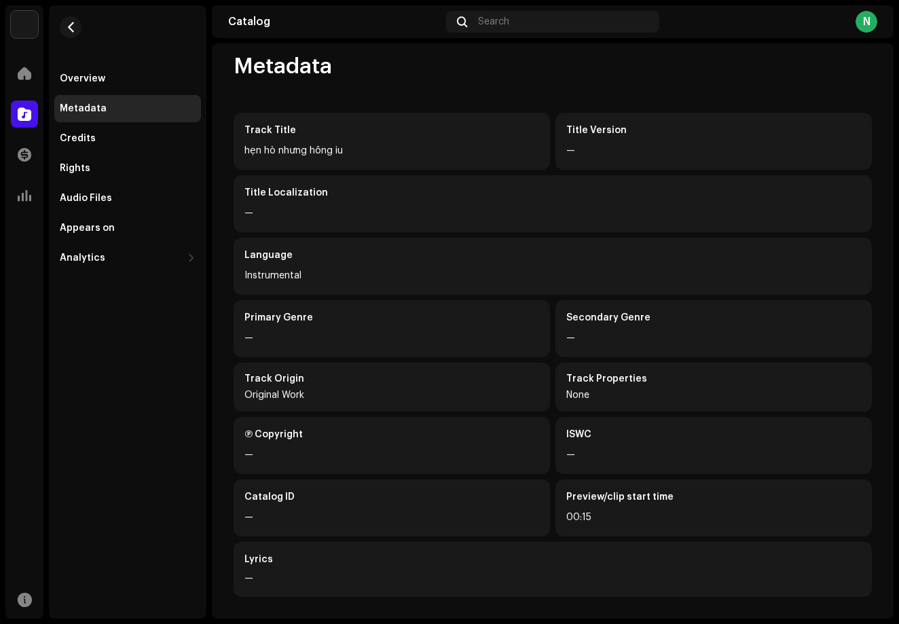
scroll to position [62, 0]
click at [274, 527] on div "Catalog ID —" at bounding box center [391, 507] width 316 height 57
click at [277, 580] on div "—" at bounding box center [407, 578] width 326 height 14
click at [329, 389] on div "Track Origin Original Work" at bounding box center [391, 386] width 316 height 49
click at [269, 330] on div "—" at bounding box center [391, 338] width 295 height 16
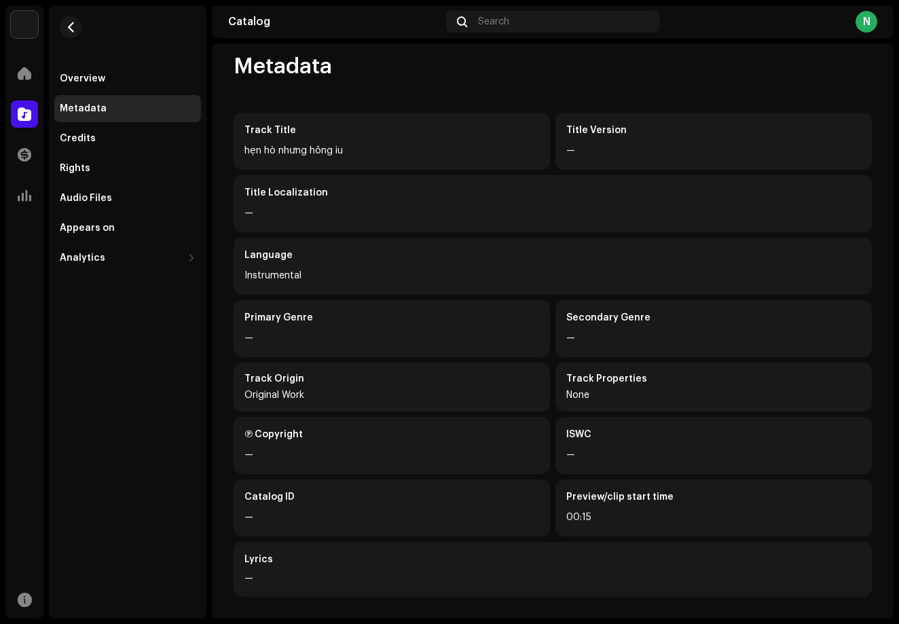
click at [594, 130] on div "Title Version" at bounding box center [713, 131] width 295 height 14
click at [83, 204] on div "Audio Files" at bounding box center [127, 198] width 147 height 27
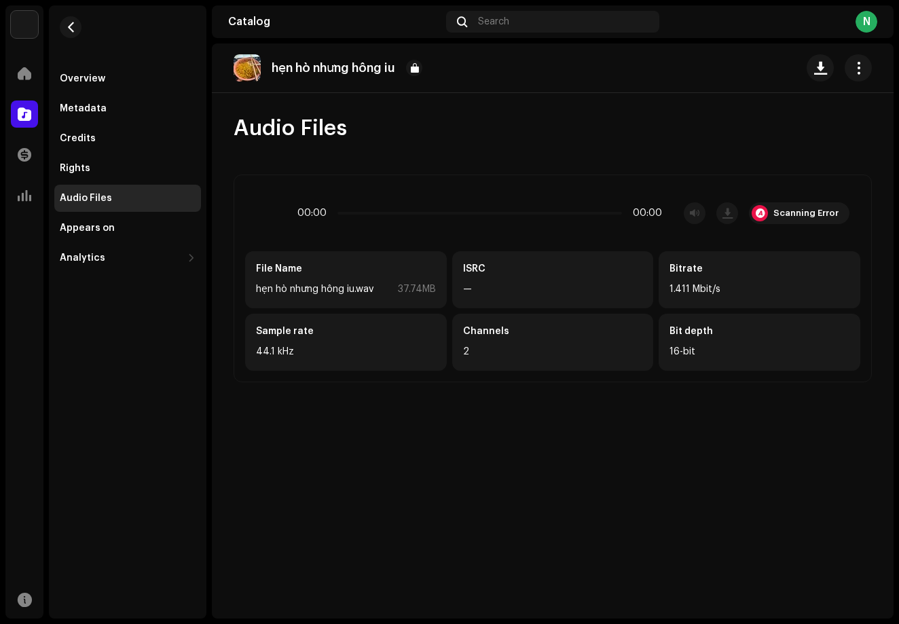
click at [25, 56] on div "Home" at bounding box center [24, 73] width 38 height 38
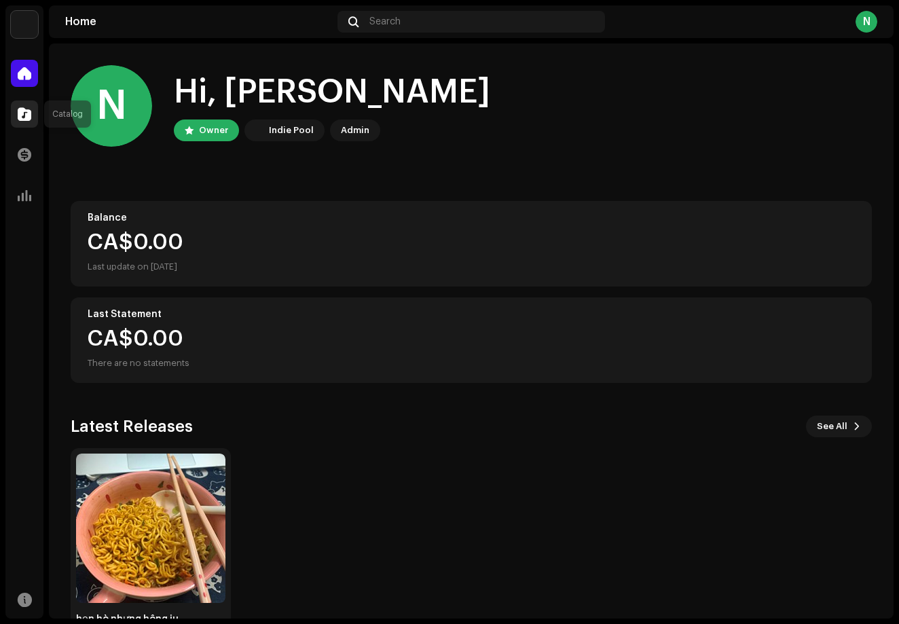
click at [17, 124] on div at bounding box center [24, 113] width 27 height 27
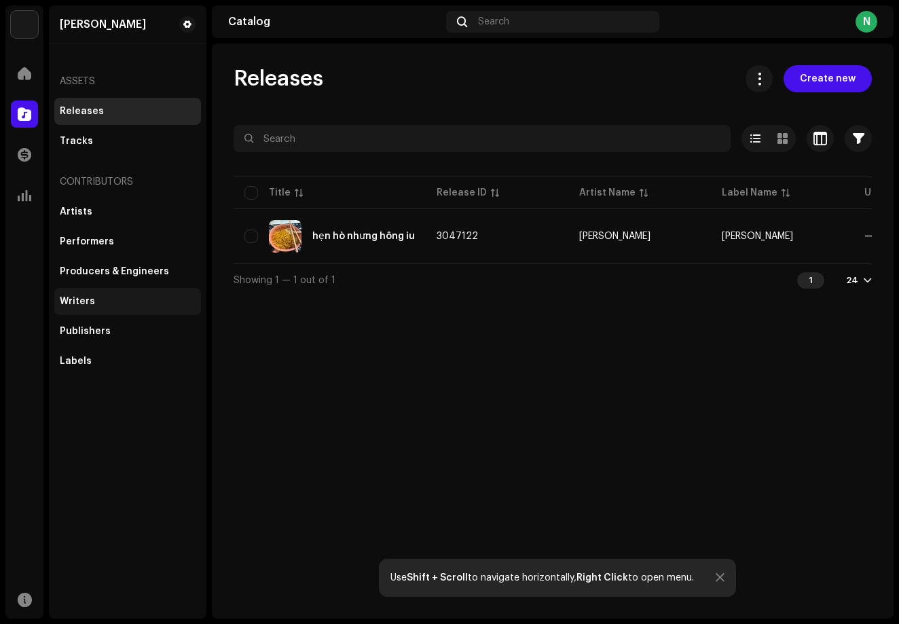
click at [102, 307] on div "Writers" at bounding box center [127, 301] width 147 height 27
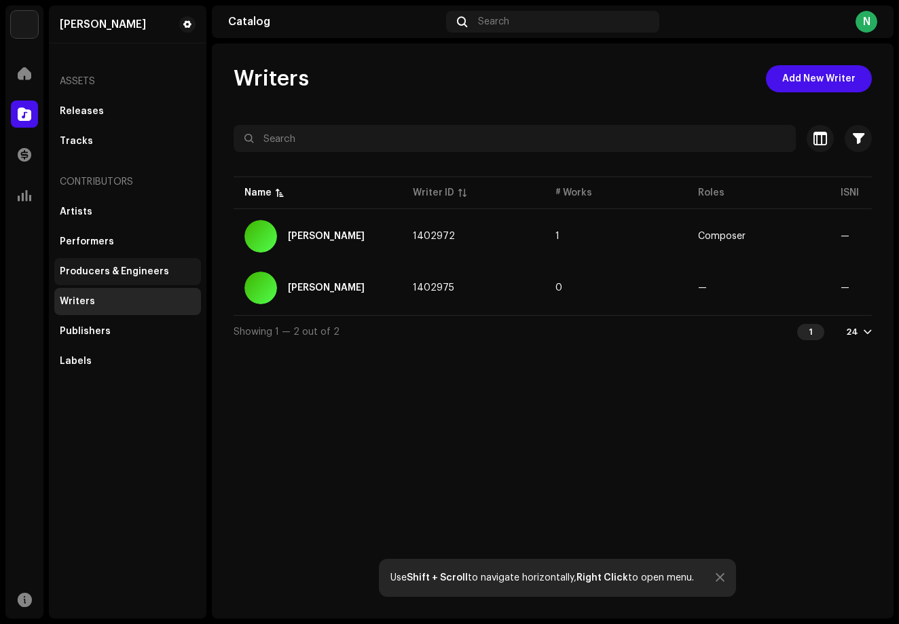
click at [109, 276] on div "Producers & Engineers" at bounding box center [114, 271] width 109 height 11
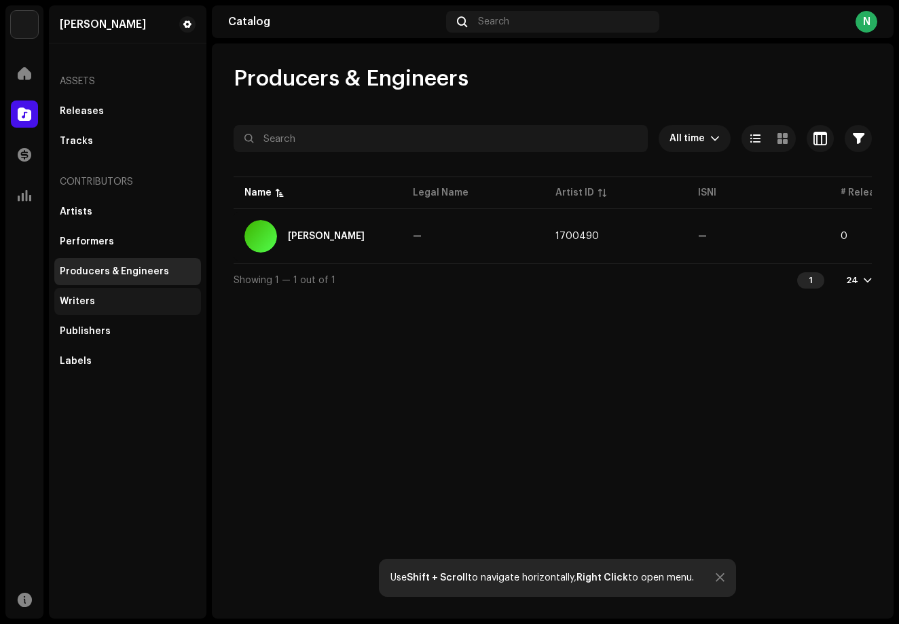
click at [112, 291] on div "Writers" at bounding box center [127, 301] width 147 height 27
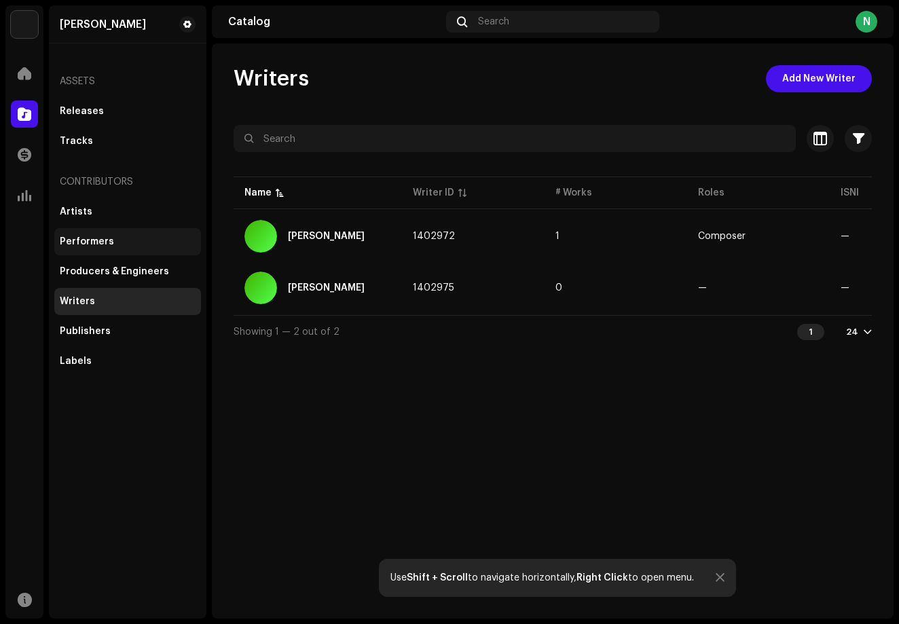
click at [101, 244] on div "Performers" at bounding box center [87, 241] width 54 height 11
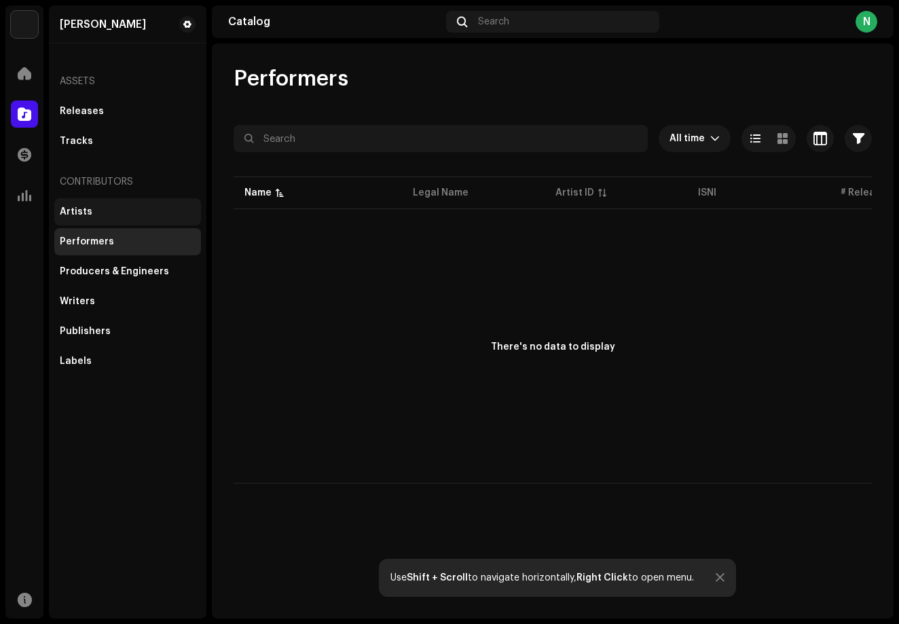
click at [92, 223] on div "Artists" at bounding box center [127, 211] width 147 height 27
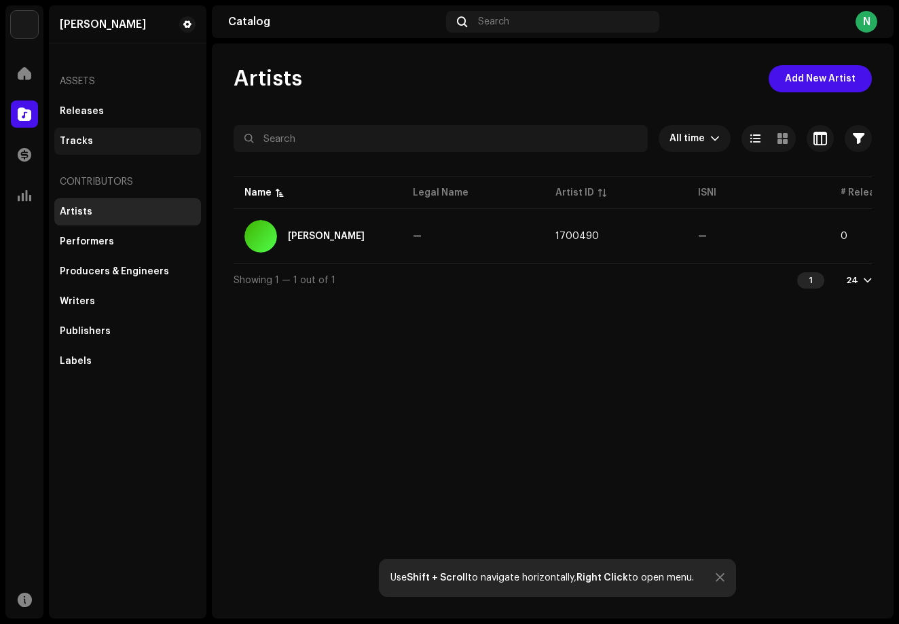
click at [88, 140] on div "Tracks" at bounding box center [76, 141] width 33 height 11
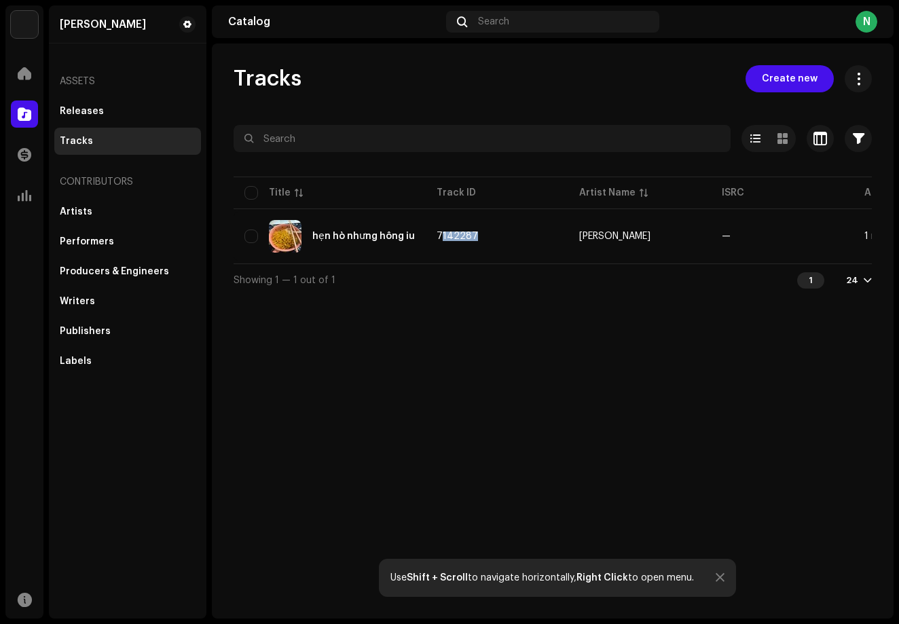
drag, startPoint x: 700, startPoint y: 230, endPoint x: 437, endPoint y: 211, distance: 264.0
click at [437, 211] on table "Title Track ID Artist Name ISRC Appears On Missing Audio ACR Cloud hẹn hò nhưng…" at bounding box center [767, 219] width 1069 height 90
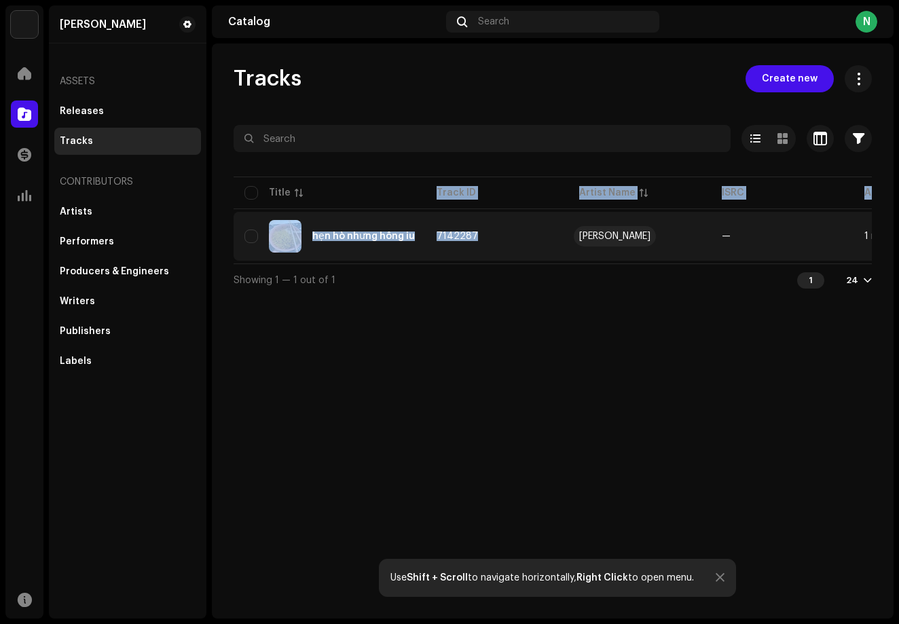
click at [650, 235] on div "[PERSON_NAME]" at bounding box center [614, 236] width 71 height 10
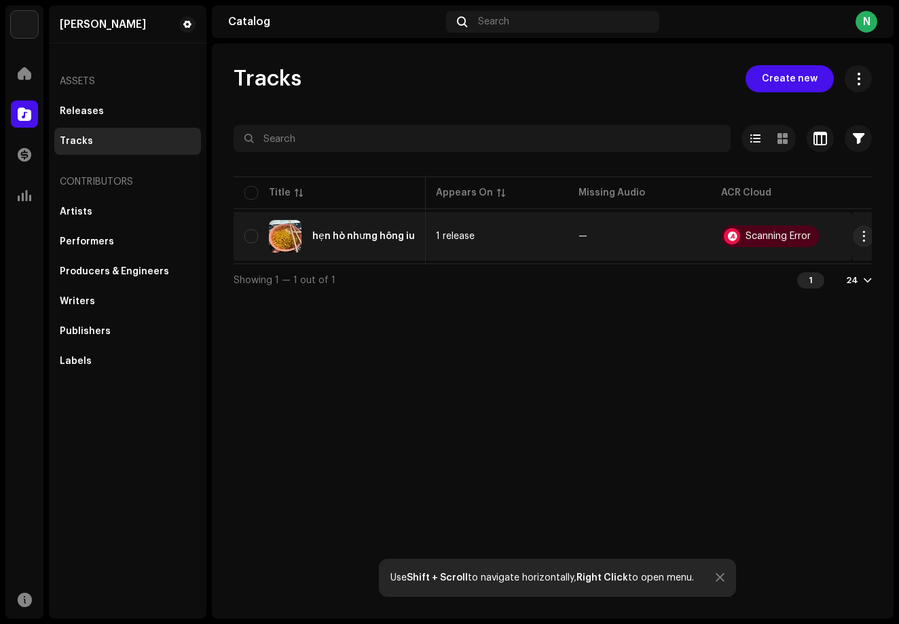
scroll to position [0, 428]
click at [733, 227] on div "Scanning Error" at bounding box center [770, 236] width 98 height 22
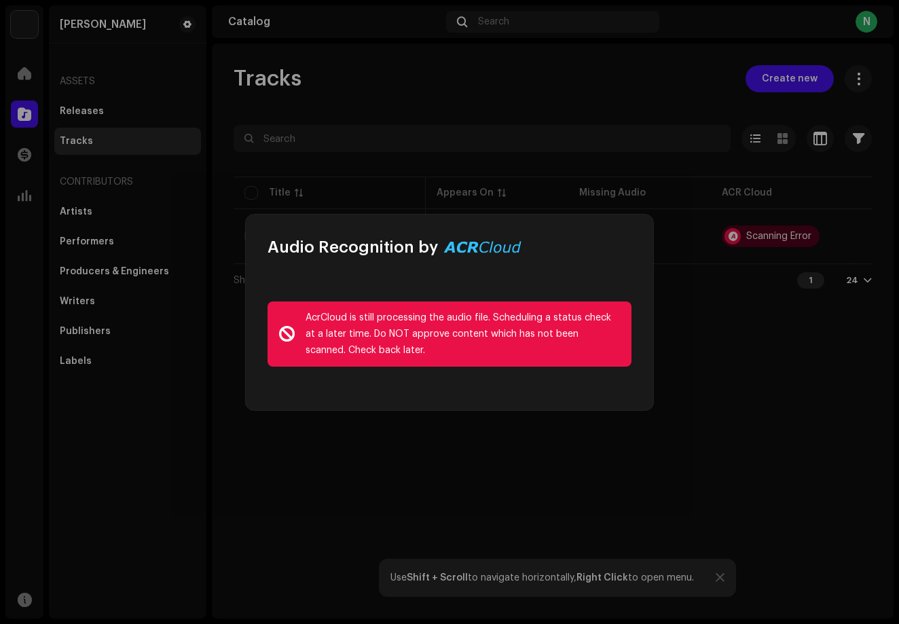
drag, startPoint x: 308, startPoint y: 314, endPoint x: 381, endPoint y: 350, distance: 81.4
click at [381, 350] on div "AcrCloud is still processing the audio file. Scheduling a status check at a lat…" at bounding box center [462, 333] width 315 height 49
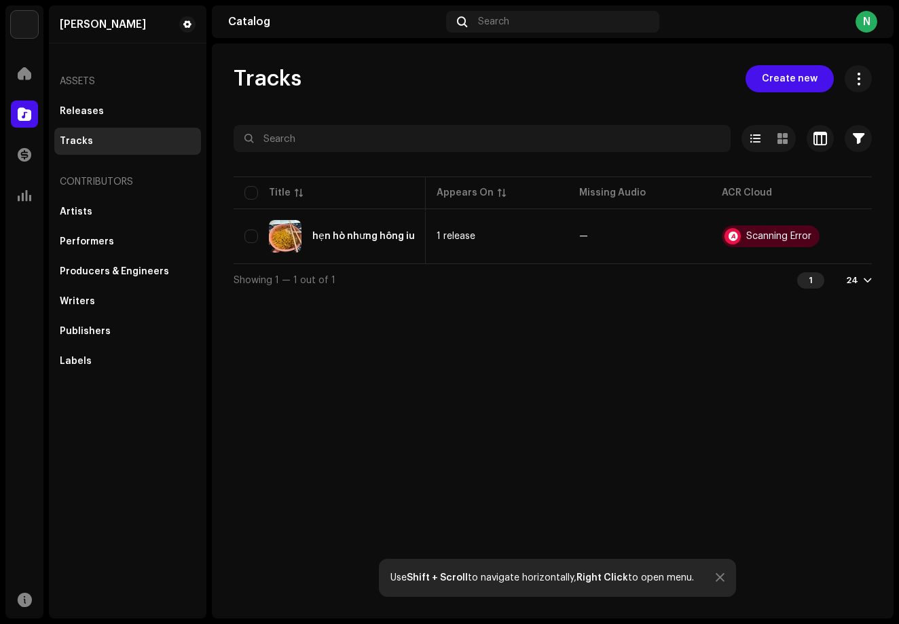
click at [394, 413] on div "Audio Recognition by AcrCloud is still processing the audio file. Scheduling a …" at bounding box center [449, 312] width 899 height 624
click at [394, 413] on div "Tracks Create new Selected 0 Select all 1 Options Filters Distribution status I…" at bounding box center [552, 330] width 681 height 575
click at [27, 186] on div at bounding box center [24, 195] width 27 height 27
click at [29, 201] on span at bounding box center [25, 195] width 14 height 11
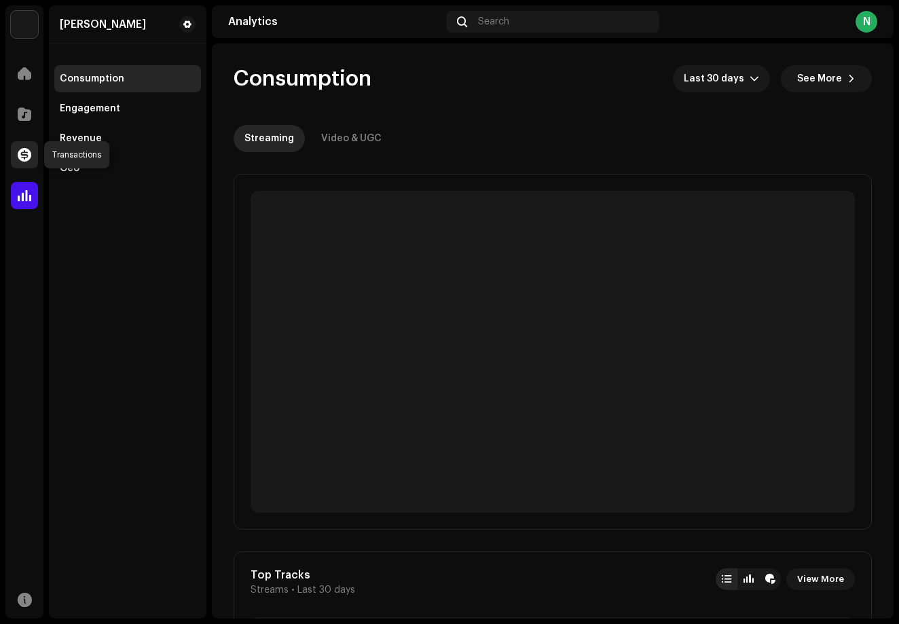
click at [31, 151] on span at bounding box center [25, 154] width 14 height 11
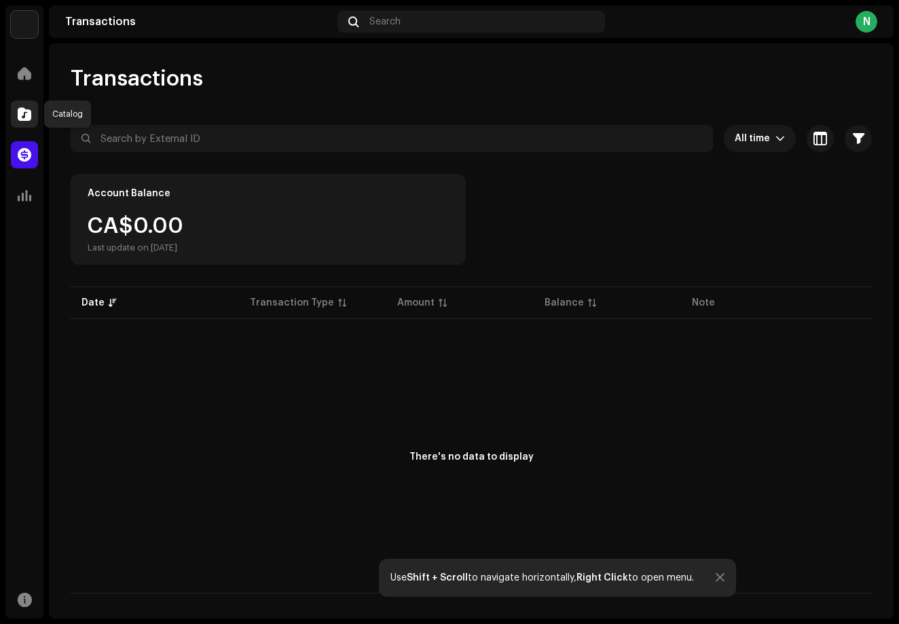
click at [19, 113] on span at bounding box center [25, 114] width 14 height 11
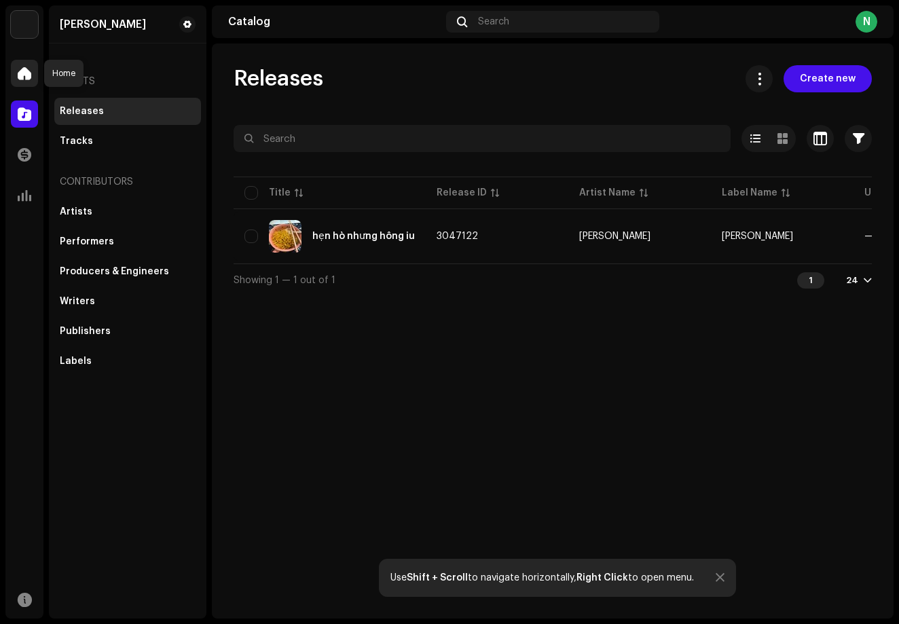
click at [30, 76] on span at bounding box center [25, 73] width 14 height 11
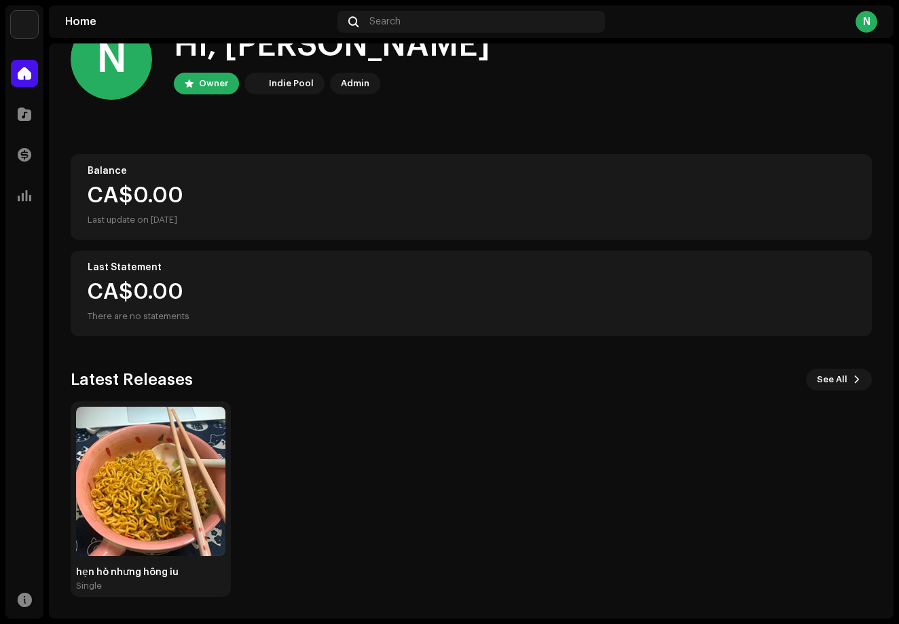
scroll to position [47, 0]
click at [162, 503] on img at bounding box center [150, 481] width 149 height 149
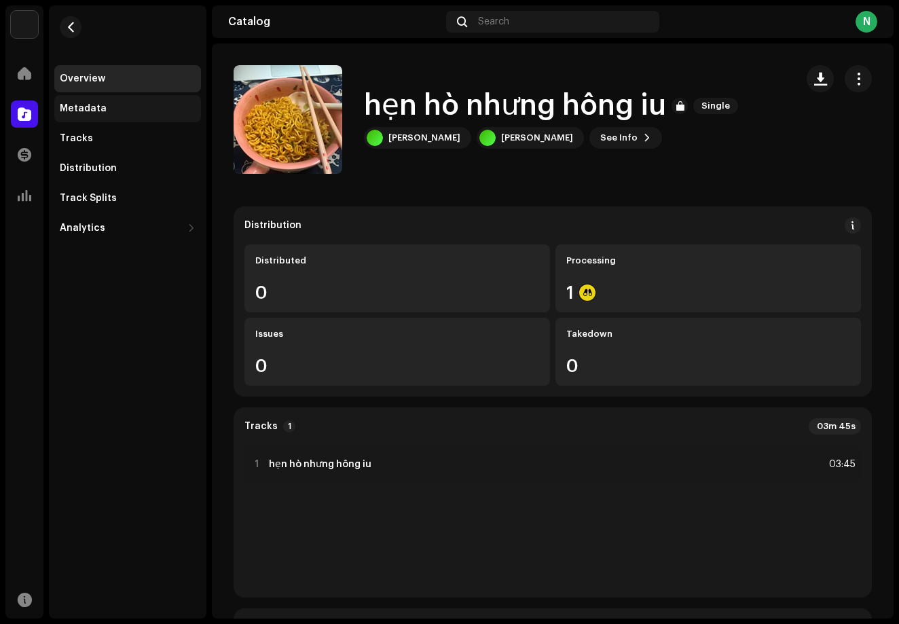
click at [96, 114] on div "Metadata" at bounding box center [127, 108] width 147 height 27
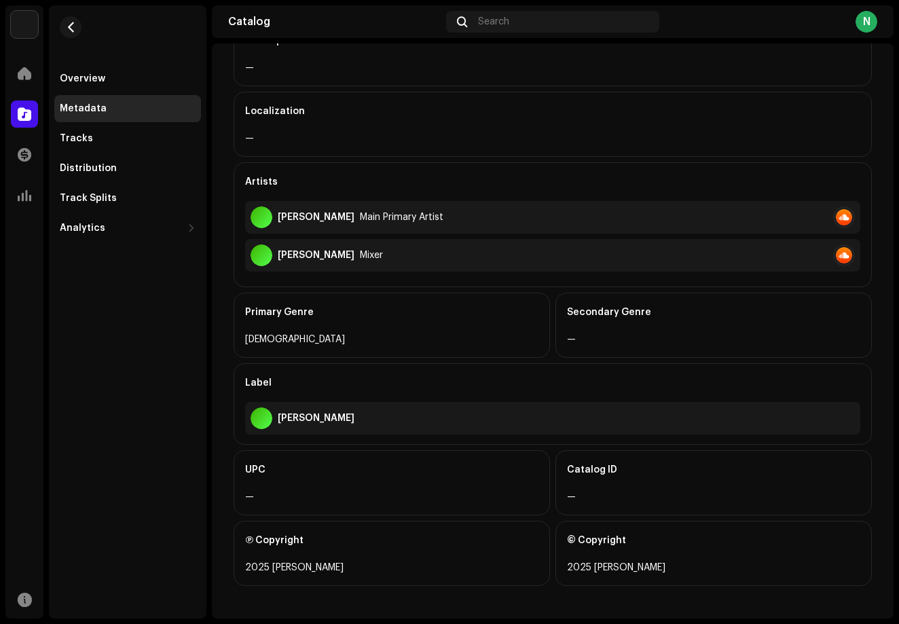
scroll to position [295, 0]
click at [100, 145] on div "Tracks" at bounding box center [127, 138] width 147 height 27
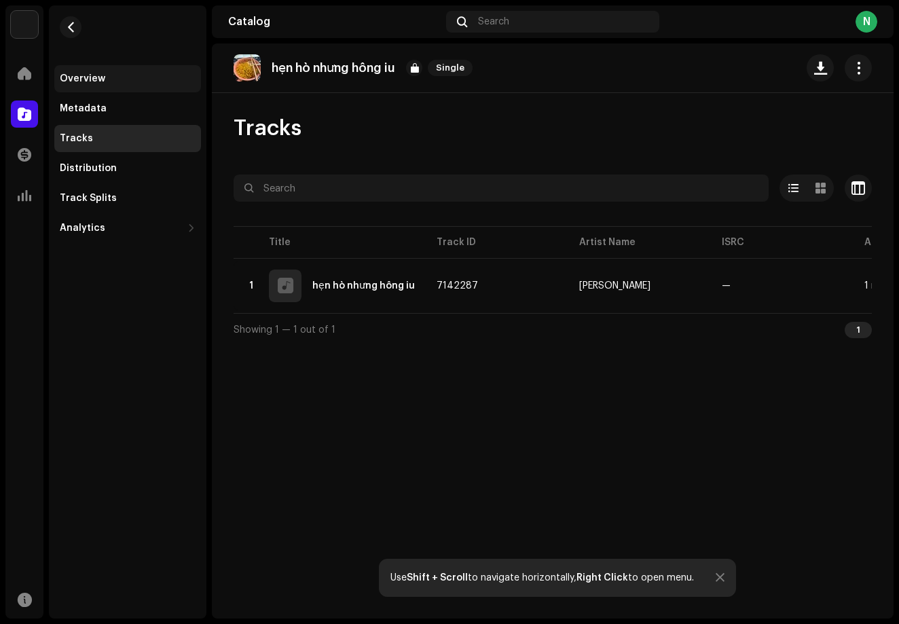
click at [102, 92] on div "Overview" at bounding box center [127, 78] width 147 height 27
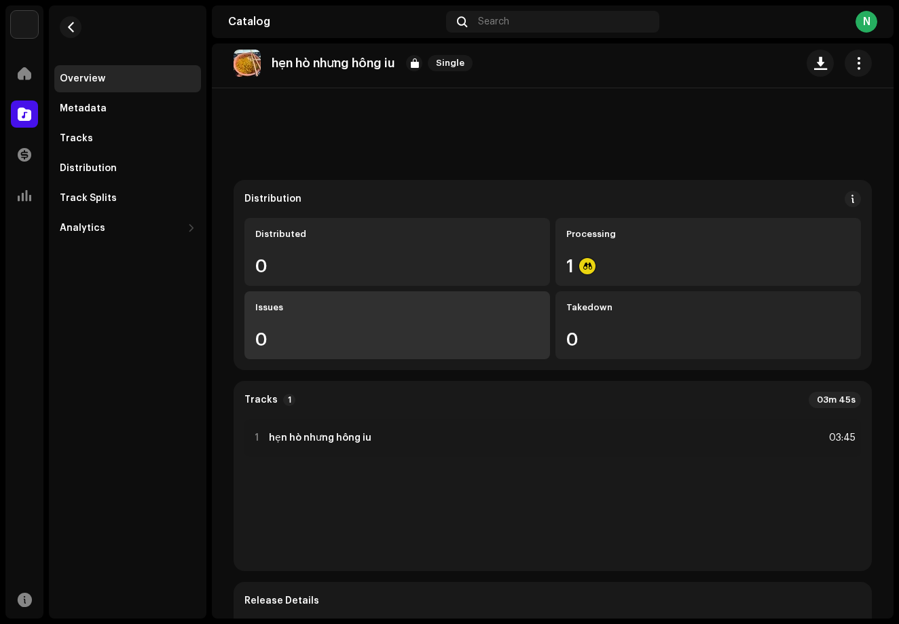
scroll to position [24, 0]
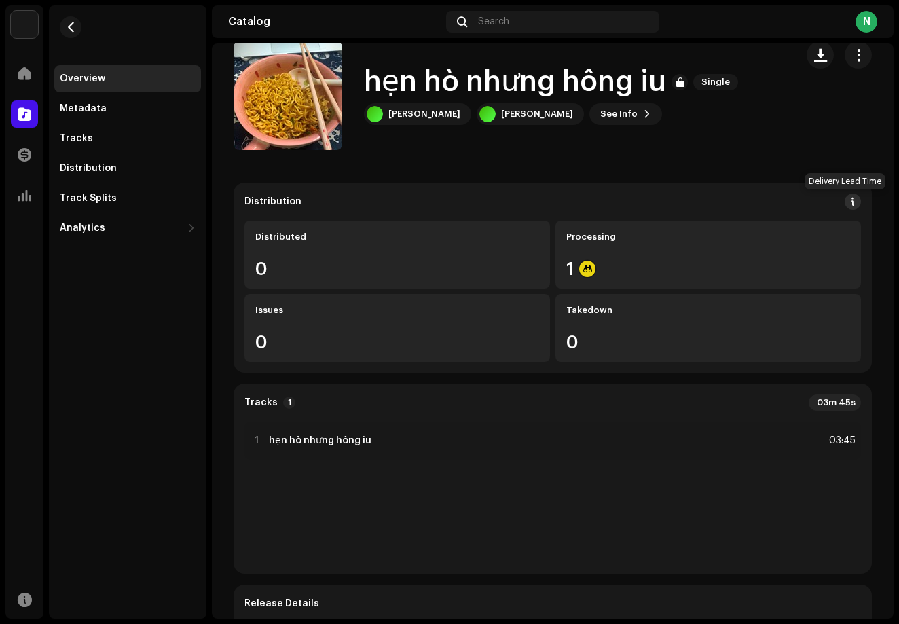
click at [848, 198] on span at bounding box center [853, 201] width 10 height 11
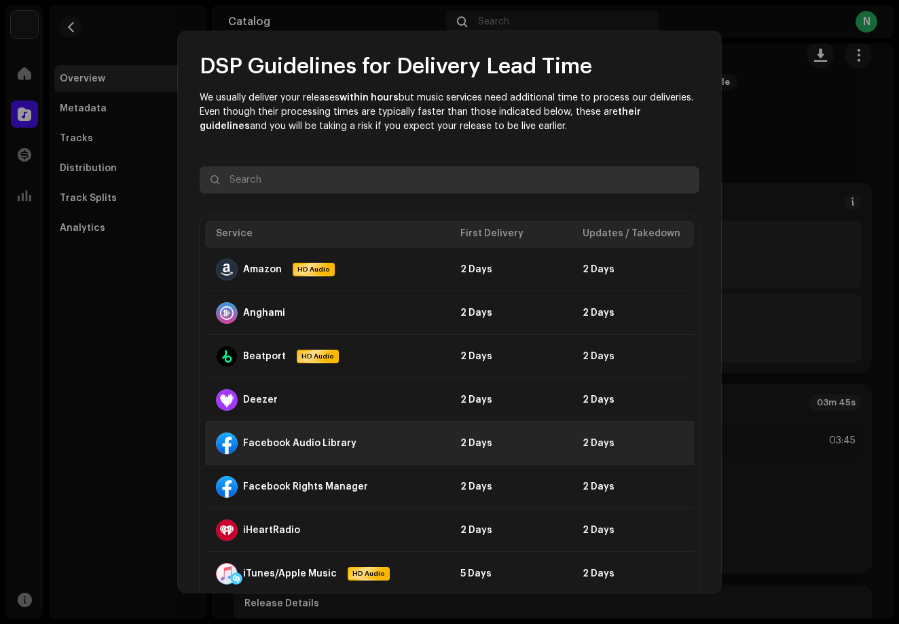
scroll to position [0, 0]
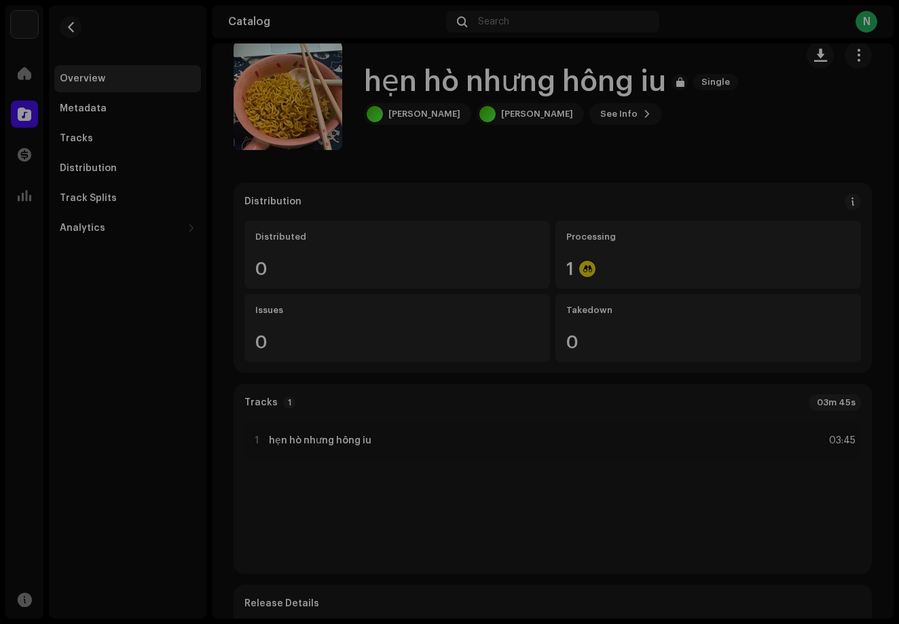
click at [797, 312] on div "DSP Guidelines for Delivery Lead Time We usually deliver your releases within h…" at bounding box center [449, 312] width 899 height 624
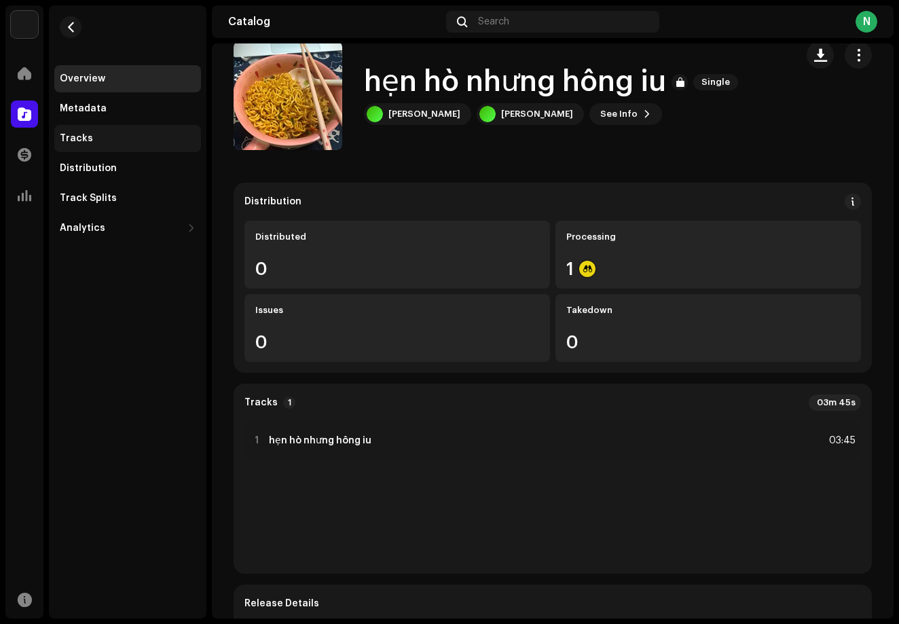
click at [80, 128] on div "Tracks" at bounding box center [127, 138] width 147 height 27
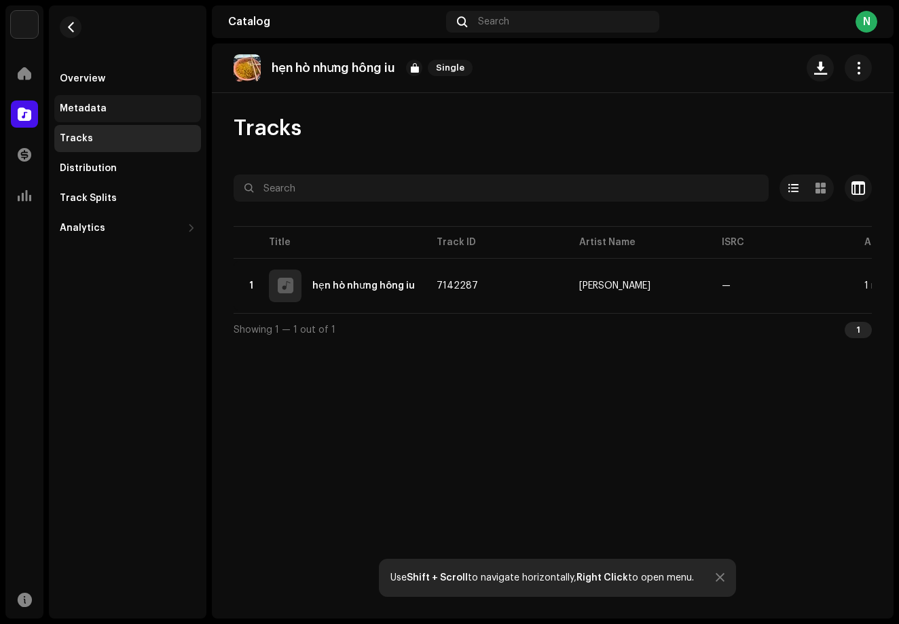
click at [83, 109] on div "Metadata" at bounding box center [83, 108] width 47 height 11
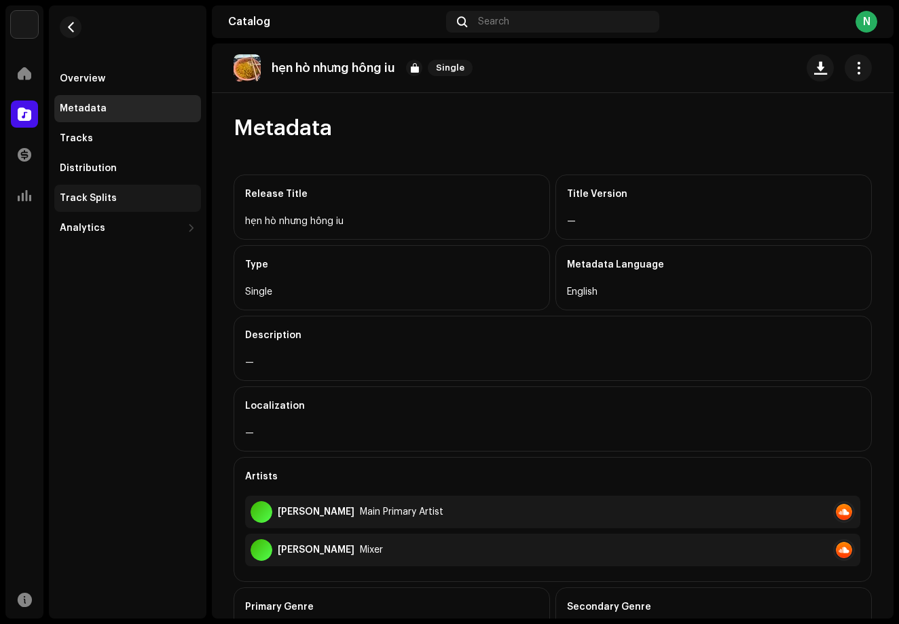
click at [92, 196] on div "Track Splits" at bounding box center [88, 198] width 57 height 11
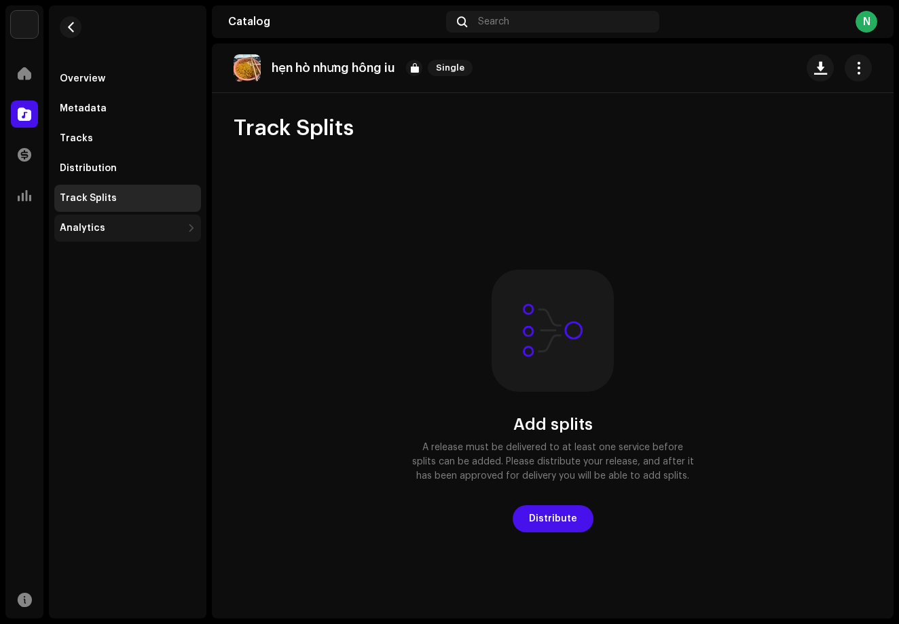
click at [97, 219] on div "Analytics" at bounding box center [127, 227] width 147 height 27
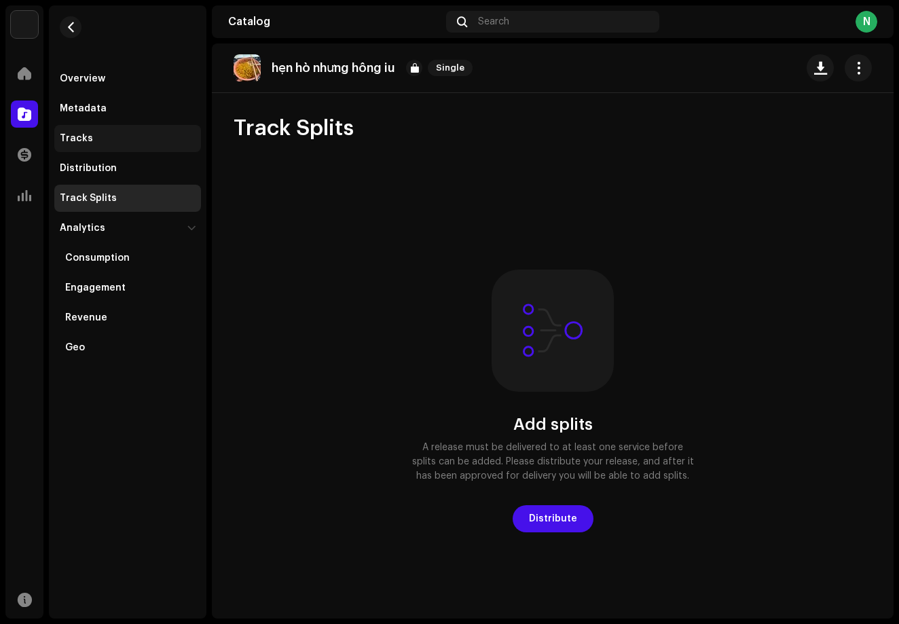
click at [103, 140] on div "Tracks" at bounding box center [128, 138] width 136 height 11
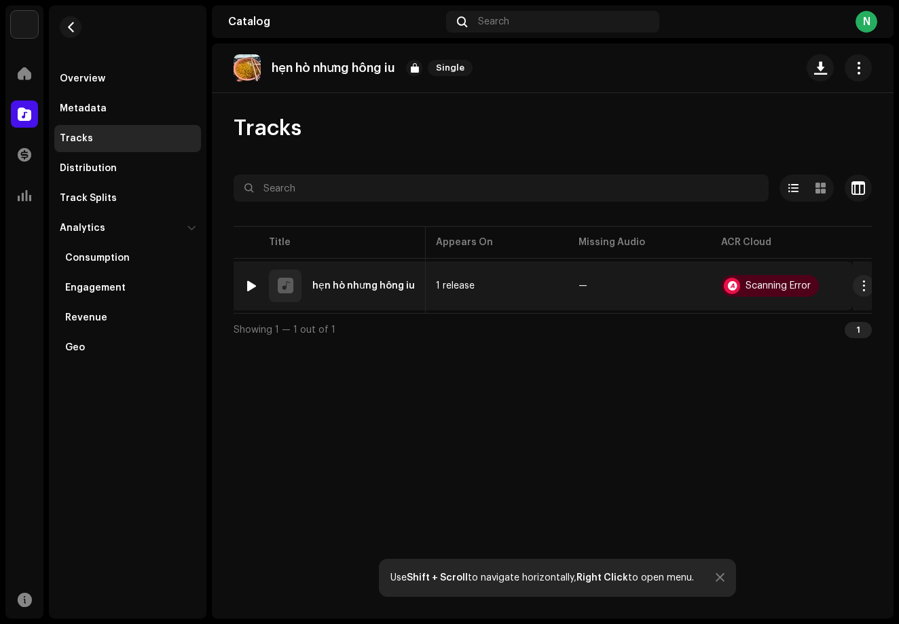
scroll to position [0, 428]
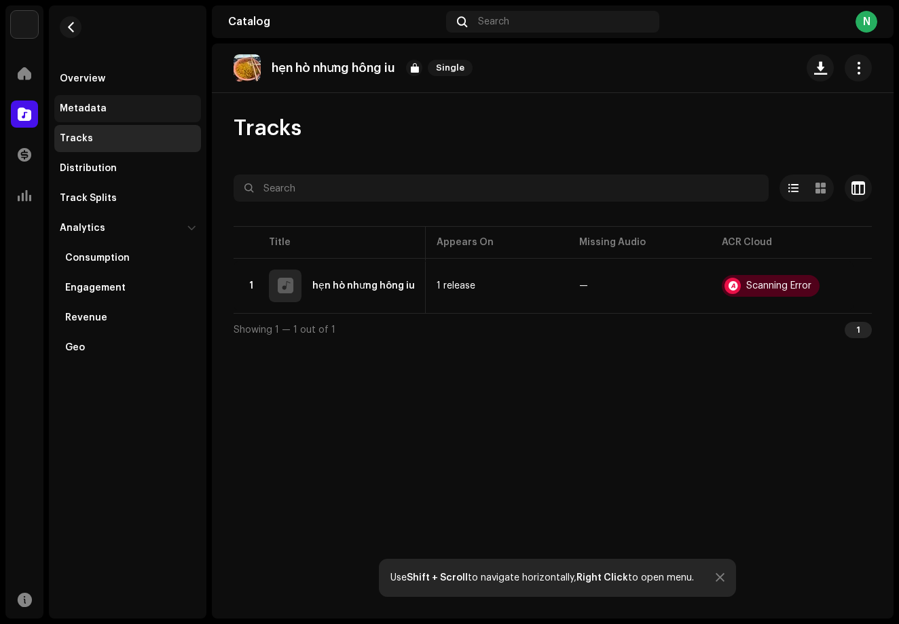
click at [134, 107] on div "Metadata" at bounding box center [128, 108] width 136 height 11
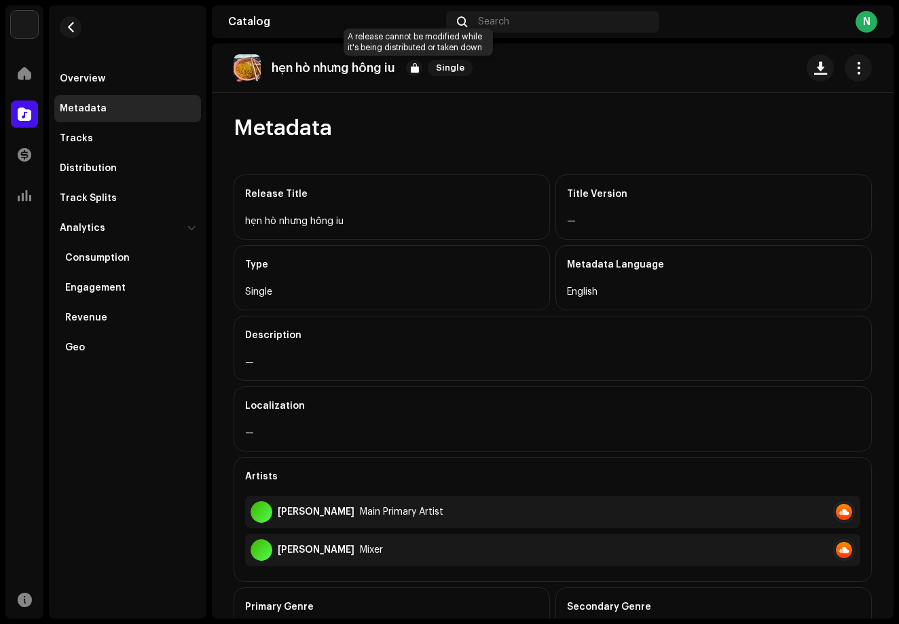
click at [415, 64] on div at bounding box center [414, 68] width 16 height 16
click at [20, 73] on span at bounding box center [25, 73] width 14 height 11
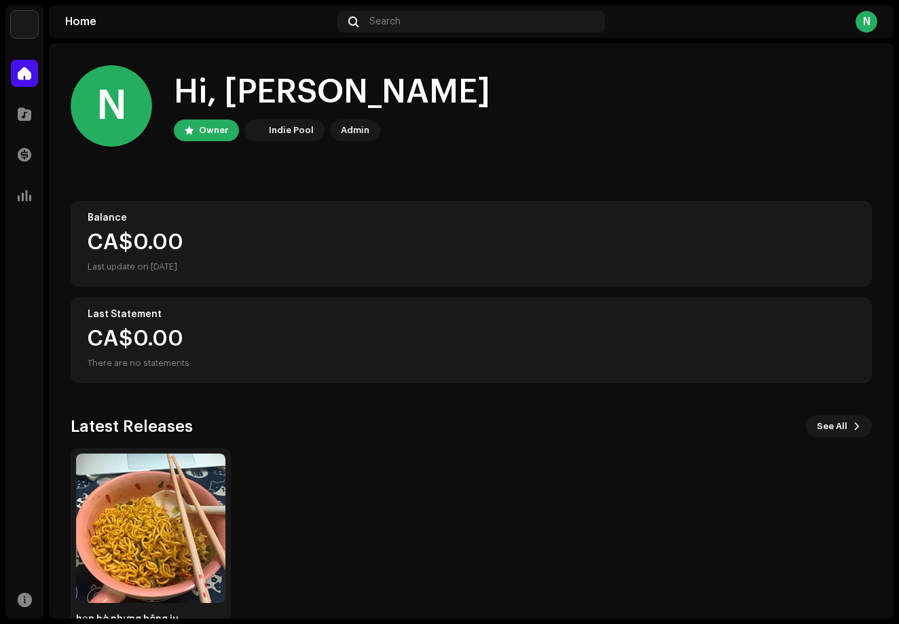
click at [164, 618] on div "[PERSON_NAME] Home Catalog Transactions Analytics Resources [PERSON_NAME] Home …" at bounding box center [449, 312] width 899 height 624
click at [152, 586] on img at bounding box center [150, 527] width 149 height 149
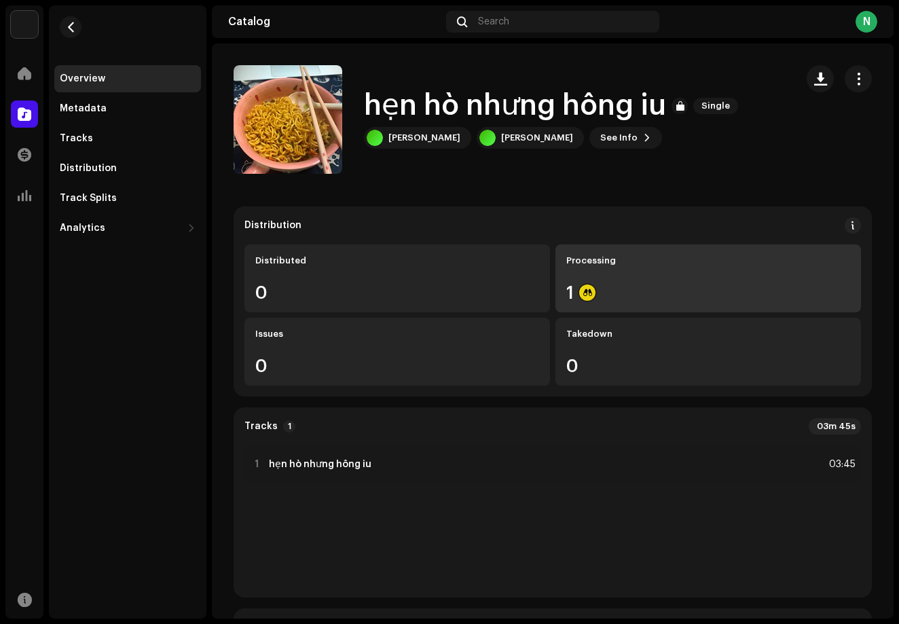
click at [593, 285] on div "1" at bounding box center [708, 293] width 284 height 18
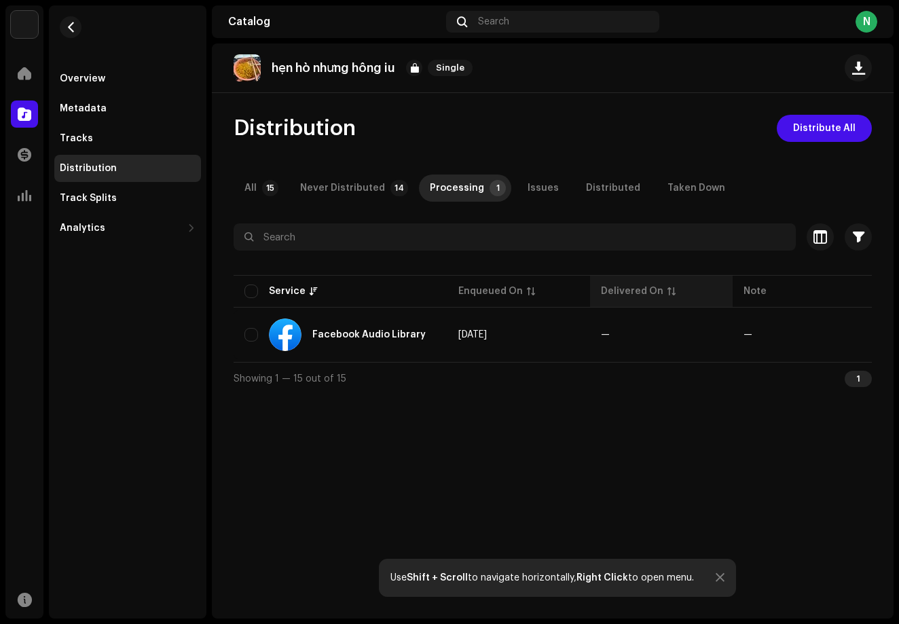
click at [590, 293] on th "Delivered On" at bounding box center [661, 291] width 143 height 33
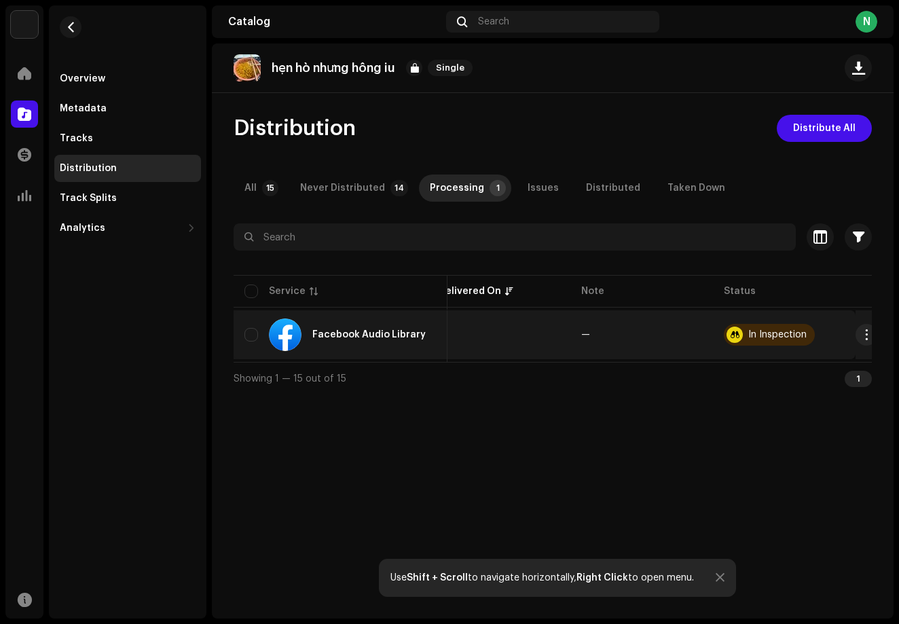
scroll to position [0, 162]
click at [732, 328] on div at bounding box center [735, 334] width 16 height 16
click at [863, 337] on span "button" at bounding box center [867, 334] width 10 height 11
click at [693, 341] on td "—" at bounding box center [642, 334] width 143 height 49
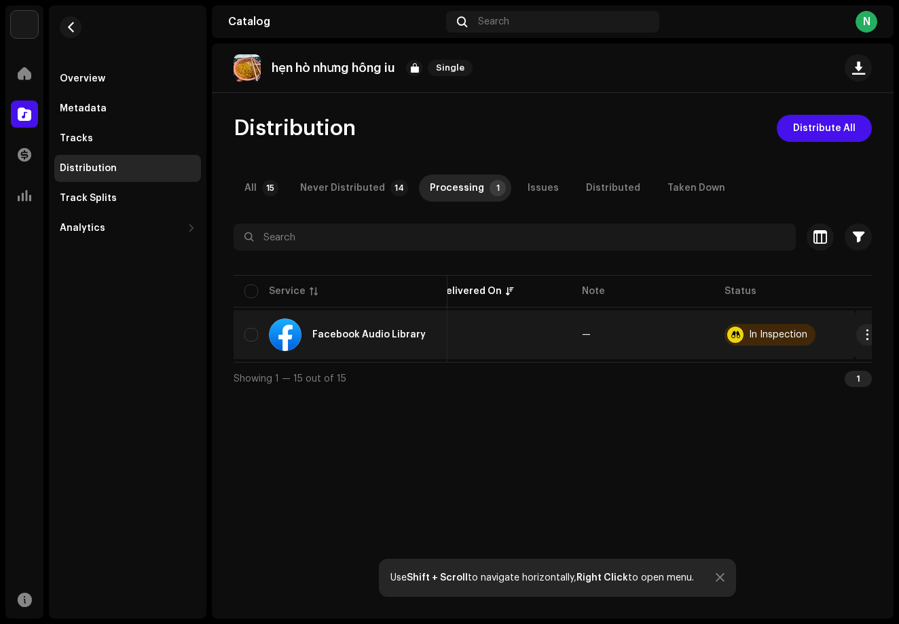
click at [728, 339] on div at bounding box center [735, 334] width 16 height 16
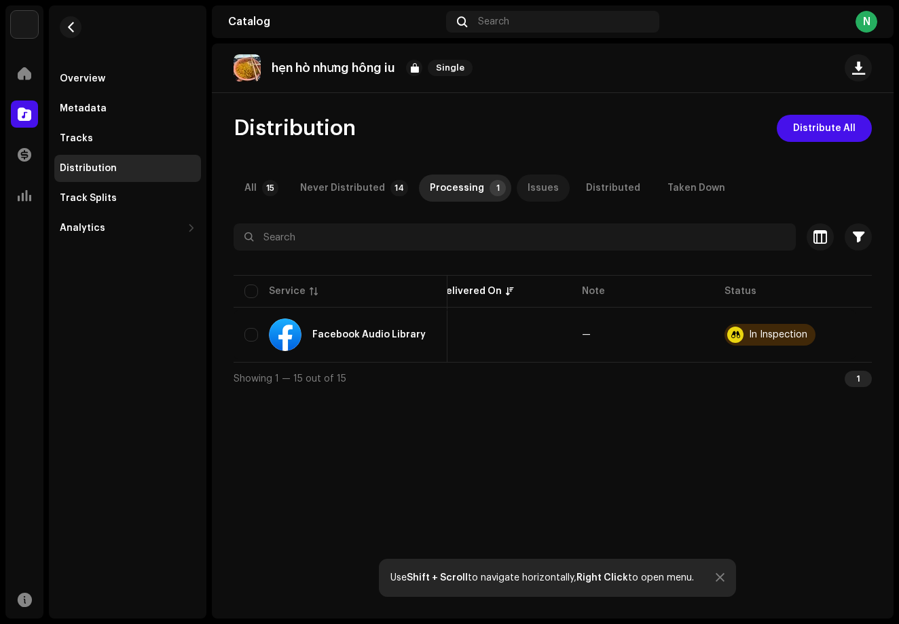
click at [536, 199] on div "Issues" at bounding box center [542, 187] width 31 height 27
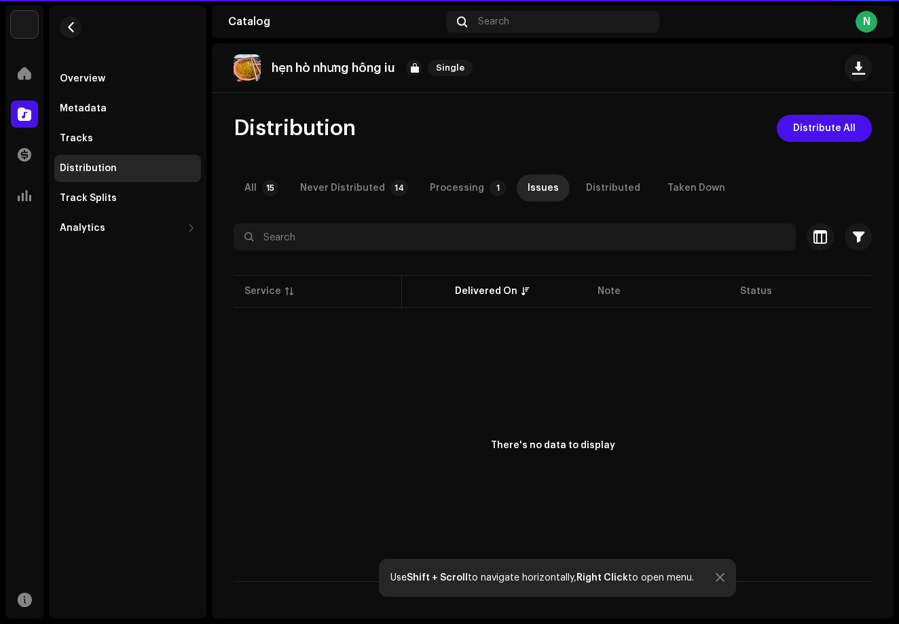
scroll to position [0, 100]
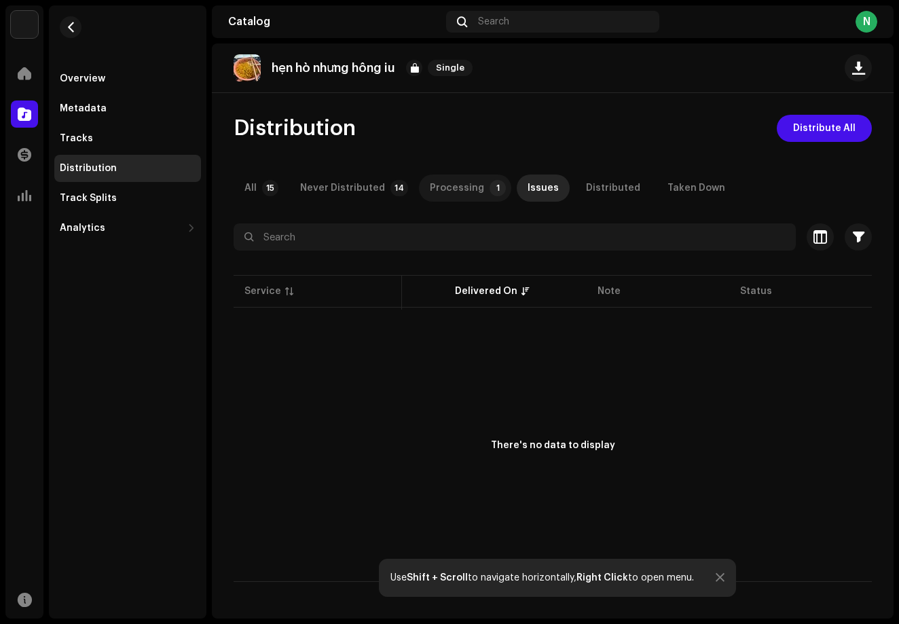
click at [442, 191] on div "Processing" at bounding box center [457, 187] width 54 height 27
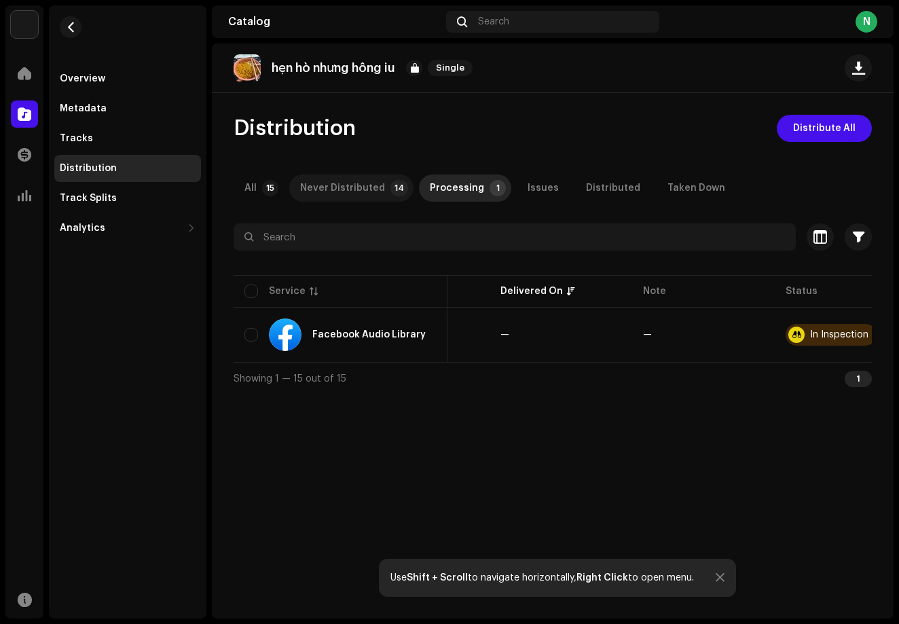
click at [379, 192] on div "Never Distributed" at bounding box center [342, 187] width 85 height 27
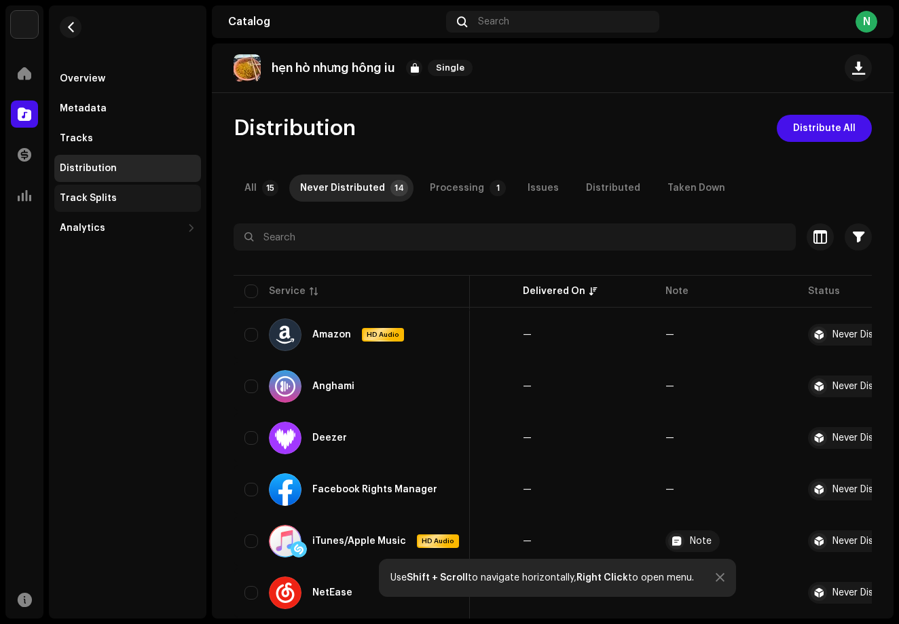
click at [92, 195] on div "Track Splits" at bounding box center [88, 198] width 57 height 11
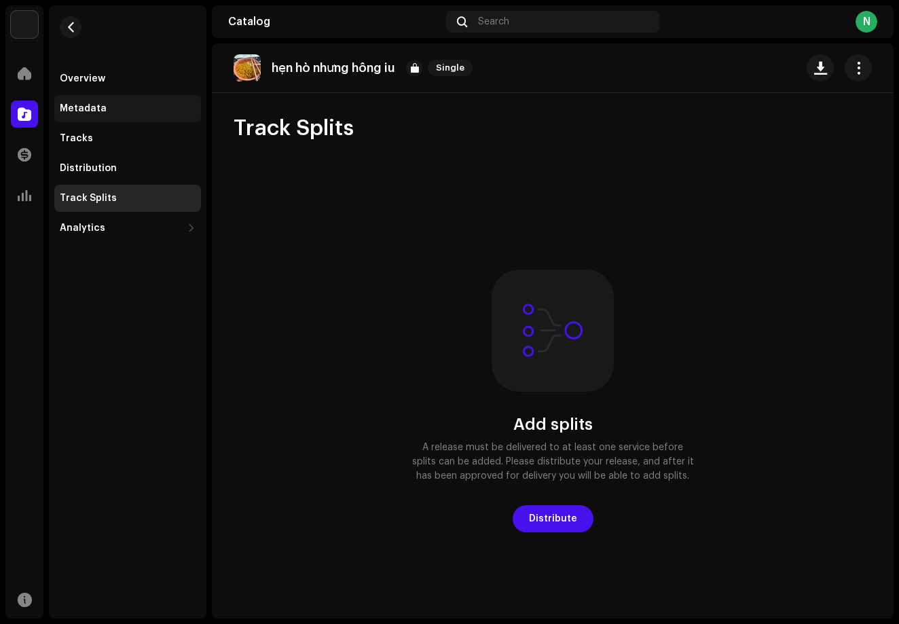
click at [93, 100] on div "Metadata" at bounding box center [127, 108] width 147 height 27
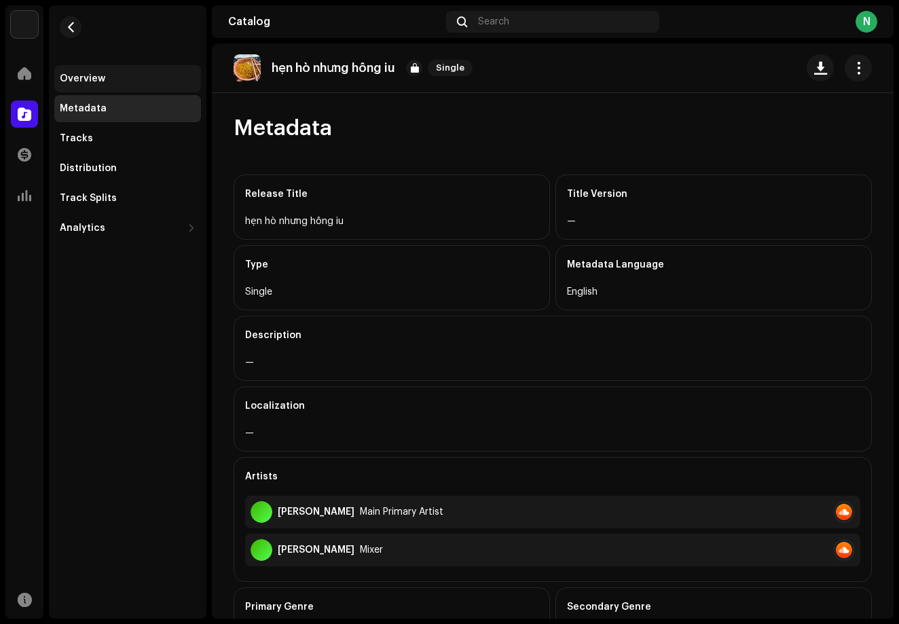
click at [83, 79] on div "Overview" at bounding box center [82, 78] width 45 height 11
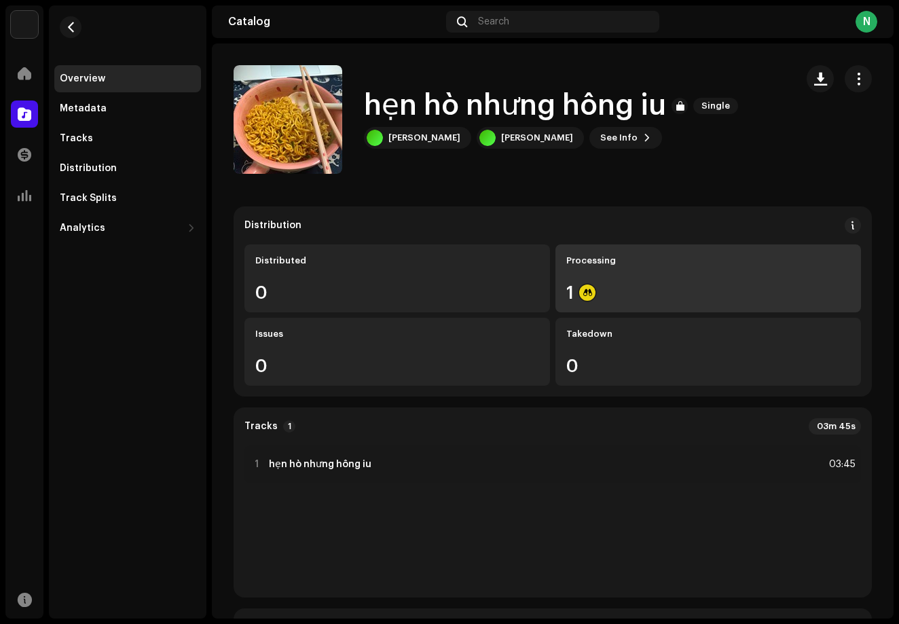
click at [609, 292] on div "1" at bounding box center [708, 293] width 284 height 18
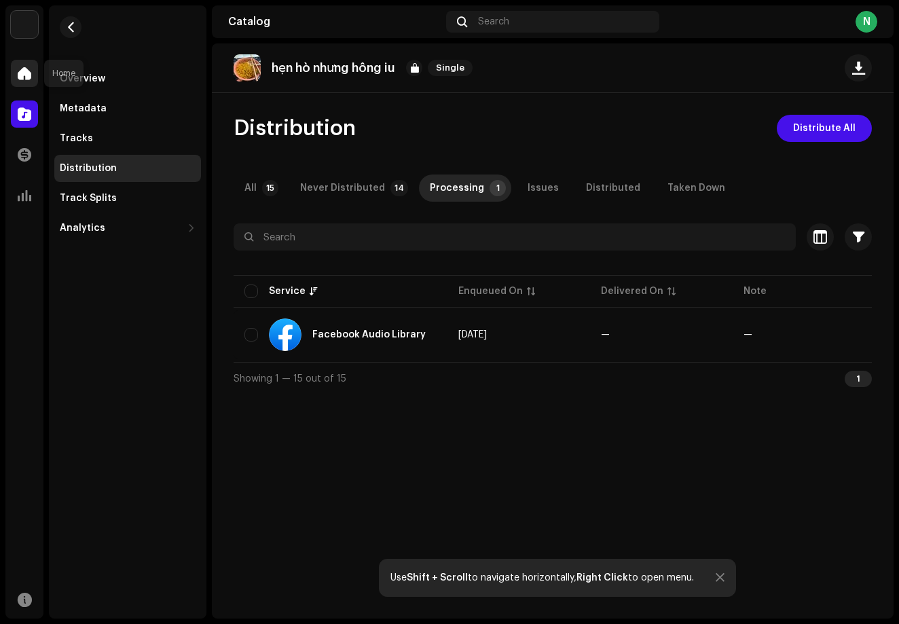
click at [34, 77] on div at bounding box center [24, 73] width 27 height 27
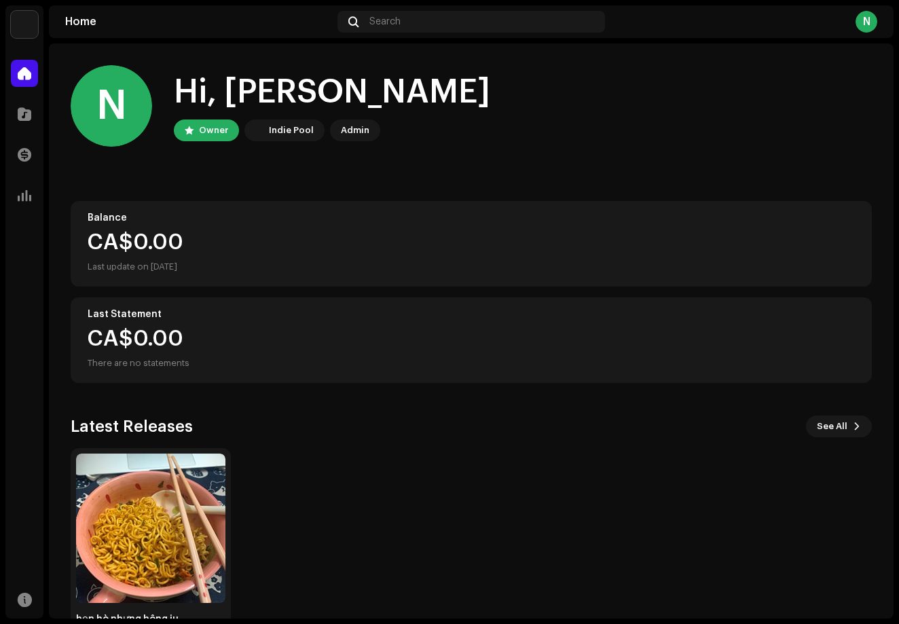
scroll to position [47, 0]
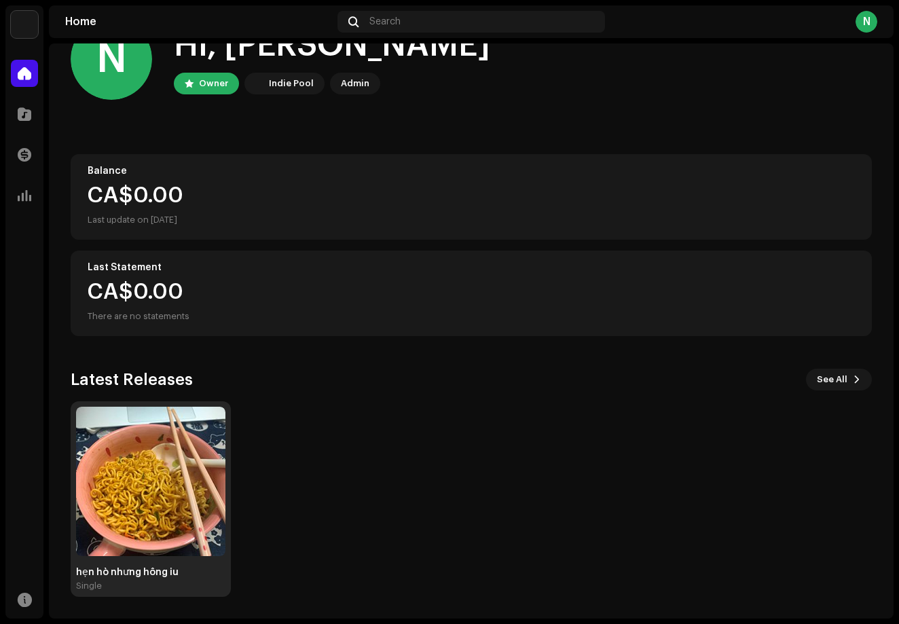
click at [203, 502] on img at bounding box center [150, 481] width 149 height 149
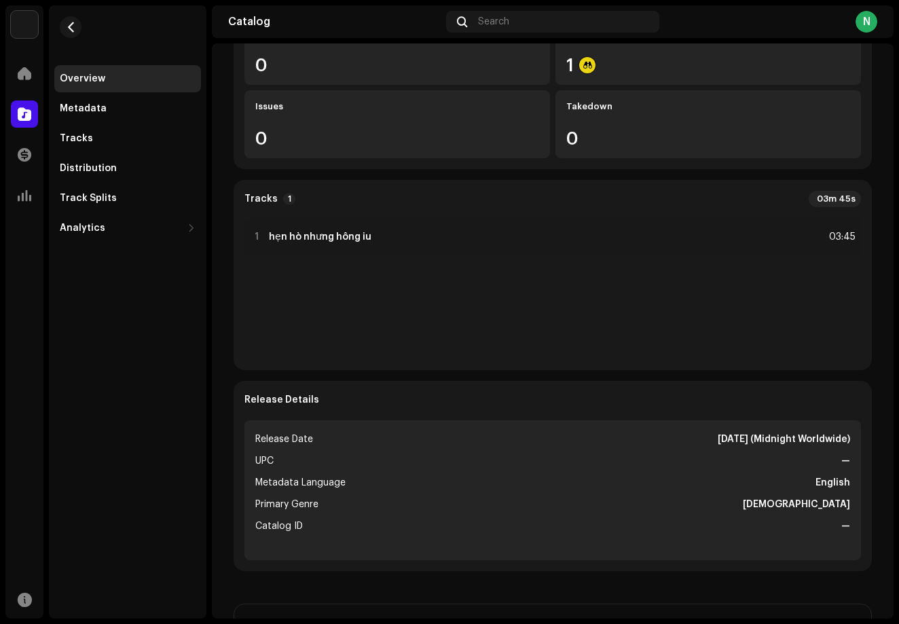
scroll to position [253, 0]
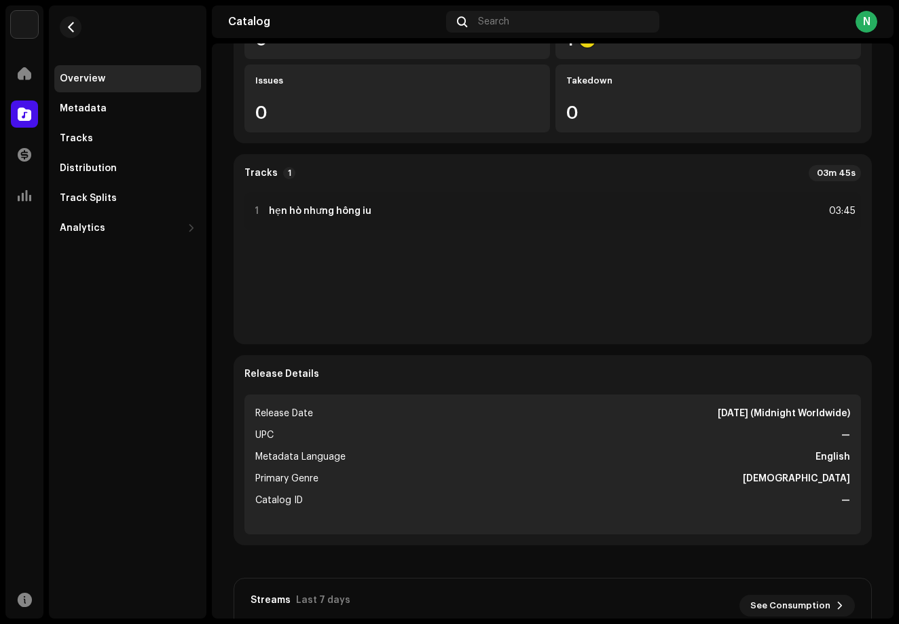
click at [759, 536] on div "Release Details Release Date [DATE] (Midnight Worldwide) UPC — Metadata Languag…" at bounding box center [552, 450] width 638 height 190
click at [742, 495] on li "Catalog ID —" at bounding box center [552, 500] width 595 height 16
click at [680, 310] on div "1 hẹn hò nhưng hông iu 03:45" at bounding box center [552, 262] width 616 height 141
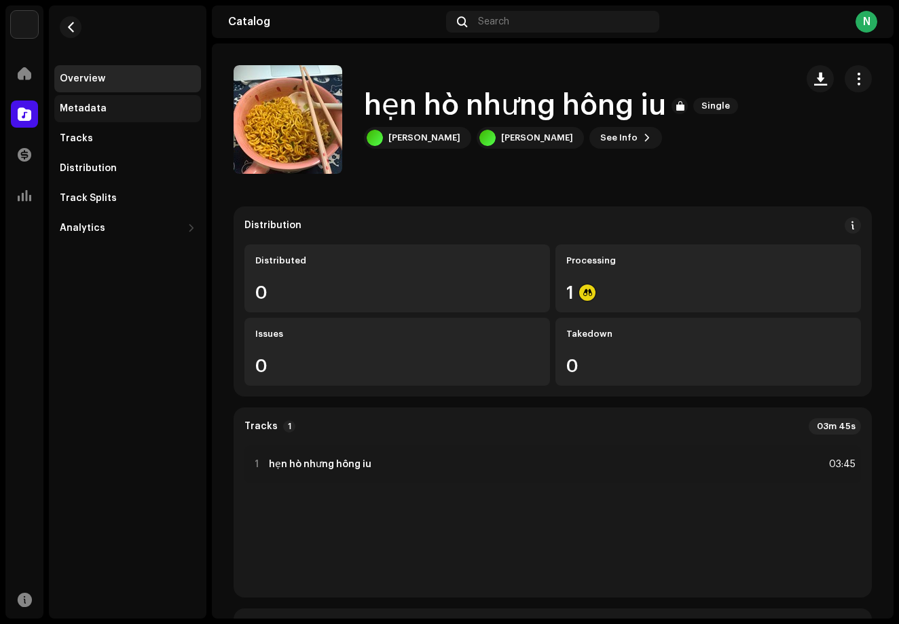
scroll to position [0, 0]
click at [100, 142] on div "Tracks" at bounding box center [128, 138] width 136 height 11
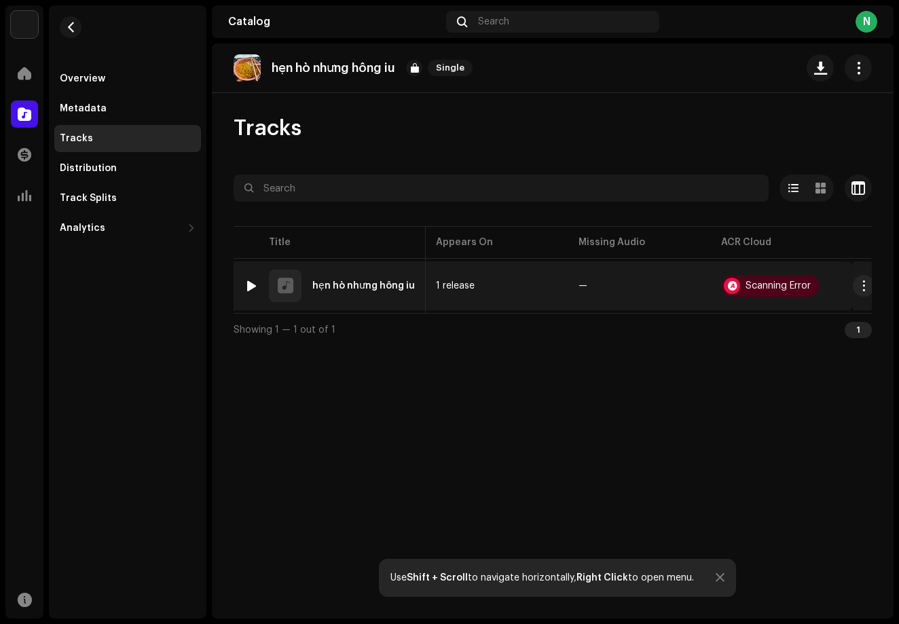
scroll to position [0, 428]
click at [761, 292] on div "Scanning Error" at bounding box center [770, 286] width 98 height 22
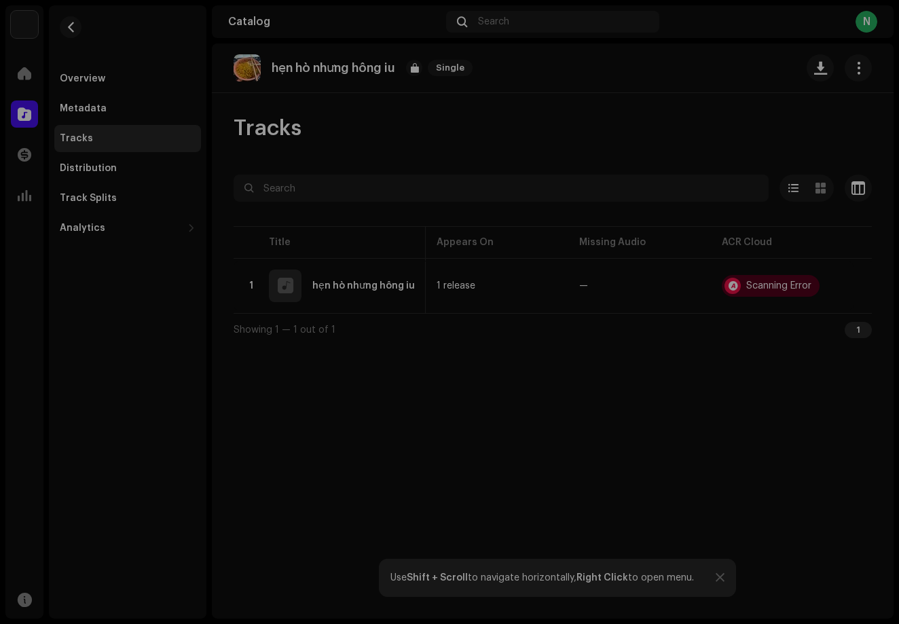
click at [609, 428] on div "Audio Recognition by AcrCloud is still processing the audio file. Scheduling a …" at bounding box center [449, 312] width 899 height 624
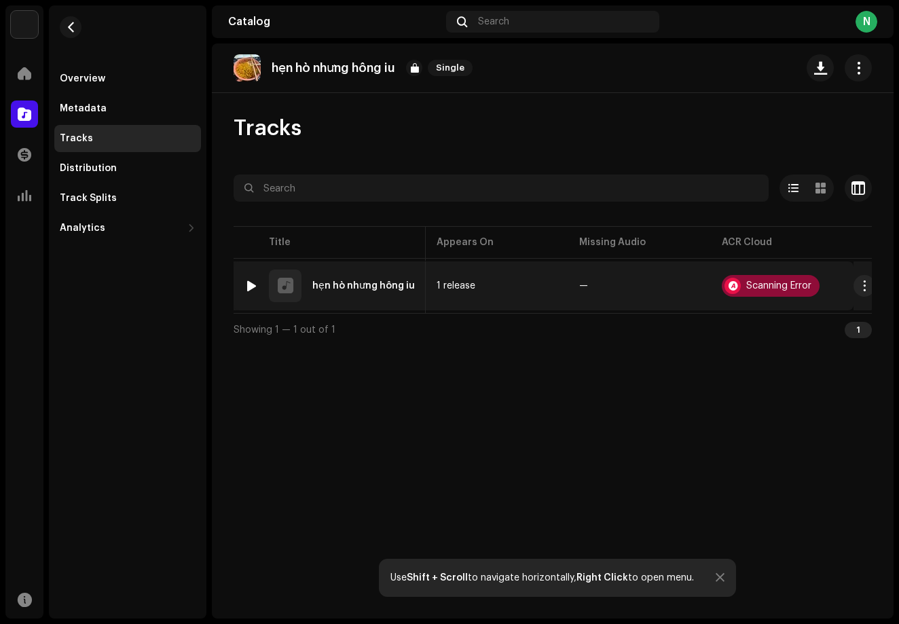
click at [768, 286] on div "Scanning Error" at bounding box center [778, 286] width 65 height 10
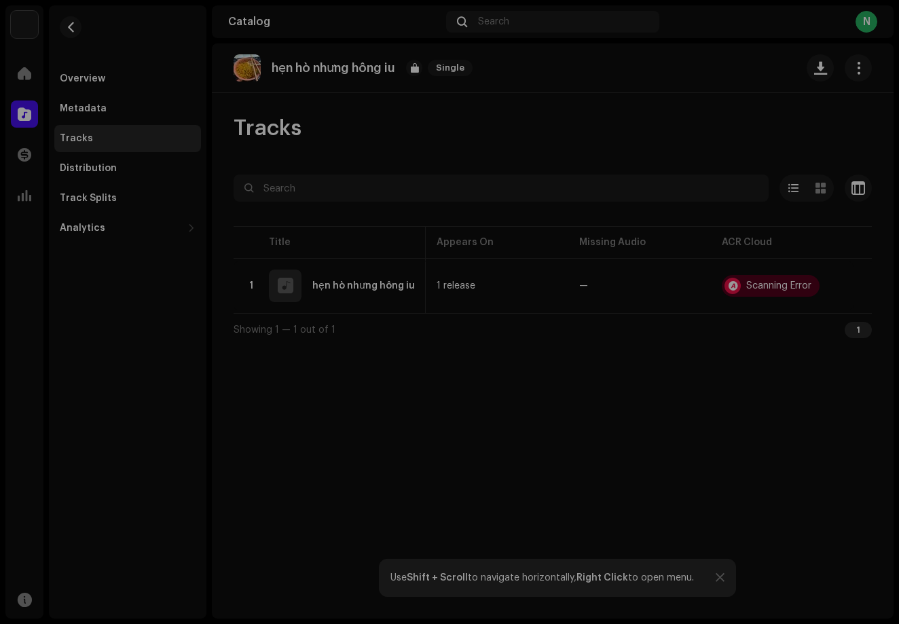
click at [513, 577] on div "Audio Recognition by AcrCloud is still processing the audio file. Scheduling a …" at bounding box center [449, 312] width 899 height 624
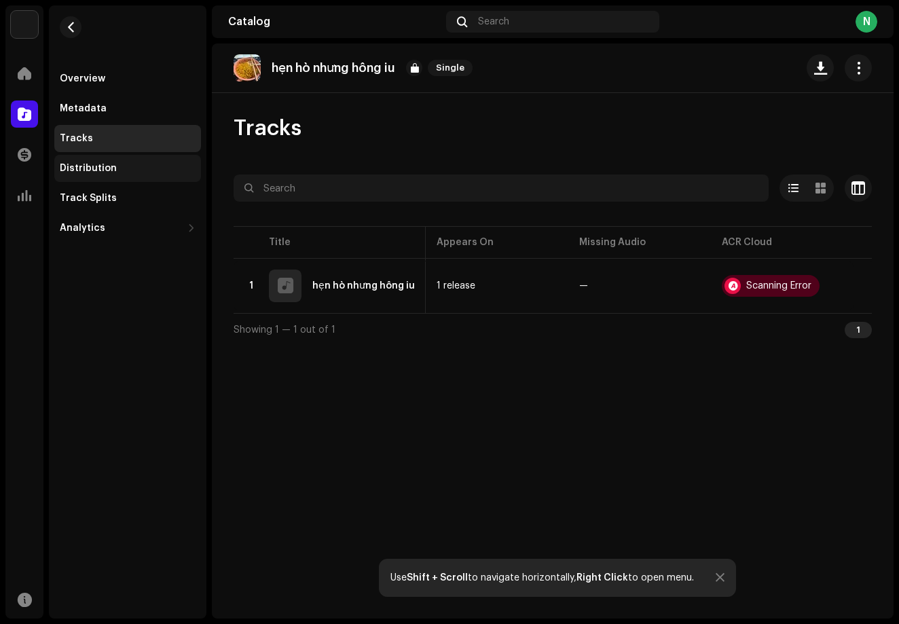
click at [107, 167] on div "Distribution" at bounding box center [88, 168] width 57 height 11
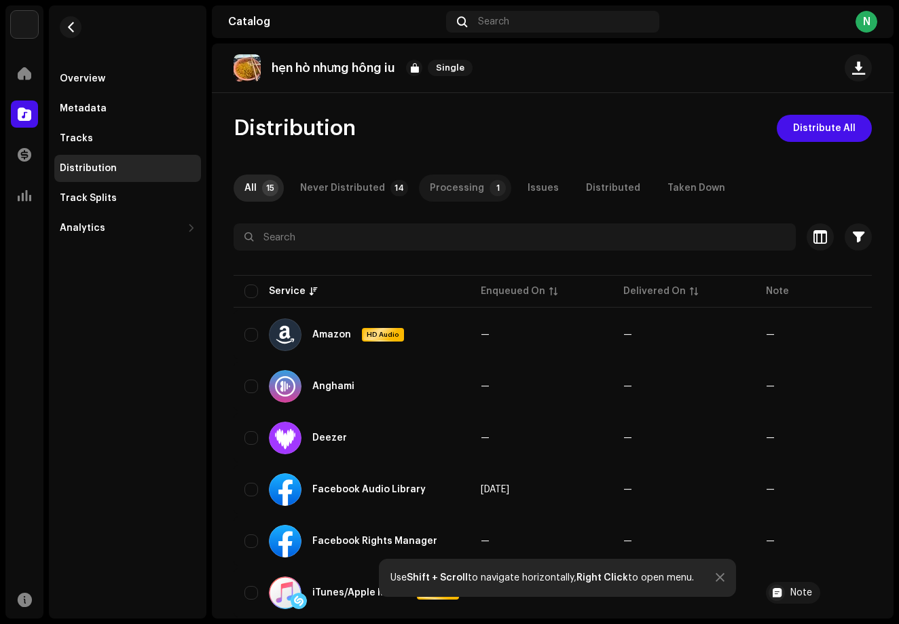
click at [479, 176] on p-tab "Processing 1" at bounding box center [465, 187] width 92 height 27
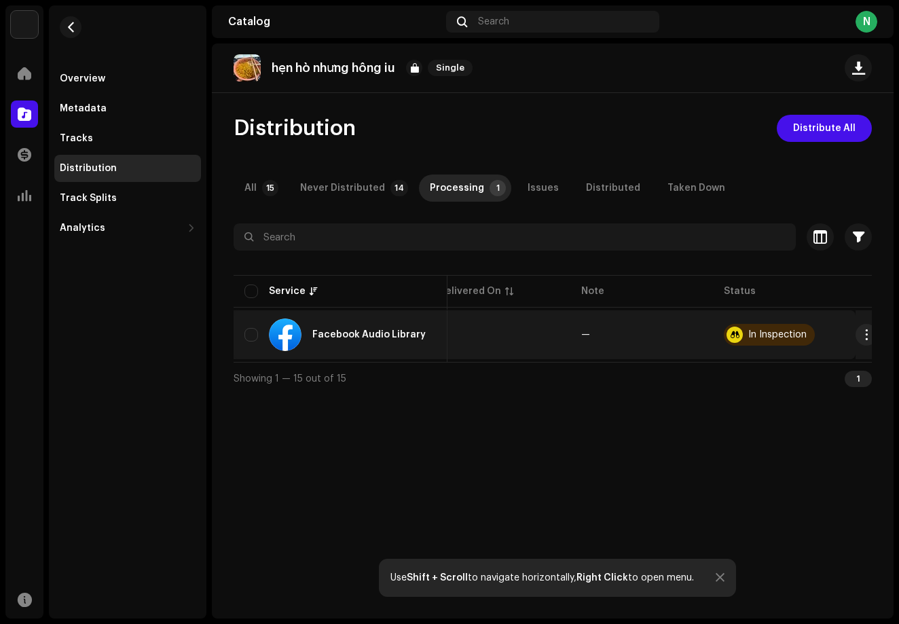
scroll to position [0, 162]
click at [727, 335] on div at bounding box center [735, 334] width 16 height 16
click at [749, 334] on div "In Inspection" at bounding box center [778, 335] width 58 height 10
click at [862, 334] on span "button" at bounding box center [867, 334] width 10 height 11
click at [811, 377] on div "Distribute" at bounding box center [796, 365] width 137 height 27
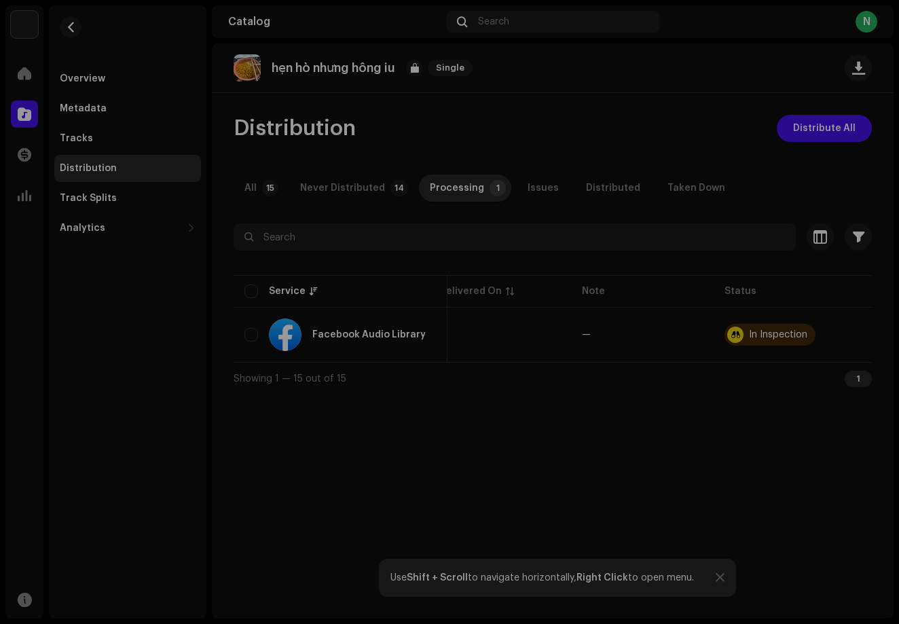
click at [456, 472] on div "Not Eligible For Distribution A release that has status In Inspection with any …" at bounding box center [449, 312] width 899 height 624
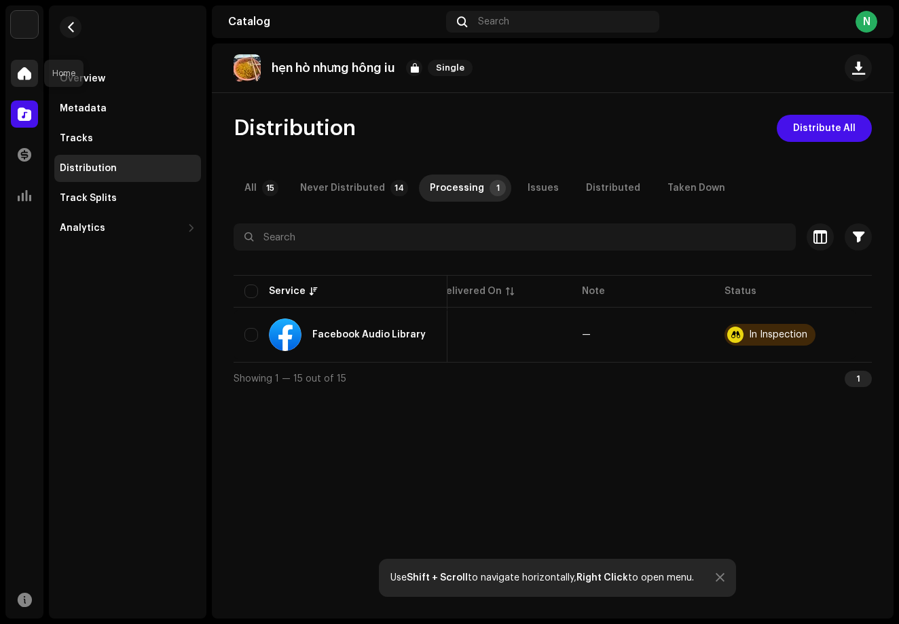
click at [28, 73] on span at bounding box center [25, 73] width 14 height 11
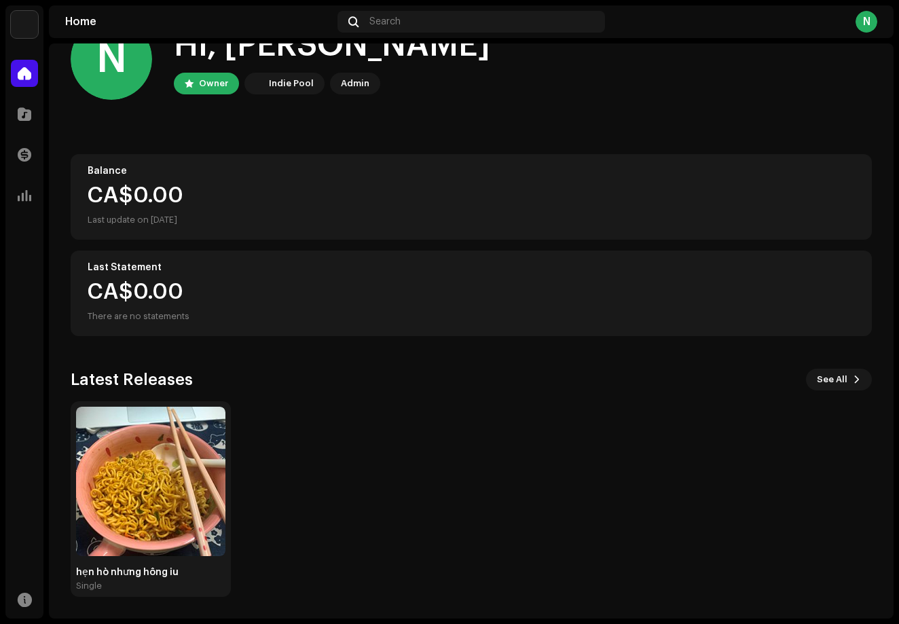
scroll to position [47, 0]
